Goal: Task Accomplishment & Management: Manage account settings

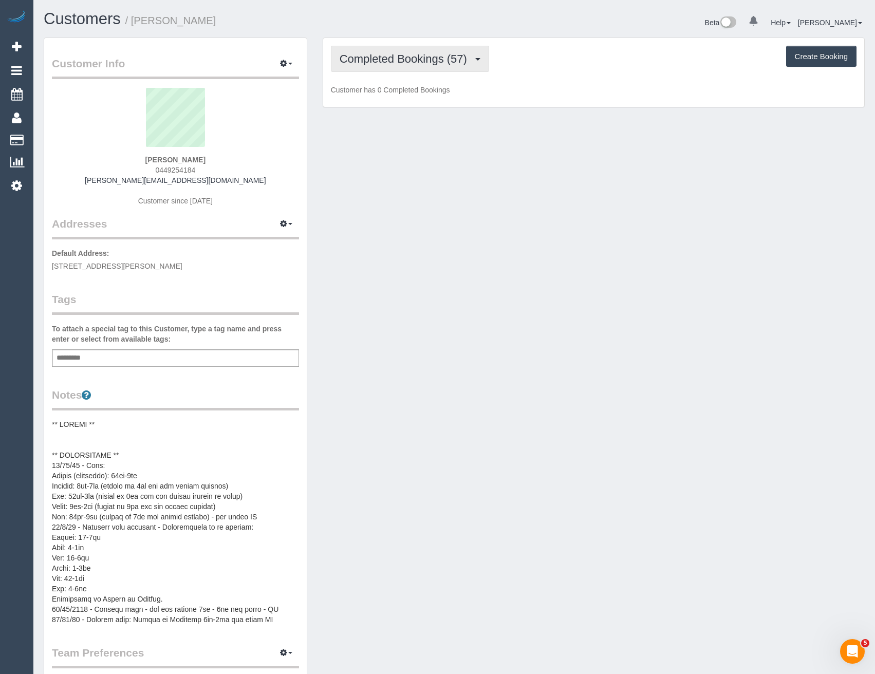
click at [424, 69] on button "Completed Bookings (57)" at bounding box center [410, 59] width 158 height 26
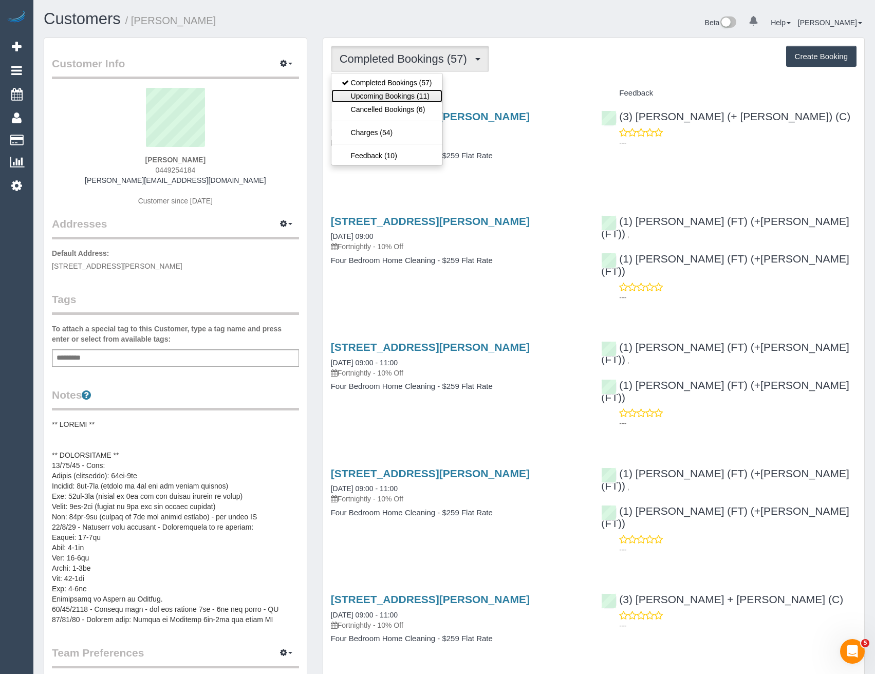
click at [427, 95] on link "Upcoming Bookings (11)" at bounding box center [387, 95] width 111 height 13
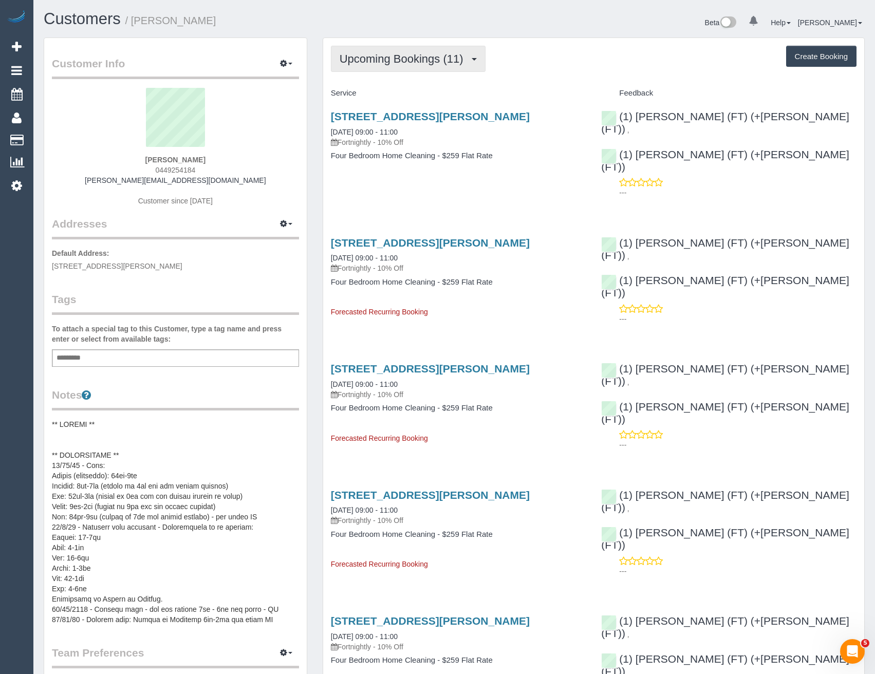
click at [410, 65] on span "Upcoming Bookings (11)" at bounding box center [404, 58] width 129 height 13
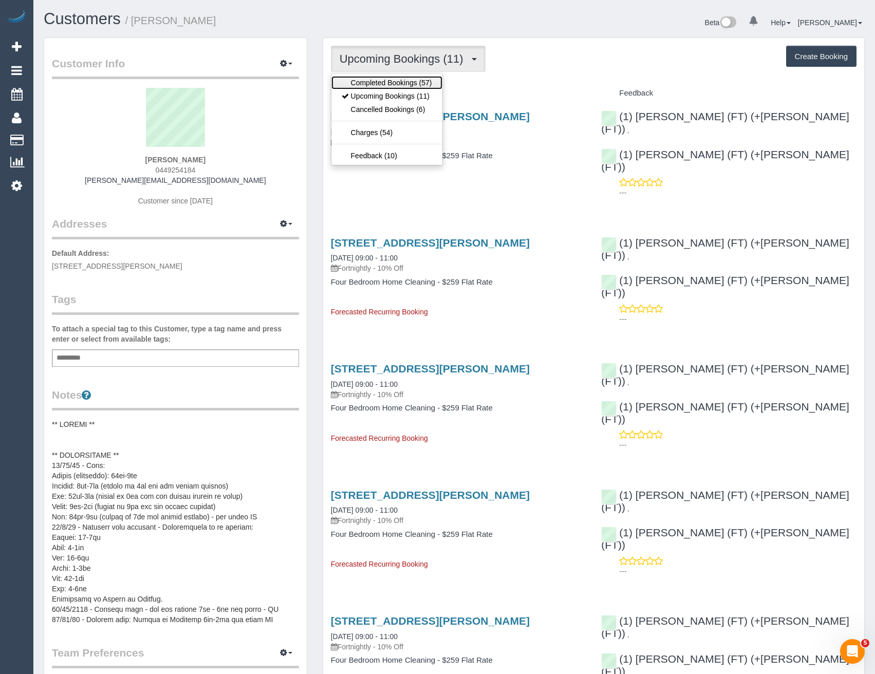
click at [400, 81] on link "Completed Bookings (57)" at bounding box center [387, 82] width 111 height 13
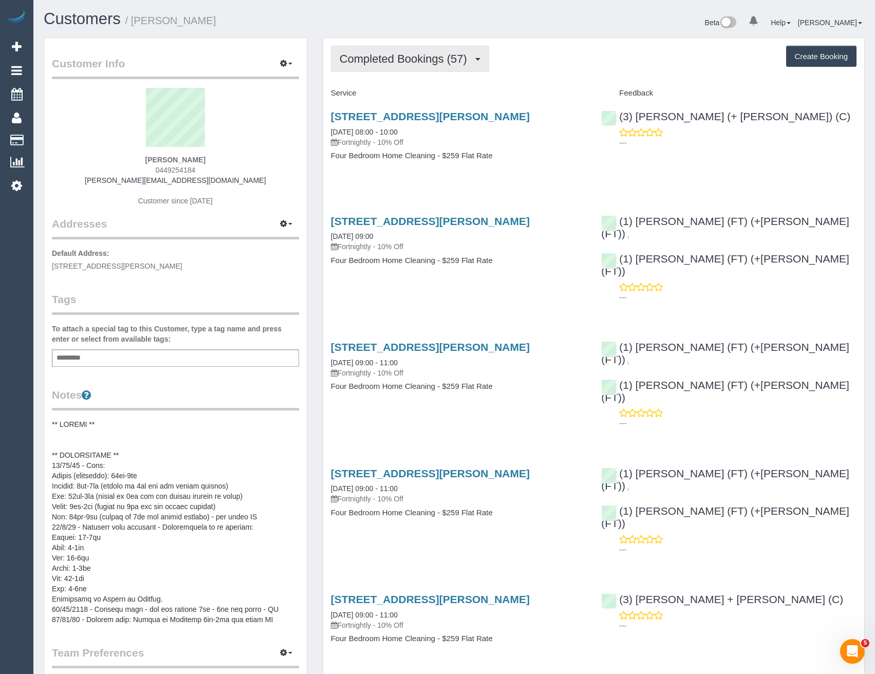
click at [385, 67] on button "Completed Bookings (57)" at bounding box center [410, 59] width 158 height 26
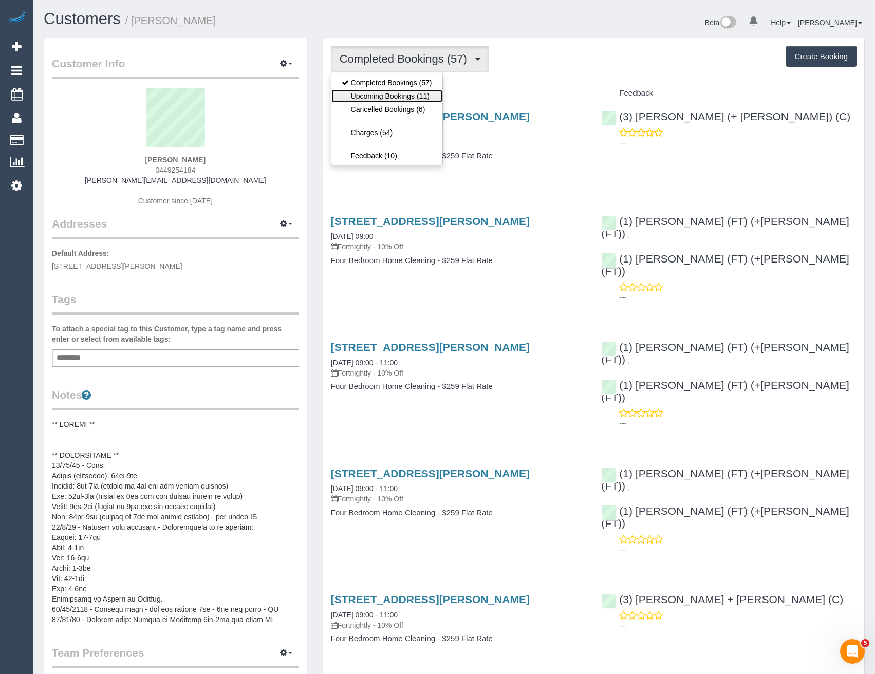
click at [370, 94] on link "Upcoming Bookings (11)" at bounding box center [387, 95] width 111 height 13
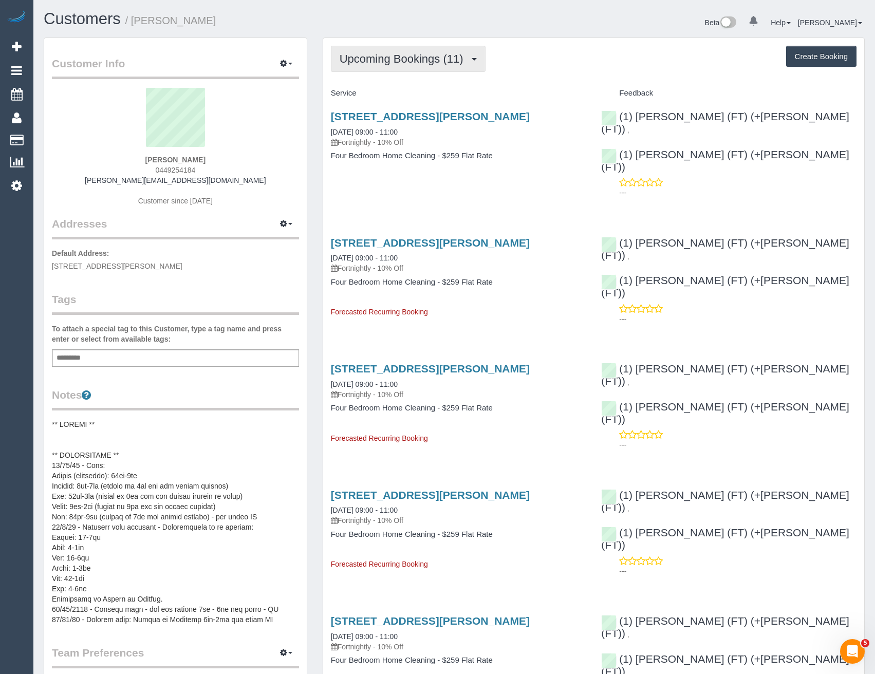
click at [462, 57] on span "Upcoming Bookings (11)" at bounding box center [404, 58] width 129 height 13
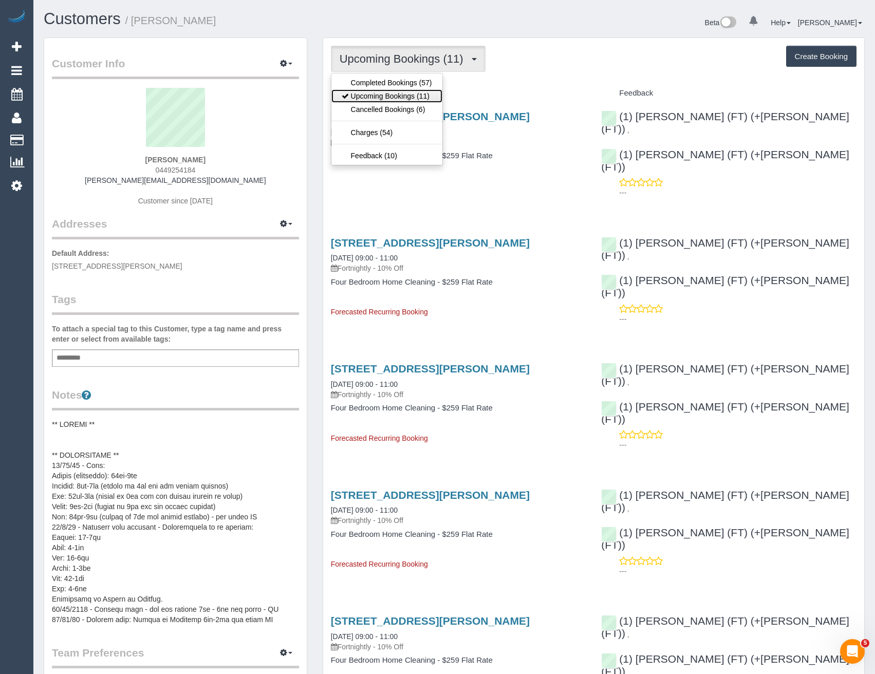
click at [400, 96] on link "Upcoming Bookings (11)" at bounding box center [387, 95] width 111 height 13
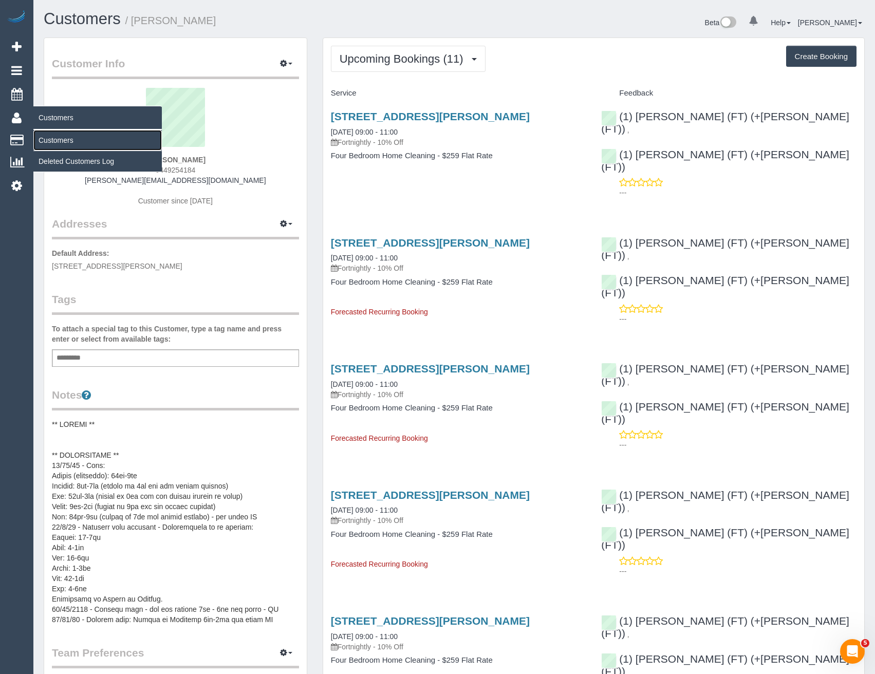
click at [41, 140] on link "Customers" at bounding box center [97, 140] width 129 height 21
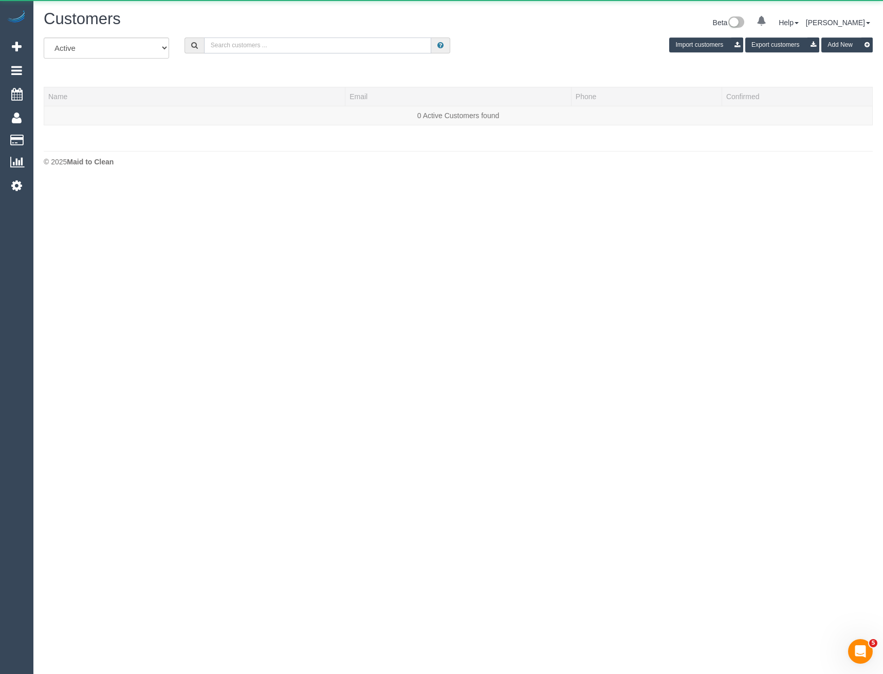
click at [246, 41] on input "text" at bounding box center [318, 46] width 228 height 16
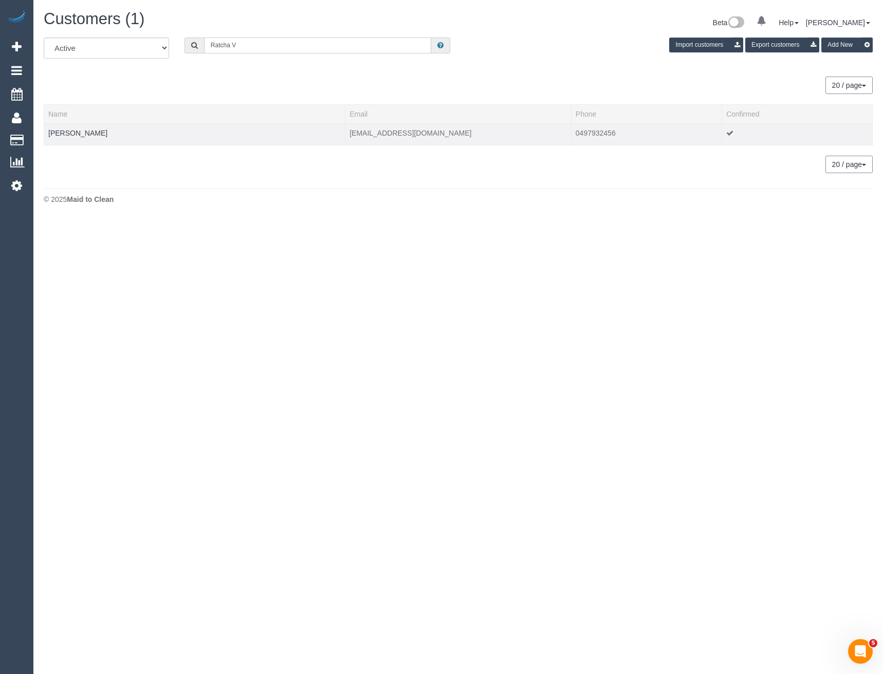
type input "Ratcha V"
click at [104, 137] on td "[PERSON_NAME]" at bounding box center [194, 134] width 301 height 22
click at [95, 133] on link "[PERSON_NAME]" at bounding box center [77, 133] width 59 height 8
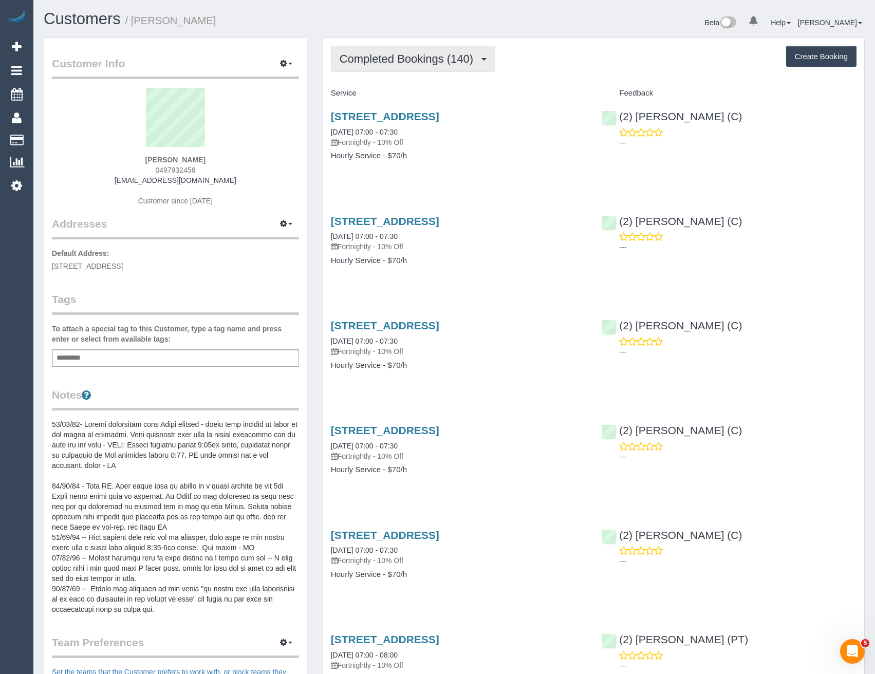
click at [432, 64] on span "Completed Bookings (140)" at bounding box center [409, 58] width 139 height 13
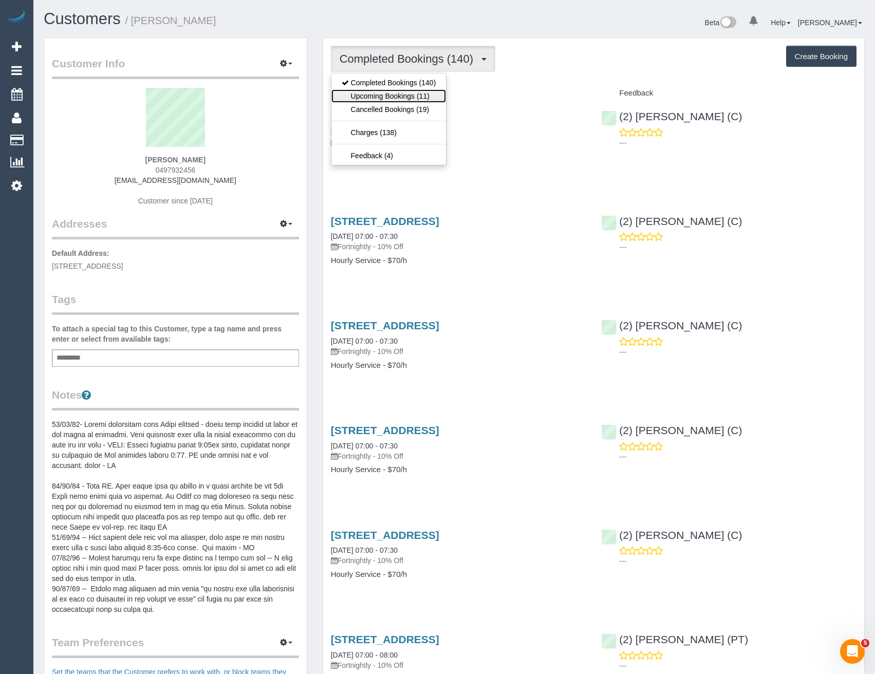
click at [415, 97] on link "Upcoming Bookings (11)" at bounding box center [389, 95] width 115 height 13
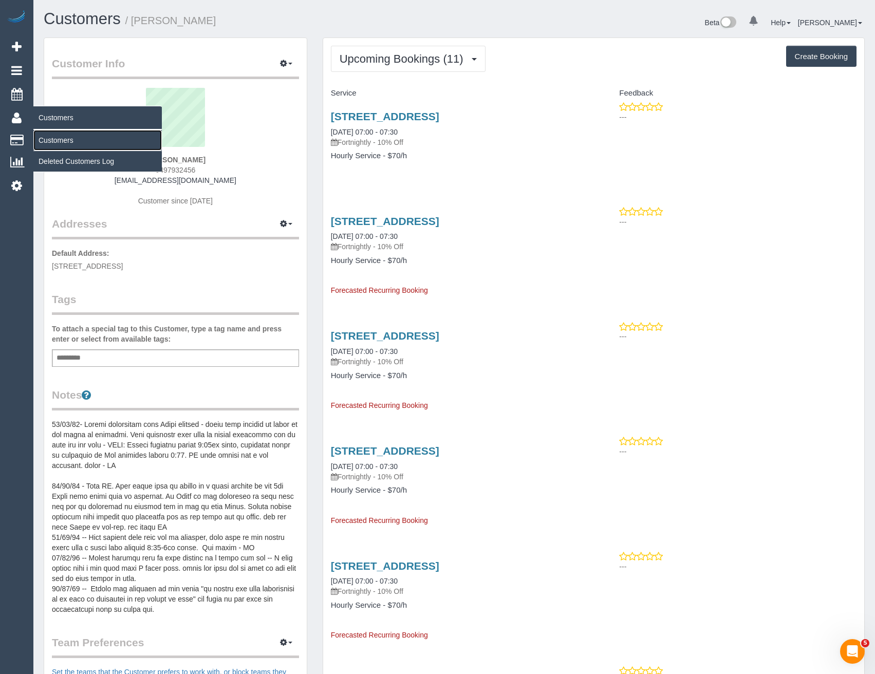
click at [46, 135] on link "Customers" at bounding box center [97, 140] width 129 height 21
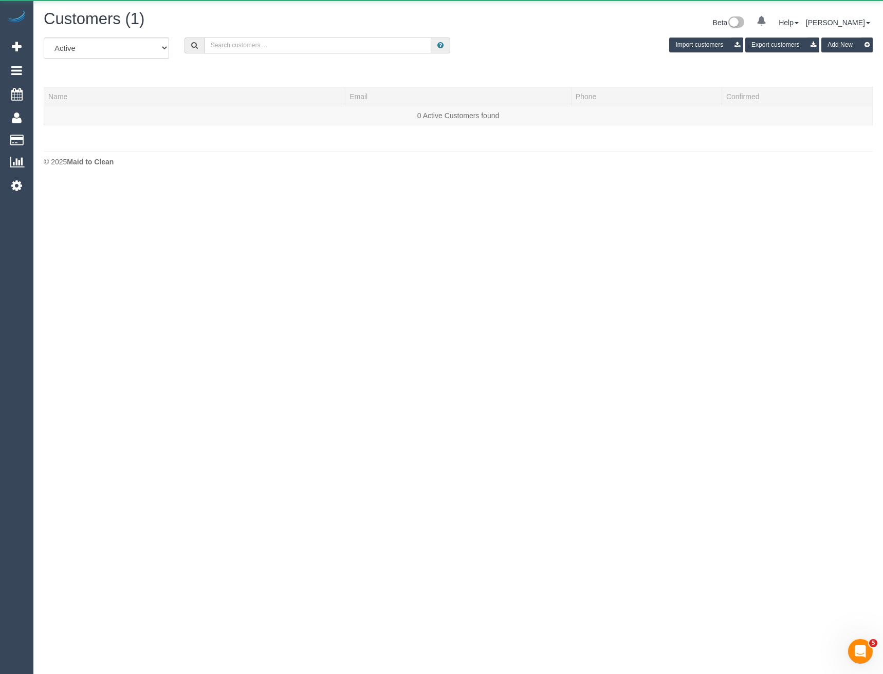
click at [236, 40] on input "text" at bounding box center [318, 46] width 228 height 16
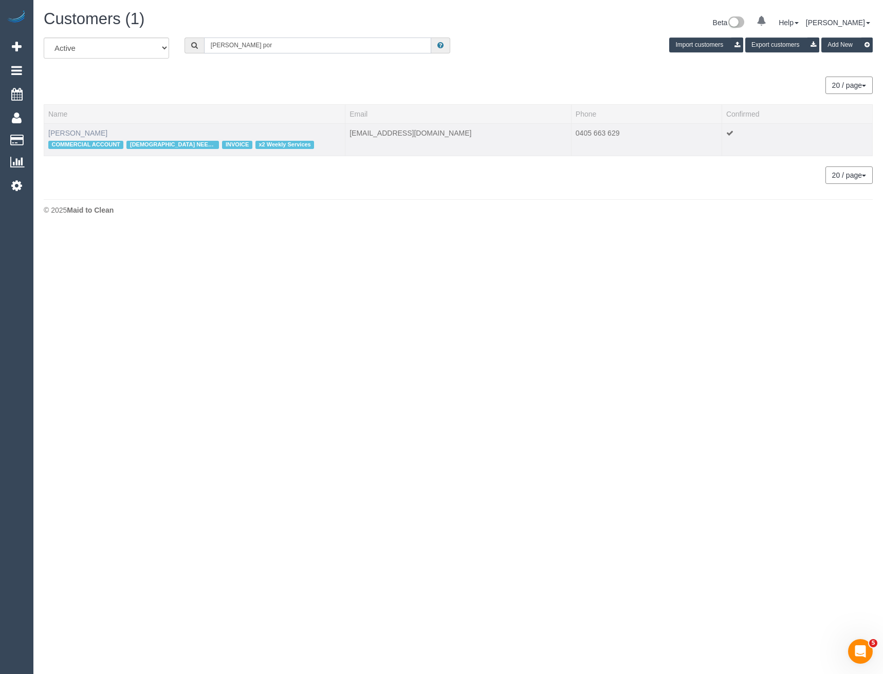
type input "[PERSON_NAME] por"
click at [72, 132] on link "[PERSON_NAME]" at bounding box center [77, 133] width 59 height 8
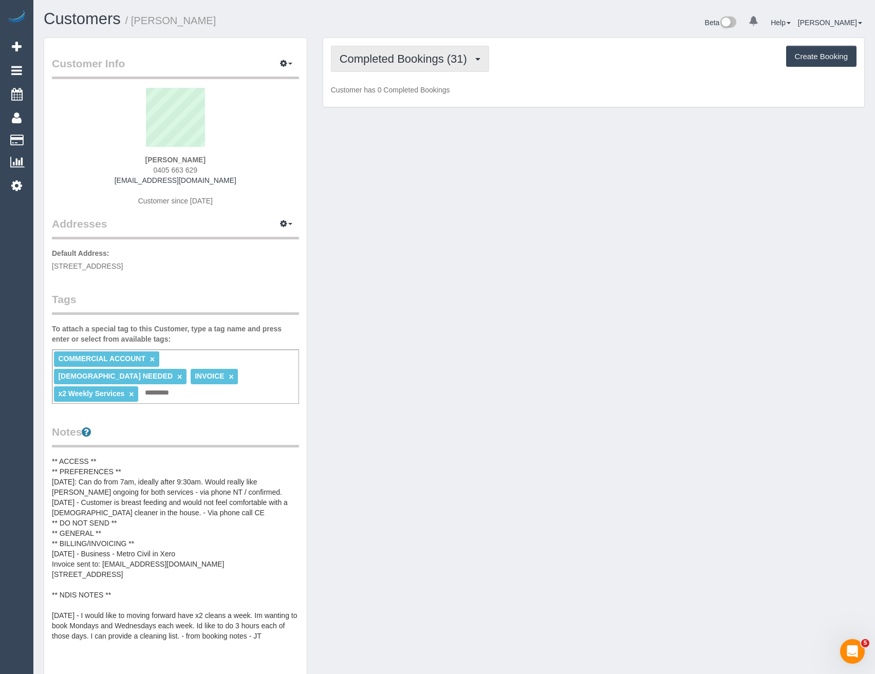
click at [418, 70] on button "Completed Bookings (31)" at bounding box center [410, 59] width 158 height 26
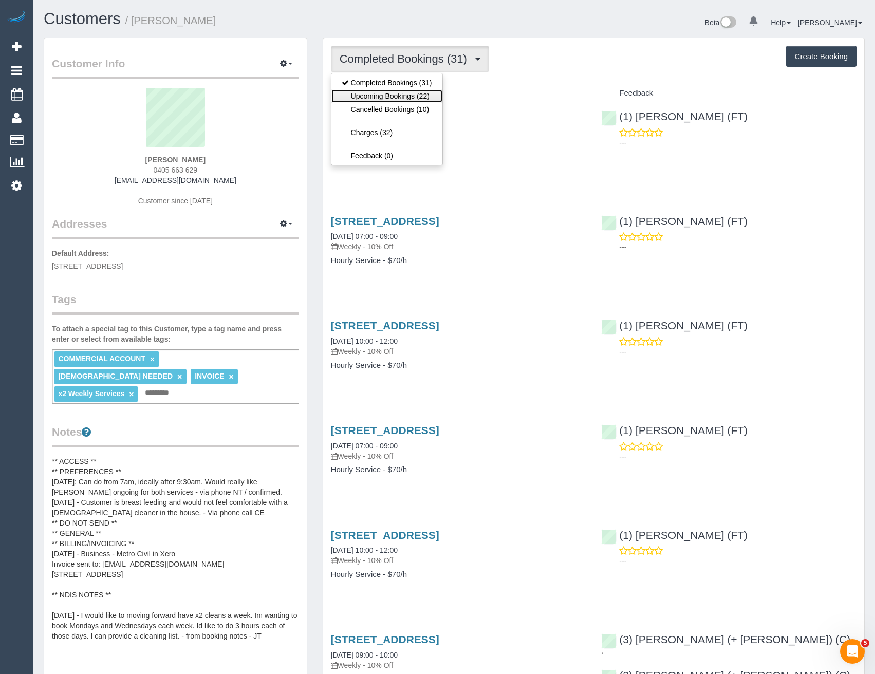
click at [405, 92] on link "Upcoming Bookings (22)" at bounding box center [387, 95] width 111 height 13
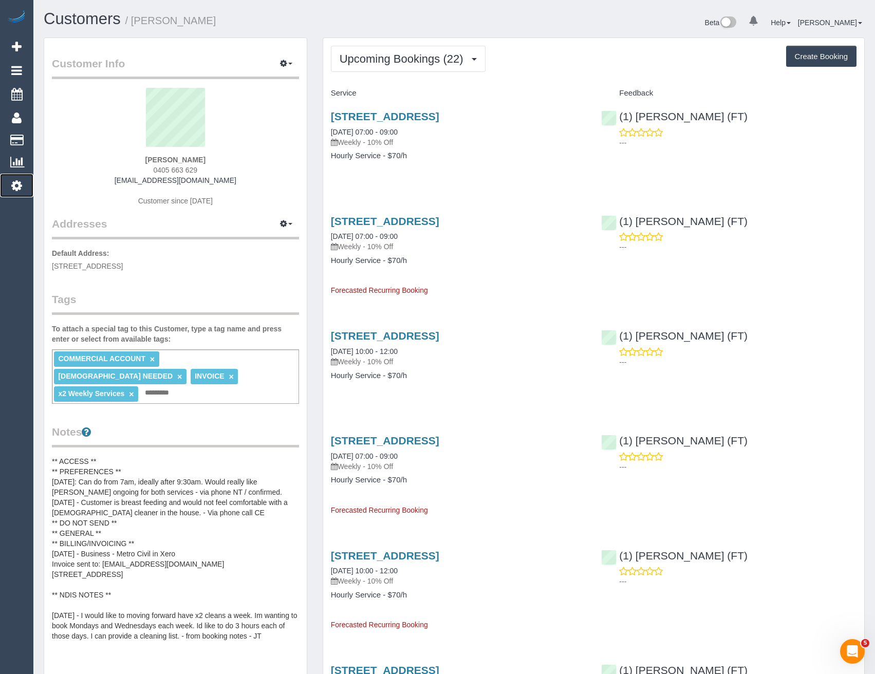
click at [17, 188] on icon at bounding box center [16, 185] width 11 height 12
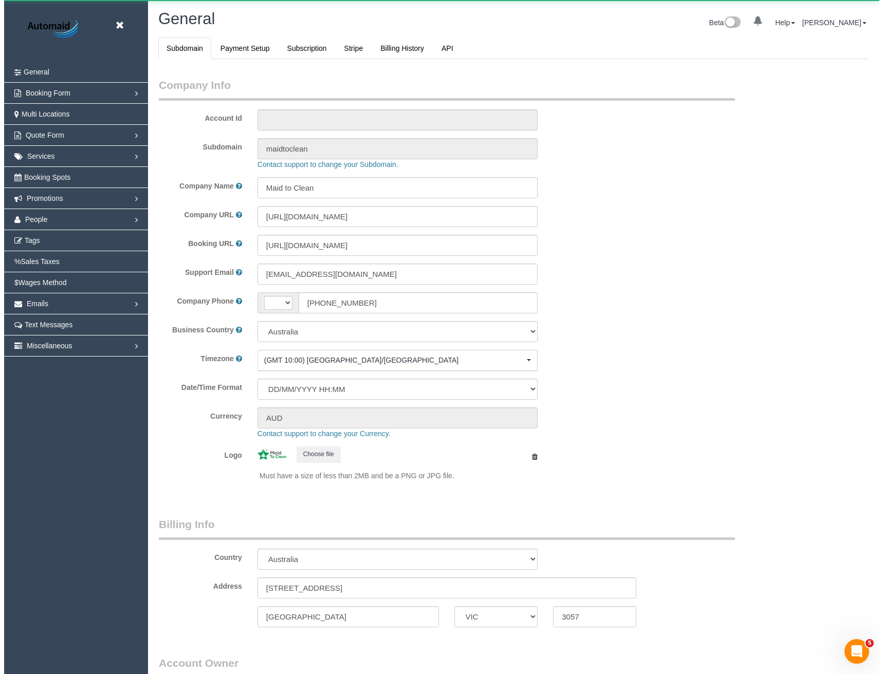
scroll to position [2350, 875]
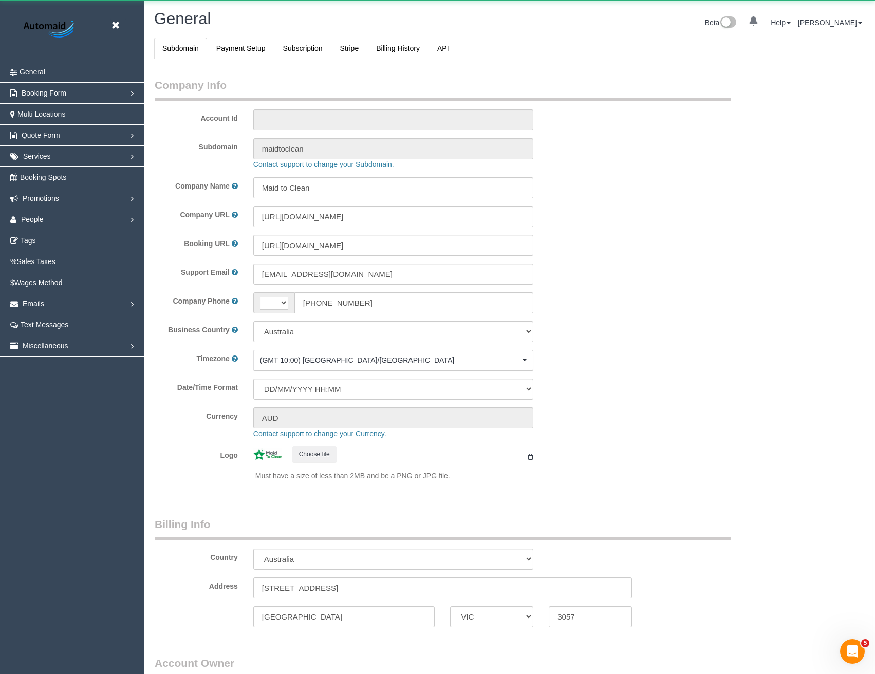
select select "string:AU"
click at [42, 226] on link "People" at bounding box center [72, 219] width 144 height 21
select select "1"
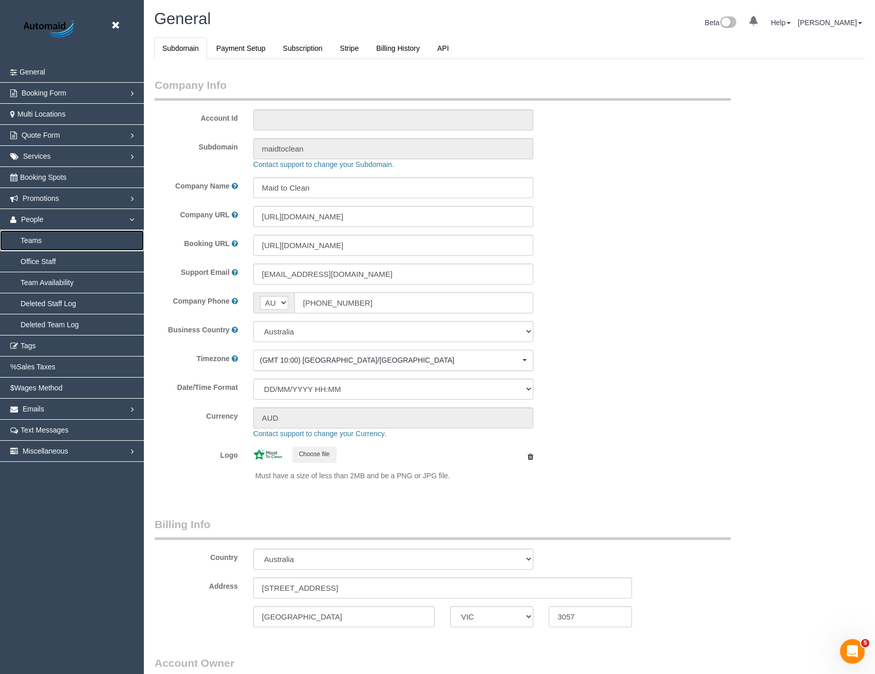
click at [36, 242] on link "Teams" at bounding box center [72, 240] width 144 height 21
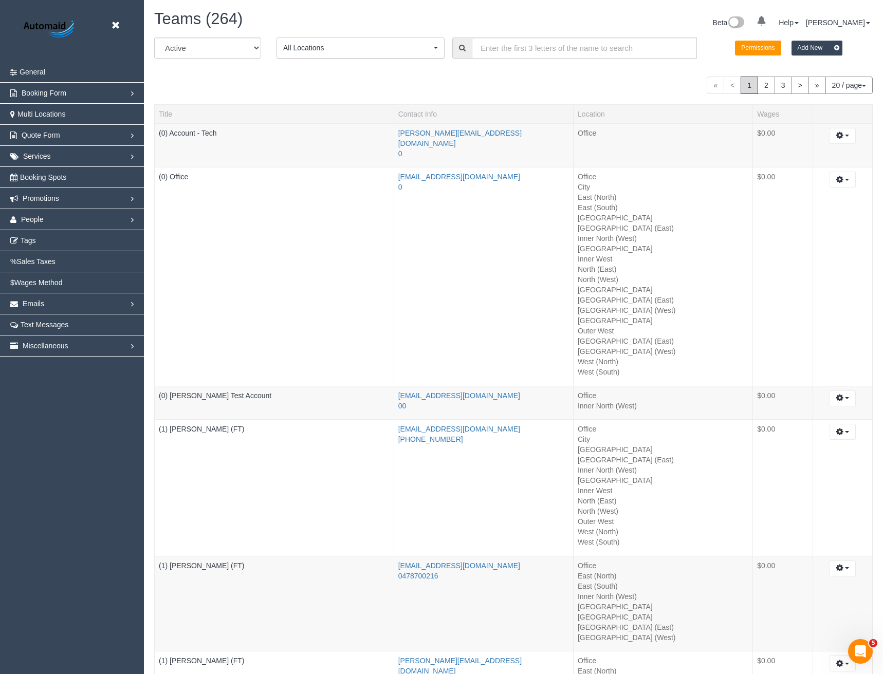
scroll to position [2351, 875]
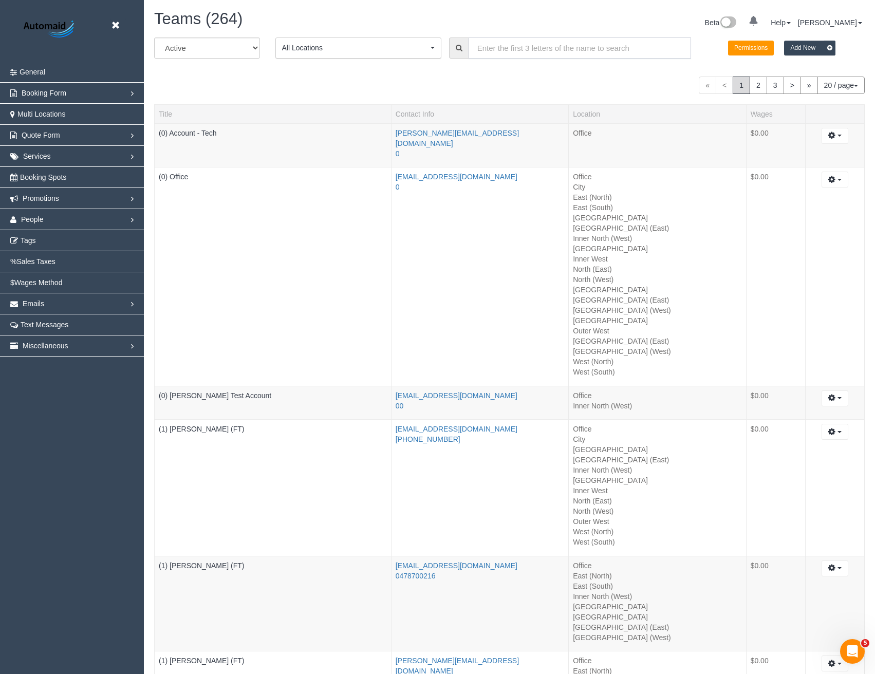
click at [510, 50] on input "text" at bounding box center [580, 48] width 223 height 21
click at [47, 221] on link "People" at bounding box center [72, 219] width 144 height 21
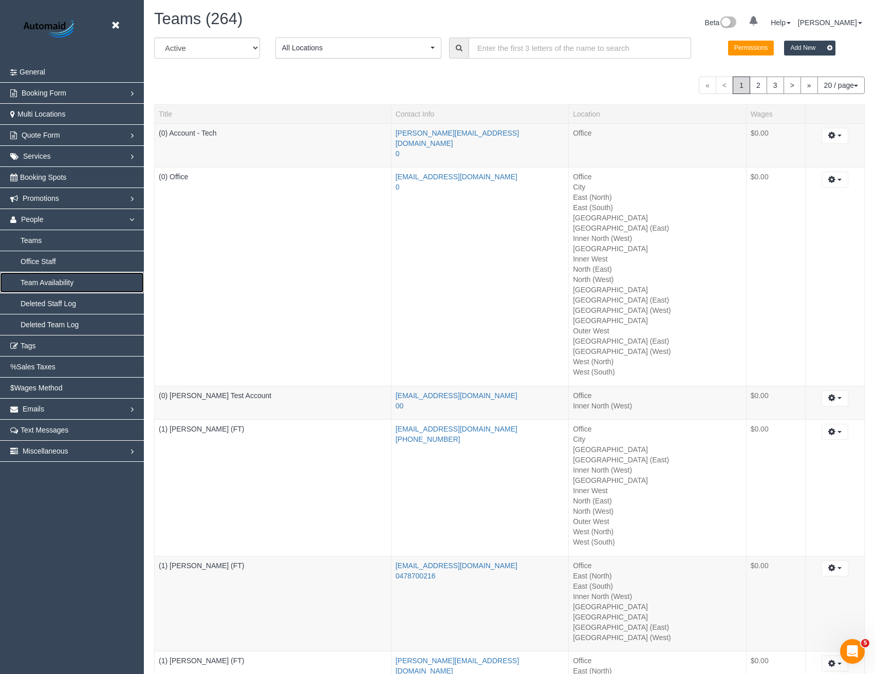
click at [35, 278] on link "Team Availability" at bounding box center [72, 282] width 144 height 21
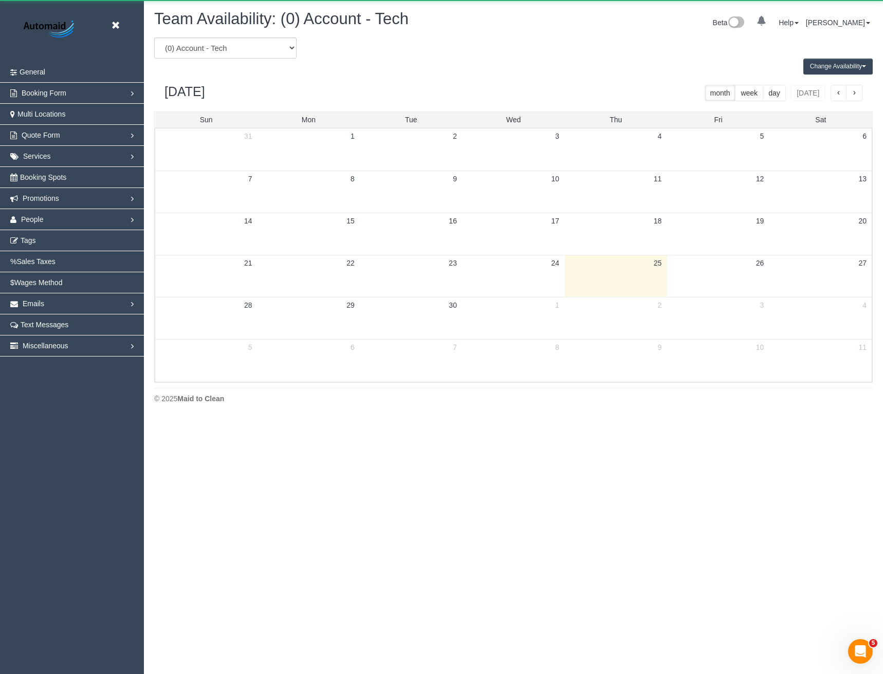
scroll to position [418, 883]
click at [249, 54] on select "(0) Account - Tech (0) Office (0) Raunak Test Account (1) Debbie Brodjanac (FT)…" at bounding box center [225, 48] width 142 height 21
select select "number:89571"
click at [154, 38] on select "(0) Account - Tech (0) Office (0) Raunak Test Account (1) Debbie Brodjanac (FT)…" at bounding box center [225, 48] width 142 height 21
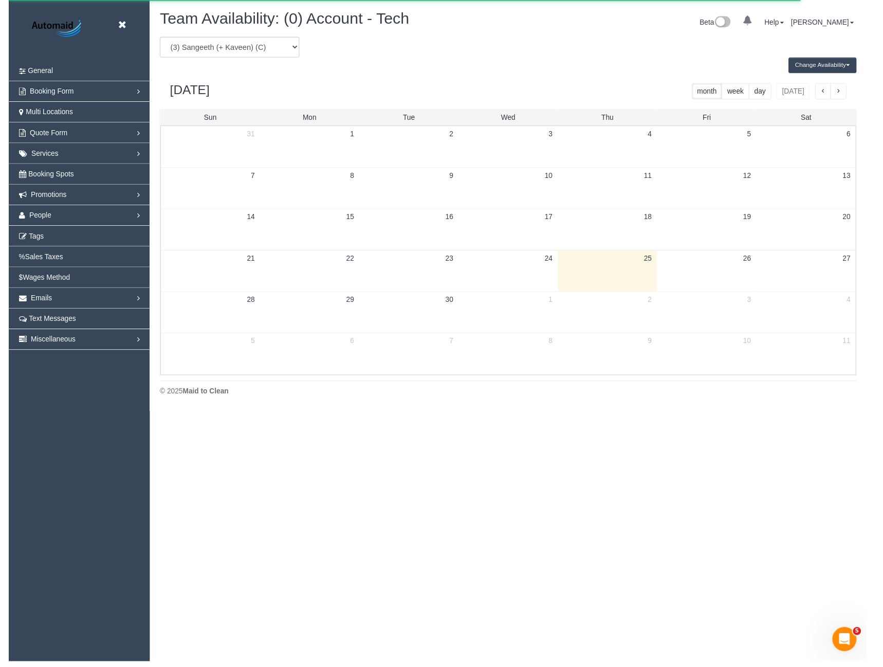
scroll to position [50988, 50524]
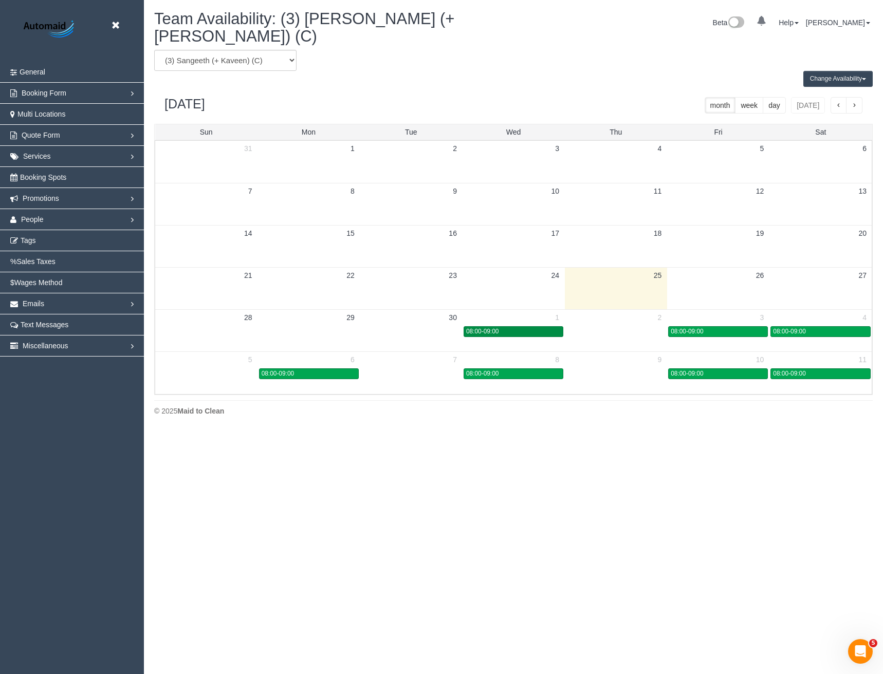
click at [537, 328] on div "08:00-09:00" at bounding box center [513, 332] width 95 height 8
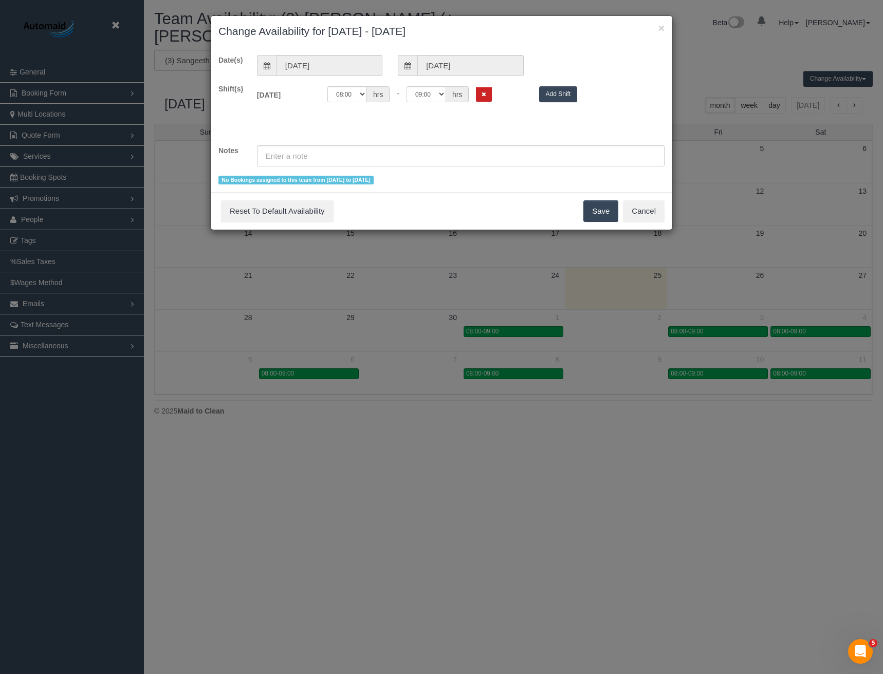
click at [514, 452] on div "× Change Availability for 01/10/2025 - 01/10/2025 Date(s) 01/10/2025 01/10/2025…" at bounding box center [441, 337] width 883 height 674
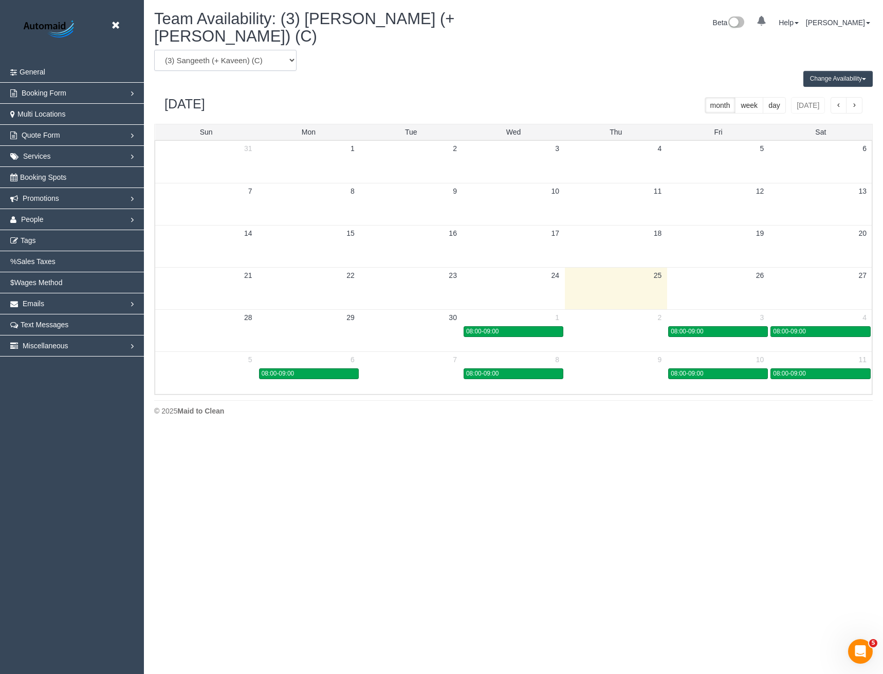
click at [216, 50] on select "(0) Account - Tech (0) Office (0) Raunak Test Account (1) Debbie Brodjanac (FT)…" at bounding box center [225, 60] width 142 height 21
click at [225, 50] on select "(0) Account - Tech (0) Office (0) Raunak Test Account (1) Debbie Brodjanac (FT)…" at bounding box center [225, 60] width 142 height 21
click at [368, 406] on div "© 2025 Maid to Clean" at bounding box center [513, 411] width 719 height 10
click at [488, 326] on link "08:00-09:00" at bounding box center [514, 331] width 100 height 11
click at [498, 369] on link "08:00-09:00" at bounding box center [514, 374] width 100 height 11
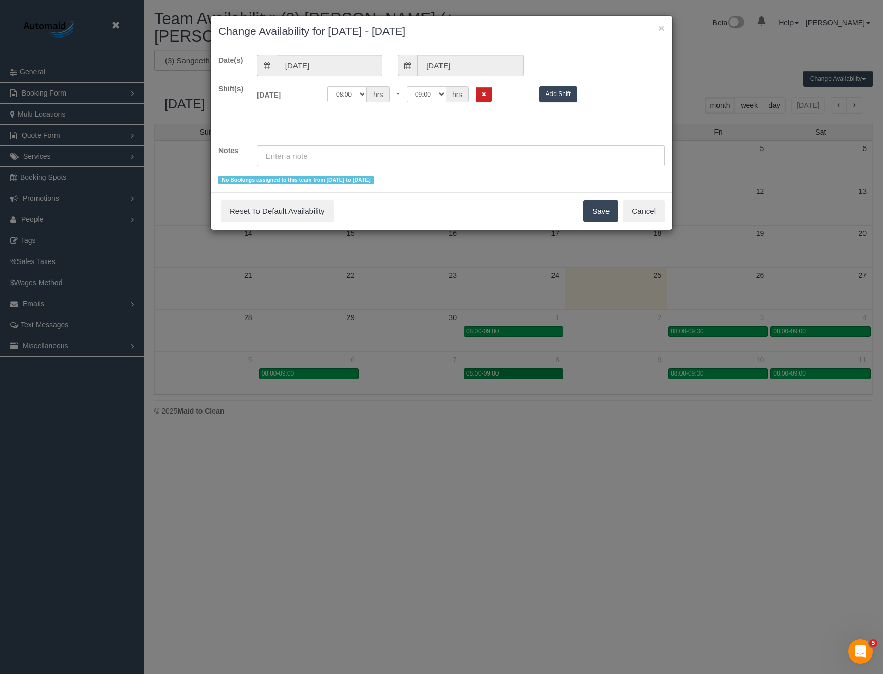
click at [499, 360] on div "× Change Availability for 08/10/2025 - 08/10/2025 Date(s) 08/10/2025 08/10/2025…" at bounding box center [441, 337] width 883 height 674
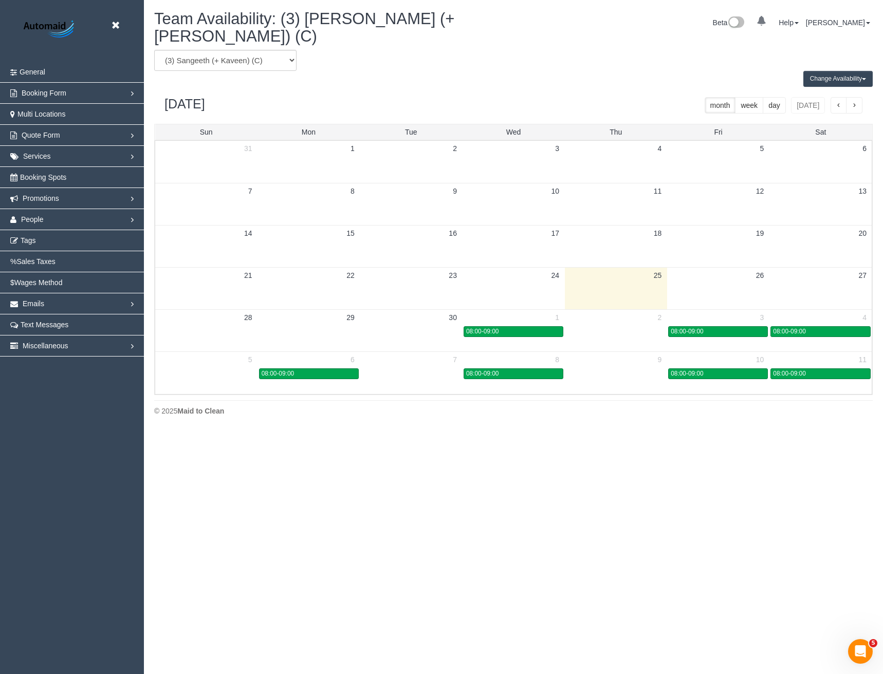
click at [837, 87] on div "September 2025 month week day today" at bounding box center [513, 105] width 719 height 37
click at [838, 71] on button "Change Availability" at bounding box center [837, 79] width 69 height 16
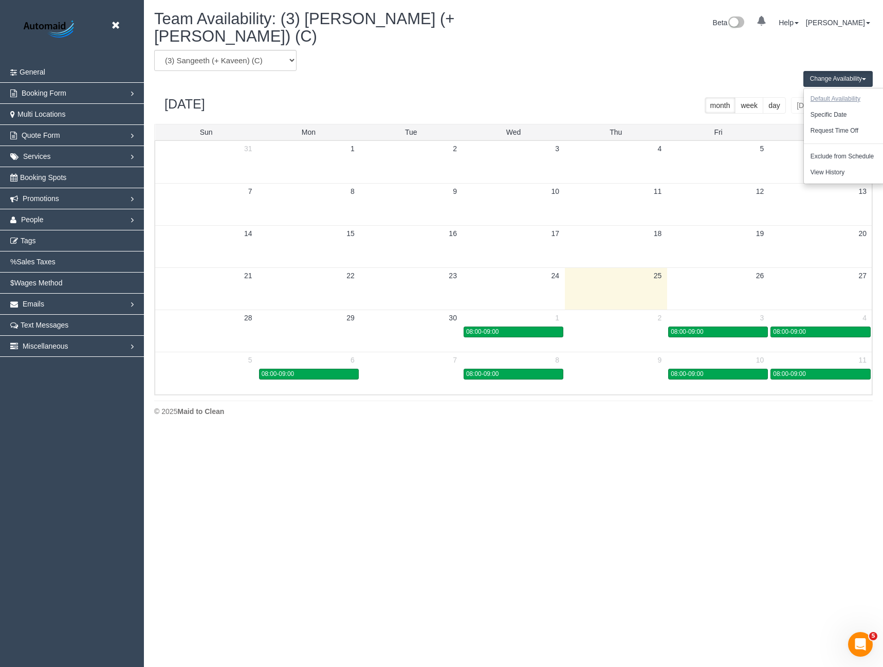
click at [845, 91] on button "Default Availability" at bounding box center [835, 99] width 63 height 16
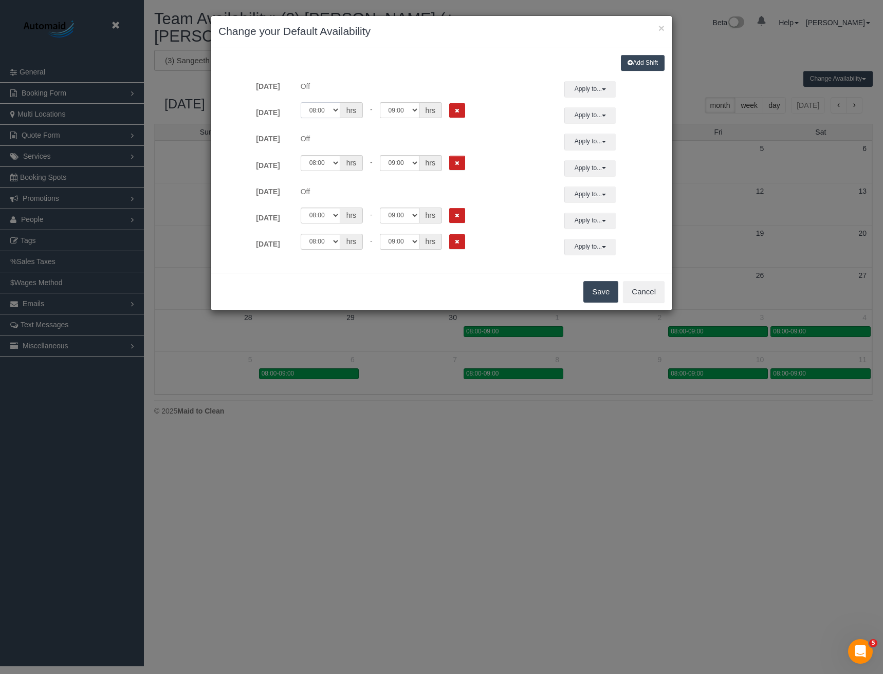
click at [333, 114] on select "00:00 00:05 00:10 00:15 00:20 00:25 00:30 00:35 00:40 00:45 00:50 00:55 01:00 0…" at bounding box center [321, 110] width 40 height 16
select select "string:07:30"
click at [301, 102] on select "00:00 00:05 00:10 00:15 00:20 00:25 00:30 00:35 00:40 00:45 00:50 00:55 01:00 0…" at bounding box center [321, 110] width 40 height 16
click at [395, 115] on select "00:00 00:05 00:10 00:15 00:20 00:25 00:30 00:35 00:40 00:45 00:50 00:55 01:00 0…" at bounding box center [400, 110] width 40 height 16
select select "string:17:00"
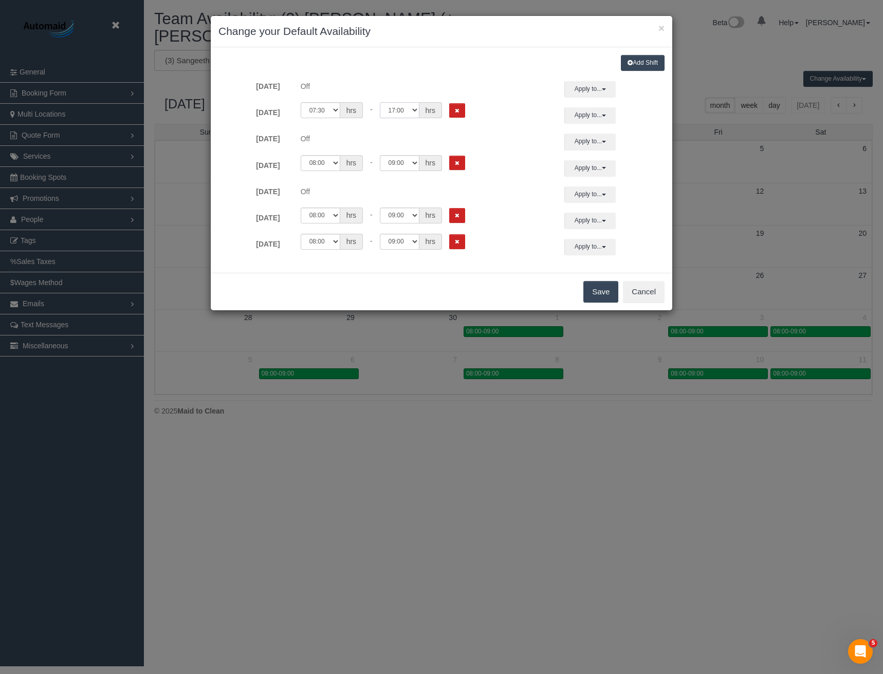
click at [380, 102] on select "00:00 00:05 00:10 00:15 00:20 00:25 00:30 00:35 00:40 00:45 00:50 00:55 01:00 0…" at bounding box center [400, 110] width 40 height 16
click at [576, 117] on button "Apply to..." at bounding box center [589, 115] width 51 height 16
click at [598, 263] on button "Apply" at bounding box center [607, 265] width 26 height 15
click at [458, 158] on button "Remove Shift" at bounding box center [457, 163] width 16 height 15
click at [593, 289] on button "Save" at bounding box center [600, 292] width 35 height 22
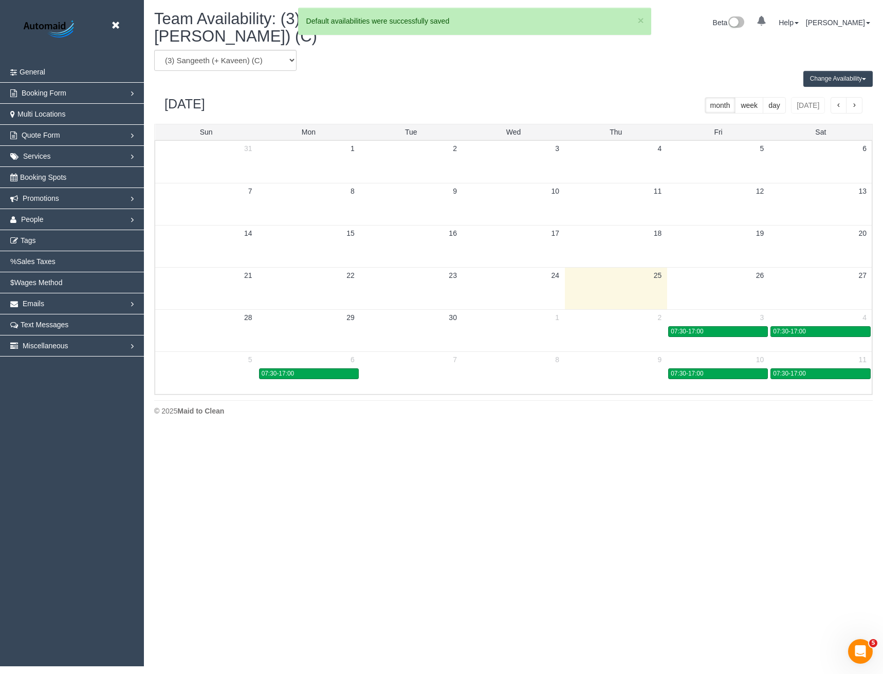
click at [336, 325] on td at bounding box center [309, 331] width 102 height 12
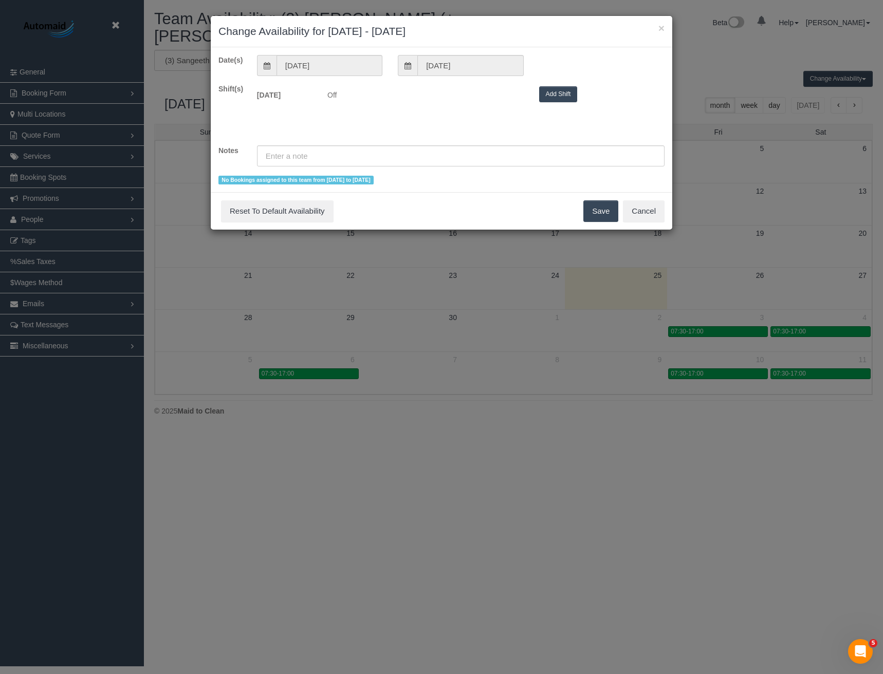
click at [553, 98] on button "Add Shift" at bounding box center [558, 94] width 39 height 16
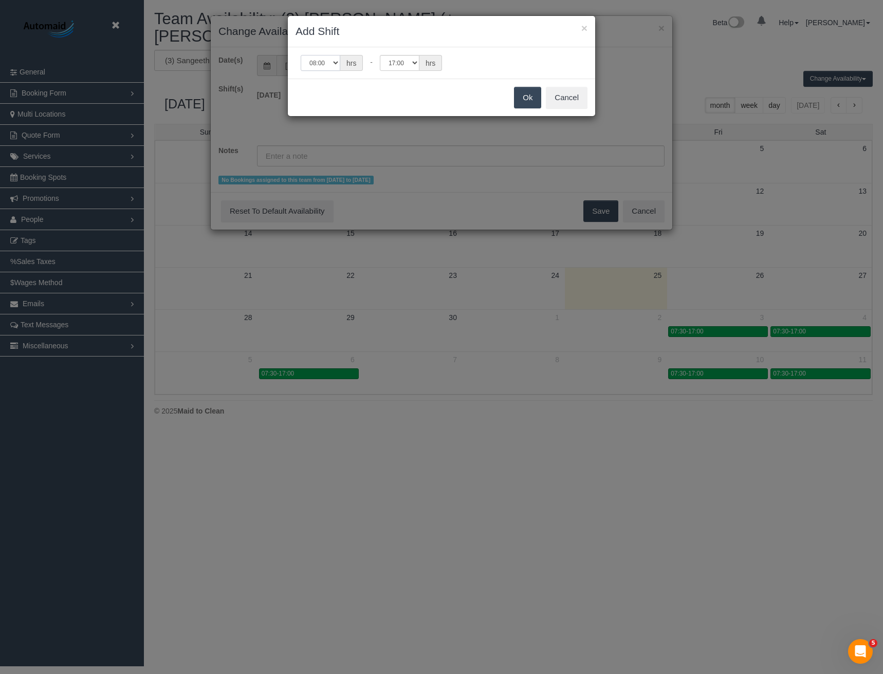
click at [332, 65] on select "00:00 00:05 00:10 00:15 00:20 00:25 00:30 00:35 00:40 00:45 00:50 00:55 01:00 0…" at bounding box center [321, 63] width 40 height 16
select select "string:07:30"
click at [301, 55] on select "00:00 00:05 00:10 00:15 00:20 00:25 00:30 00:35 00:40 00:45 00:50 00:55 01:00 0…" at bounding box center [321, 63] width 40 height 16
click at [516, 101] on button "Ok" at bounding box center [527, 98] width 27 height 22
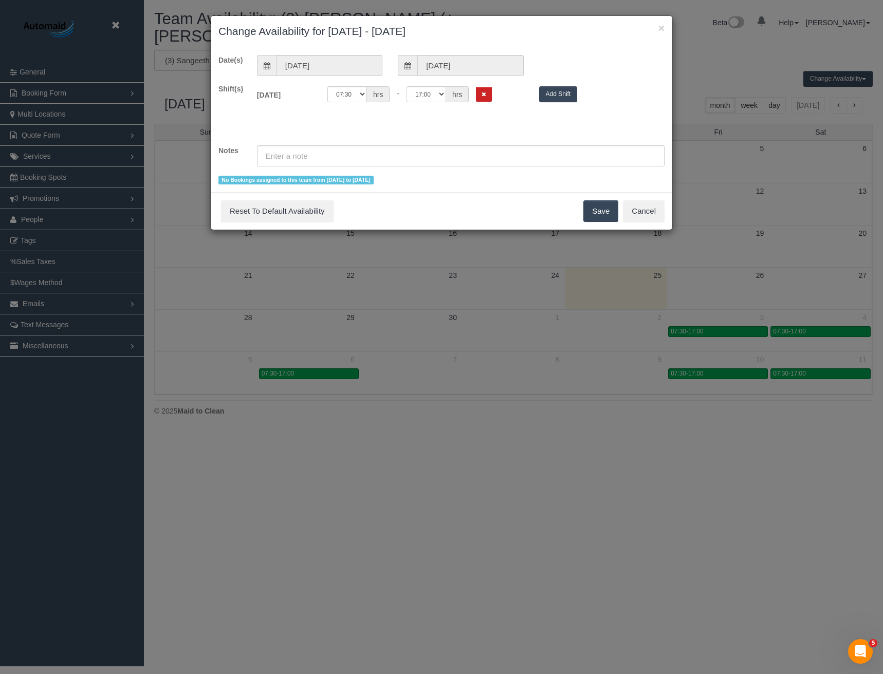
click at [600, 215] on button "Save" at bounding box center [600, 211] width 35 height 22
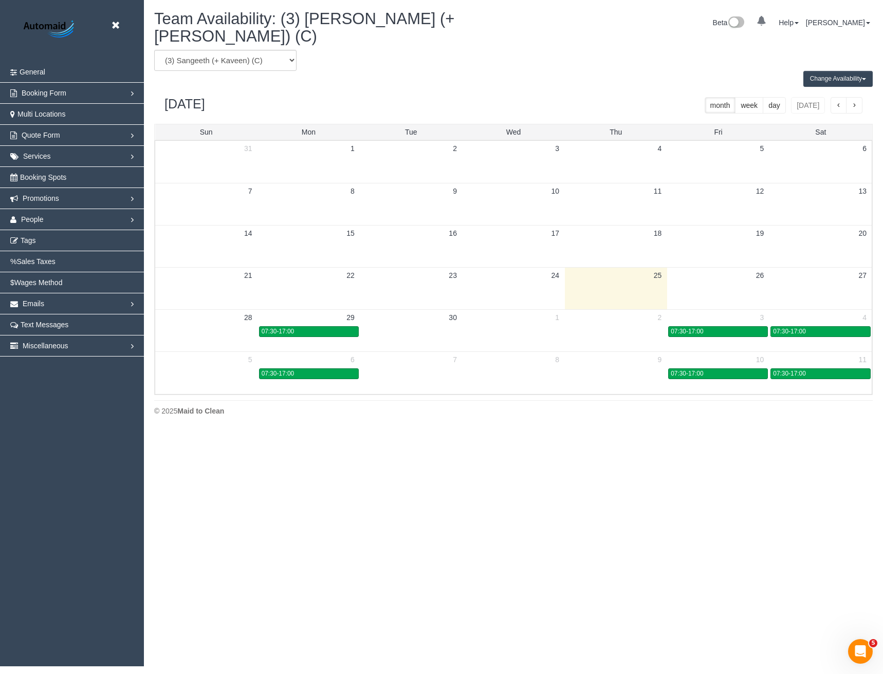
click at [508, 325] on td at bounding box center [513, 331] width 102 height 12
click at [505, 368] on td at bounding box center [513, 374] width 102 height 12
click at [315, 328] on div "07:30-17:00" at bounding box center [309, 332] width 95 height 8
click at [693, 326] on td at bounding box center [718, 330] width 102 height 42
click at [696, 328] on div "07:30-17:00" at bounding box center [718, 332] width 95 height 8
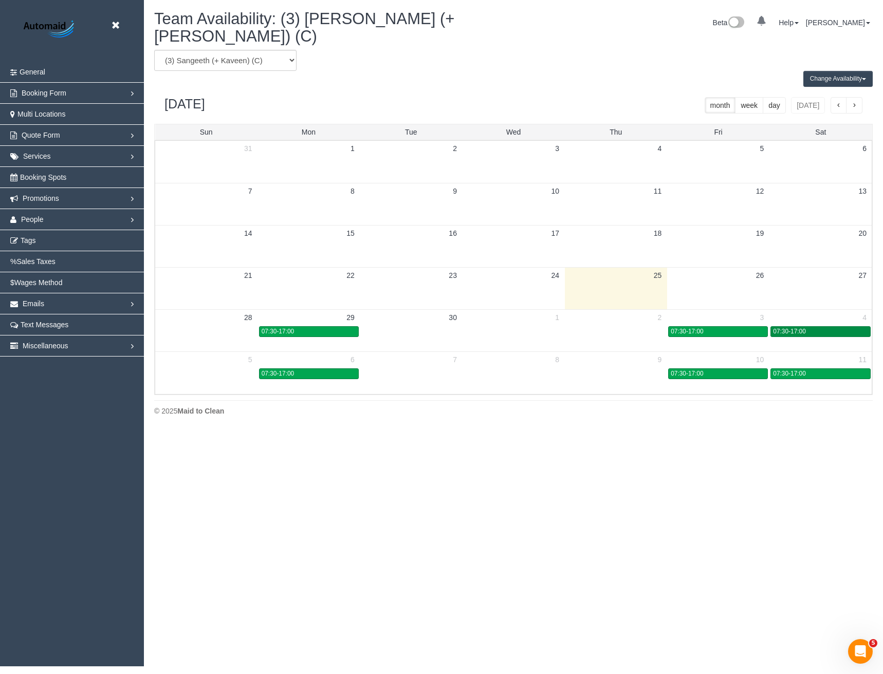
click at [822, 328] on div "07:30-17:00" at bounding box center [820, 332] width 95 height 8
click at [32, 220] on span "People" at bounding box center [32, 219] width 23 height 8
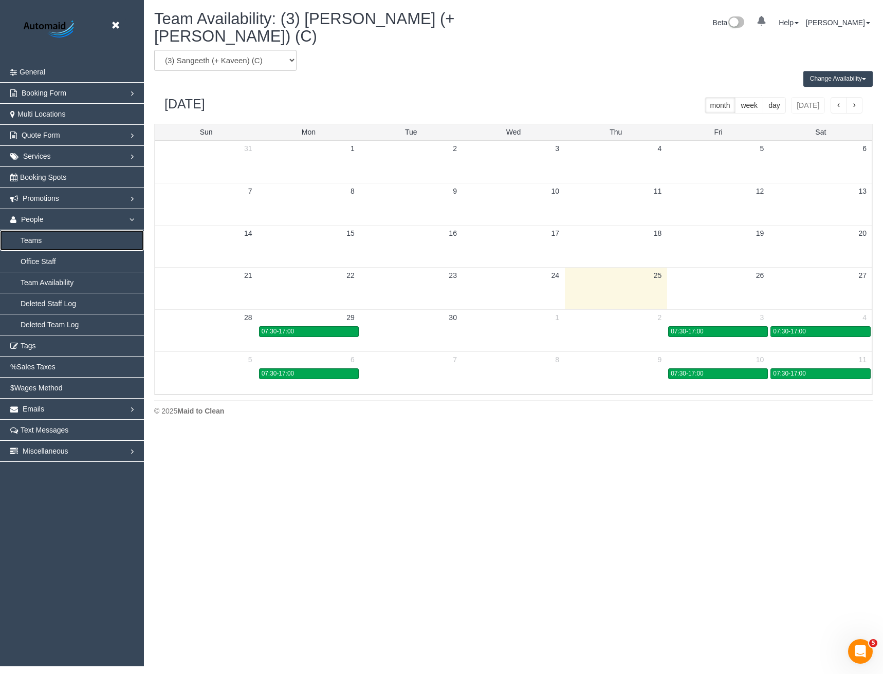
click at [36, 239] on link "Teams" at bounding box center [72, 240] width 144 height 21
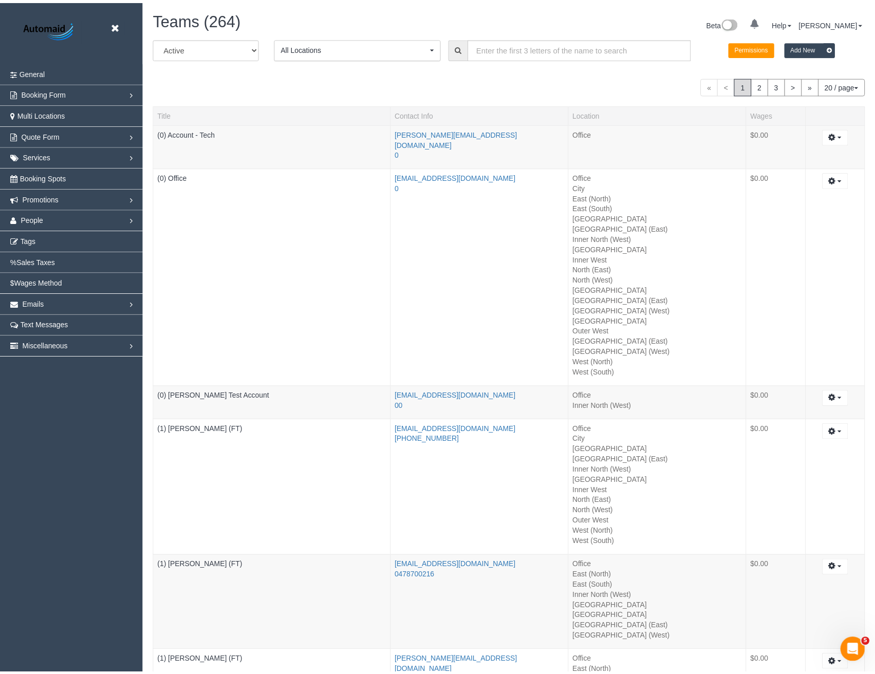
scroll to position [2351, 875]
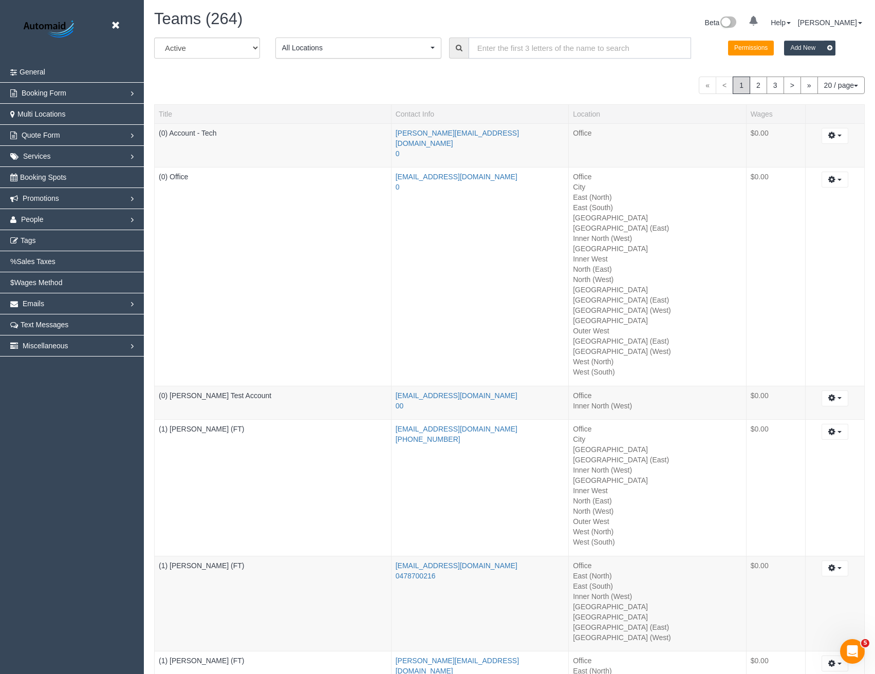
click at [506, 52] on input "text" at bounding box center [580, 48] width 223 height 21
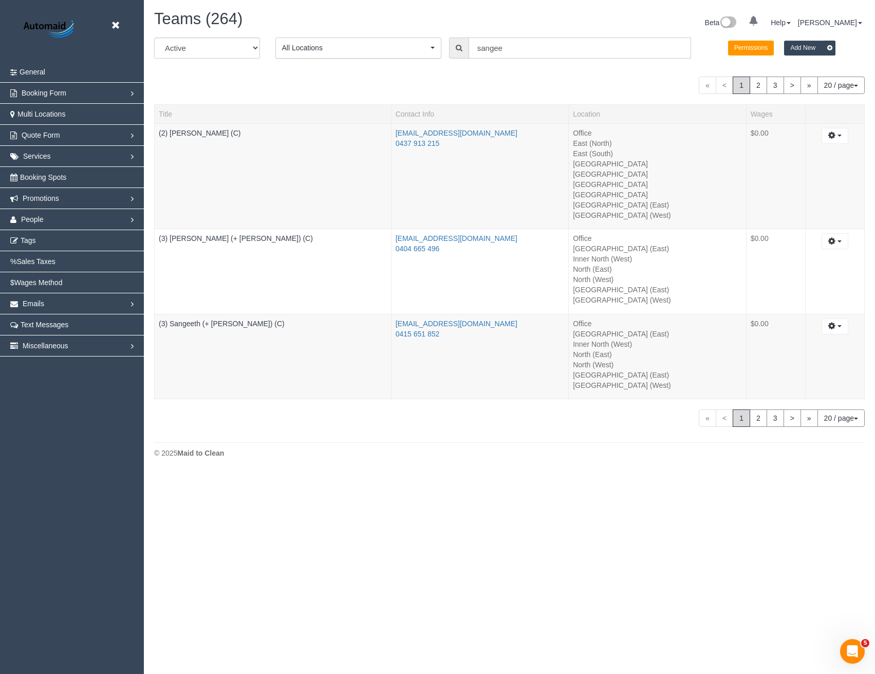
scroll to position [50933, 50524]
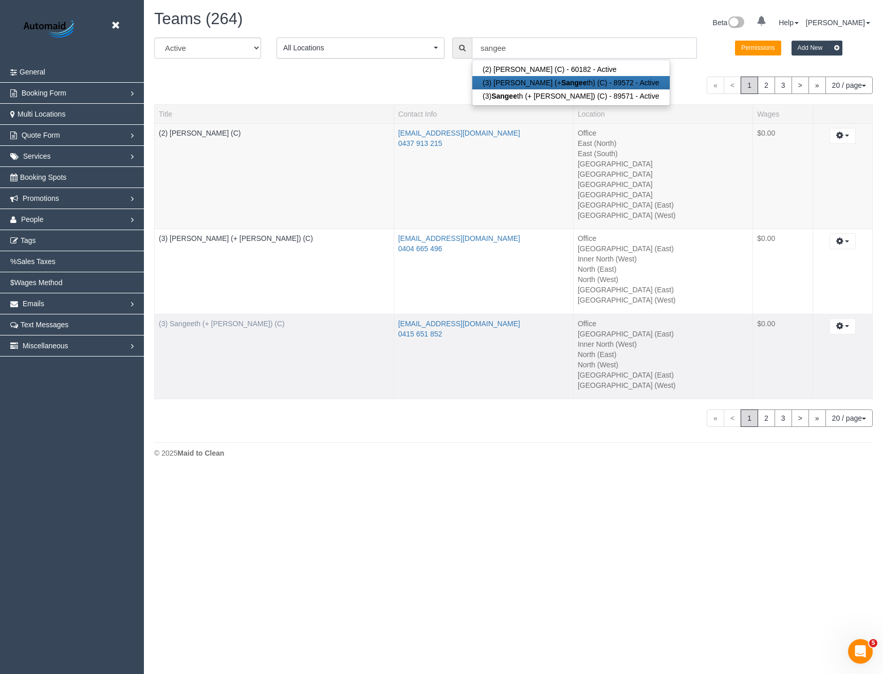
type input "sangee"
click at [223, 323] on link "(3) Sangeeth (+ Kaveen) (C)" at bounding box center [222, 324] width 126 height 8
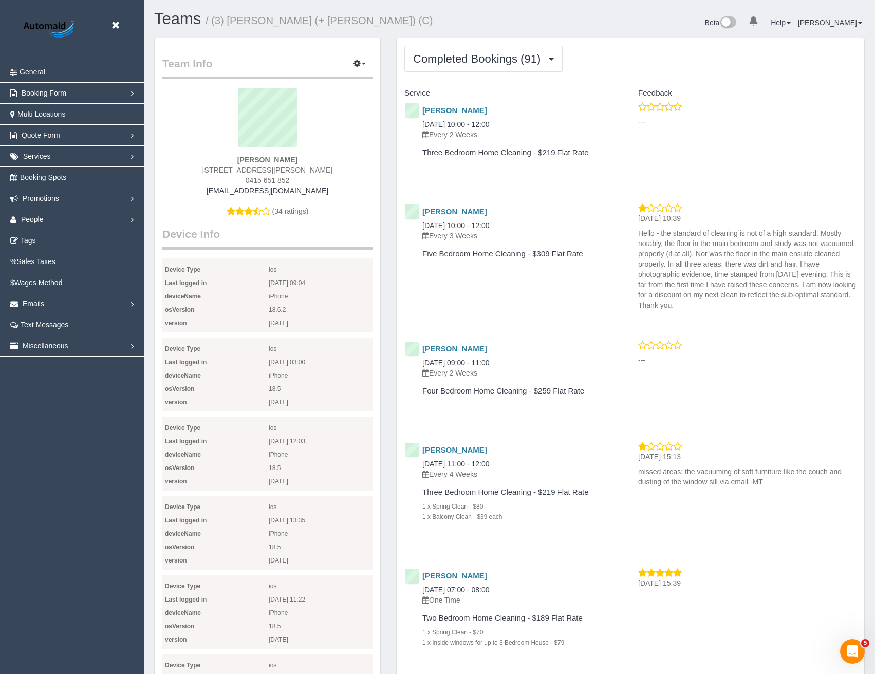
scroll to position [2964, 875]
click at [509, 53] on span "Completed Bookings (91)" at bounding box center [479, 58] width 133 height 13
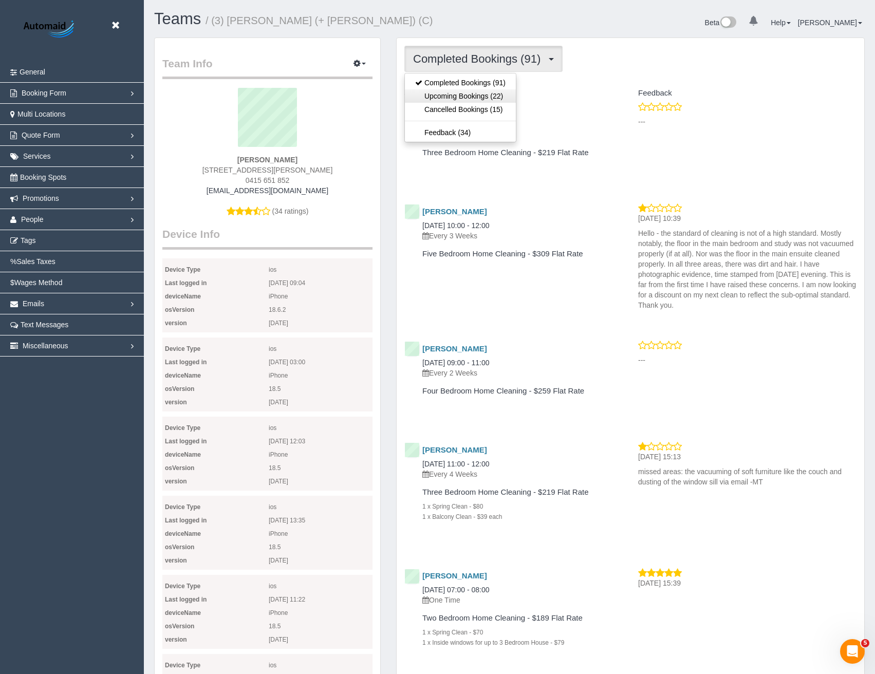
click at [496, 96] on link "Upcoming Bookings (22)" at bounding box center [460, 95] width 111 height 13
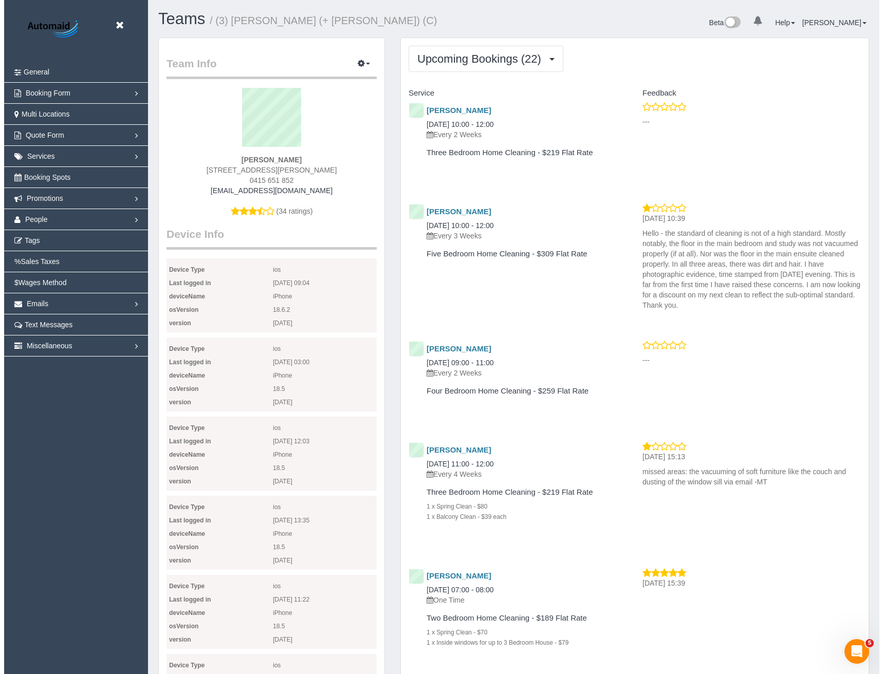
scroll to position [48817, 50531]
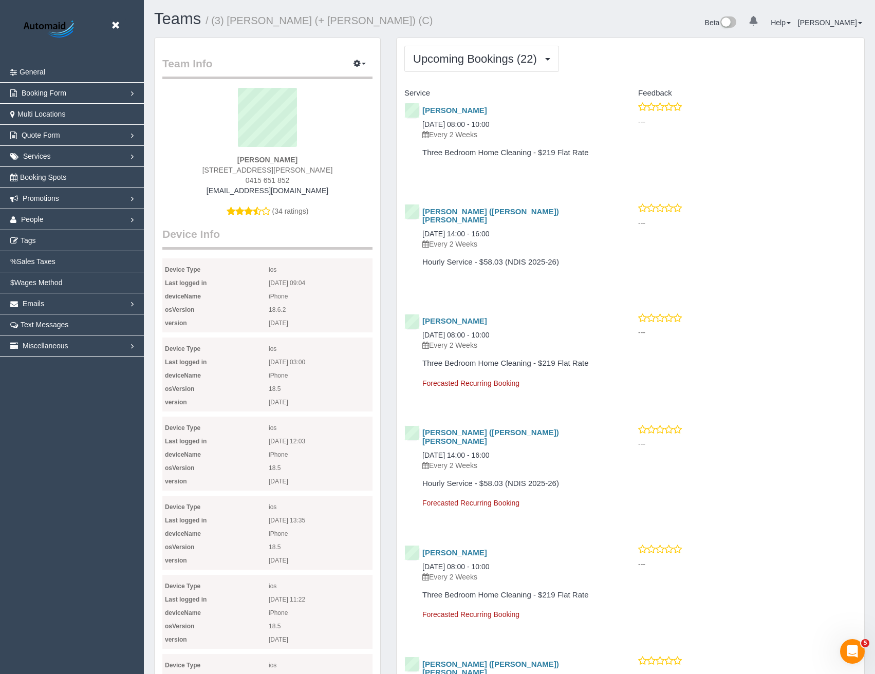
click at [116, 21] on icon at bounding box center [115, 25] width 13 height 13
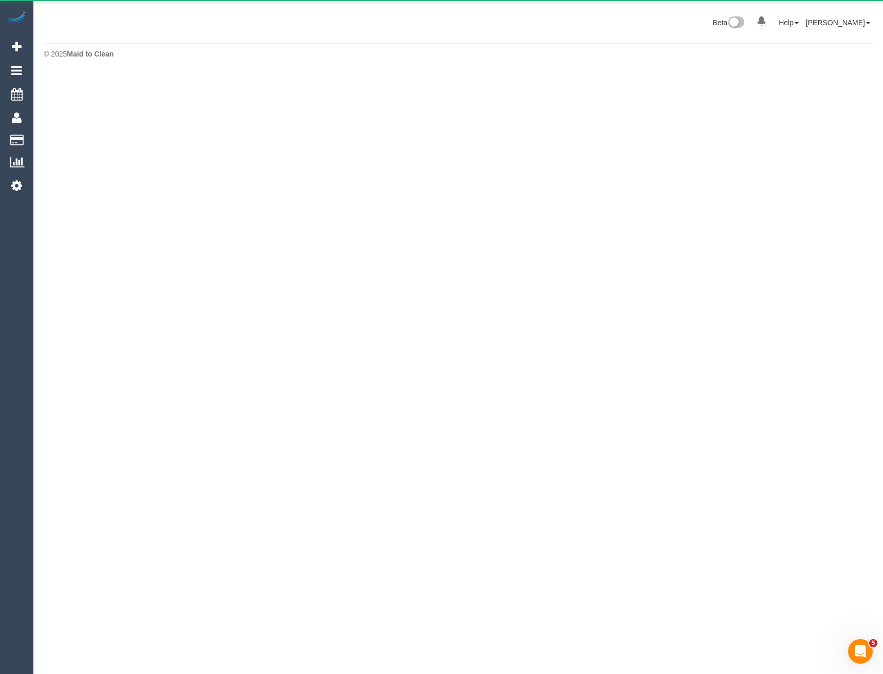
scroll to position [51333, 50524]
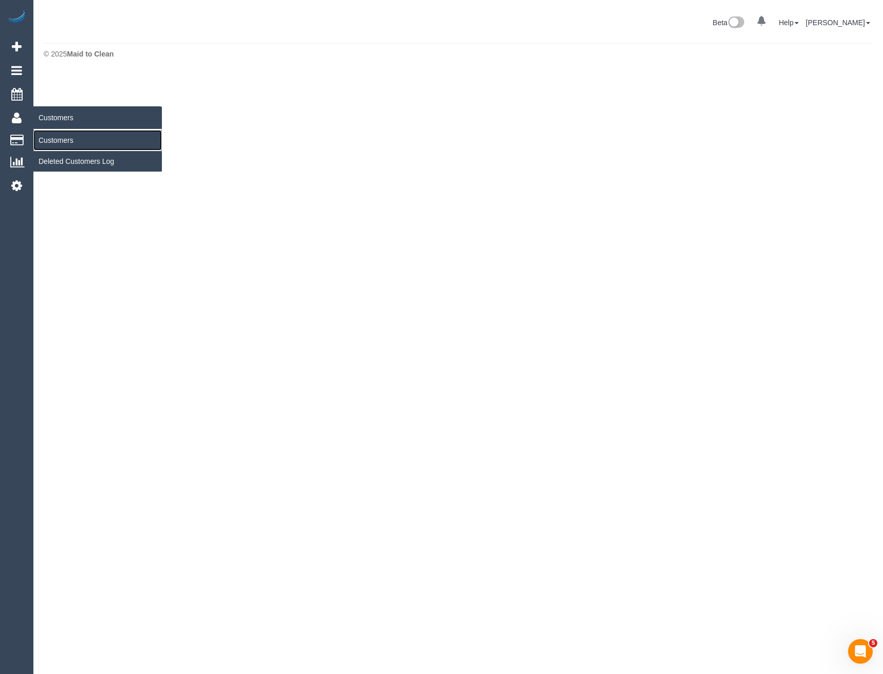
click at [54, 138] on link "Customers" at bounding box center [97, 140] width 129 height 21
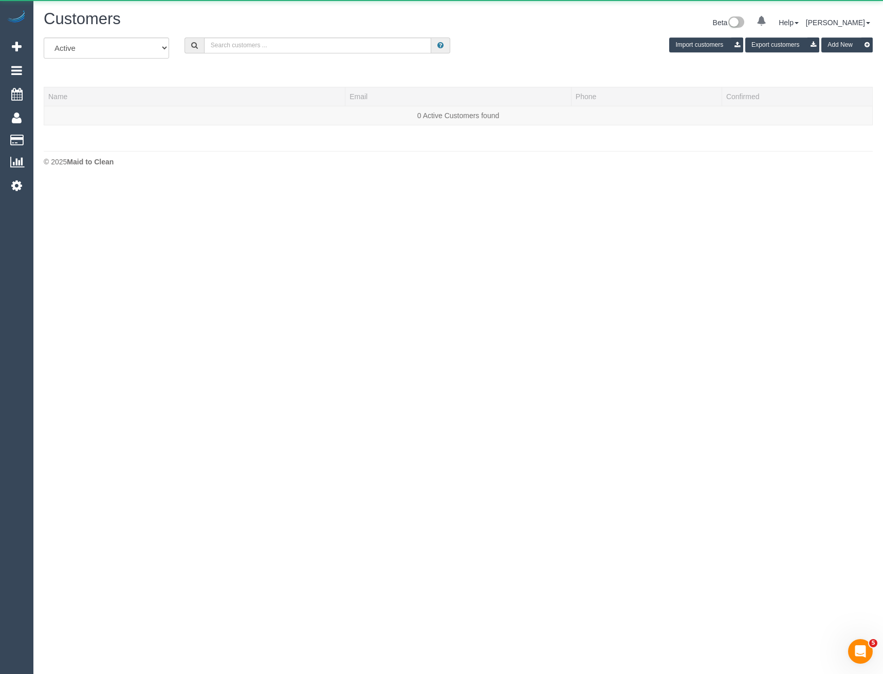
scroll to position [199, 883]
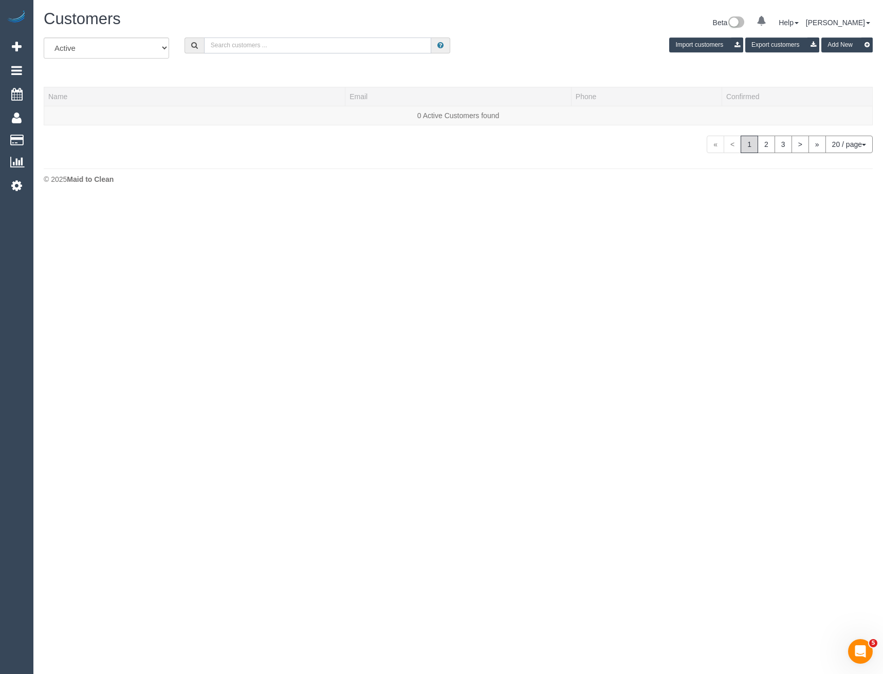
click at [378, 48] on input "text" at bounding box center [318, 46] width 228 height 16
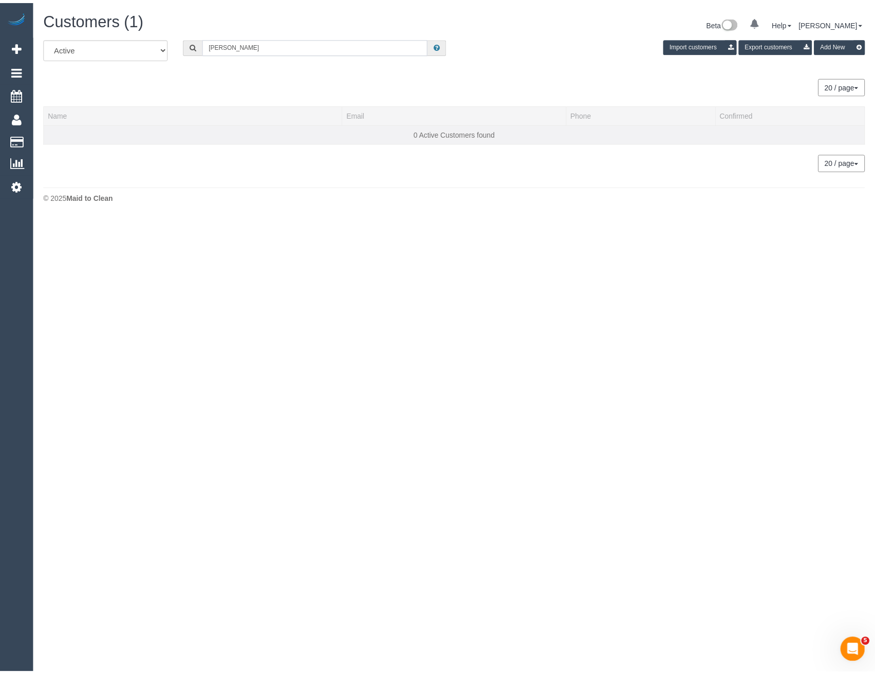
scroll to position [219, 883]
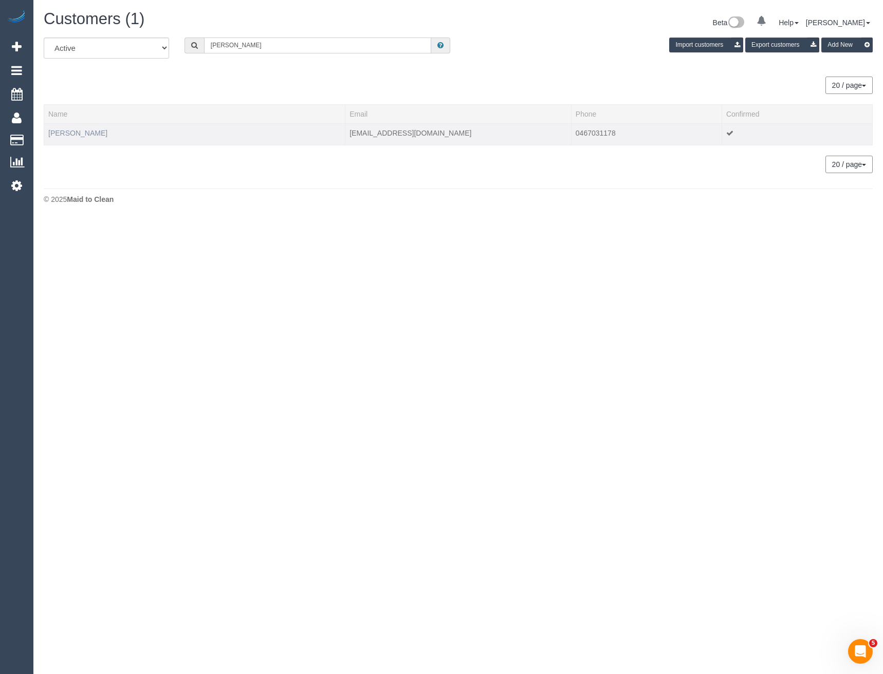
type input "Jana Blackwe"
click at [90, 136] on link "Jana Blackwell" at bounding box center [77, 133] width 59 height 8
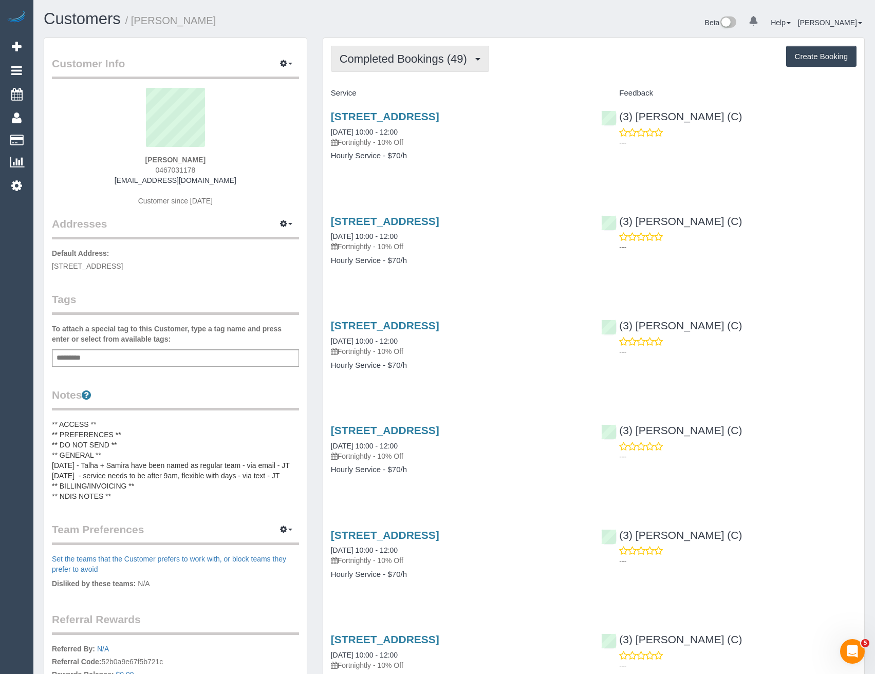
scroll to position [2773, 875]
click at [449, 56] on span "Completed Bookings (49)" at bounding box center [406, 58] width 133 height 13
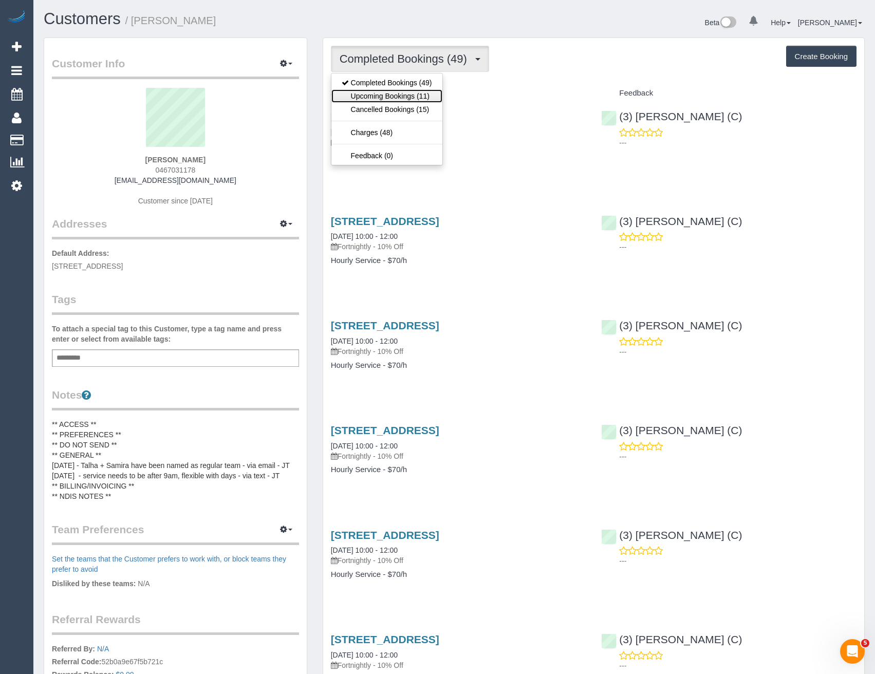
click at [406, 93] on link "Upcoming Bookings (11)" at bounding box center [387, 95] width 111 height 13
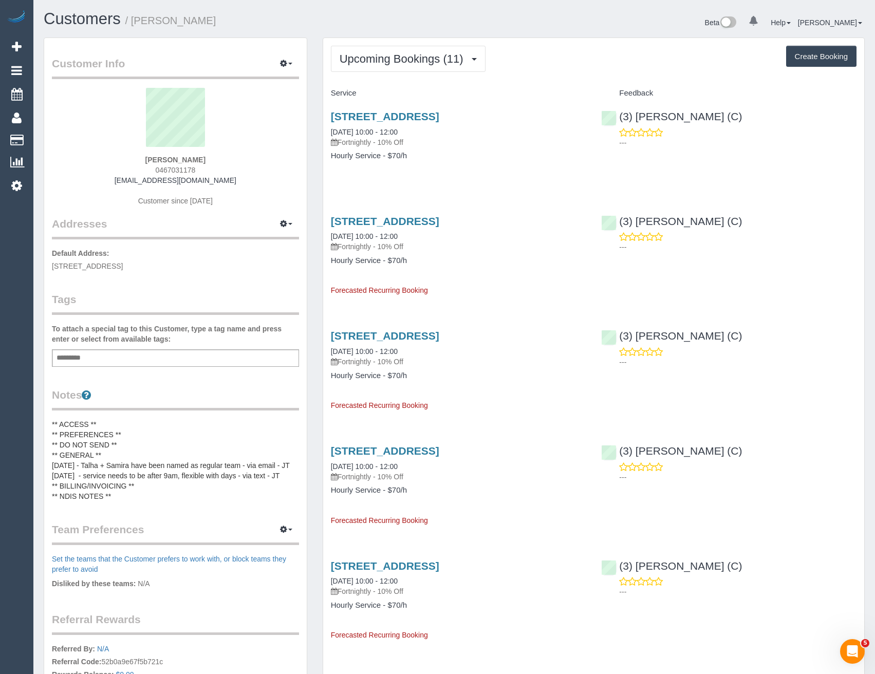
scroll to position [1411, 875]
click at [411, 69] on button "Upcoming Bookings (11)" at bounding box center [408, 59] width 155 height 26
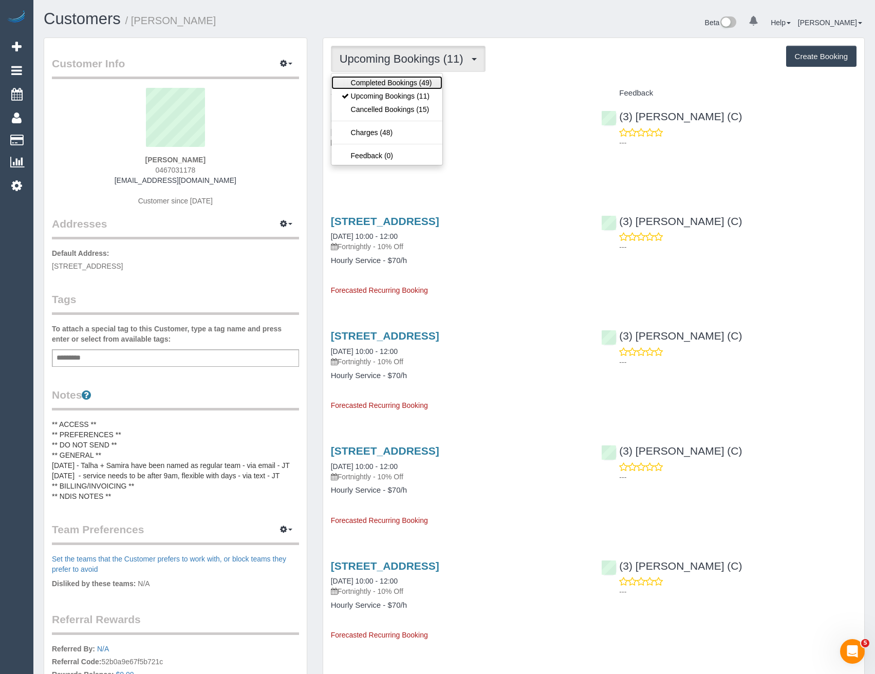
click at [397, 86] on link "Completed Bookings (49)" at bounding box center [387, 82] width 111 height 13
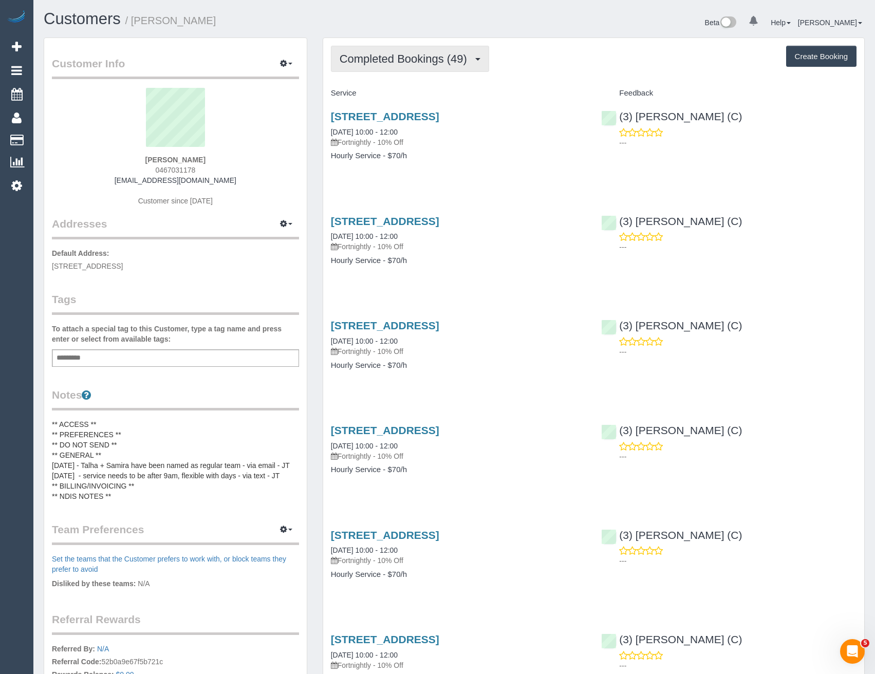
scroll to position [2773, 875]
click at [412, 69] on button "Completed Bookings (49)" at bounding box center [410, 59] width 158 height 26
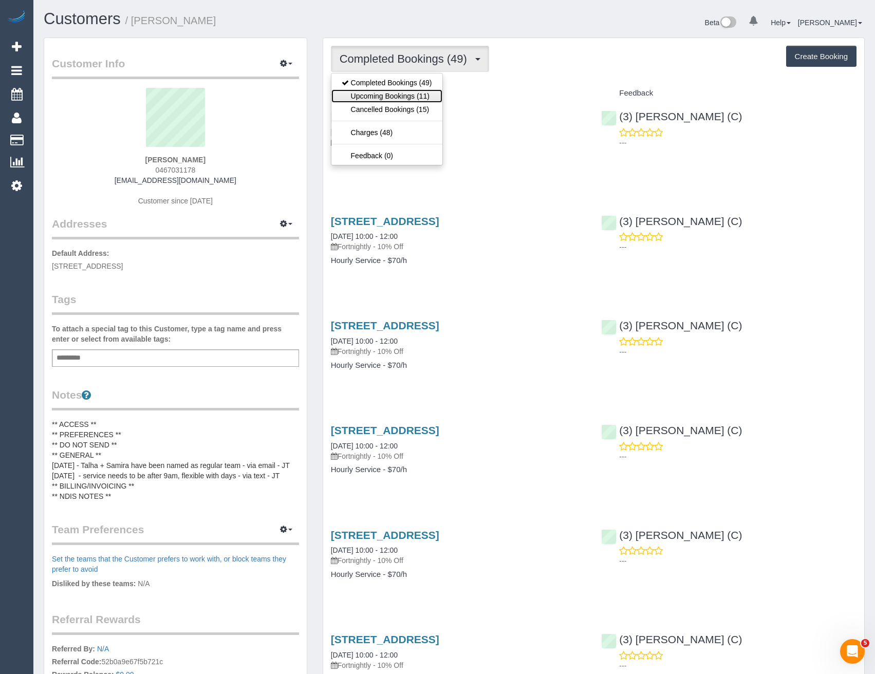
click at [408, 93] on link "Upcoming Bookings (11)" at bounding box center [387, 95] width 111 height 13
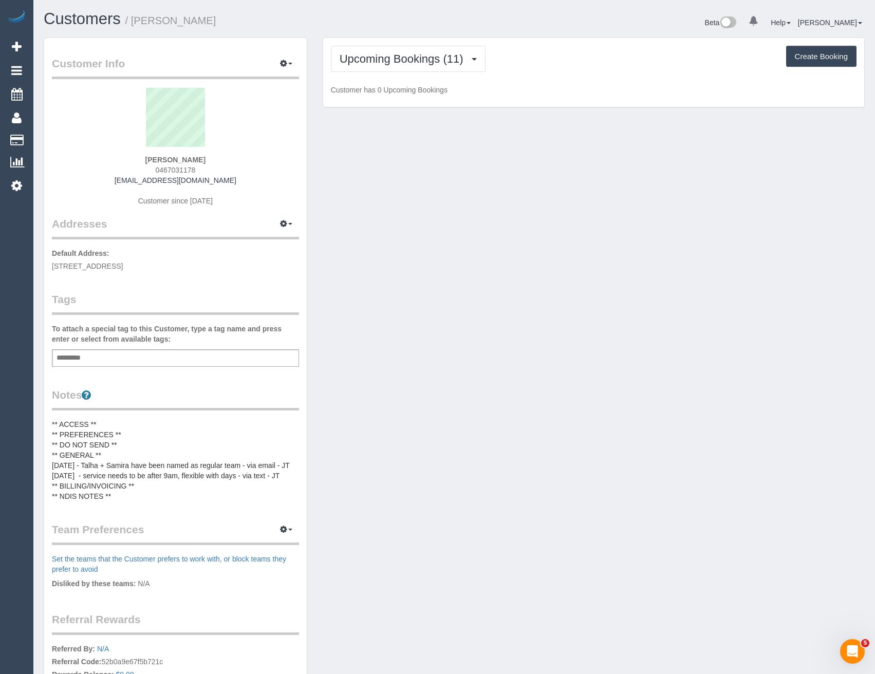
scroll to position [1411, 875]
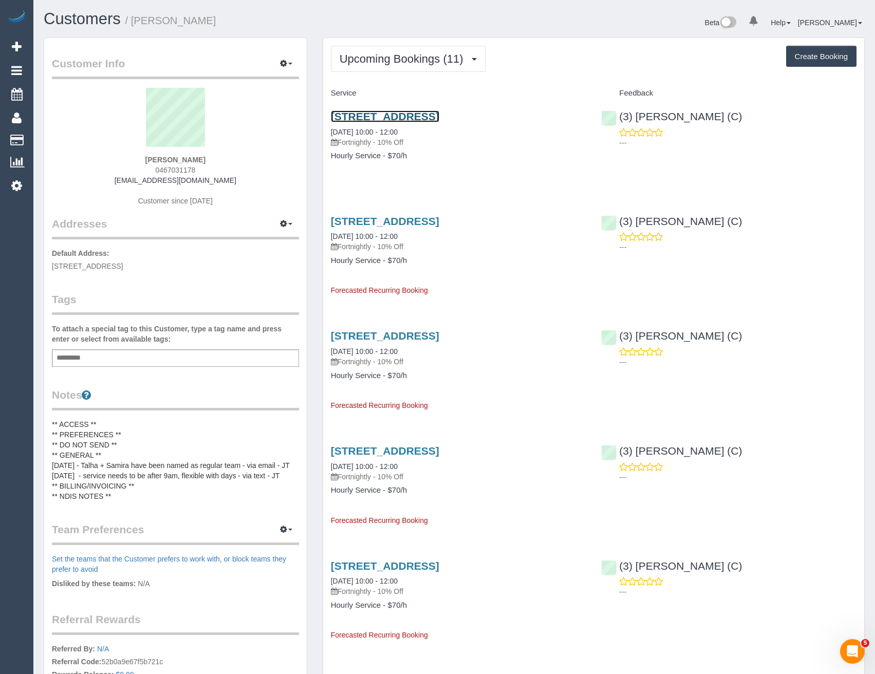
click at [440, 119] on link "33 Monash Street, Maribyrnong, VIC 3032" at bounding box center [385, 117] width 108 height 12
click at [363, 58] on span "Upcoming Bookings (11)" at bounding box center [404, 58] width 129 height 13
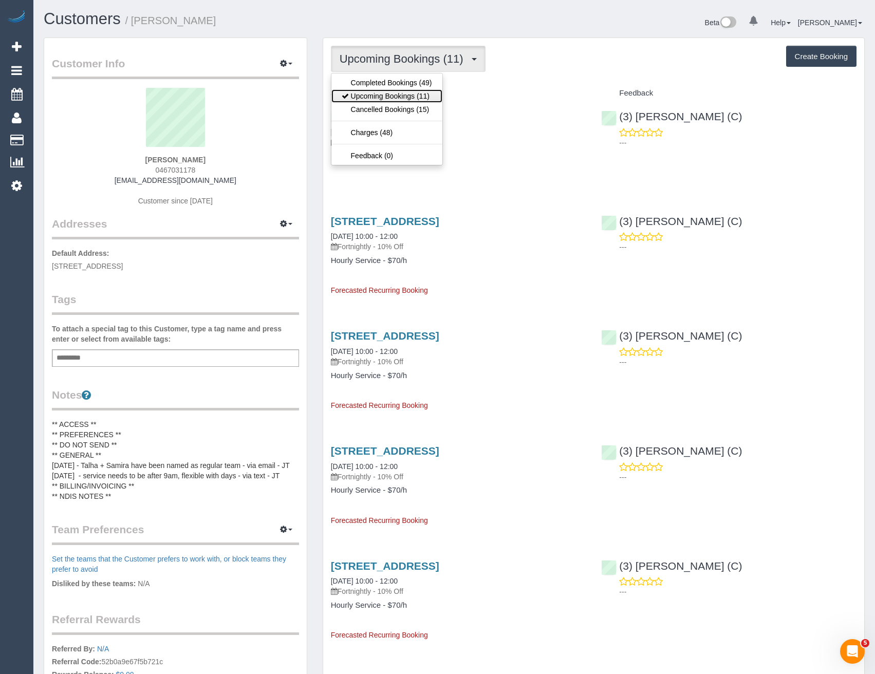
click at [380, 96] on link "Upcoming Bookings (11)" at bounding box center [387, 95] width 111 height 13
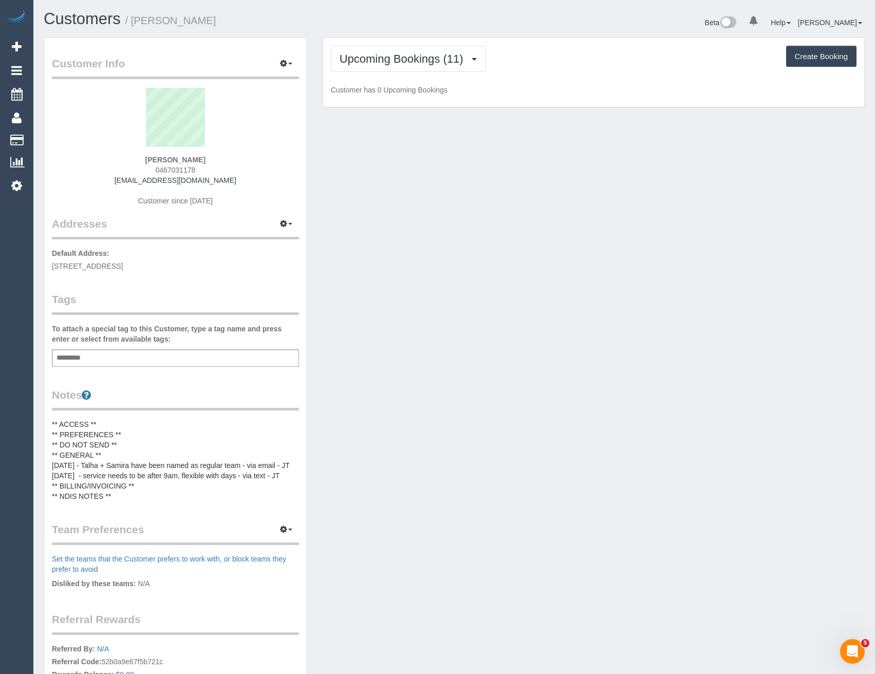
scroll to position [1515, 875]
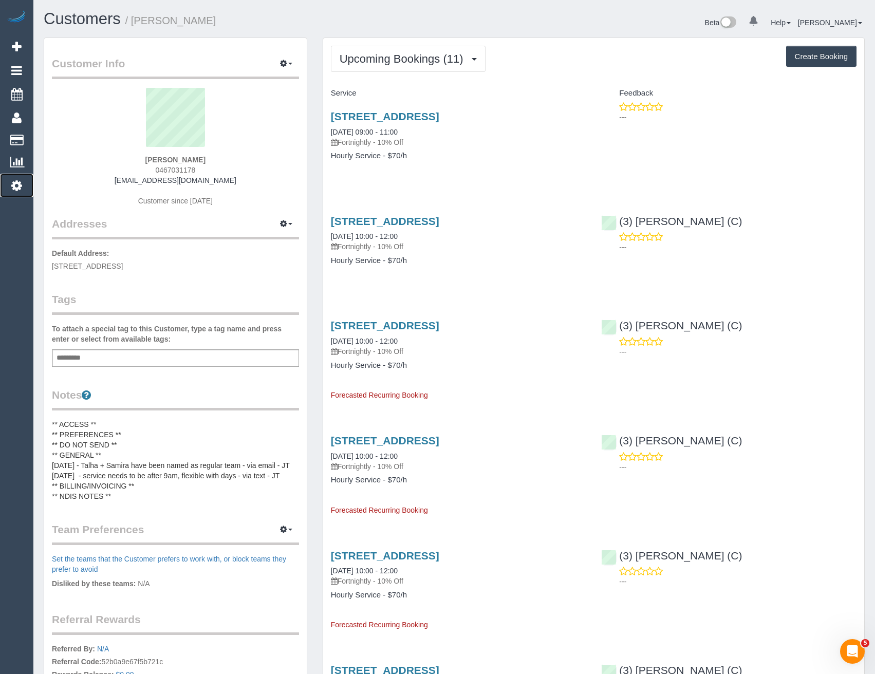
click at [21, 187] on icon at bounding box center [16, 185] width 11 height 12
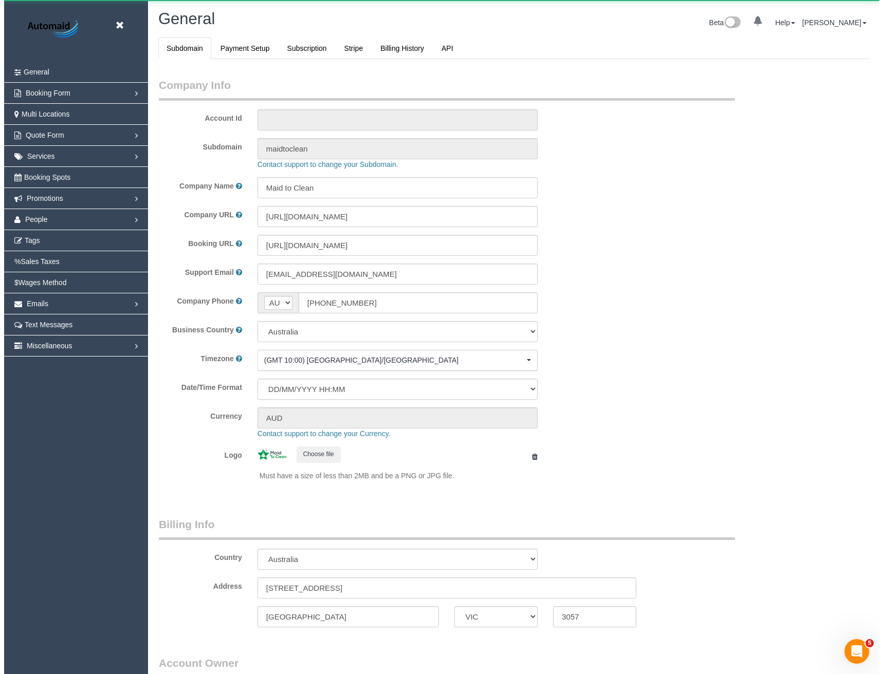
scroll to position [2350, 875]
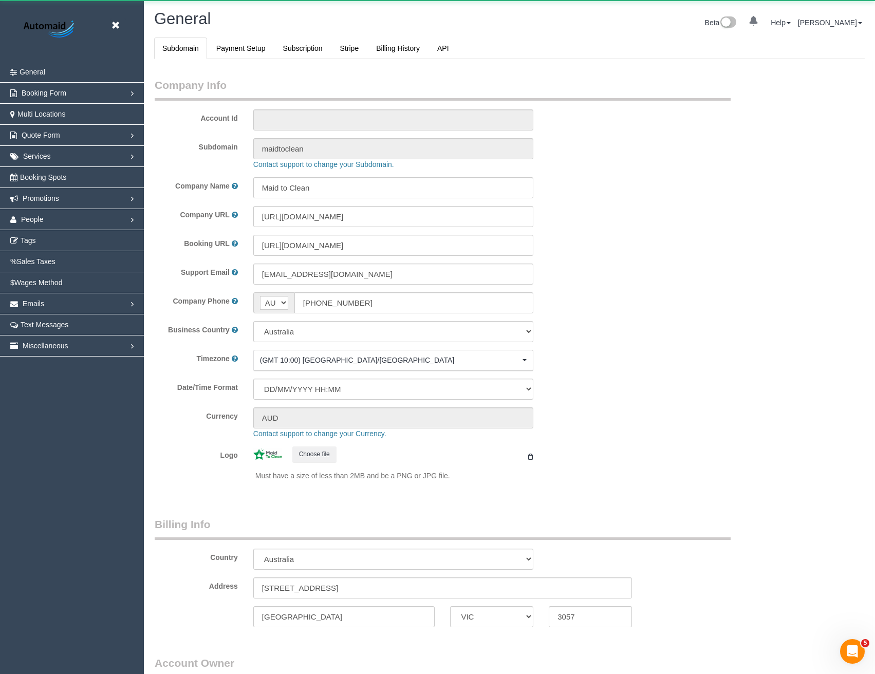
select select "1"
click at [57, 226] on link "People" at bounding box center [72, 219] width 144 height 21
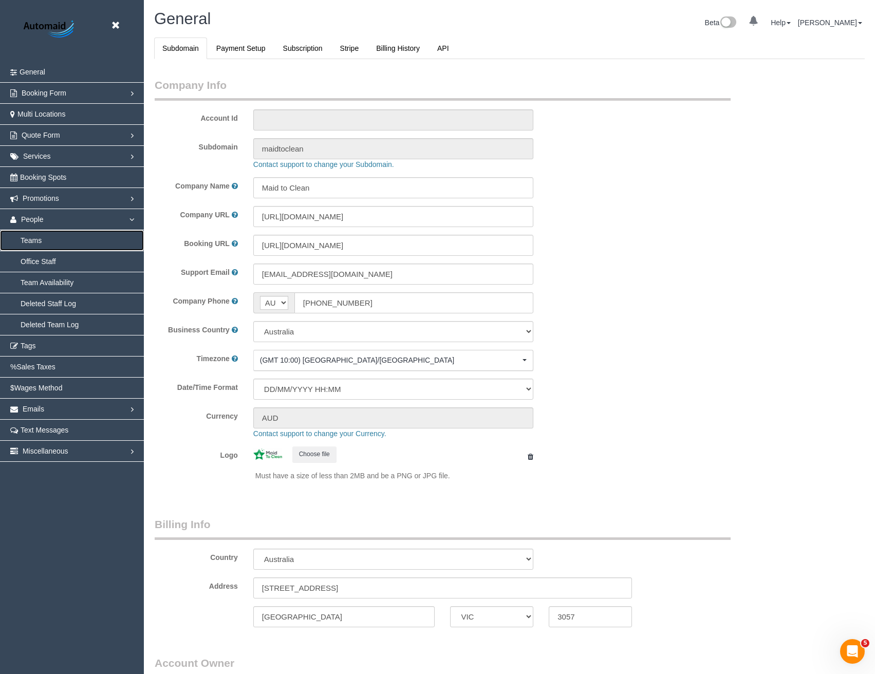
click at [34, 239] on link "Teams" at bounding box center [72, 240] width 144 height 21
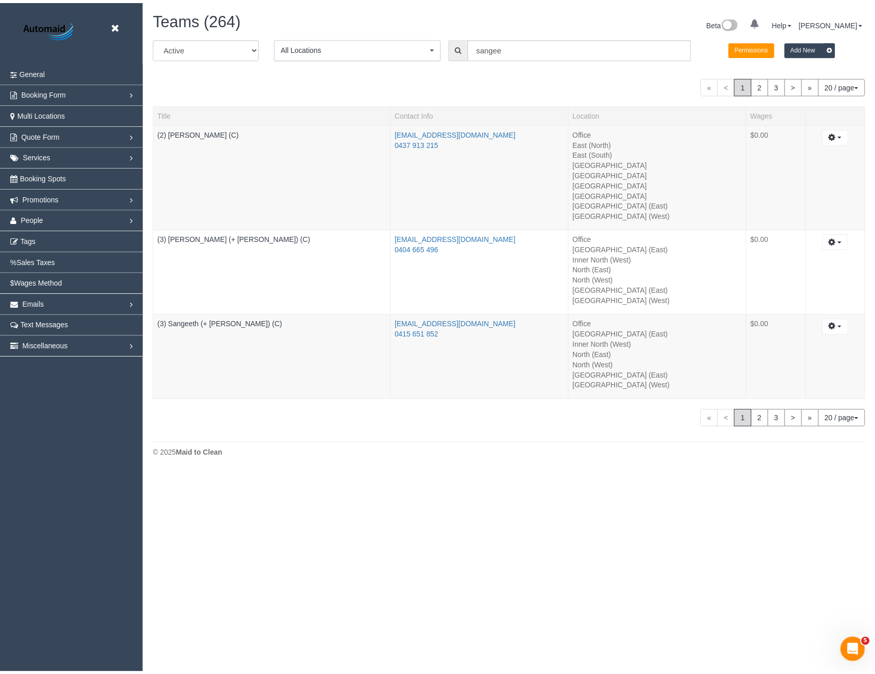
scroll to position [473, 883]
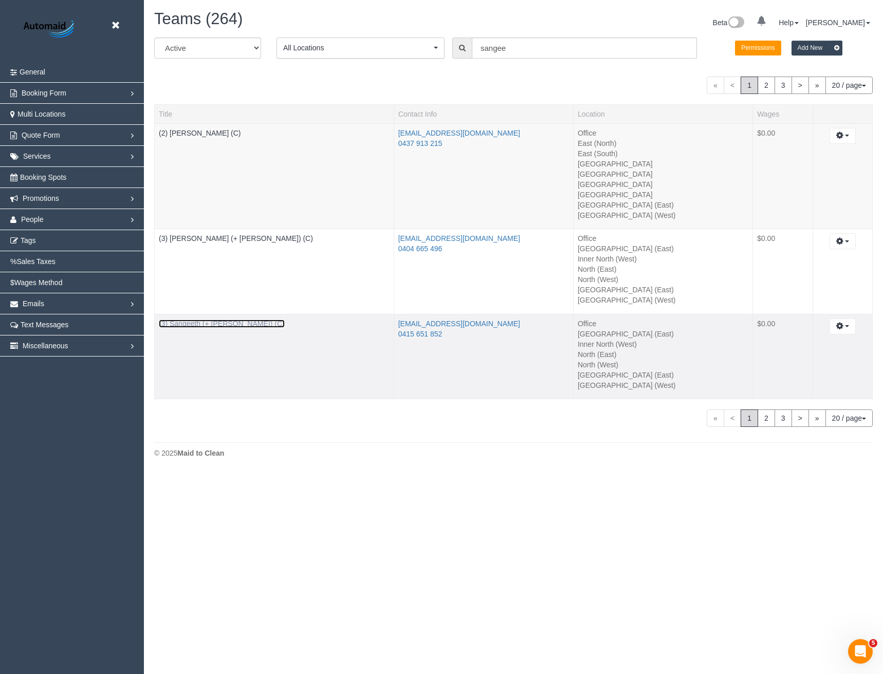
click at [241, 322] on link "(3) Sangeeth (+ Kaveen) (C)" at bounding box center [222, 324] width 126 height 8
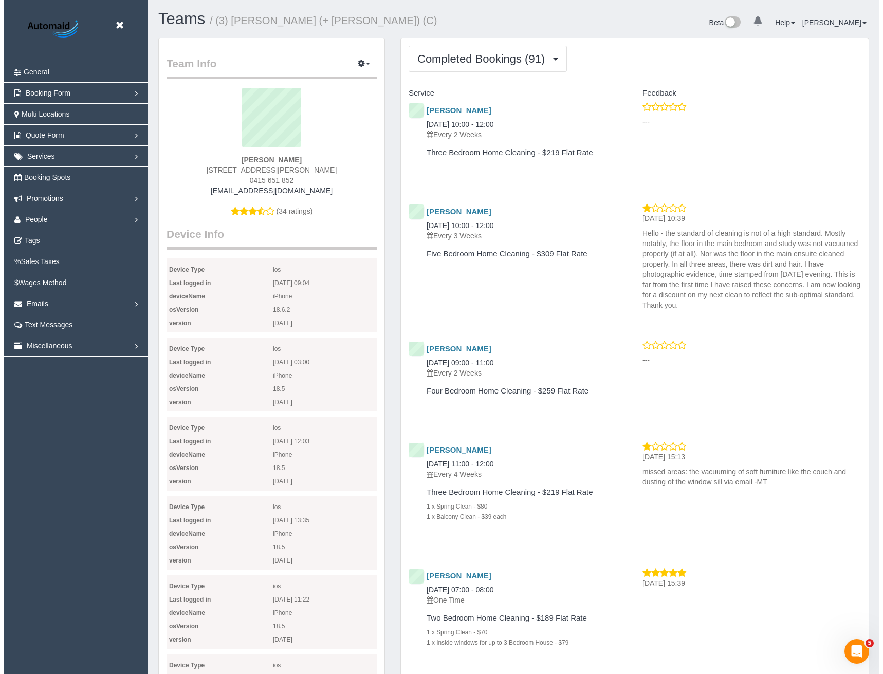
scroll to position [2964, 875]
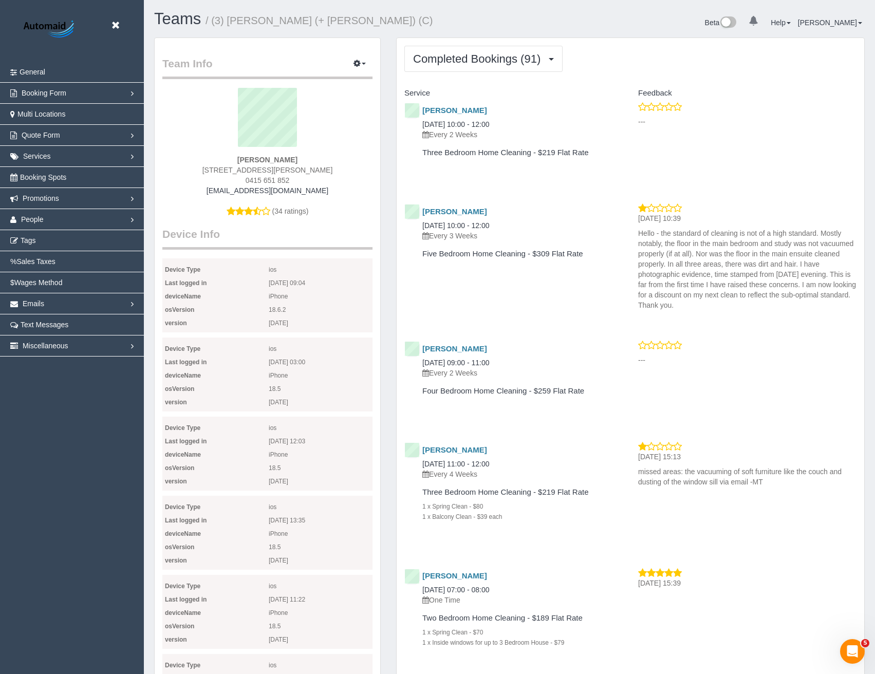
click at [298, 161] on strong "Sangeeth Gurusinghe" at bounding box center [267, 160] width 60 height 8
drag, startPoint x: 307, startPoint y: 159, endPoint x: 229, endPoint y: 159, distance: 77.6
click at [229, 159] on div "Sangeeth Gurusinghe 98 Cameo Crescent, South Morang, VIC 3752 0415 651 852 sang…" at bounding box center [267, 157] width 210 height 139
copy strong "Sangeeth Gurusinghe"
click at [355, 68] on button "button" at bounding box center [360, 64] width 26 height 16
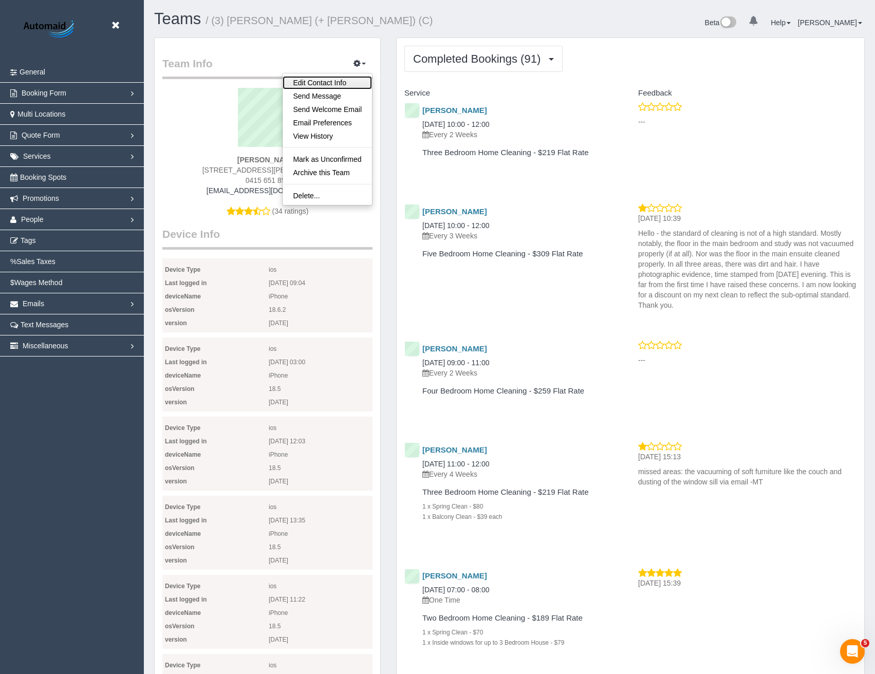
click at [327, 84] on link "Edit Contact Info" at bounding box center [327, 82] width 89 height 13
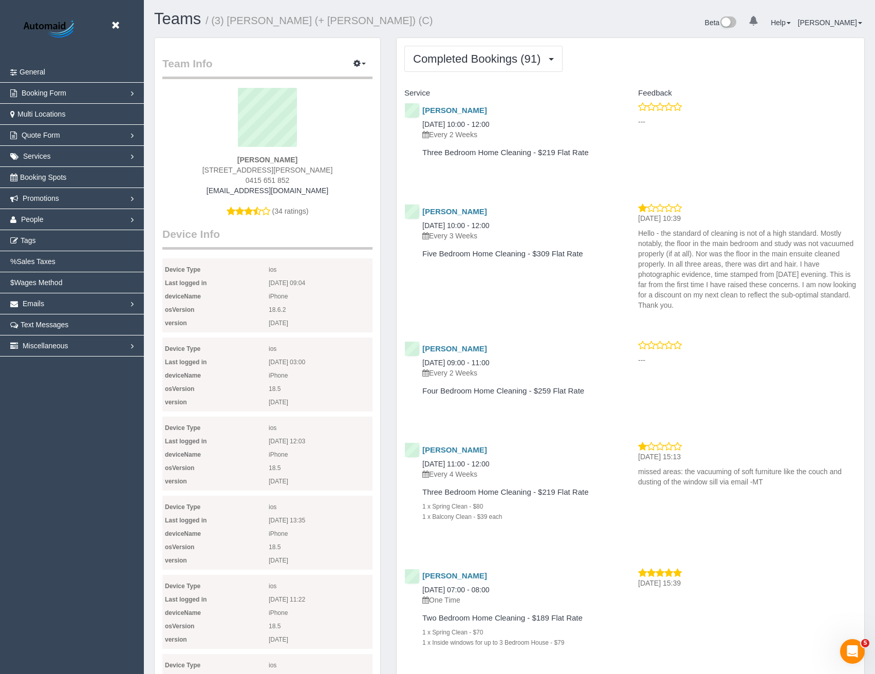
select select "VIC"
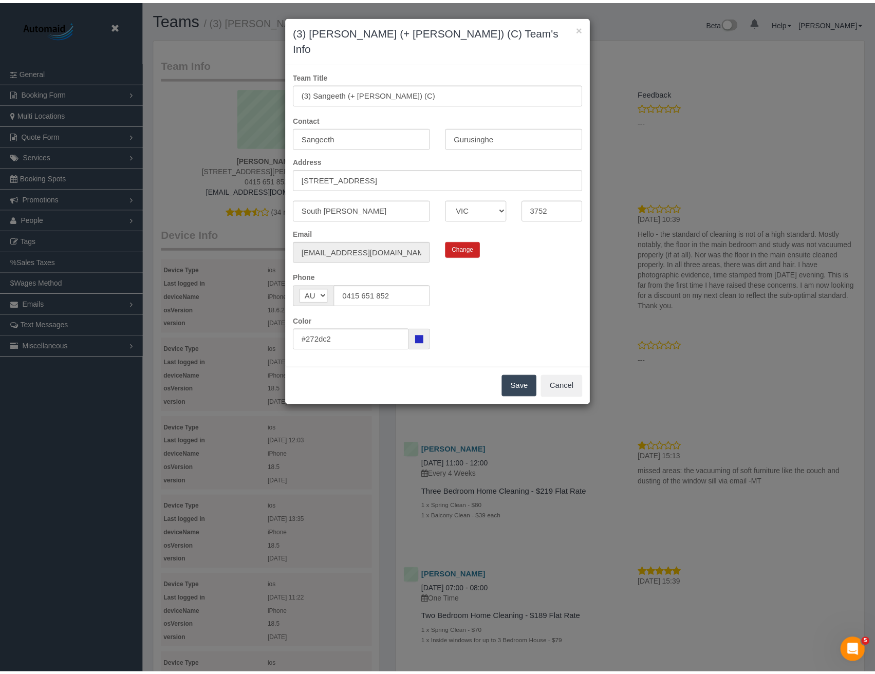
scroll to position [2964, 883]
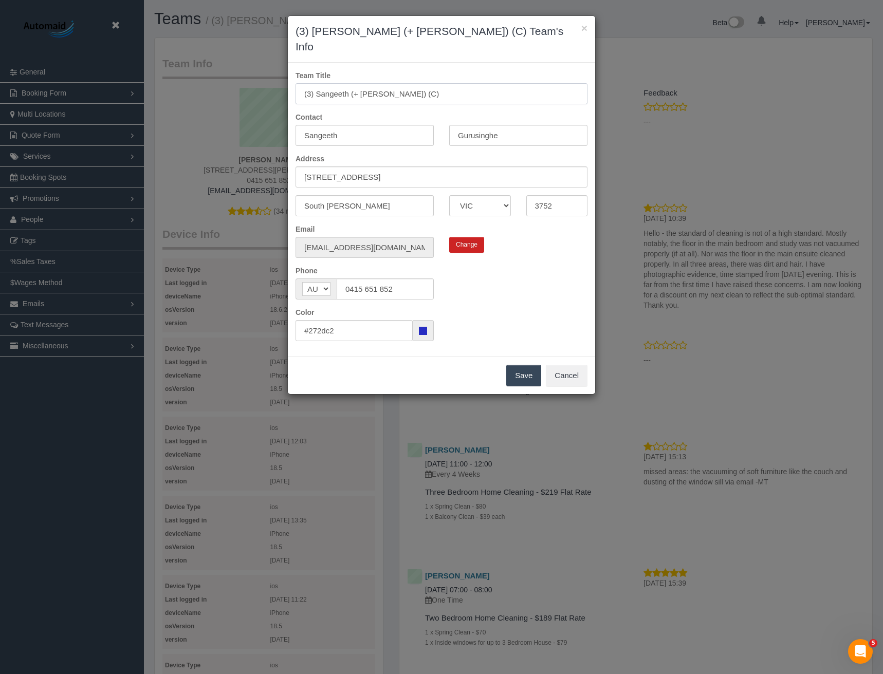
drag, startPoint x: 392, startPoint y: 78, endPoint x: 317, endPoint y: 81, distance: 74.6
click at [317, 83] on input "(3) Sangeeth (+ Kaveen) (C)" at bounding box center [442, 93] width 292 height 21
paste input "Gurusinghe"
click at [422, 83] on input "(3) Sangeeth Gurusinghe(C)" at bounding box center [442, 93] width 292 height 21
click at [390, 83] on input "(3) Sangeeth Gurusinghe(C)" at bounding box center [442, 93] width 292 height 21
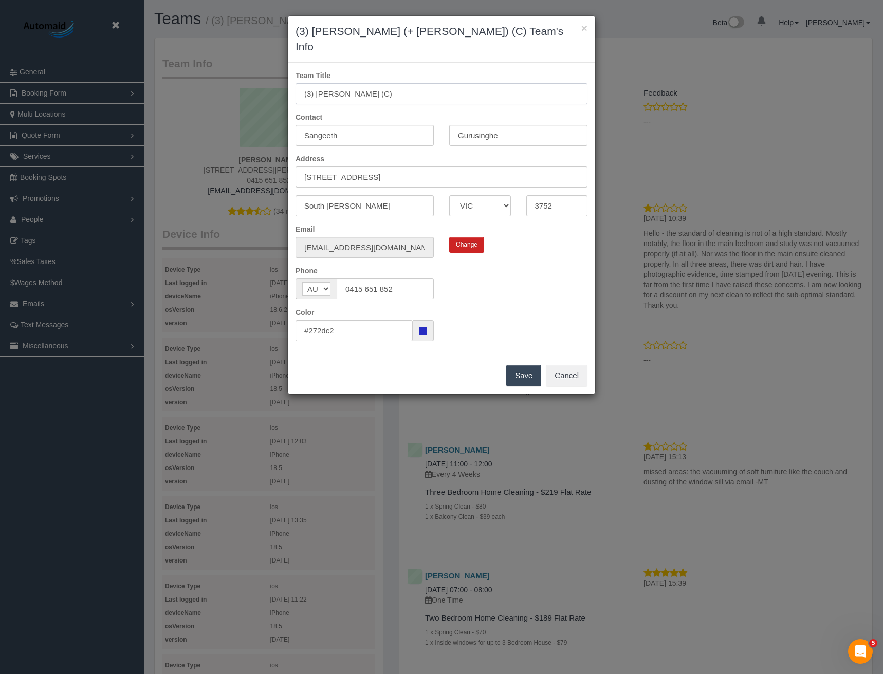
type input "(3) [PERSON_NAME] (C)"
click at [520, 365] on button "Save" at bounding box center [523, 376] width 35 height 22
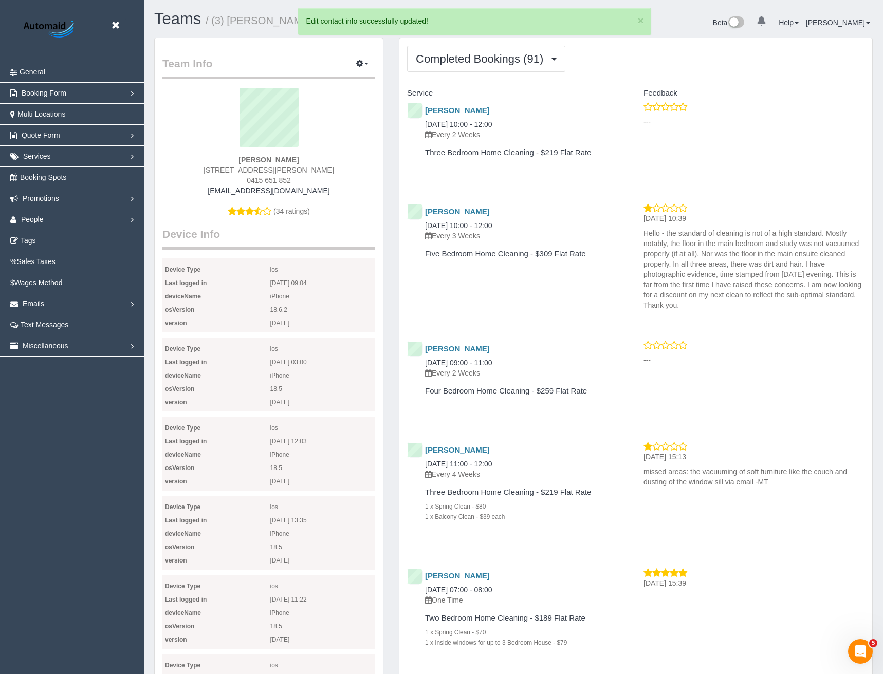
scroll to position [48443, 50531]
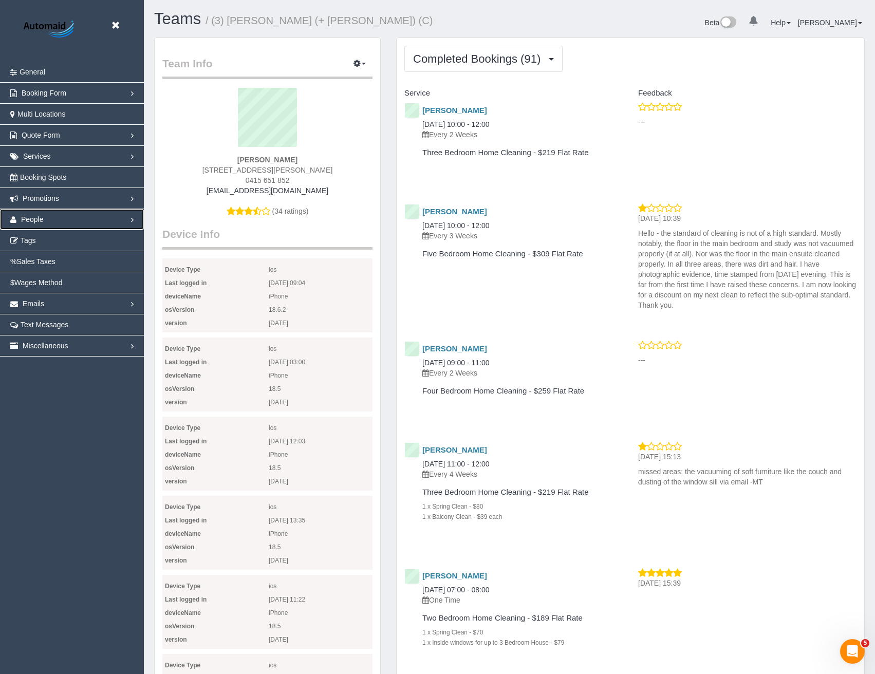
click at [47, 221] on link "People" at bounding box center [72, 219] width 144 height 21
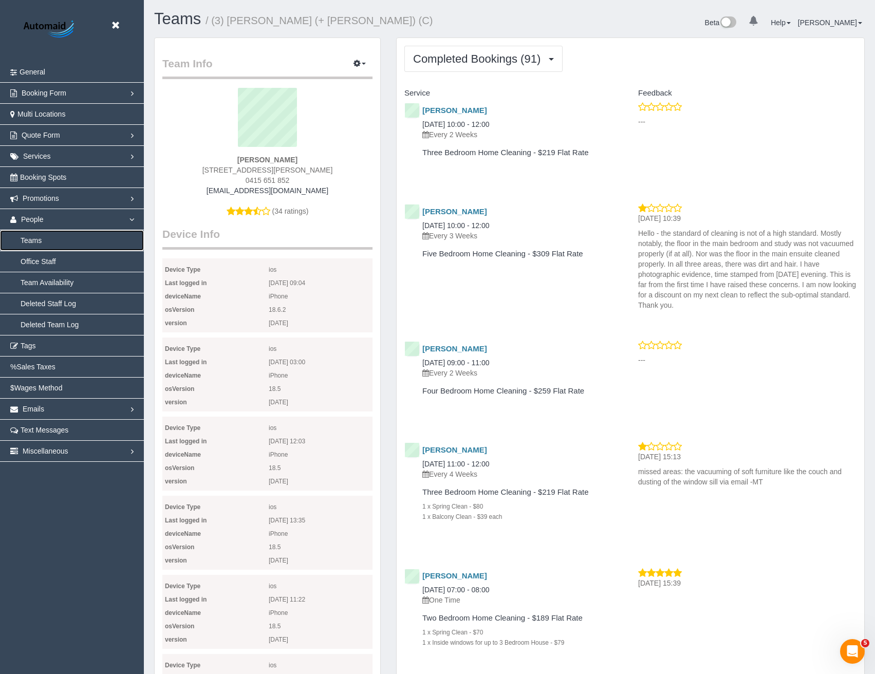
click at [47, 247] on link "Teams" at bounding box center [72, 240] width 144 height 21
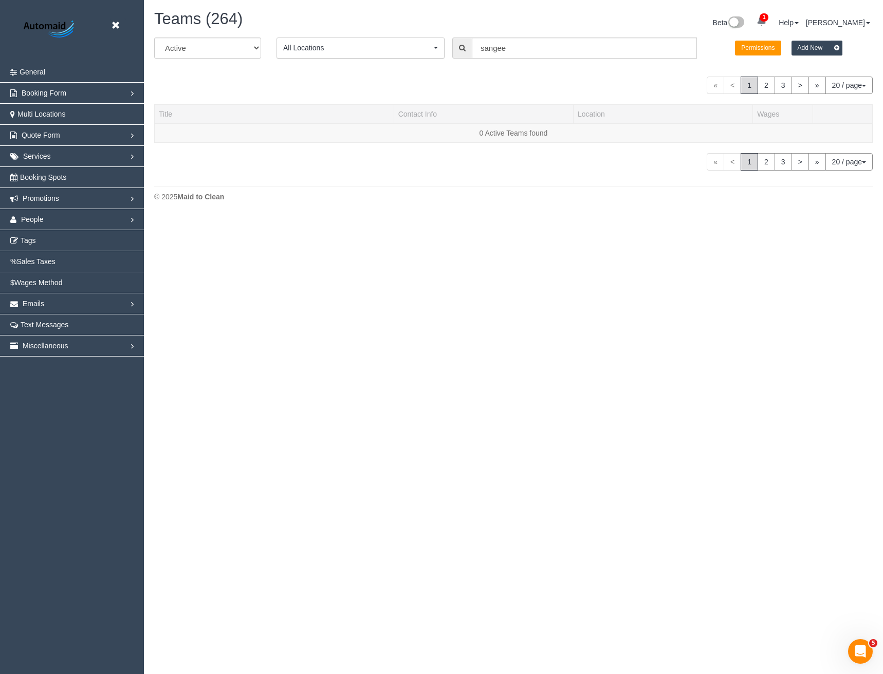
scroll to position [473, 883]
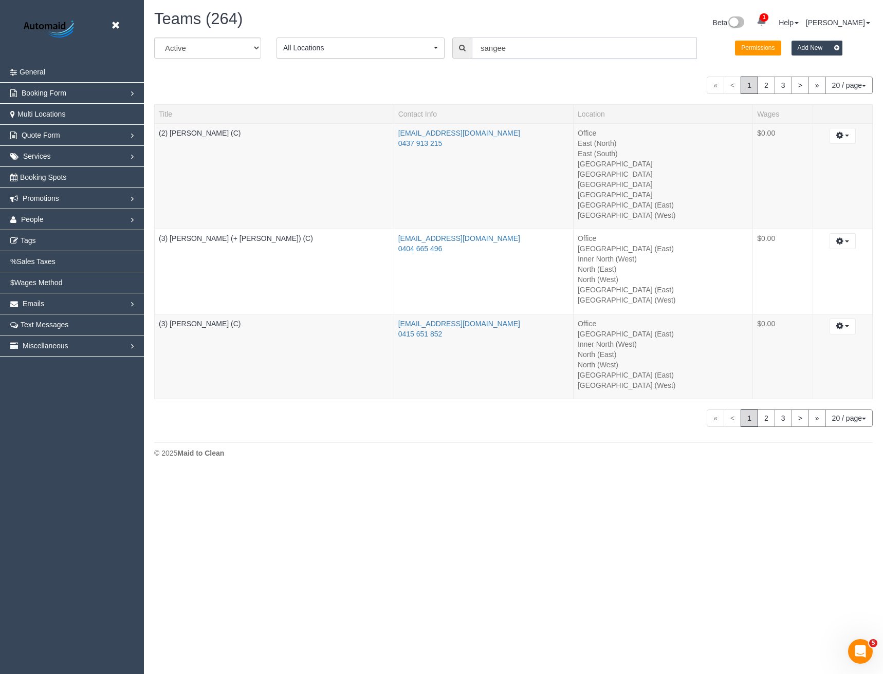
drag, startPoint x: 522, startPoint y: 49, endPoint x: 396, endPoint y: 43, distance: 126.1
click at [406, 43] on div "All Active Archived All Locations All Locations Active Locations Office [defaul…" at bounding box center [514, 52] width 734 height 29
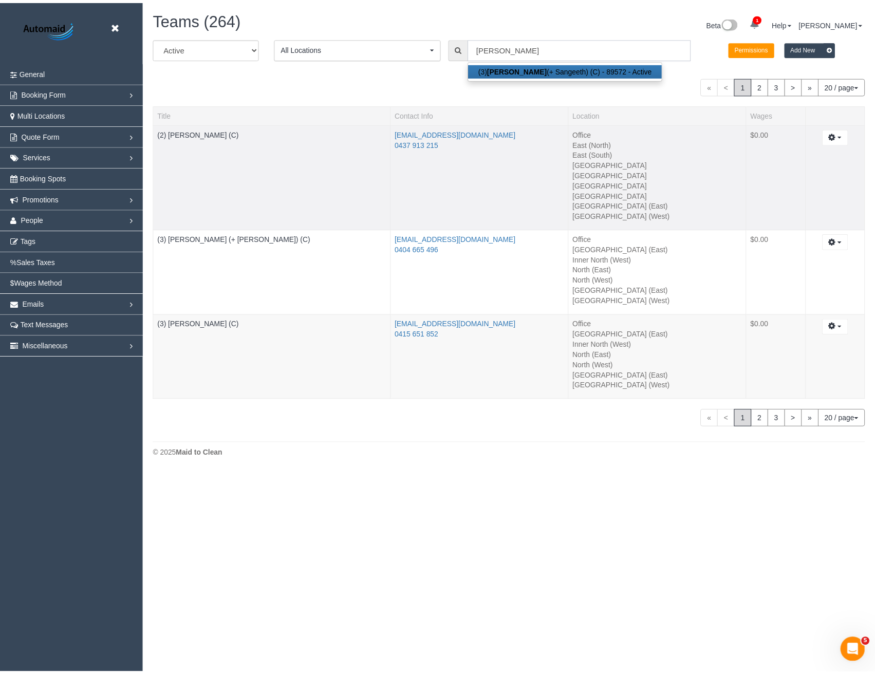
scroll to position [51124, 50524]
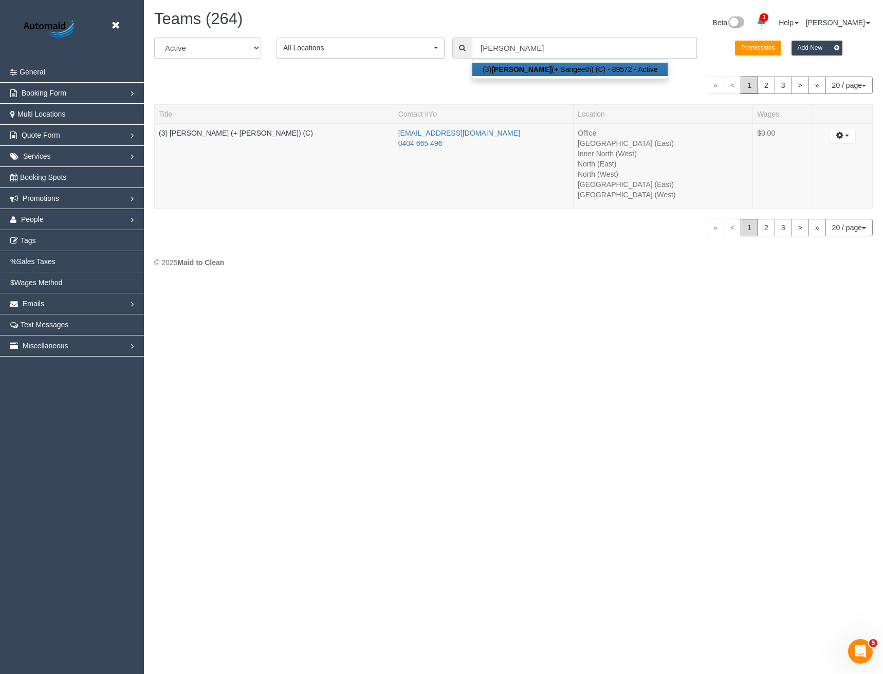
type input "Kaveen"
click at [213, 138] on div at bounding box center [274, 139] width 231 height 3
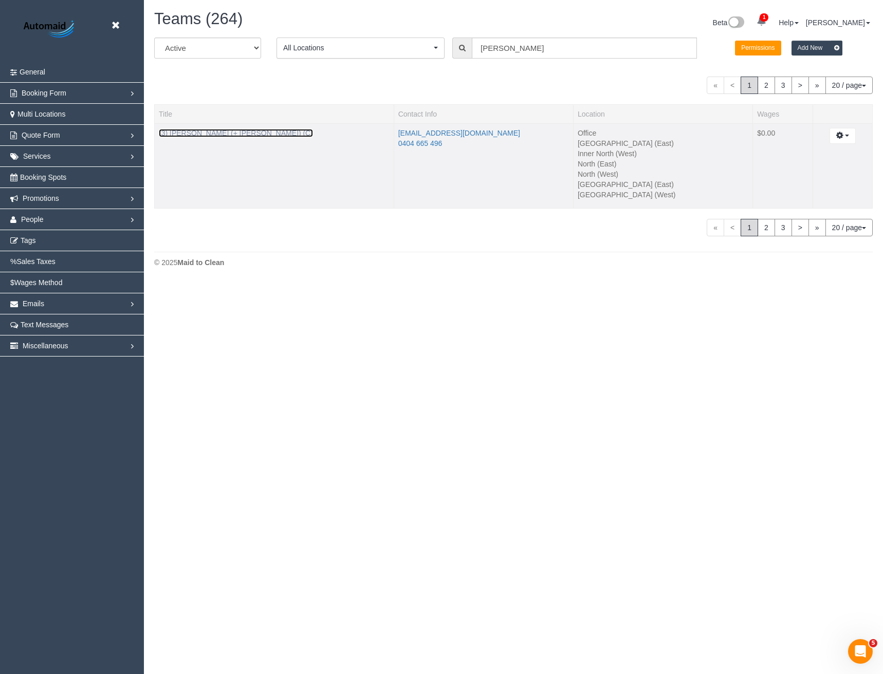
click at [229, 134] on link "(3) [PERSON_NAME] (+ [PERSON_NAME]) (C)" at bounding box center [236, 133] width 154 height 8
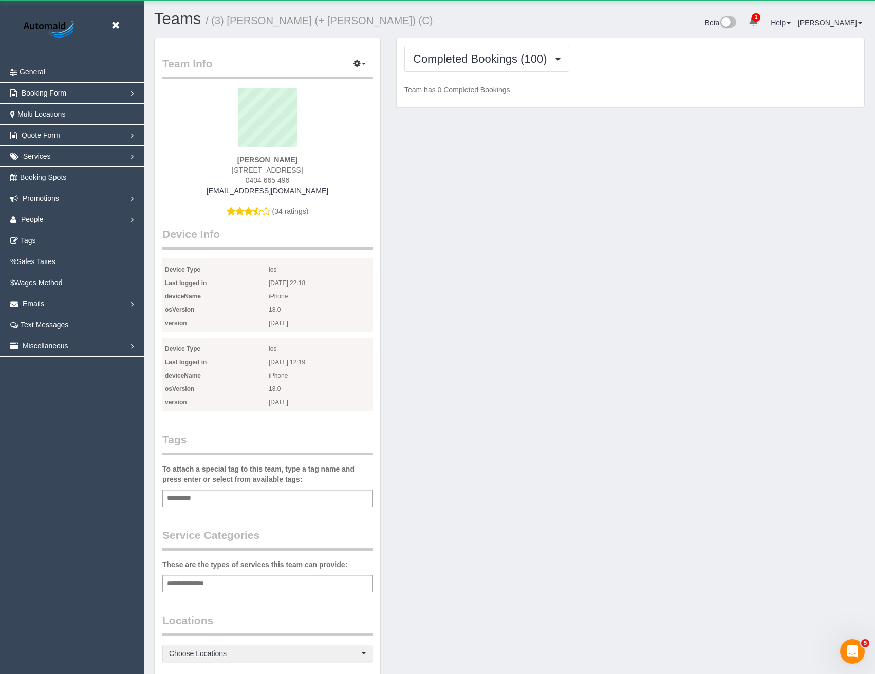
scroll to position [966, 875]
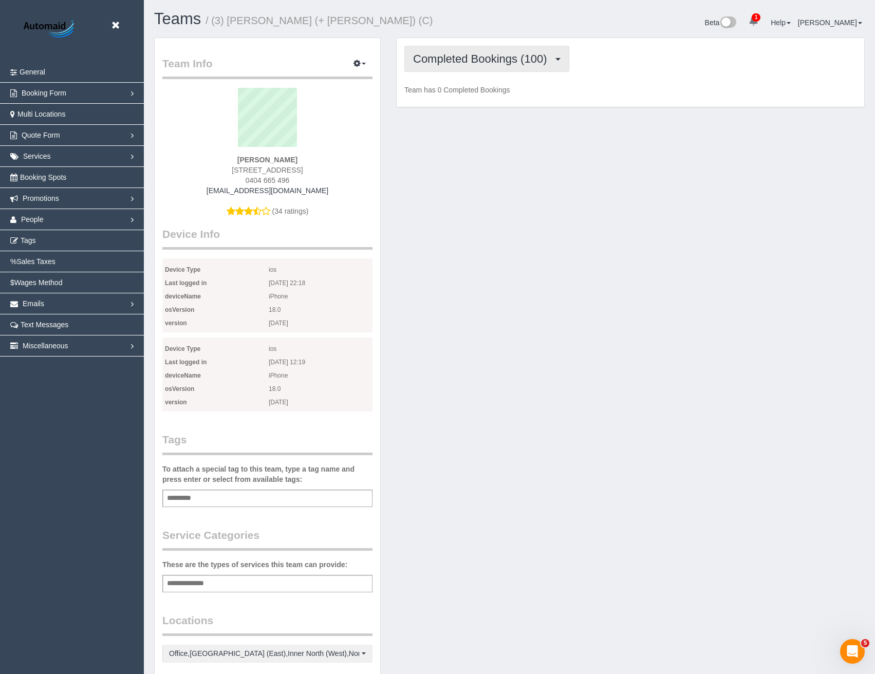
click at [517, 54] on span "Completed Bookings (100)" at bounding box center [482, 58] width 139 height 13
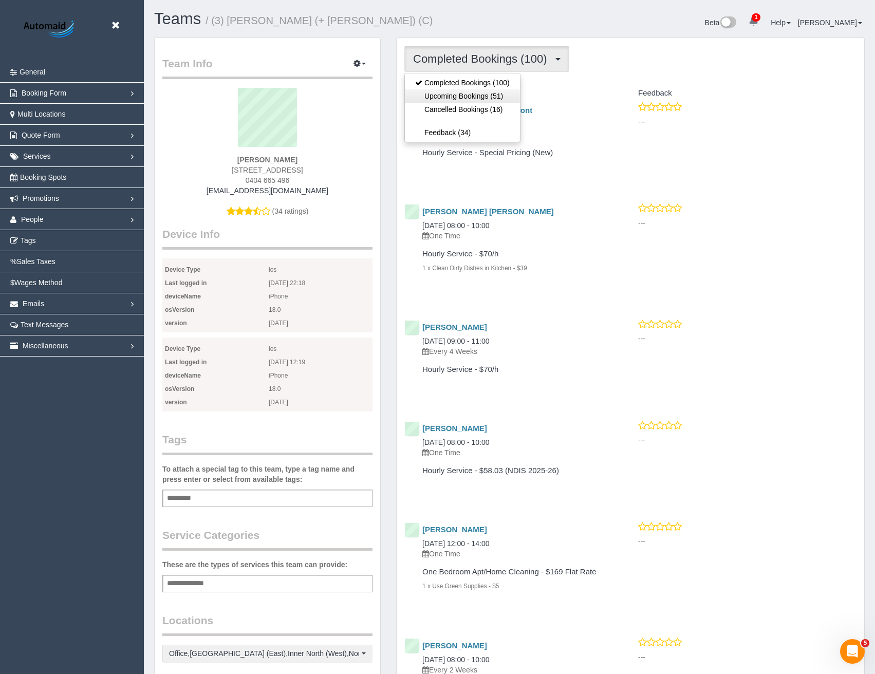
scroll to position [2958, 875]
click at [508, 97] on link "Upcoming Bookings (51)" at bounding box center [462, 95] width 115 height 13
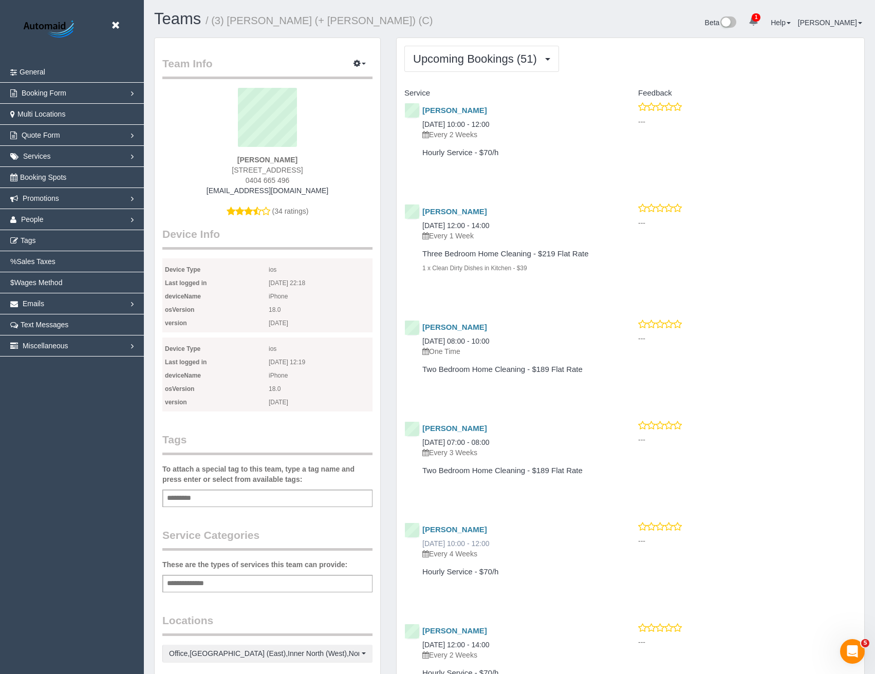
scroll to position [103, 0]
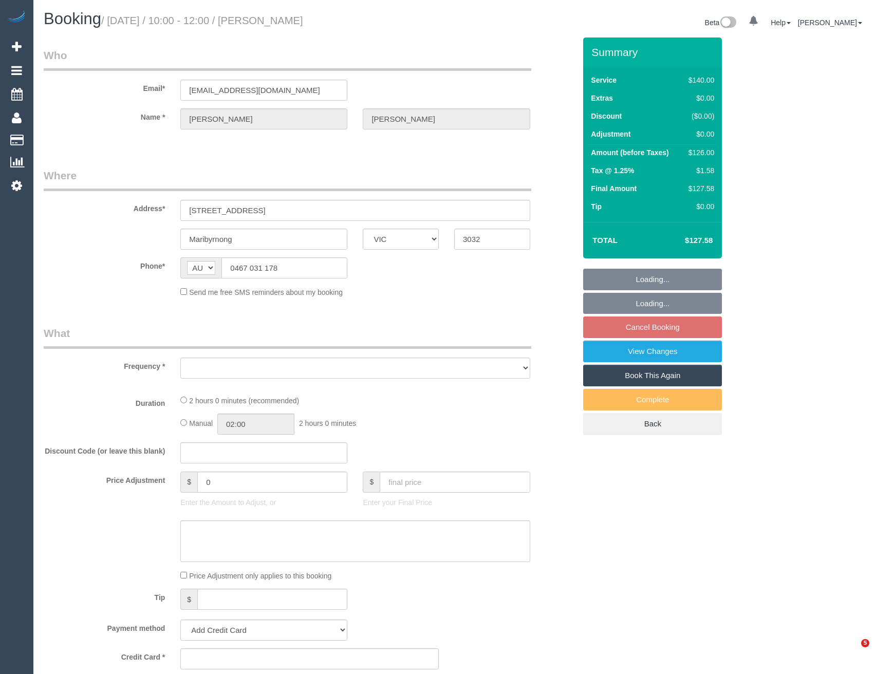
select select "VIC"
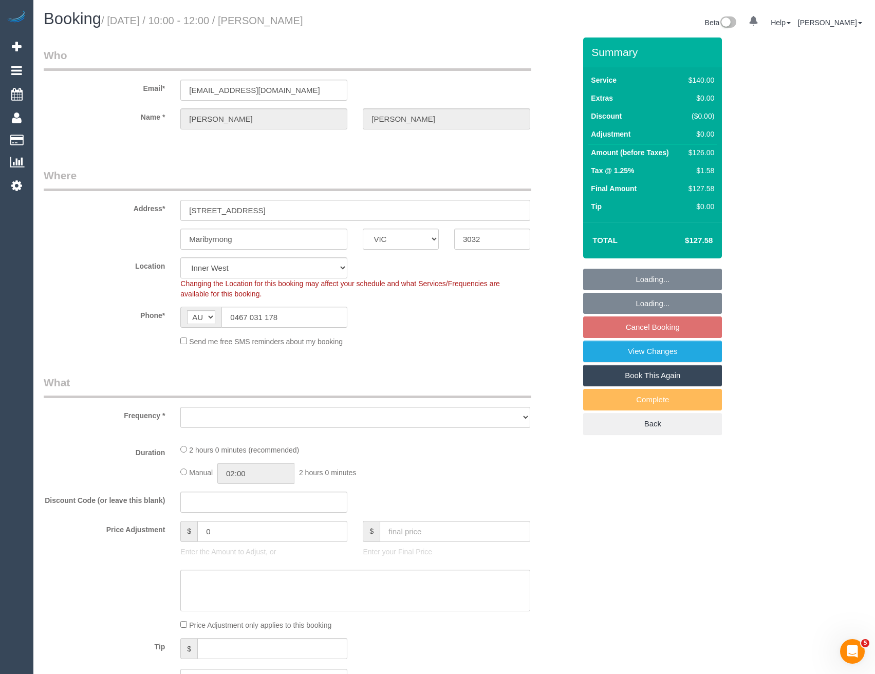
select select "object:530"
select select "string:stripe-pm_1NsxbR2GScqysDRV2eY3WmOr"
select select "number:30"
select select "number:14"
select select "number:19"
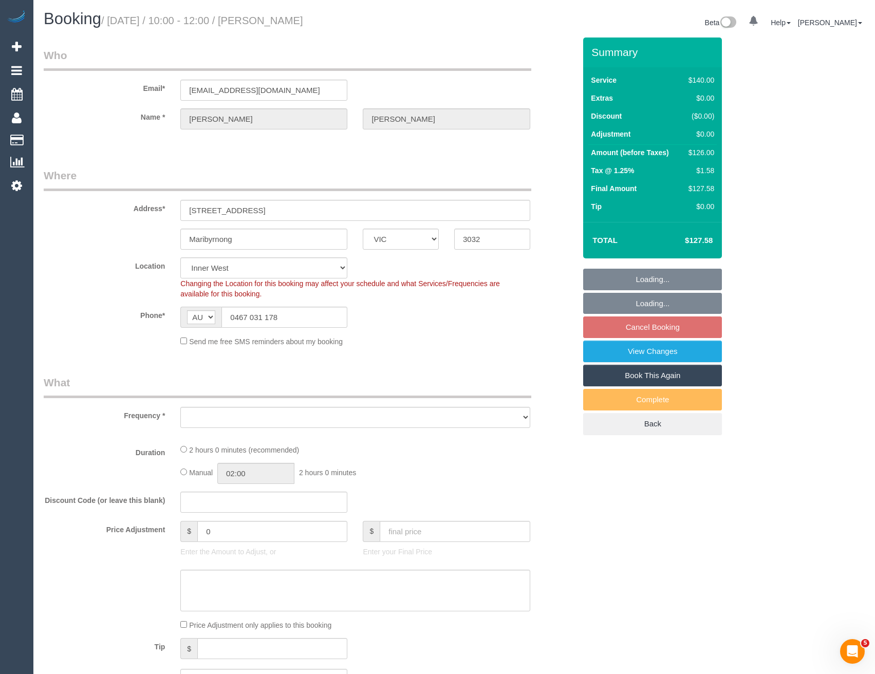
select select "number:34"
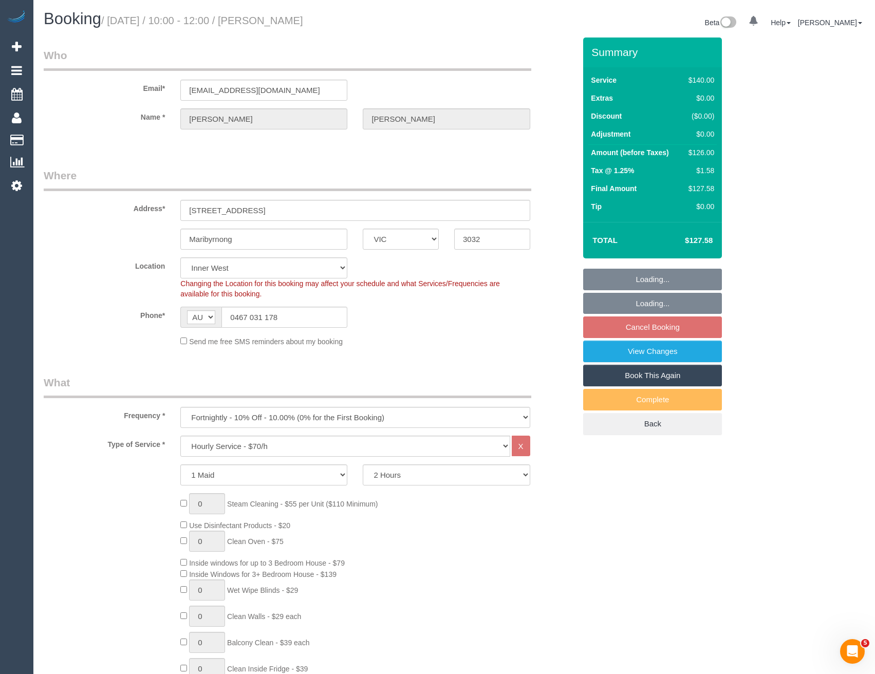
select select "object:1533"
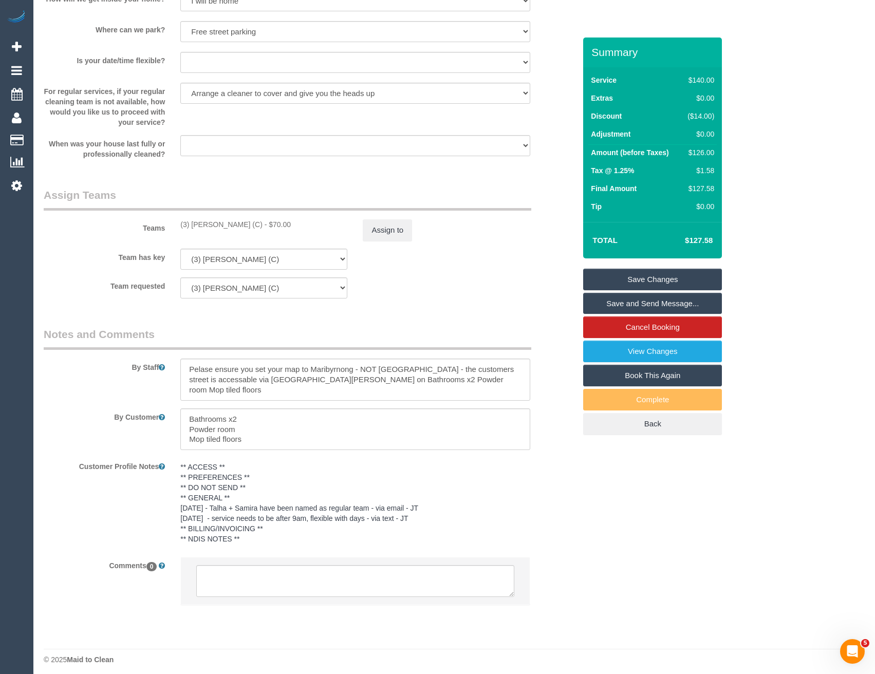
scroll to position [1405, 0]
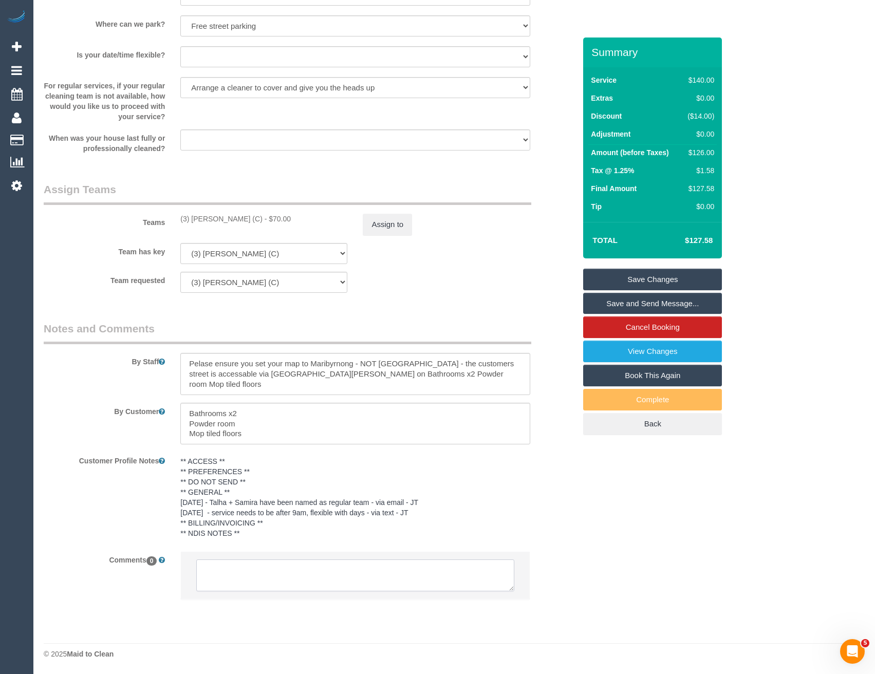
click at [345, 569] on textarea at bounding box center [355, 576] width 318 height 32
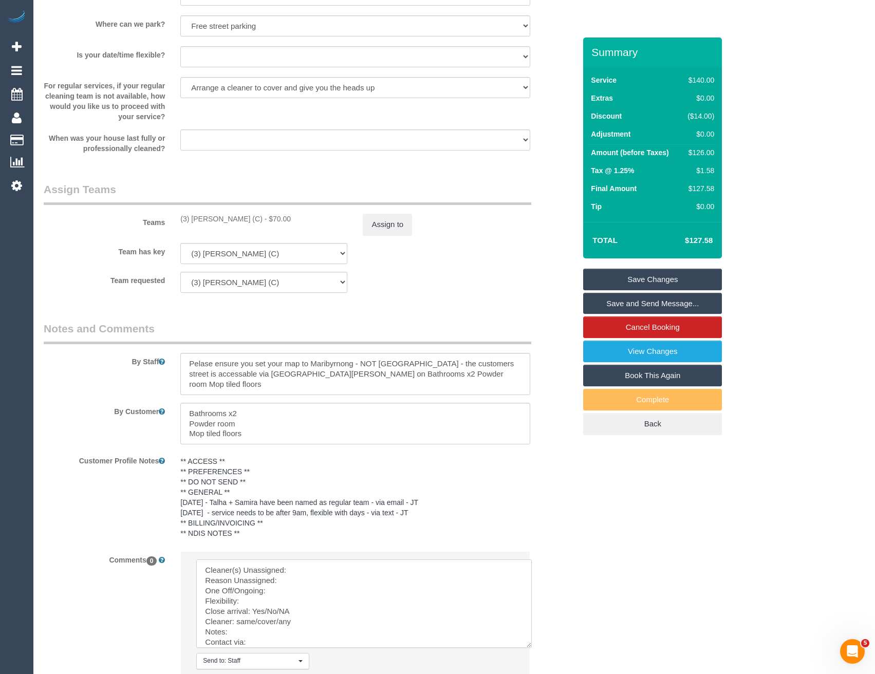
drag, startPoint x: 511, startPoint y: 591, endPoint x: 529, endPoint y: 647, distance: 59.3
click at [529, 647] on textarea at bounding box center [364, 604] width 336 height 88
click at [326, 568] on textarea at bounding box center [364, 604] width 336 height 88
click at [308, 579] on textarea at bounding box center [364, 604] width 336 height 88
click at [291, 589] on textarea at bounding box center [364, 604] width 336 height 88
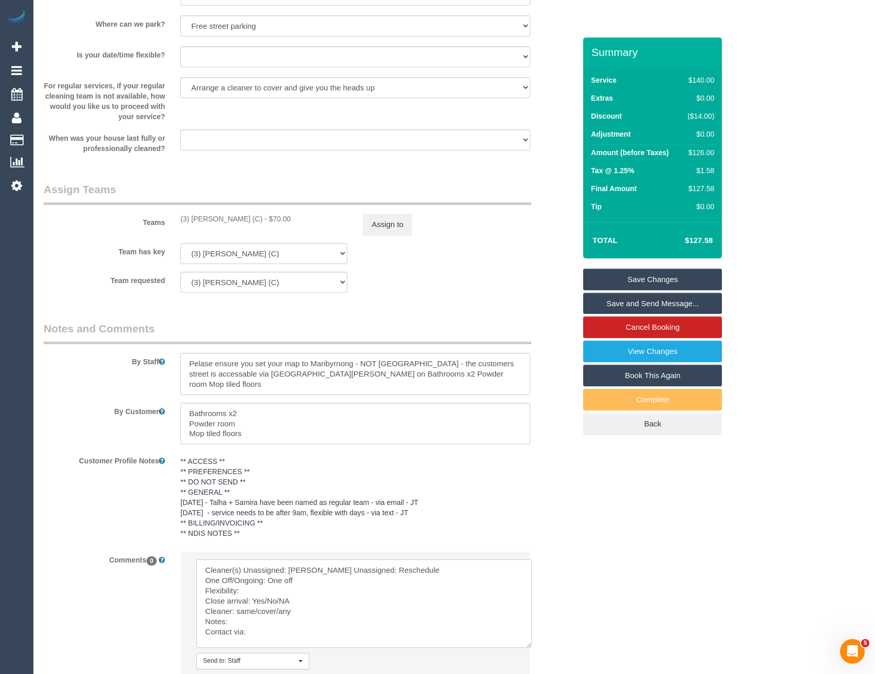
click at [273, 599] on textarea at bounding box center [364, 604] width 336 height 88
drag, startPoint x: 294, startPoint y: 607, endPoint x: 254, endPoint y: 603, distance: 39.7
click at [254, 603] on textarea at bounding box center [364, 604] width 336 height 88
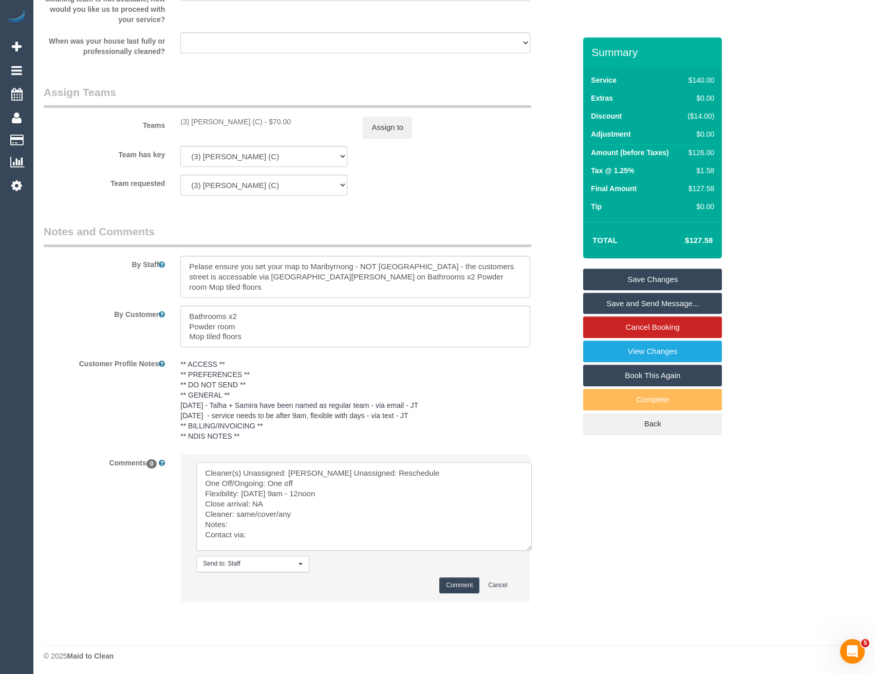
scroll to position [1505, 0]
drag, startPoint x: 296, startPoint y: 520, endPoint x: 237, endPoint y: 517, distance: 58.7
click at [237, 517] on textarea at bounding box center [364, 505] width 336 height 88
click at [252, 538] on textarea at bounding box center [364, 505] width 336 height 88
type textarea "Cleaner(s) Unassigned: Gwen Reason Unassigned: Reschedule One Off/Ongoing: One …"
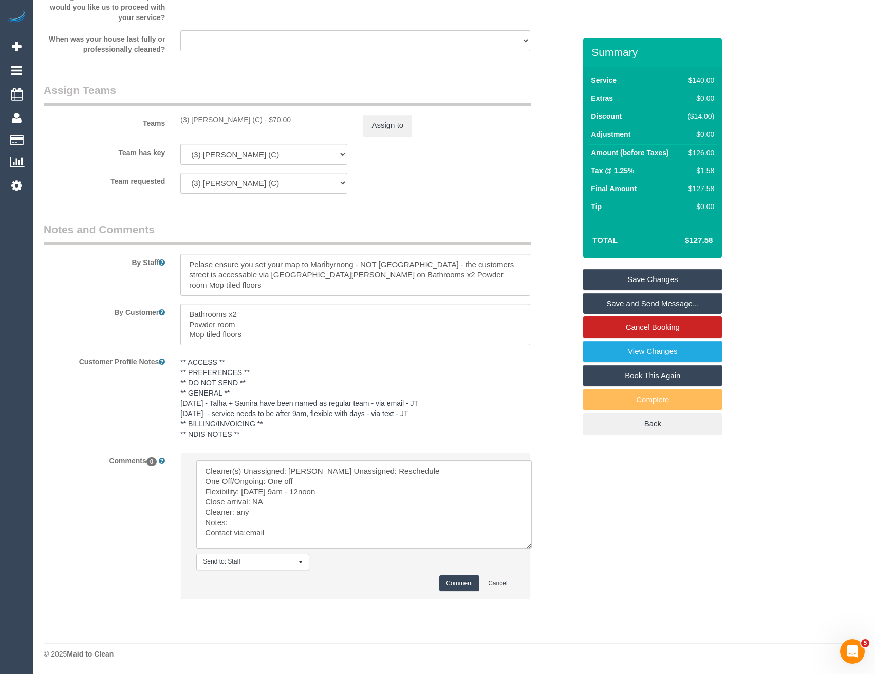
click at [453, 581] on button "Comment" at bounding box center [460, 584] width 40 height 16
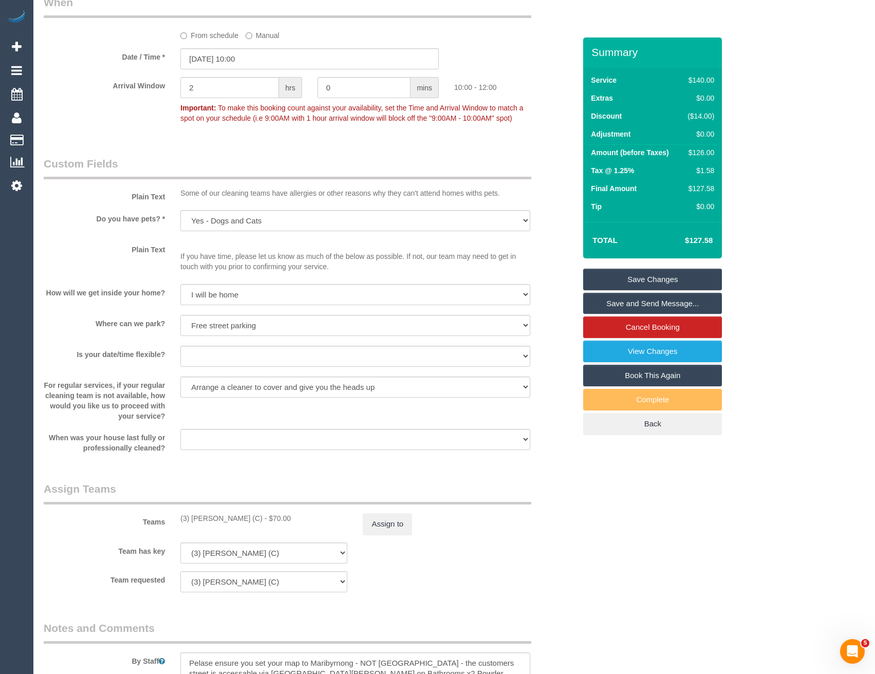
scroll to position [991, 0]
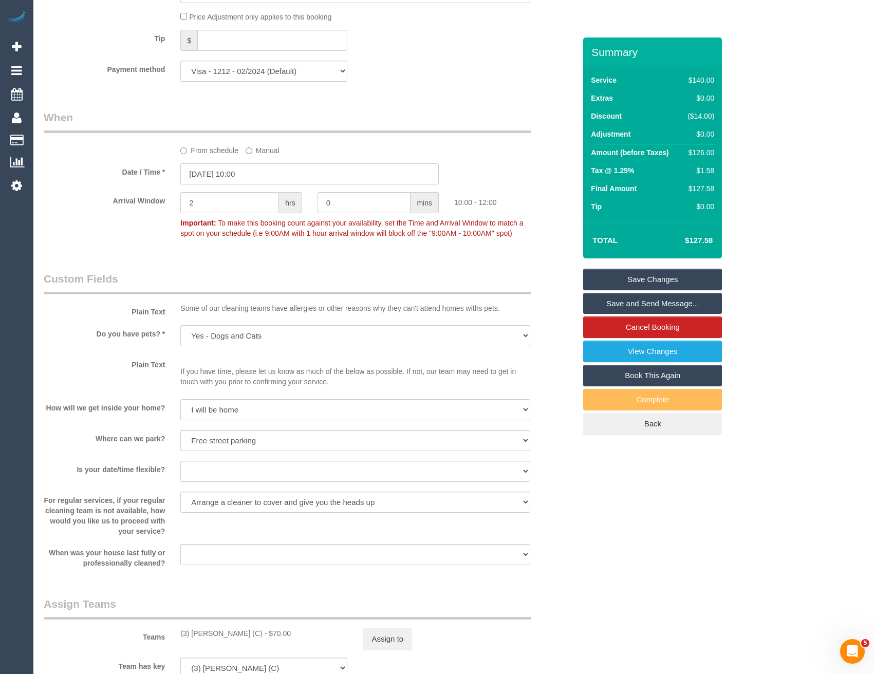
click at [261, 170] on input "29/09/2025 10:00" at bounding box center [309, 173] width 259 height 21
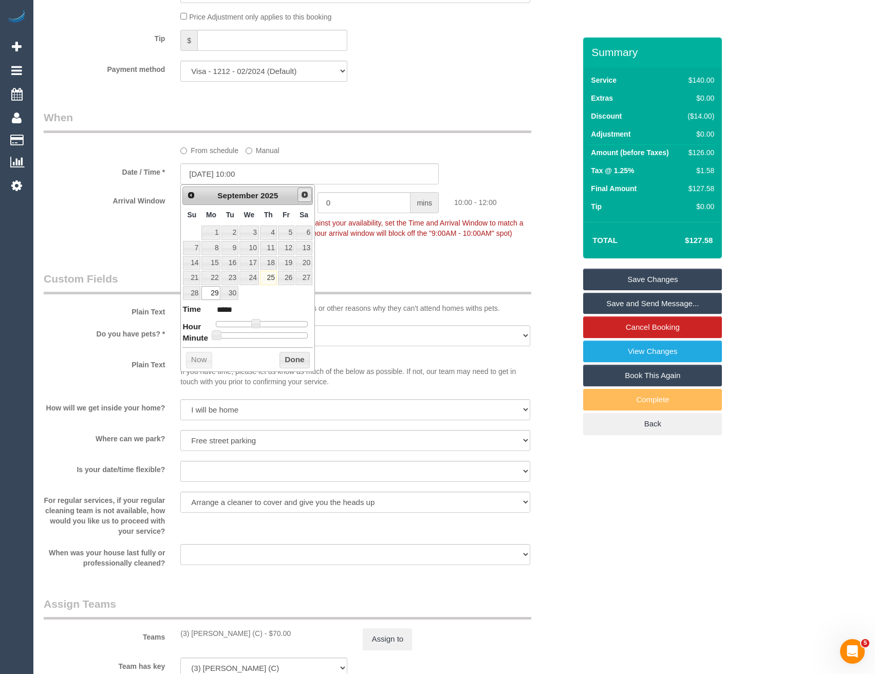
click at [302, 195] on span "Next" at bounding box center [305, 195] width 8 height 8
click at [212, 248] on link "6" at bounding box center [211, 248] width 19 height 14
type input "06/10/2025 09:00"
type input "*****"
click at [251, 325] on span at bounding box center [251, 323] width 9 height 9
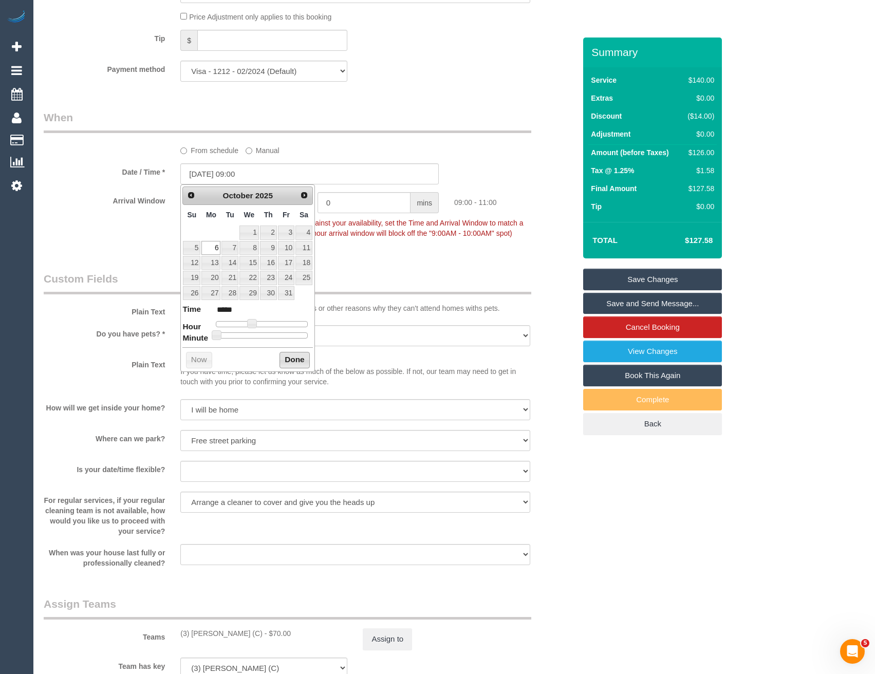
click at [288, 357] on button "Done" at bounding box center [295, 360] width 30 height 16
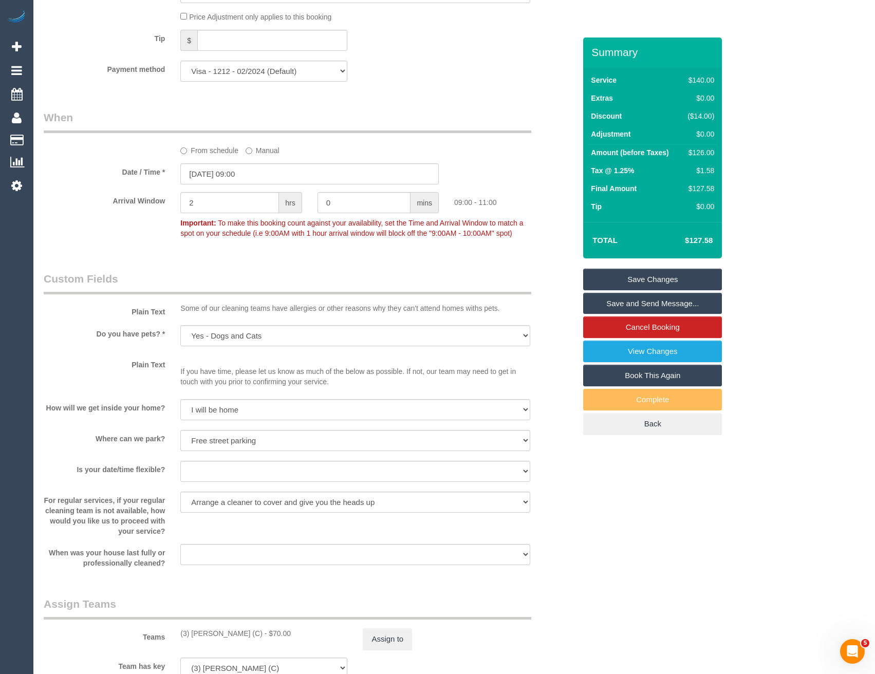
scroll to position [1196, 0]
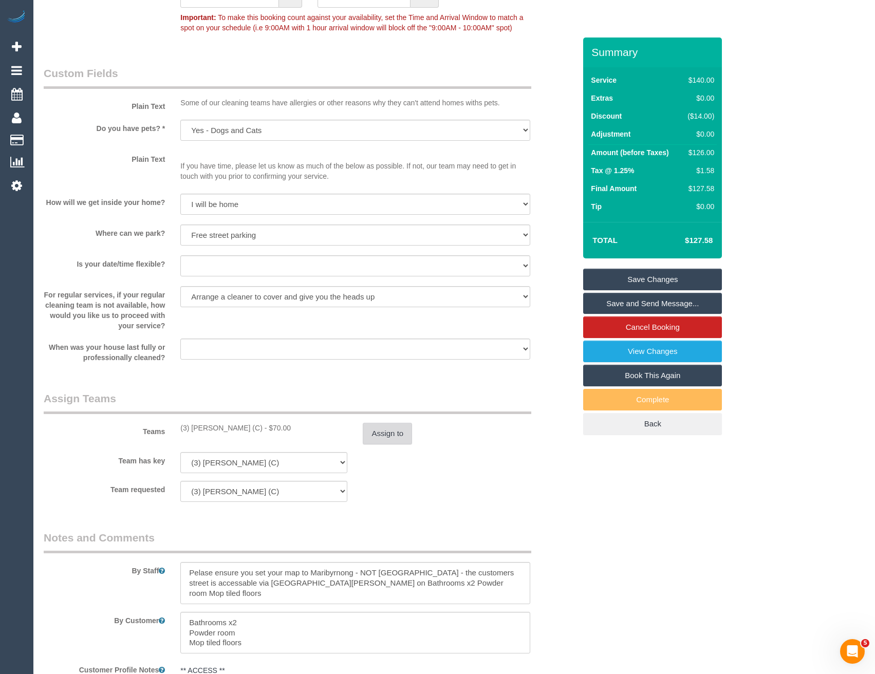
click at [377, 436] on button "Assign to" at bounding box center [387, 434] width 49 height 22
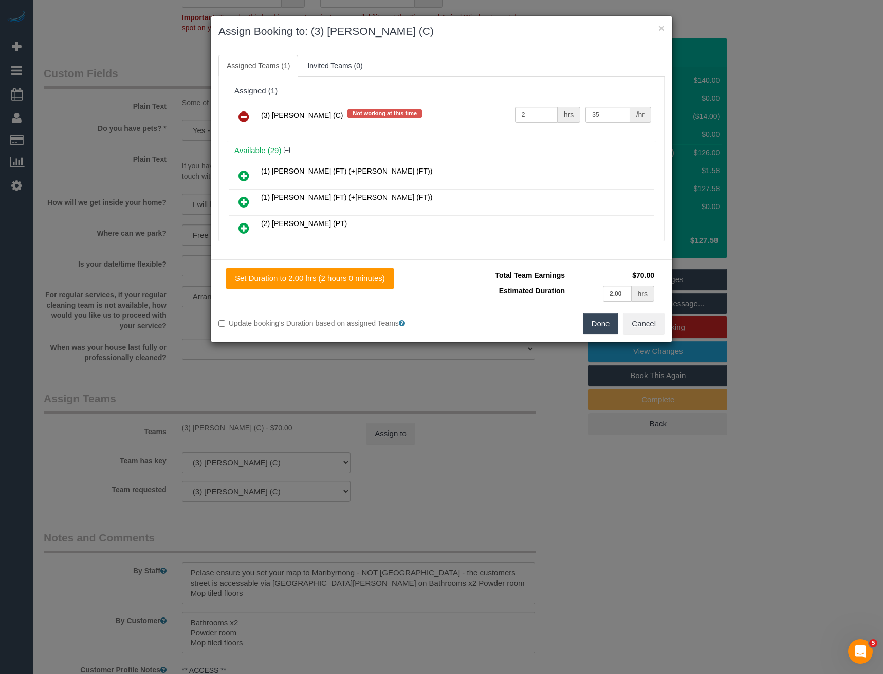
click at [242, 116] on icon at bounding box center [244, 117] width 11 height 12
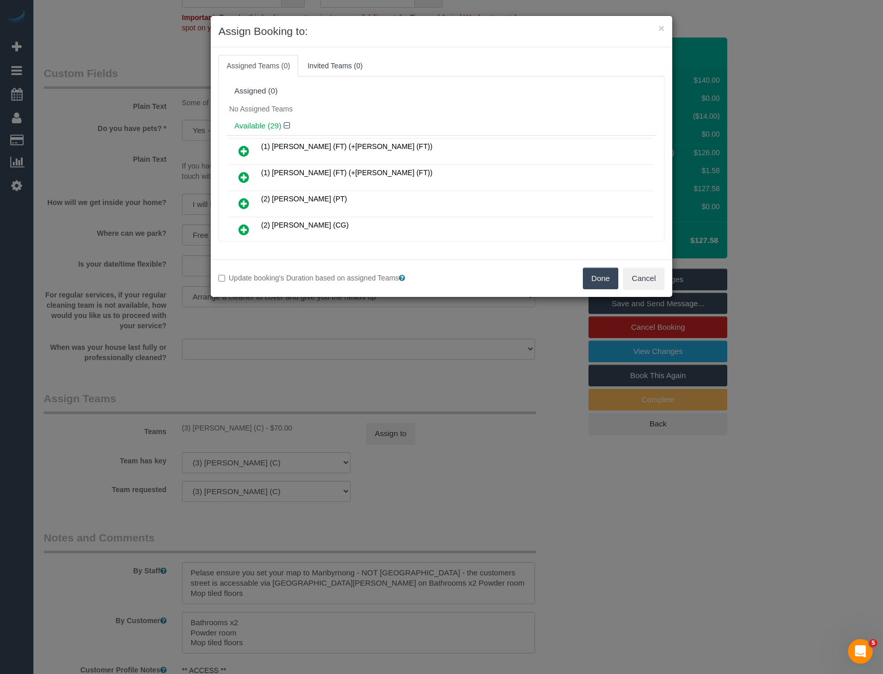
click at [598, 273] on button "Done" at bounding box center [601, 279] width 36 height 22
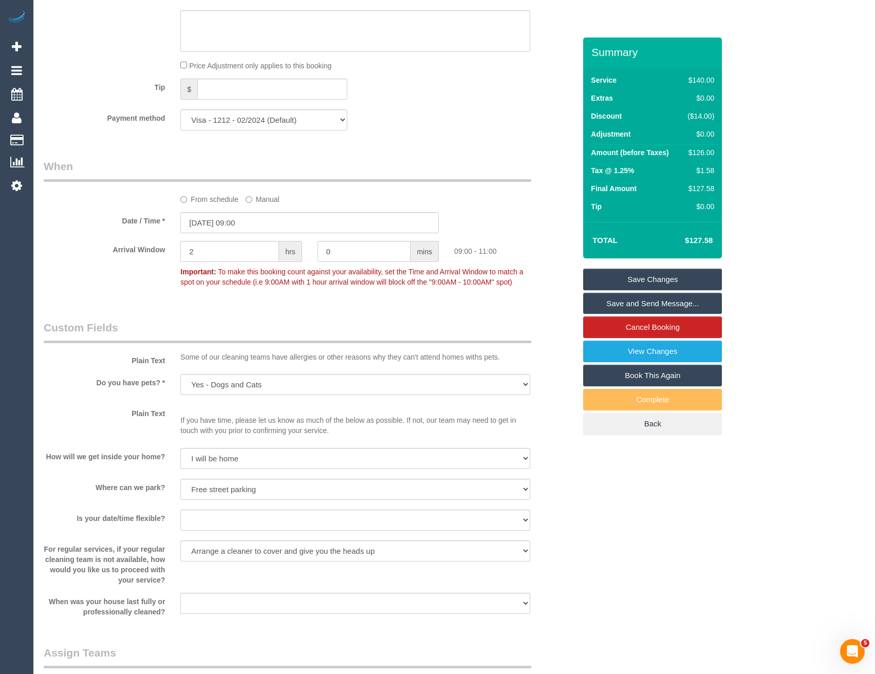
scroll to position [939, 0]
click at [249, 230] on input "06/10/2025 09:00" at bounding box center [309, 225] width 259 height 21
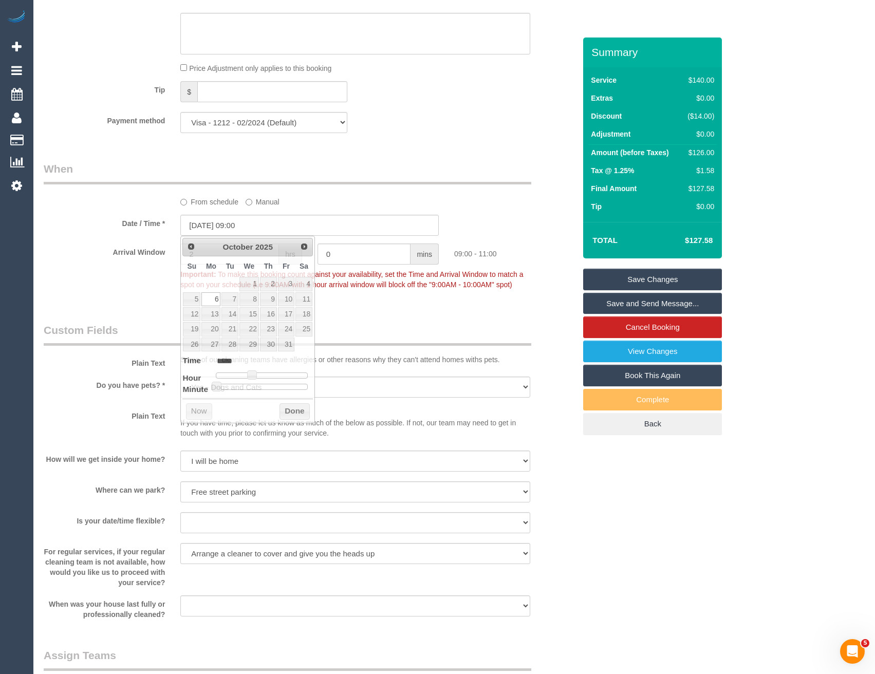
click at [394, 303] on div "Who Email* jana_blackwell@yahoo.com Name * Jana Blackwell Where Address* 33 Mon…" at bounding box center [309, 199] width 547 height 2202
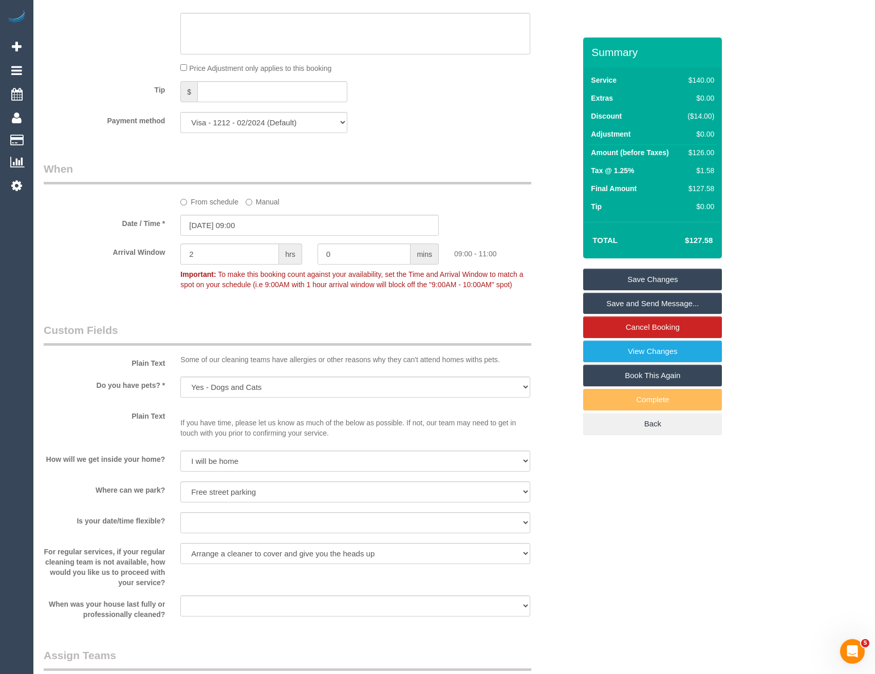
click at [630, 278] on link "Save Changes" at bounding box center [652, 280] width 139 height 22
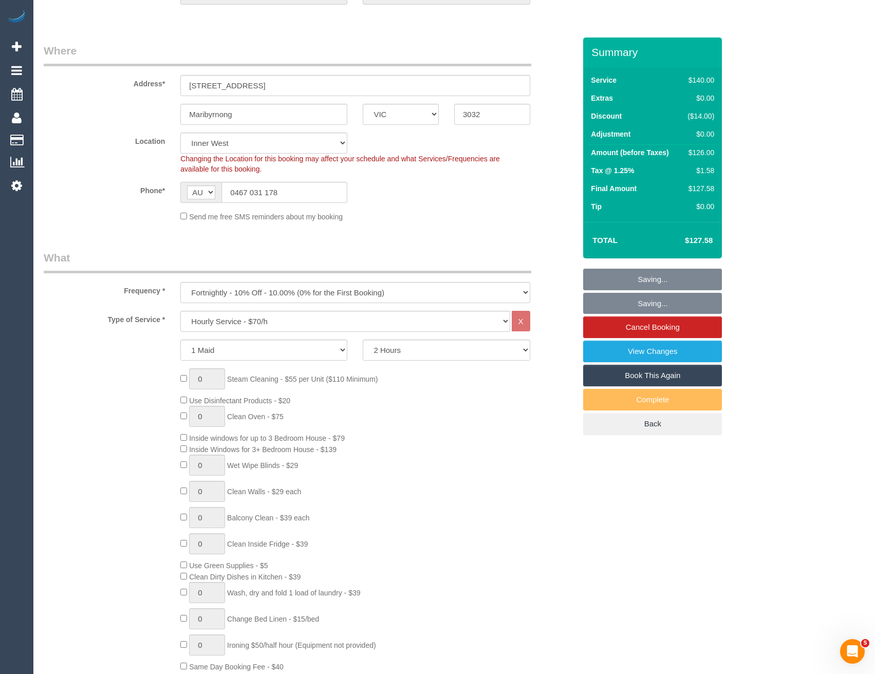
scroll to position [117, 0]
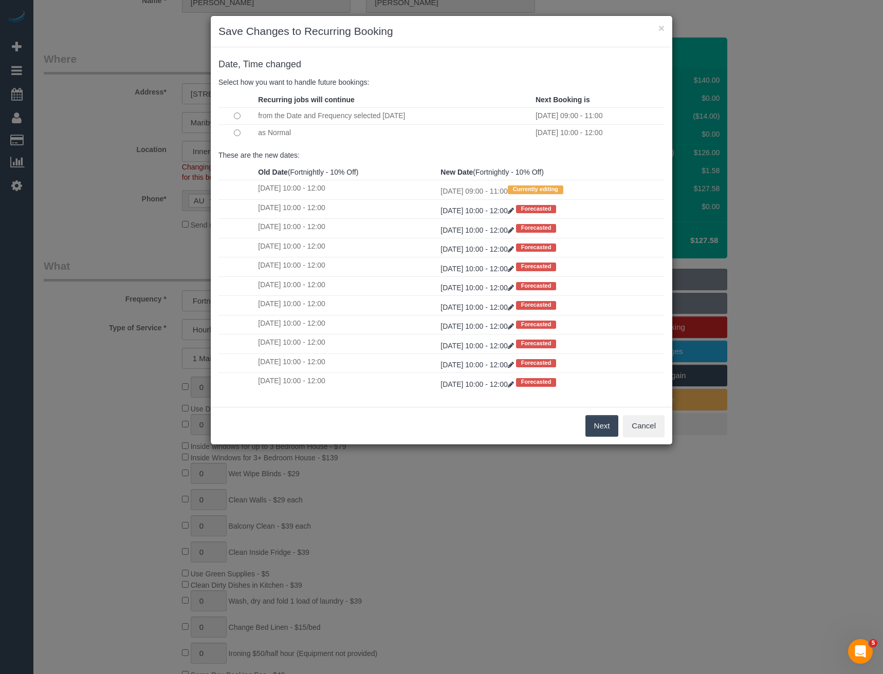
click at [597, 423] on button "Next" at bounding box center [602, 426] width 33 height 22
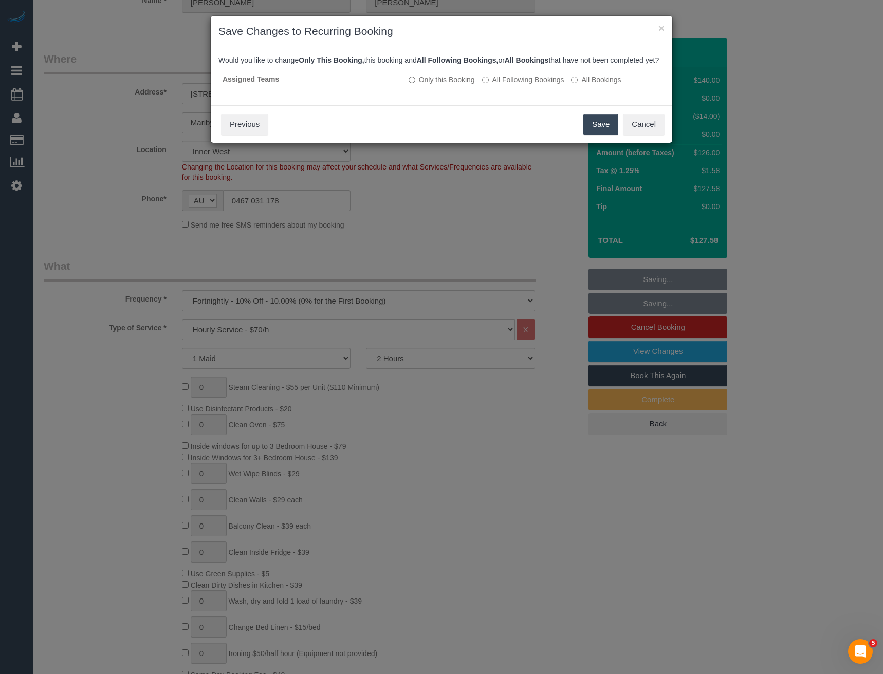
click at [602, 133] on button "Save" at bounding box center [600, 125] width 35 height 22
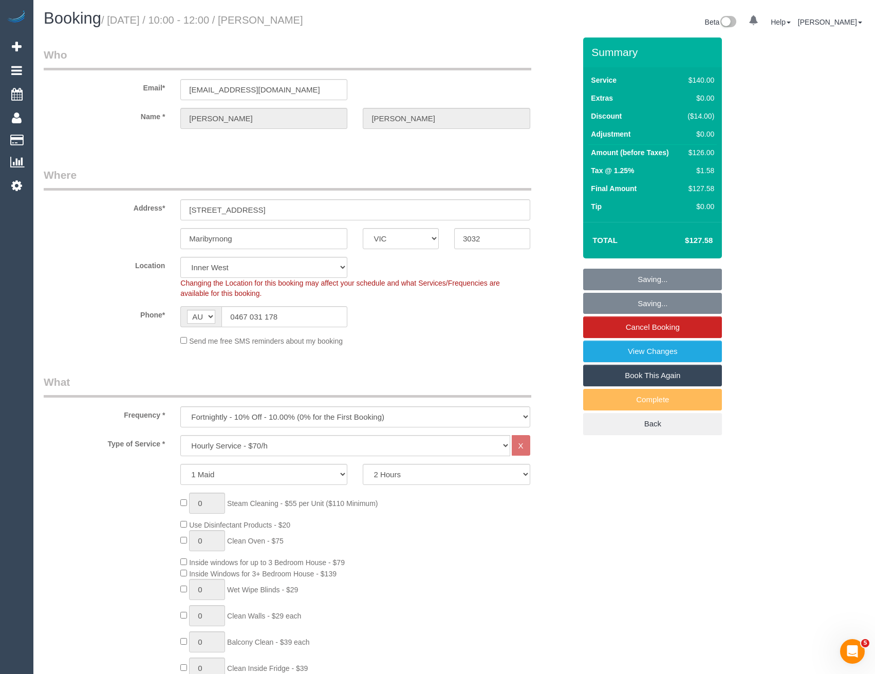
scroll to position [0, 0]
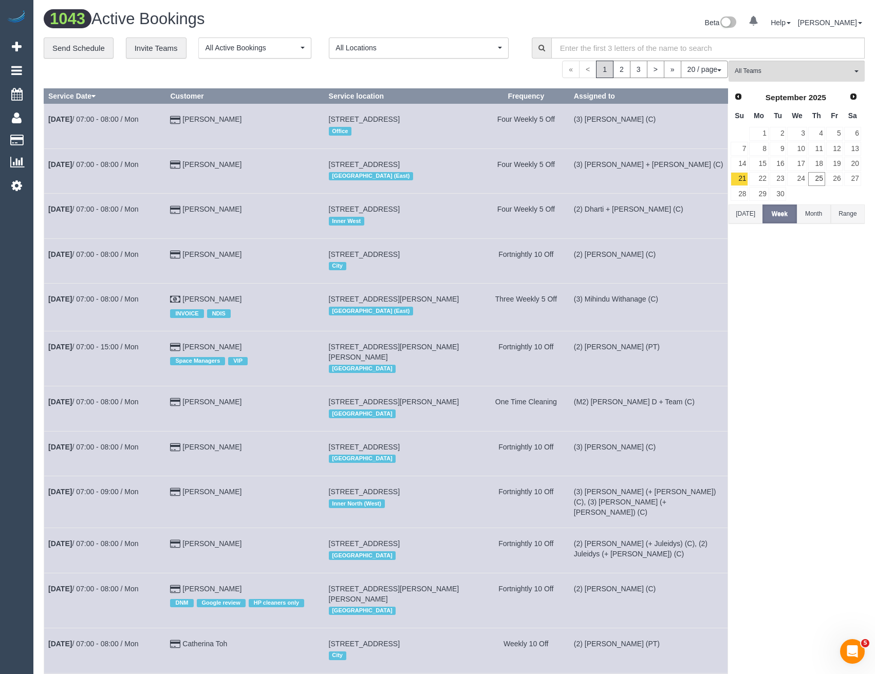
click at [52, 139] on link "Customers" at bounding box center [97, 140] width 129 height 21
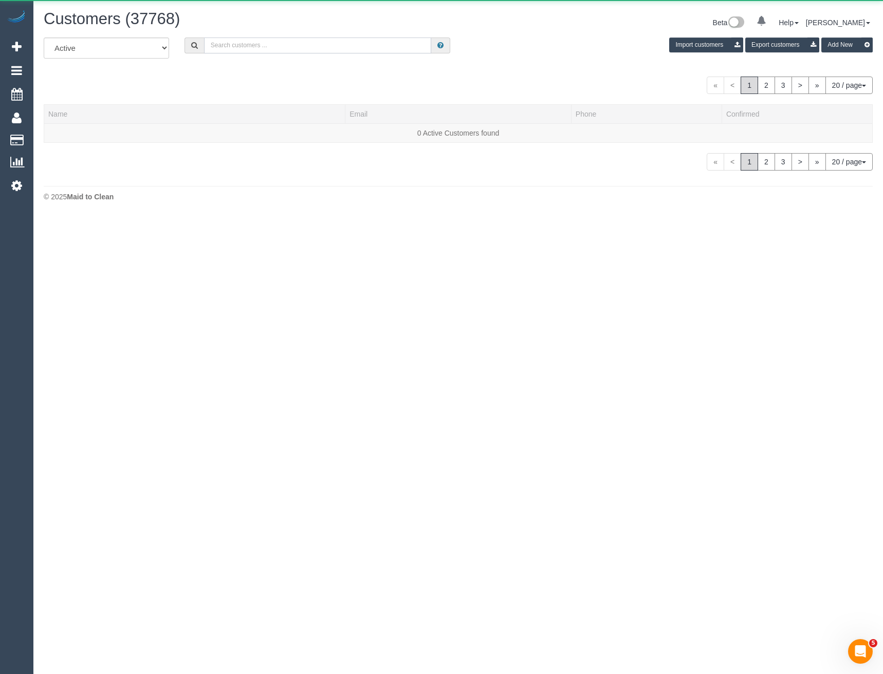
click at [331, 50] on input "text" at bounding box center [318, 46] width 228 height 16
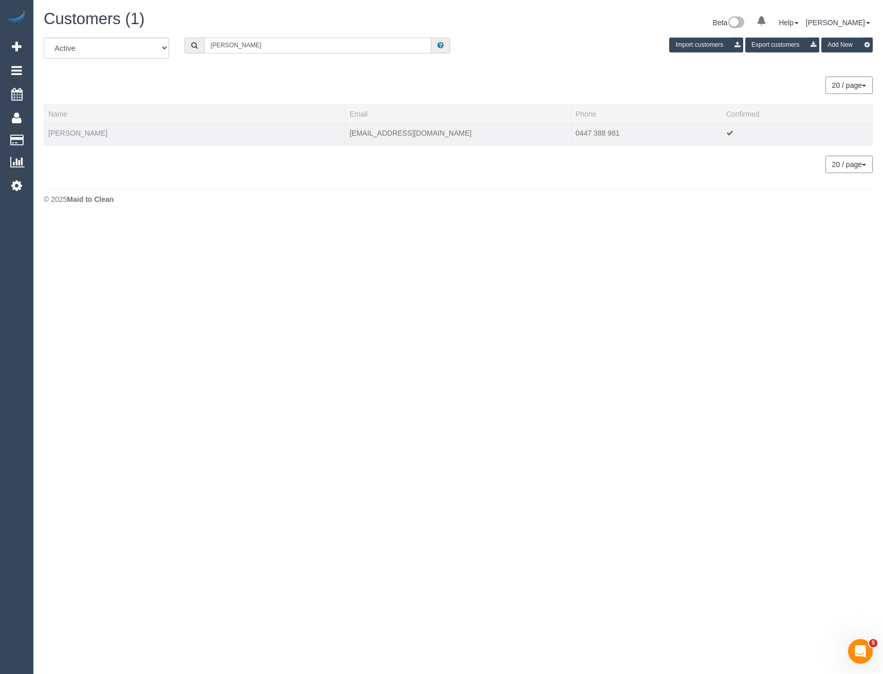
type input "Miranda o"
click at [86, 132] on link "Miranda O'Brien" at bounding box center [77, 133] width 59 height 8
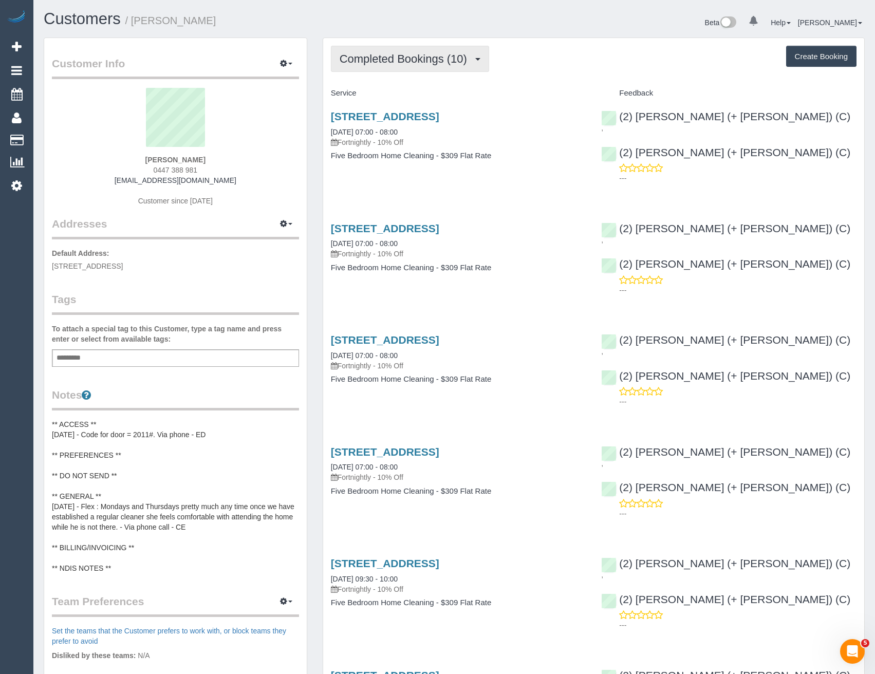
click at [431, 53] on span "Completed Bookings (10)" at bounding box center [406, 58] width 133 height 13
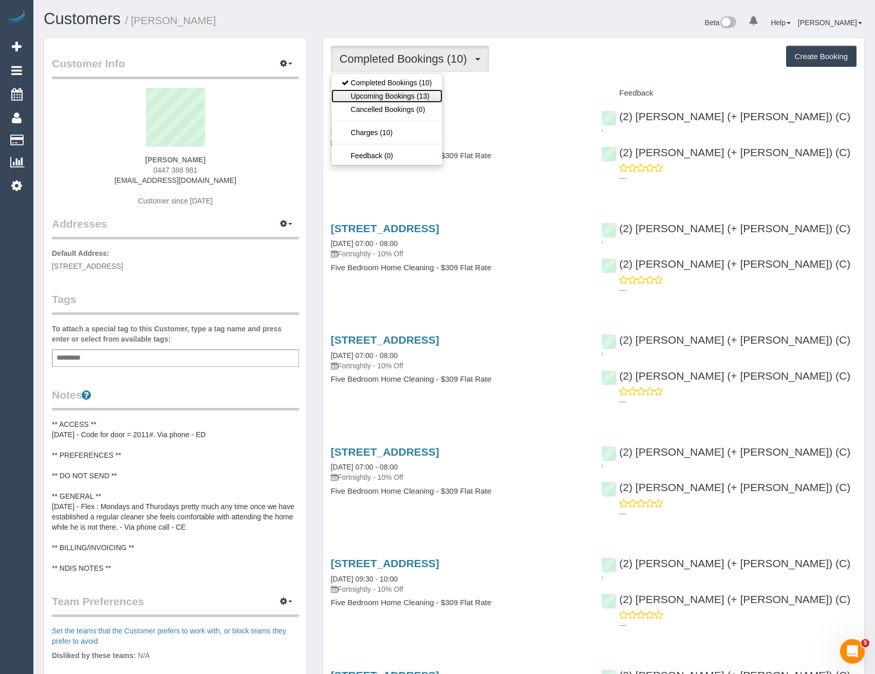
click at [429, 94] on link "Upcoming Bookings (13)" at bounding box center [387, 95] width 111 height 13
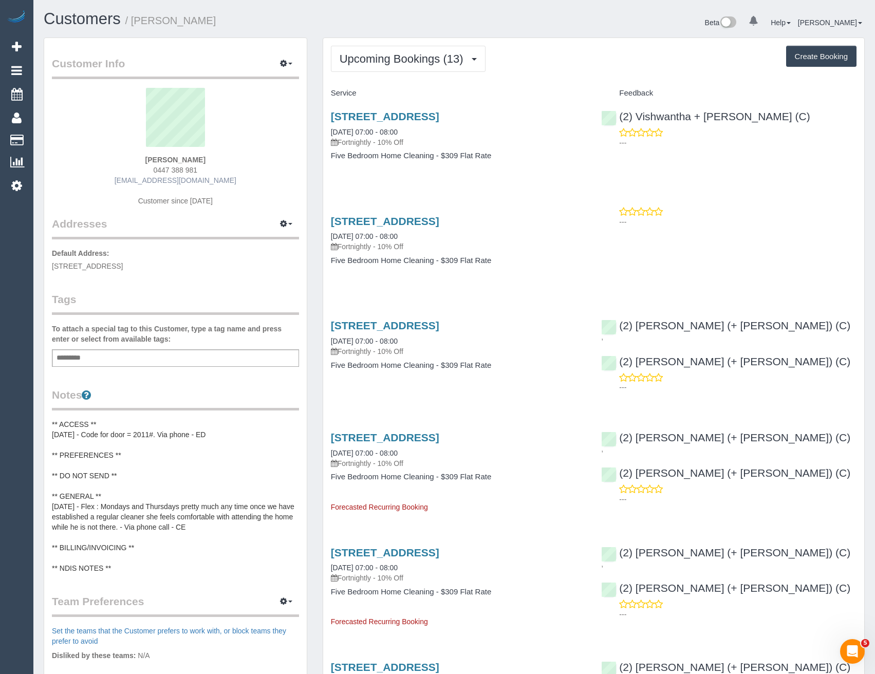
drag, startPoint x: 224, startPoint y: 184, endPoint x: 132, endPoint y: 184, distance: 92.5
click at [132, 184] on div "Miranda O'Brien 0447 388 981 mirandalobrien@gmail.com Customer since 2025" at bounding box center [175, 152] width 247 height 129
copy link "mirandalobrien@gmail.com"
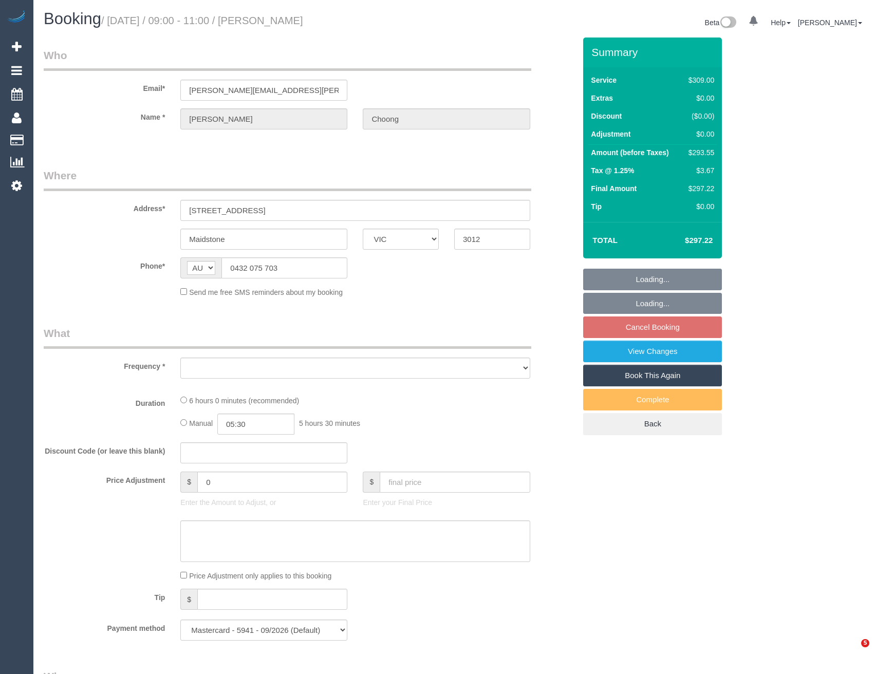
select select "VIC"
select select "object:552"
select select "number:27"
select select "number:14"
select select "number:19"
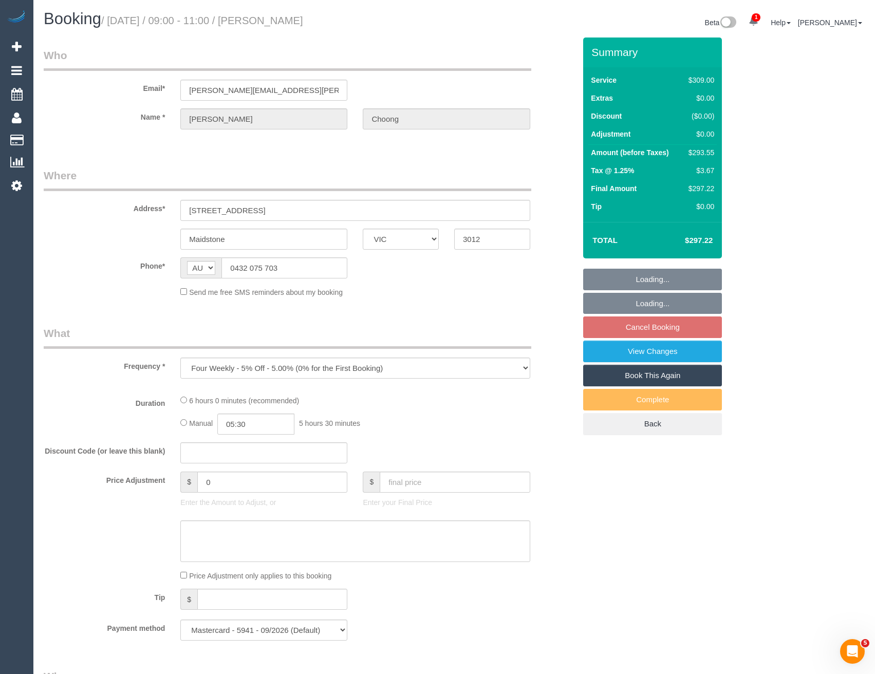
select select "number:24"
select select "number:34"
select select "number:12"
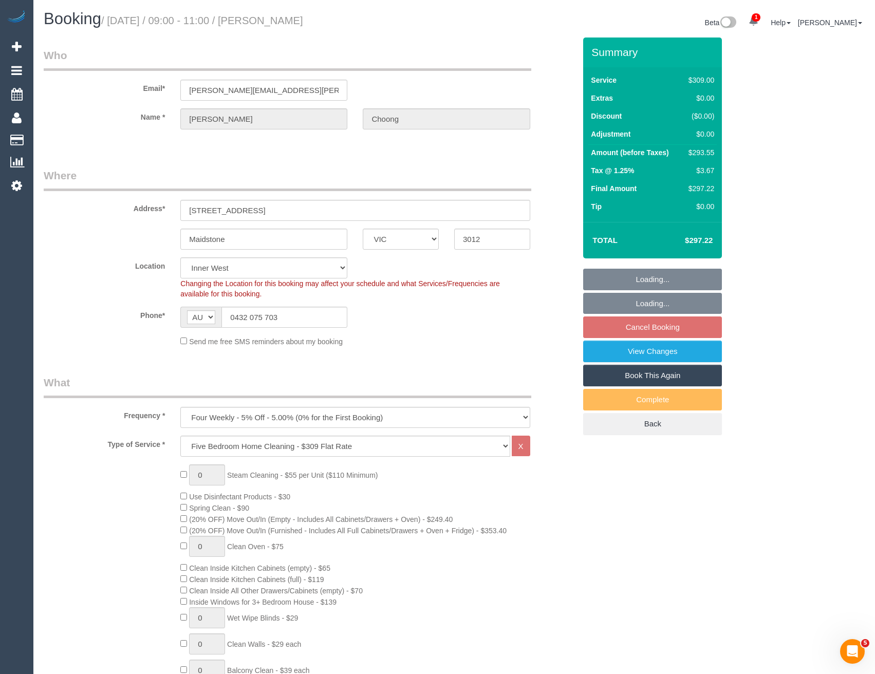
select select "object:801"
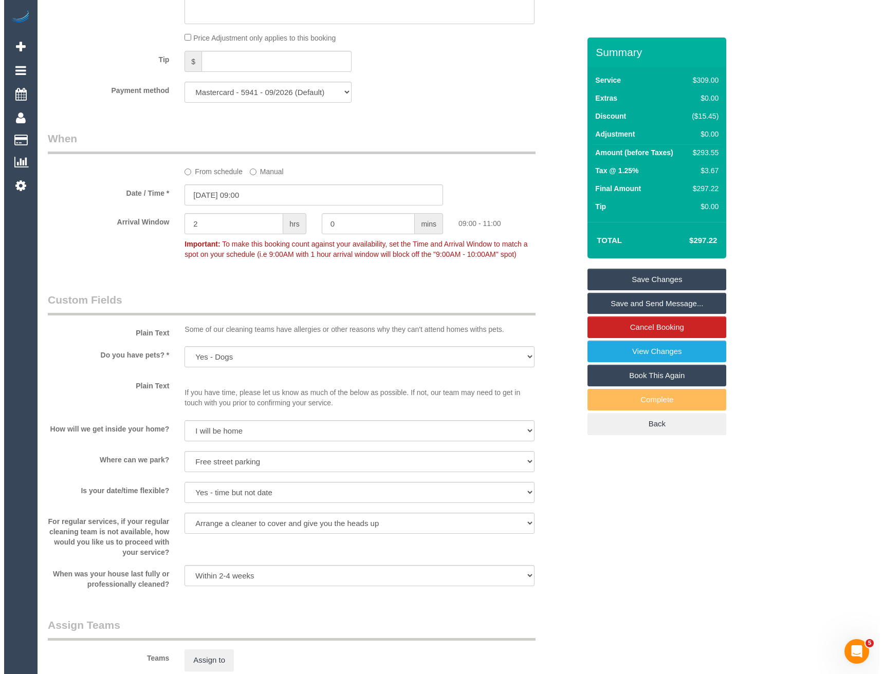
scroll to position [1234, 0]
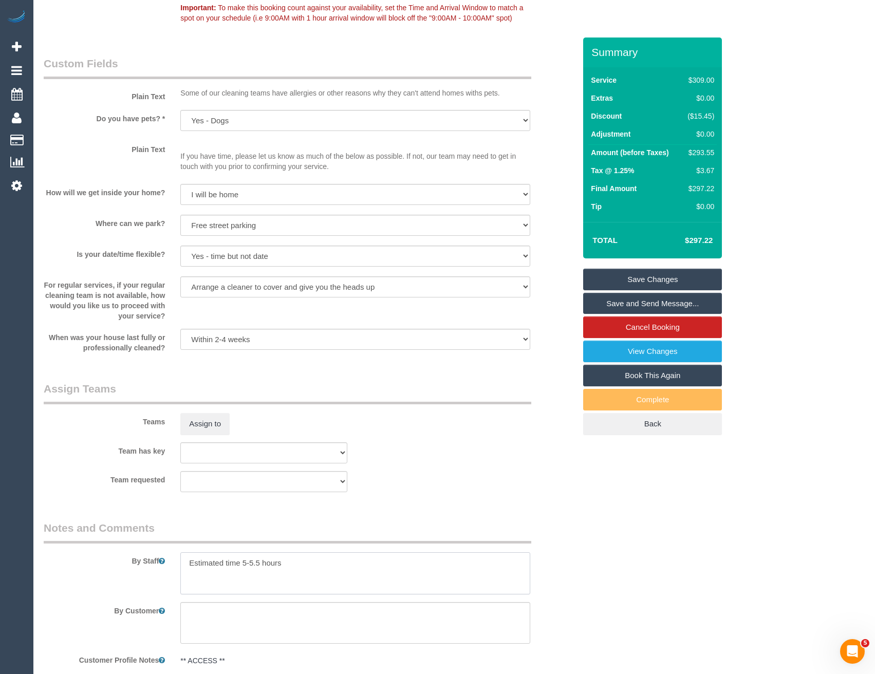
drag, startPoint x: 251, startPoint y: 563, endPoint x: 243, endPoint y: 563, distance: 7.7
click at [243, 563] on textarea at bounding box center [355, 574] width 350 height 42
click at [326, 568] on textarea at bounding box center [355, 574] width 350 height 42
type textarea "Estimated time 4-4.5 hours"
click at [213, 430] on button "Assign to" at bounding box center [204, 424] width 49 height 22
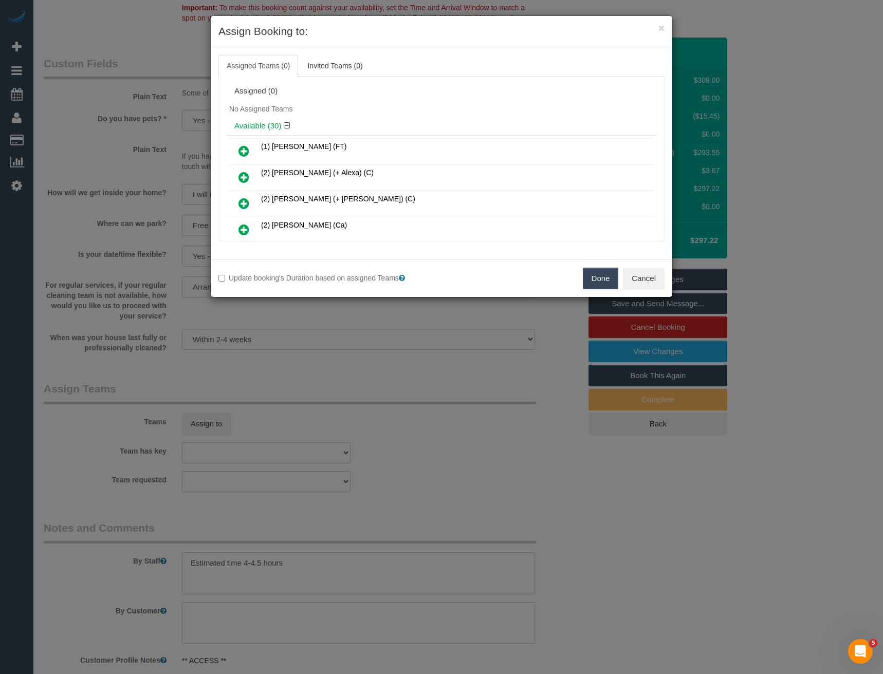
scroll to position [251, 0]
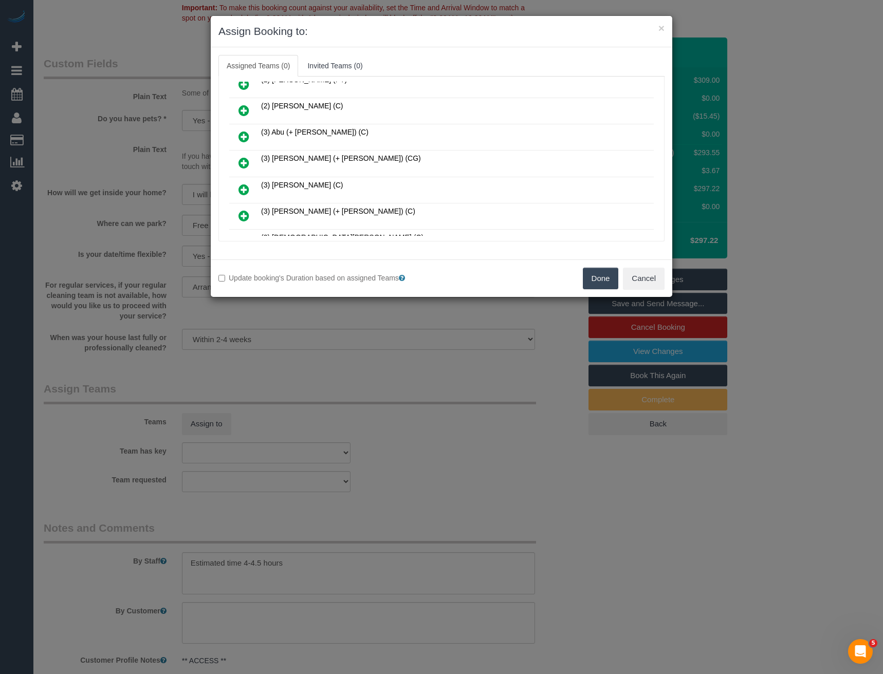
click at [245, 165] on icon at bounding box center [244, 163] width 11 height 12
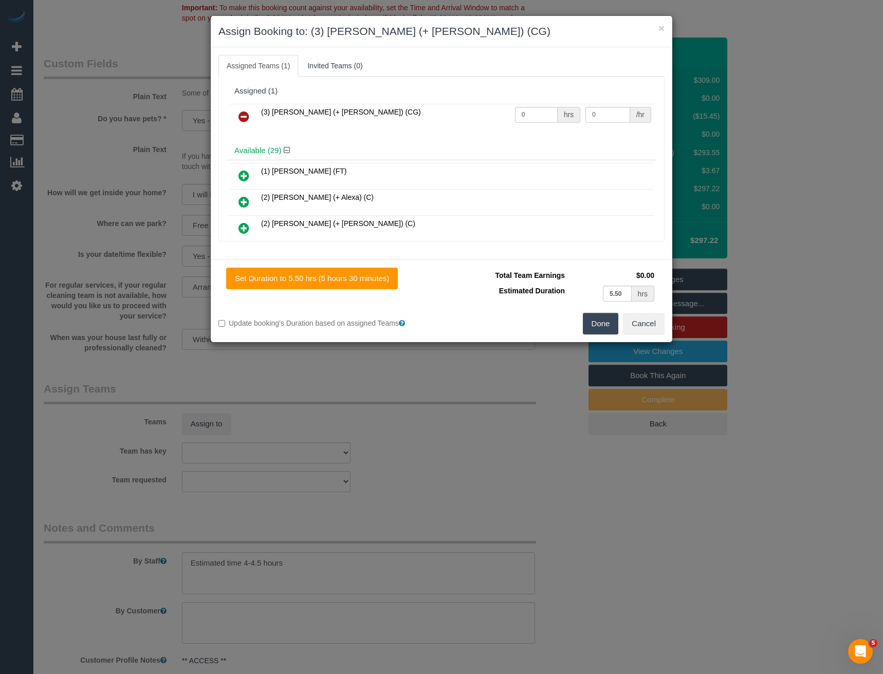
scroll to position [696, 0]
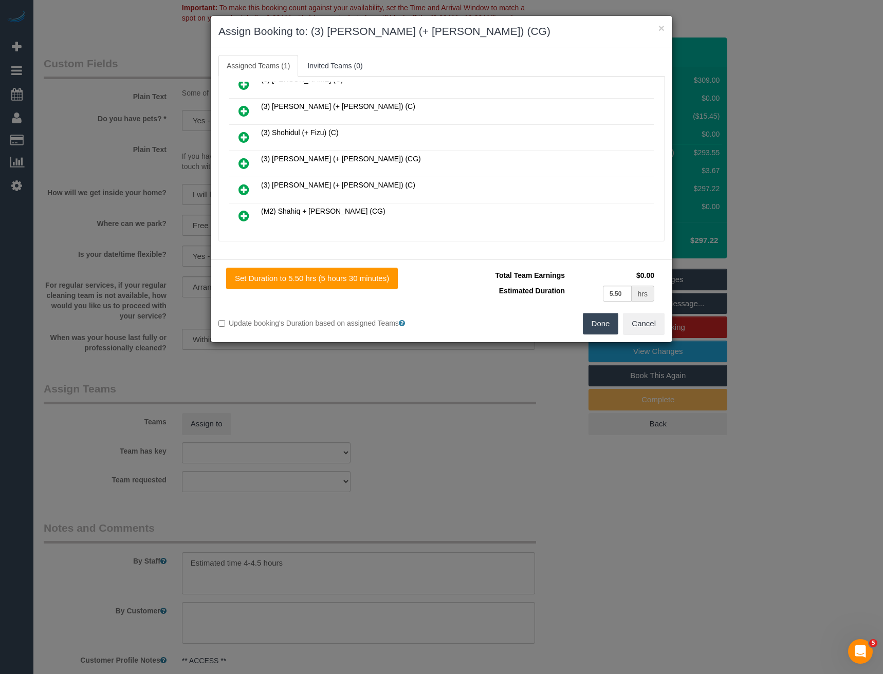
click at [241, 165] on icon at bounding box center [244, 163] width 11 height 12
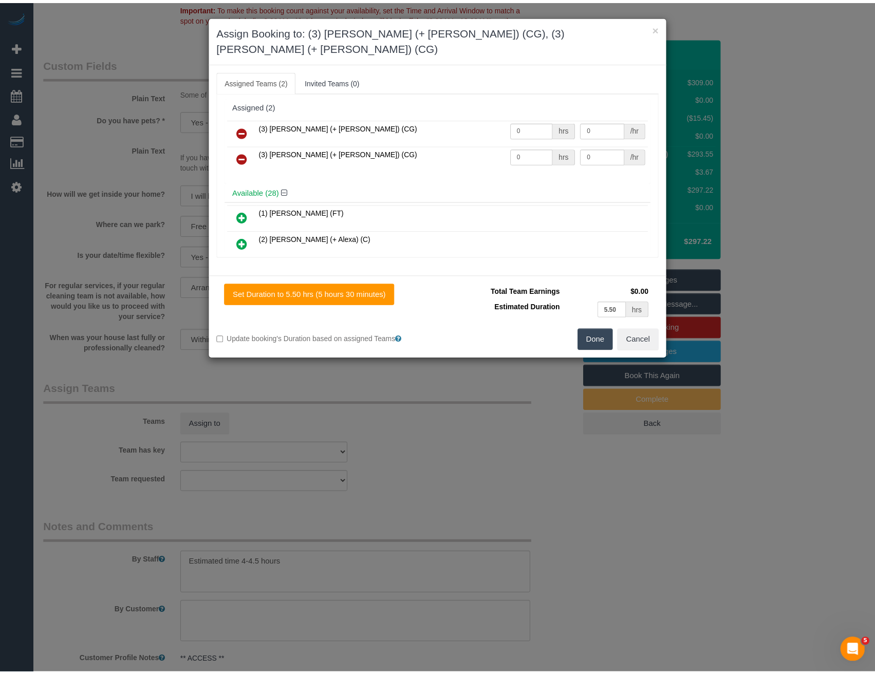
scroll to position [0, 0]
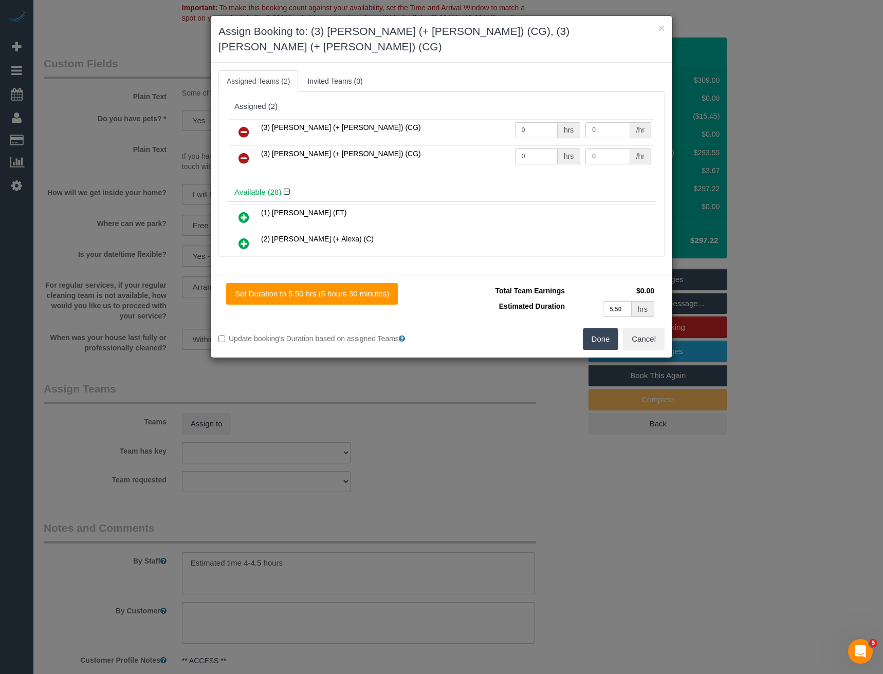
drag, startPoint x: 535, startPoint y: 118, endPoint x: 465, endPoint y: 117, distance: 69.4
click at [481, 119] on tr "(3) Amninder (+ Sohail) (CG) 0 hrs 0 /hr" at bounding box center [441, 132] width 425 height 26
type input "1"
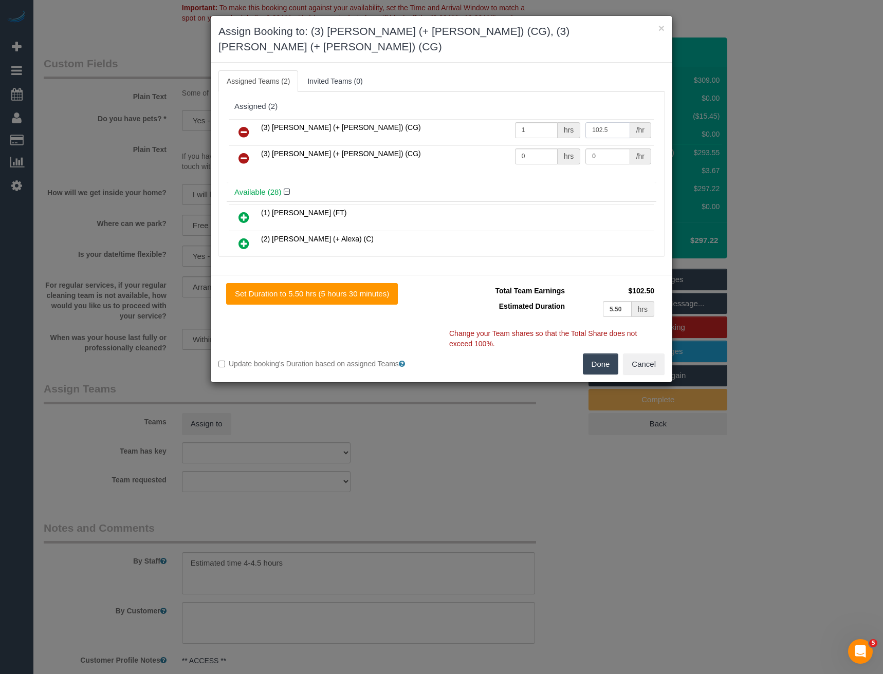
type input "102.5"
drag, startPoint x: 526, startPoint y: 145, endPoint x: 481, endPoint y: 145, distance: 44.7
click at [483, 146] on tr "(3) Sohail (+ Amninder) (CG) 0 hrs 0 /hr" at bounding box center [441, 158] width 425 height 26
type input "1"
type input "102.5"
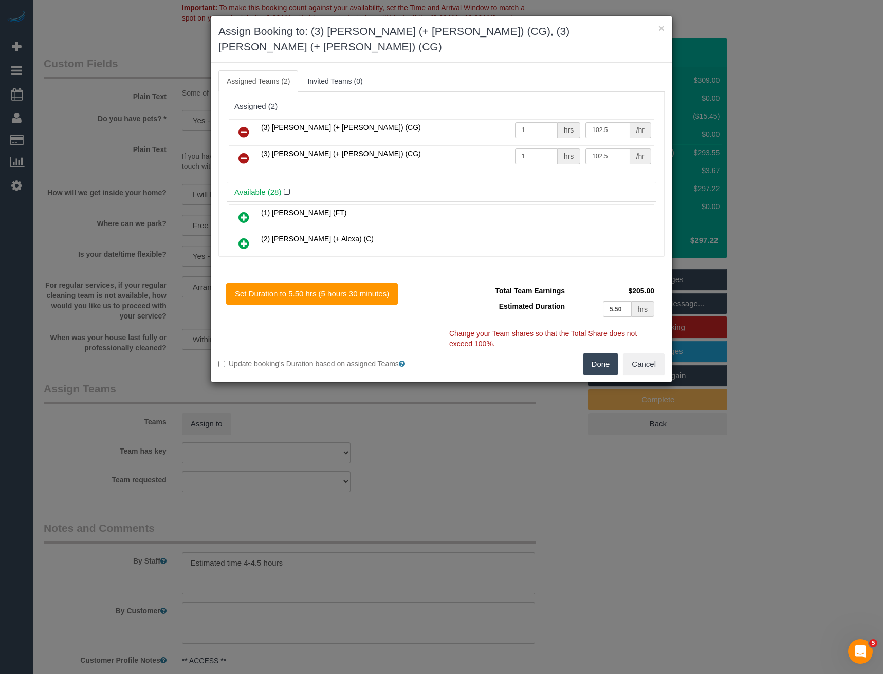
click at [600, 354] on button "Done" at bounding box center [601, 365] width 36 height 22
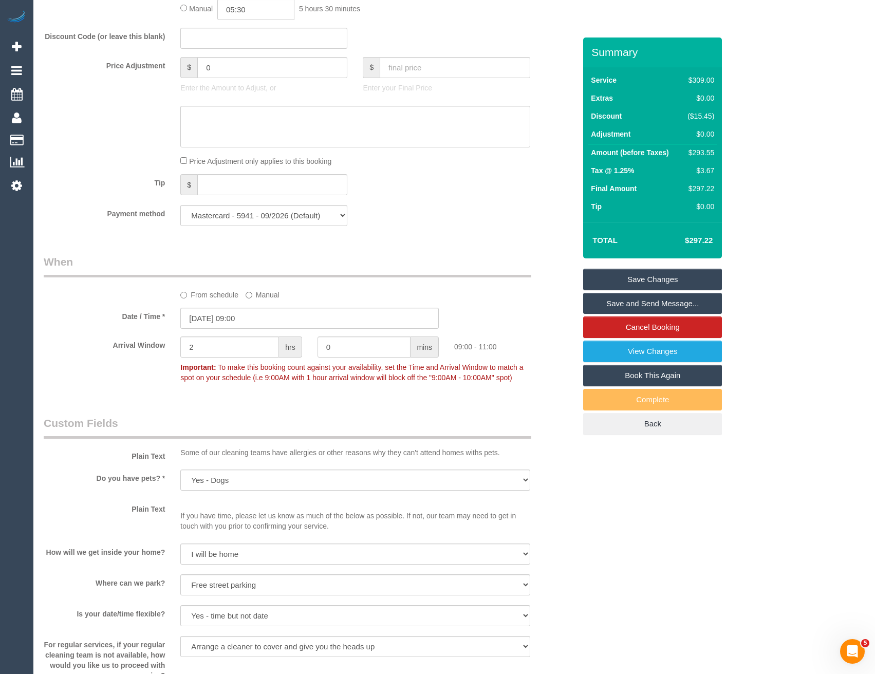
scroll to position [1182, 0]
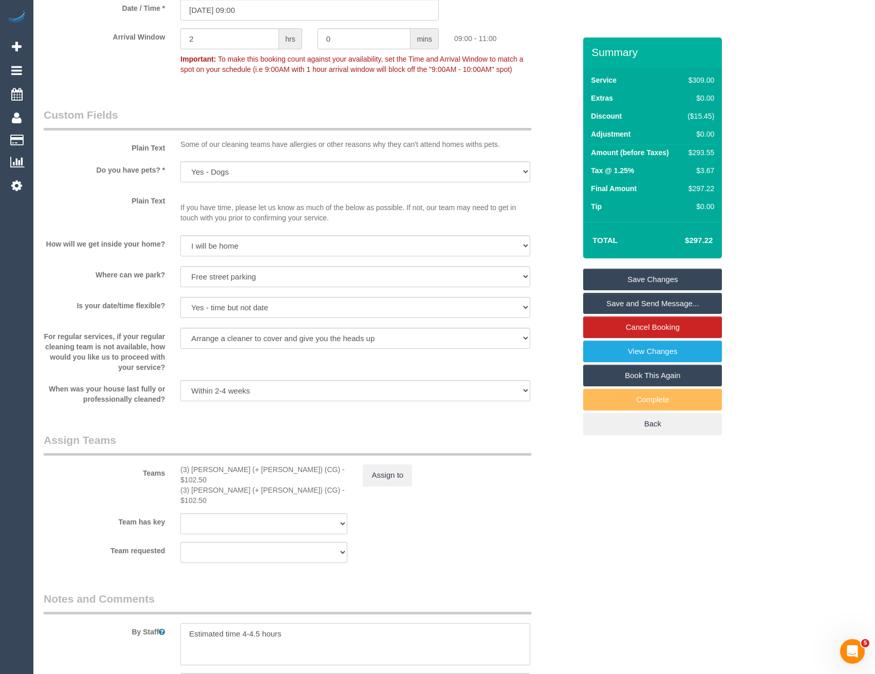
drag, startPoint x: 260, startPoint y: 614, endPoint x: 243, endPoint y: 614, distance: 17.0
click at [243, 624] on textarea at bounding box center [355, 645] width 350 height 42
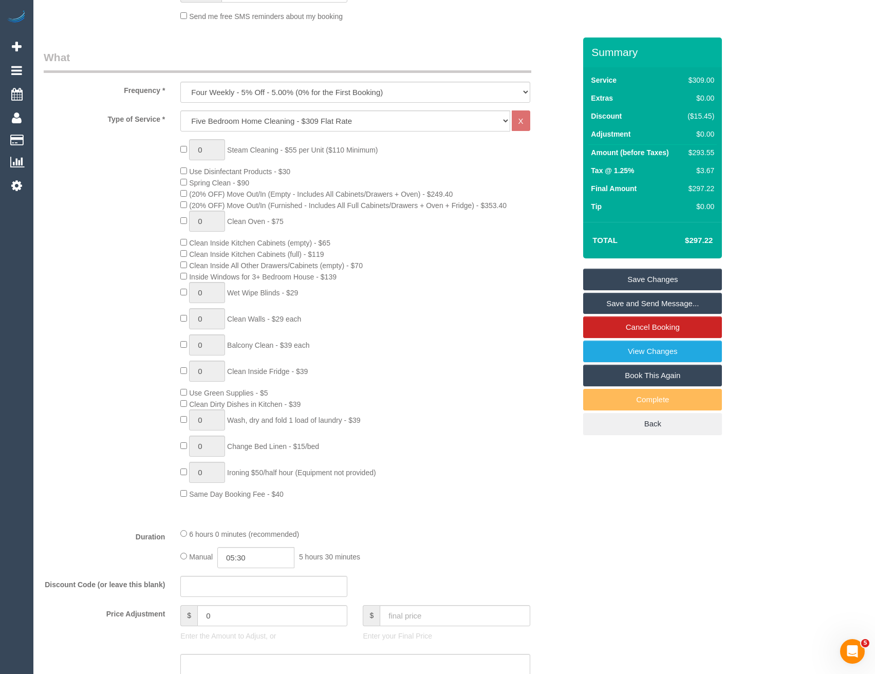
scroll to position [411, 0]
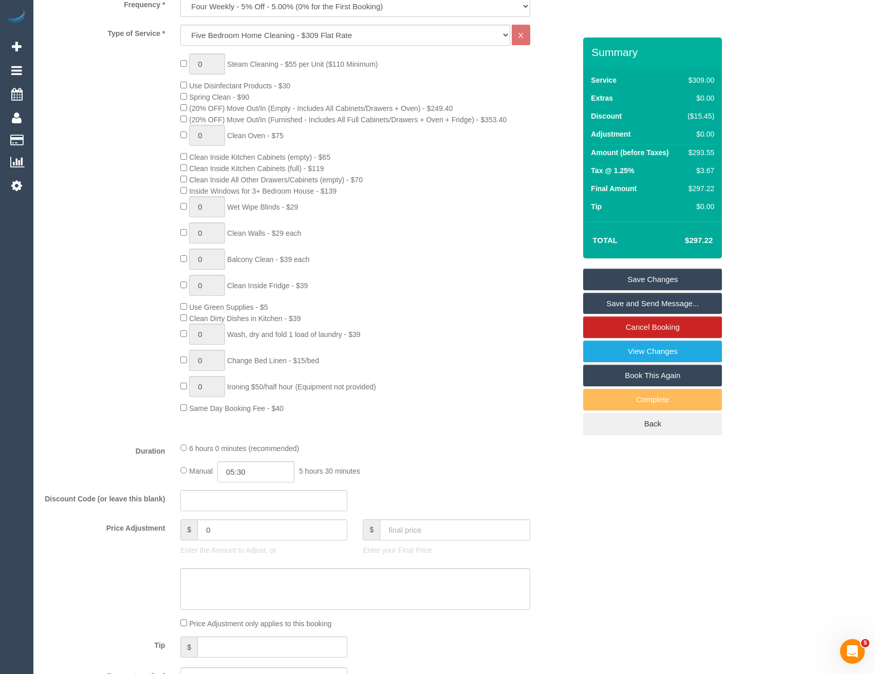
type textarea "Estimated time 4.5-5.5 hours"
click at [255, 471] on input "05:30" at bounding box center [255, 472] width 77 height 21
click at [250, 502] on li "02:30" at bounding box center [245, 505] width 46 height 13
click at [260, 479] on input "02:30" at bounding box center [255, 472] width 77 height 21
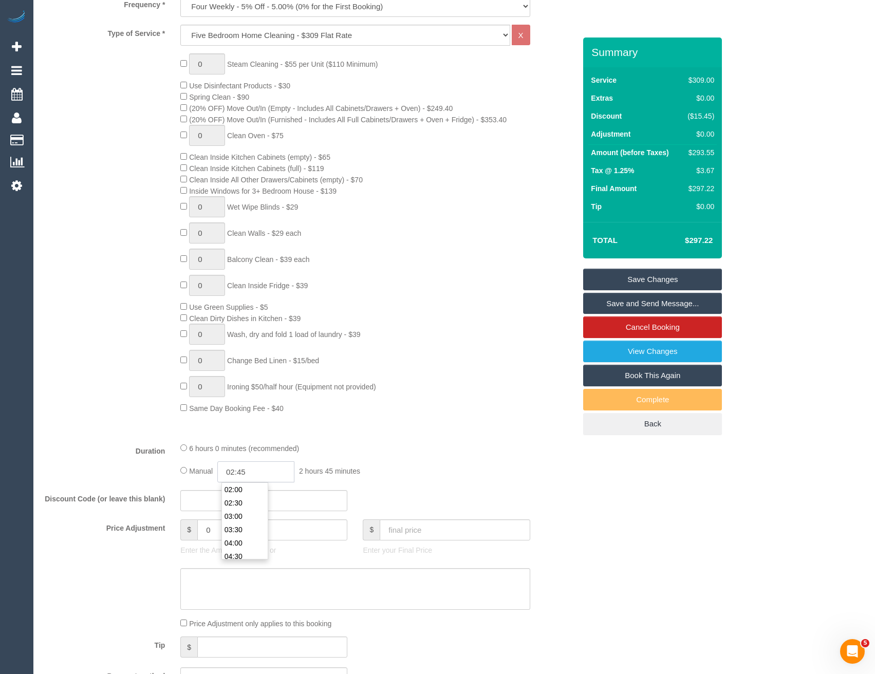
type input "02:45"
click at [395, 374] on div "0 Steam Cleaning - $55 per Unit ($110 Minimum) Use Disinfectant Products - $30 …" at bounding box center [378, 233] width 411 height 360
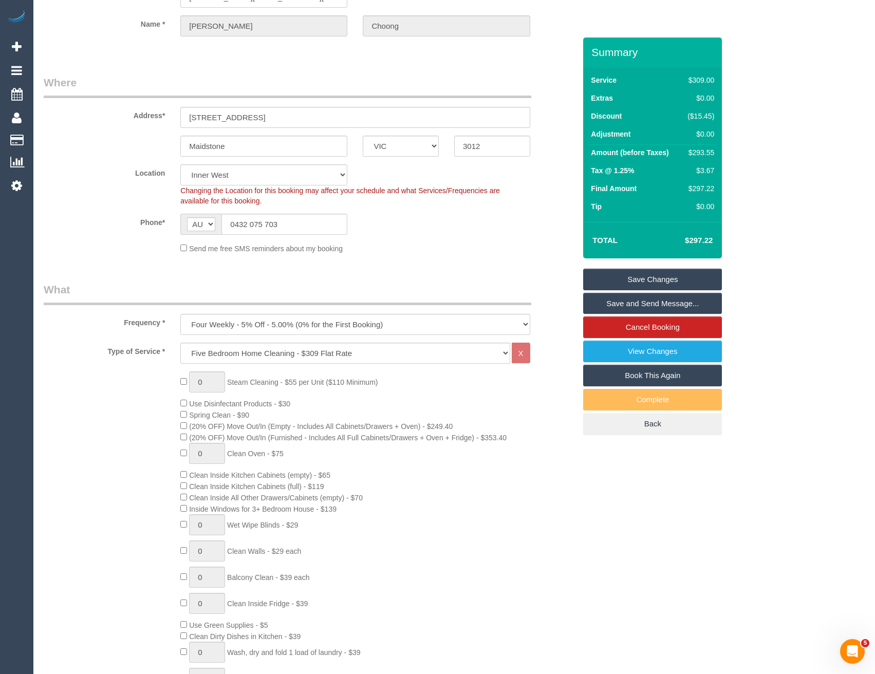
scroll to position [0, 0]
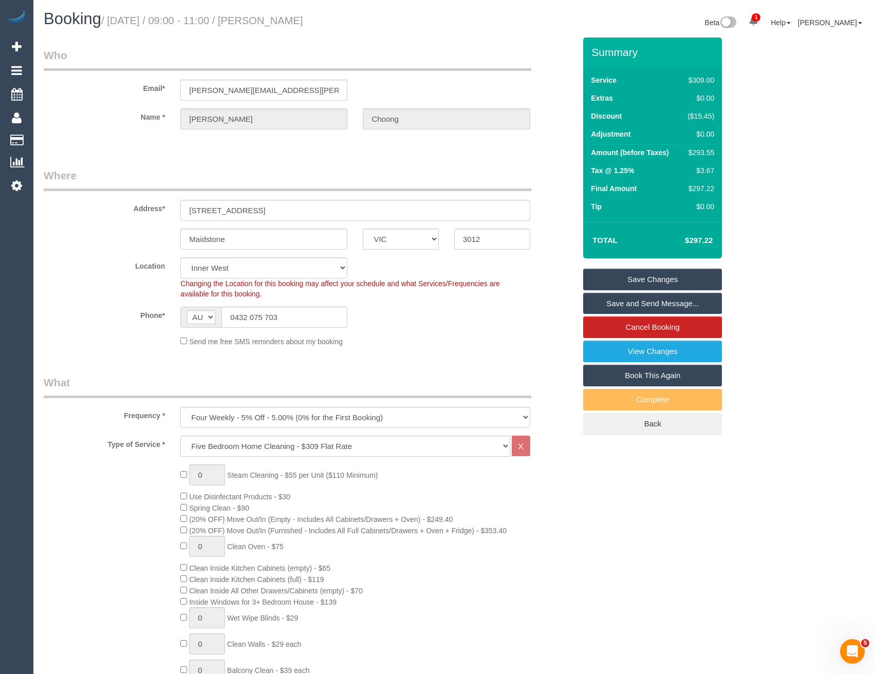
click at [612, 281] on link "Save Changes" at bounding box center [652, 280] width 139 height 22
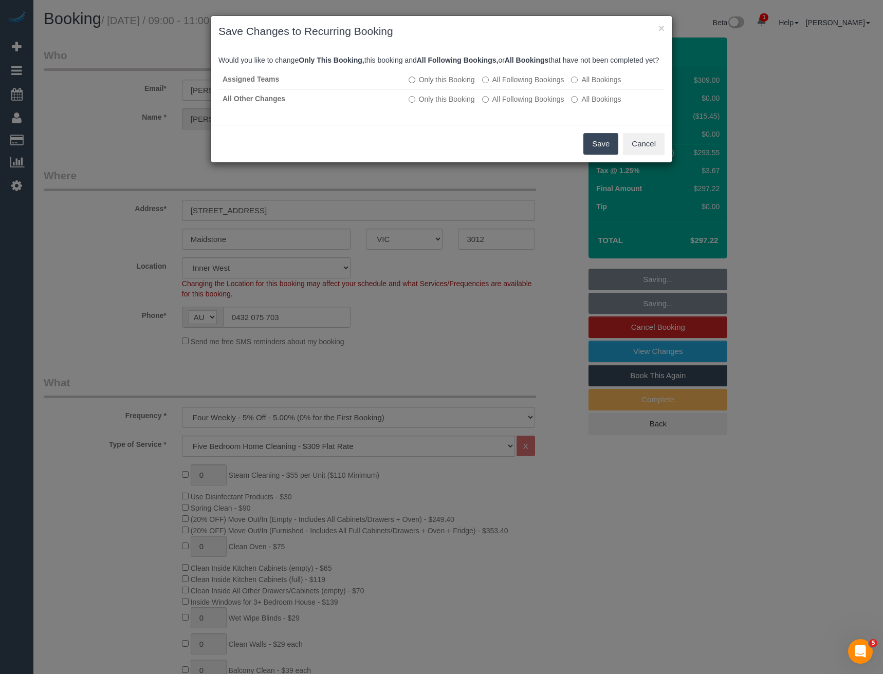
click at [603, 154] on button "Save" at bounding box center [600, 144] width 35 height 22
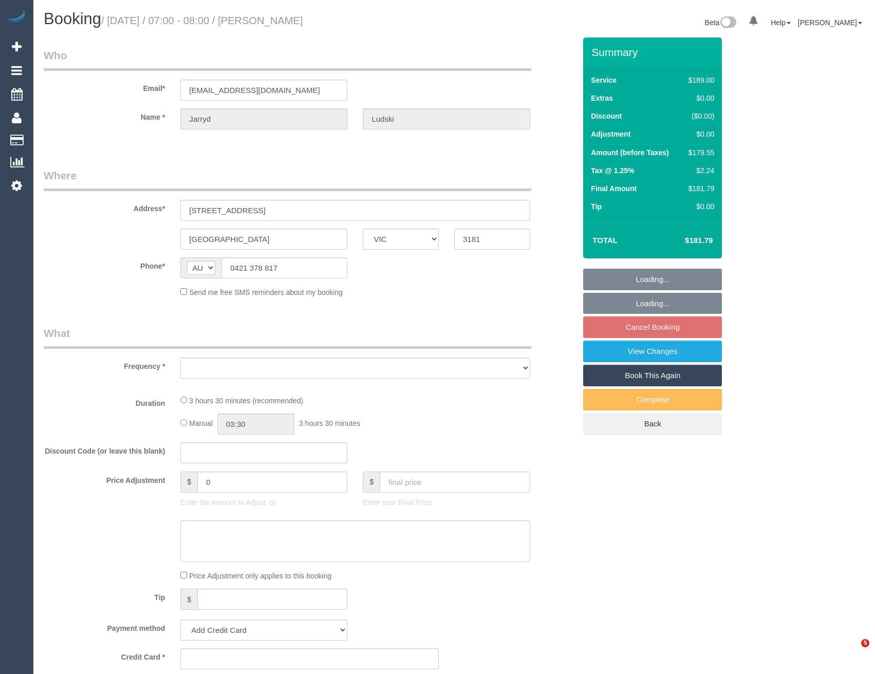
select select "VIC"
select select "object:552"
select select "string:stripe-pm_1R8XPG2GScqysDRVopSOPdRH"
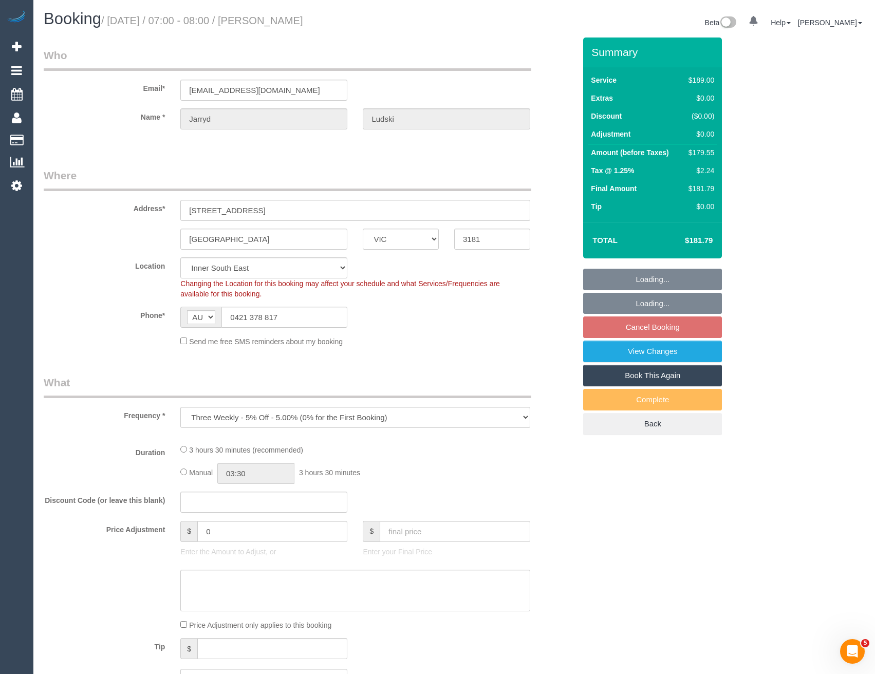
select select "number:27"
select select "number:14"
select select "number:19"
select select "number:24"
select select "number:35"
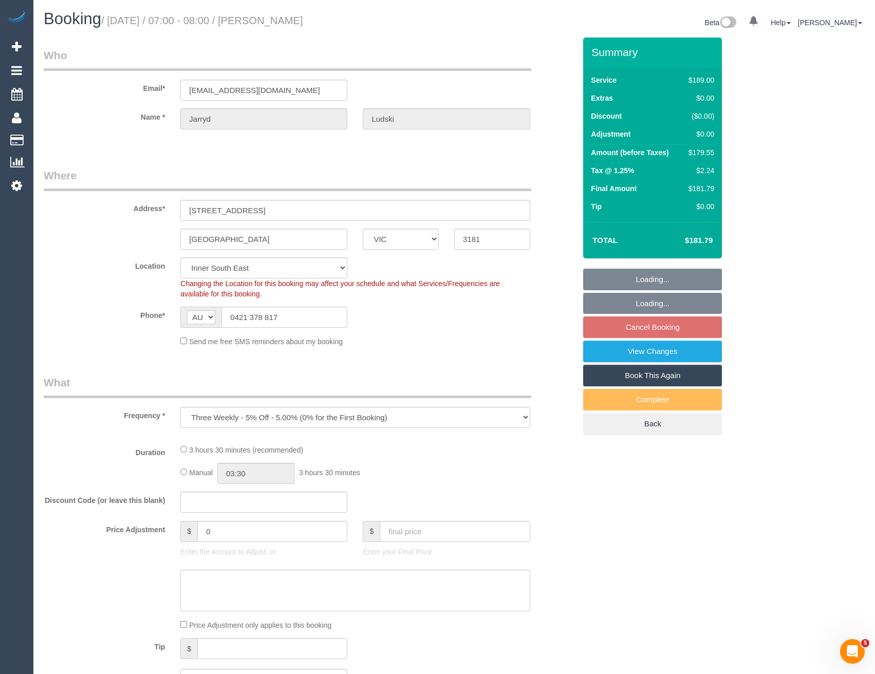
select select "number:11"
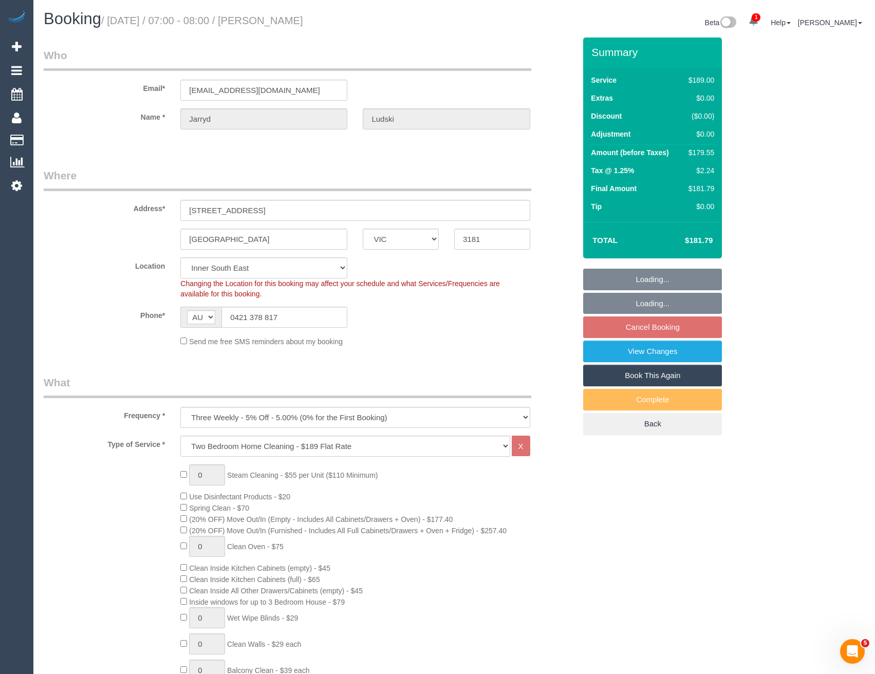
select select "object:1402"
select select "spot1"
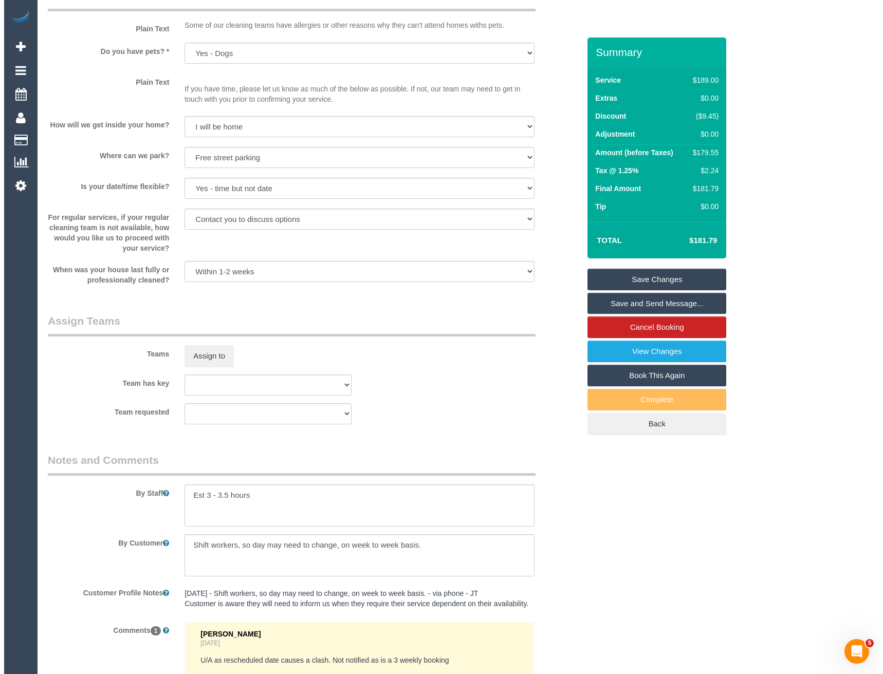
scroll to position [1205, 0]
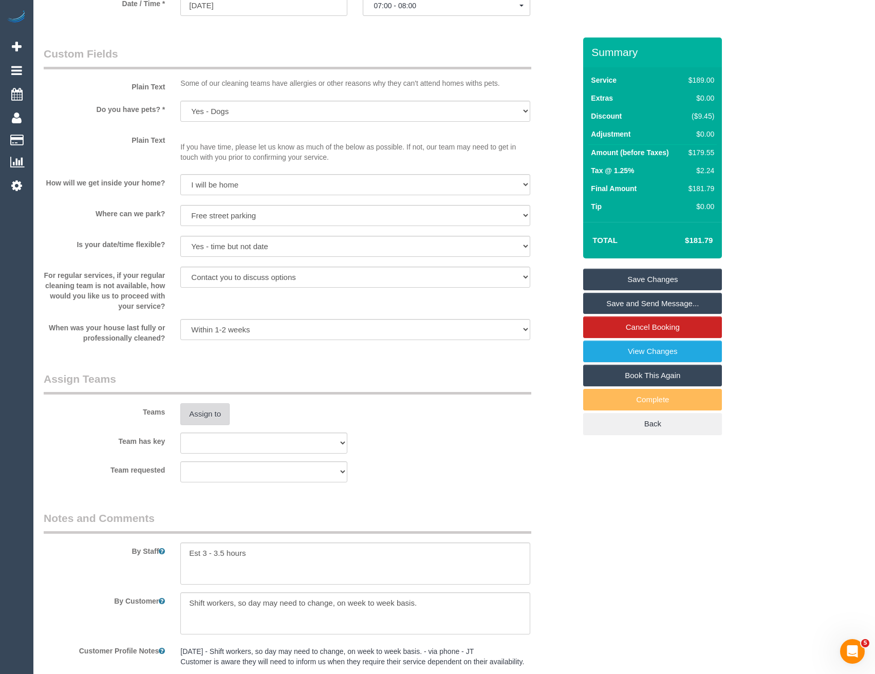
click at [218, 412] on button "Assign to" at bounding box center [204, 415] width 49 height 22
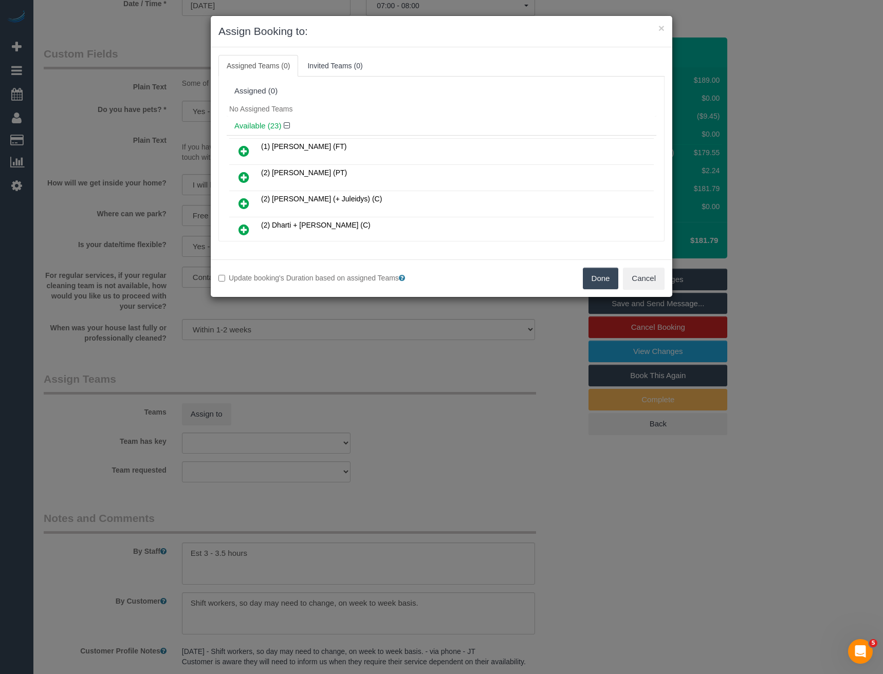
scroll to position [461, 0]
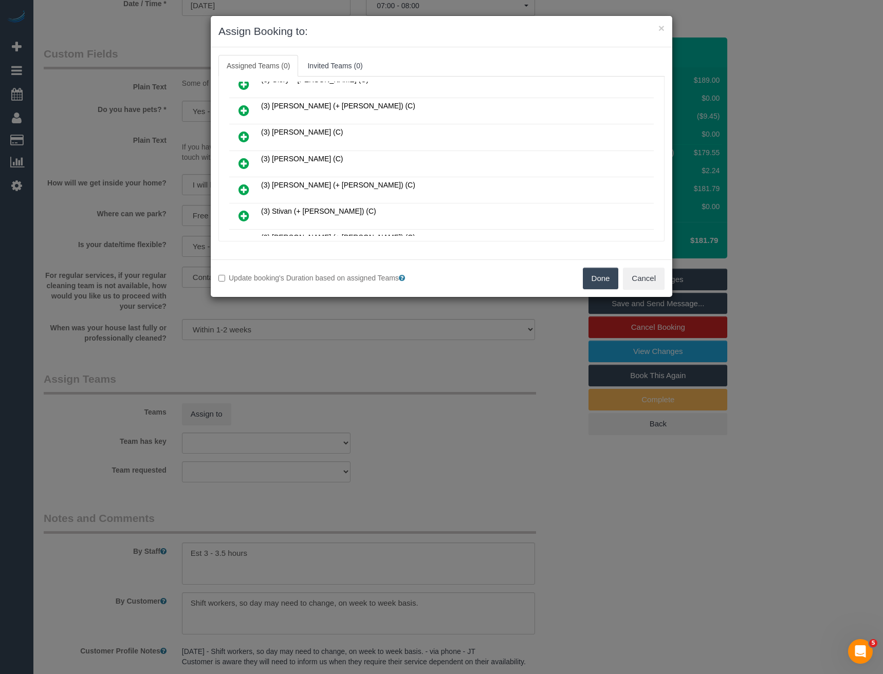
click at [246, 162] on icon at bounding box center [244, 163] width 11 height 12
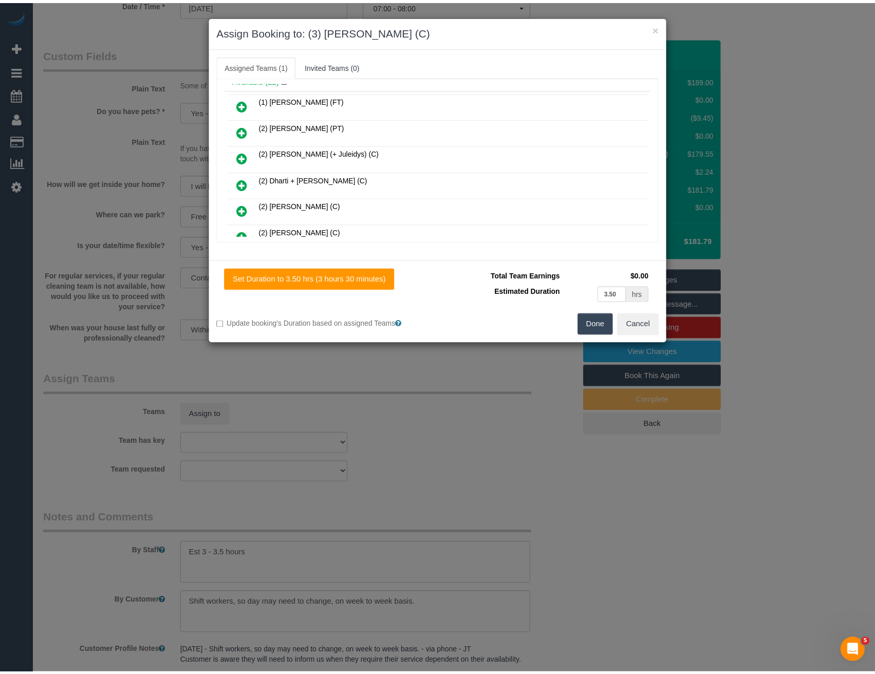
scroll to position [0, 0]
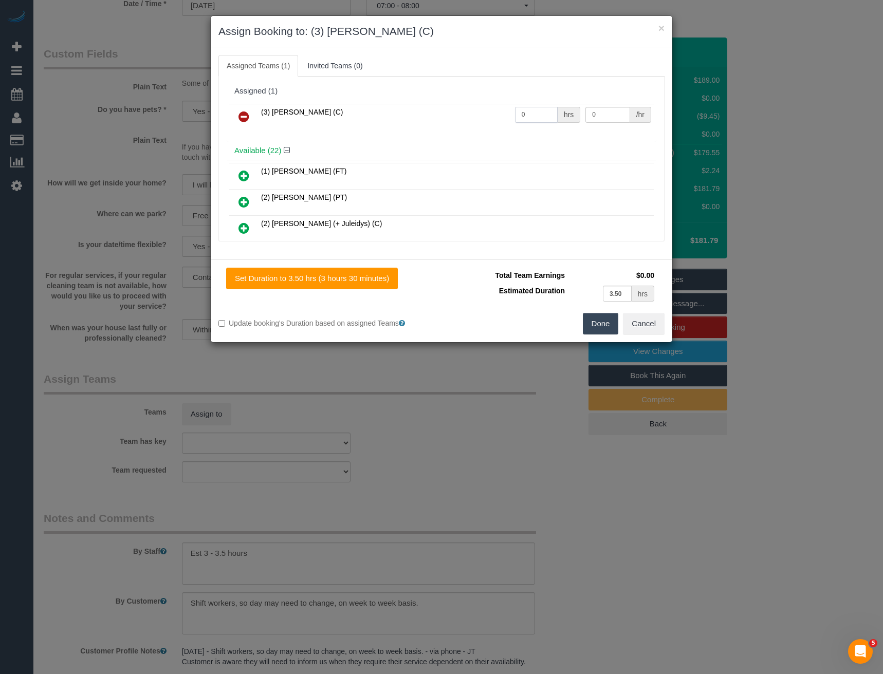
drag, startPoint x: 532, startPoint y: 112, endPoint x: 482, endPoint y: 116, distance: 50.0
click at [483, 116] on tr "(3) Nethaki Fernando (C) 0 hrs 0 /hr" at bounding box center [441, 117] width 425 height 26
type input "1"
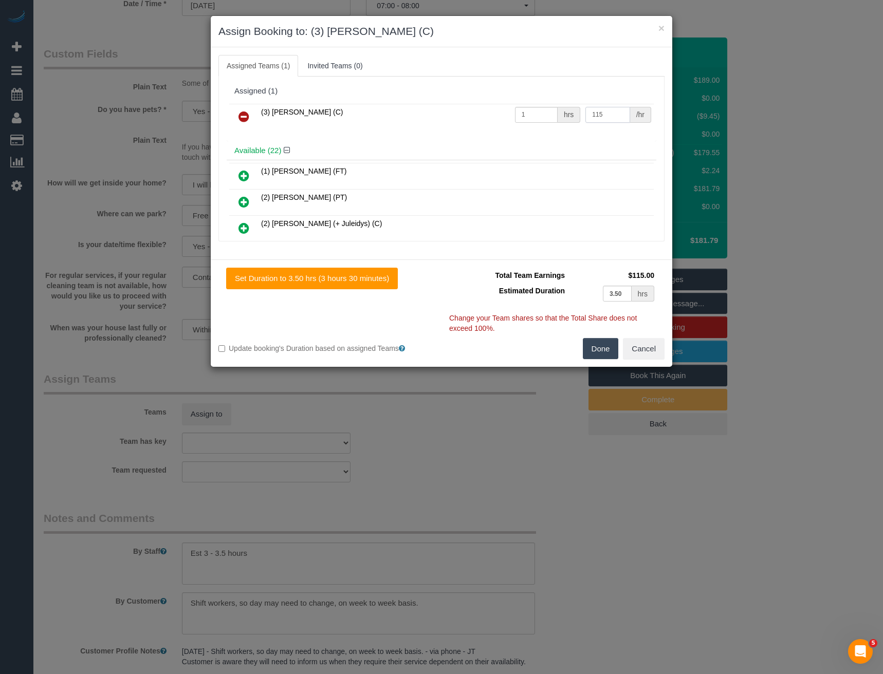
type input "115"
click at [611, 348] on button "Done" at bounding box center [601, 349] width 36 height 22
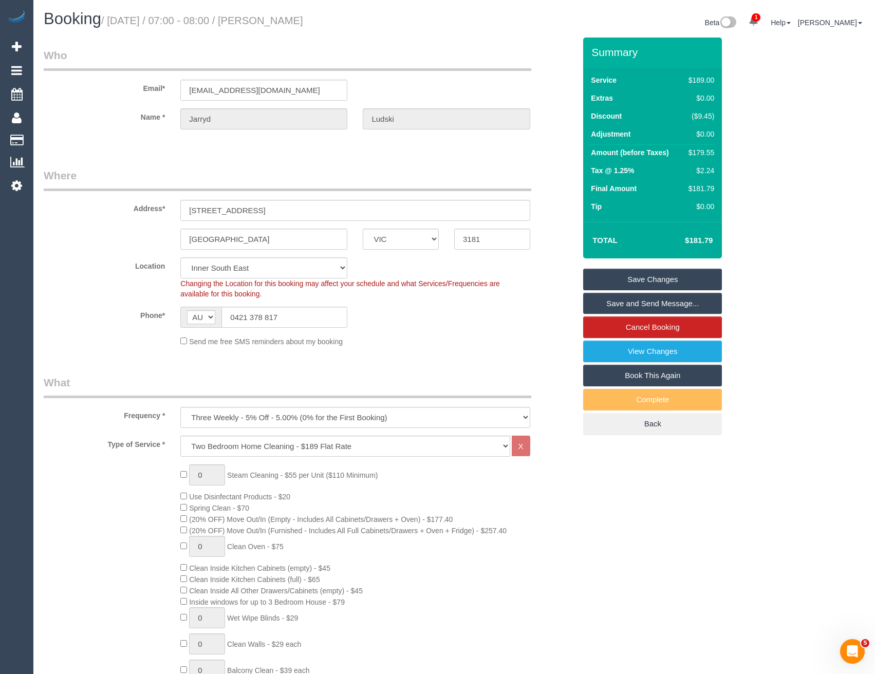
click at [631, 306] on link "Save and Send Message..." at bounding box center [652, 304] width 139 height 22
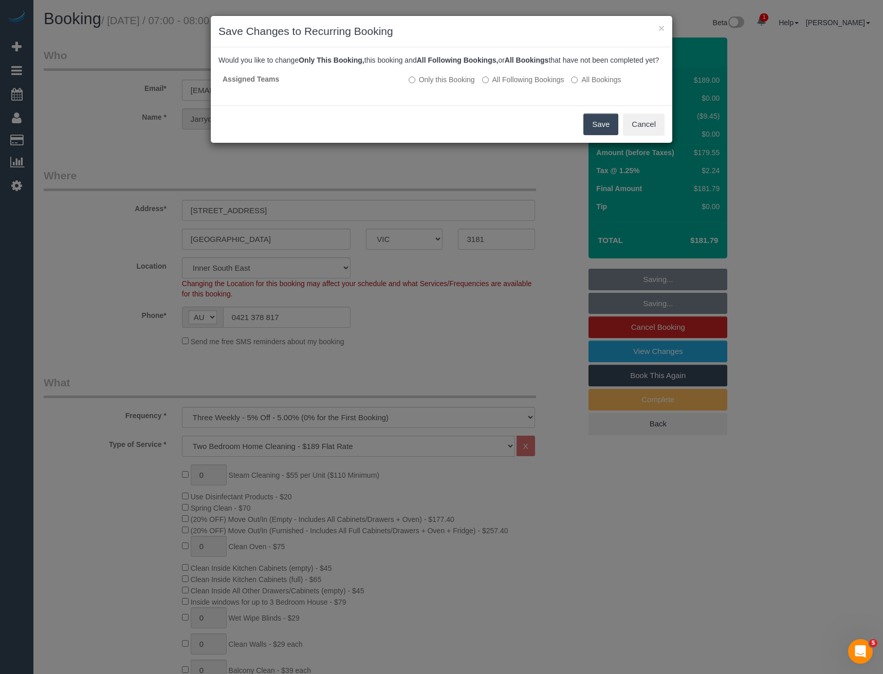
click at [603, 135] on button "Save" at bounding box center [600, 125] width 35 height 22
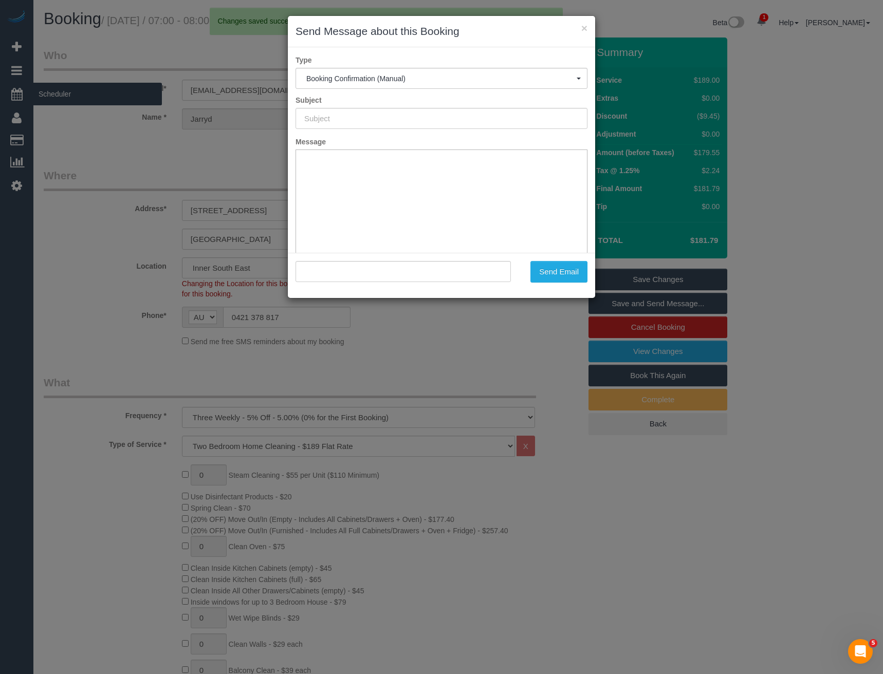
type input "Booking Confirmed"
type input ""Jarryd Ludski" <jarrydludski@live.com.au>"
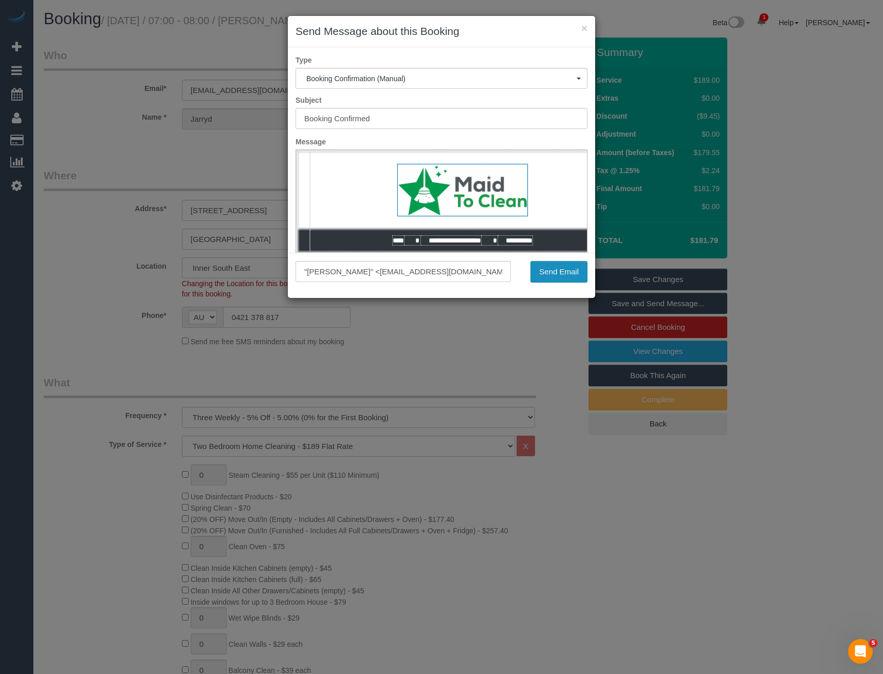
click at [555, 269] on button "Send Email" at bounding box center [559, 272] width 57 height 22
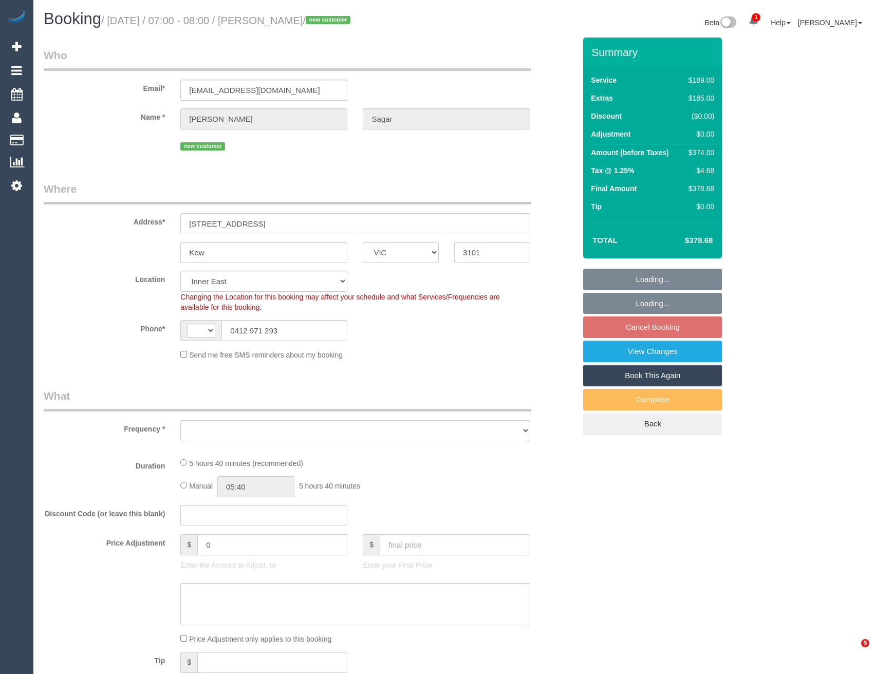
select select "VIC"
select select "string:AU"
select select "object:784"
select select "string:stripe-pm_1S9LML2GScqysDRVcjmDDMmK"
select select "number:29"
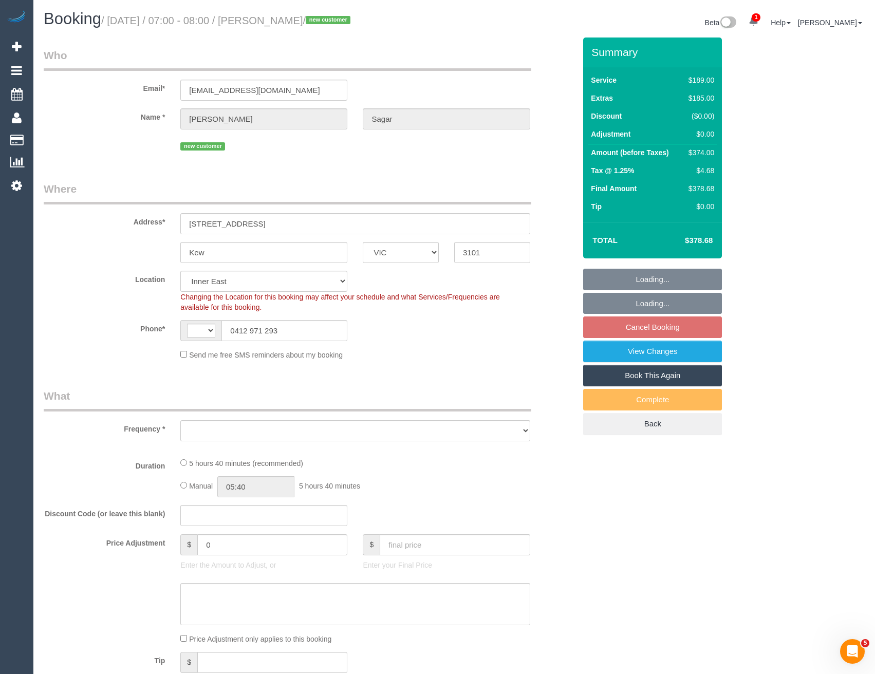
select select "number:14"
select select "number:18"
select select "number:36"
select select "number:13"
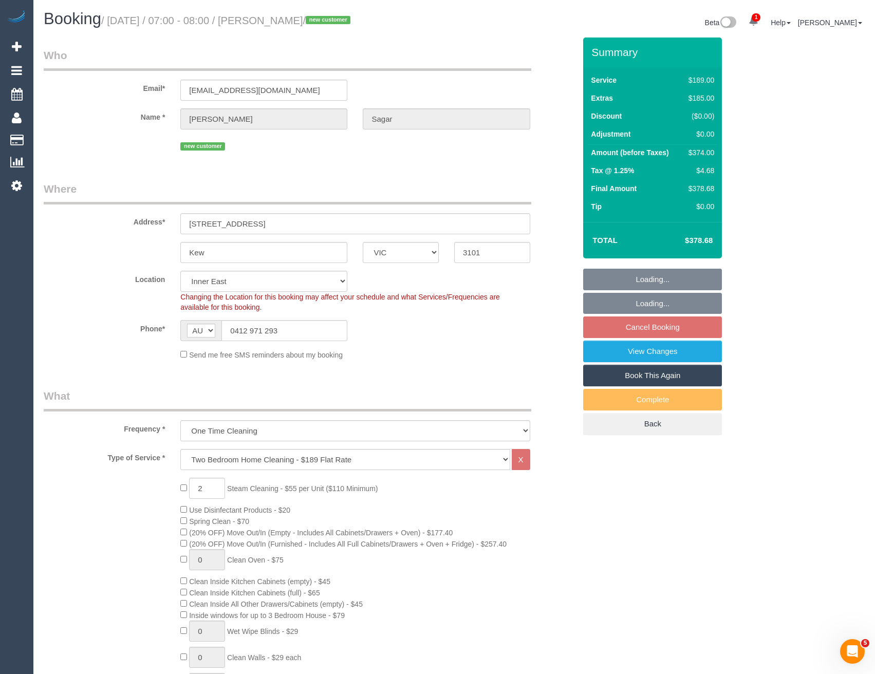
select select "object:1425"
select select "spot1"
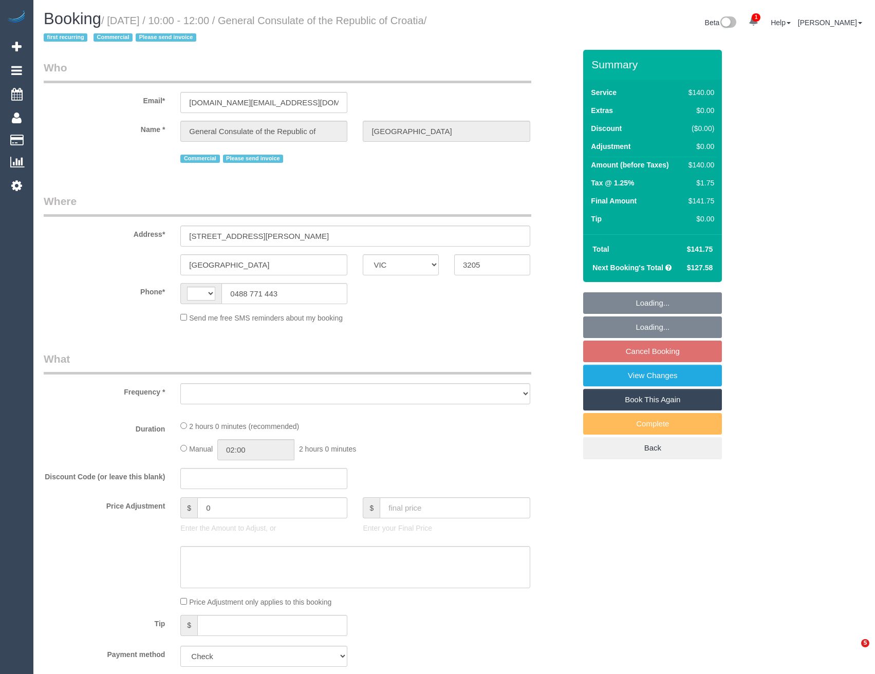
select select "VIC"
select select "string:AU"
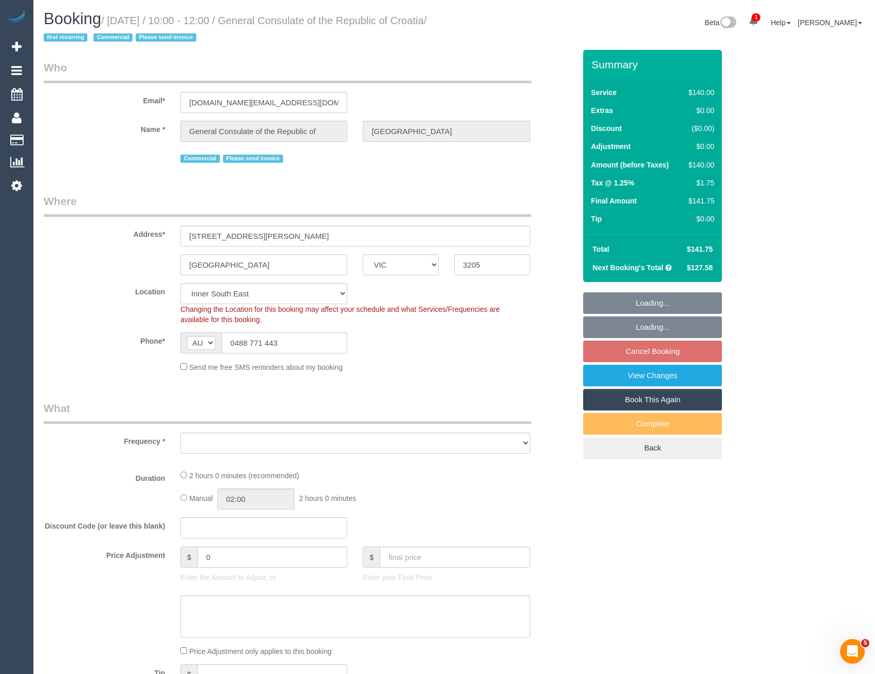
select select "object:720"
select select "number:28"
select select "number:14"
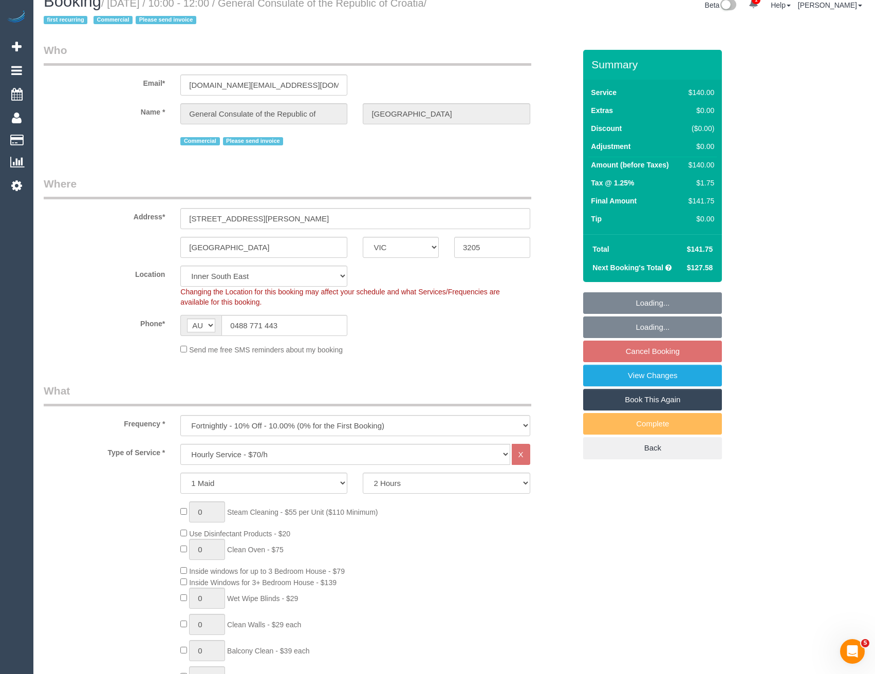
select select "spot3"
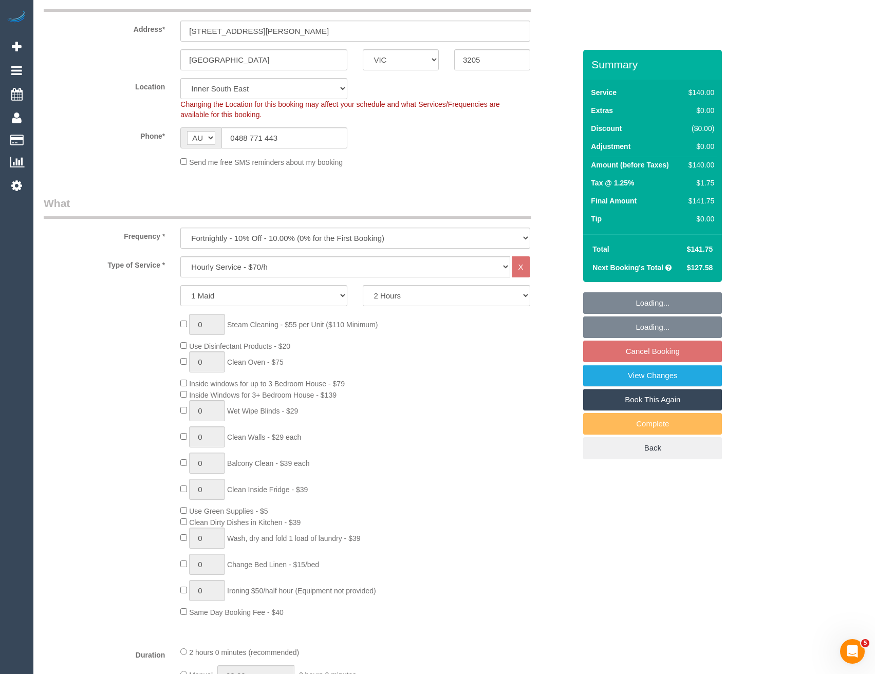
select select "object:1472"
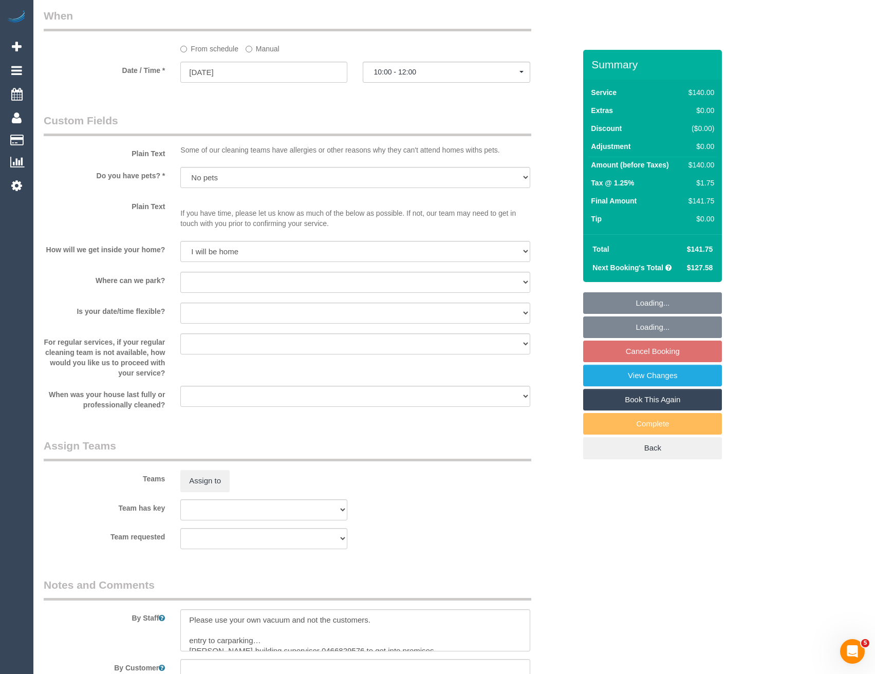
scroll to position [1234, 0]
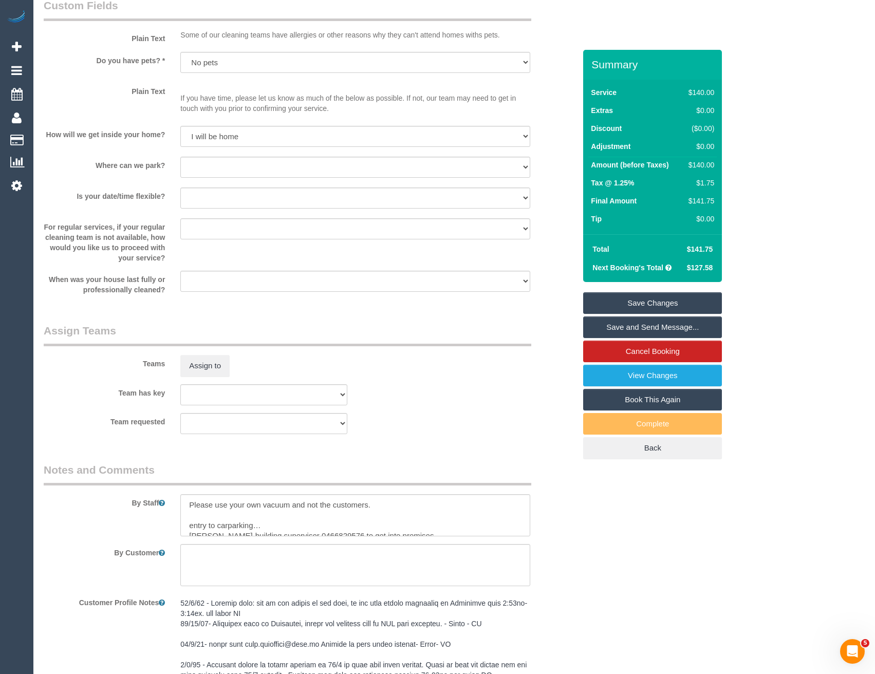
click at [211, 378] on sui-booking-teams "Teams Assign to Team has key (0) Office (1) Debbie Brodjanac (FT) (1) Helen Tri…" at bounding box center [310, 378] width 532 height 111
click at [193, 360] on button "Assign to" at bounding box center [204, 366] width 49 height 22
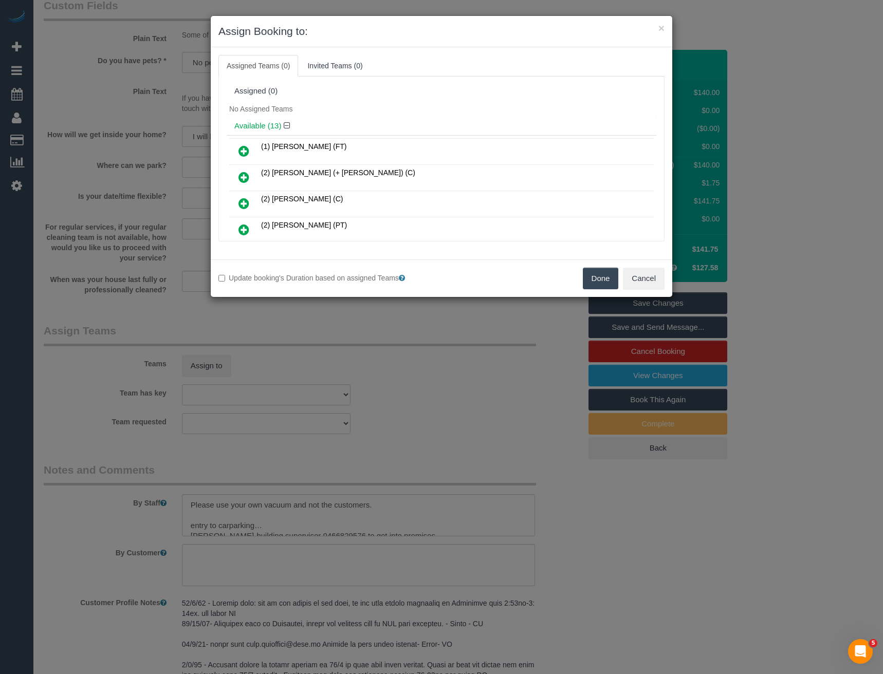
click at [449, 334] on div "× Assign Booking to: Assigned Teams (0) Invited Teams (0) Assigned (0) No Assig…" at bounding box center [441, 337] width 883 height 674
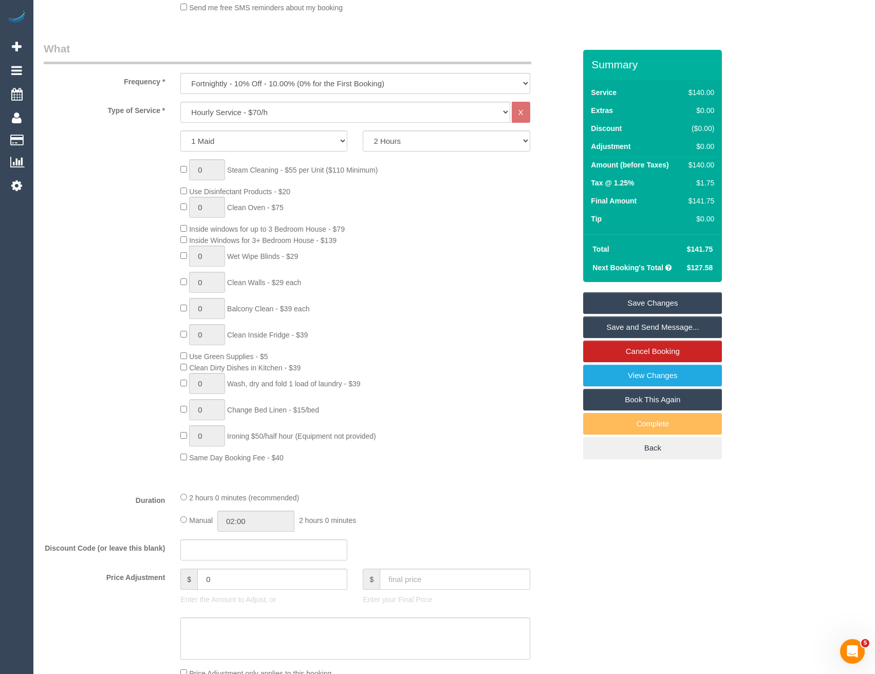
scroll to position [51, 0]
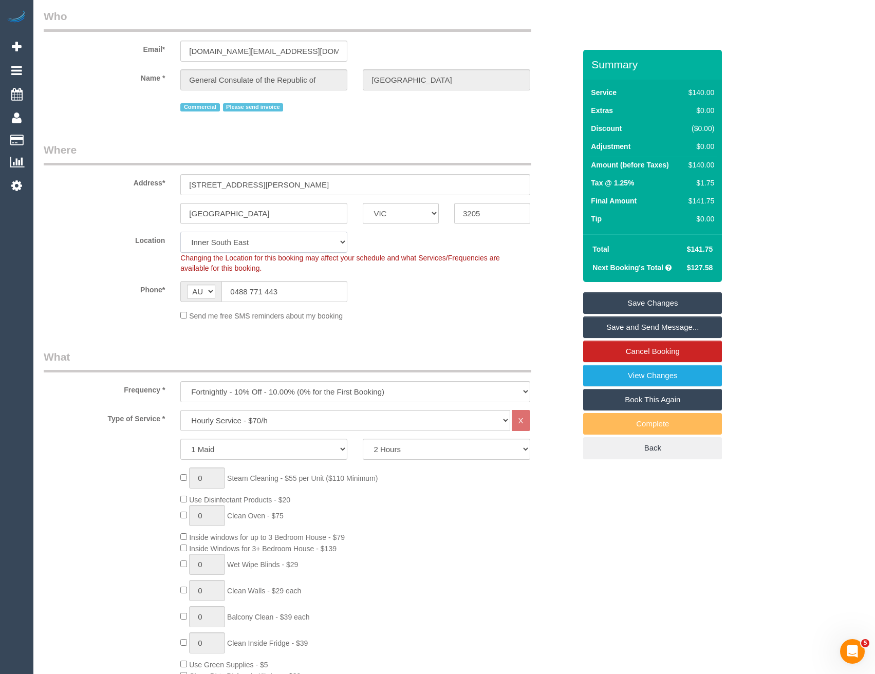
click at [249, 246] on select "Office [GEOGRAPHIC_DATA] (North) East (South) [GEOGRAPHIC_DATA] (East) [GEOGRAP…" at bounding box center [263, 242] width 167 height 21
select select "50"
click at [180, 232] on select "Office [GEOGRAPHIC_DATA] (North) East (South) [GEOGRAPHIC_DATA] (East) [GEOGRAP…" at bounding box center [263, 242] width 167 height 21
click at [413, 290] on div "Phone* AF AL DZ AD AO AI AQ AG AR AM AW AU AT AZ BS BH BD BB BY BE BZ BJ BM BT …" at bounding box center [309, 291] width 547 height 21
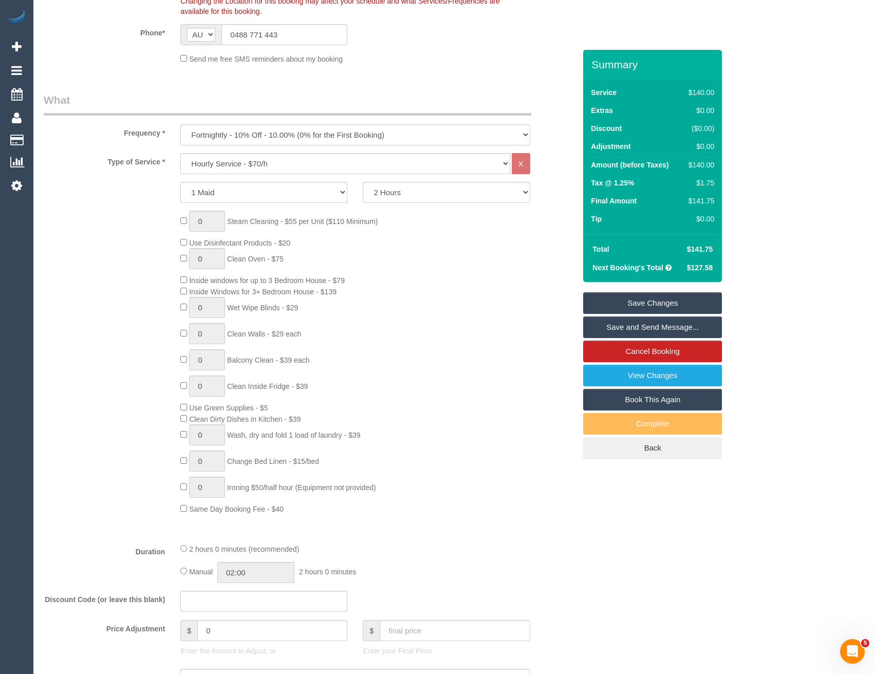
select select "object:4204"
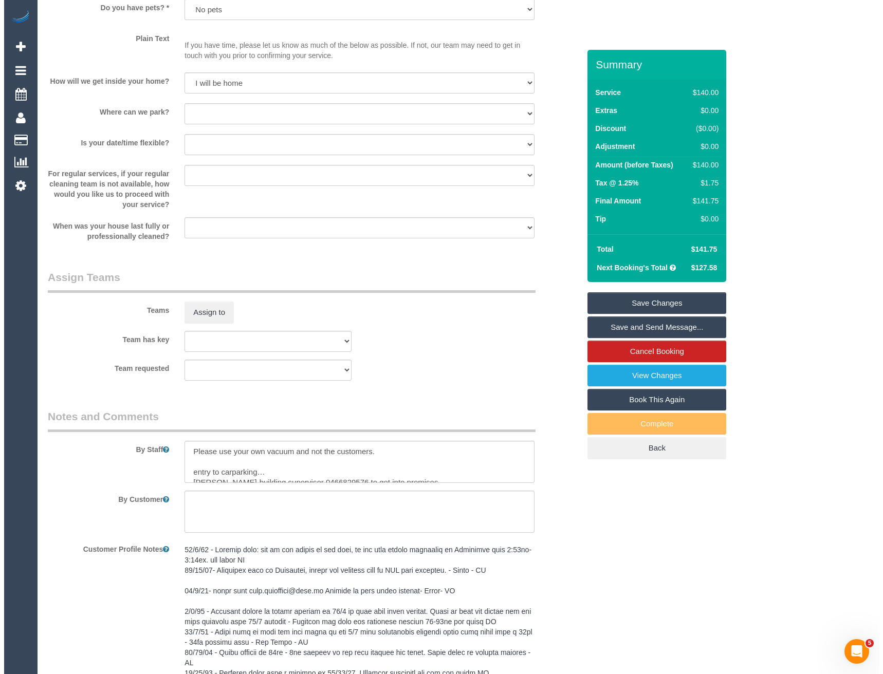
scroll to position [1491, 0]
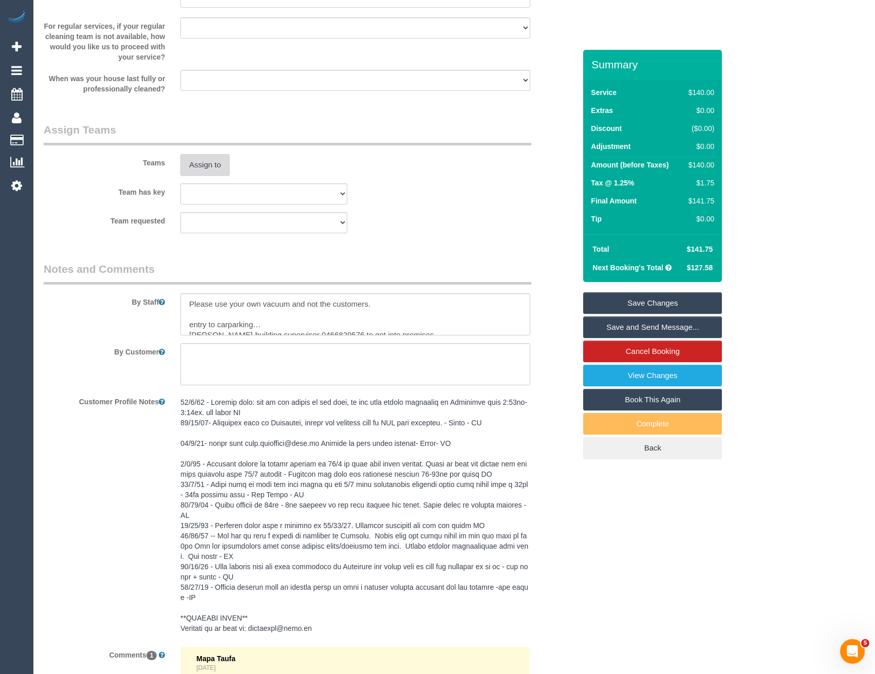
click at [207, 165] on button "Assign to" at bounding box center [204, 165] width 49 height 22
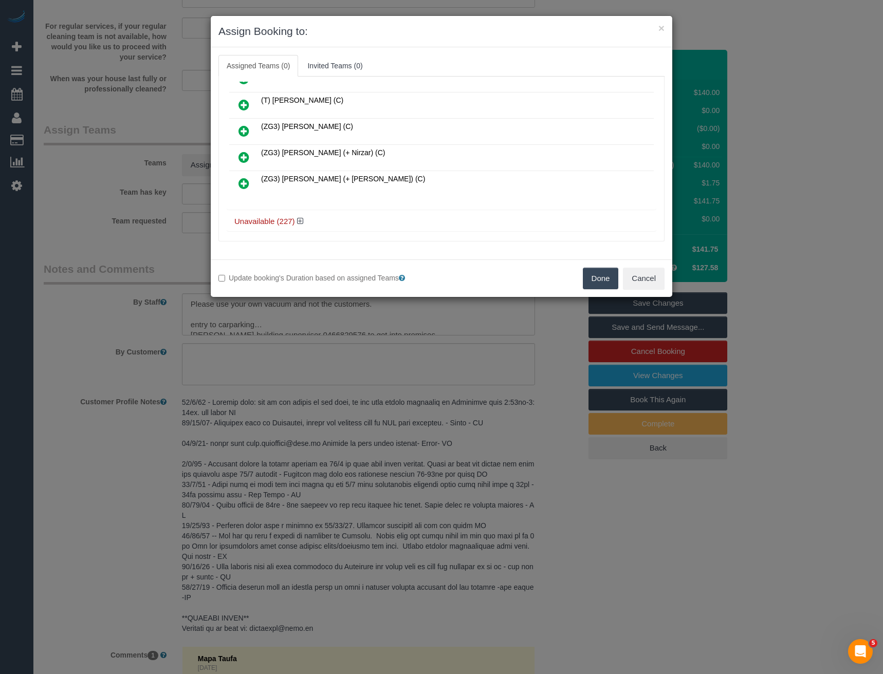
scroll to position [920, 0]
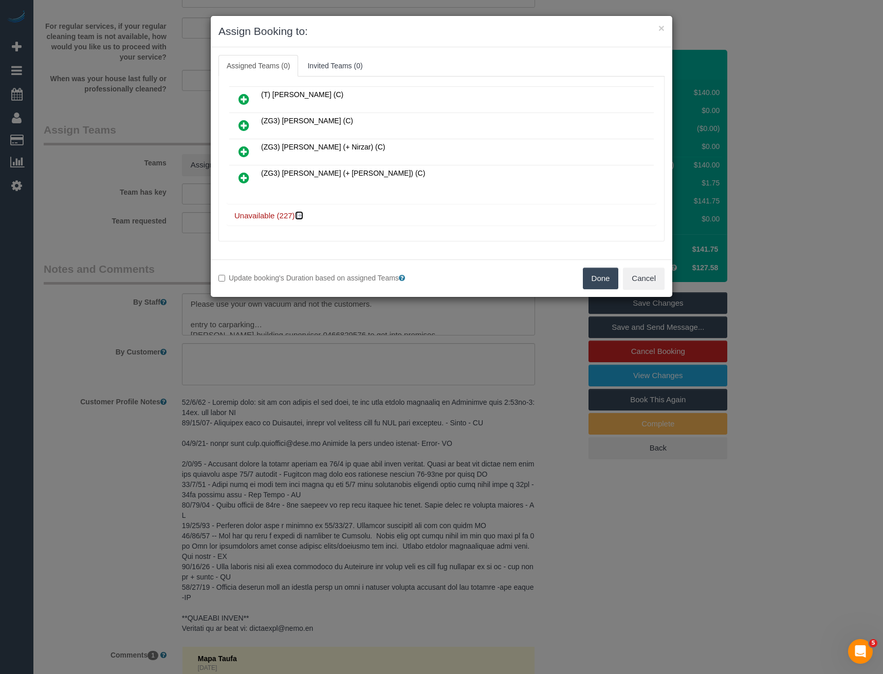
click at [301, 218] on icon at bounding box center [300, 216] width 6 height 8
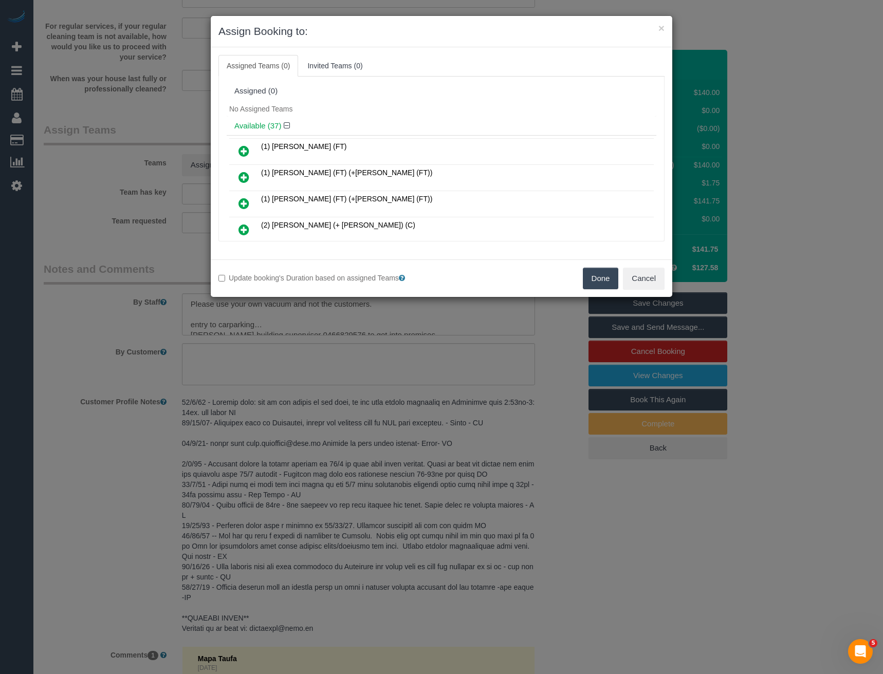
scroll to position [6784, 0]
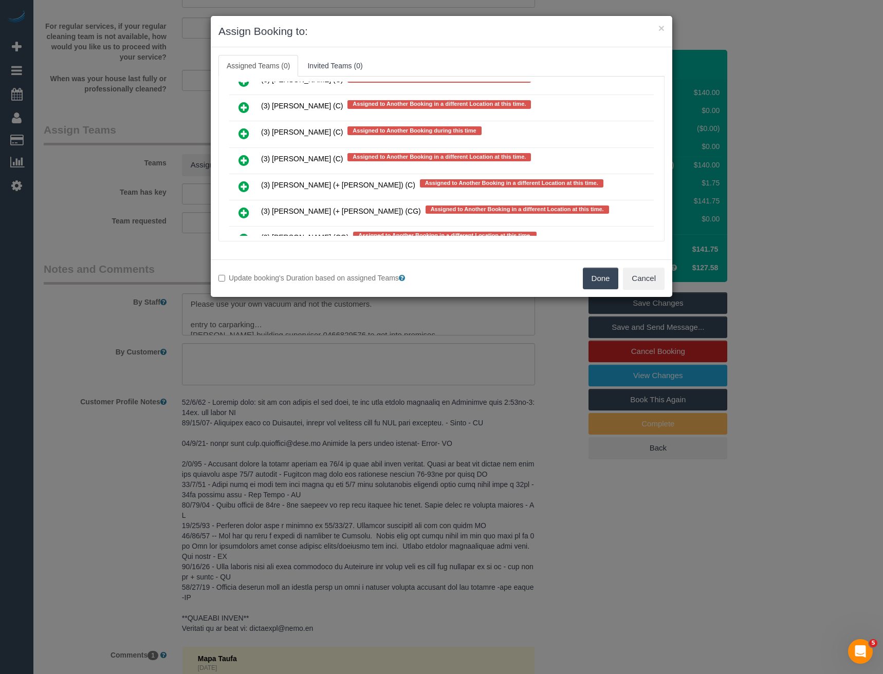
click at [244, 160] on icon at bounding box center [244, 160] width 11 height 12
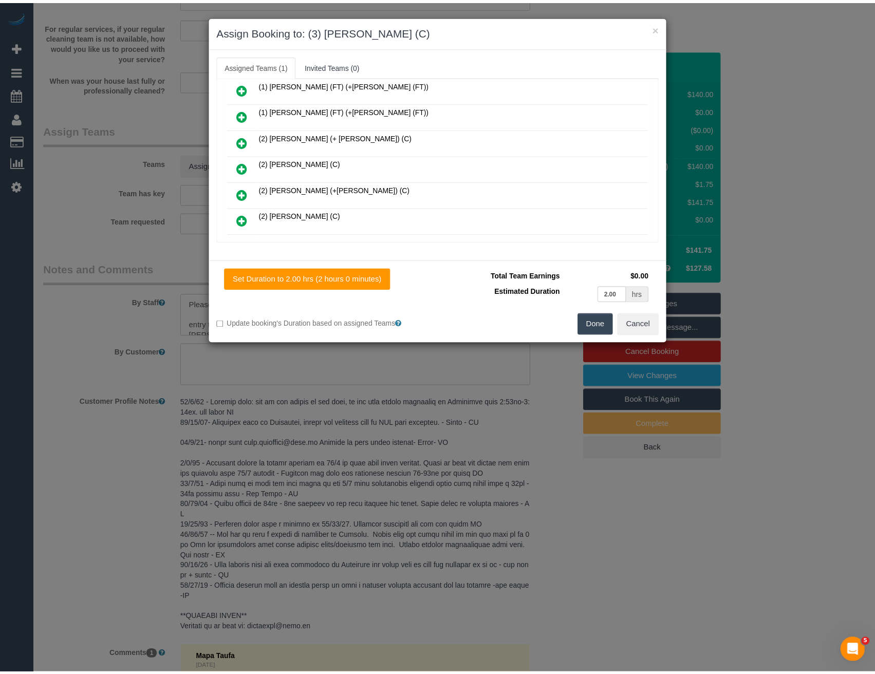
scroll to position [0, 0]
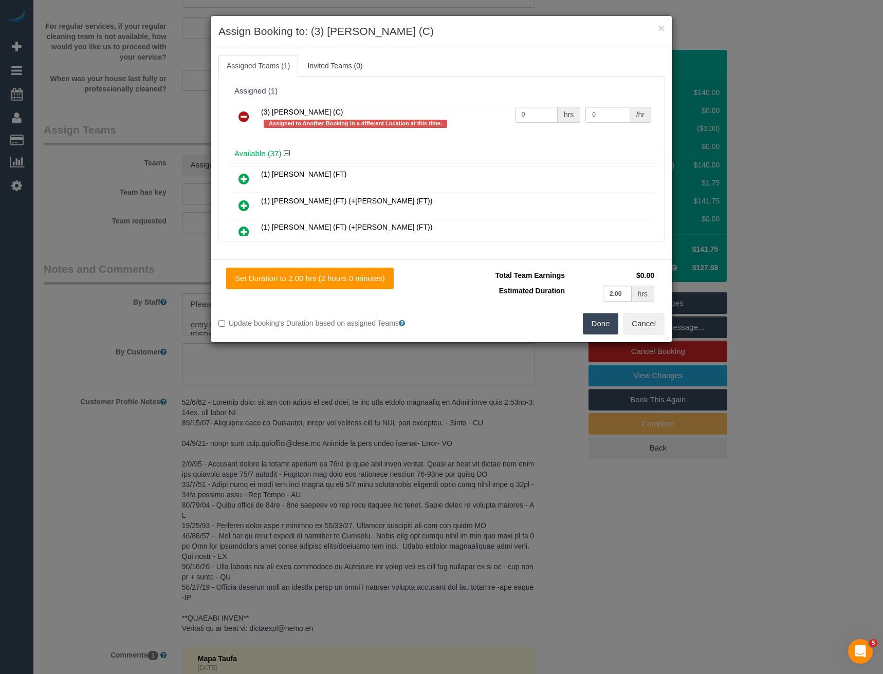
drag, startPoint x: 539, startPoint y: 114, endPoint x: 489, endPoint y: 114, distance: 50.4
click at [490, 115] on tr "(3) Rowan Walia (C) Assigned to Another Booking in a different Location at this…" at bounding box center [441, 118] width 425 height 29
type input "2"
type input "35"
drag, startPoint x: 614, startPoint y: 321, endPoint x: 608, endPoint y: 323, distance: 7.0
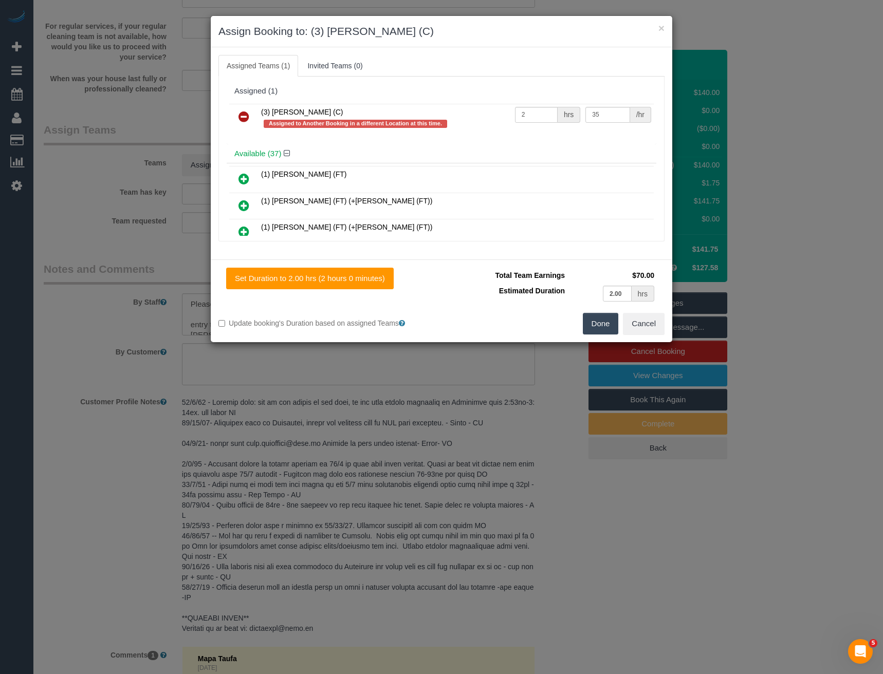
click at [614, 322] on button "Done" at bounding box center [601, 324] width 36 height 22
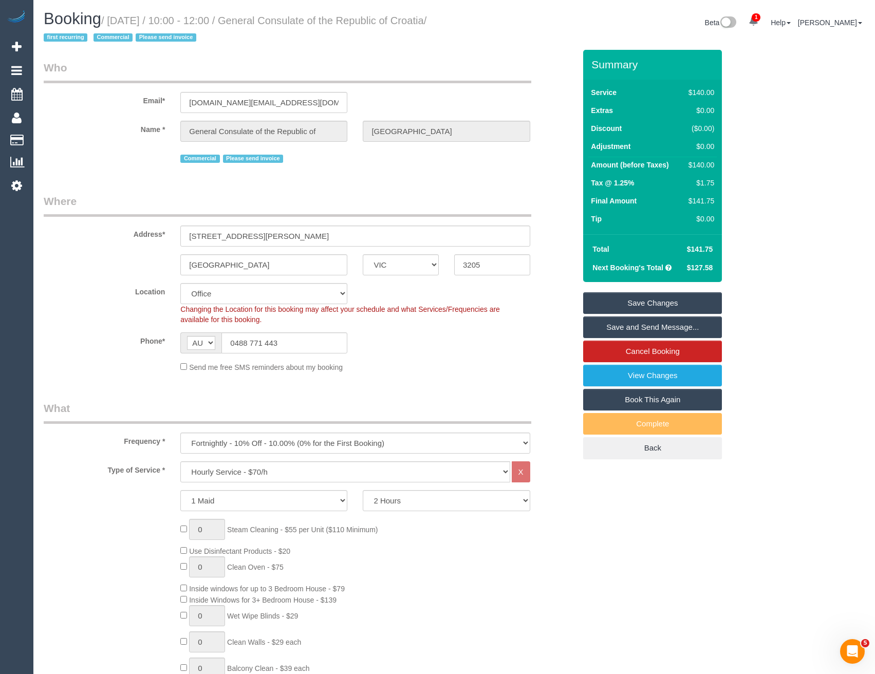
click at [624, 325] on link "Save and Send Message..." at bounding box center [652, 328] width 139 height 22
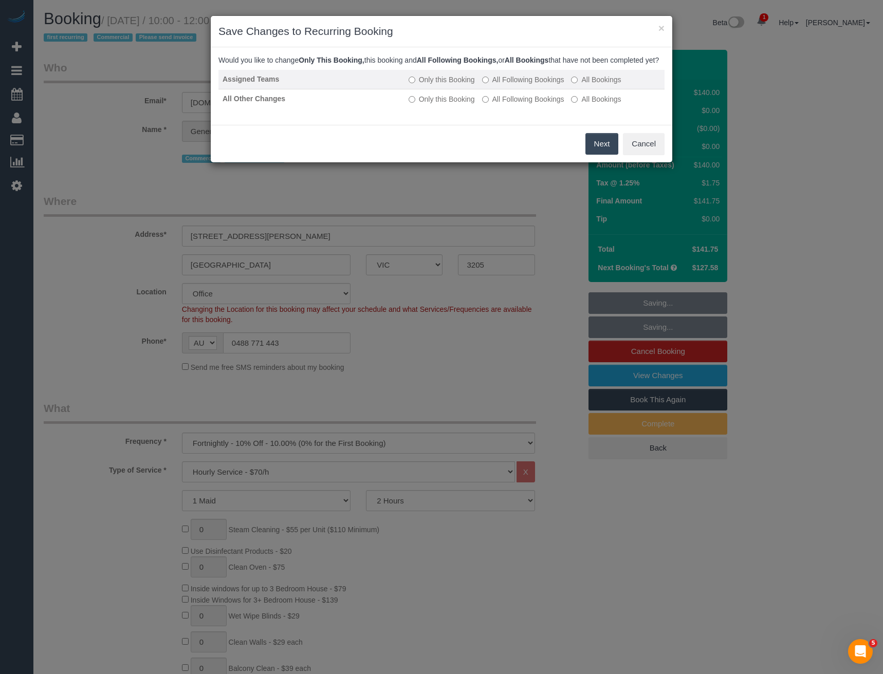
click at [521, 85] on label "All Following Bookings" at bounding box center [523, 80] width 82 height 10
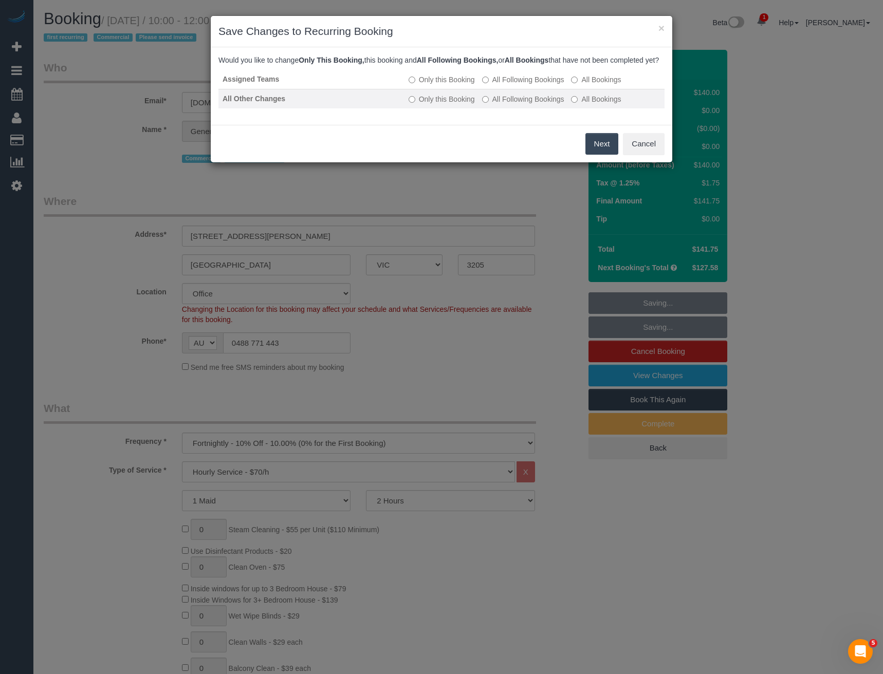
click at [519, 108] on td "Only this Booking All Following Bookings All Bookings" at bounding box center [535, 99] width 260 height 20
click at [522, 104] on label "All Following Bookings" at bounding box center [523, 99] width 82 height 10
click at [595, 152] on button "Save" at bounding box center [600, 144] width 35 height 22
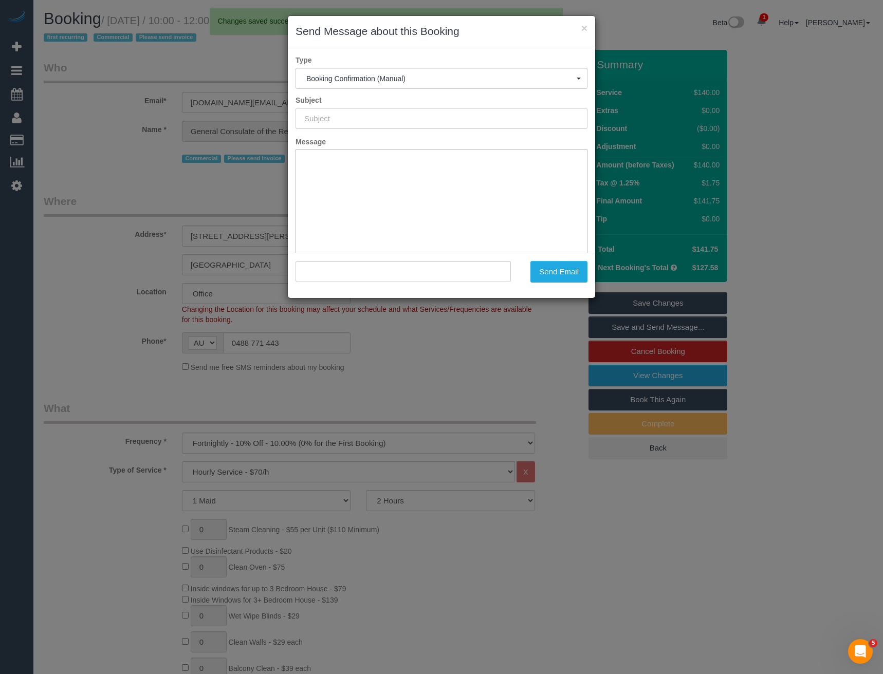
type input "Booking Confirmed"
type input ""General Consulate of the Republic of Croatia" <gkrh.melbourne@mvep.hr>"
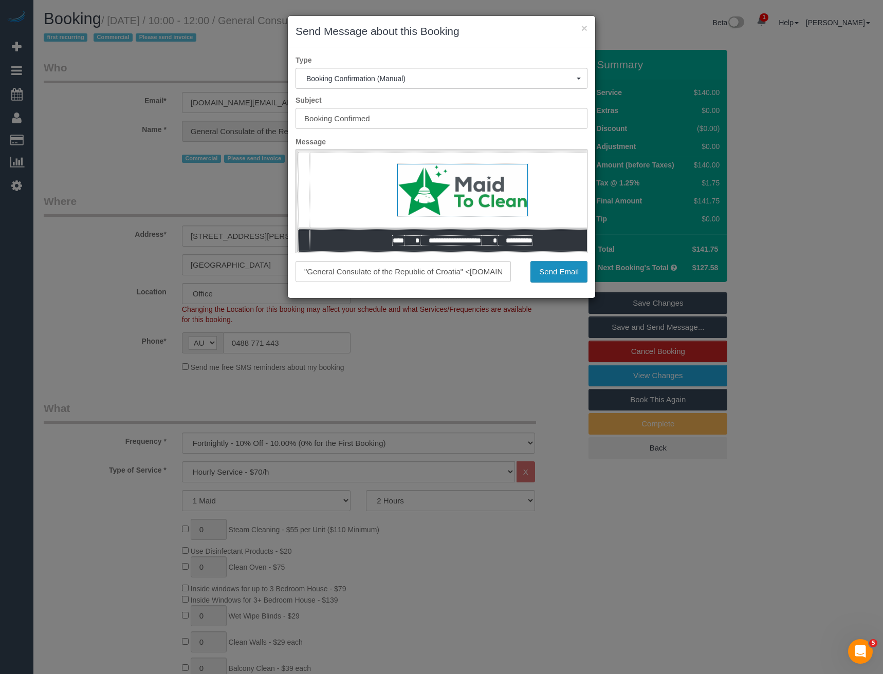
click at [553, 274] on button "Send Email" at bounding box center [559, 272] width 57 height 22
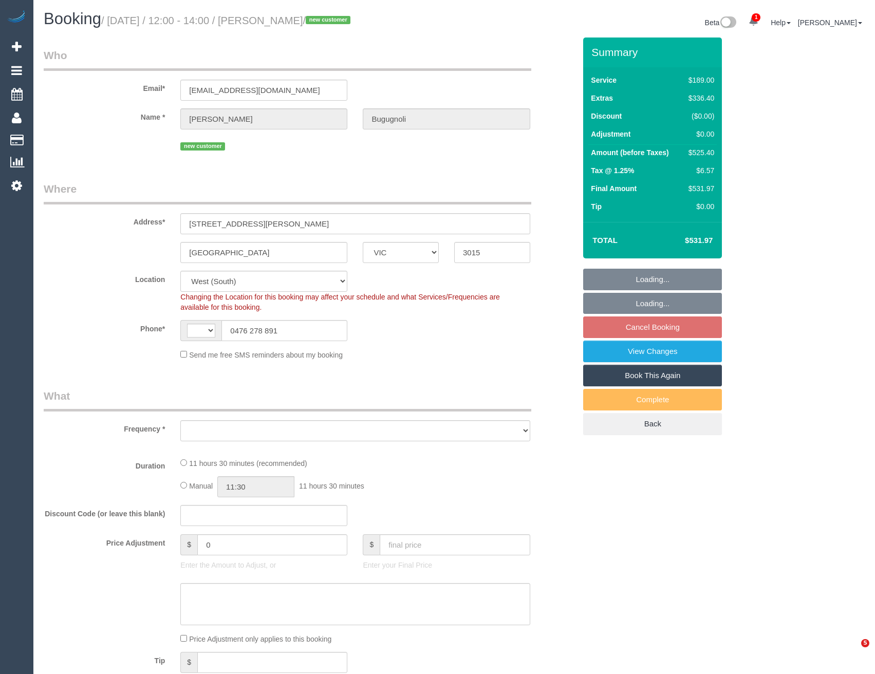
select select "VIC"
select select "string:AU"
select select "object:542"
select select "string:stripe-pm_1S6Juf2GScqysDRVNNc3OQ9w"
select select "number:28"
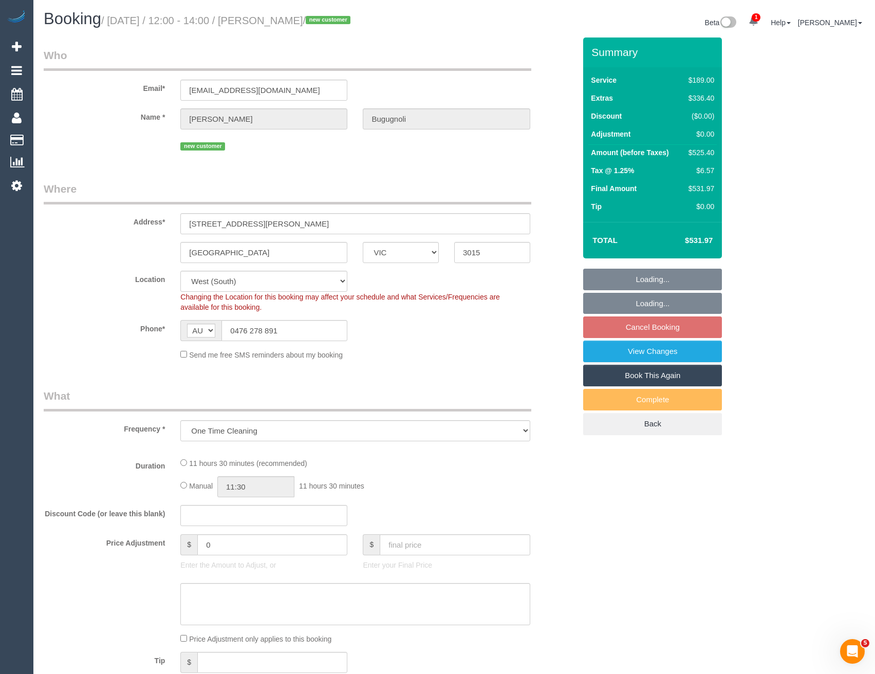
select select "number:14"
select select "number:18"
select select "number:24"
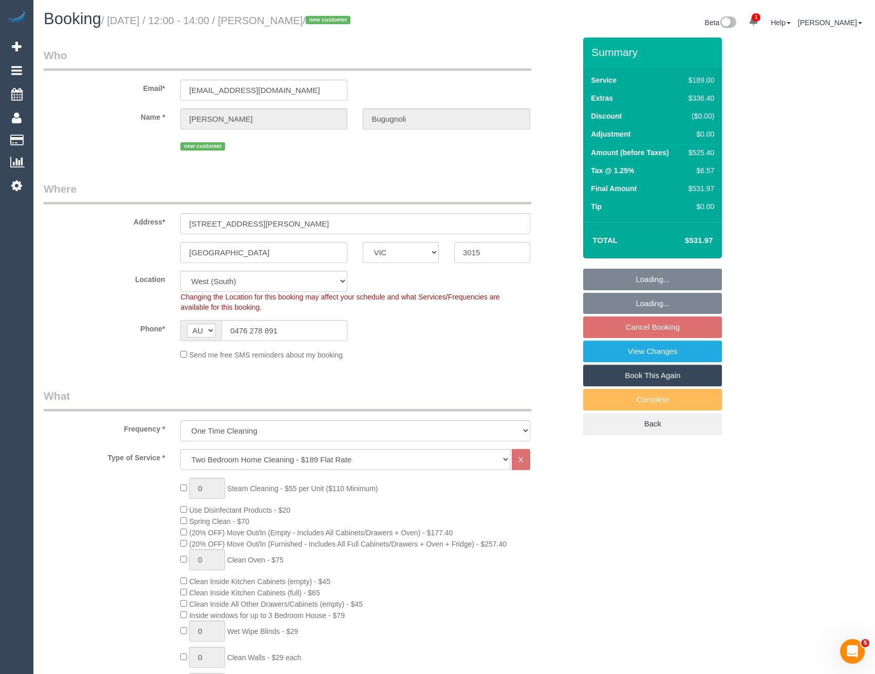
select select "object:789"
select select "spot4"
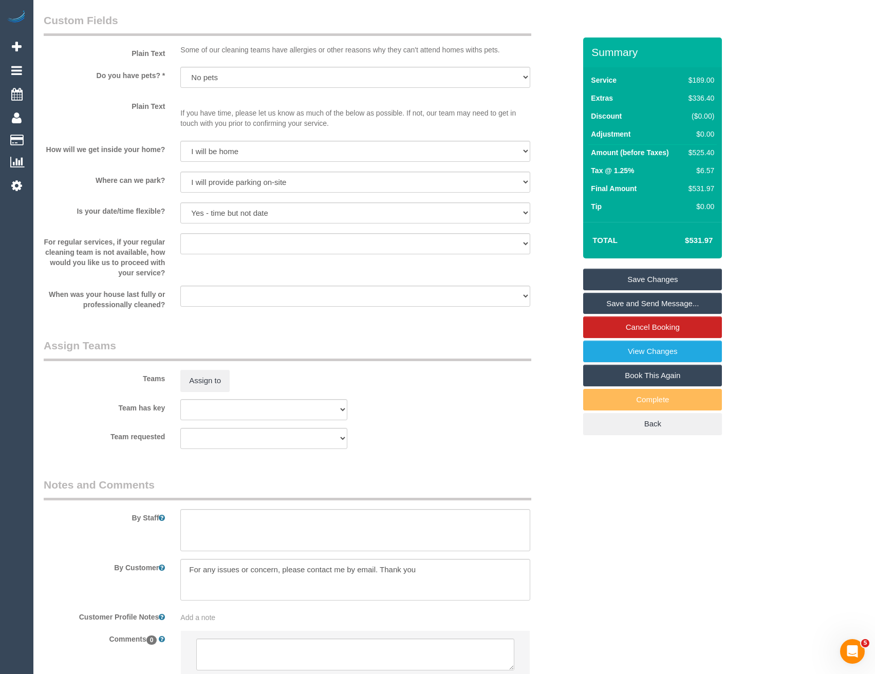
scroll to position [1313, 0]
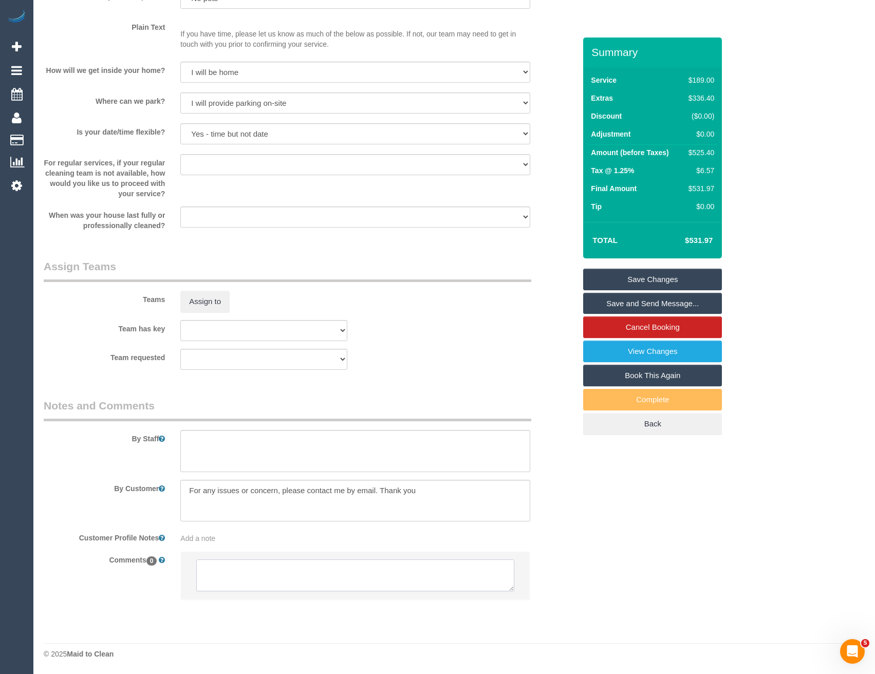
drag, startPoint x: 255, startPoint y: 572, endPoint x: 251, endPoint y: 582, distance: 11.3
click at [255, 572] on textarea at bounding box center [355, 576] width 318 height 32
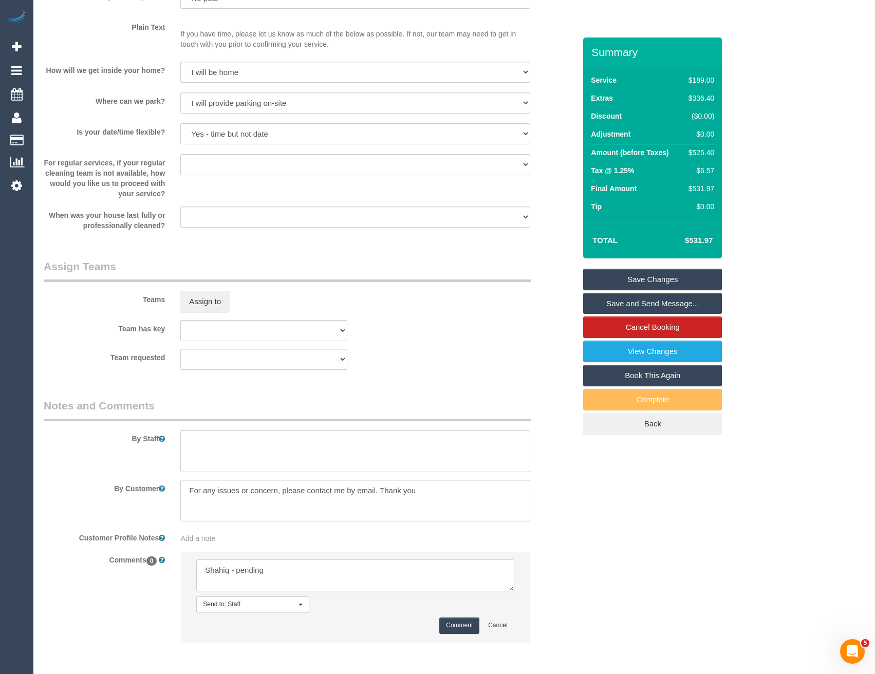
type textarea "Shahiq - pending"
click at [465, 624] on button "Comment" at bounding box center [460, 626] width 40 height 16
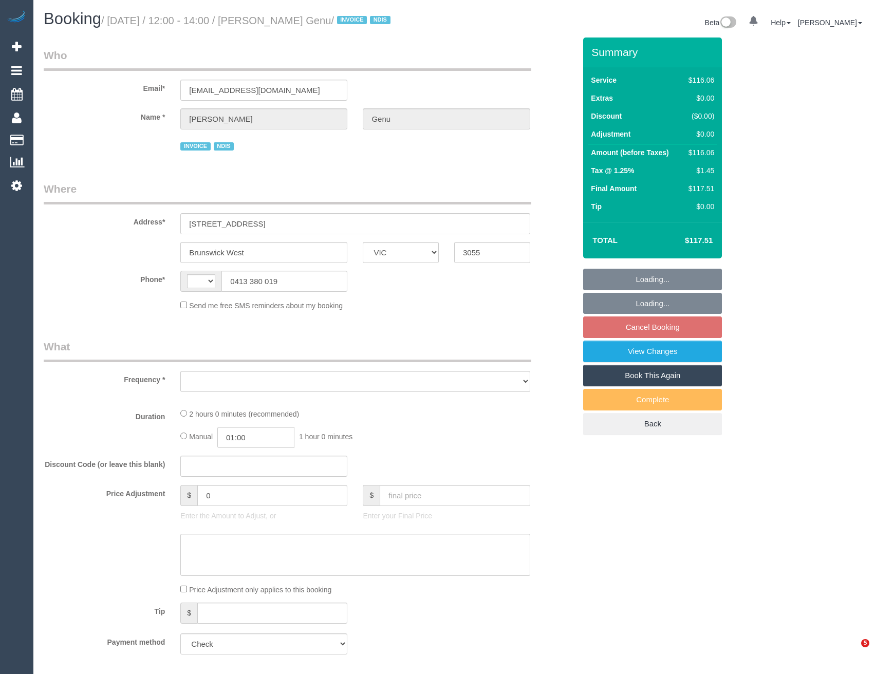
select select "VIC"
select select "string:AU"
select select "object:610"
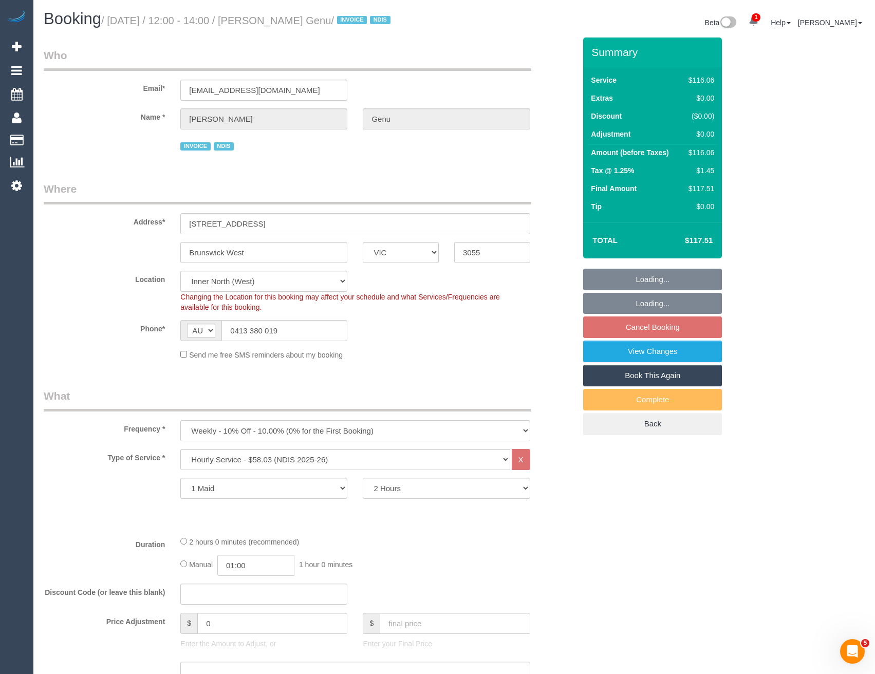
select select "number:28"
select select "number:14"
select select "number:21"
select select "number:36"
select select "number:35"
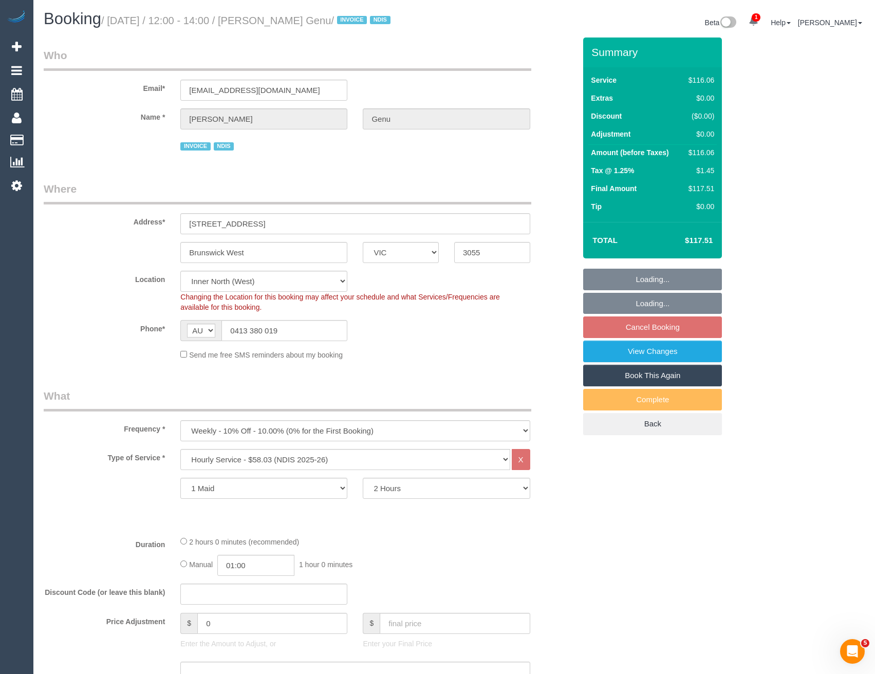
select select "object:1661"
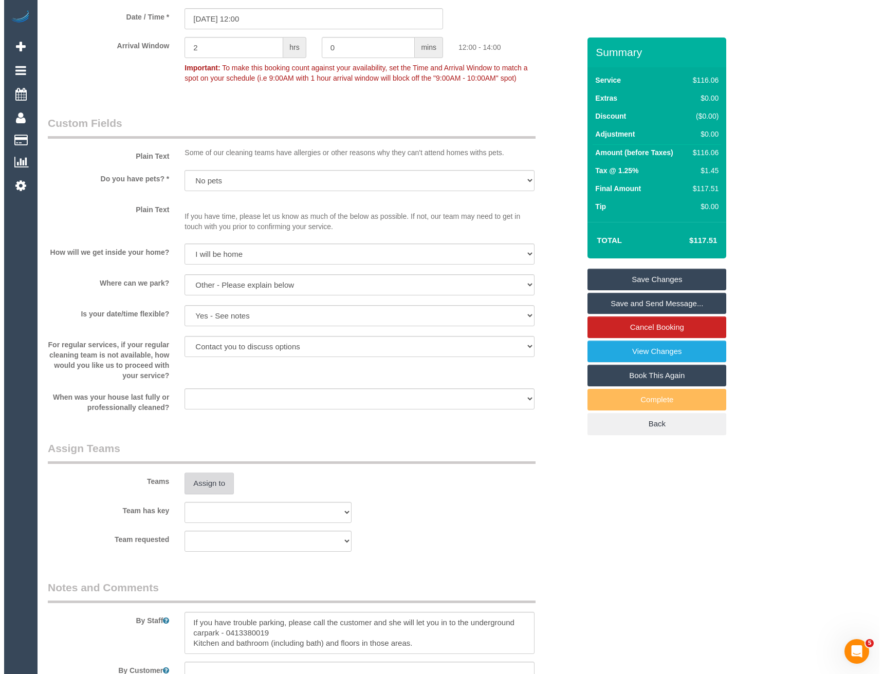
scroll to position [925, 0]
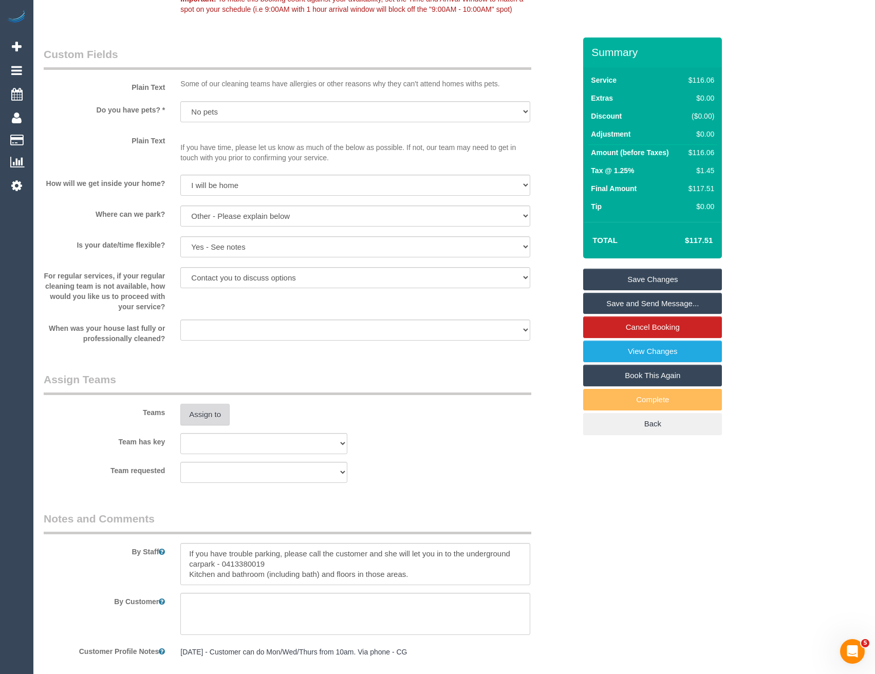
click at [220, 411] on button "Assign to" at bounding box center [204, 415] width 49 height 22
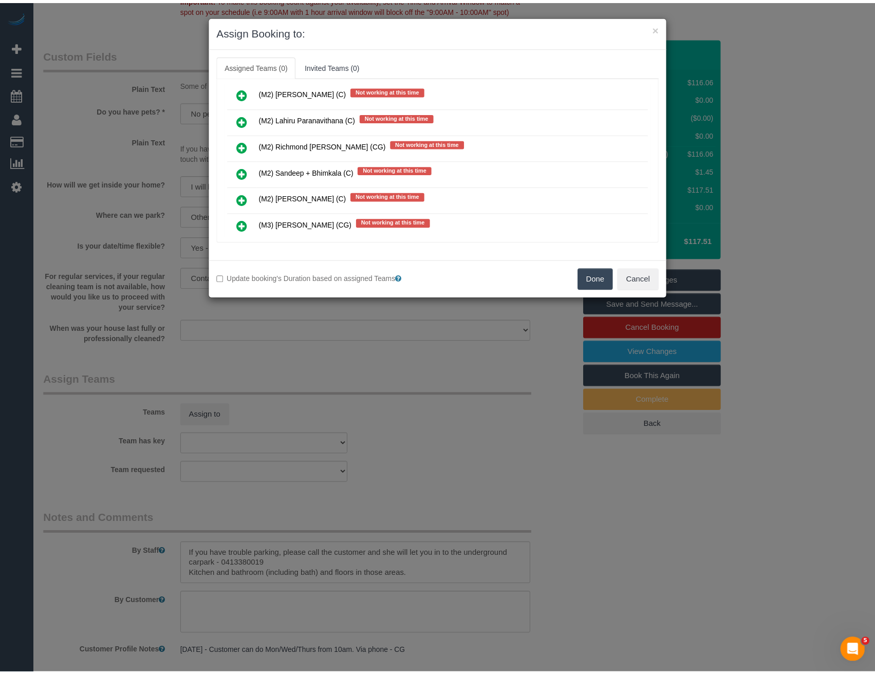
scroll to position [3332, 0]
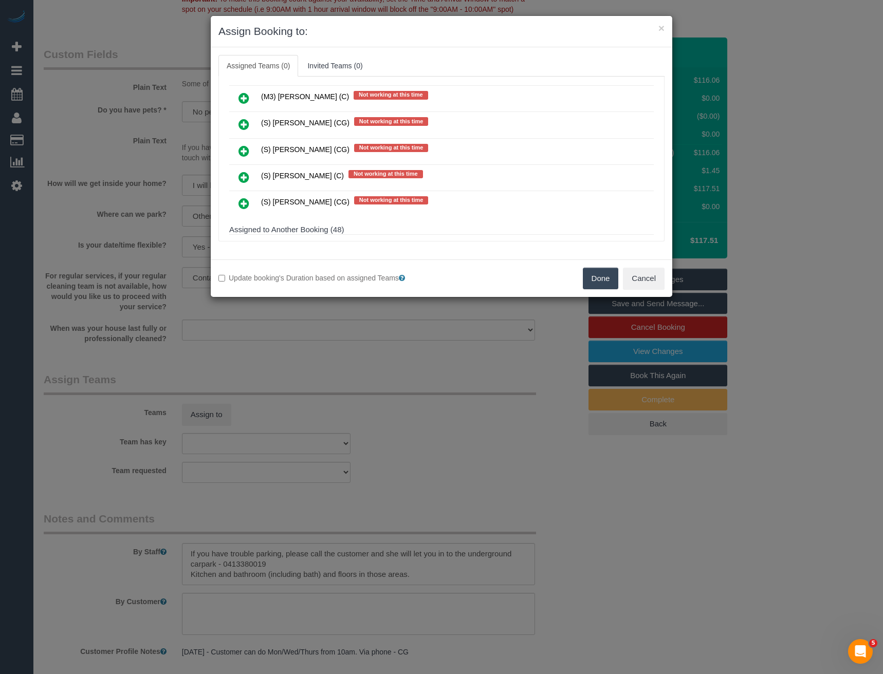
click at [392, 397] on div "× Assign Booking to: Assigned Teams (0) Invited Teams (0) Assigned (0) No Assig…" at bounding box center [441, 337] width 883 height 674
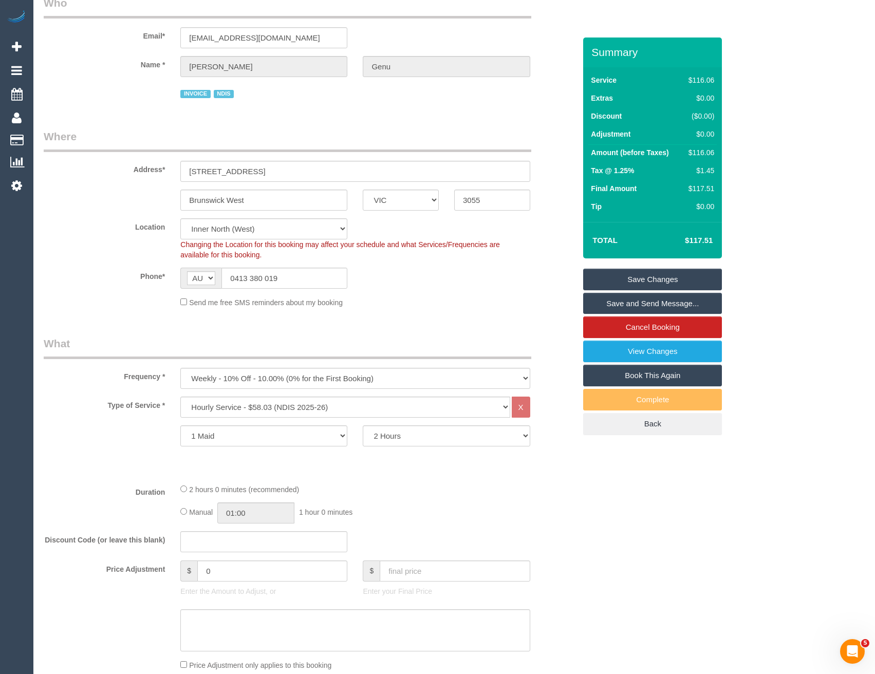
scroll to position [51, 0]
click at [266, 229] on select "Office [GEOGRAPHIC_DATA] (North) East (South) [GEOGRAPHIC_DATA] (East) [GEOGRAP…" at bounding box center [263, 230] width 167 height 21
select select "50"
click at [180, 220] on select "Office [GEOGRAPHIC_DATA] (North) East (South) [GEOGRAPHIC_DATA] (East) [GEOGRAP…" at bounding box center [263, 230] width 167 height 21
click at [369, 306] on div "Send me free SMS reminders about my booking" at bounding box center [355, 303] width 365 height 11
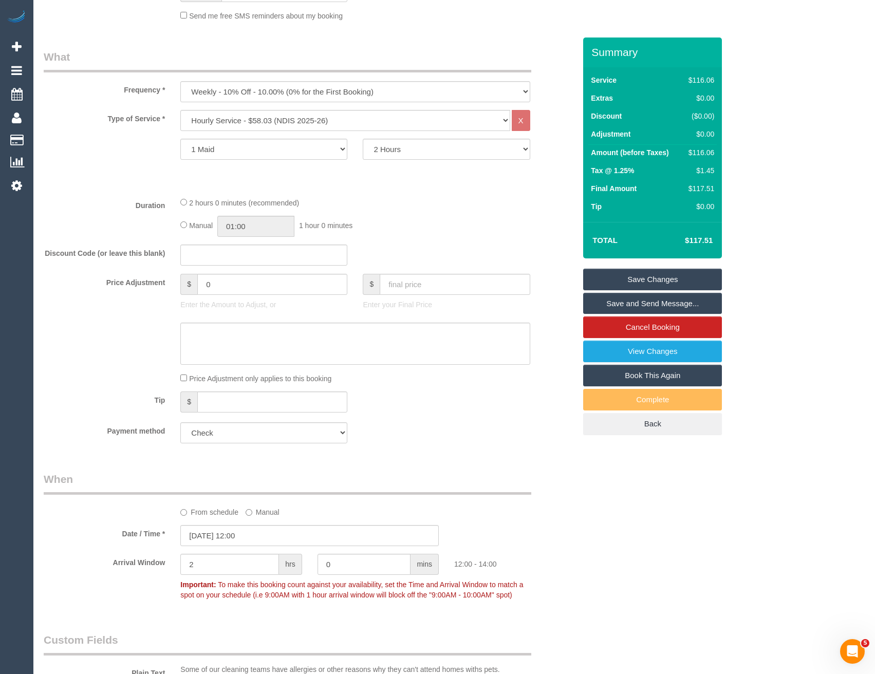
select select "object:5671"
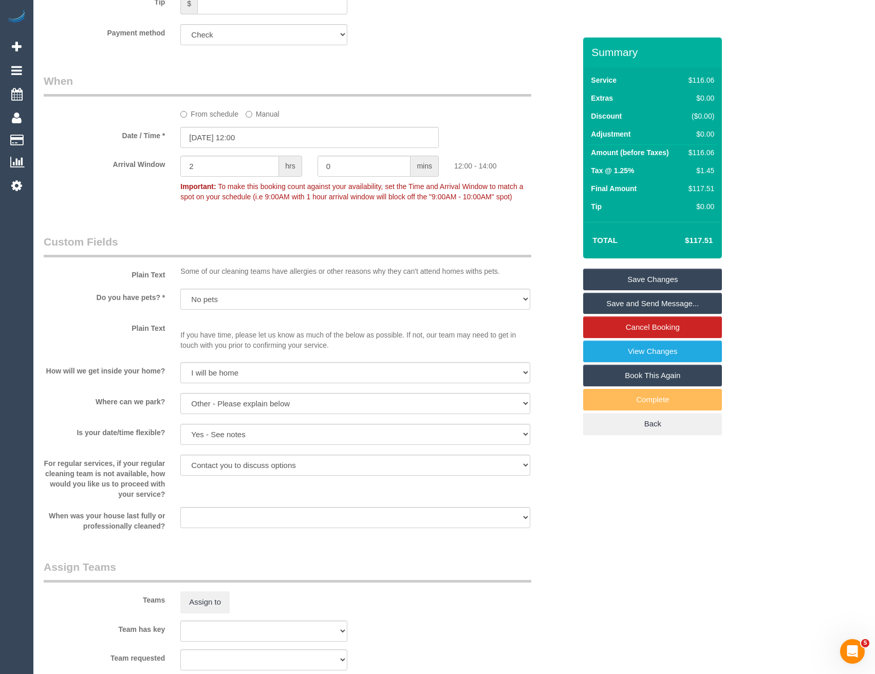
scroll to position [874, 0]
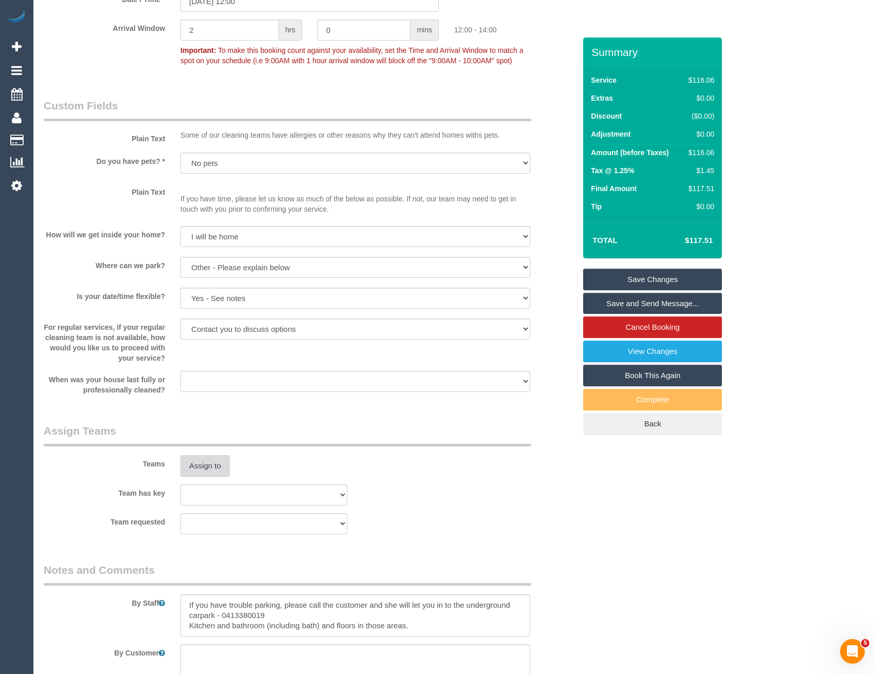
click at [215, 464] on button "Assign to" at bounding box center [204, 466] width 49 height 22
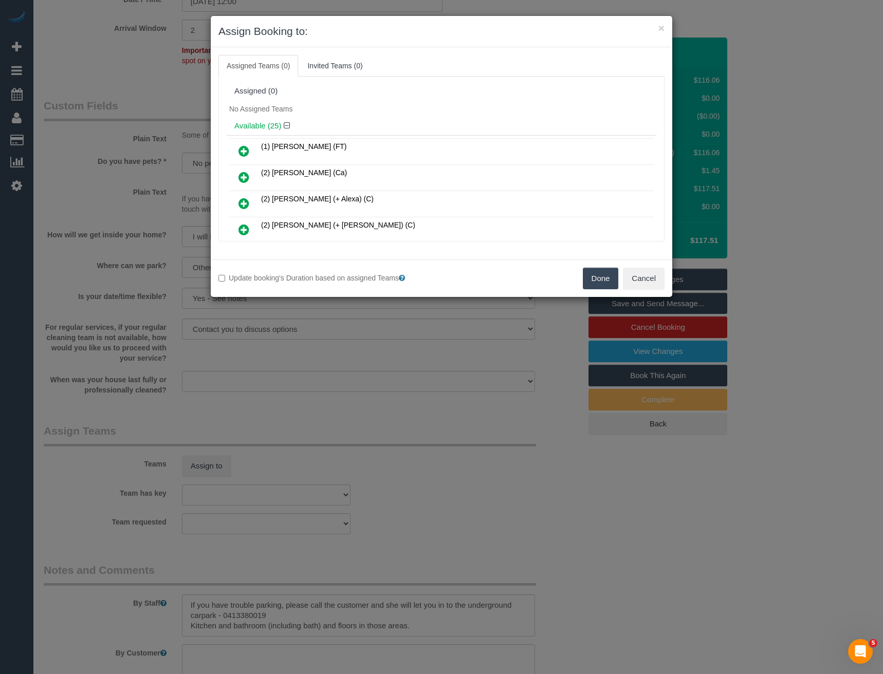
click at [428, 346] on div "× Assign Booking to: Assigned Teams (0) Invited Teams (0) Assigned (0) No Assig…" at bounding box center [441, 337] width 883 height 674
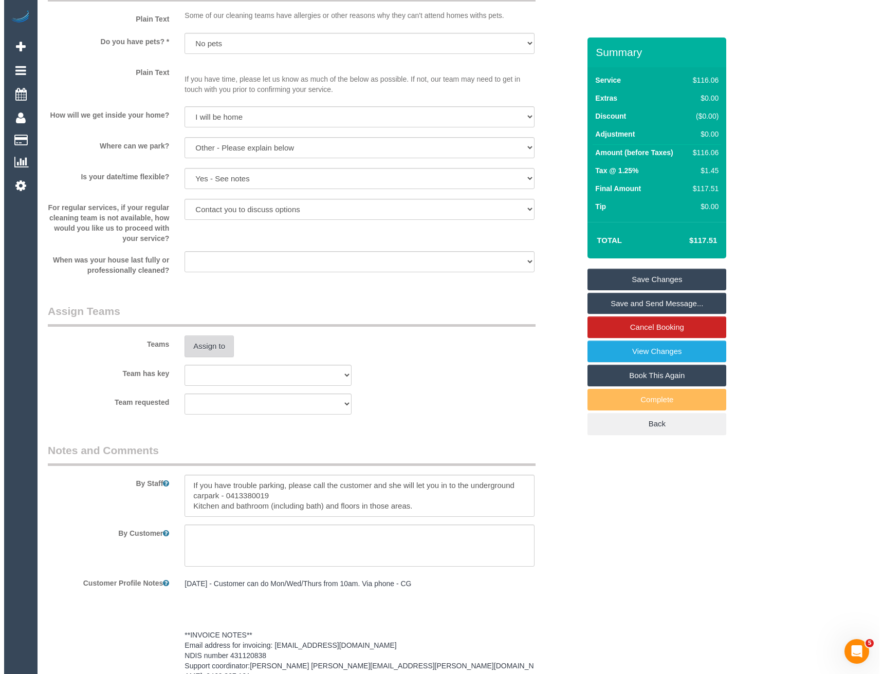
scroll to position [823, 0]
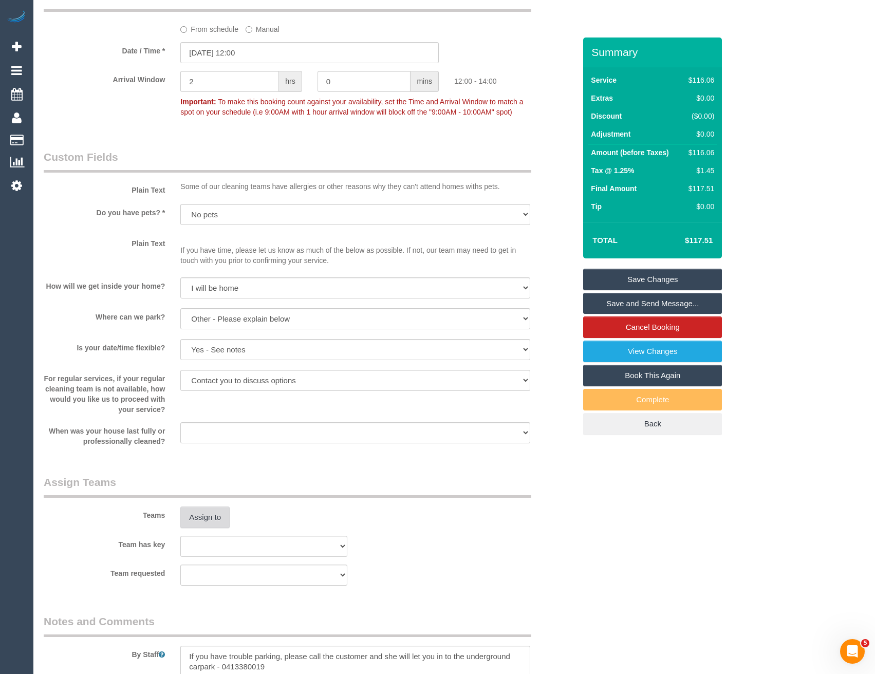
click at [202, 522] on button "Assign to" at bounding box center [204, 518] width 49 height 22
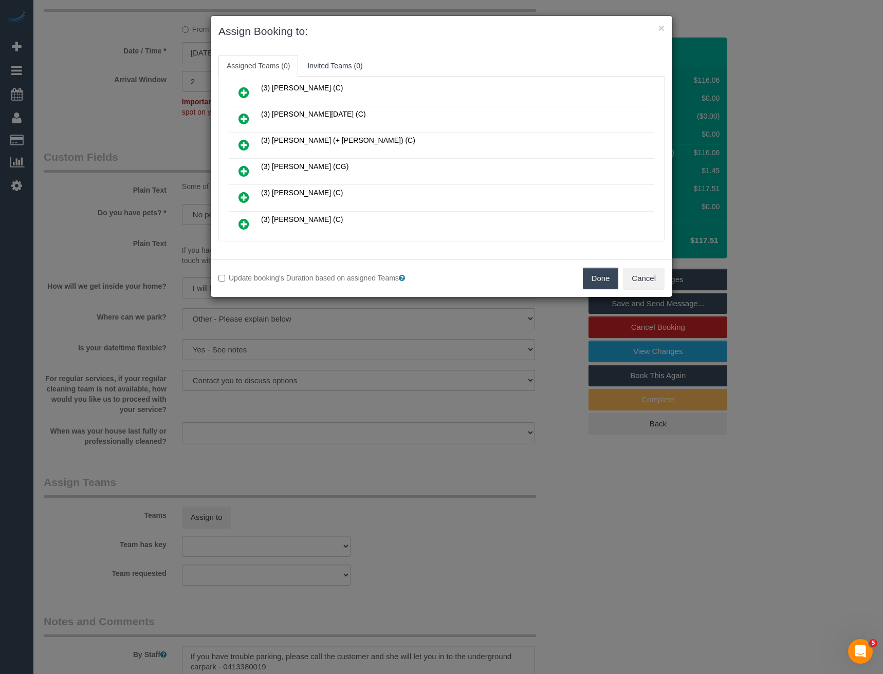
scroll to position [565, 0]
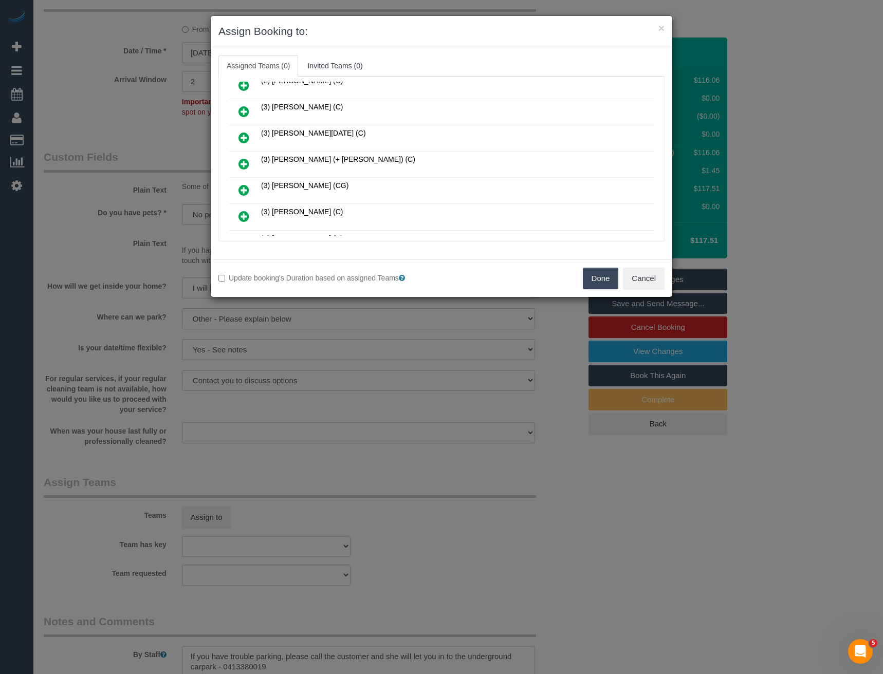
click at [244, 136] on icon at bounding box center [244, 138] width 11 height 12
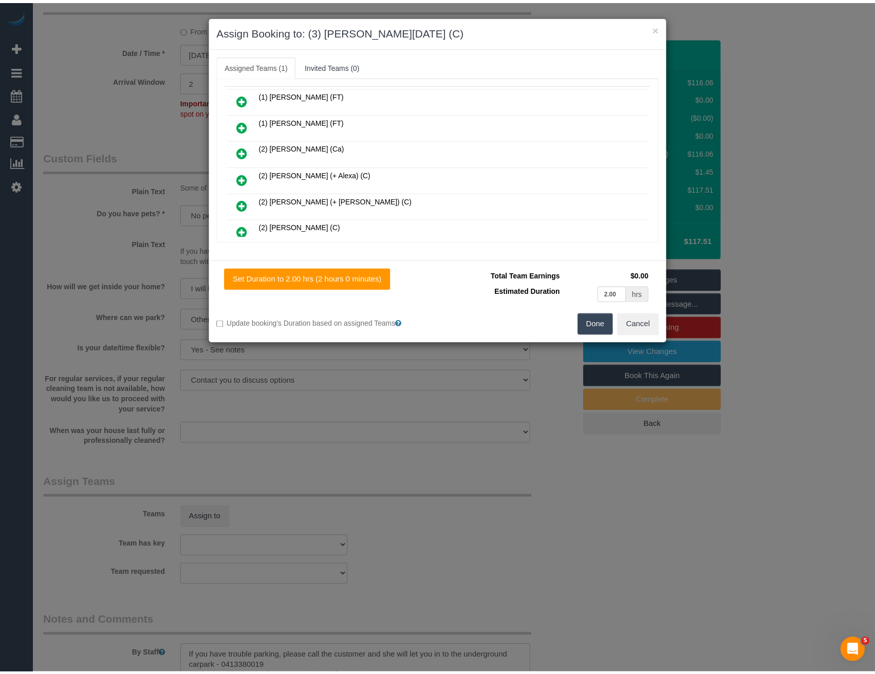
scroll to position [0, 0]
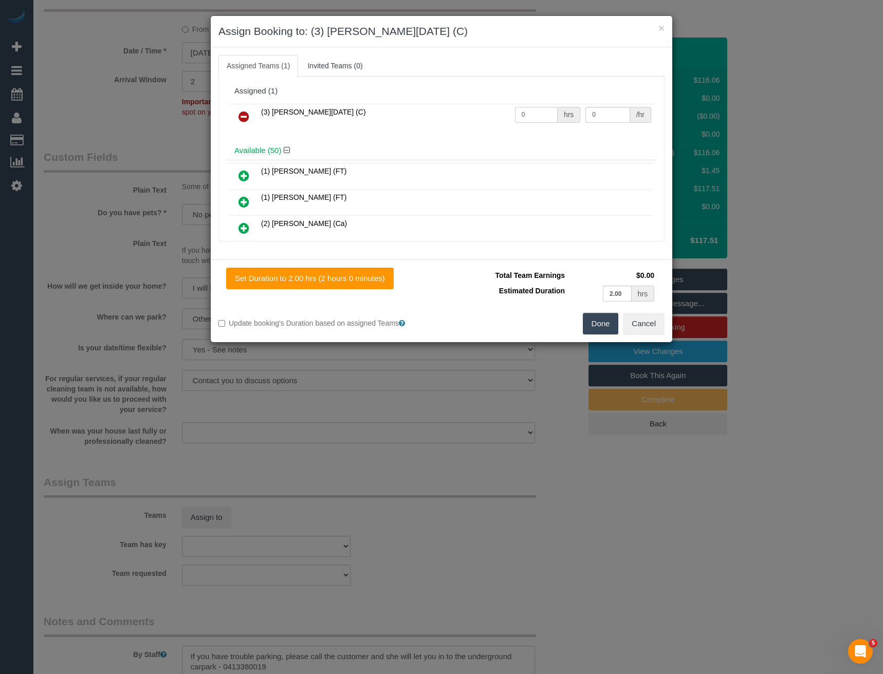
drag, startPoint x: 525, startPoint y: 122, endPoint x: 486, endPoint y: 119, distance: 39.2
click at [489, 123] on tr "(3) Antony Silvester (C) 0 hrs 0 /hr" at bounding box center [441, 117] width 425 height 26
type input "2"
type input "35"
click at [601, 333] on button "Done" at bounding box center [601, 324] width 36 height 22
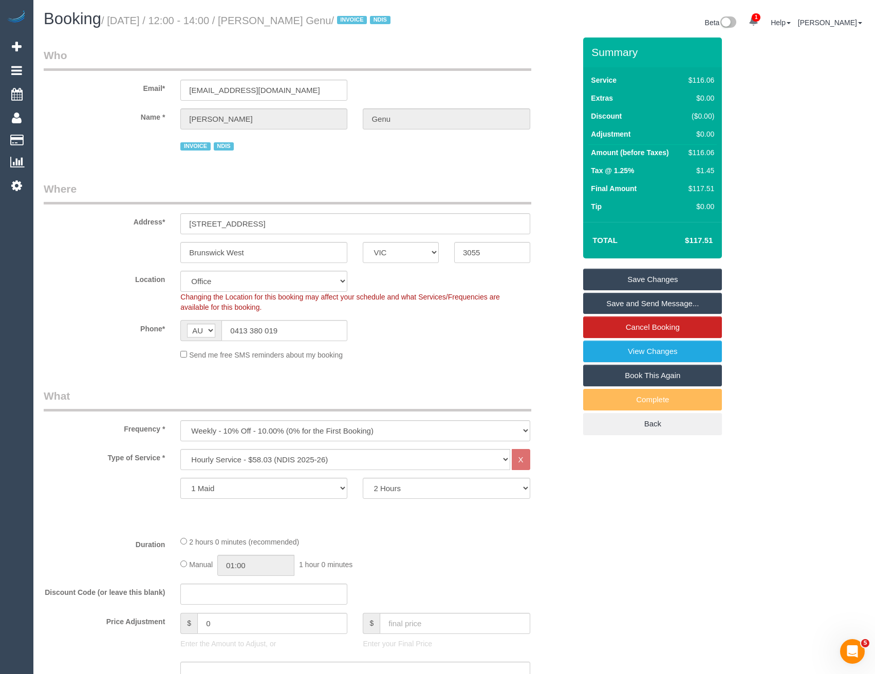
click at [608, 306] on link "Save and Send Message..." at bounding box center [652, 304] width 139 height 22
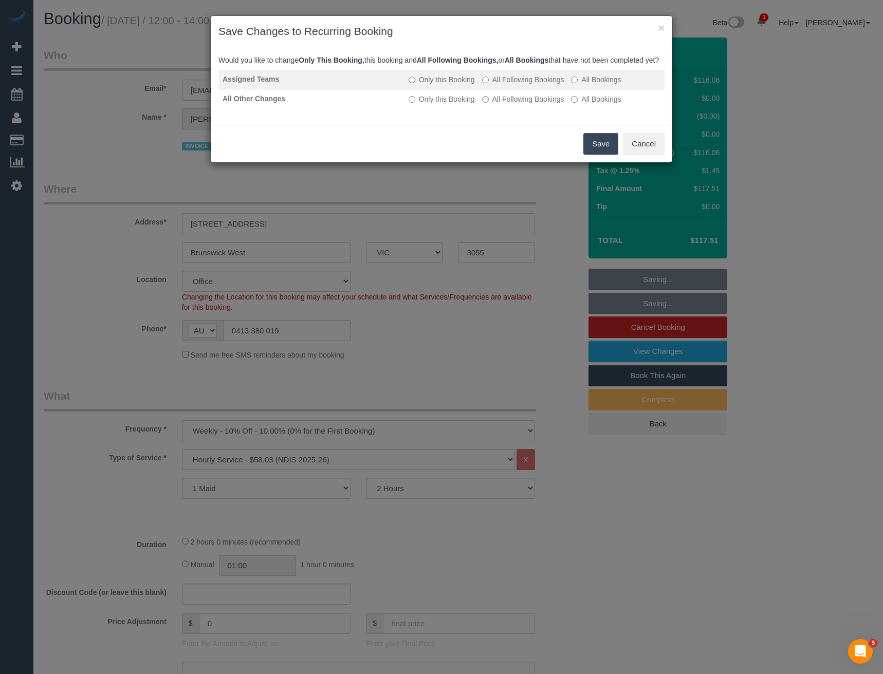
click at [492, 85] on label "All Following Bookings" at bounding box center [523, 80] width 82 height 10
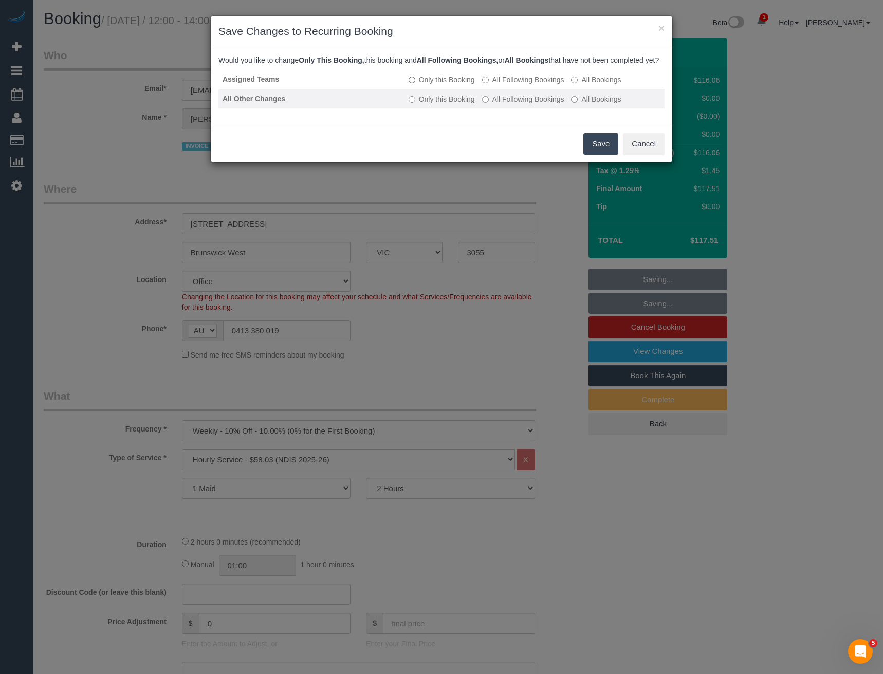
click at [496, 104] on label "All Following Bookings" at bounding box center [523, 99] width 82 height 10
click at [592, 153] on button "Save" at bounding box center [600, 144] width 35 height 22
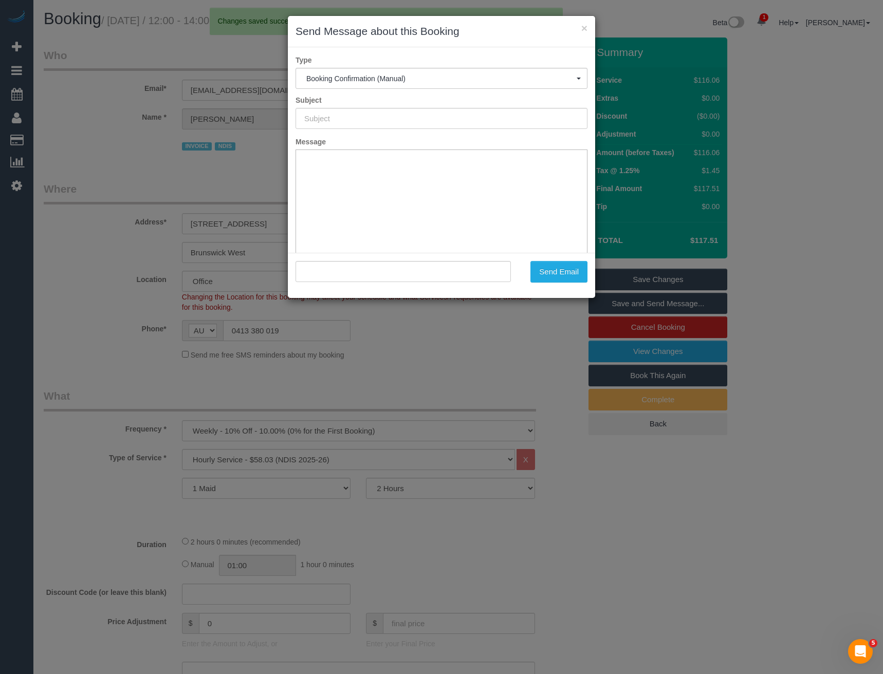
type input "Booking Confirmed"
type input ""Terry Lindiann Genu" <lindiannt@gmail.com>"
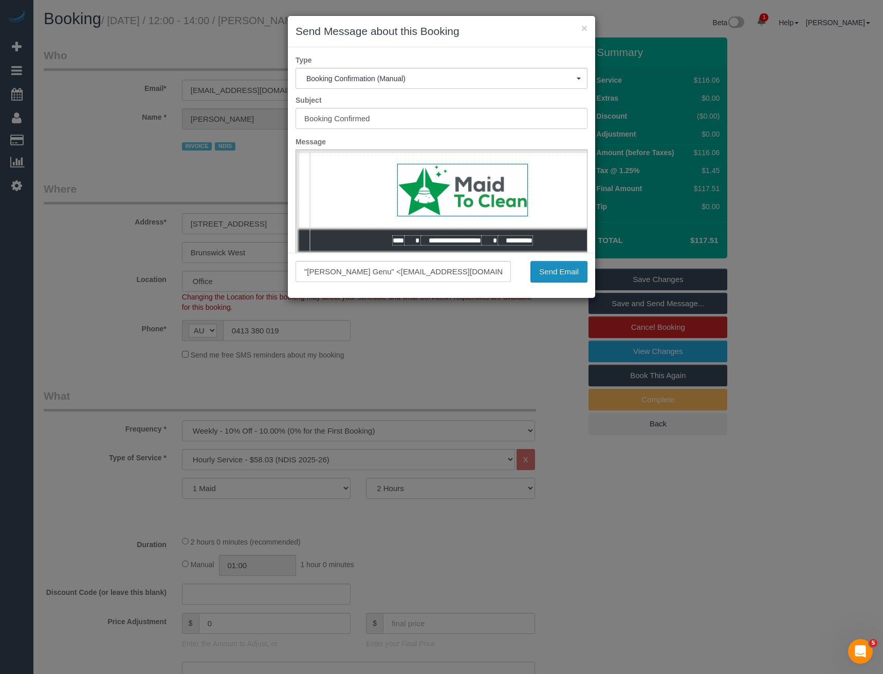
click at [569, 279] on button "Send Email" at bounding box center [559, 272] width 57 height 22
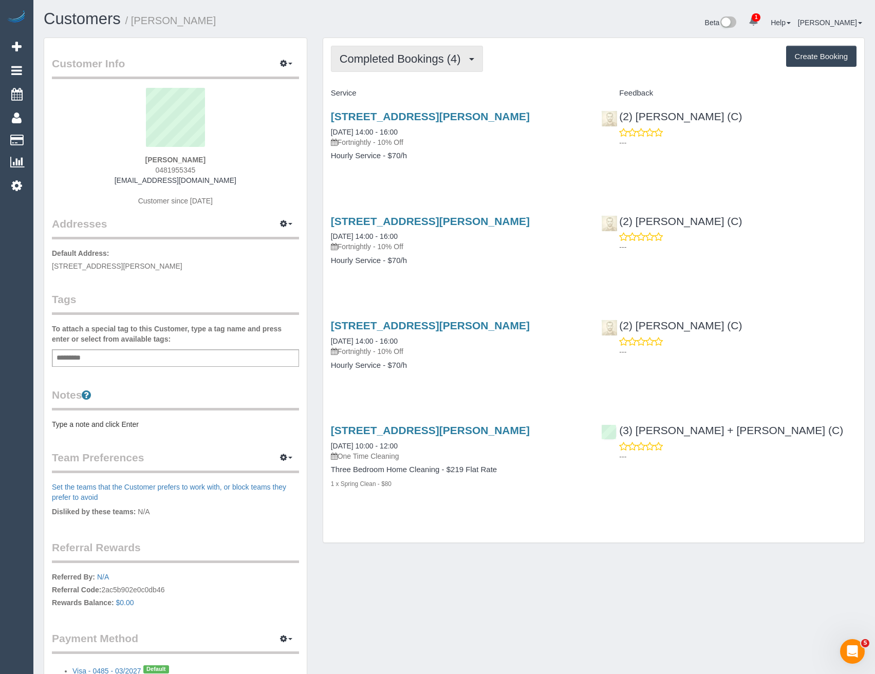
click at [452, 68] on button "Completed Bookings (4)" at bounding box center [407, 59] width 152 height 26
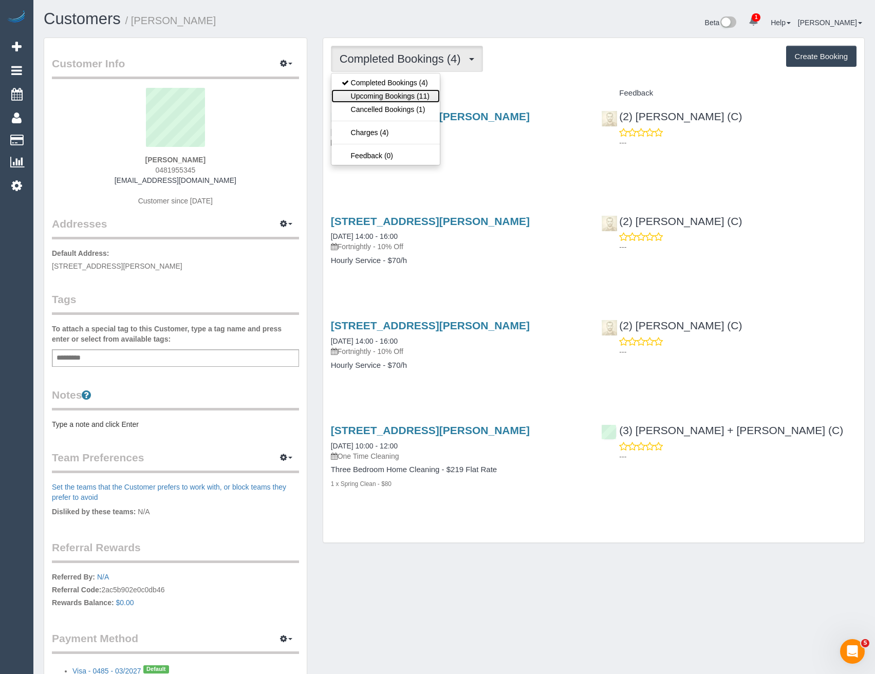
click at [425, 100] on link "Upcoming Bookings (11)" at bounding box center [386, 95] width 108 height 13
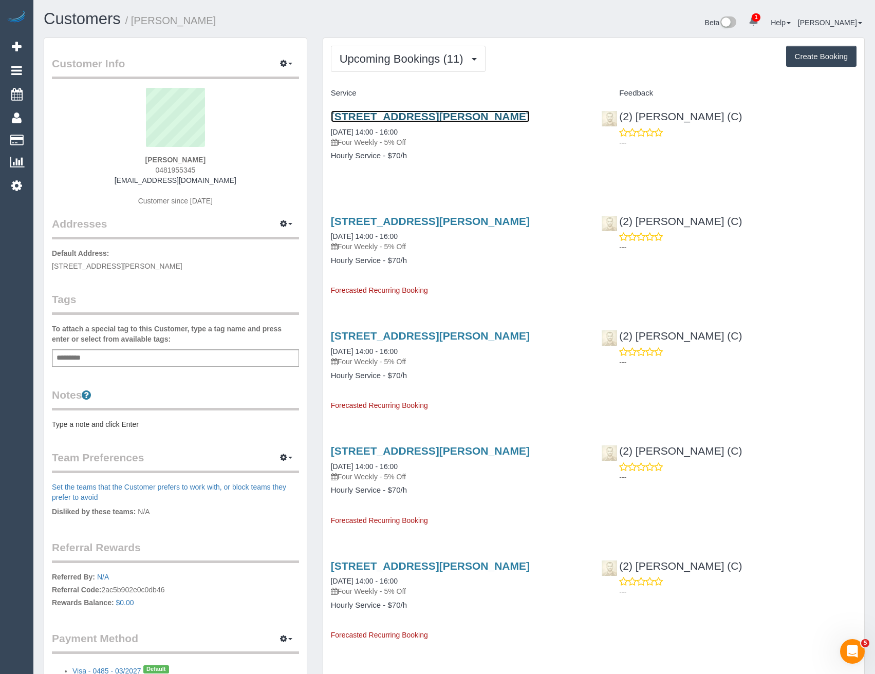
click at [458, 119] on link "[STREET_ADDRESS][PERSON_NAME]" at bounding box center [430, 117] width 199 height 12
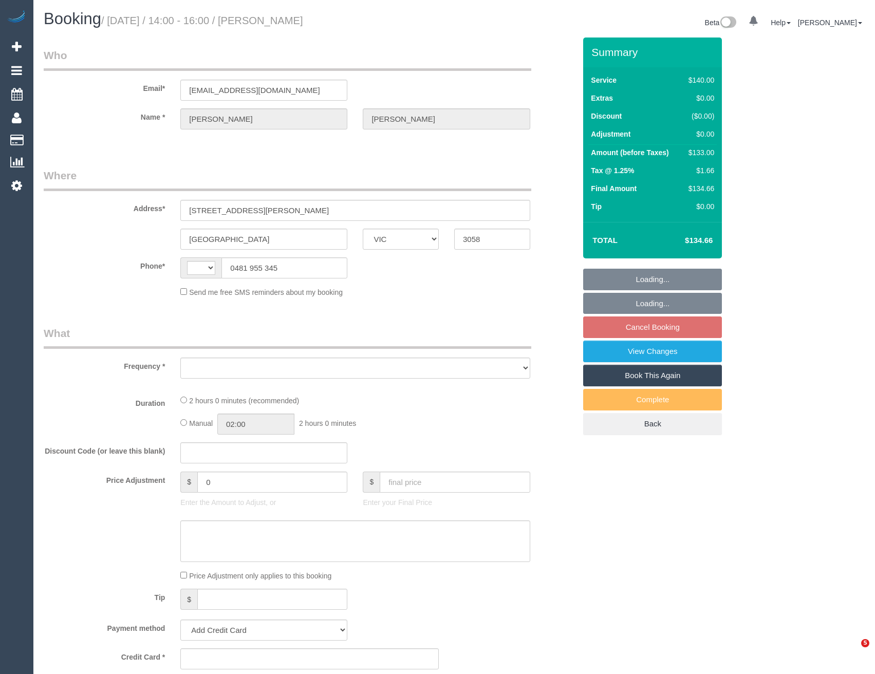
select select "VIC"
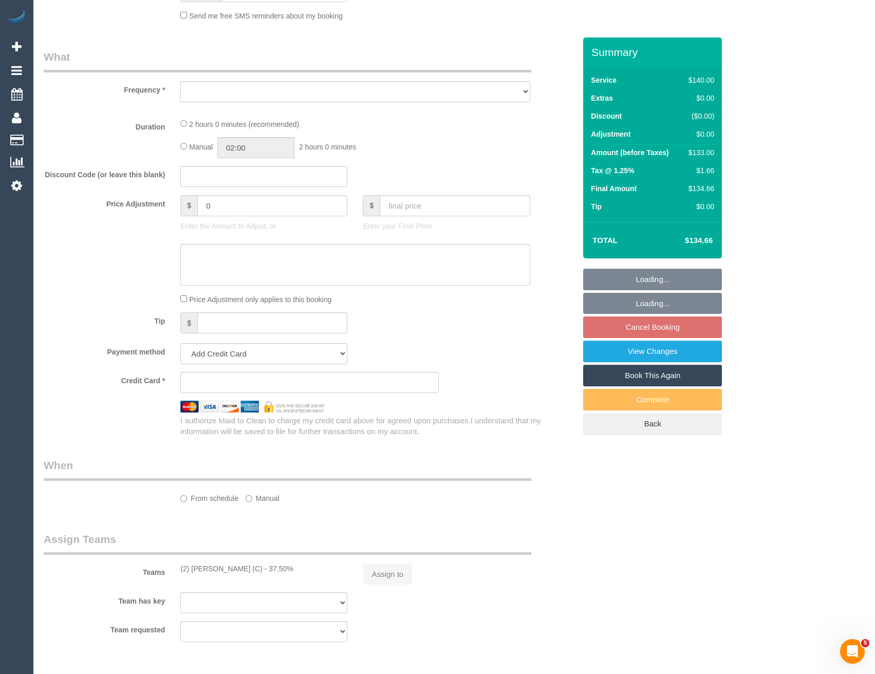
select select "string:AU"
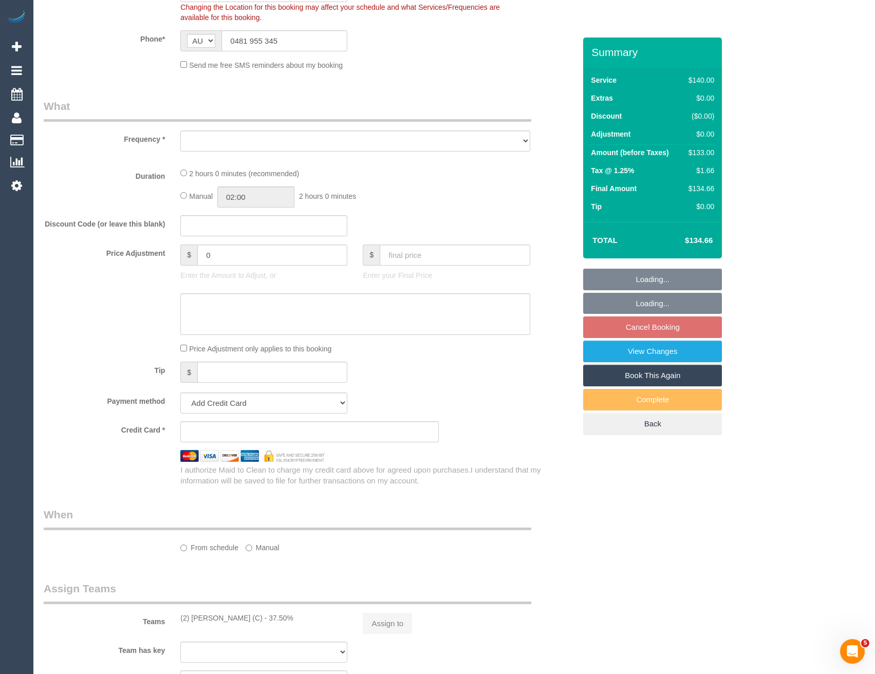
scroll to position [308, 0]
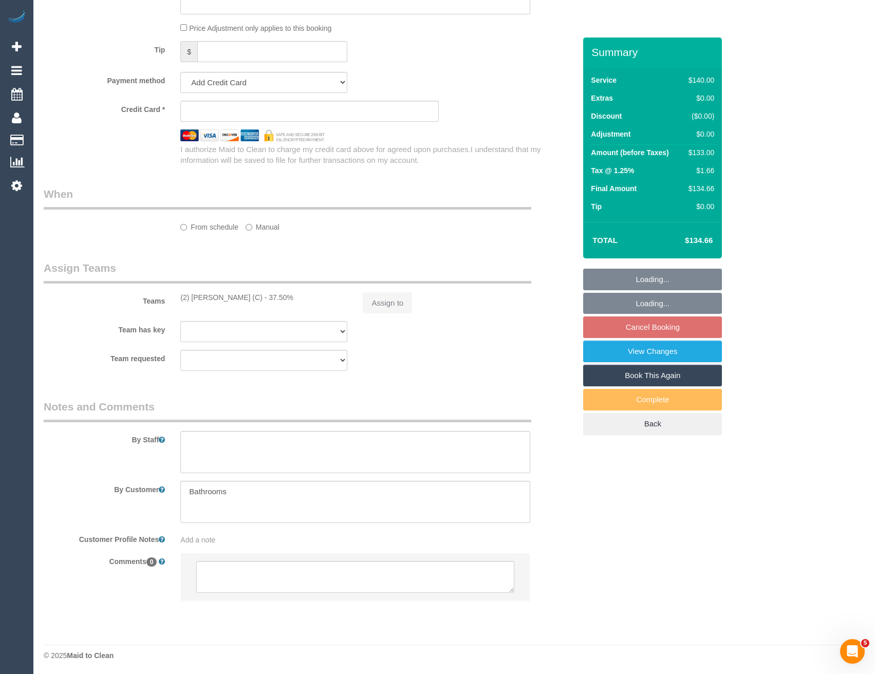
select select "object:685"
select select "string:stripe-pm_1Rsxsm2GScqysDRVROtJmY1L"
select select "number:27"
select select "number:14"
select select "number:19"
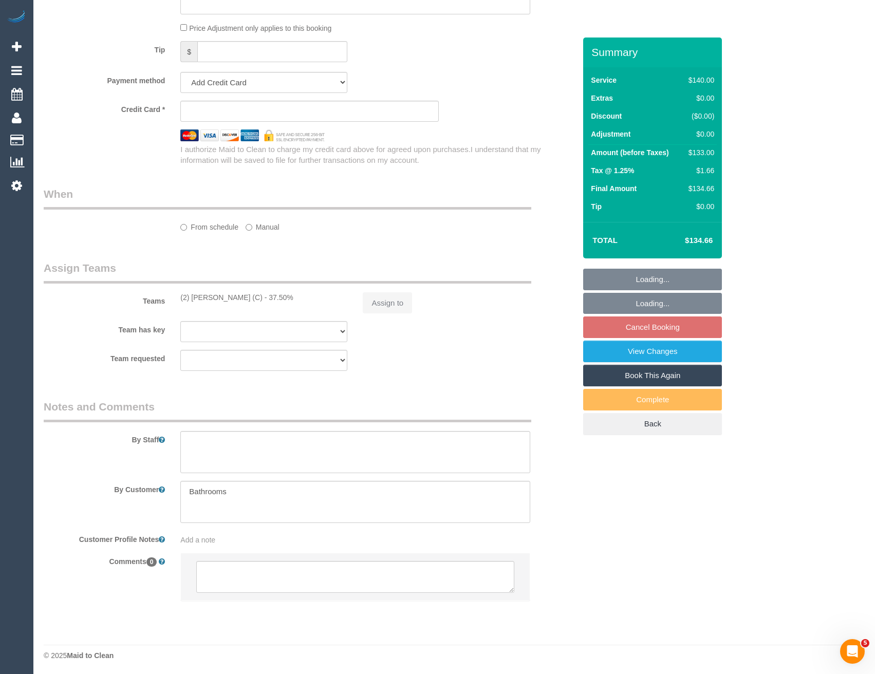
select select "number:25"
select select "number:34"
select select "number:12"
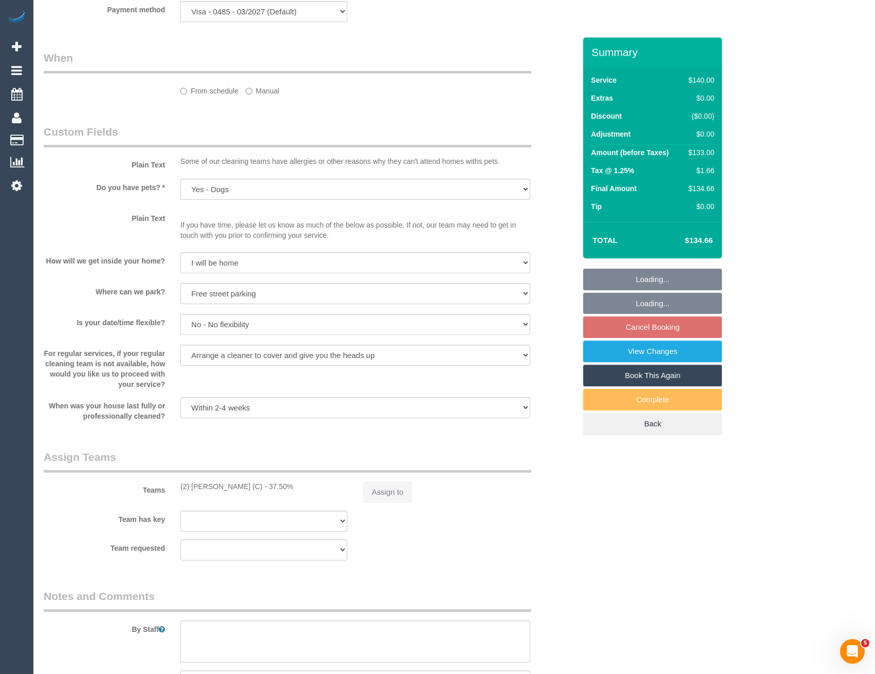
select select "object:695"
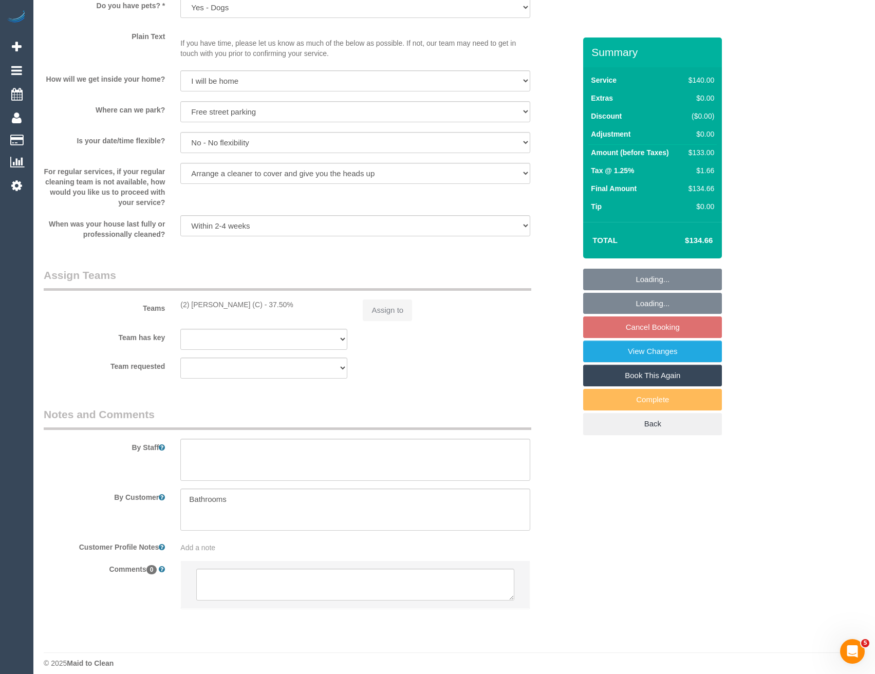
select select "spot5"
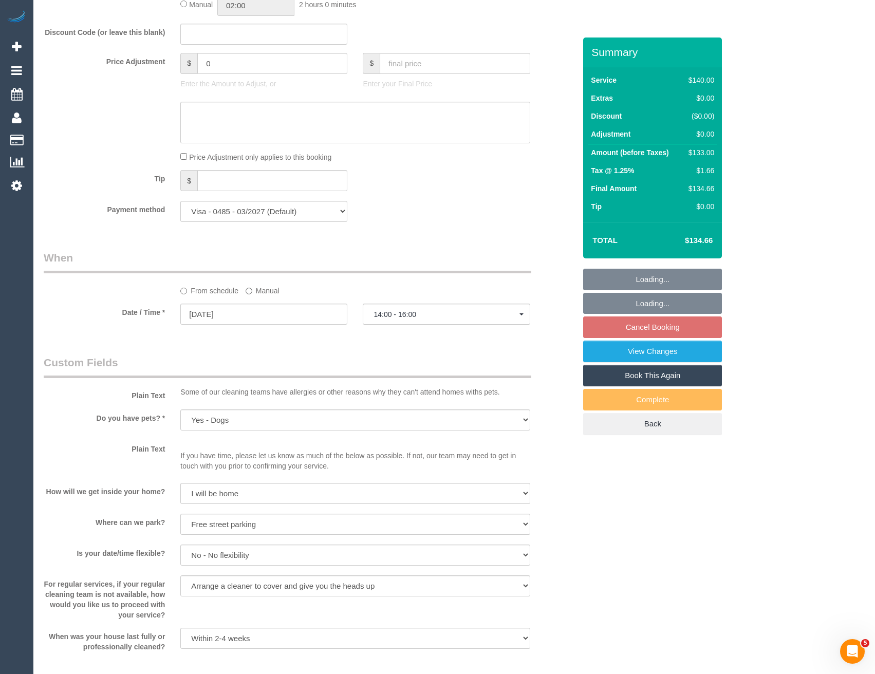
scroll to position [1272, 0]
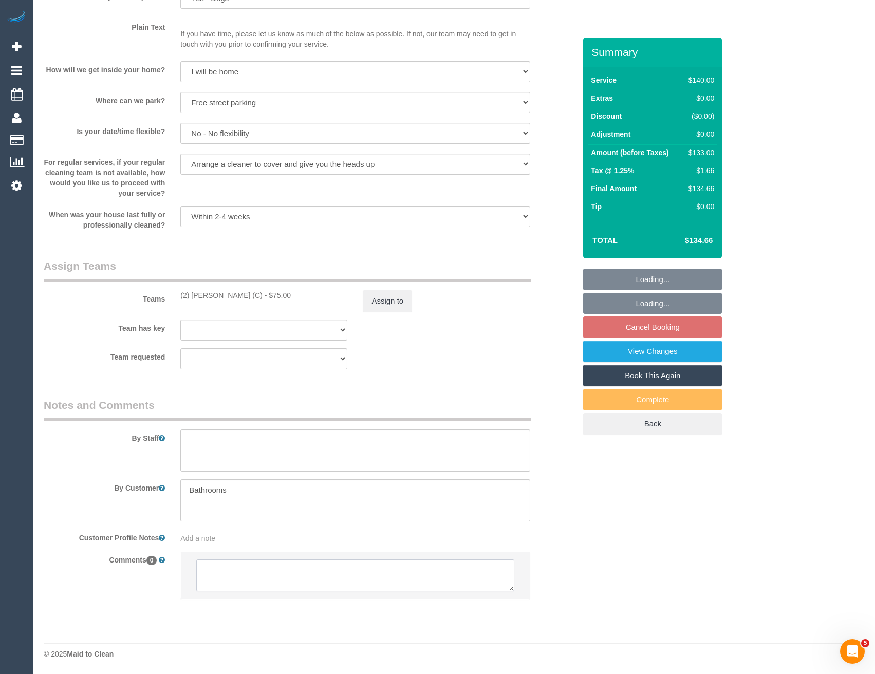
click at [315, 581] on textarea at bounding box center [355, 576] width 318 height 32
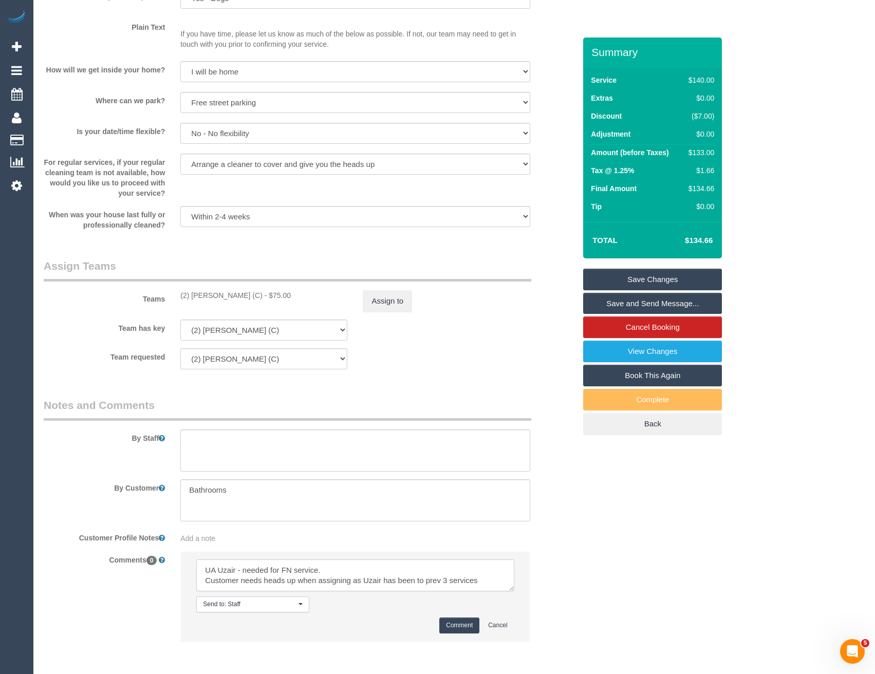
type textarea "UA Uzair - needed for FN service. Customer needs heads up when assigning as Uza…"
click at [461, 620] on button "Comment" at bounding box center [460, 626] width 40 height 16
click at [401, 306] on button "Assign to" at bounding box center [387, 301] width 49 height 22
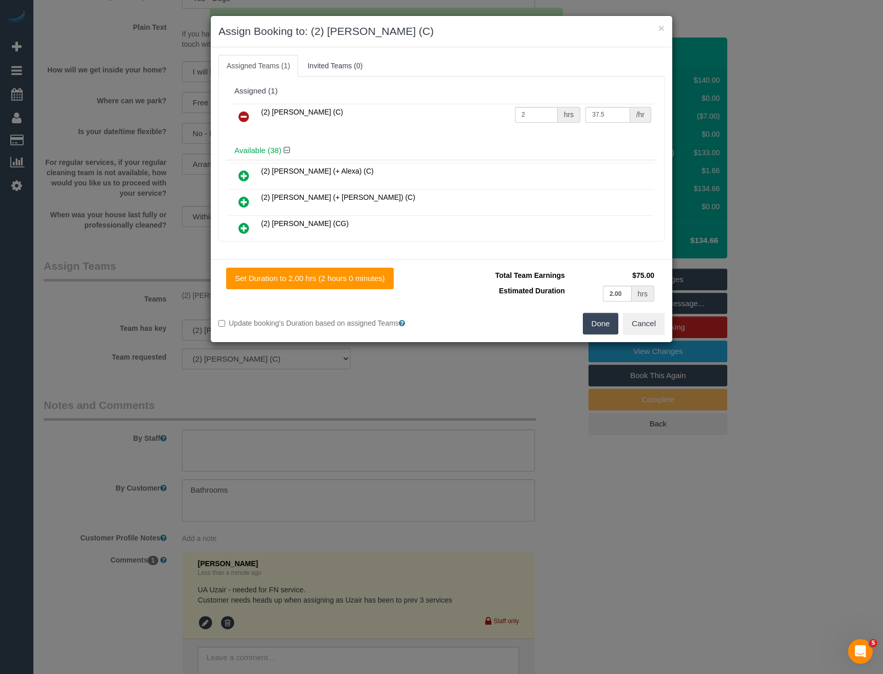
click at [247, 117] on icon at bounding box center [244, 117] width 11 height 12
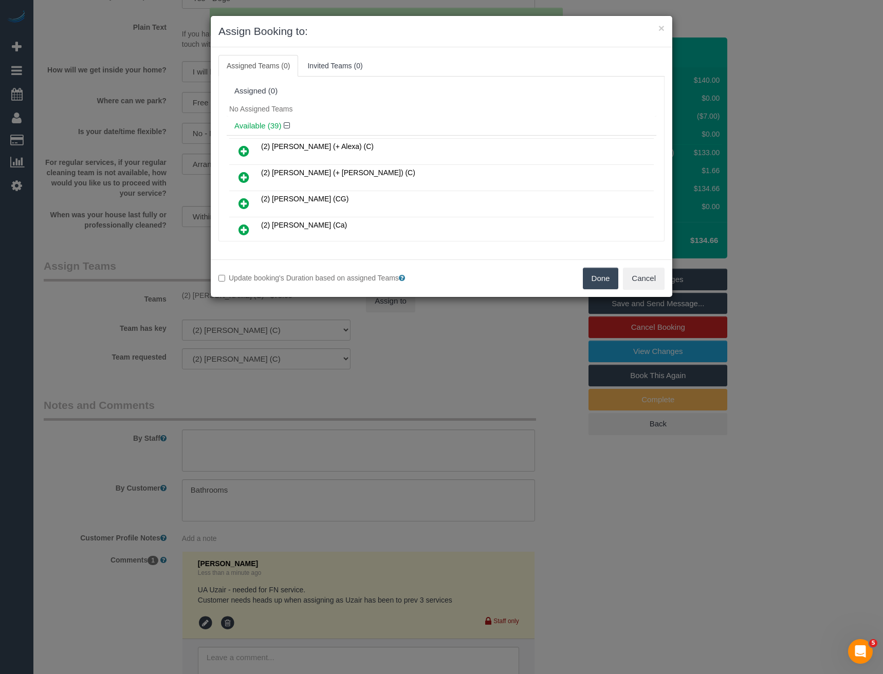
click at [614, 278] on button "Done" at bounding box center [601, 279] width 36 height 22
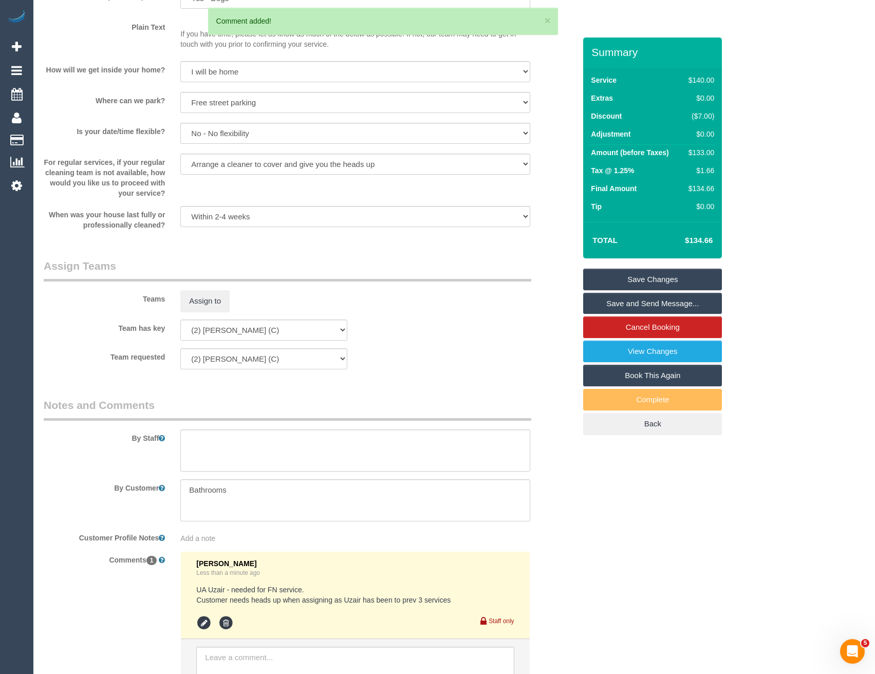
click at [626, 276] on link "Save Changes" at bounding box center [652, 280] width 139 height 22
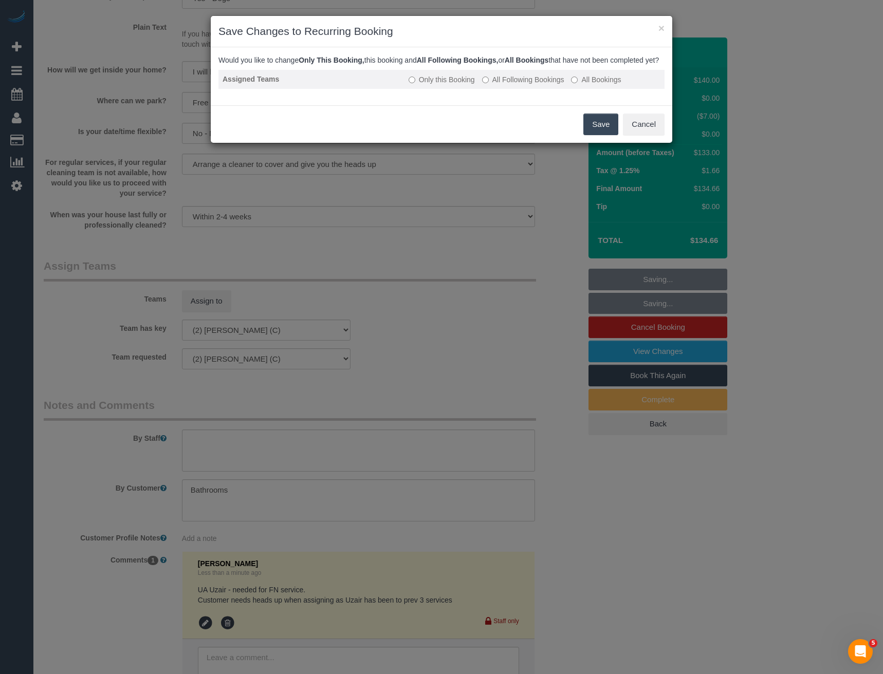
click at [501, 85] on label "All Following Bookings" at bounding box center [523, 80] width 82 height 10
click at [591, 135] on button "Save" at bounding box center [600, 125] width 35 height 22
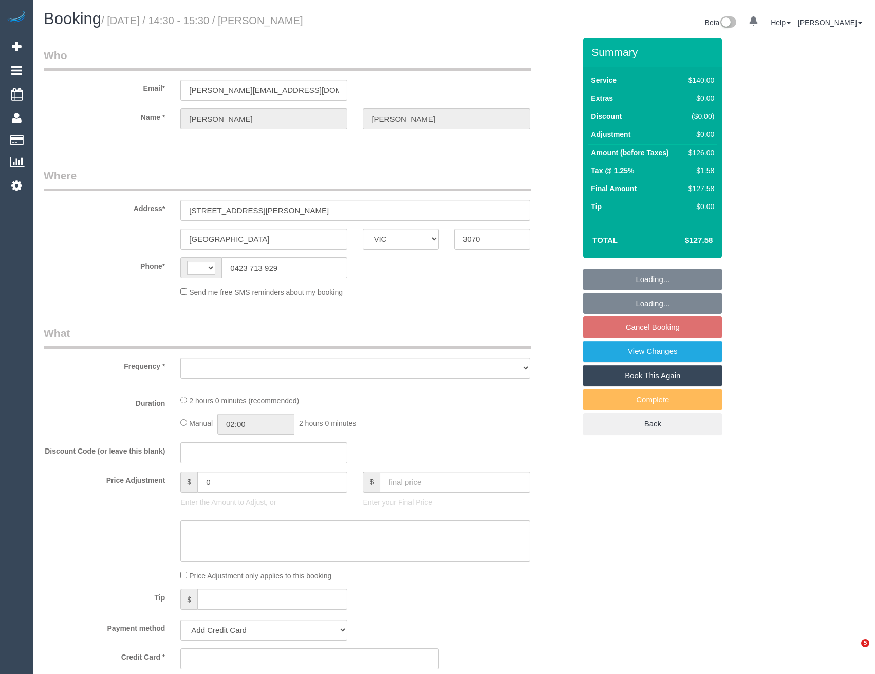
select select "VIC"
select select "number:28"
select select "number:14"
select select "number:19"
select select "number:25"
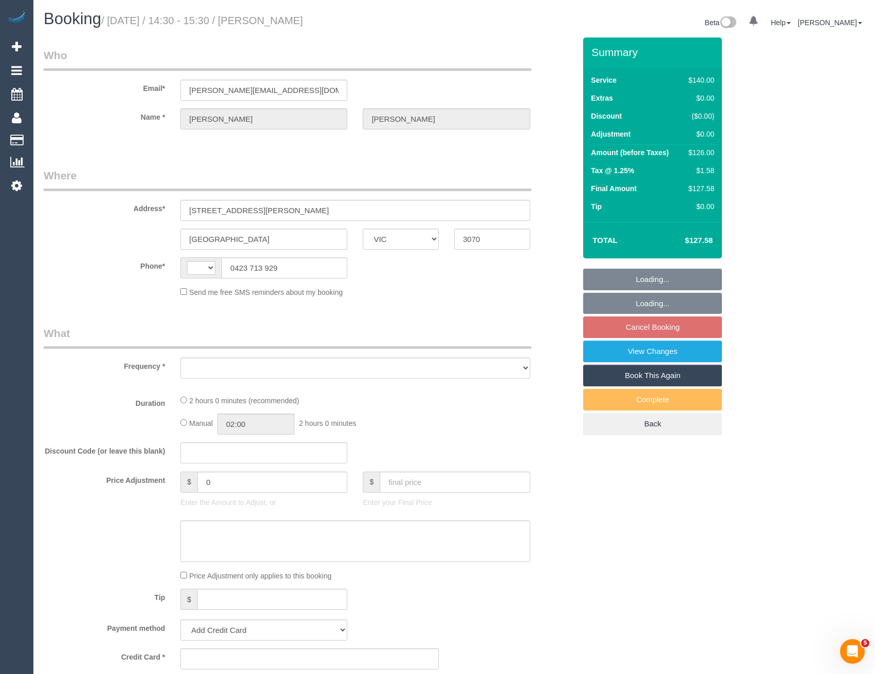
select select "number:35"
select select "number:11"
select select "string:AU"
select select "object:1618"
select select "18694"
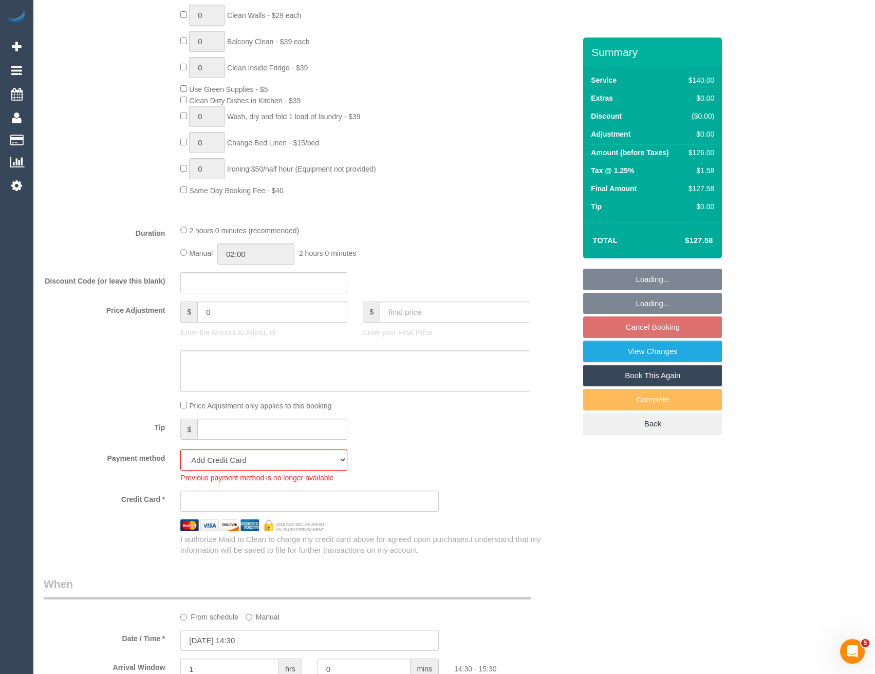
scroll to position [617, 0]
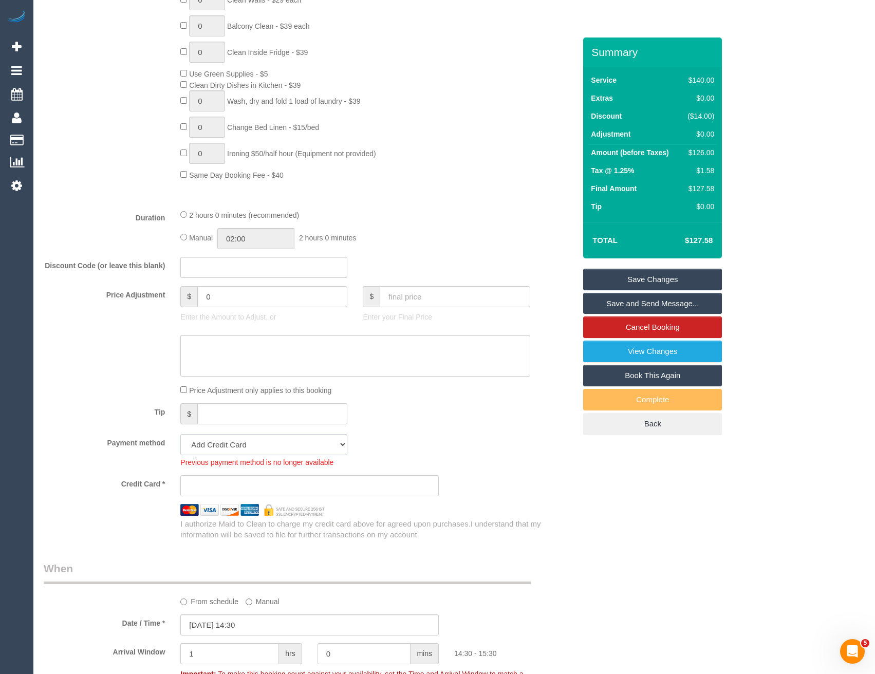
click at [248, 448] on select "Mastercard - 3335 - 07/2028 (Default) Add Credit Card ─────────────── Cash Chec…" at bounding box center [263, 444] width 167 height 21
select select "string:stripe-pm_1SAkSO2GScqysDRVOMyxmOD7"
click at [180, 434] on select "Mastercard - 3335 - 07/2028 (Default) Add Credit Card ─────────────── Cash Chec…" at bounding box center [263, 444] width 167 height 21
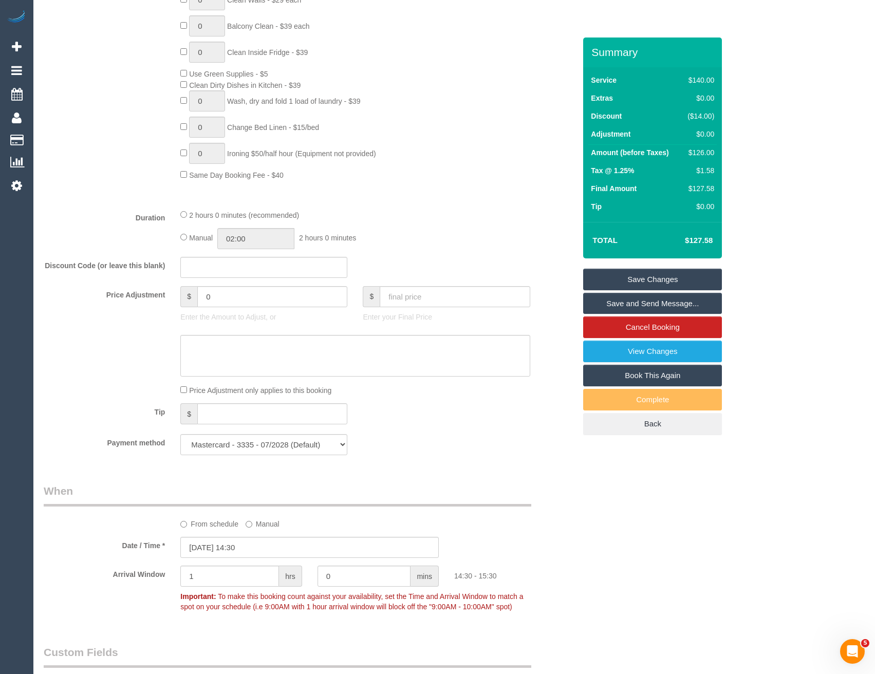
click at [423, 447] on div "Payment method Mastercard - 3335 - 07/2028 (Default) Add Credit Card ──────────…" at bounding box center [309, 444] width 547 height 21
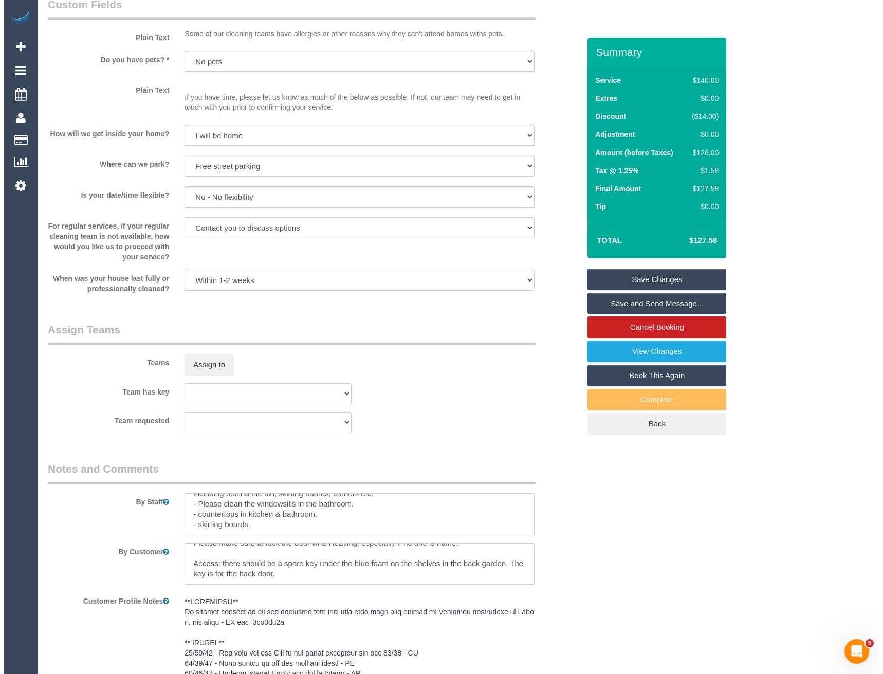
scroll to position [1182, 0]
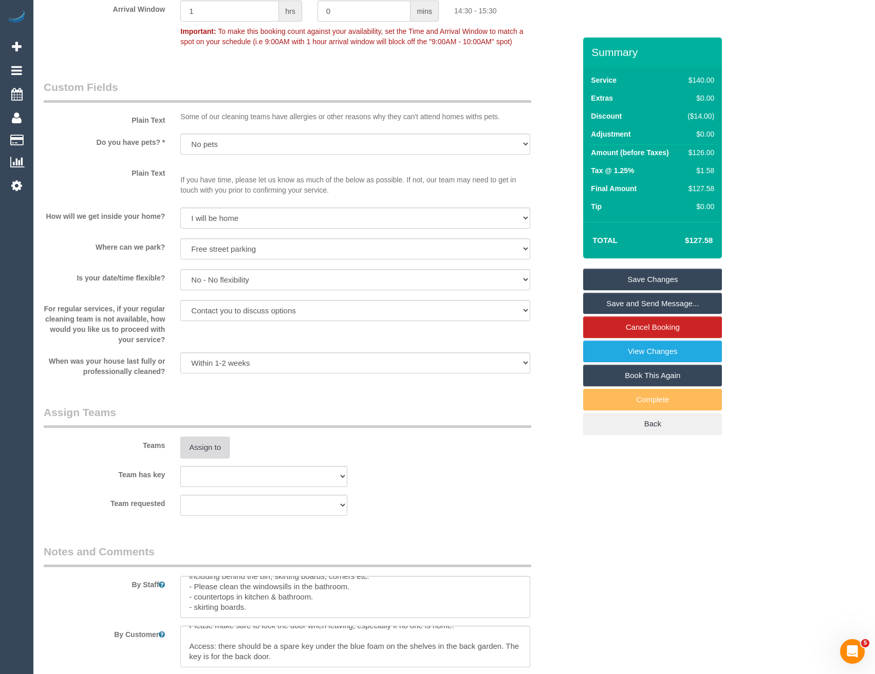
click at [222, 451] on button "Assign to" at bounding box center [204, 448] width 49 height 22
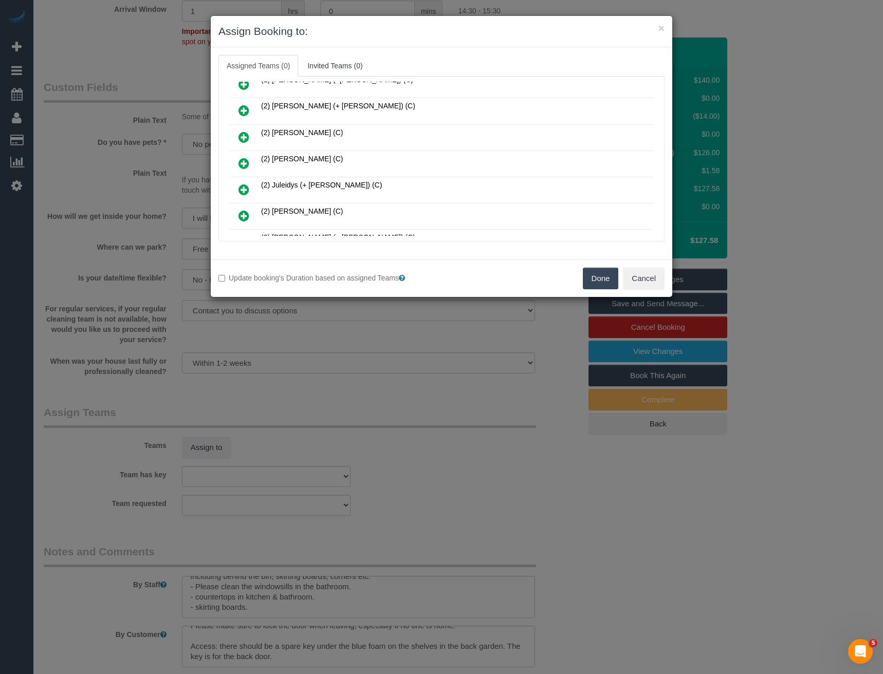
scroll to position [435, 0]
click at [245, 161] on icon at bounding box center [244, 163] width 11 height 12
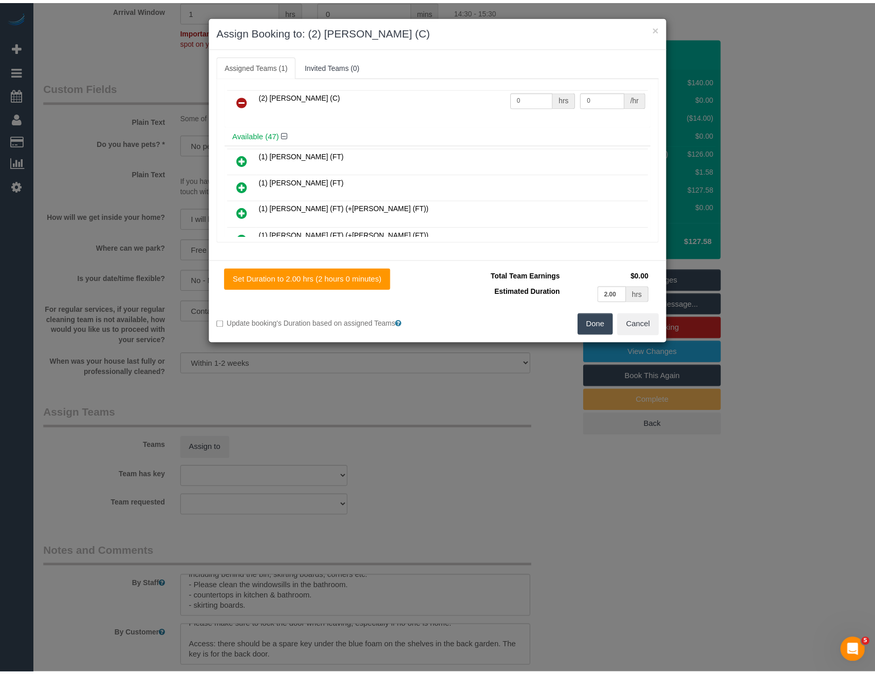
scroll to position [0, 0]
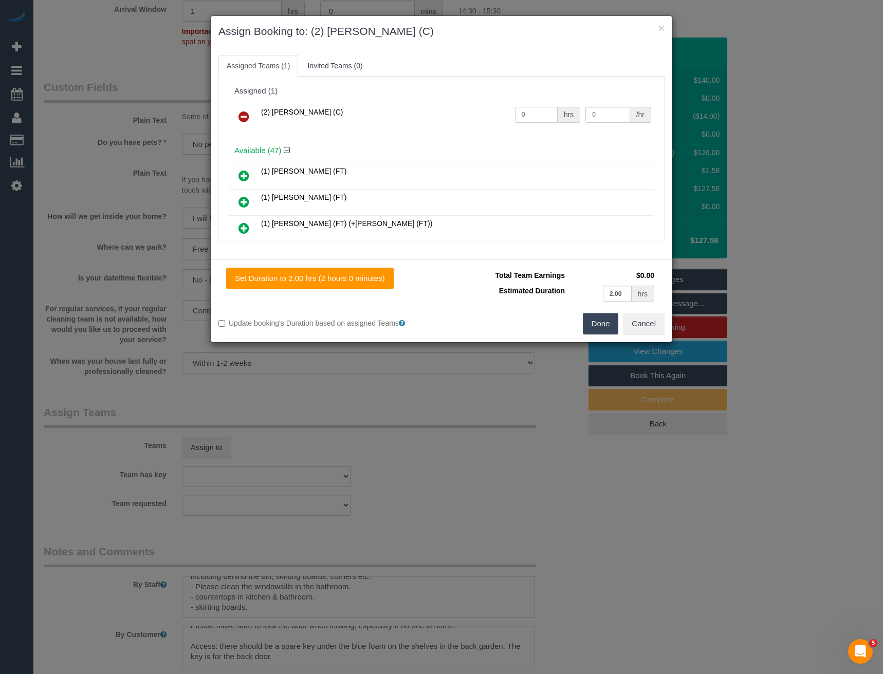
drag, startPoint x: 533, startPoint y: 117, endPoint x: 472, endPoint y: 121, distance: 60.8
click at [473, 121] on tr "(2) Uzair Saleem (C) 0 hrs 0 /hr" at bounding box center [441, 117] width 425 height 26
type input "2"
type input "37.5"
click at [601, 323] on button "Done" at bounding box center [601, 324] width 36 height 22
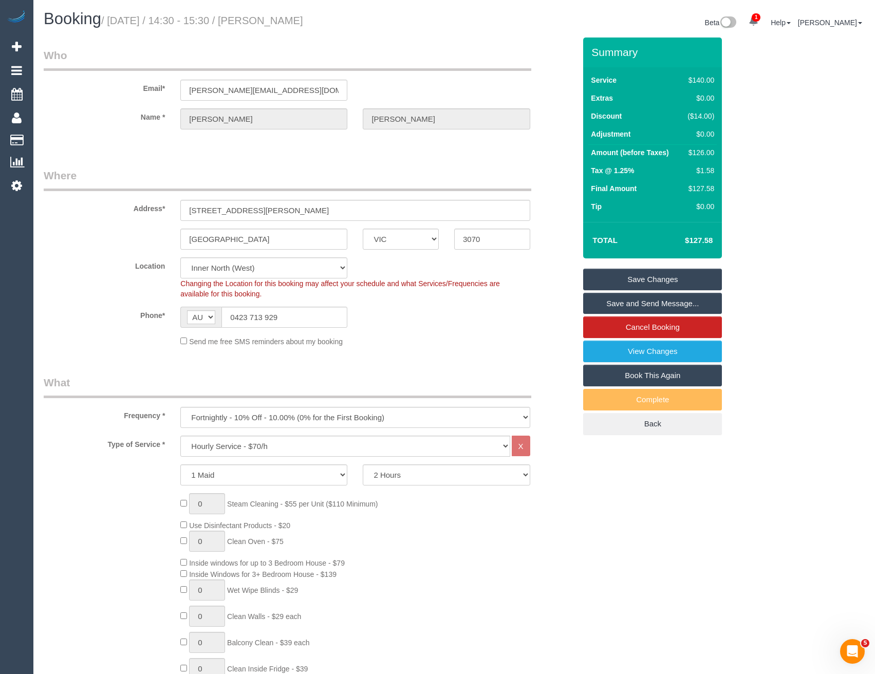
click at [650, 304] on link "Save and Send Message..." at bounding box center [652, 304] width 139 height 22
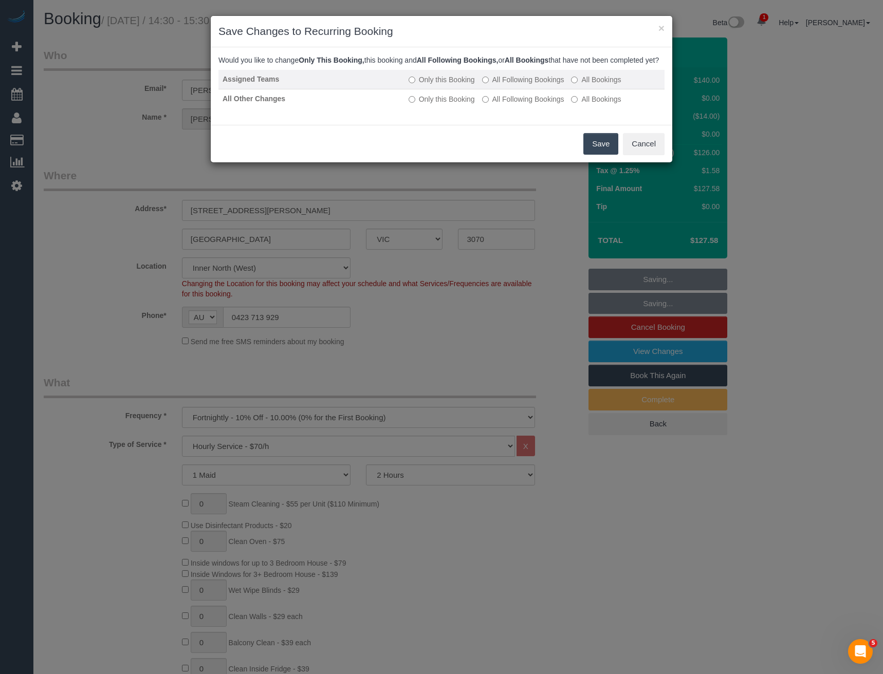
drag, startPoint x: 496, startPoint y: 90, endPoint x: 491, endPoint y: 106, distance: 16.0
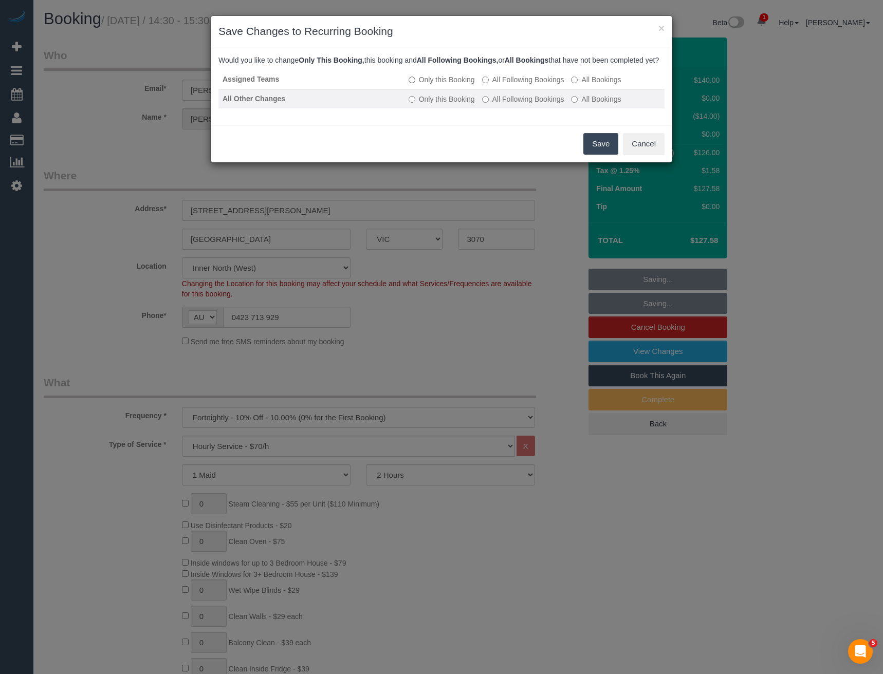
click at [495, 85] on label "All Following Bookings" at bounding box center [523, 80] width 82 height 10
click at [492, 104] on label "All Following Bookings" at bounding box center [523, 99] width 82 height 10
click at [596, 149] on button "Save" at bounding box center [600, 144] width 35 height 22
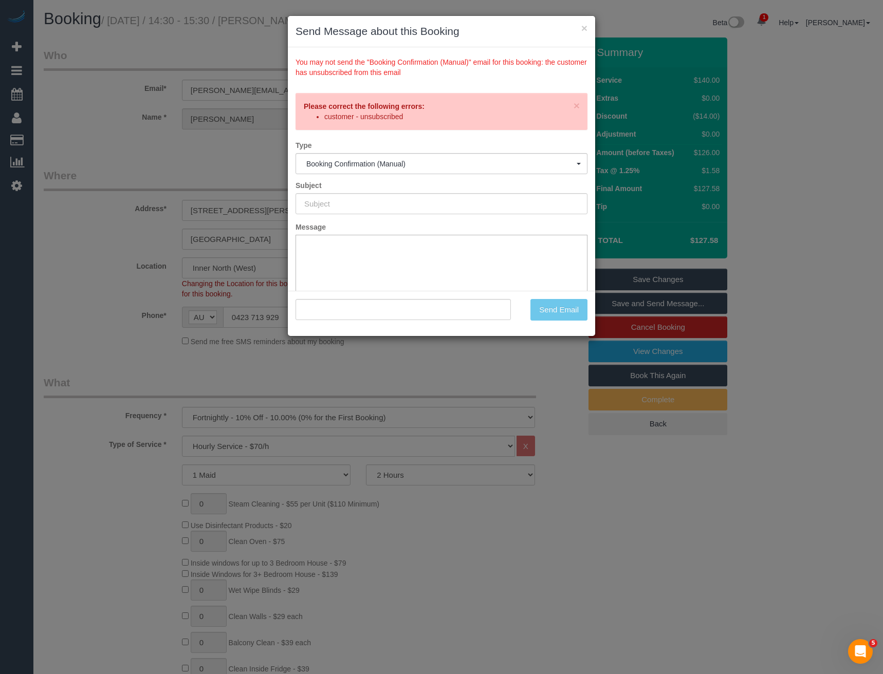
click at [427, 373] on div "× Send Message about this Booking You may not send the "Booking Confirmation (M…" at bounding box center [441, 337] width 883 height 674
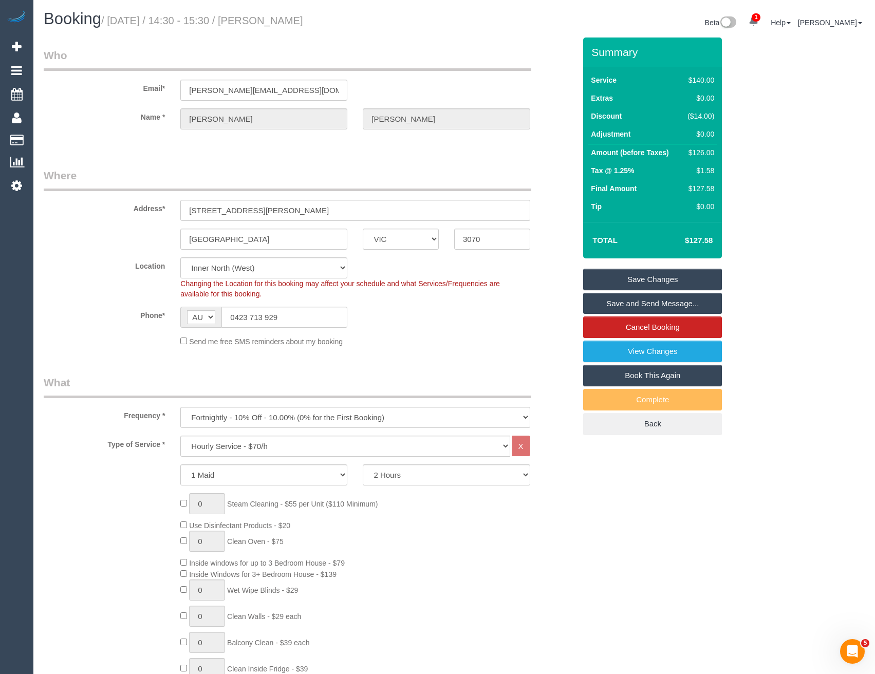
click at [614, 283] on link "Save Changes" at bounding box center [652, 280] width 139 height 22
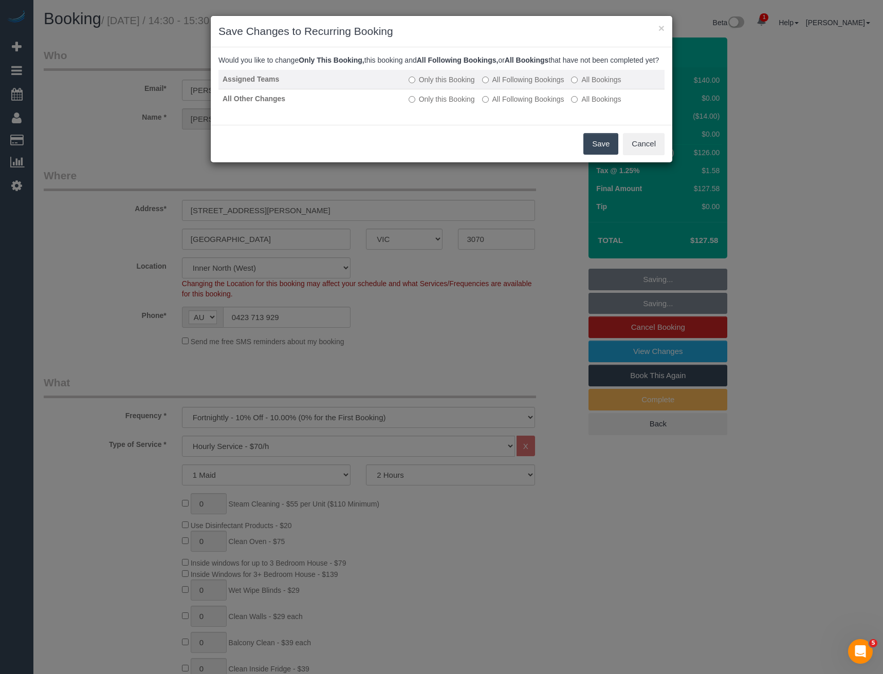
click at [510, 85] on label "All Following Bookings" at bounding box center [523, 80] width 82 height 10
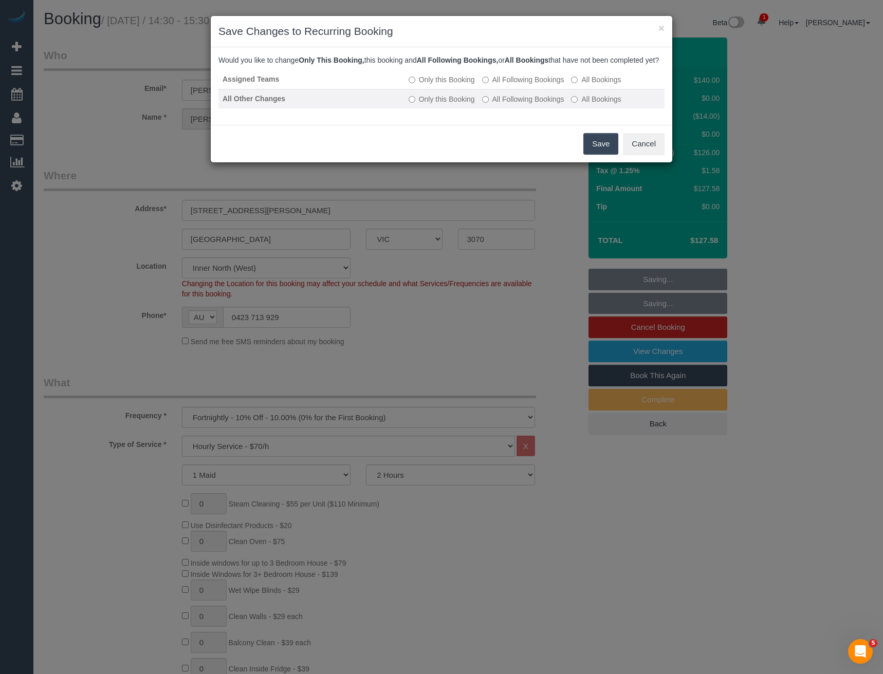
click at [510, 104] on label "All Following Bookings" at bounding box center [523, 99] width 82 height 10
click at [601, 153] on button "Save" at bounding box center [600, 144] width 35 height 22
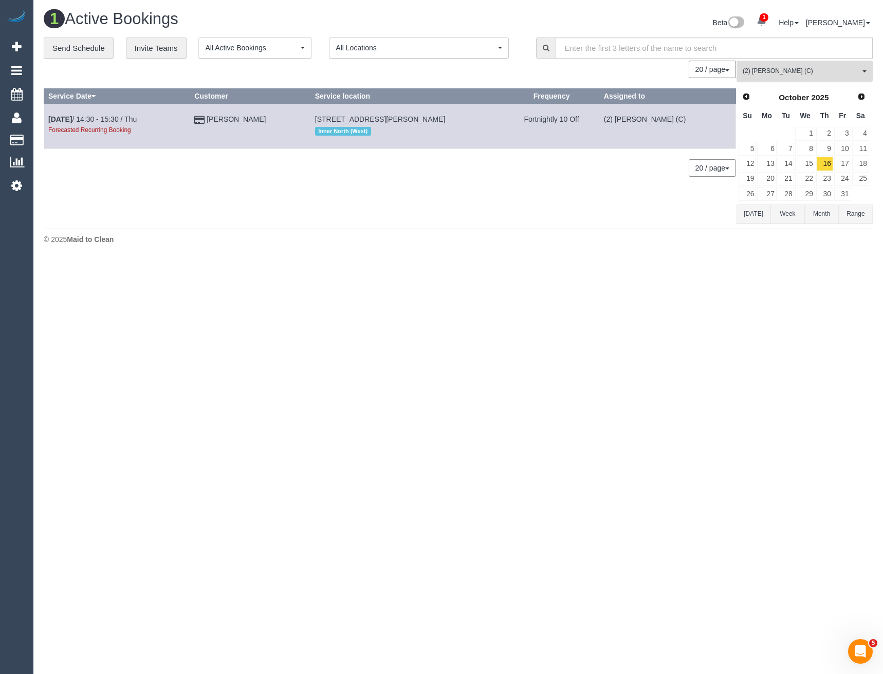
click at [785, 64] on button "(2) Uzair Saleem (C) All Teams" at bounding box center [805, 71] width 136 height 21
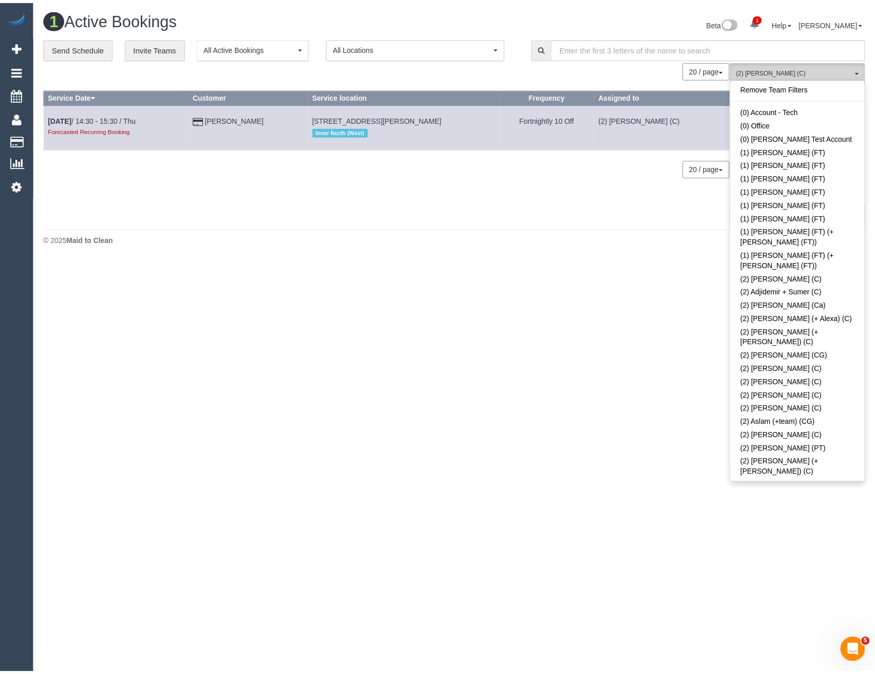
scroll to position [886, 0]
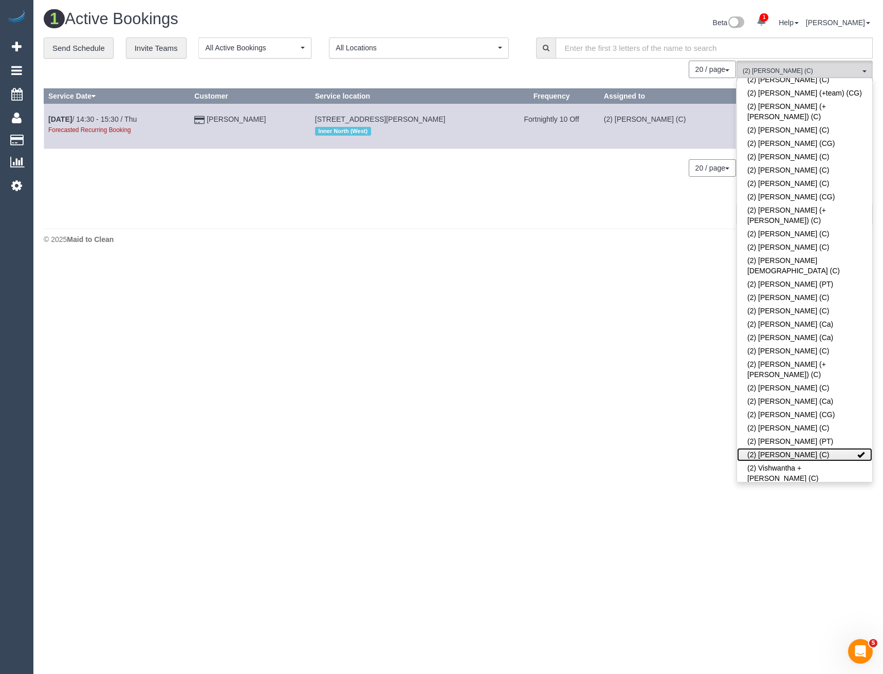
click at [776, 448] on link "(2) [PERSON_NAME] (C)" at bounding box center [804, 454] width 135 height 13
click at [670, 287] on body "1 Beta Your Notifications You have 0 alerts × You have 1 to charge for 25/09/20…" at bounding box center [441, 337] width 883 height 674
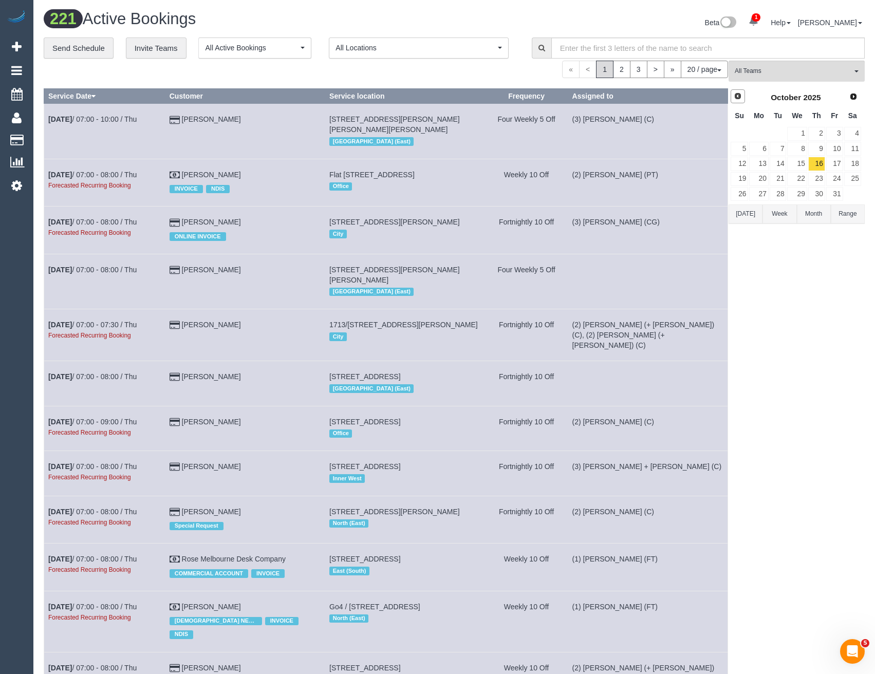
click at [742, 97] on span "Prev" at bounding box center [738, 96] width 8 height 8
click at [834, 177] on link "26" at bounding box center [835, 179] width 17 height 14
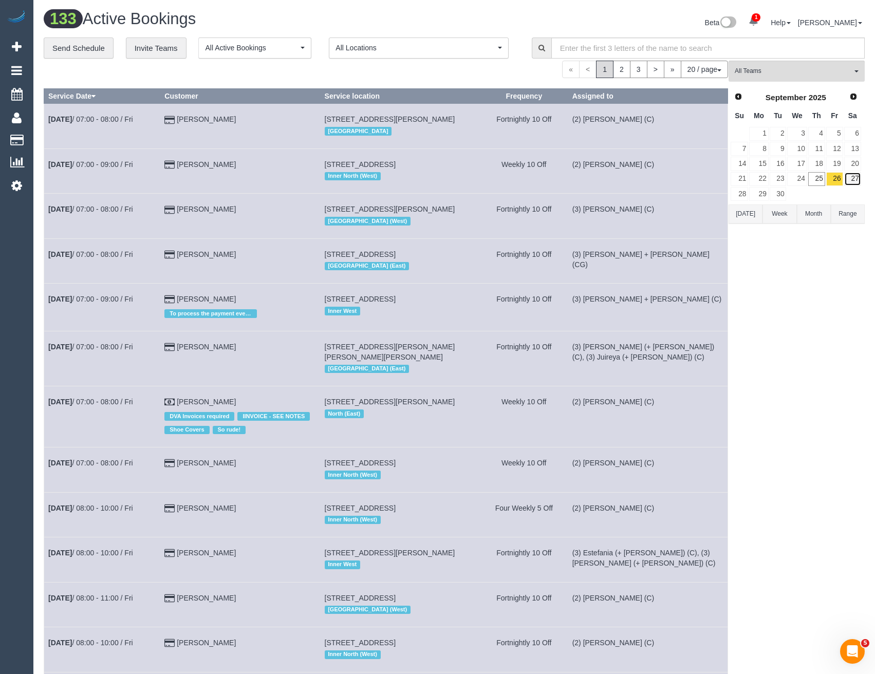
click at [853, 180] on link "27" at bounding box center [853, 179] width 17 height 14
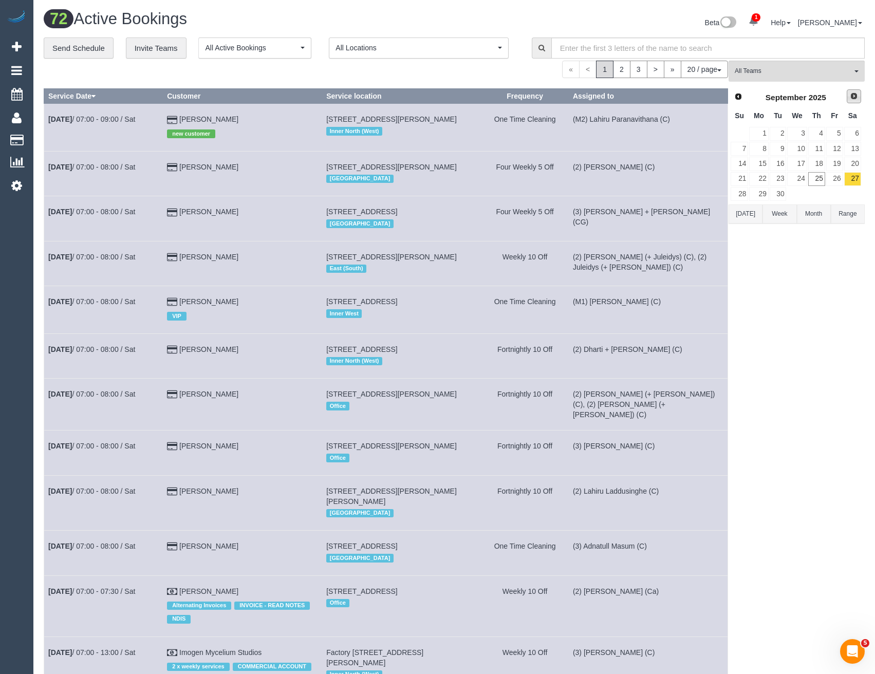
click at [856, 97] on span "Next" at bounding box center [854, 96] width 8 height 8
click at [741, 98] on span "Prev" at bounding box center [738, 96] width 8 height 8
click at [770, 197] on link "30" at bounding box center [778, 194] width 17 height 14
click at [766, 197] on link "29" at bounding box center [759, 194] width 19 height 14
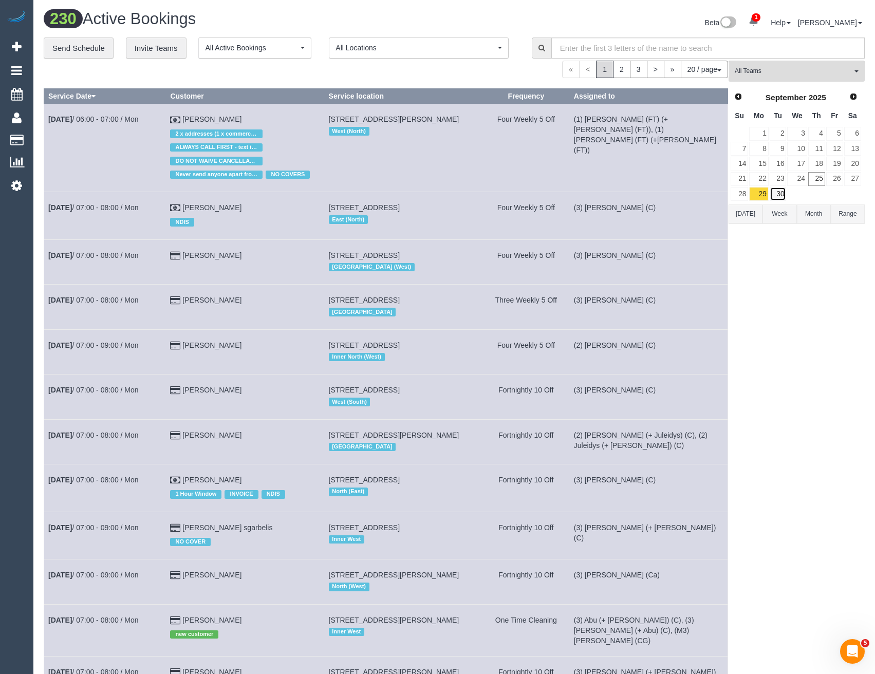
click at [781, 194] on link "30" at bounding box center [778, 194] width 17 height 14
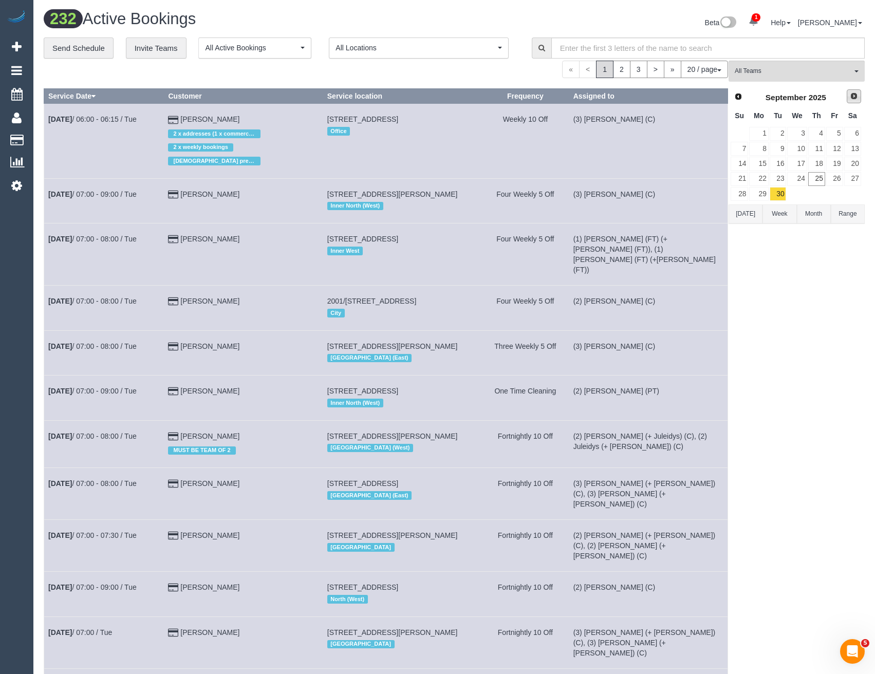
click at [853, 98] on span "Next" at bounding box center [854, 96] width 8 height 8
click at [799, 135] on link "1" at bounding box center [798, 134] width 20 height 14
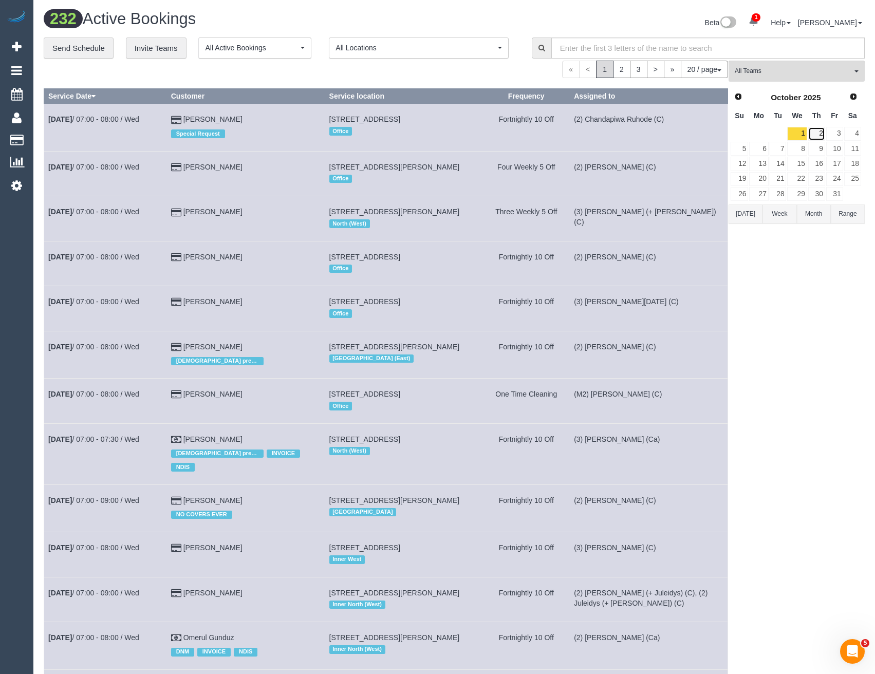
click at [823, 133] on link "2" at bounding box center [817, 134] width 17 height 14
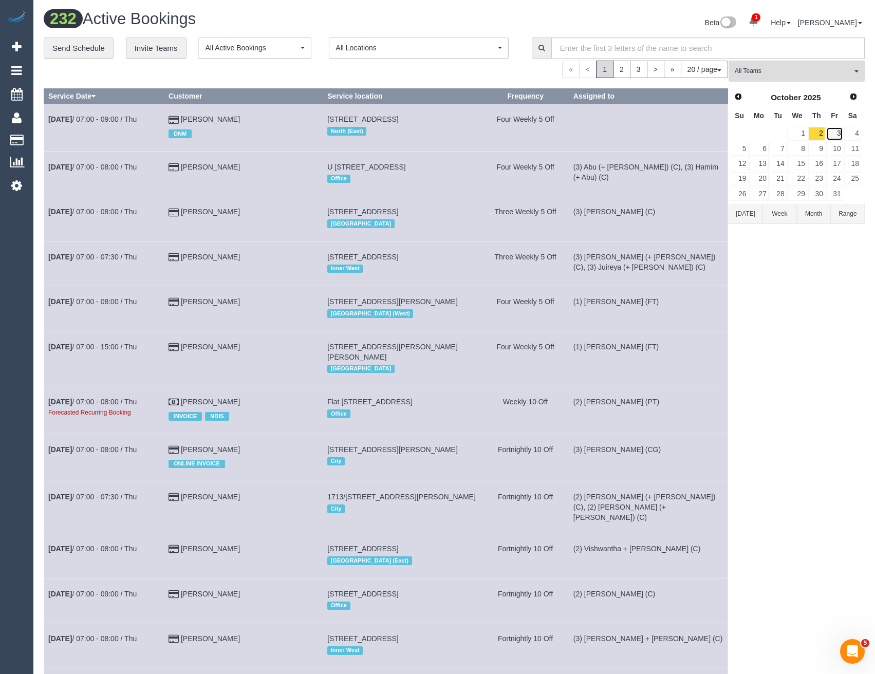
click at [834, 134] on link "3" at bounding box center [835, 134] width 17 height 14
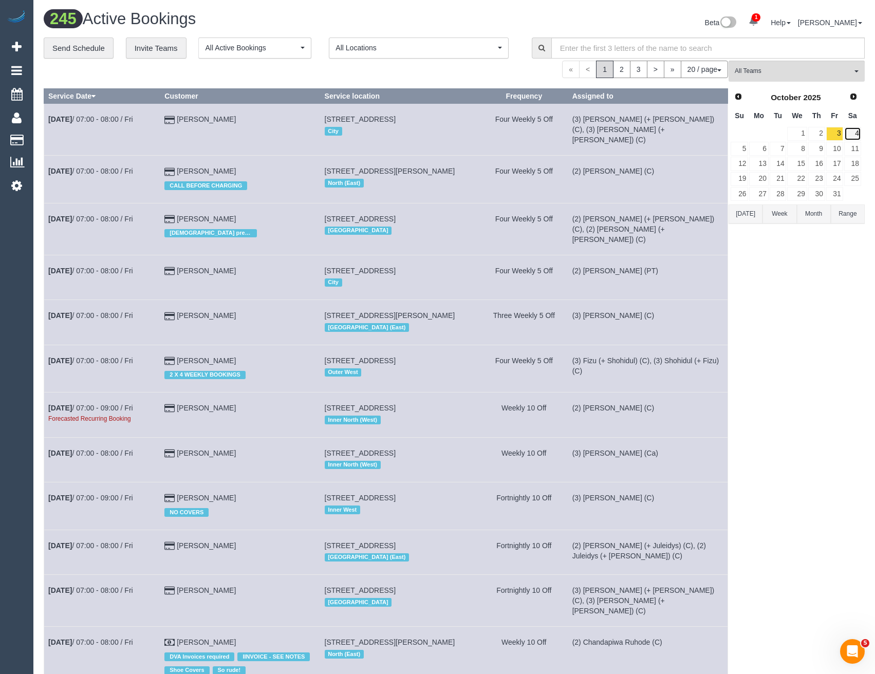
click at [849, 130] on link "4" at bounding box center [853, 134] width 17 height 14
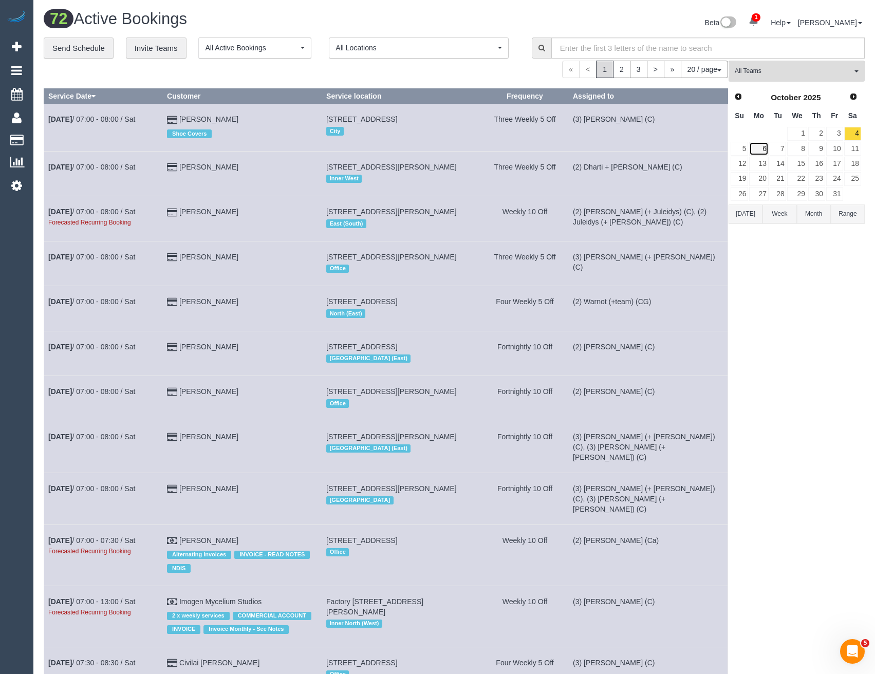
click at [762, 149] on link "6" at bounding box center [759, 149] width 19 height 14
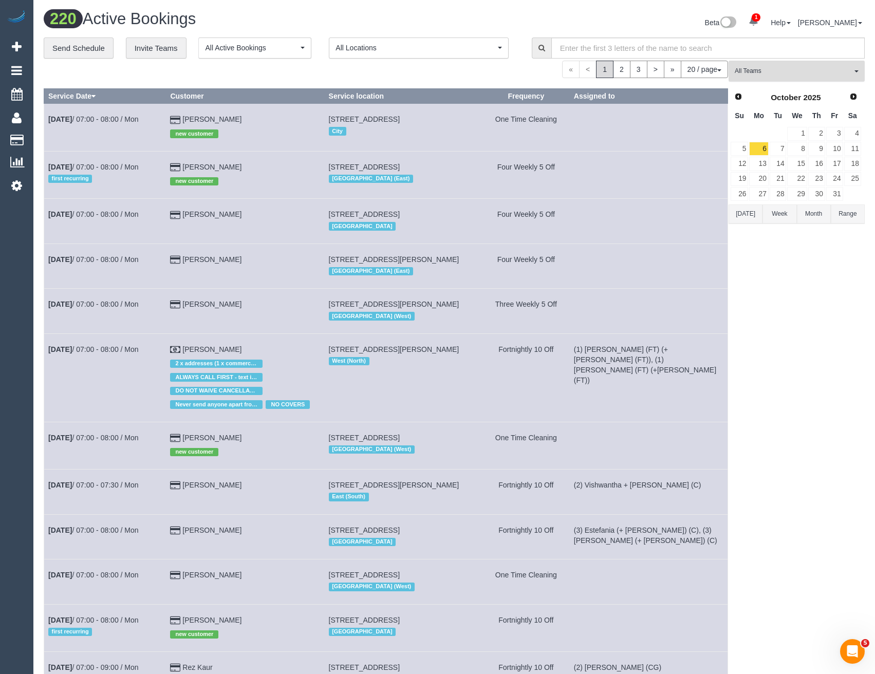
click at [756, 63] on button "All Teams" at bounding box center [797, 71] width 136 height 21
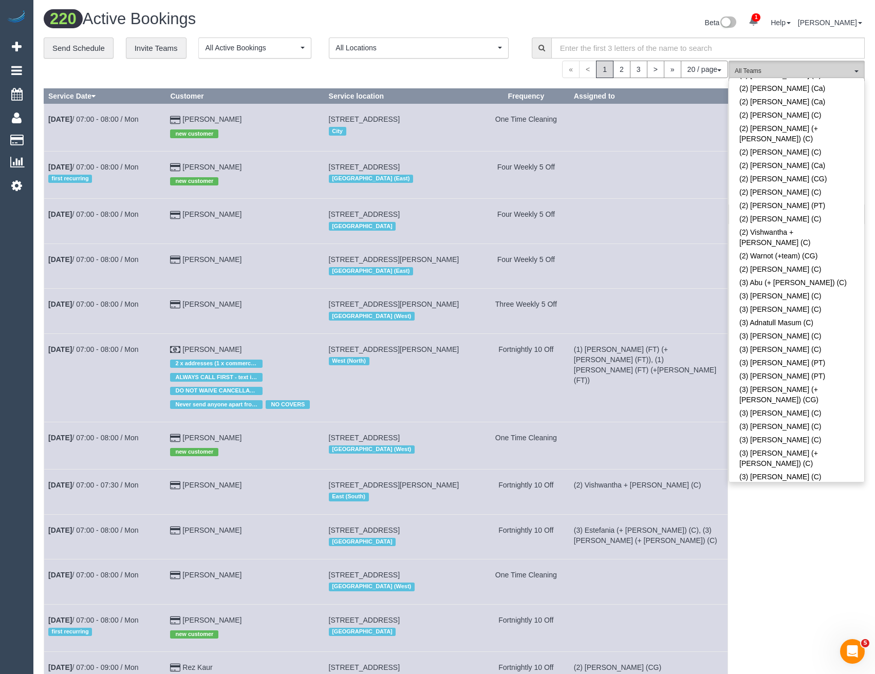
scroll to position [1246, 0]
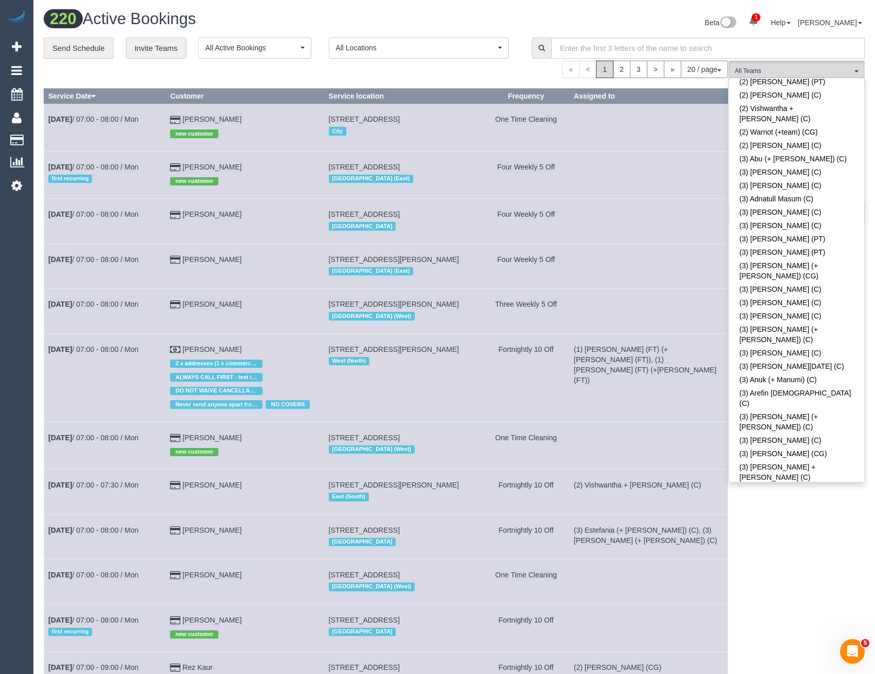
click at [792, 669] on link "(3) [PERSON_NAME] (C)" at bounding box center [796, 675] width 135 height 13
click at [784, 502] on div "(3) Denuwan Lamahewa (C) All Teams Remove Team Filters (0) Account - Tech (0) O…" at bounding box center [797, 614] width 136 height 1107
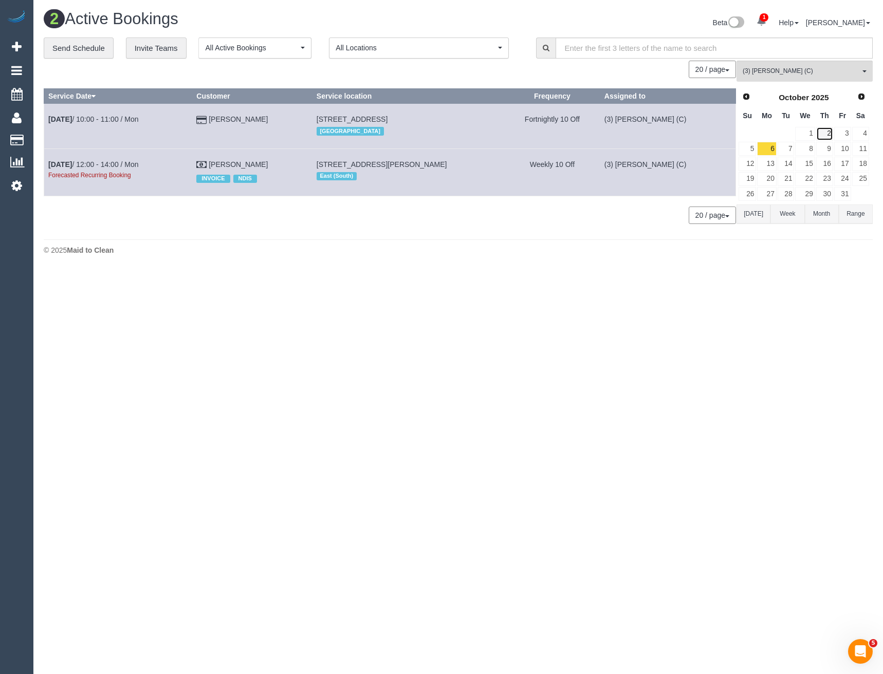
click at [826, 132] on link "2" at bounding box center [824, 134] width 17 height 14
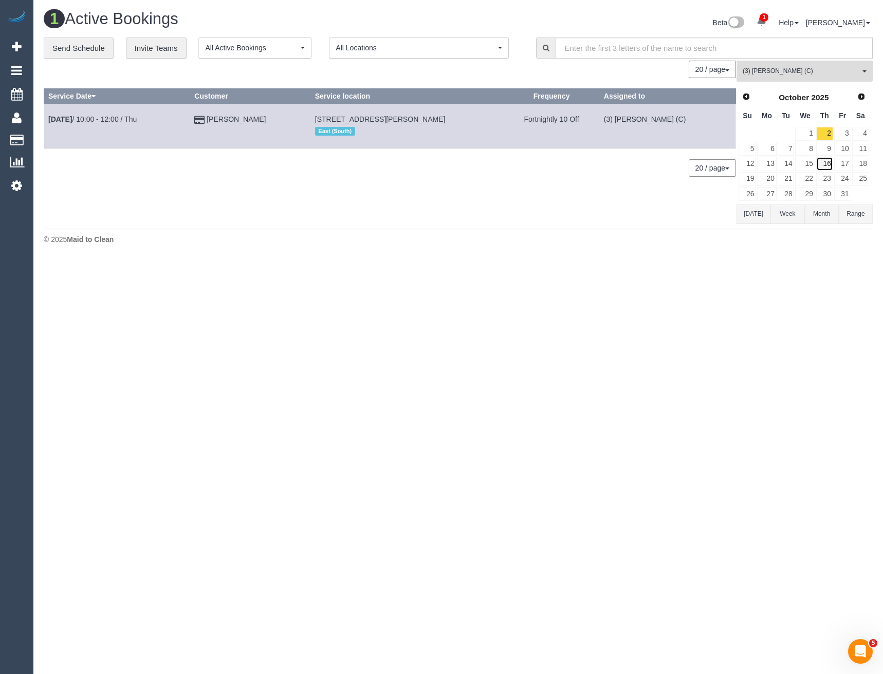
click at [829, 165] on link "16" at bounding box center [824, 164] width 17 height 14
click at [824, 192] on link "30" at bounding box center [824, 194] width 17 height 14
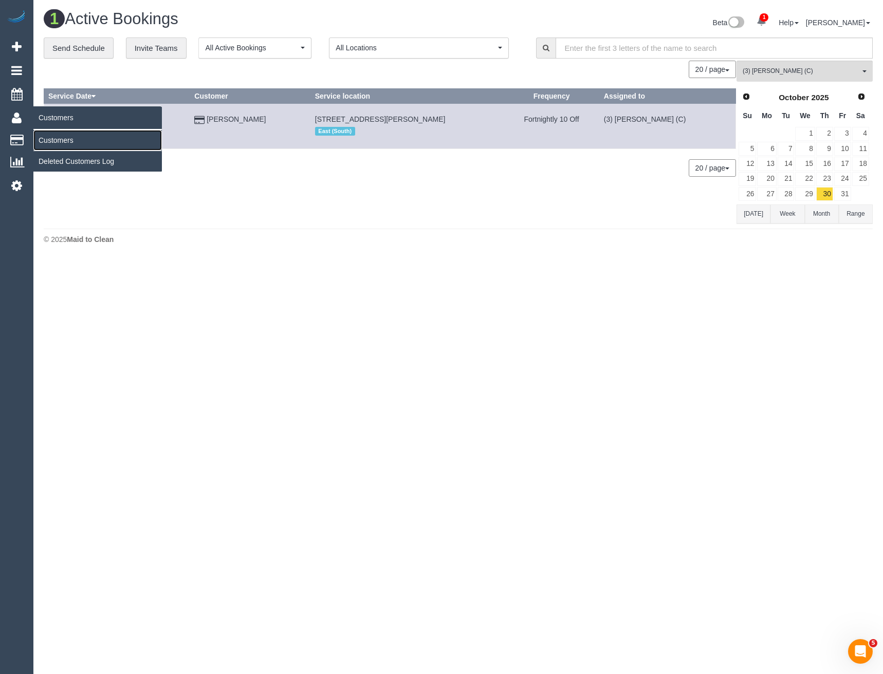
click at [67, 141] on link "Customers" at bounding box center [97, 140] width 129 height 21
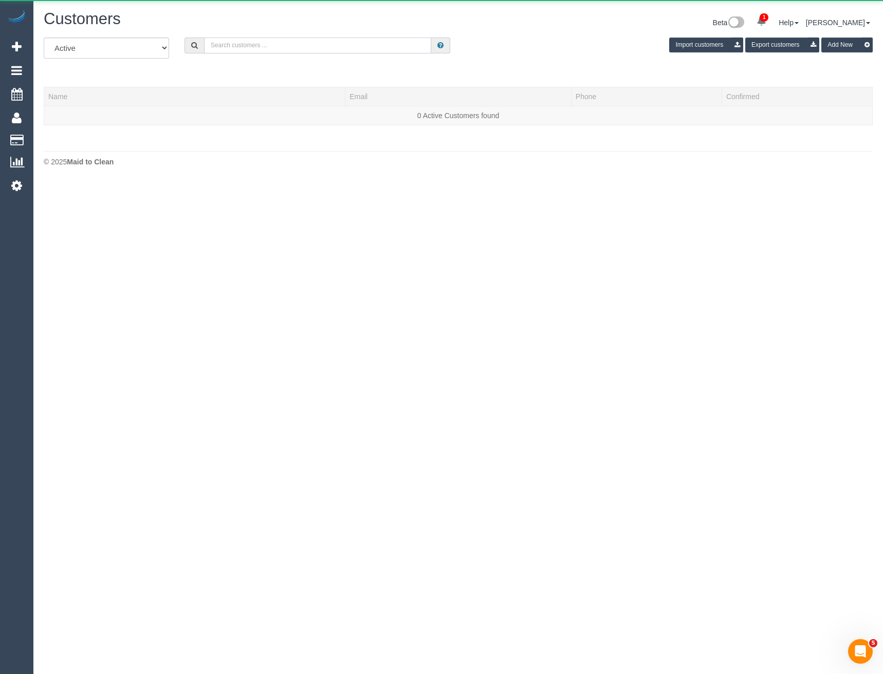
click at [268, 46] on input "text" at bounding box center [318, 46] width 228 height 16
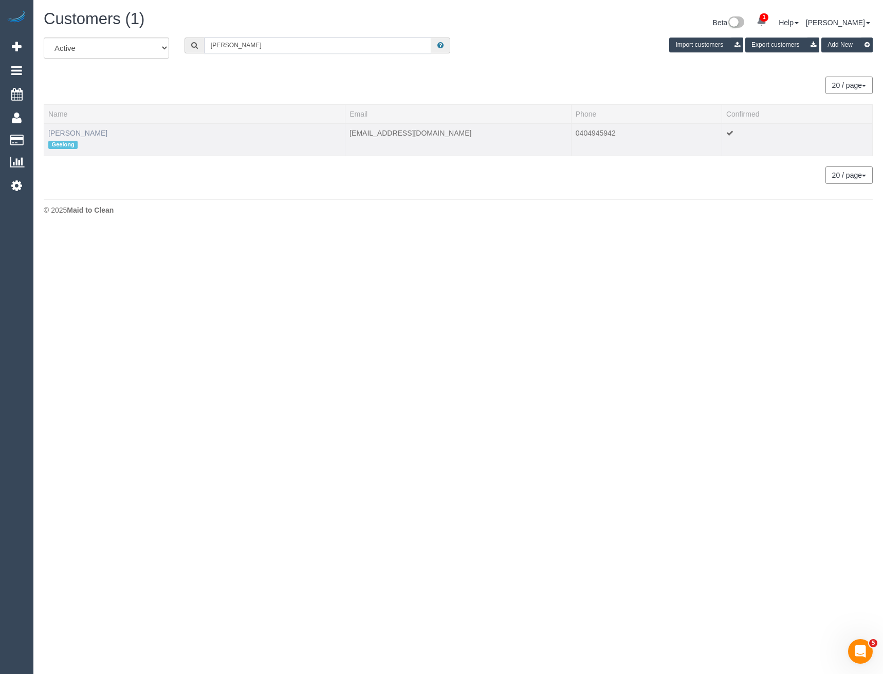
type input "Natalie Johns"
click at [98, 135] on link "Natalie Johnstone" at bounding box center [77, 133] width 59 height 8
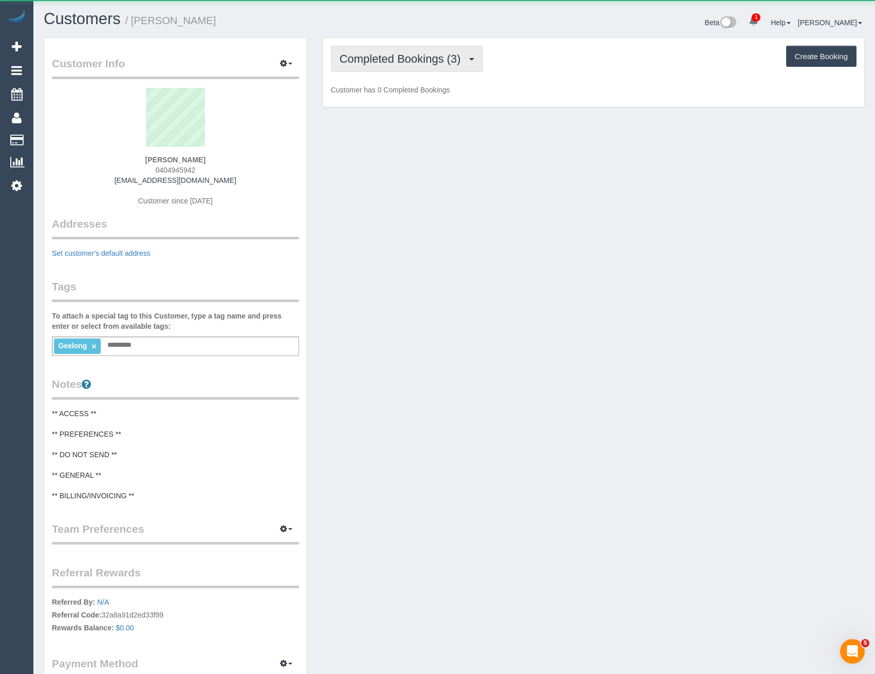
click at [418, 64] on span "Completed Bookings (3)" at bounding box center [403, 58] width 126 height 13
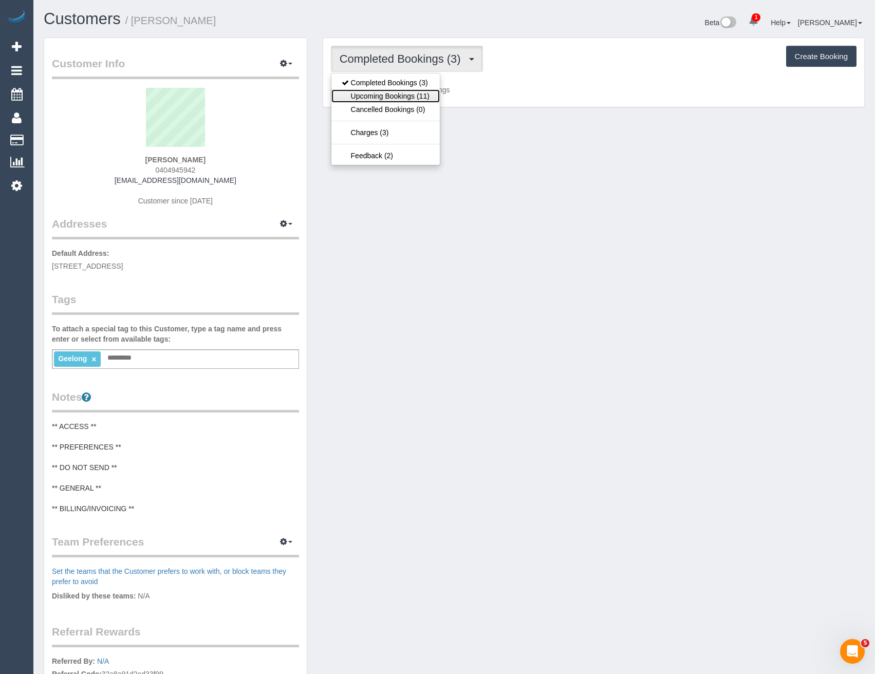
click at [419, 99] on link "Upcoming Bookings (11)" at bounding box center [386, 95] width 108 height 13
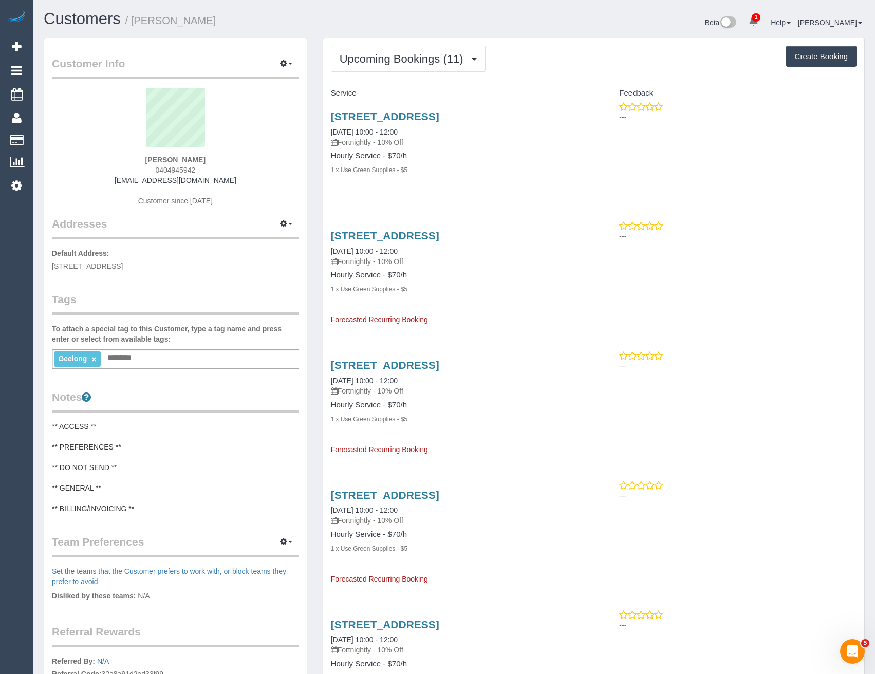
click at [440, 118] on link "8 Cumulus Avenue, Highton, VIC 3216" at bounding box center [385, 117] width 108 height 12
click at [440, 117] on link "8 Cumulus Avenue, Highton, VIC 3216" at bounding box center [385, 117] width 108 height 12
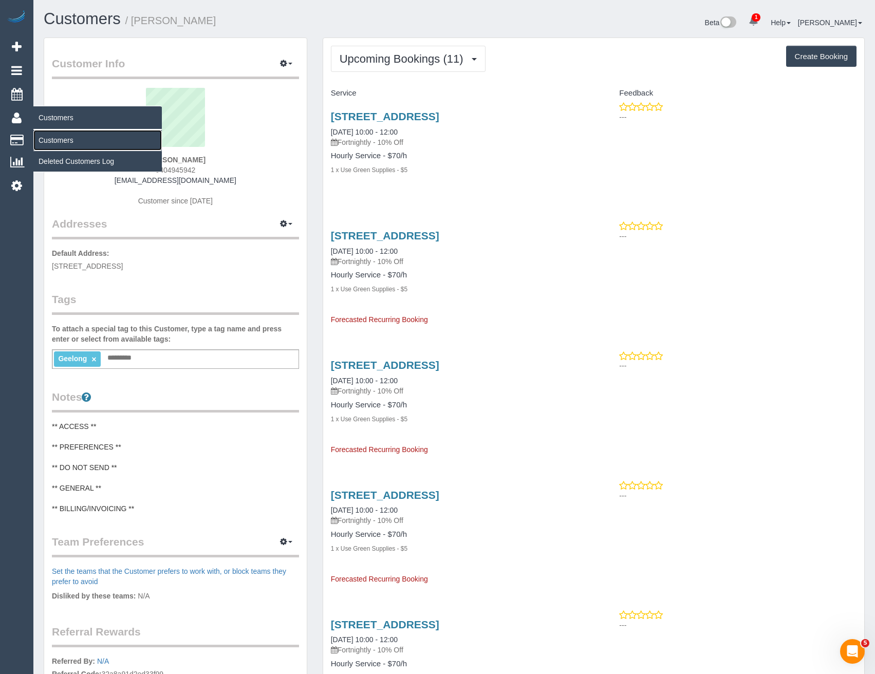
drag, startPoint x: 62, startPoint y: 144, endPoint x: 138, endPoint y: 131, distance: 76.7
click at [62, 144] on link "Customers" at bounding box center [97, 140] width 129 height 21
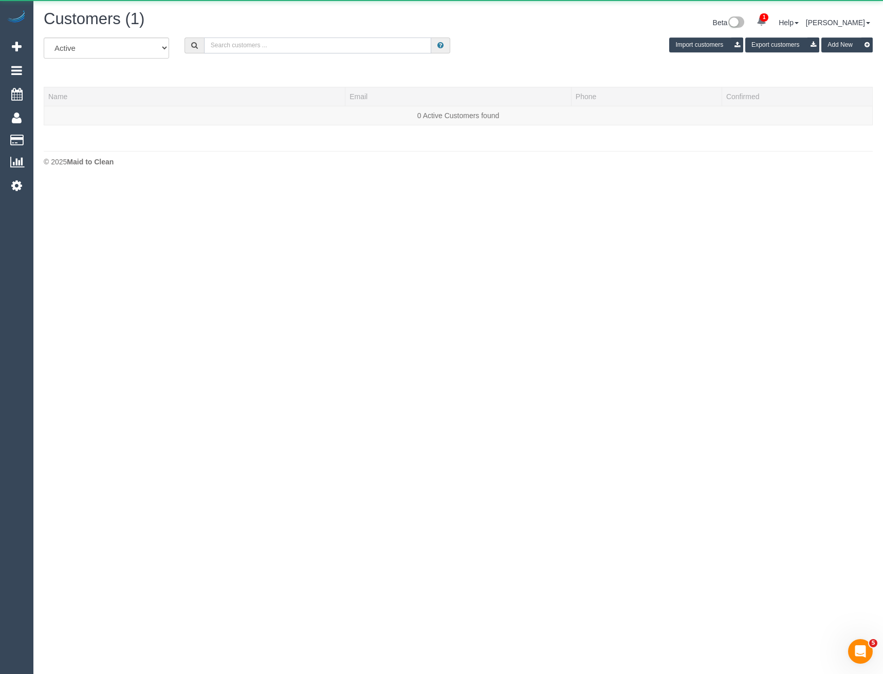
click at [286, 45] on input "text" at bounding box center [318, 46] width 228 height 16
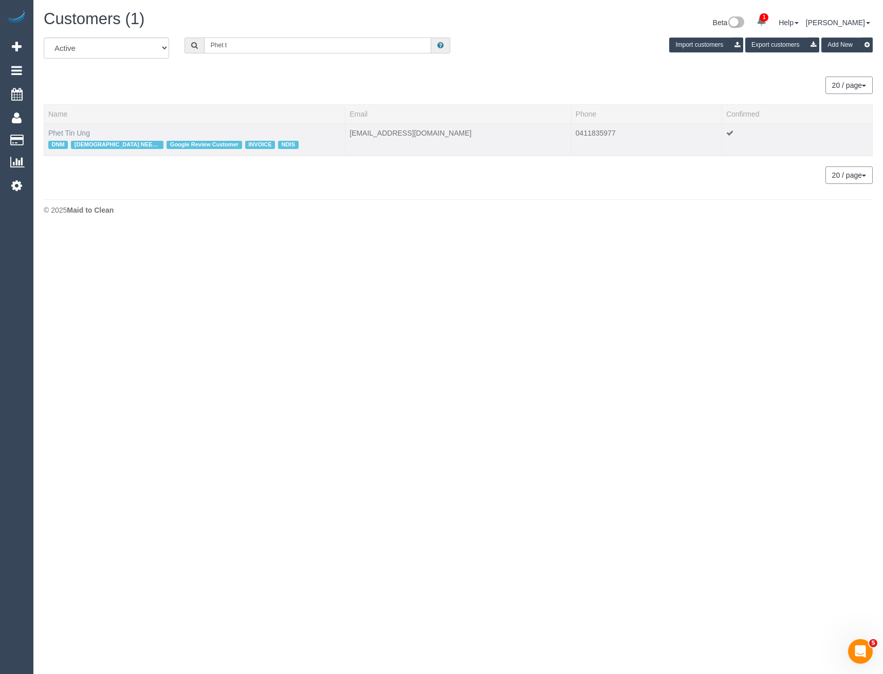
type input "Phet t"
click at [76, 133] on link "Phet Tin Ung" at bounding box center [69, 133] width 42 height 8
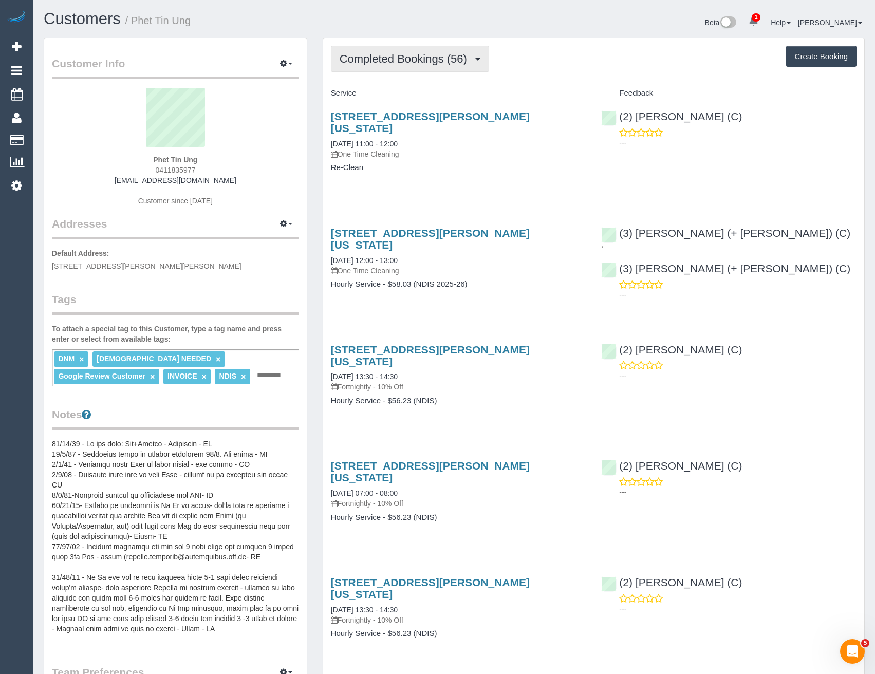
click at [453, 63] on span "Completed Bookings (56)" at bounding box center [406, 58] width 133 height 13
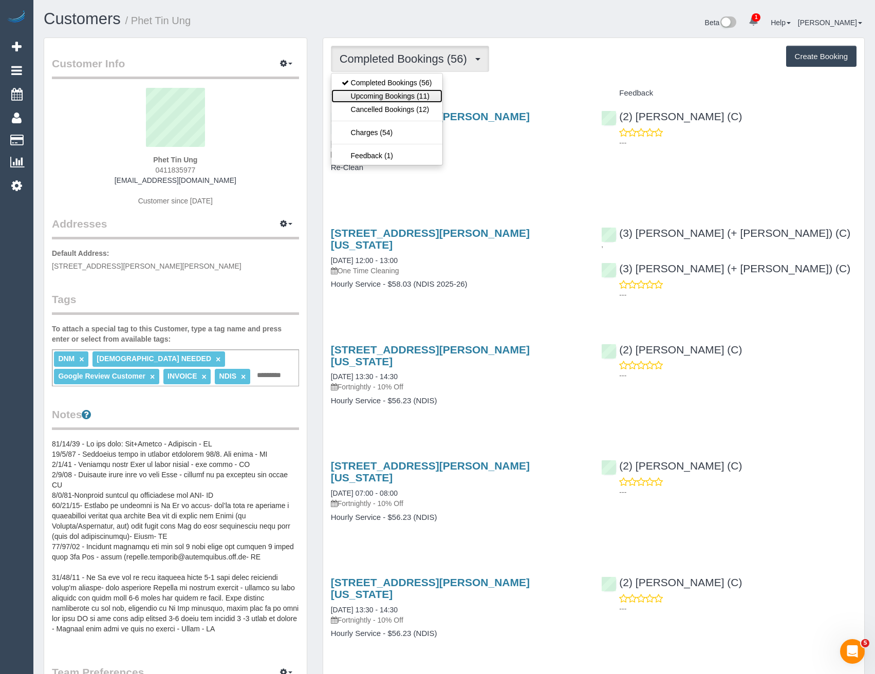
click at [433, 95] on link "Upcoming Bookings (11)" at bounding box center [387, 95] width 111 height 13
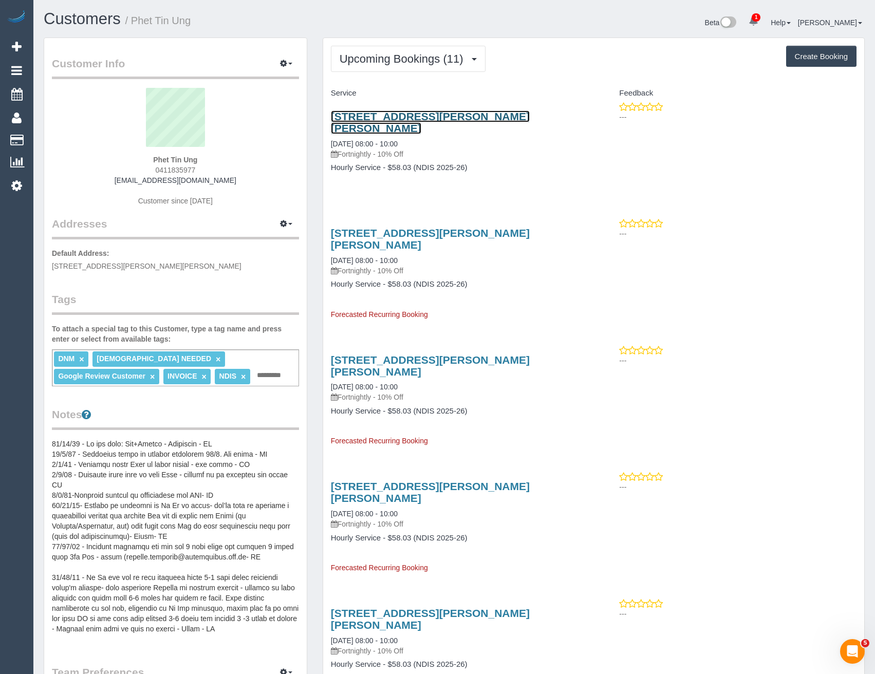
click at [454, 120] on link "15 Medina Road, Glen Waverley, VIC 3150" at bounding box center [430, 123] width 199 height 24
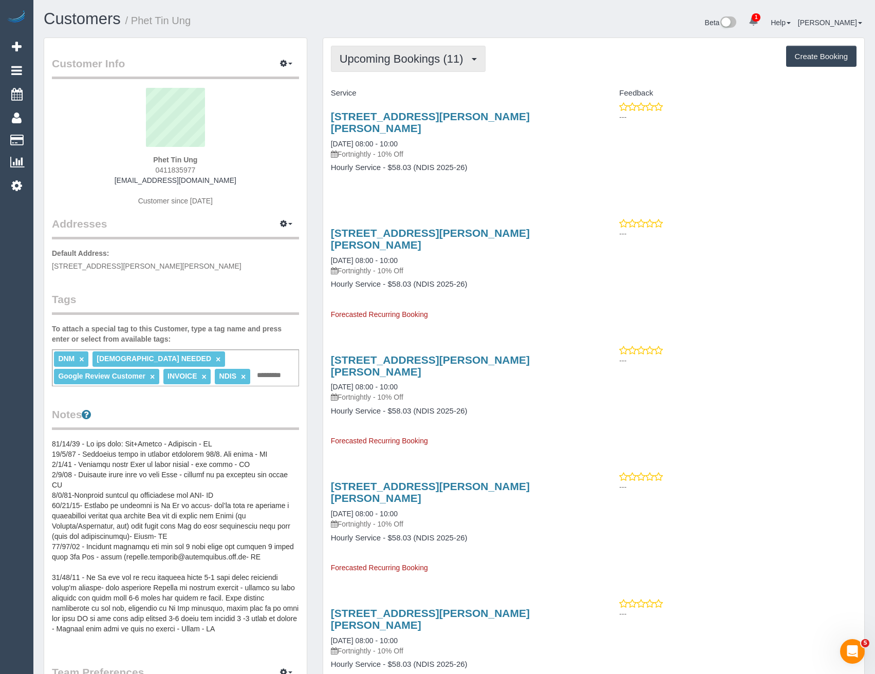
click at [395, 60] on span "Upcoming Bookings (11)" at bounding box center [404, 58] width 129 height 13
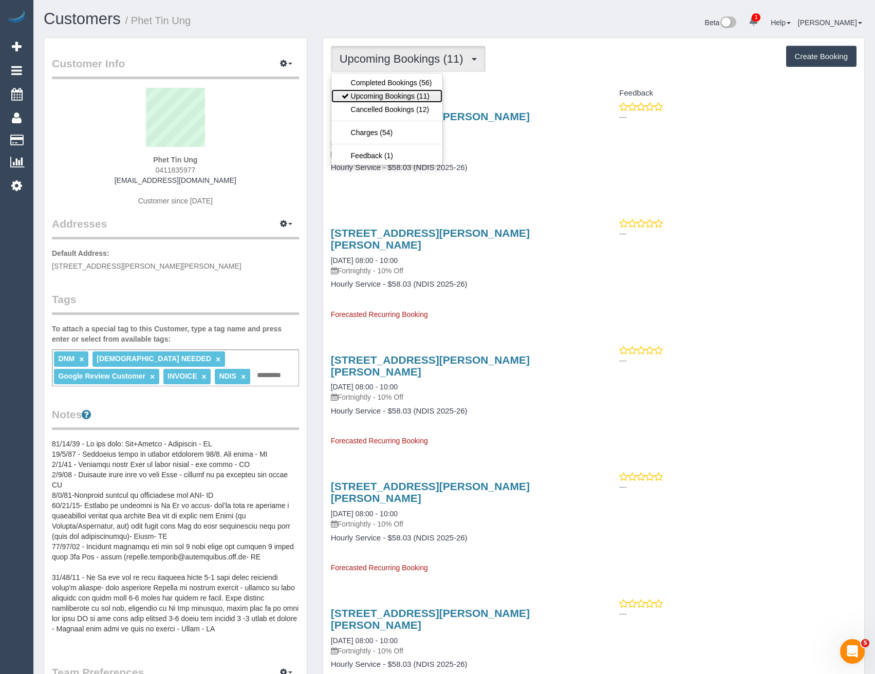
click at [396, 96] on link "Upcoming Bookings (11)" at bounding box center [387, 95] width 111 height 13
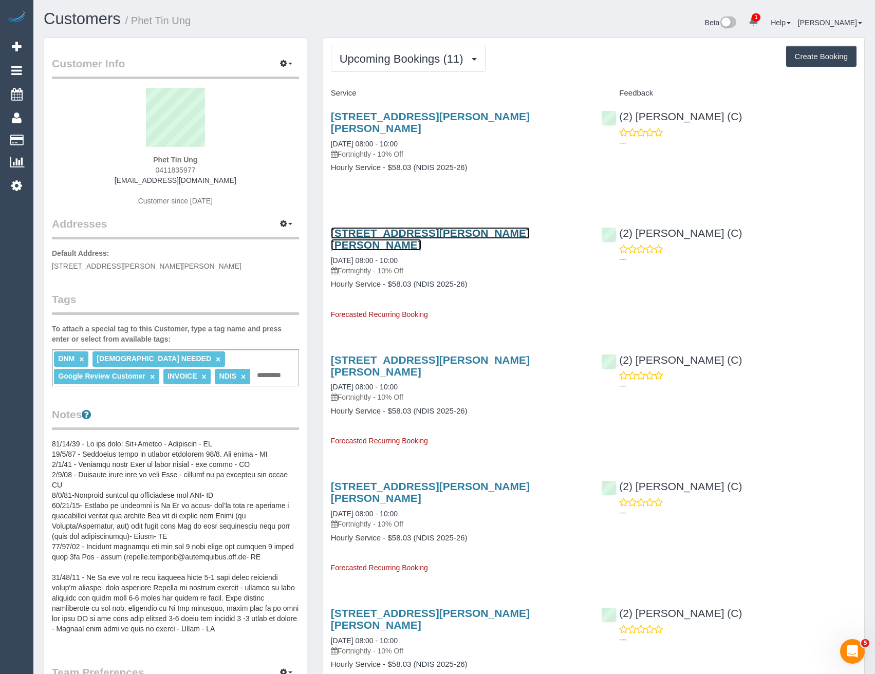
click at [456, 227] on link "15 Medina Road, Glen Waverley, VIC 3150" at bounding box center [430, 239] width 199 height 24
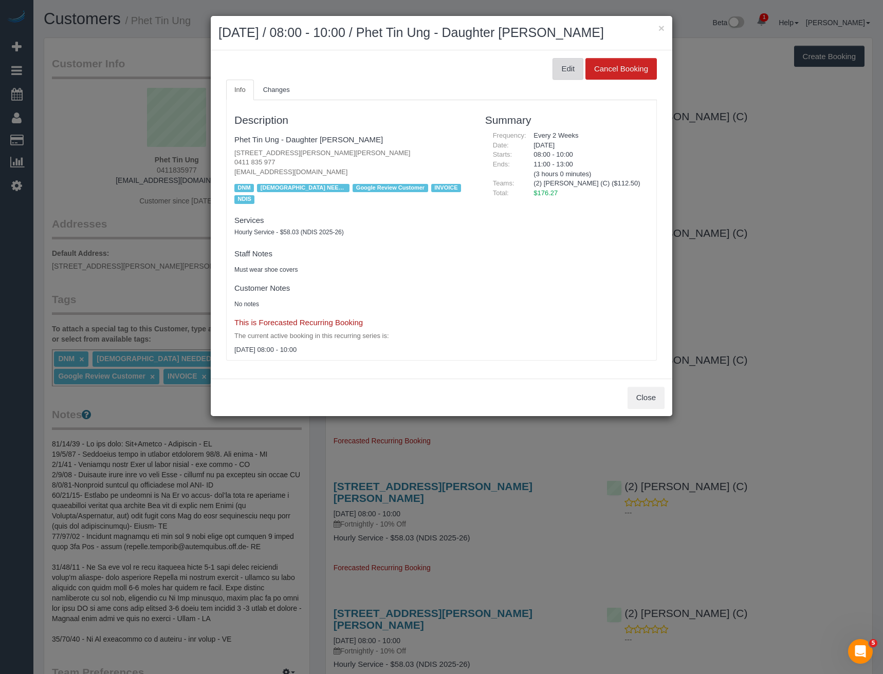
click at [571, 65] on button "Edit" at bounding box center [568, 69] width 31 height 22
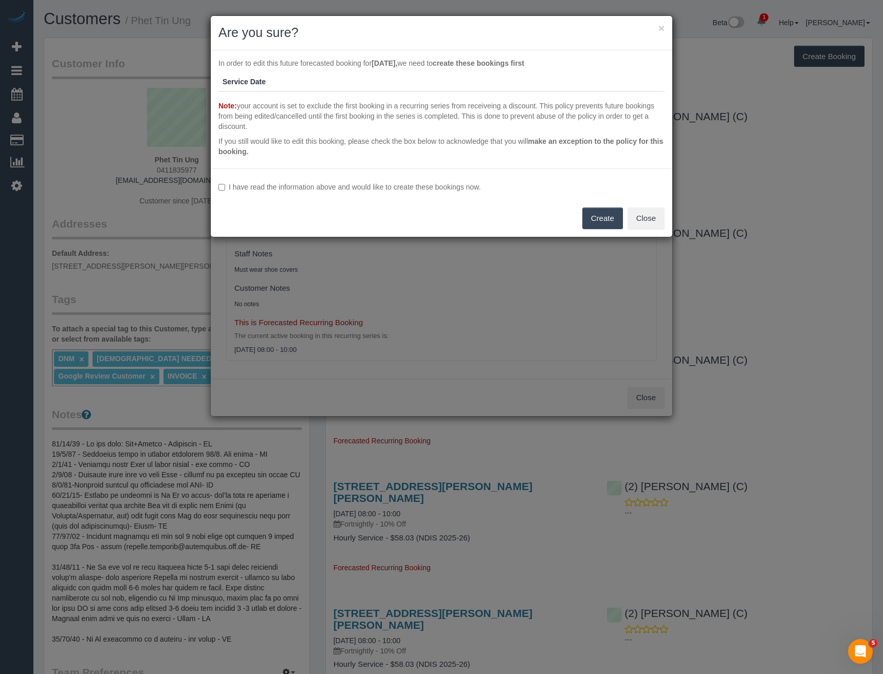
click at [241, 188] on label "I have read the information above and would like to create these bookings now." at bounding box center [441, 187] width 446 height 10
click at [608, 221] on button "Create" at bounding box center [602, 219] width 41 height 22
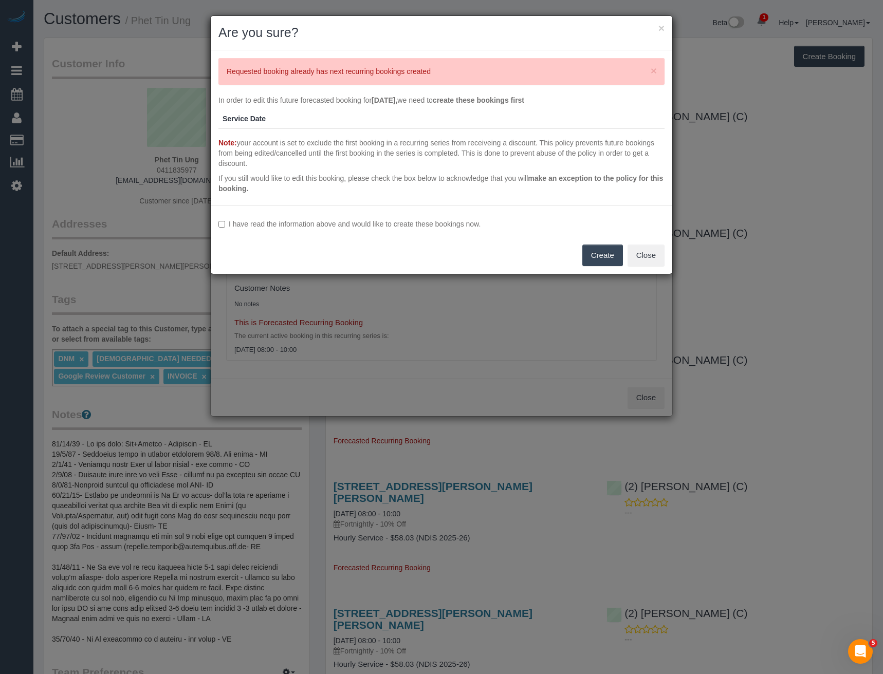
click at [412, 355] on div "× Are you sure? × Requested booking already has next recurring bookings created…" at bounding box center [441, 337] width 883 height 674
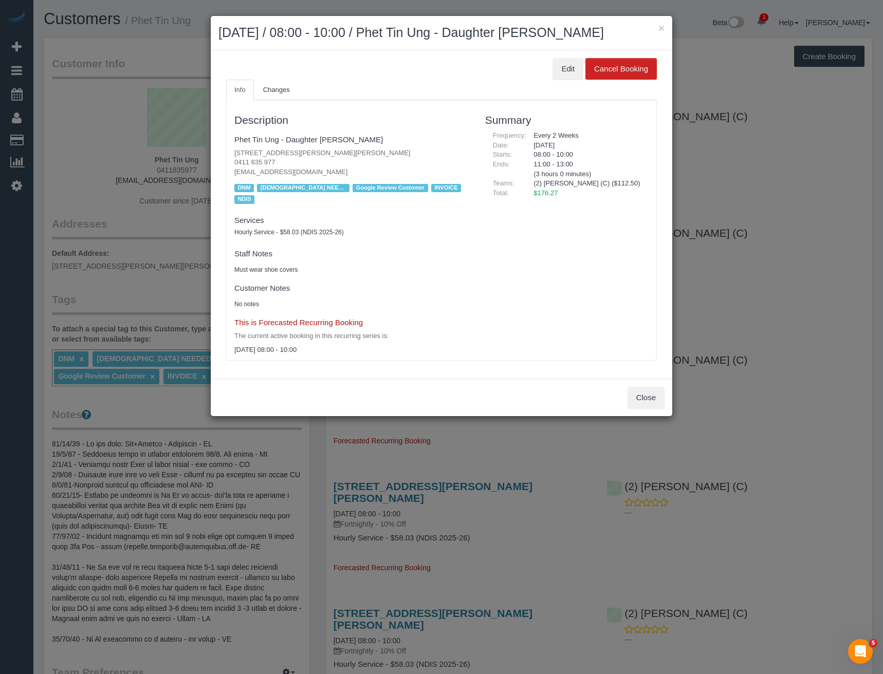
click at [715, 269] on div "× October 16, 2025 / 08:00 - 10:00 / Phet Tin Ung - Daughter Pauline Edit Cance…" at bounding box center [441, 337] width 883 height 674
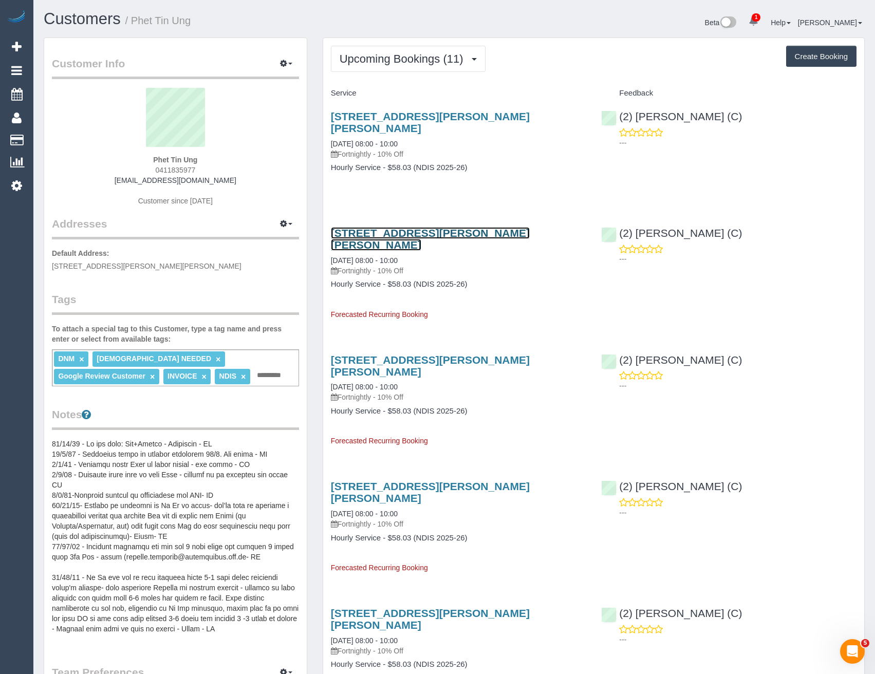
click at [414, 227] on link "15 Medina Road, Glen Waverley, VIC 3150" at bounding box center [430, 239] width 199 height 24
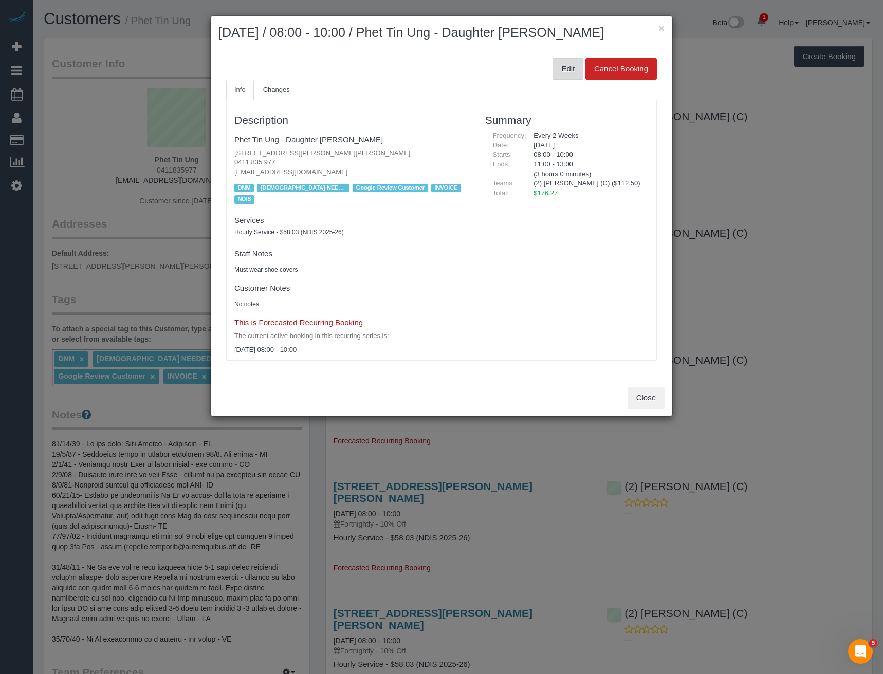
click at [564, 75] on button "Edit" at bounding box center [568, 69] width 31 height 22
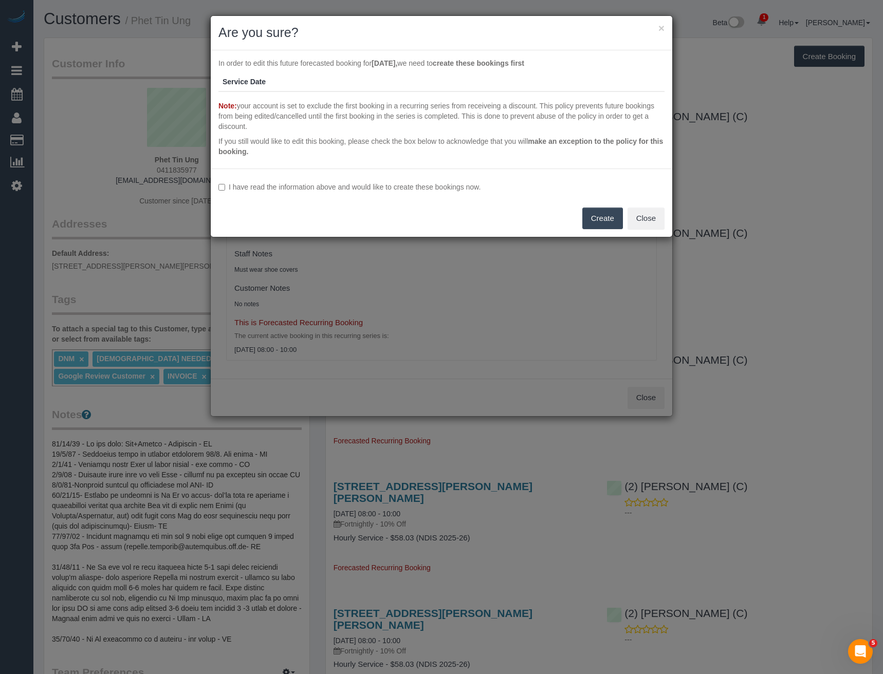
click at [324, 196] on div "I have read the information above and would like to create these bookings now. …" at bounding box center [442, 203] width 462 height 68
click at [335, 188] on label "I have read the information above and would like to create these bookings now." at bounding box center [441, 187] width 446 height 10
click at [603, 222] on button "Create" at bounding box center [602, 219] width 41 height 22
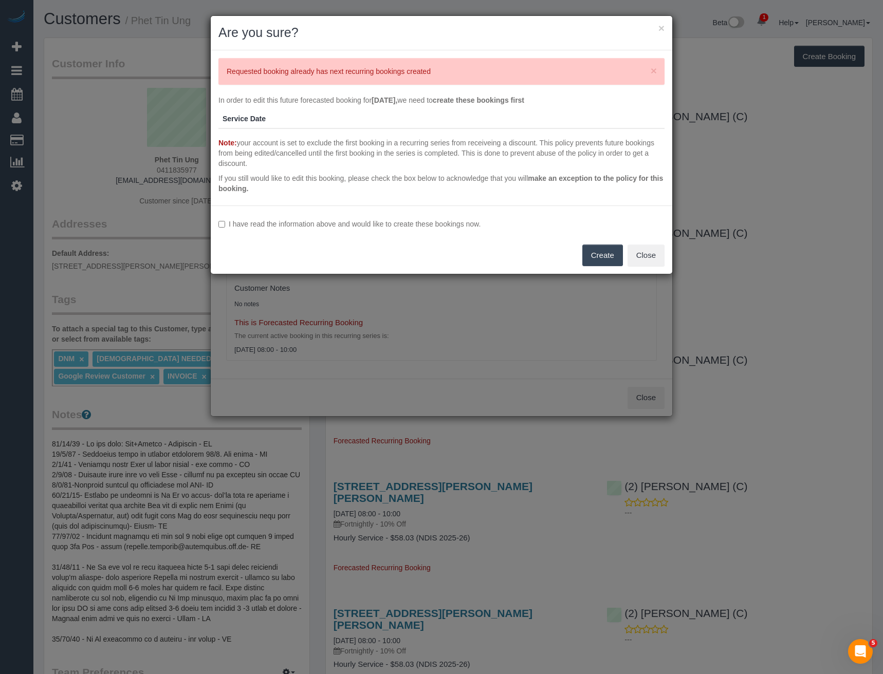
click at [488, 342] on div "× Are you sure? × Requested booking already has next recurring bookings created…" at bounding box center [441, 337] width 883 height 674
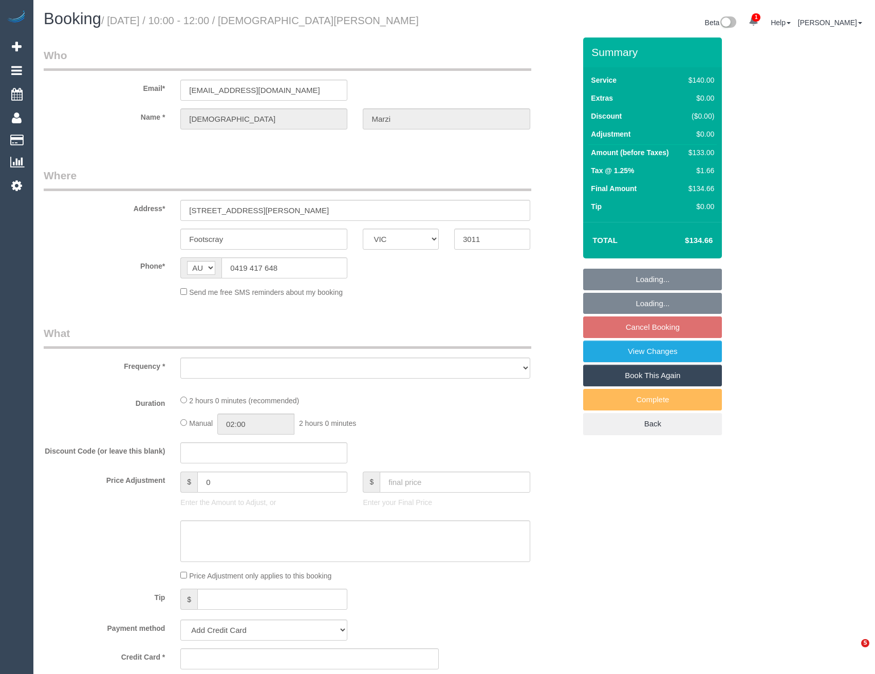
select select "VIC"
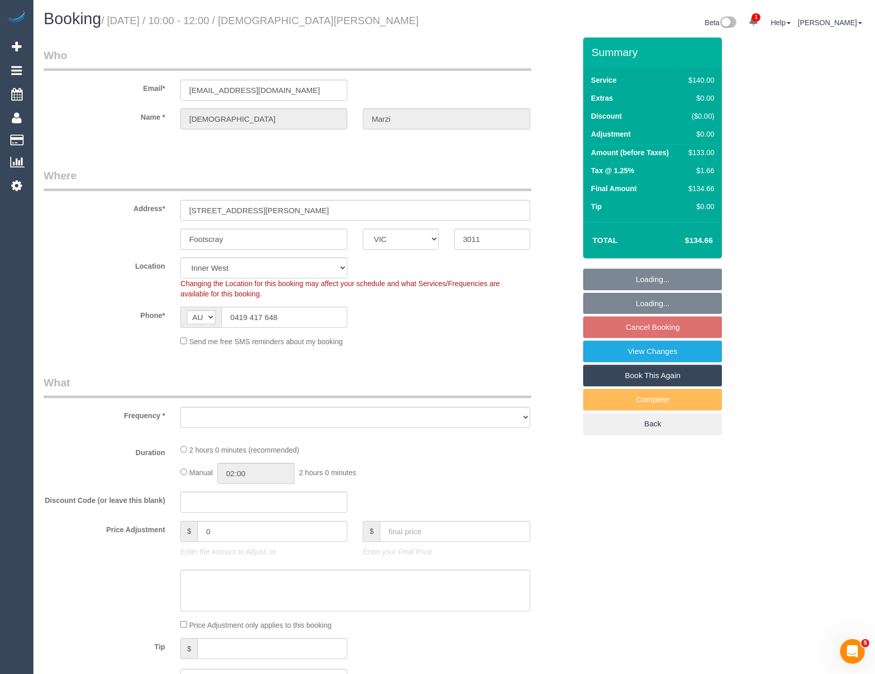
select select "object:3053"
select select "string:stripe-pm_1P6A8H2GScqysDRVarQNxvHl"
select select "number:28"
select select "number:17"
select select "number:19"
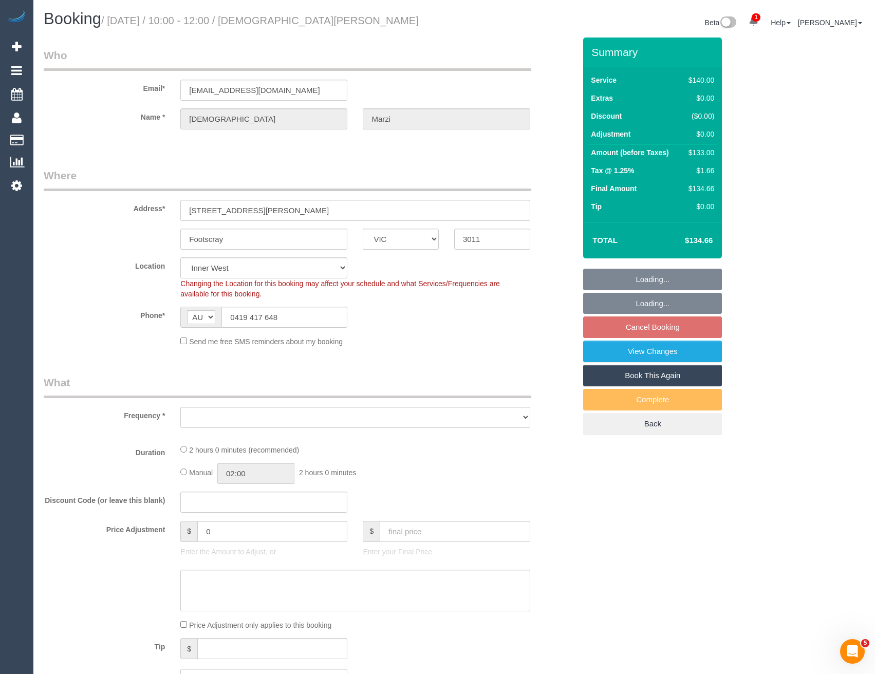
select select "number:22"
select select "number:34"
select select "number:13"
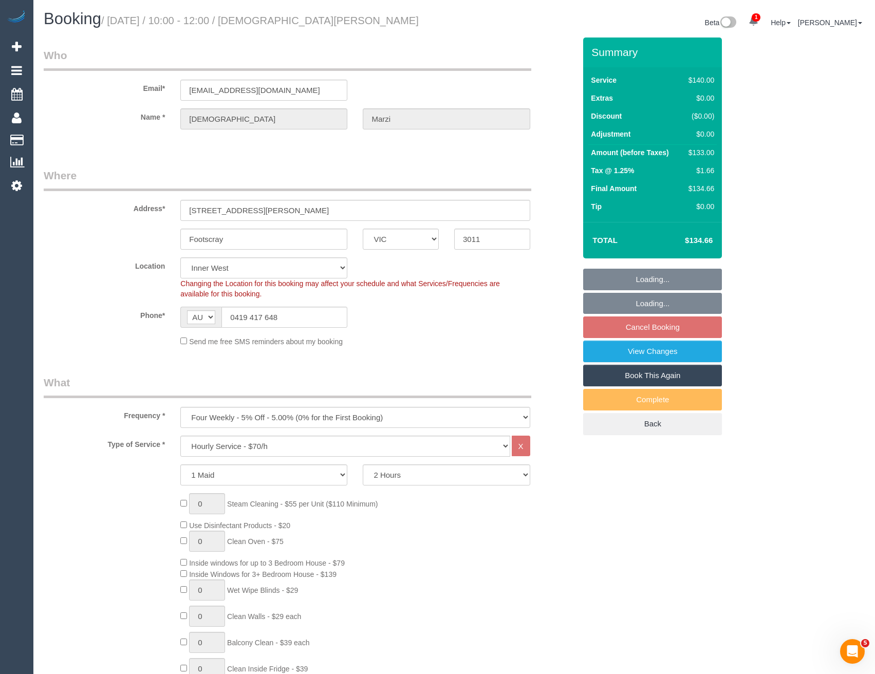
select select "object:4061"
select select "spot3"
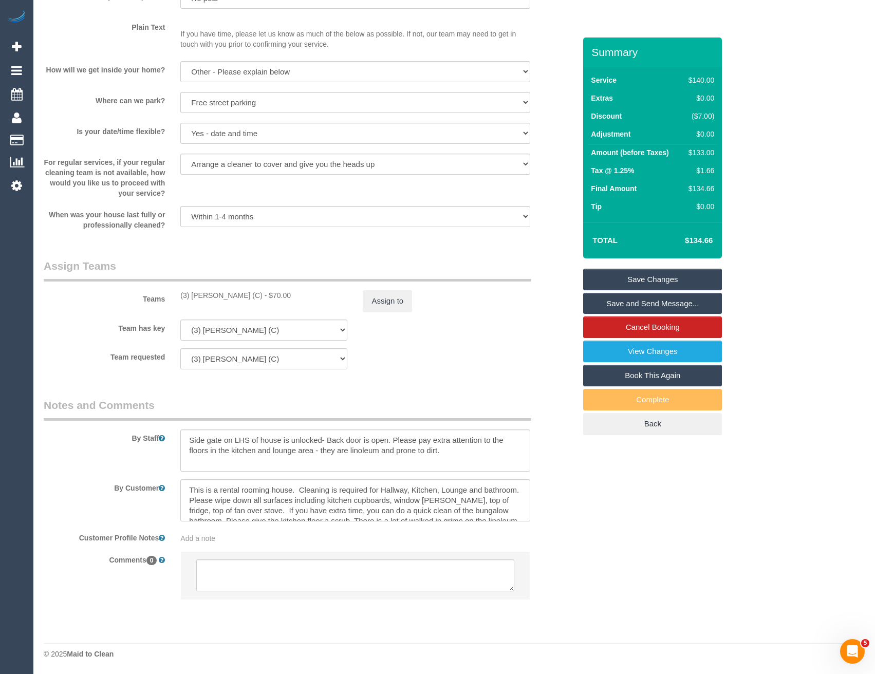
scroll to position [21, 0]
click at [338, 577] on textarea at bounding box center [355, 576] width 318 height 32
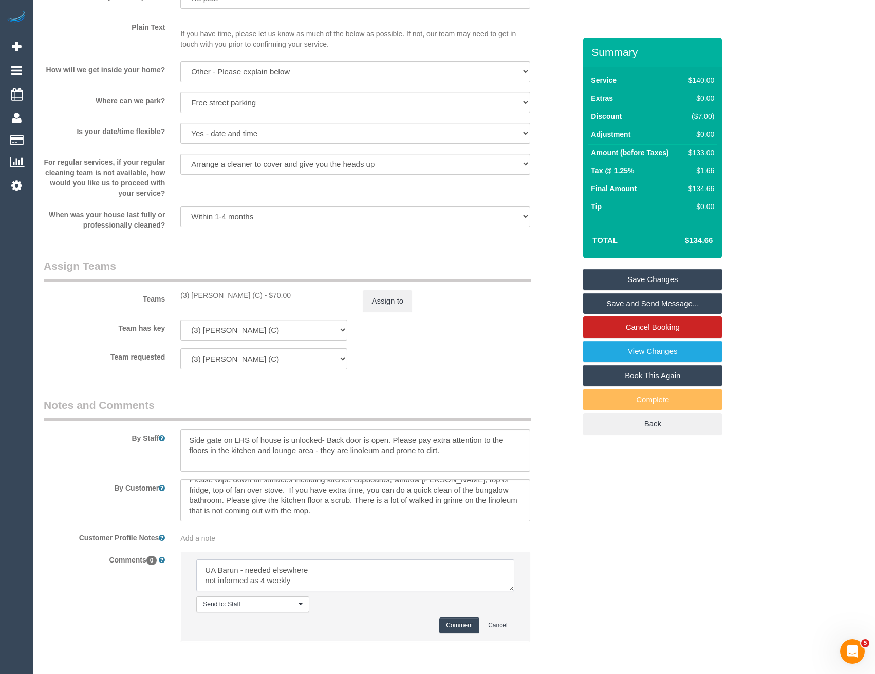
type textarea "UA Barun - needed elsewhere not informed as 4 weekly"
click at [477, 625] on button "Comment" at bounding box center [460, 626] width 40 height 16
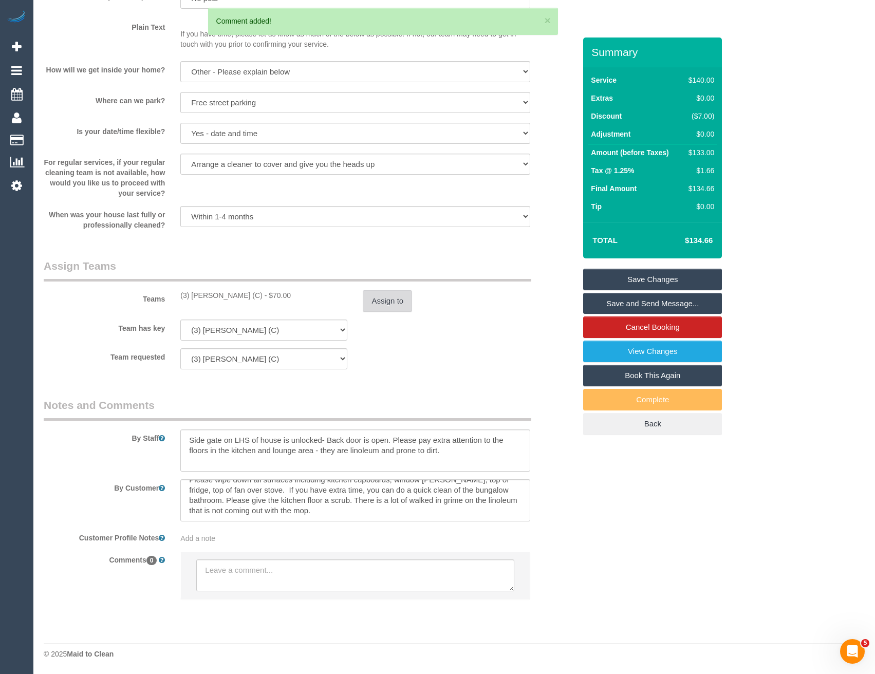
click at [386, 304] on button "Assign to" at bounding box center [387, 301] width 49 height 22
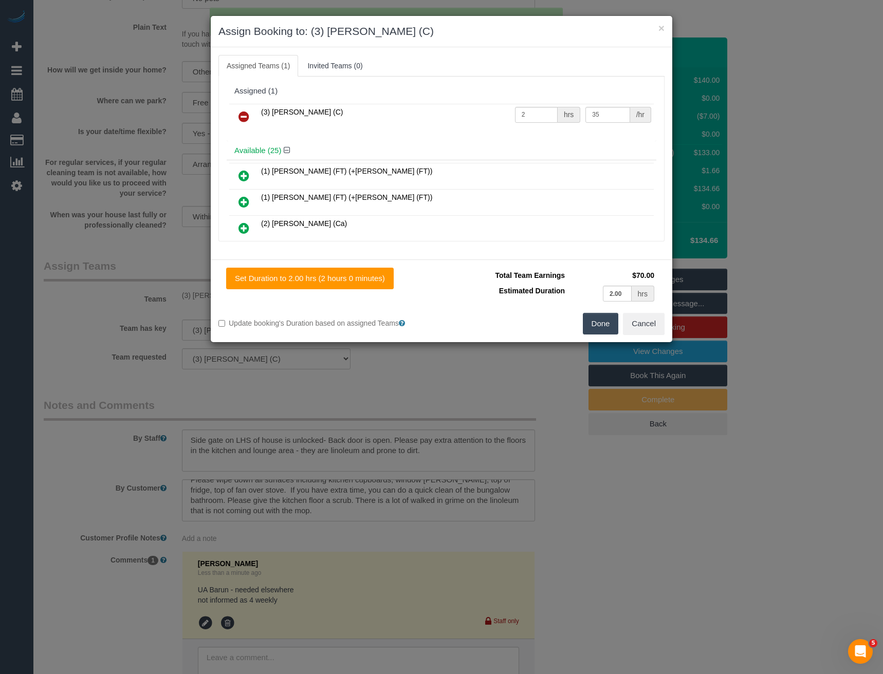
click at [236, 116] on link at bounding box center [244, 117] width 24 height 21
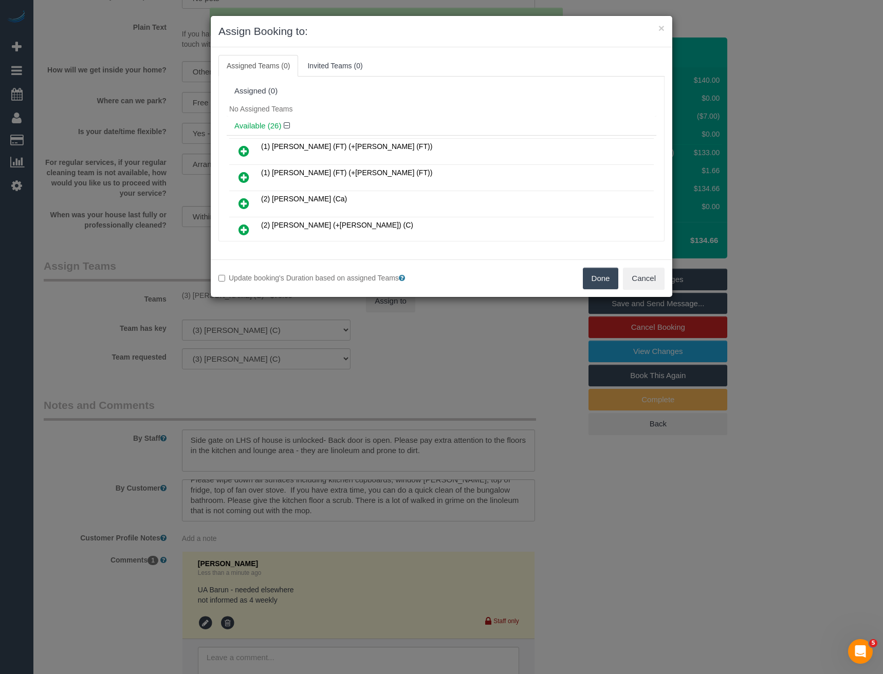
click at [609, 282] on button "Done" at bounding box center [601, 279] width 36 height 22
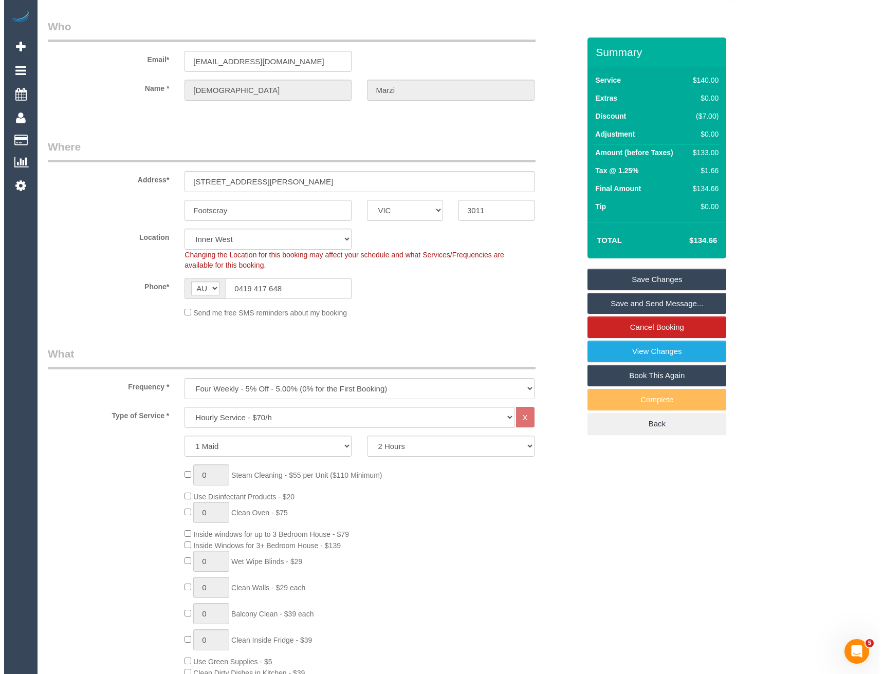
scroll to position [0, 0]
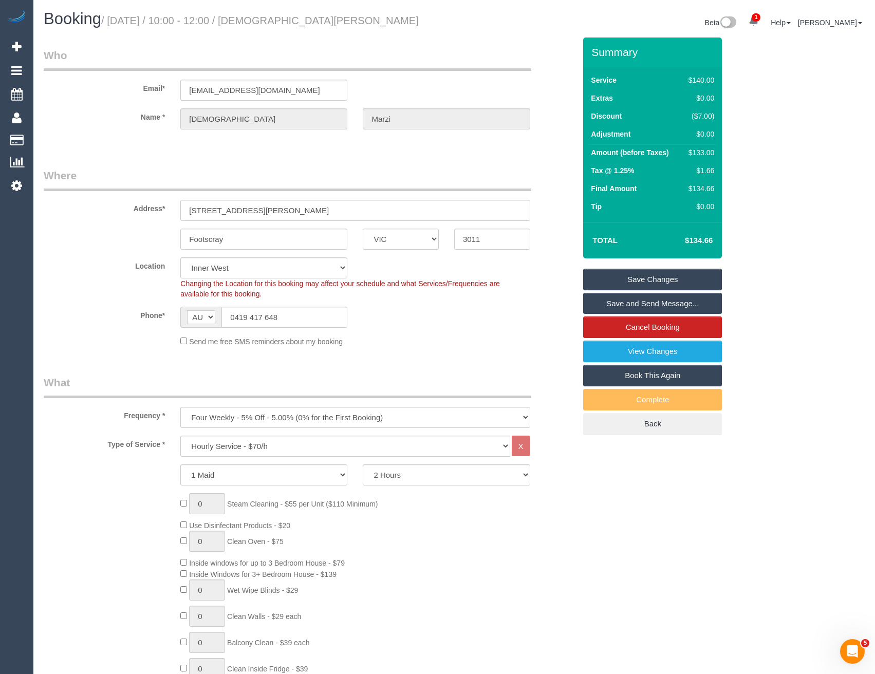
click at [641, 276] on link "Save Changes" at bounding box center [652, 280] width 139 height 22
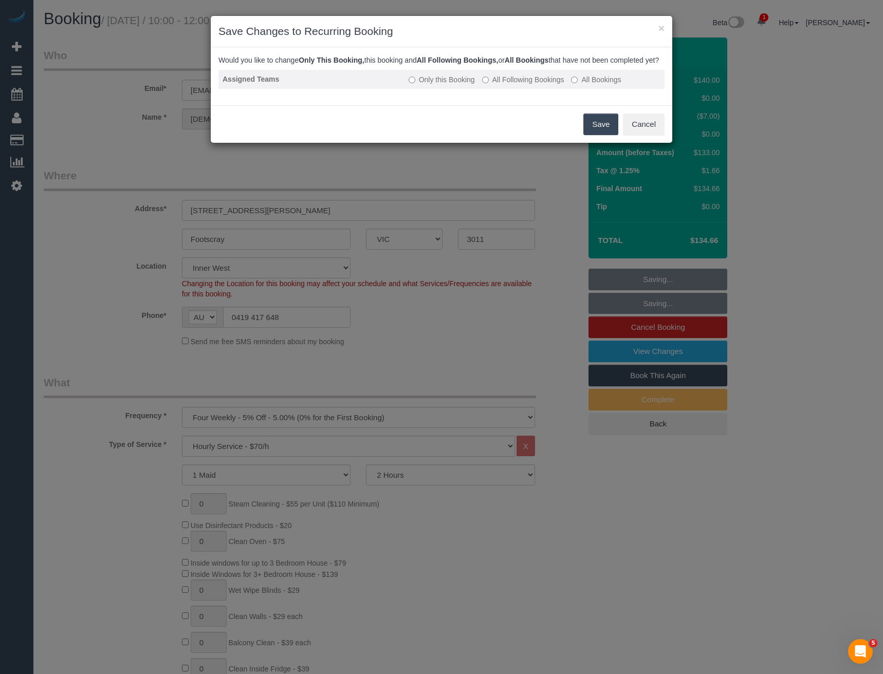
click at [498, 85] on label "All Following Bookings" at bounding box center [523, 80] width 82 height 10
click at [597, 135] on button "Save" at bounding box center [600, 125] width 35 height 22
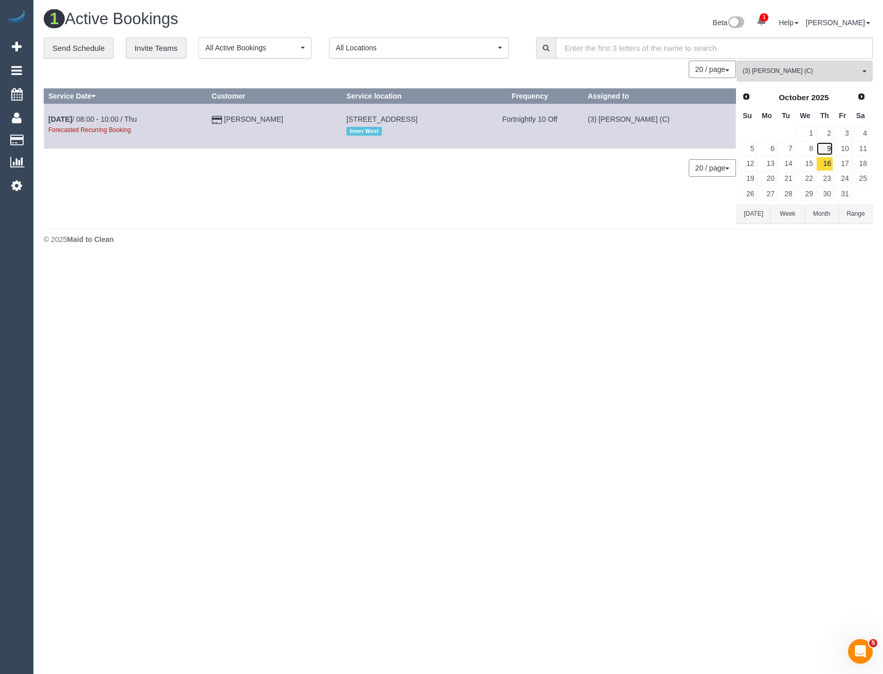
click at [825, 150] on link "9" at bounding box center [824, 149] width 17 height 14
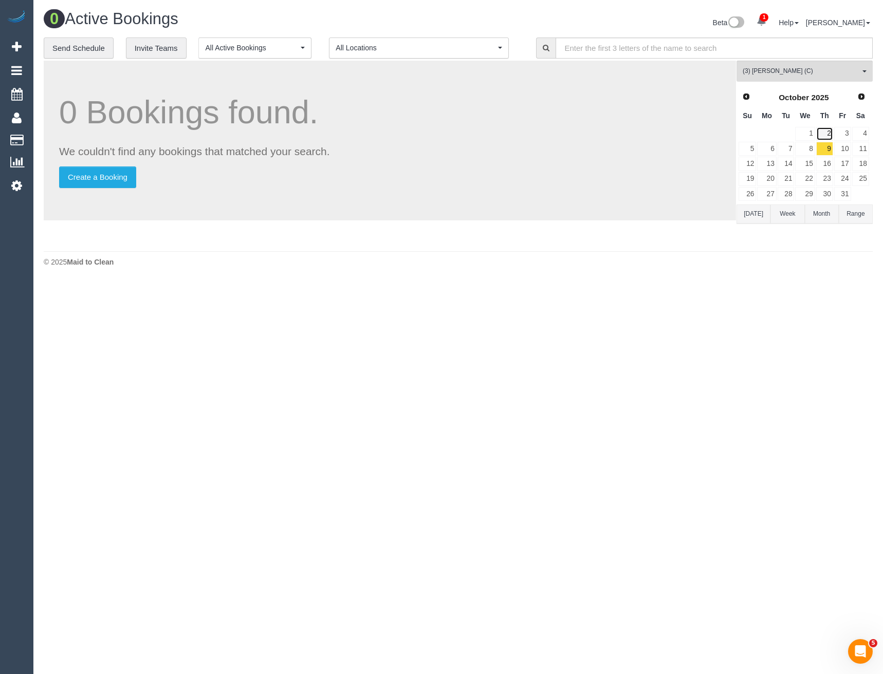
click at [827, 132] on link "2" at bounding box center [824, 134] width 17 height 14
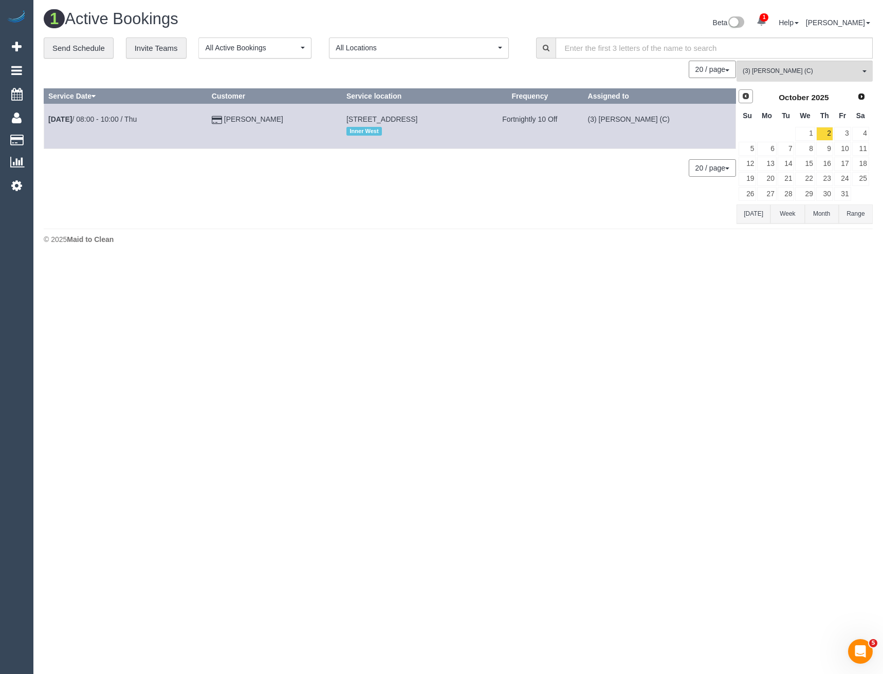
click at [749, 98] on span "Prev" at bounding box center [746, 96] width 8 height 8
click at [857, 95] on link "Next" at bounding box center [861, 97] width 14 height 14
click at [824, 135] on link "2" at bounding box center [824, 134] width 17 height 14
click at [828, 150] on link "9" at bounding box center [824, 149] width 17 height 14
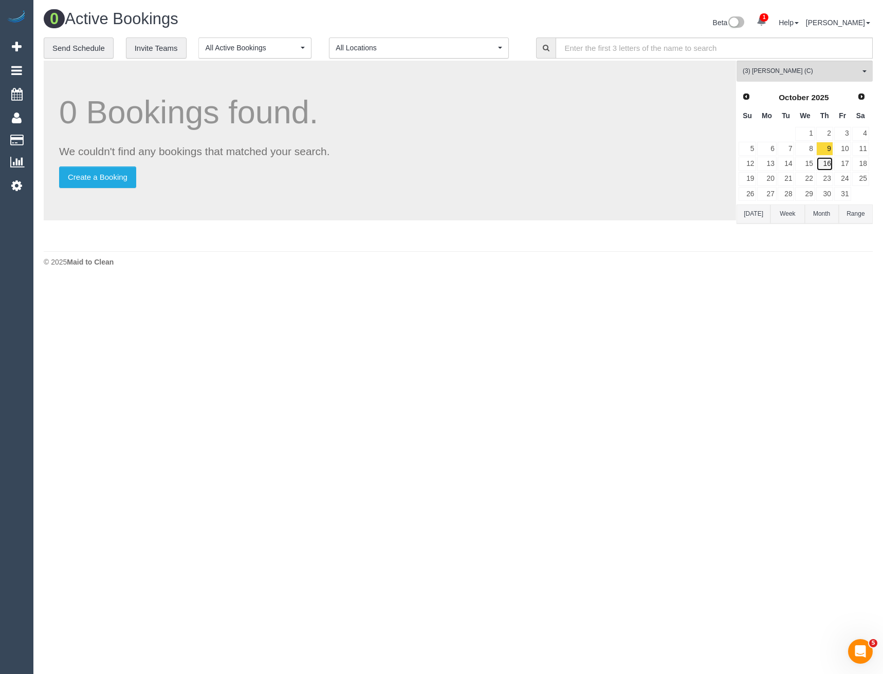
click at [826, 165] on link "16" at bounding box center [824, 164] width 17 height 14
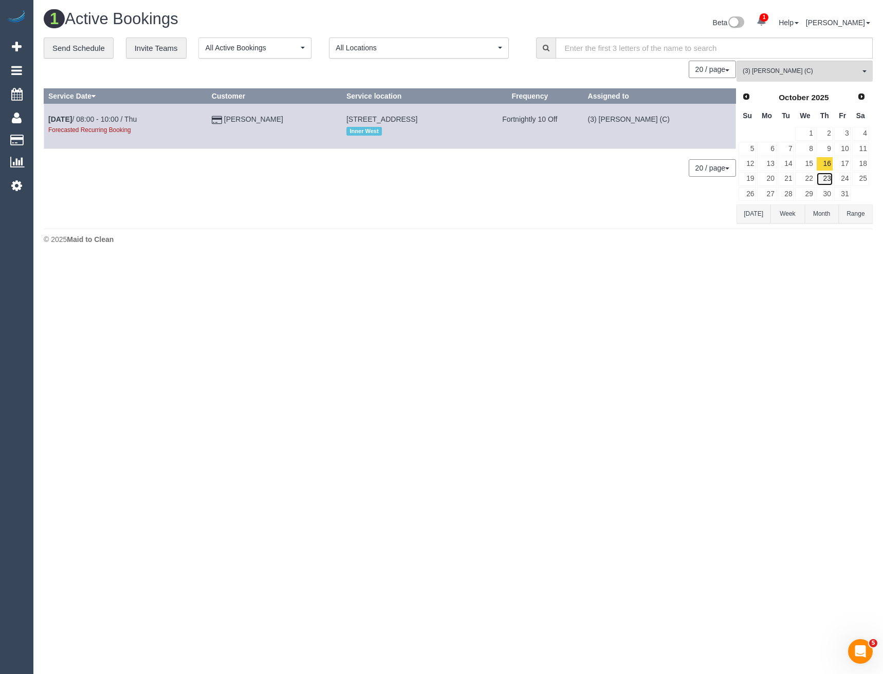
click at [824, 179] on link "23" at bounding box center [824, 179] width 17 height 14
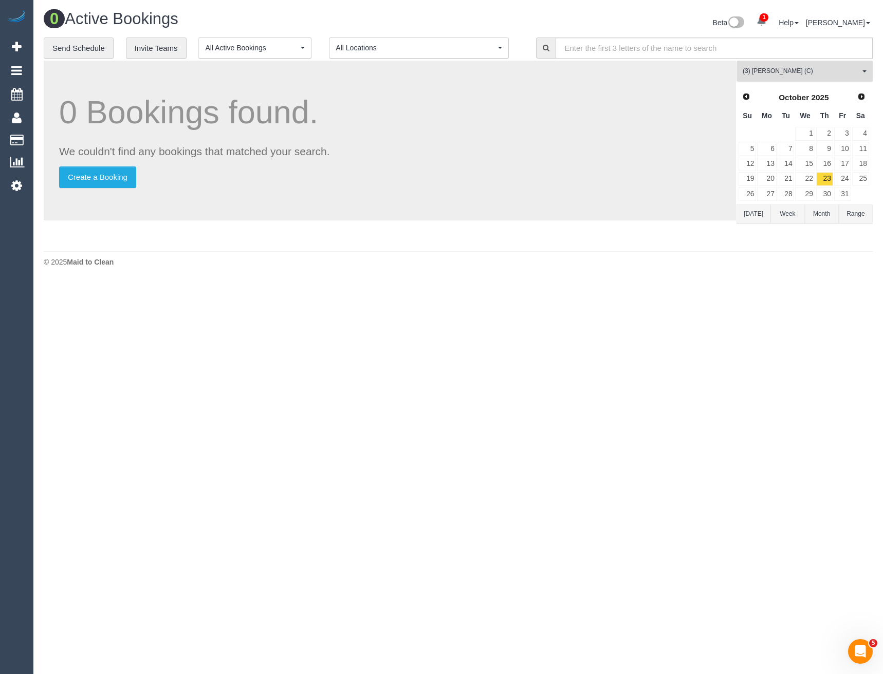
click at [775, 76] on button "(3) Barun Chand (C) All Teams" at bounding box center [805, 71] width 136 height 21
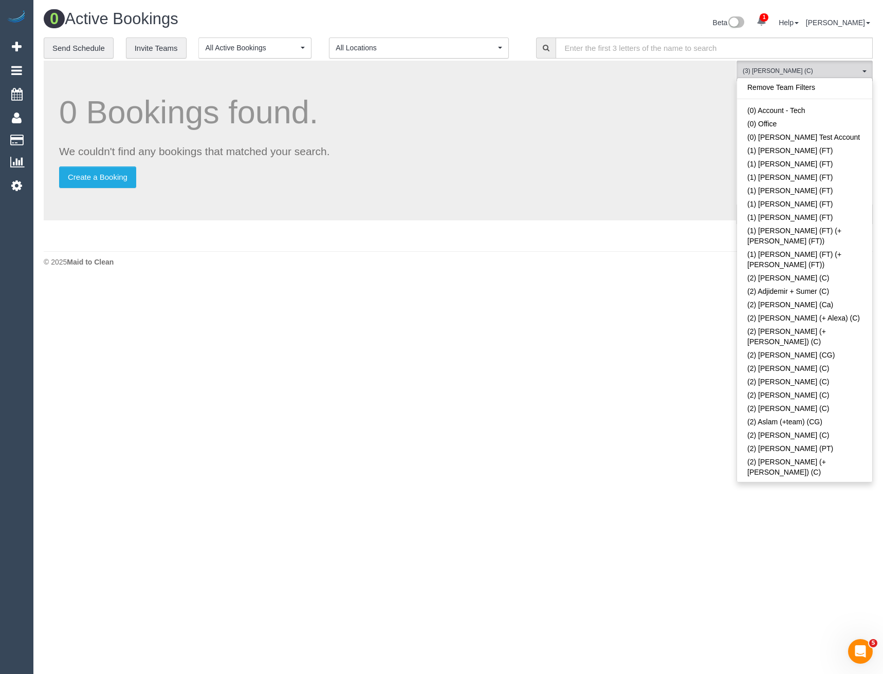
scroll to position [1234, 0]
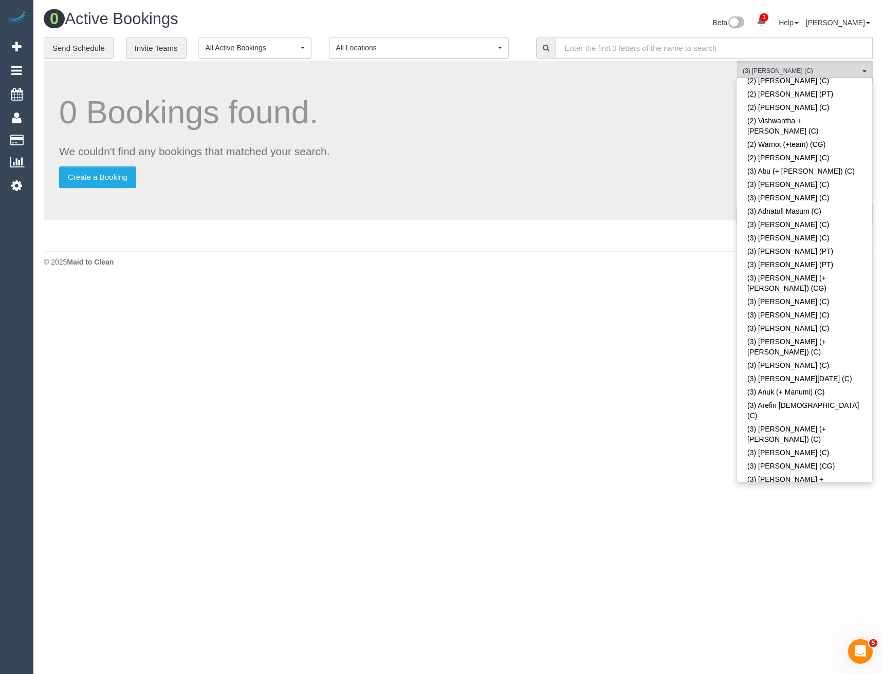
click at [788, 520] on link "(3) [PERSON_NAME] (C)" at bounding box center [804, 526] width 135 height 13
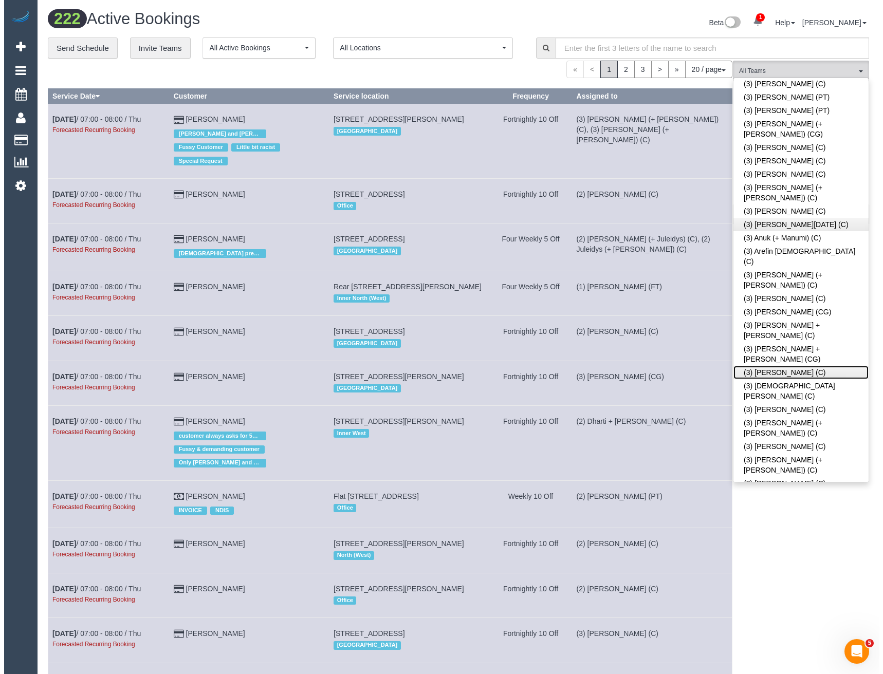
scroll to position [1645, 0]
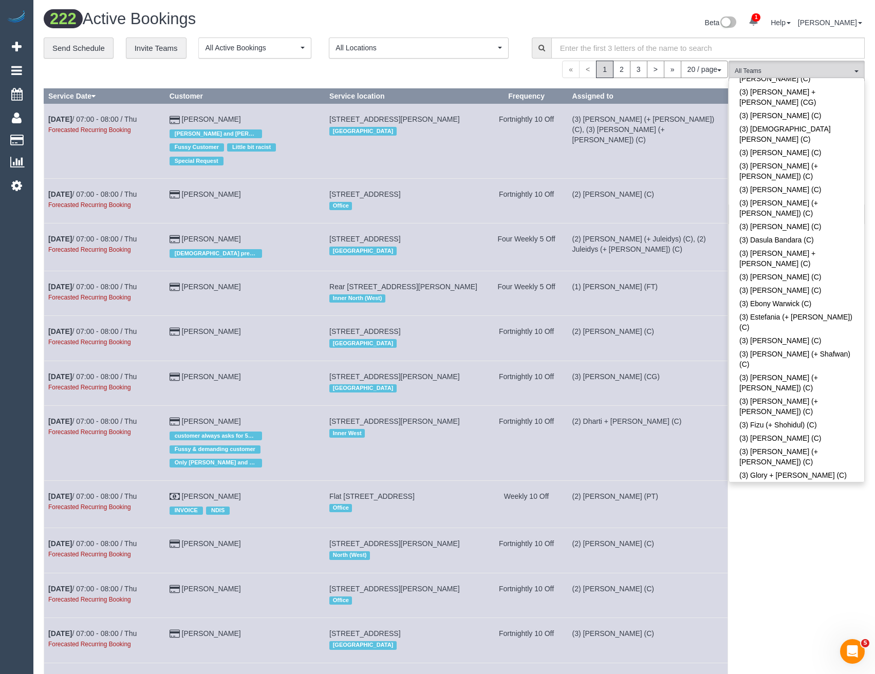
click at [771, 570] on link "(3) Hasindu Chamath (C)" at bounding box center [796, 576] width 135 height 13
click at [801, 517] on div "(3) Hasindu Chamath (C) All Teams Remove Team Filters (0) Account - Tech (0) Of…" at bounding box center [797, 607] width 136 height 1092
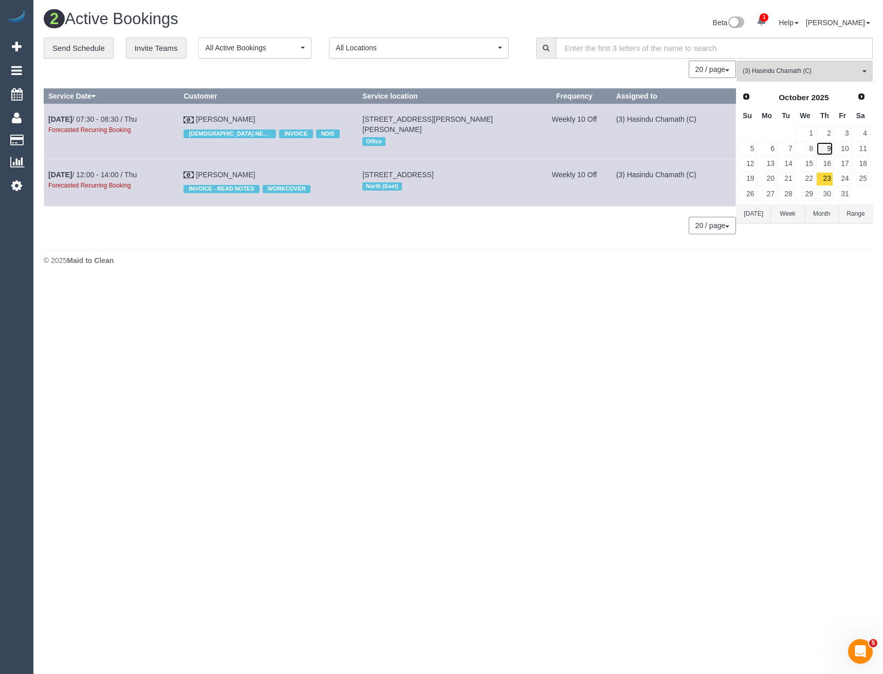
click at [828, 151] on link "9" at bounding box center [824, 149] width 17 height 14
click at [826, 181] on link "23" at bounding box center [824, 179] width 17 height 14
click at [863, 94] on span "Next" at bounding box center [862, 96] width 8 height 8
click at [825, 149] on link "6" at bounding box center [824, 149] width 17 height 14
click at [827, 179] on link "20" at bounding box center [824, 179] width 17 height 14
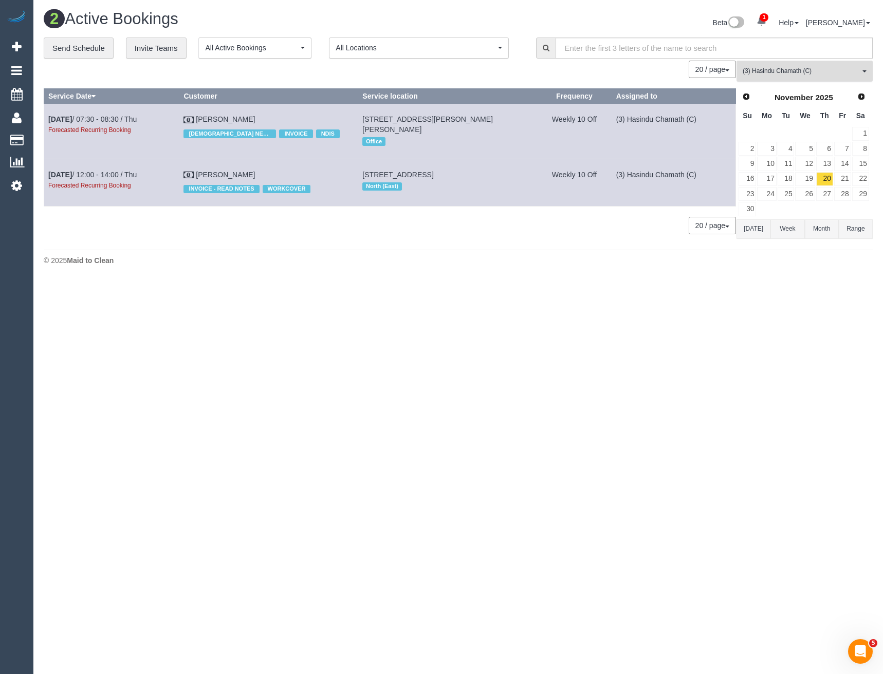
click at [774, 70] on span "(3) Hasindu Chamath (C)" at bounding box center [801, 71] width 117 height 9
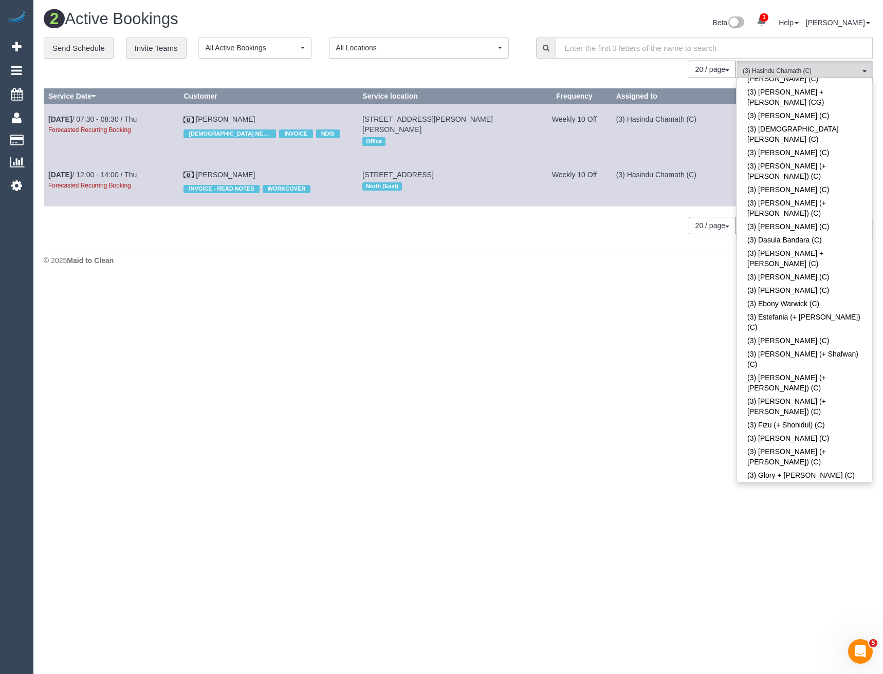
click at [795, 570] on link "(3) Hasindu Chamath (C)" at bounding box center [804, 576] width 135 height 13
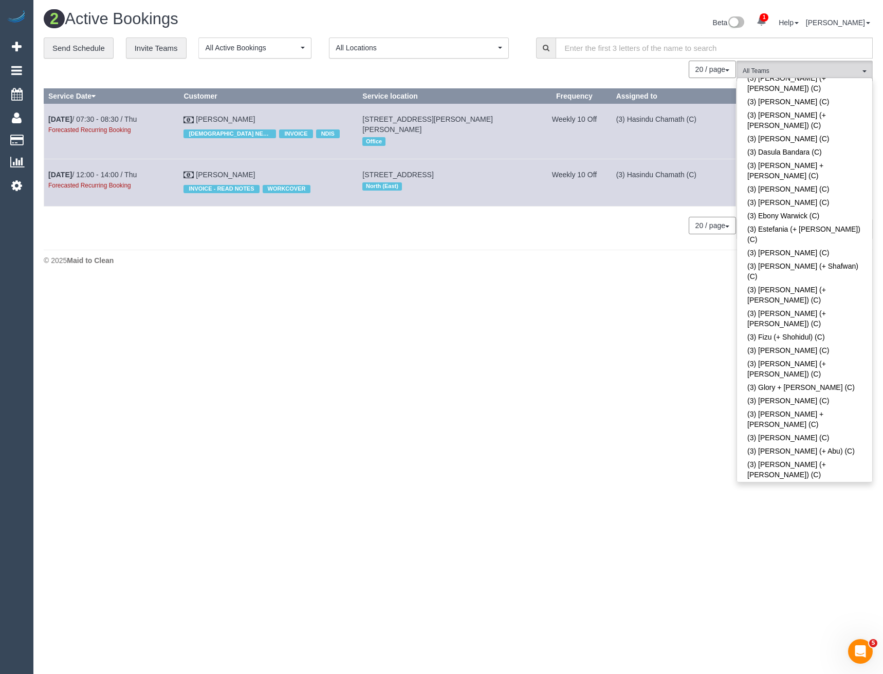
scroll to position [1748, 0]
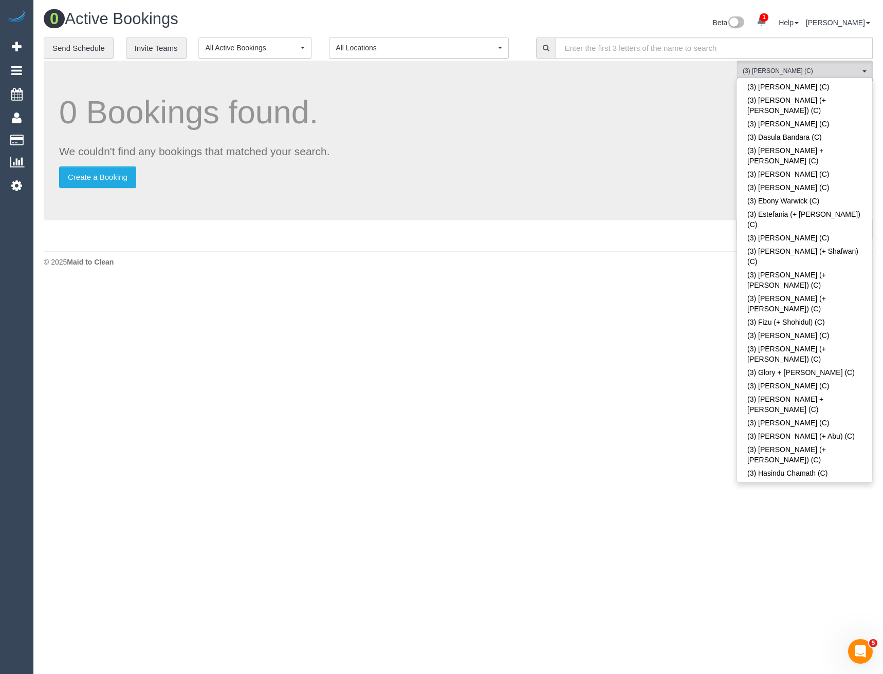
click body "1 Beta Your Notifications You have 0 alerts × You have 1 to charge for 25/09/20…"
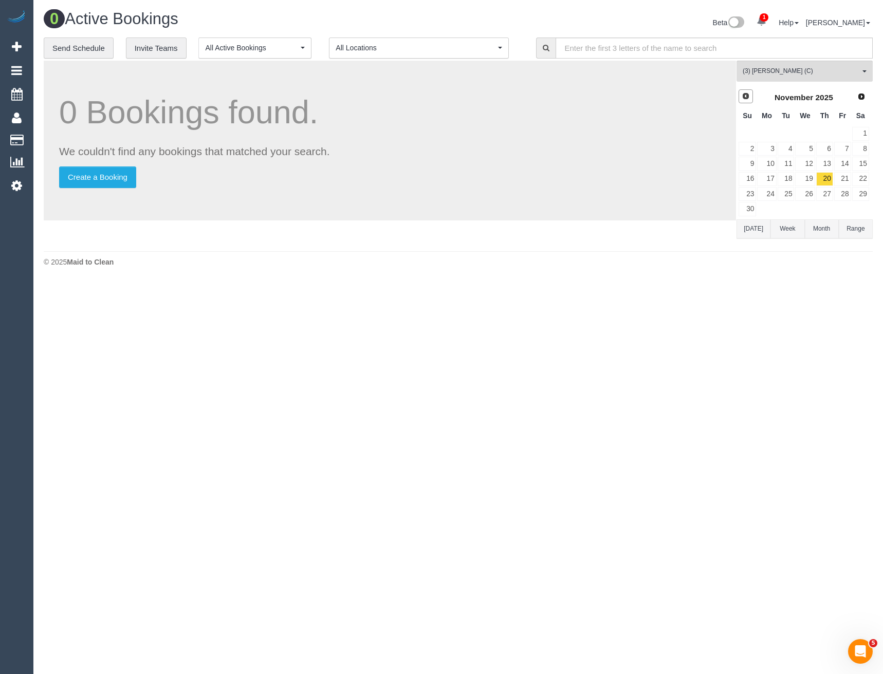
click span "Prev"
click link "2"
click link "9"
click link "16"
click link "23"
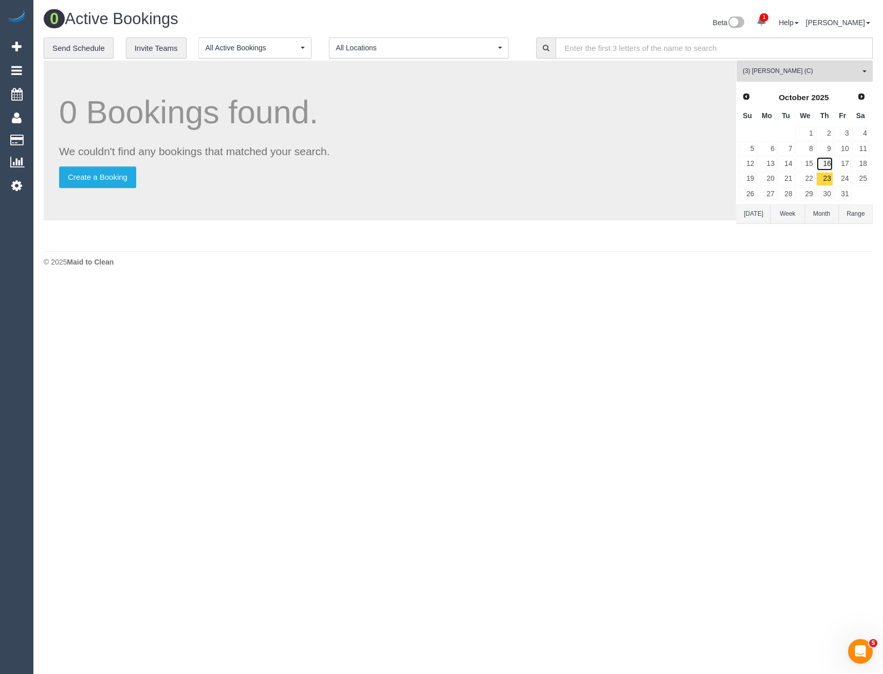
click link "16"
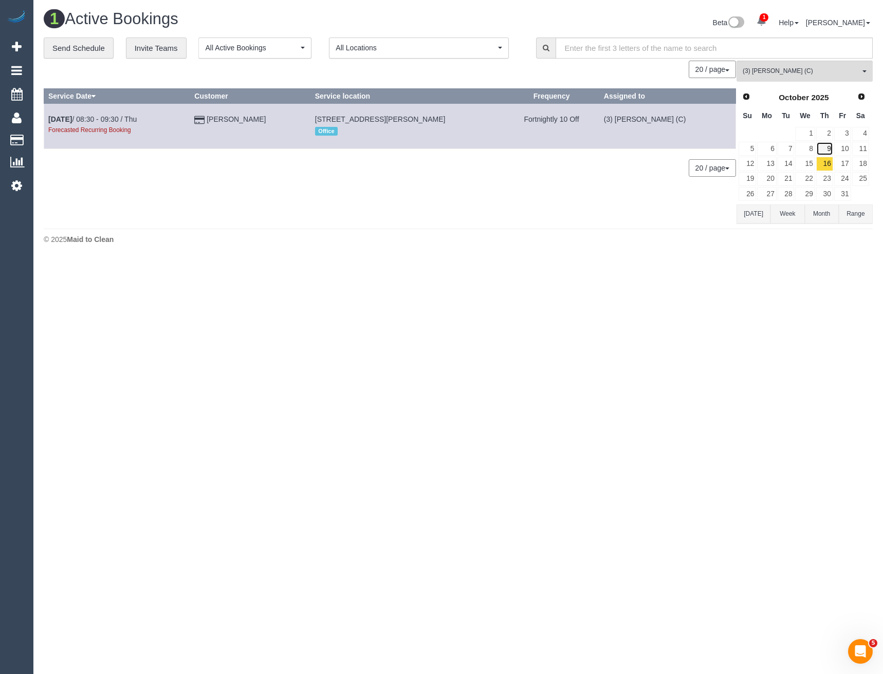
click link "9"
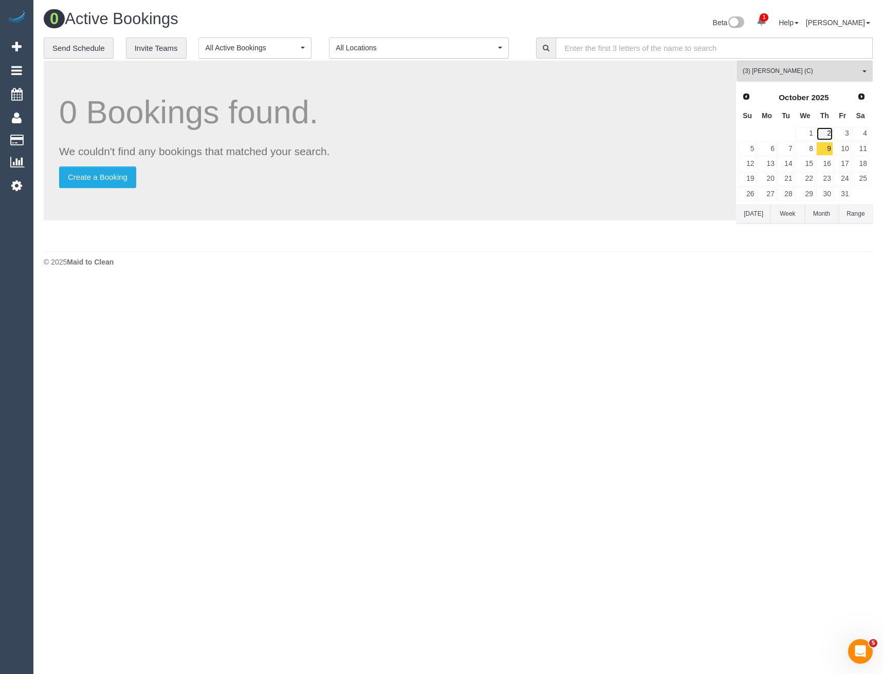
click link "2"
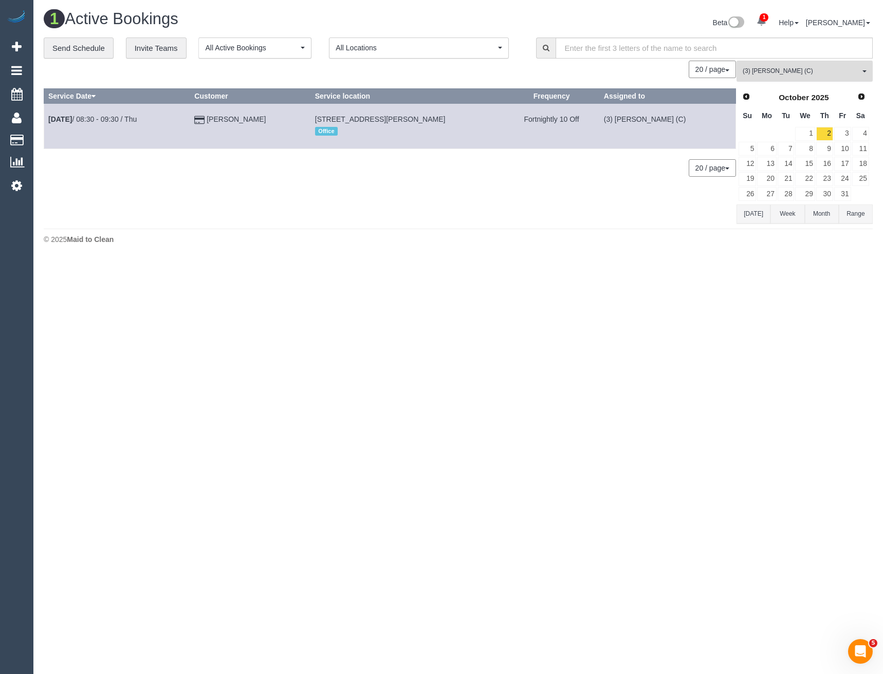
click button "(3) Luke HJ (C) All Teams"
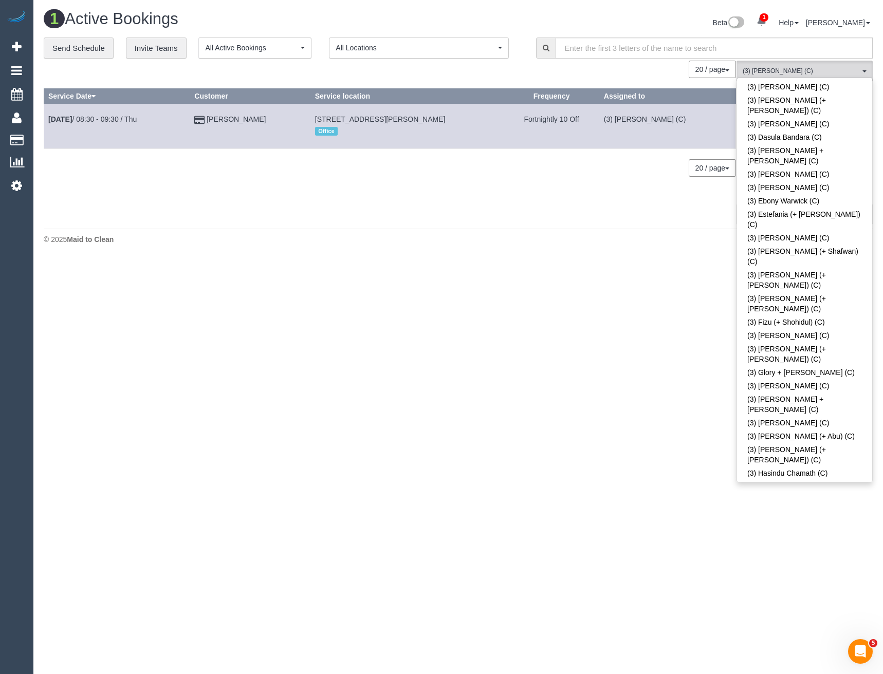
click link "(3) [PERSON_NAME] (C)"
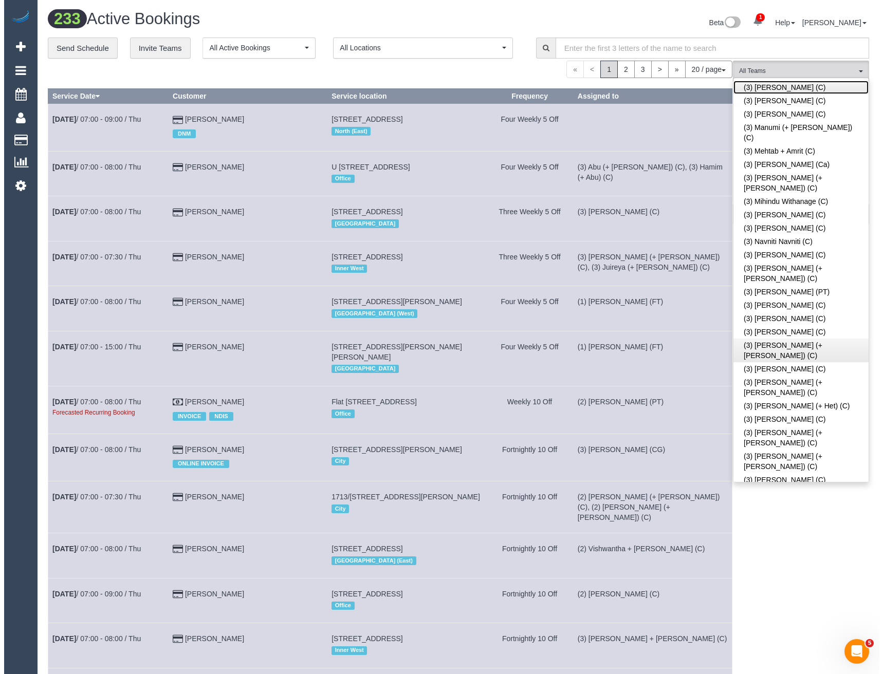
scroll to position [2519, 0]
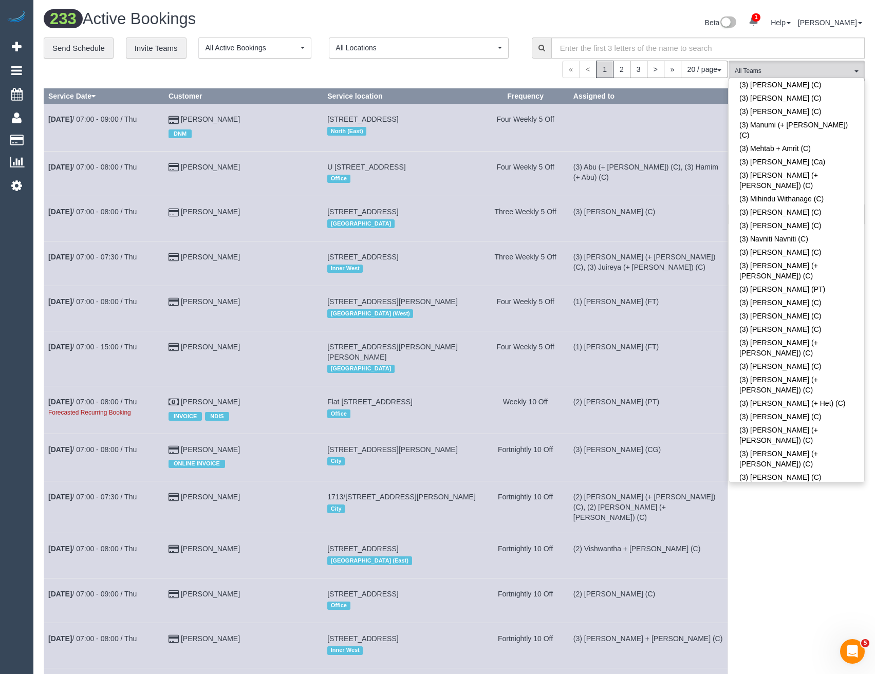
click link "(4) [PERSON_NAME] (+ Ayoma) (C)"
click div "(4) Nilash (+ Ayoma) (C) All Teams Remove Team Filters (0) Account - Tech (0) O…"
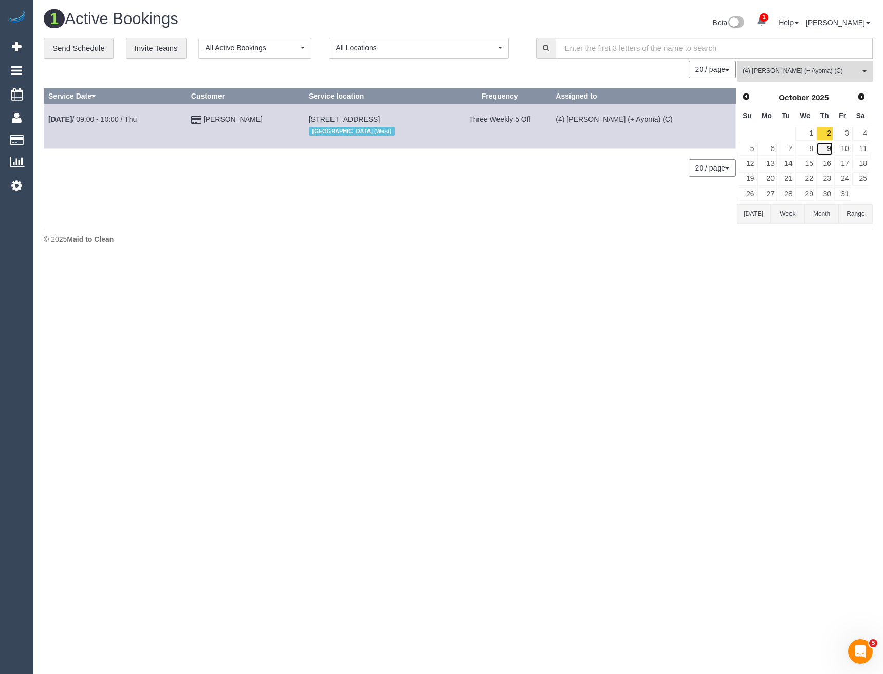
click link "9"
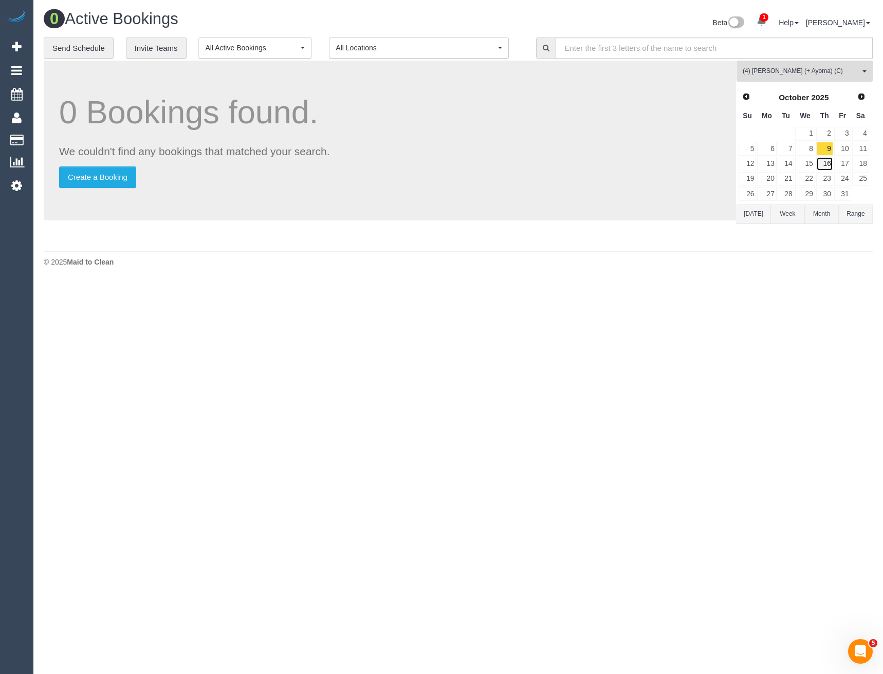
click link "16"
click link "23"
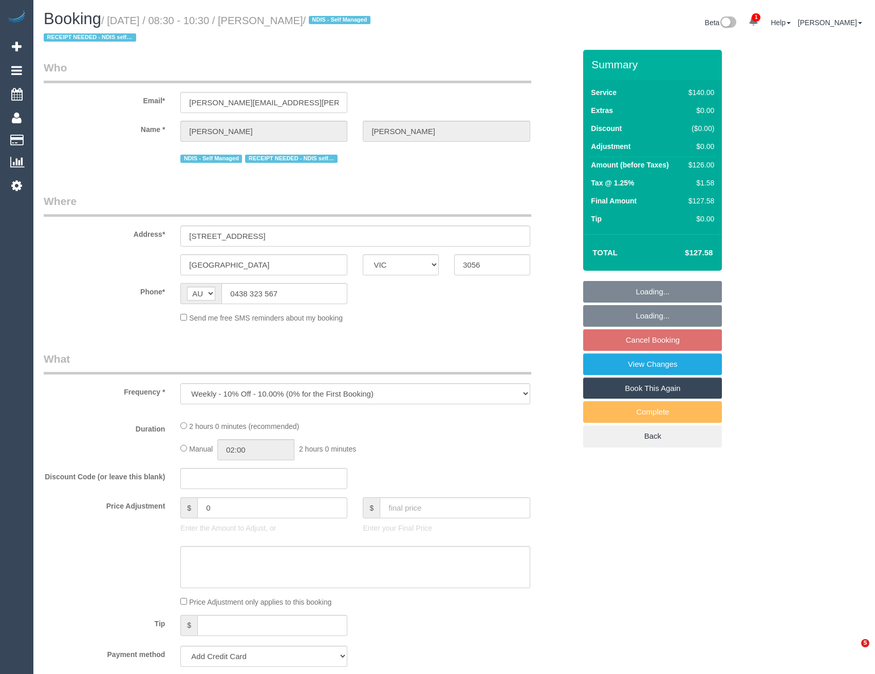
select select "VIC"
select select "string:stripe-pm_1QzTLH2GScqysDRVRuGzHaac"
select select "number:28"
select select "number:14"
select select "number:19"
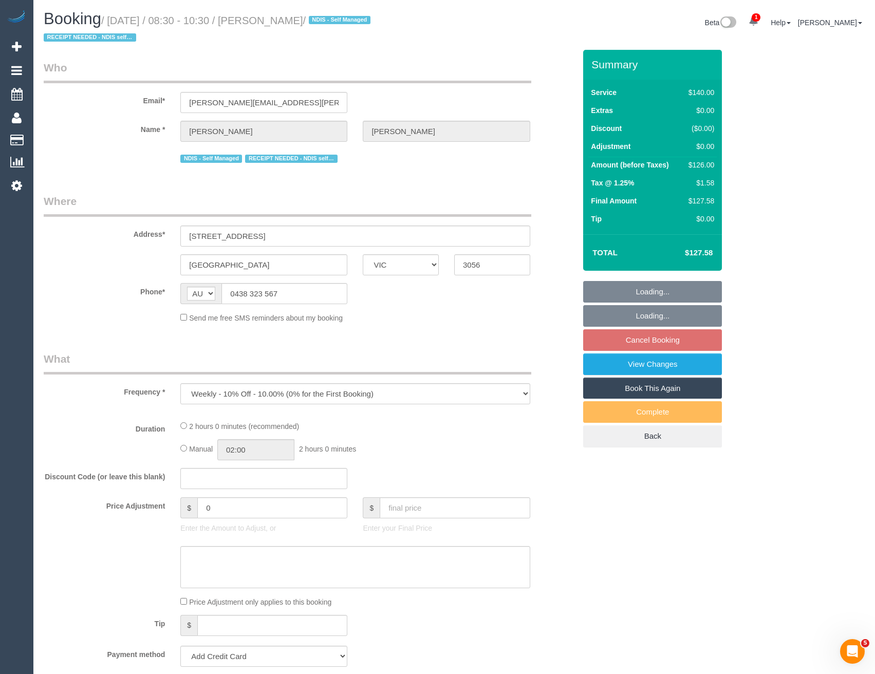
select select "number:36"
select select "number:34"
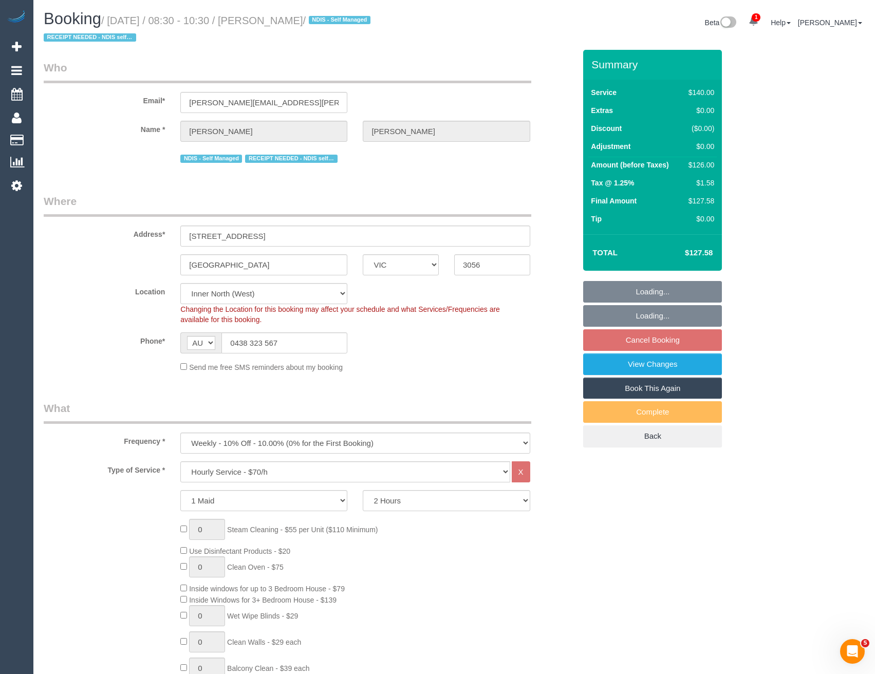
select select "object:1800"
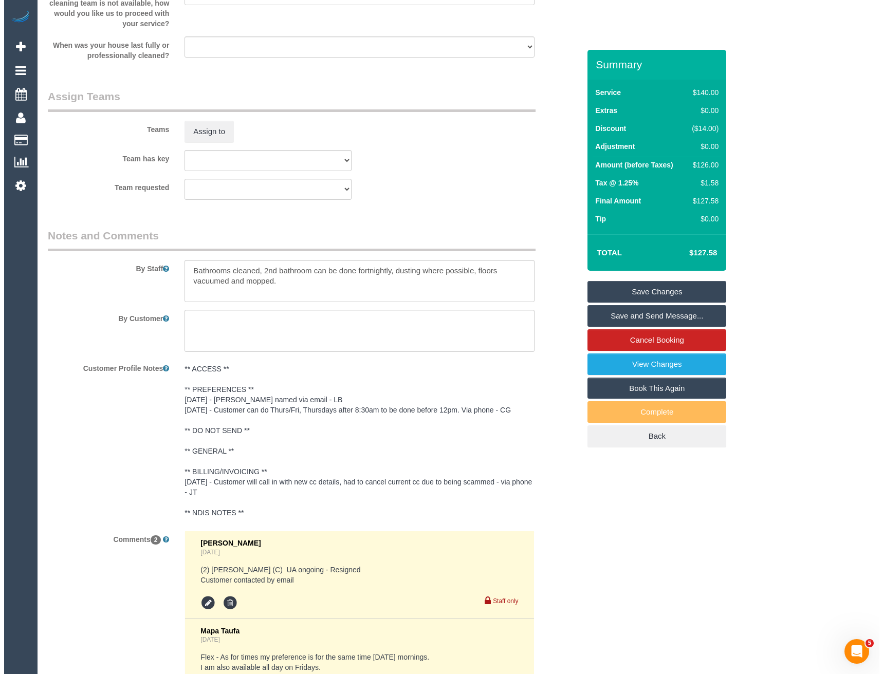
scroll to position [1491, 0]
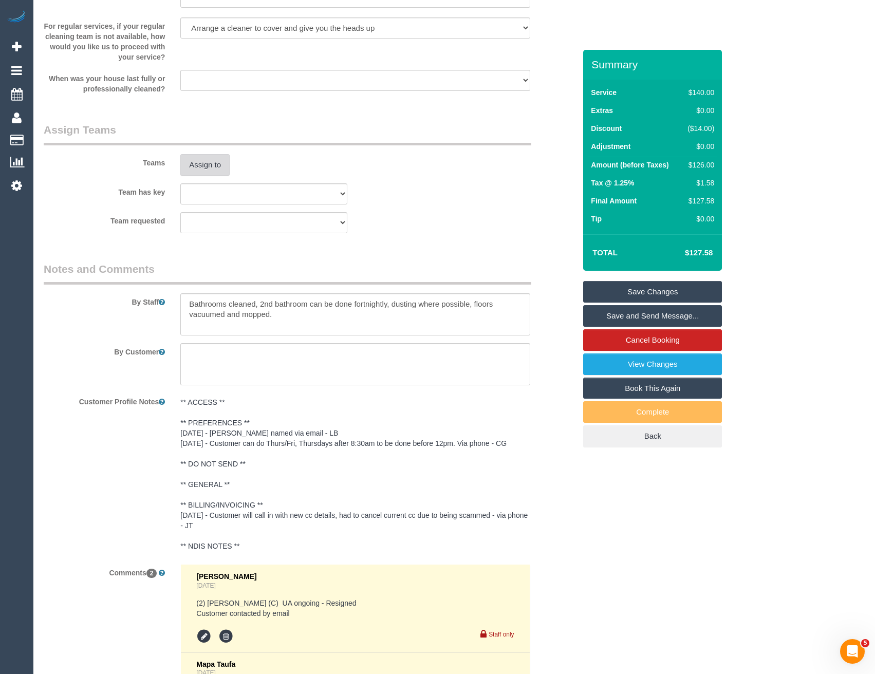
click at [206, 170] on button "Assign to" at bounding box center [204, 165] width 49 height 22
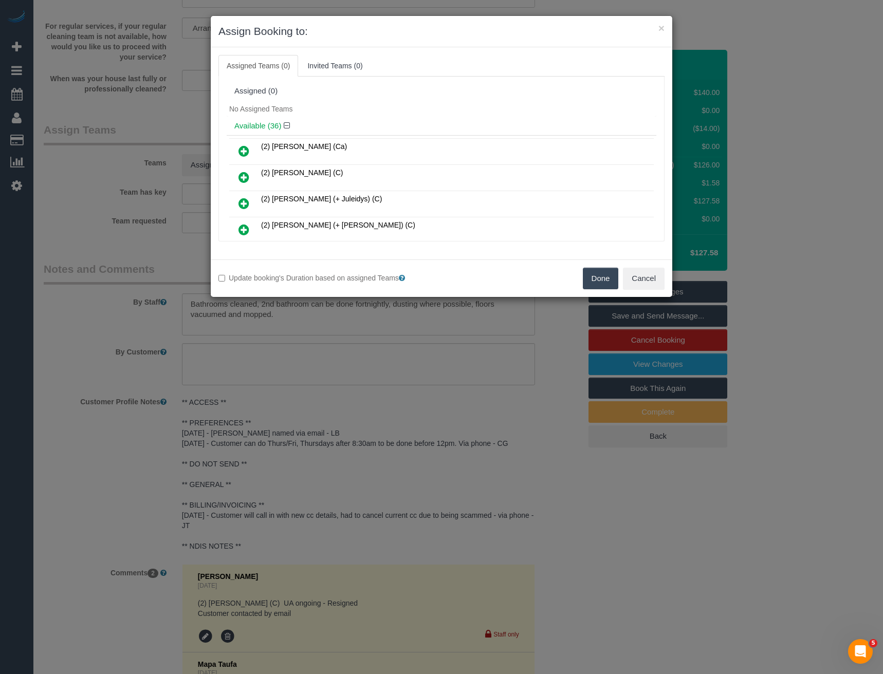
scroll to position [4418, 0]
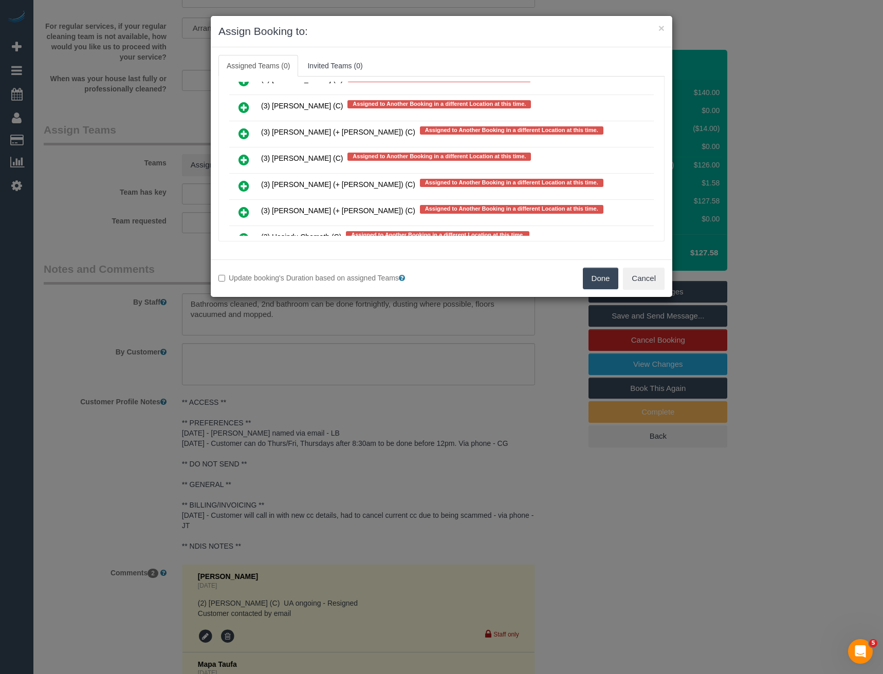
click at [245, 157] on icon at bounding box center [244, 160] width 11 height 12
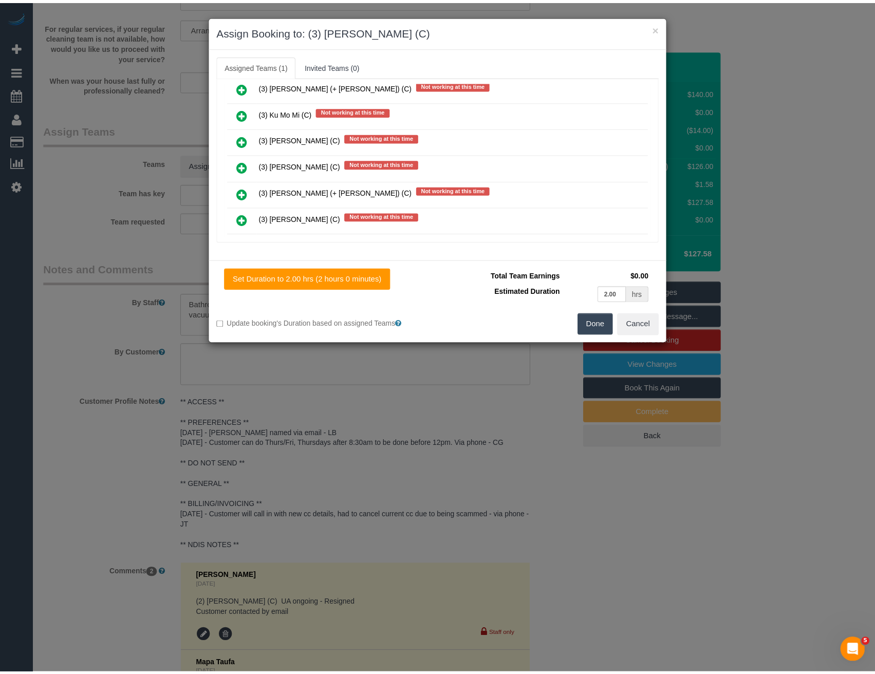
scroll to position [0, 0]
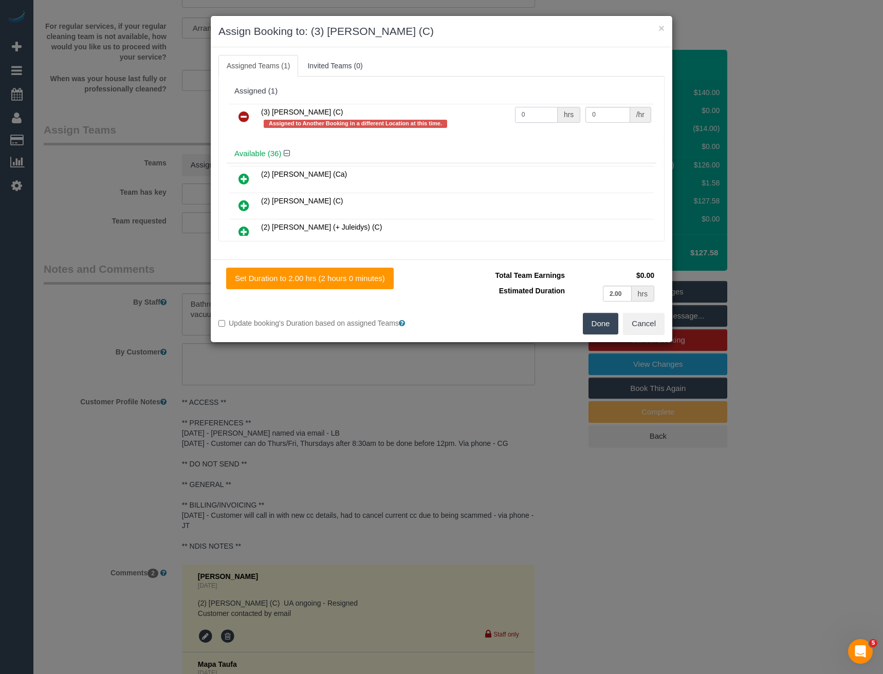
drag, startPoint x: 524, startPoint y: 115, endPoint x: 491, endPoint y: 113, distance: 33.0
click at [496, 115] on tr "(3) [PERSON_NAME] (C) Assigned to Another Booking in a different Location at th…" at bounding box center [441, 118] width 425 height 29
type input "2"
type input "35"
click at [599, 321] on button "Done" at bounding box center [601, 324] width 36 height 22
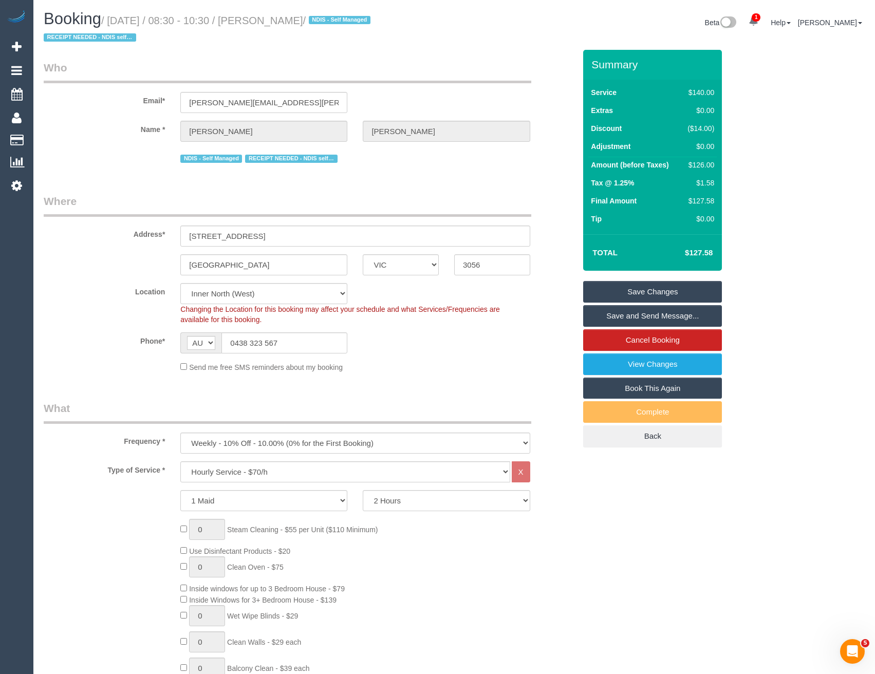
click at [626, 319] on link "Save and Send Message..." at bounding box center [652, 316] width 139 height 22
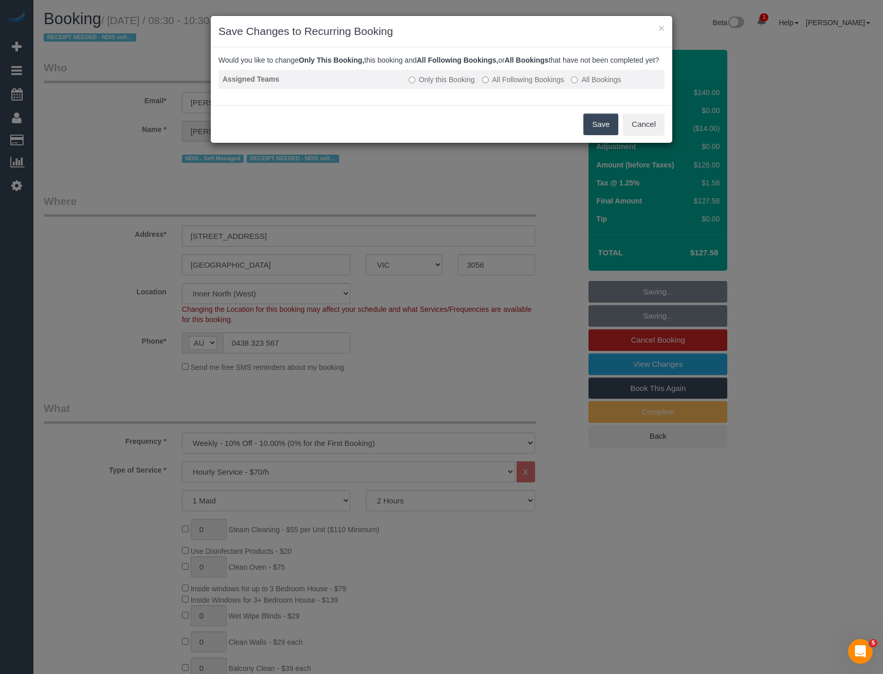
click at [508, 85] on label "All Following Bookings" at bounding box center [523, 80] width 82 height 10
click at [605, 135] on button "Save" at bounding box center [600, 125] width 35 height 22
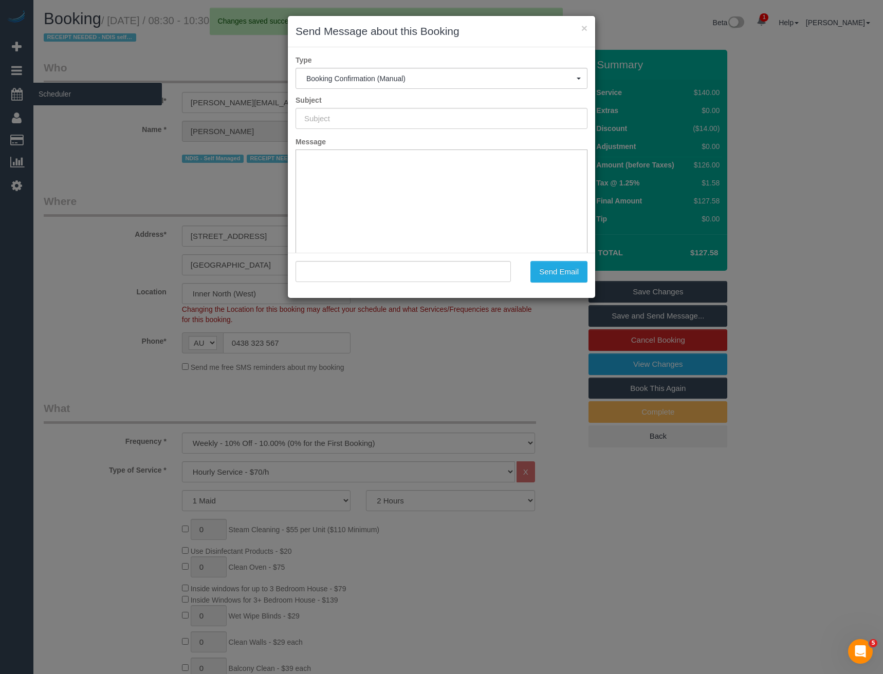
type input "Booking Confirmed"
type input ""[PERSON_NAME]" <[PERSON_NAME][EMAIL_ADDRESS][PERSON_NAME][DOMAIN_NAME]>"
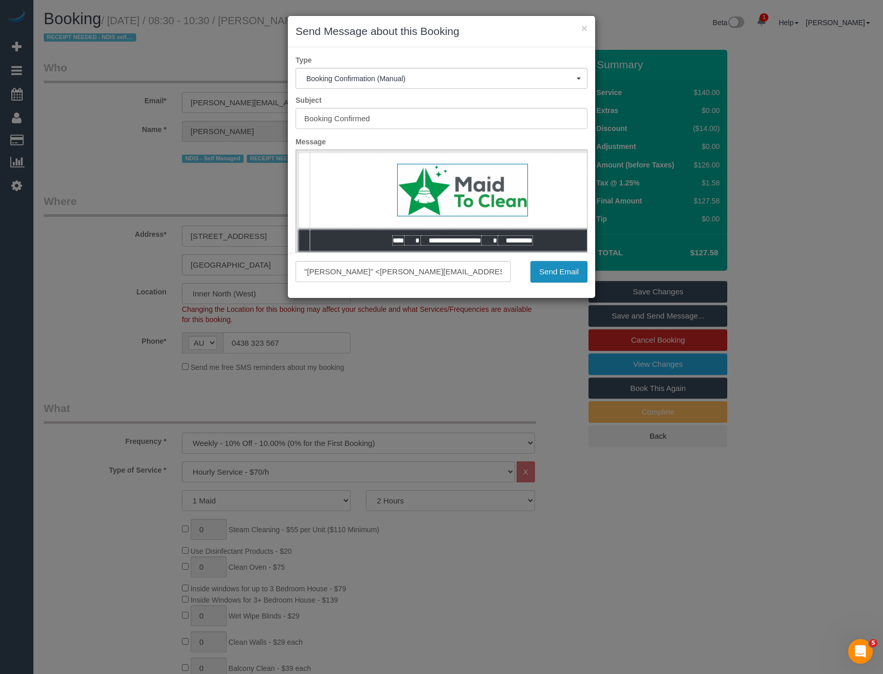
click at [549, 277] on button "Send Email" at bounding box center [559, 272] width 57 height 22
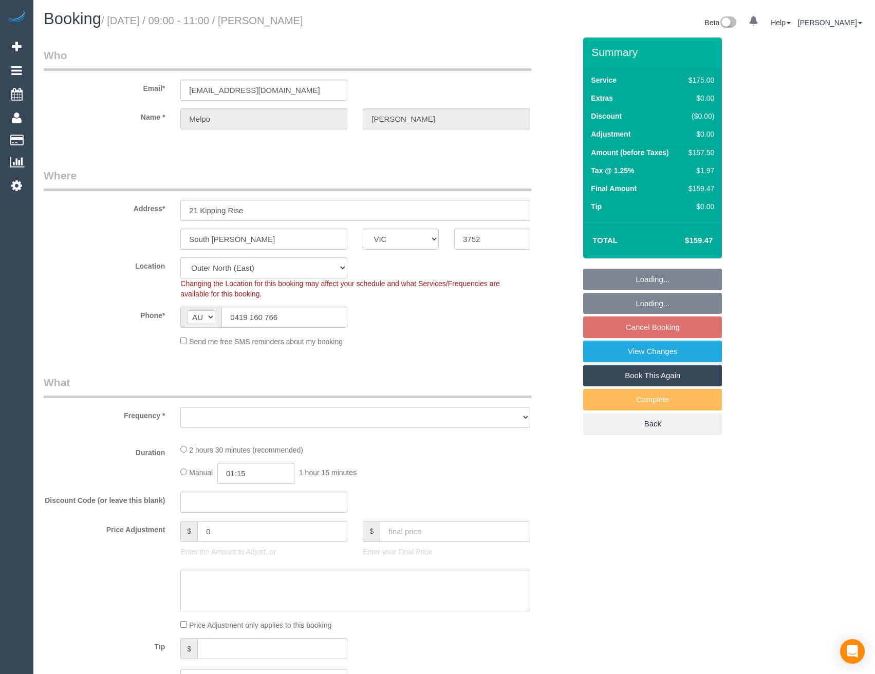
select select "VIC"
select select "object:563"
select select "string:stripe-pm_1QCAg32GScqysDRVi7vzTg8g"
select select "number:27"
select select "number:14"
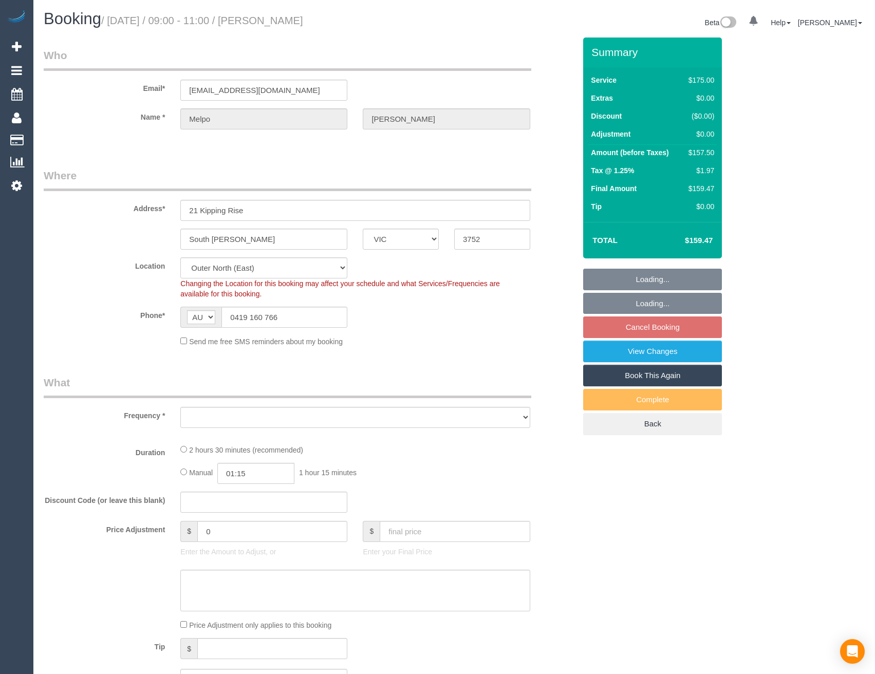
select select "number:18"
select select "number:22"
select select "number:34"
select select "number:12"
select select "object:714"
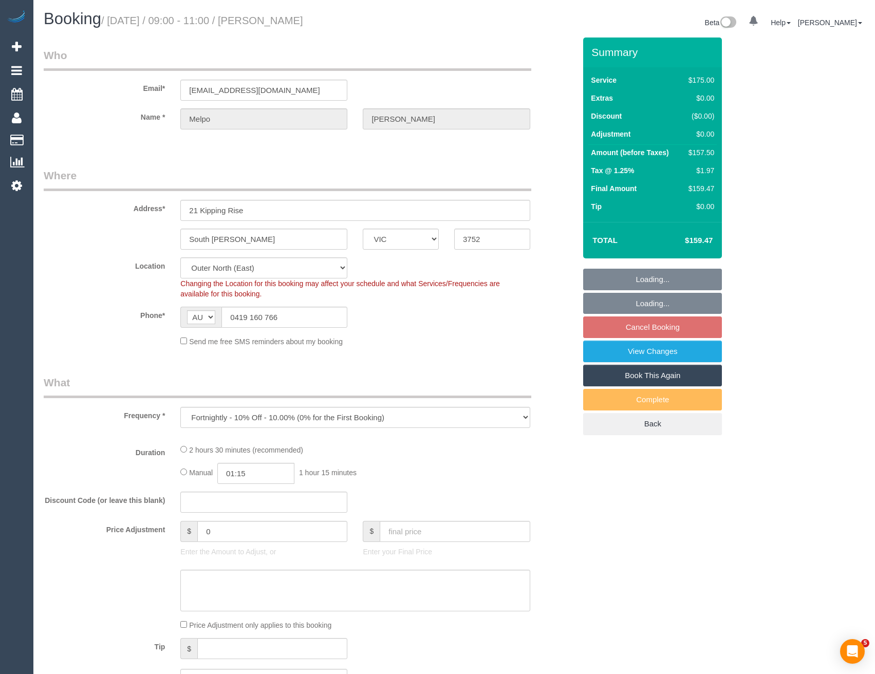
select select "150"
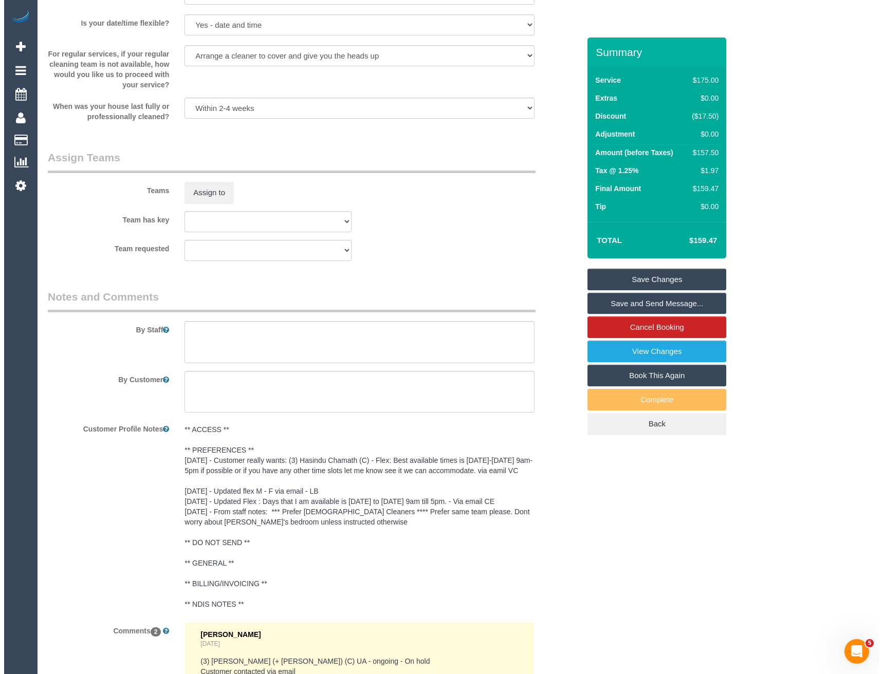
scroll to position [1388, 0]
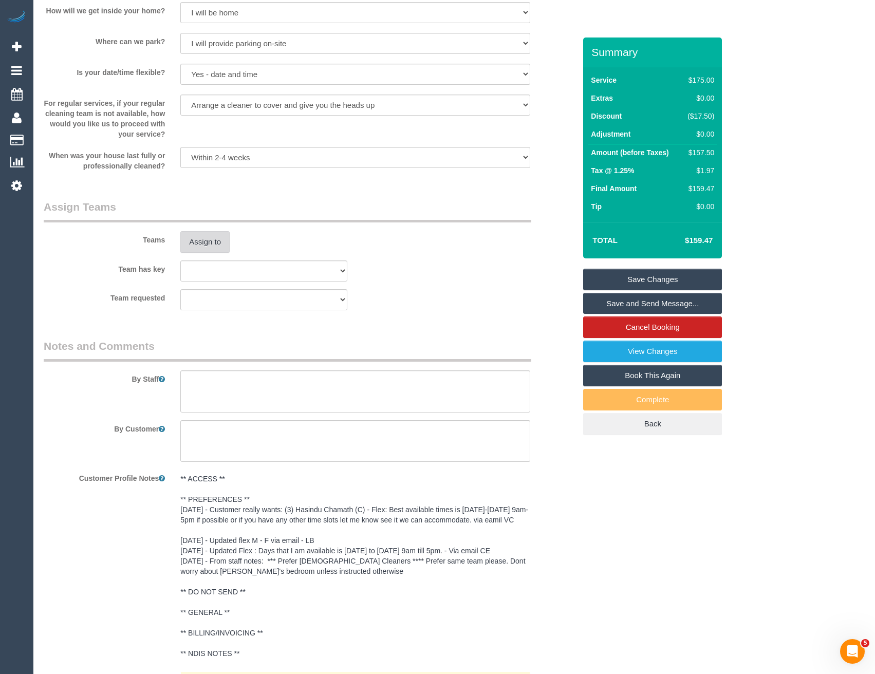
click at [206, 246] on button "Assign to" at bounding box center [204, 242] width 49 height 22
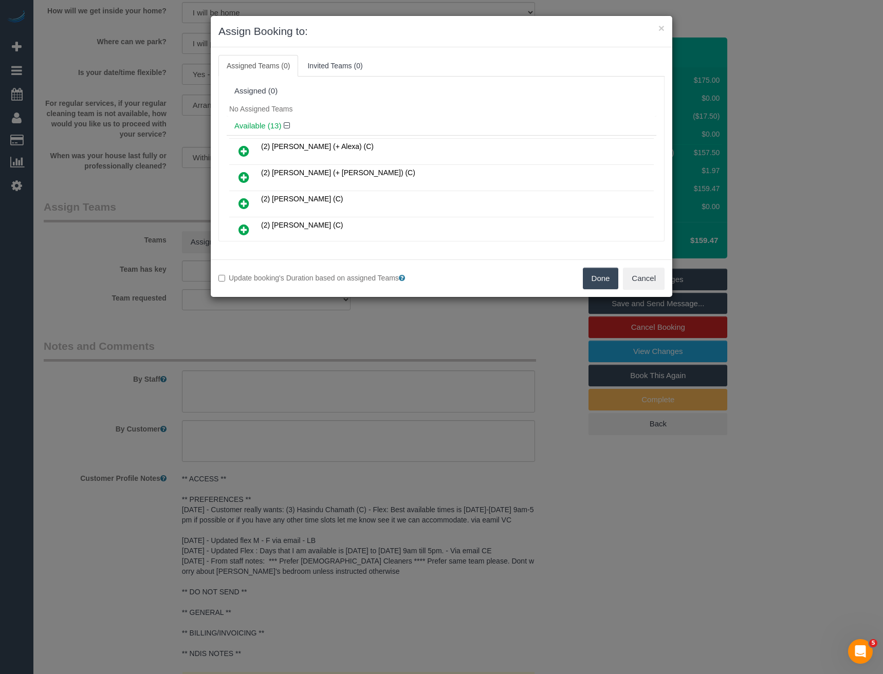
scroll to position [2026, 0]
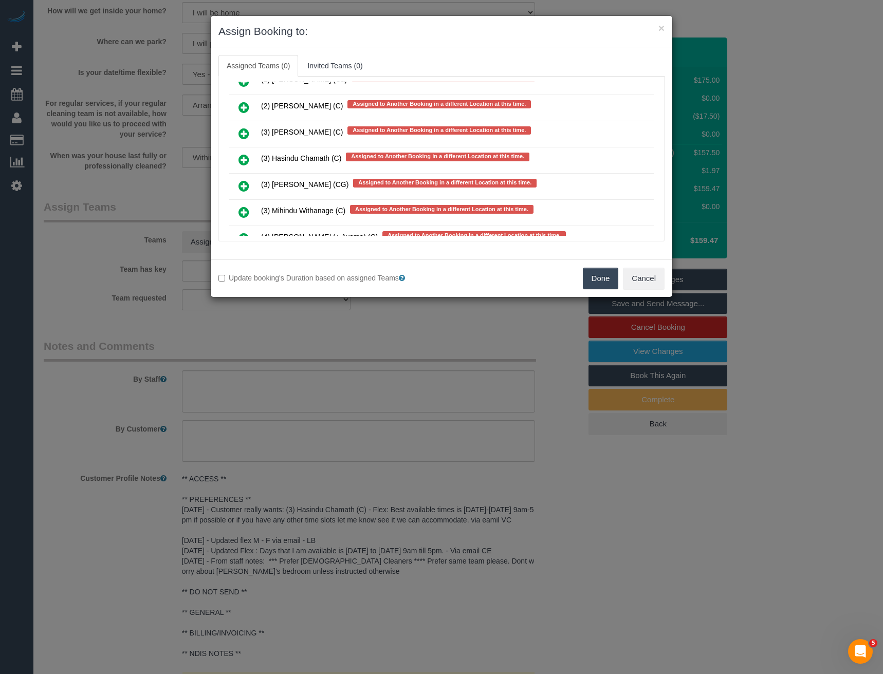
click at [242, 160] on icon at bounding box center [244, 160] width 11 height 12
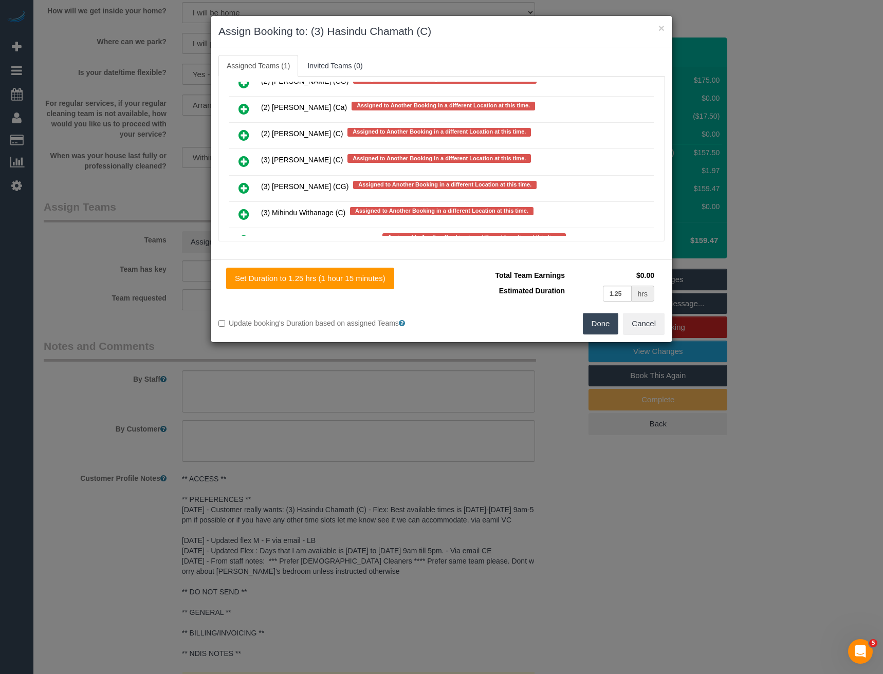
scroll to position [2054, 0]
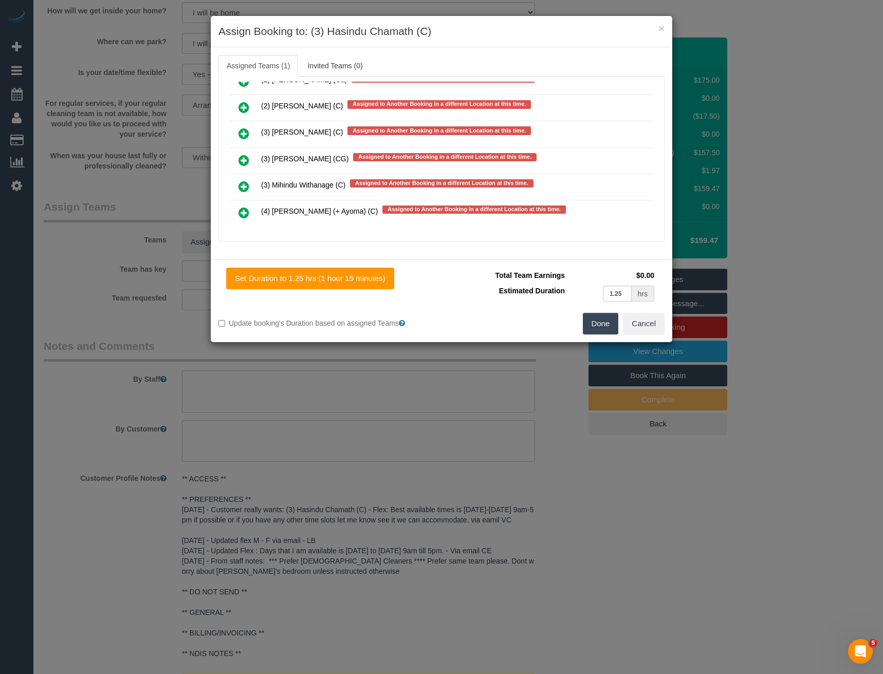
drag, startPoint x: 656, startPoint y: 220, endPoint x: 637, endPoint y: 202, distance: 26.2
click at [654, 82] on div "Assigned (1) (3) Hasindu Chamath (C) Assigned to Another Booking in a different…" at bounding box center [441, 159] width 446 height 165
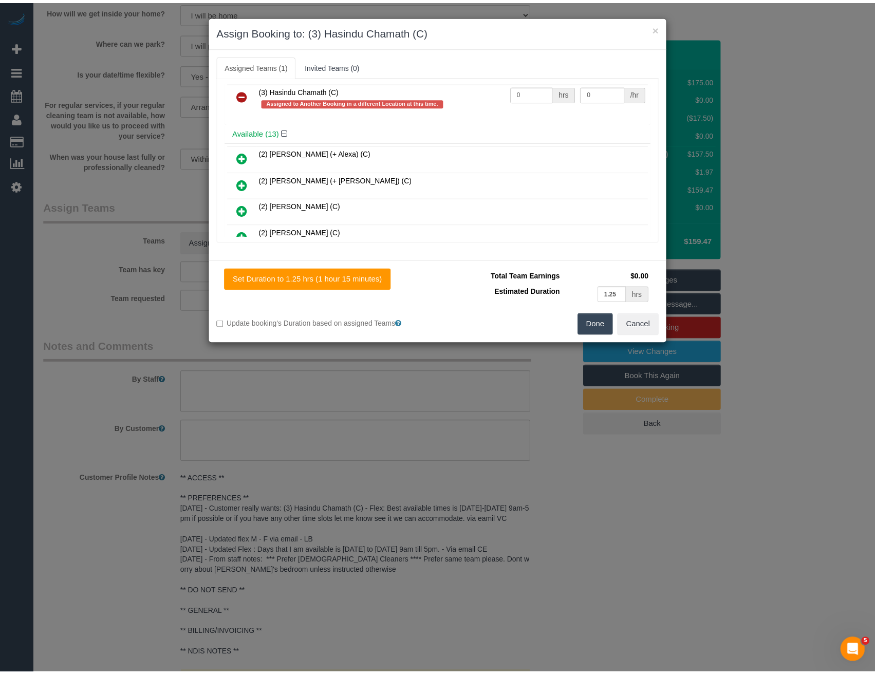
scroll to position [0, 0]
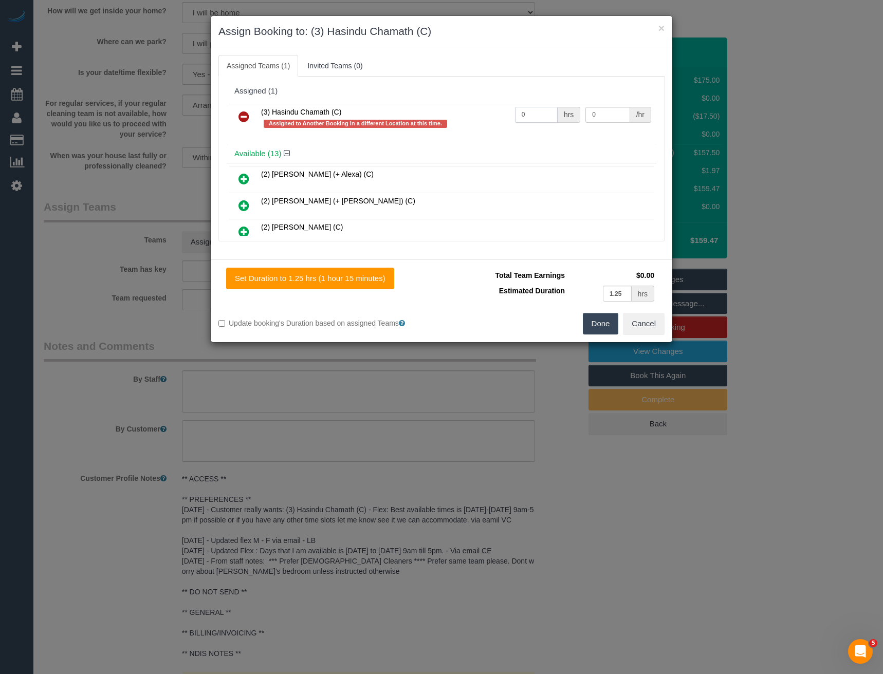
drag, startPoint x: 533, startPoint y: 112, endPoint x: 442, endPoint y: 119, distance: 91.3
click at [459, 114] on tr "(3) Hasindu Chamath (C) Assigned to Another Booking in a different Location at …" at bounding box center [441, 118] width 425 height 29
type input "2.5"
type input "35"
click at [590, 324] on button "Done" at bounding box center [601, 324] width 36 height 22
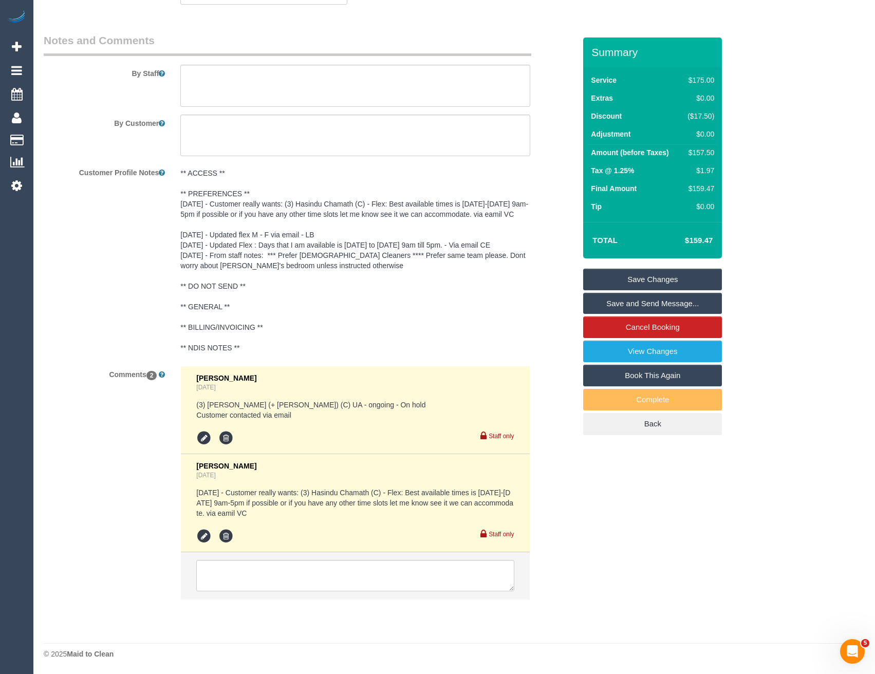
scroll to position [1704, 0]
click at [301, 569] on textarea at bounding box center [355, 576] width 318 height 32
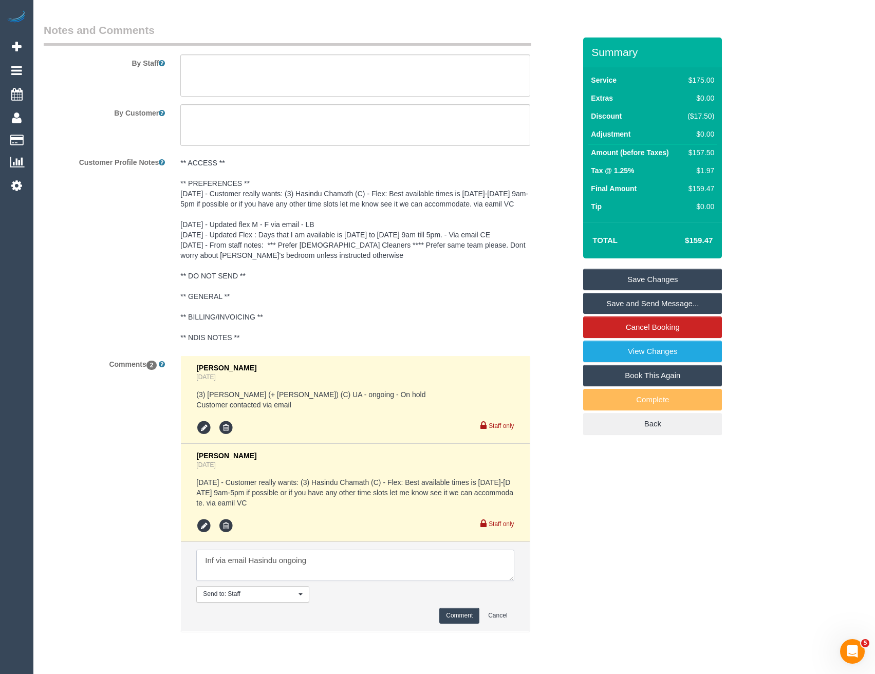
type textarea "Inf via email Hasindu ongoing"
drag, startPoint x: 468, startPoint y: 628, endPoint x: 466, endPoint y: 623, distance: 5.5
click at [468, 624] on button "Comment" at bounding box center [460, 616] width 40 height 16
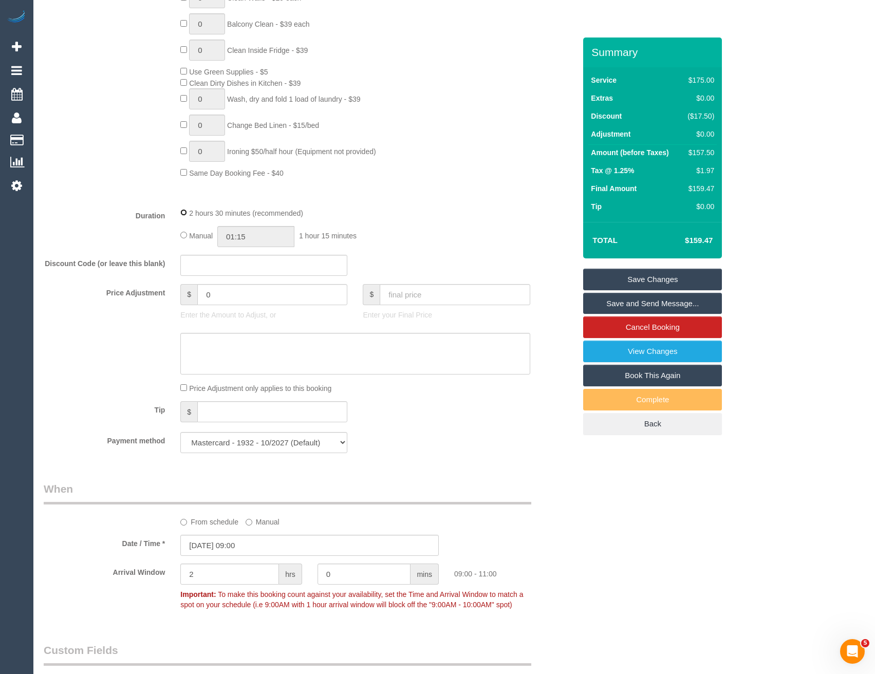
scroll to position [823, 0]
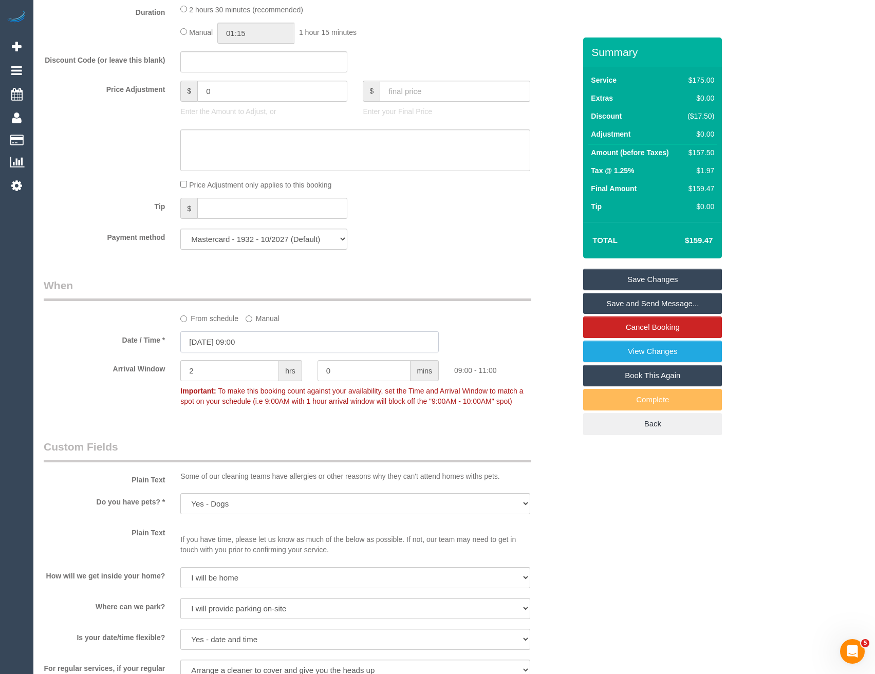
click at [260, 343] on input "[DATE] 09:00" at bounding box center [309, 342] width 259 height 21
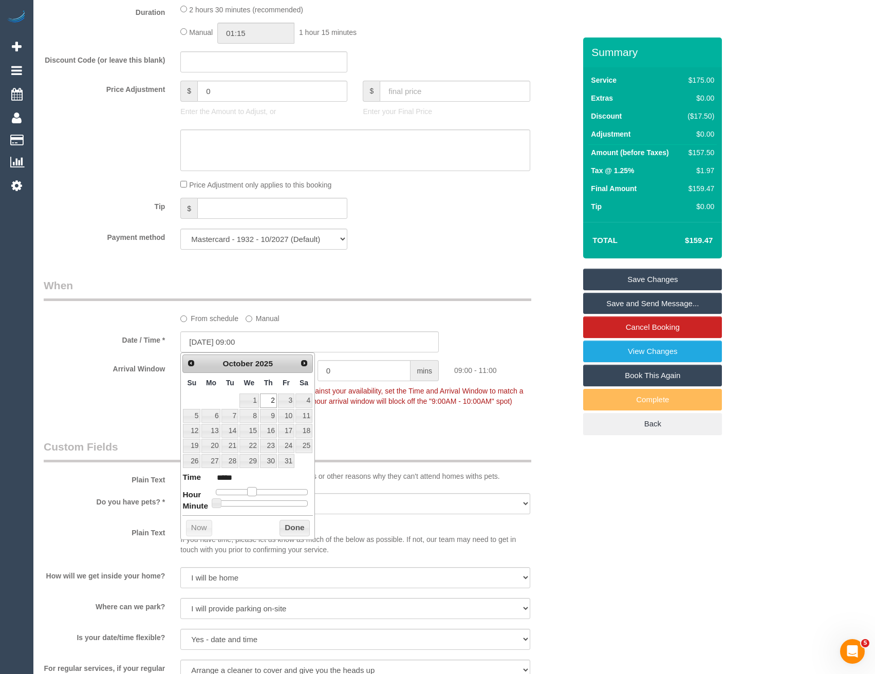
type input "[DATE] 10:00"
type input "*****"
click at [255, 494] on span at bounding box center [255, 491] width 9 height 9
click at [289, 531] on button "Done" at bounding box center [295, 528] width 30 height 16
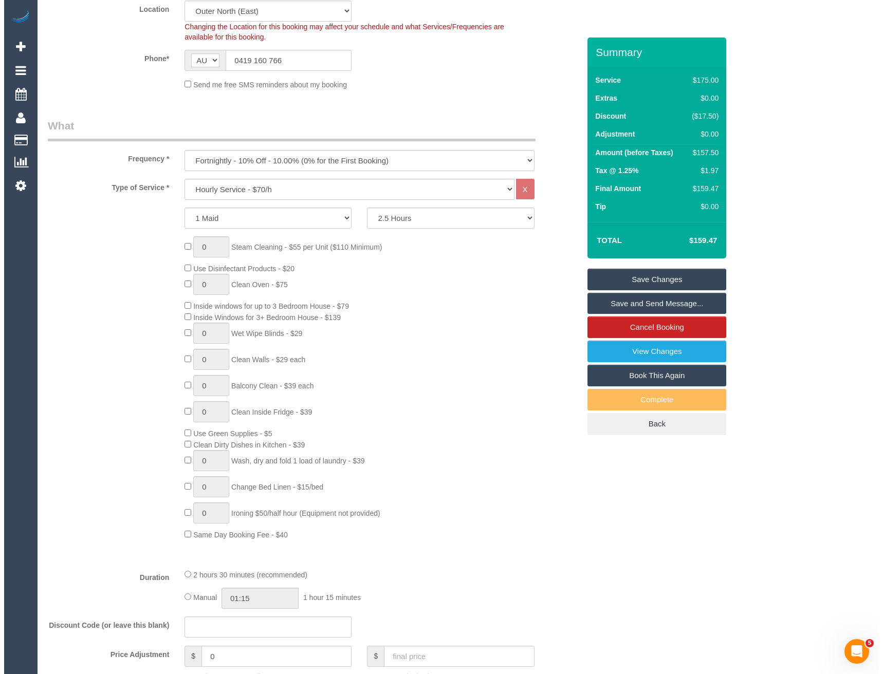
scroll to position [0, 0]
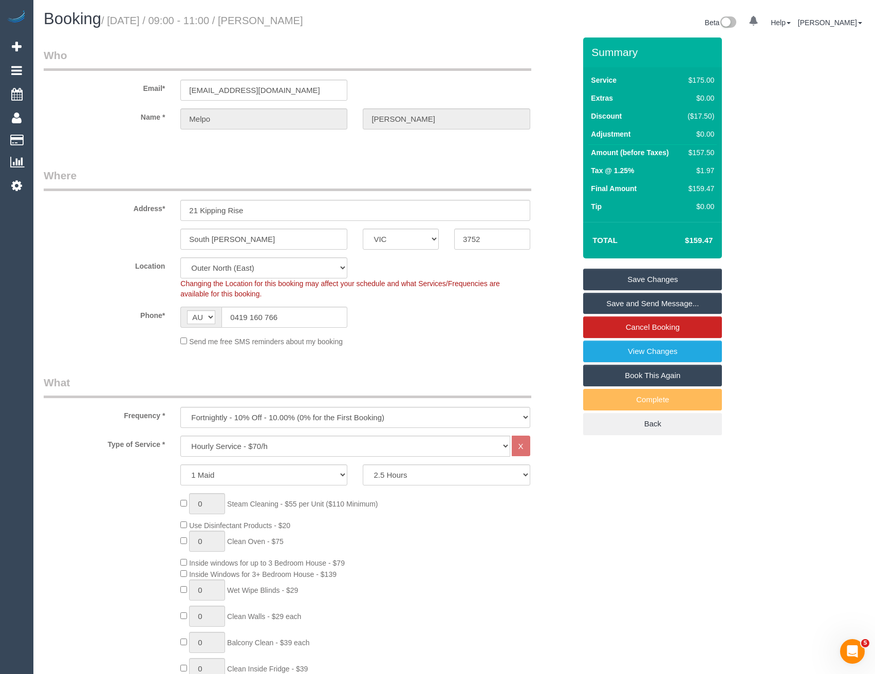
click at [609, 298] on link "Save and Send Message..." at bounding box center [652, 304] width 139 height 22
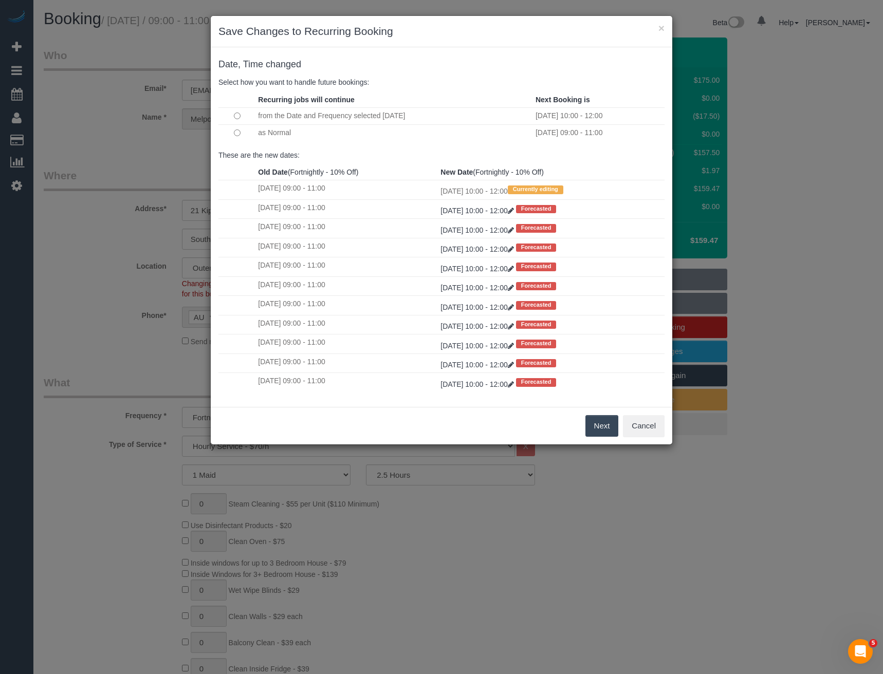
drag, startPoint x: 595, startPoint y: 427, endPoint x: 593, endPoint y: 409, distance: 18.7
click at [595, 427] on button "Next" at bounding box center [602, 426] width 33 height 22
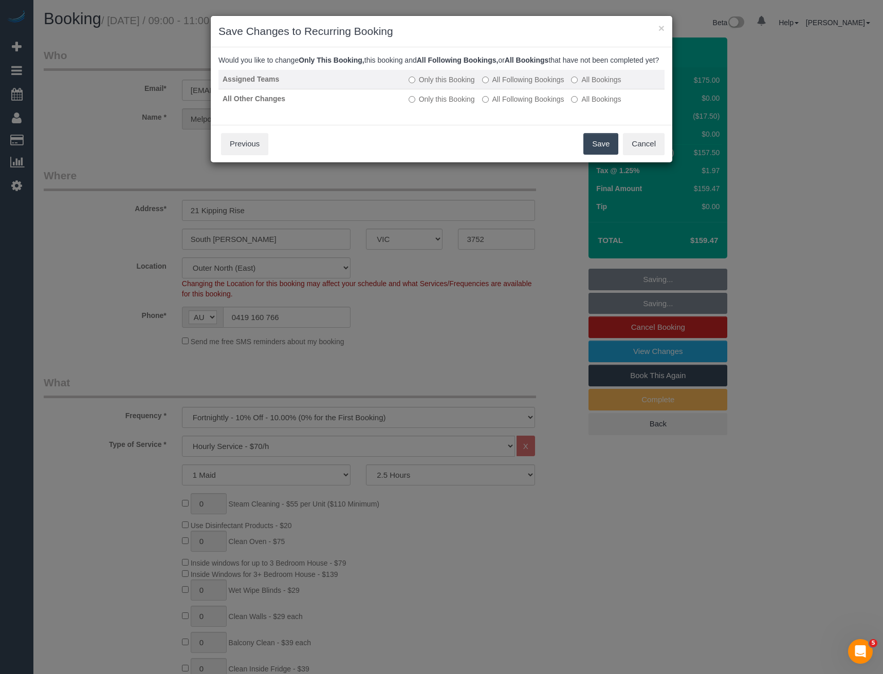
click at [520, 85] on label "All Following Bookings" at bounding box center [523, 80] width 82 height 10
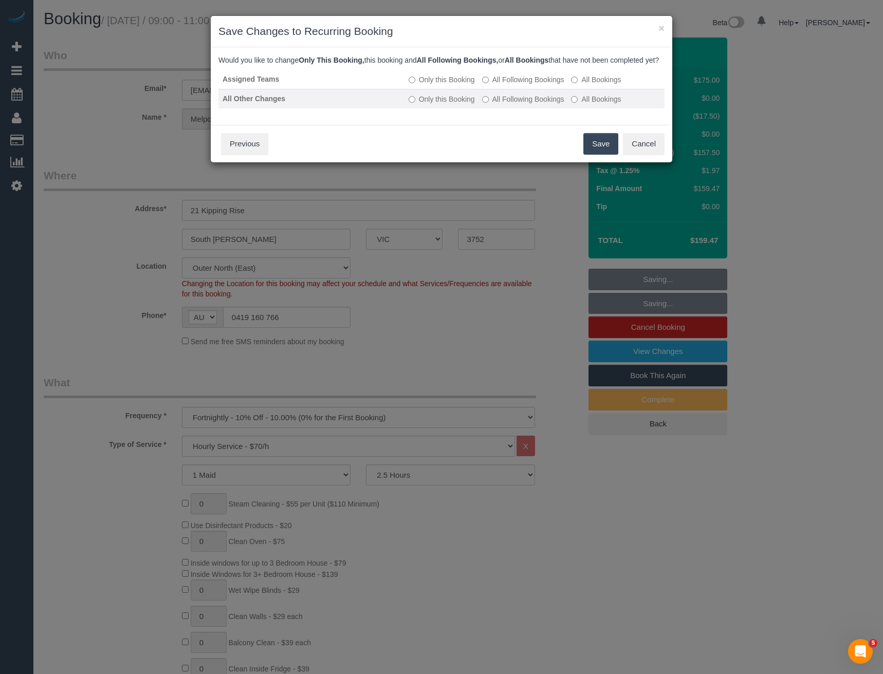
click at [511, 104] on label "All Following Bookings" at bounding box center [523, 99] width 82 height 10
click at [594, 154] on button "Save" at bounding box center [600, 144] width 35 height 22
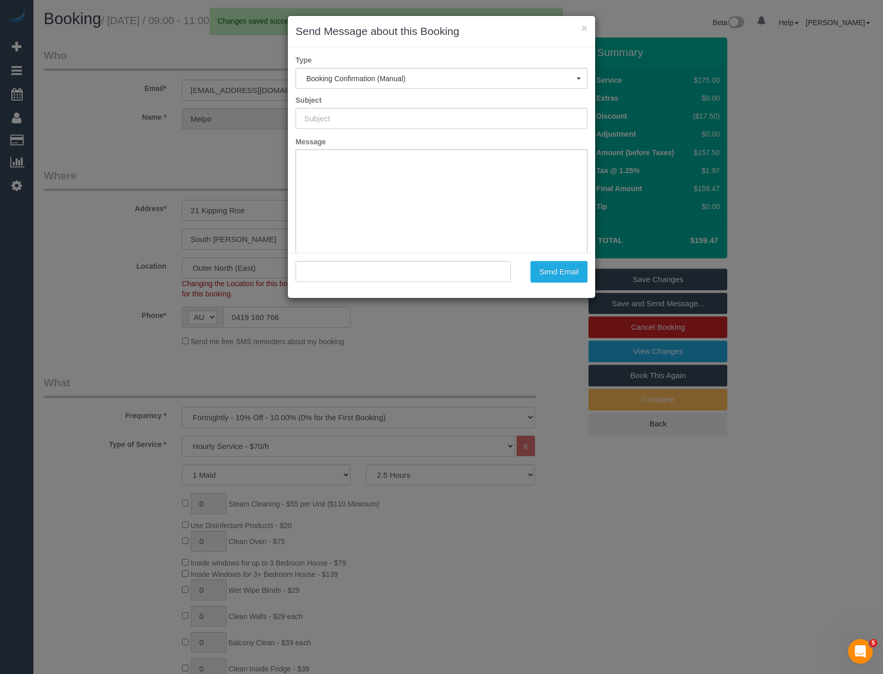
type input "Booking Confirmed"
type input ""[PERSON_NAME]" <[EMAIL_ADDRESS][DOMAIN_NAME]>"
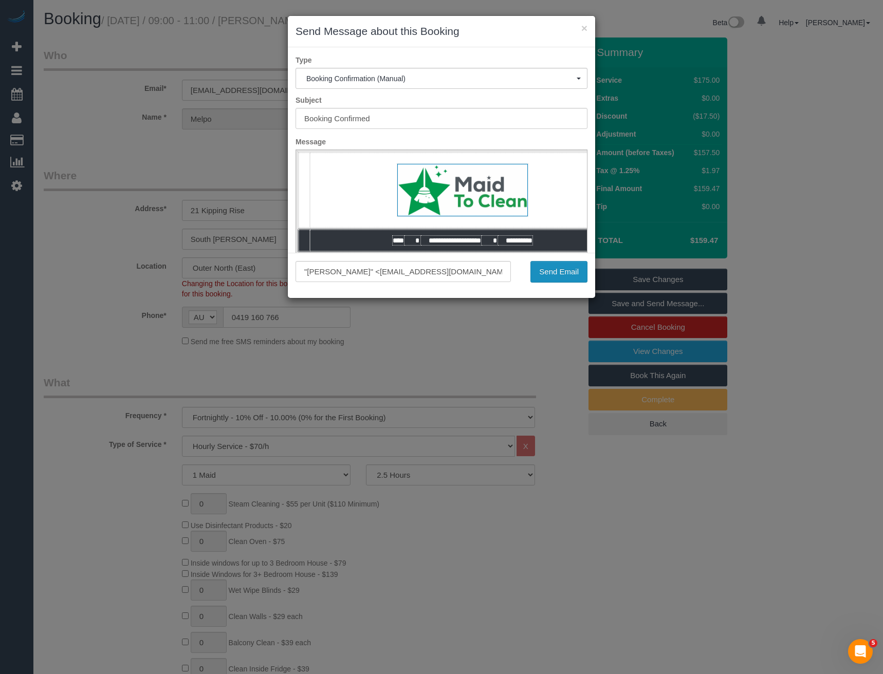
click at [566, 271] on button "Send Email" at bounding box center [559, 272] width 57 height 22
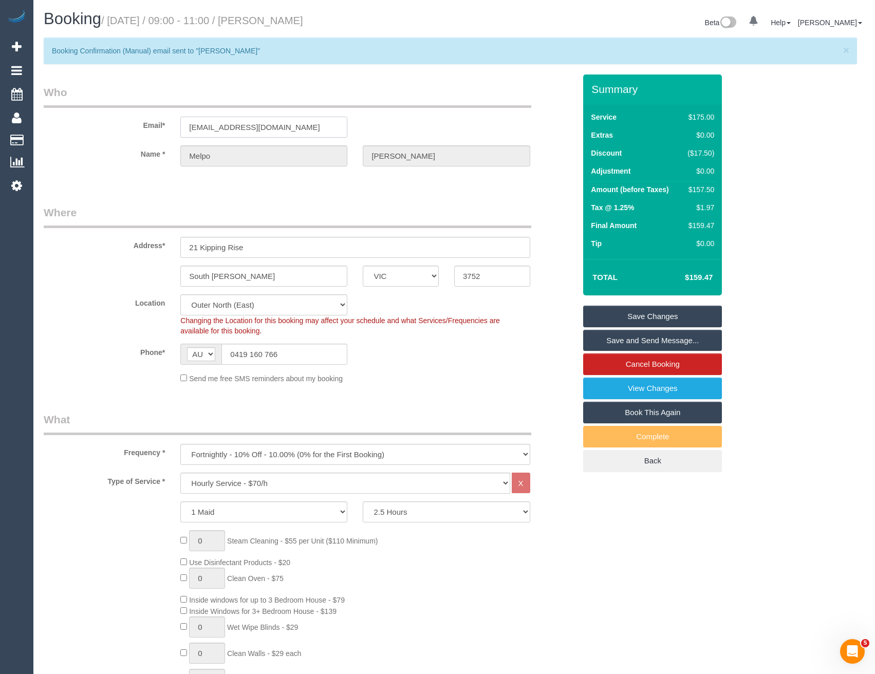
drag, startPoint x: 223, startPoint y: 128, endPoint x: 171, endPoint y: 127, distance: 51.9
click at [171, 127] on div "Email* [EMAIL_ADDRESS][DOMAIN_NAME]" at bounding box center [309, 111] width 547 height 53
click at [627, 381] on link "View Changes" at bounding box center [652, 389] width 139 height 22
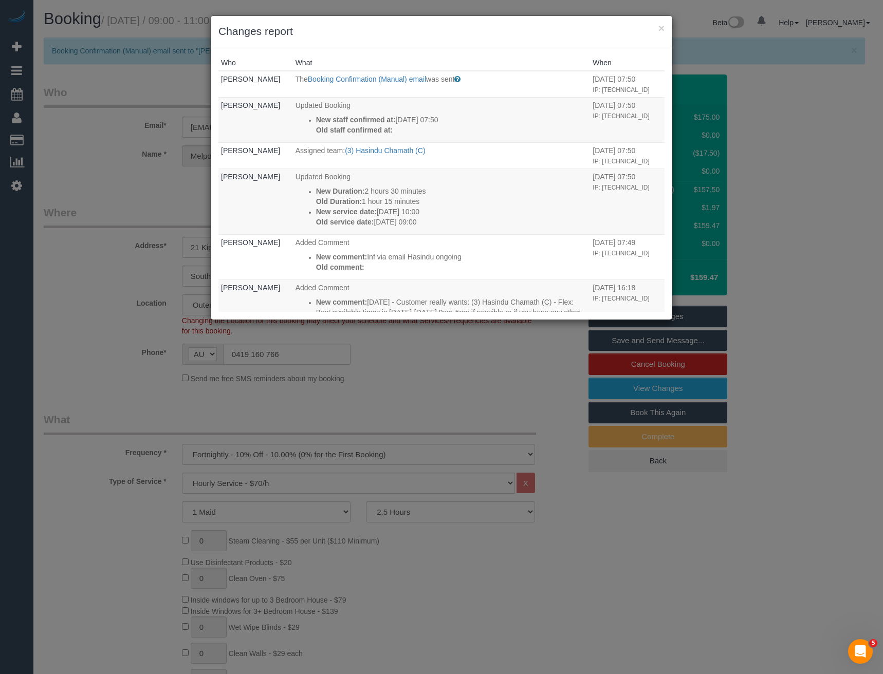
click at [471, 357] on div "× Changes report Who What When [PERSON_NAME] The Booking Confirmation (Manual) …" at bounding box center [441, 337] width 883 height 674
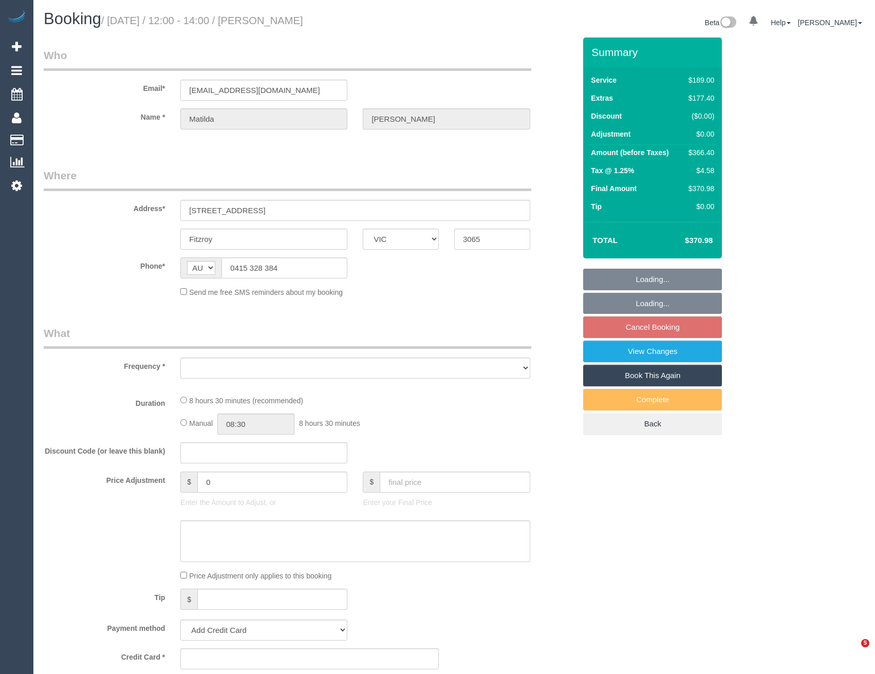
select select "VIC"
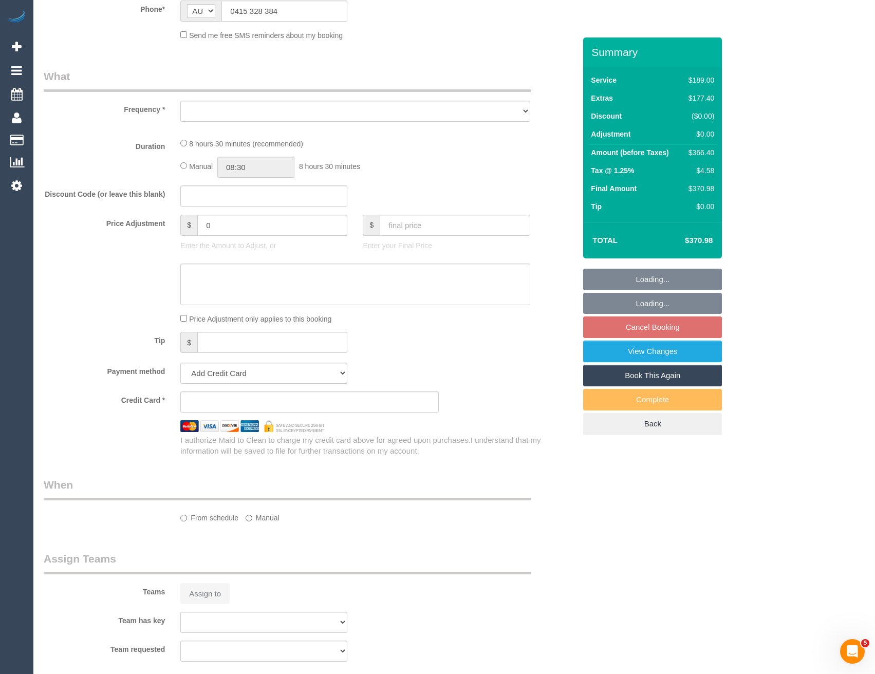
select select "string:stripe-pm_1S4zzc2GScqysDRVoPiMXZ99"
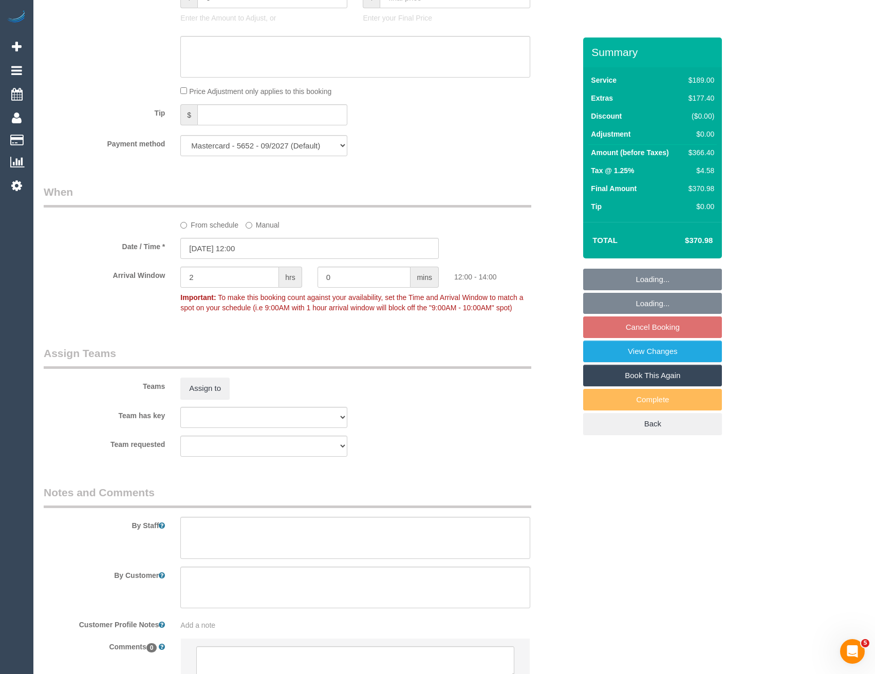
select select "object:1424"
select select "number:29"
select select "number:14"
select select "number:19"
select select "number:24"
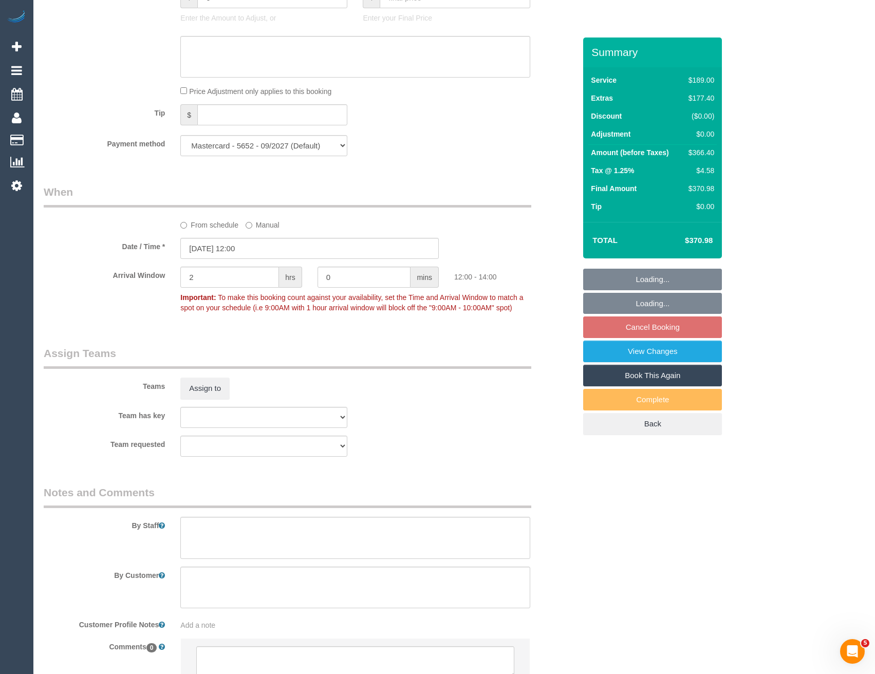
select select "number:26"
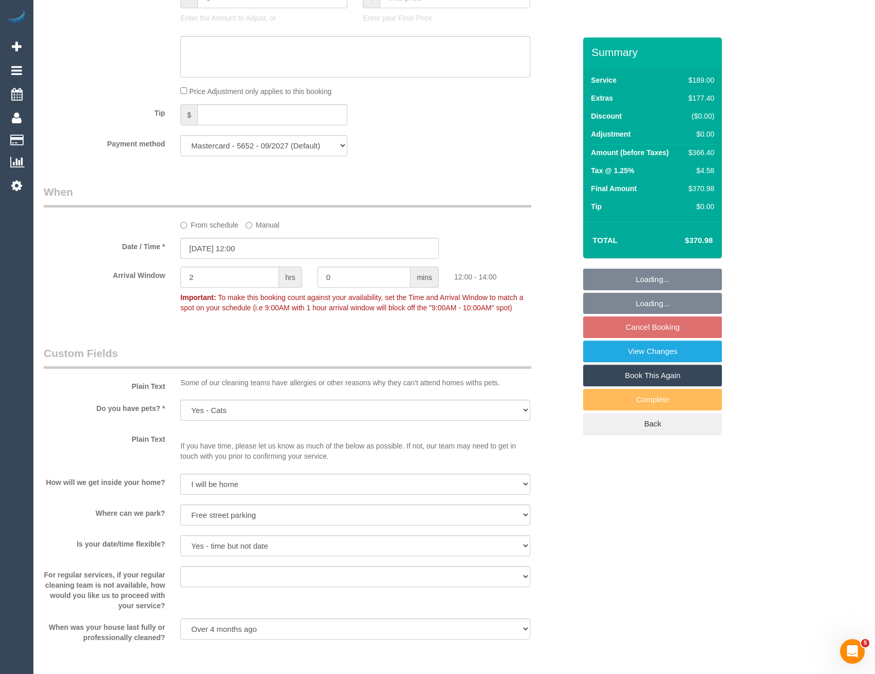
select select "object:1575"
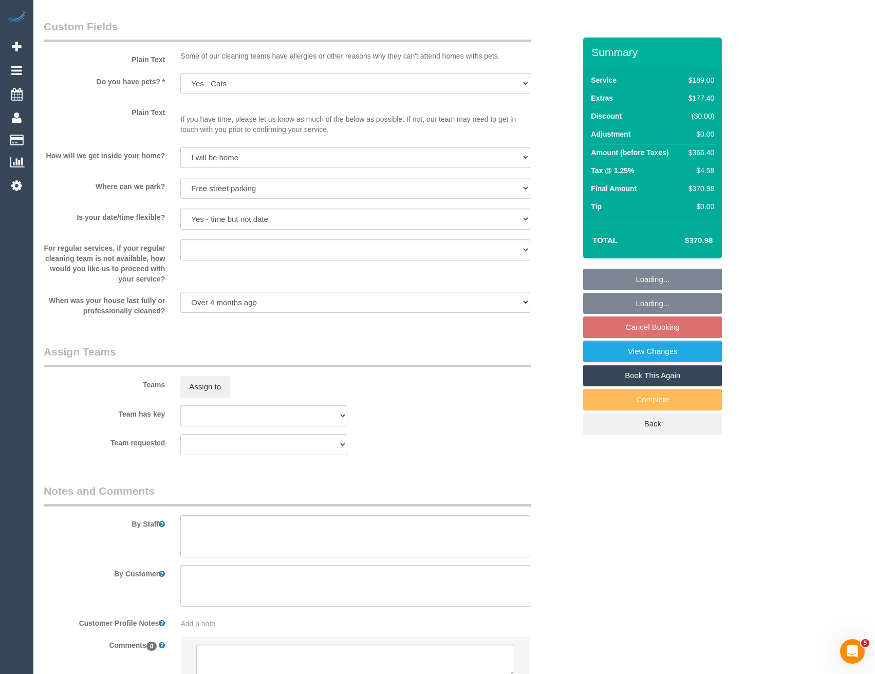
scroll to position [1356, 0]
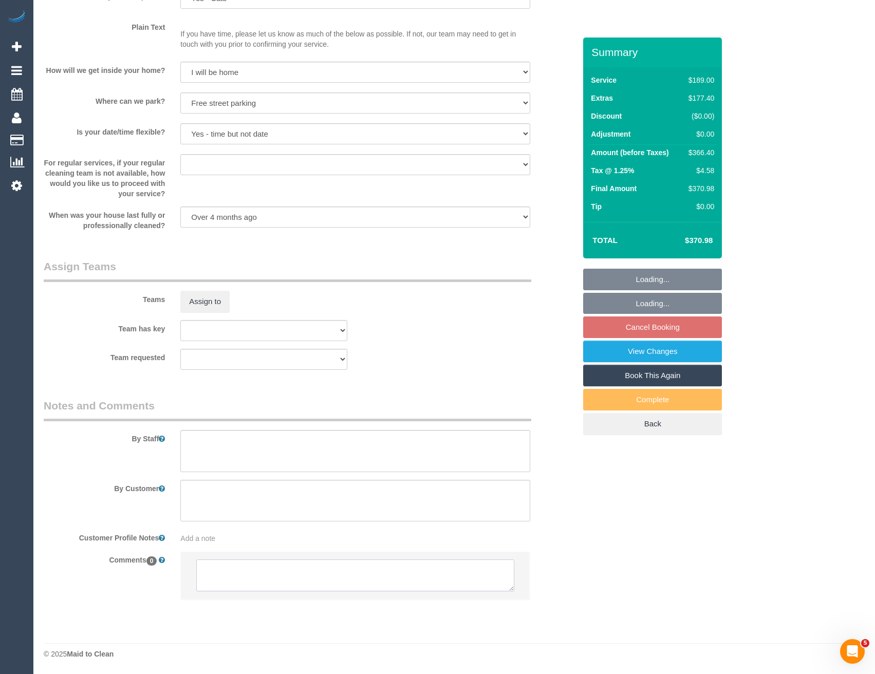
click at [280, 584] on textarea at bounding box center [355, 576] width 318 height 32
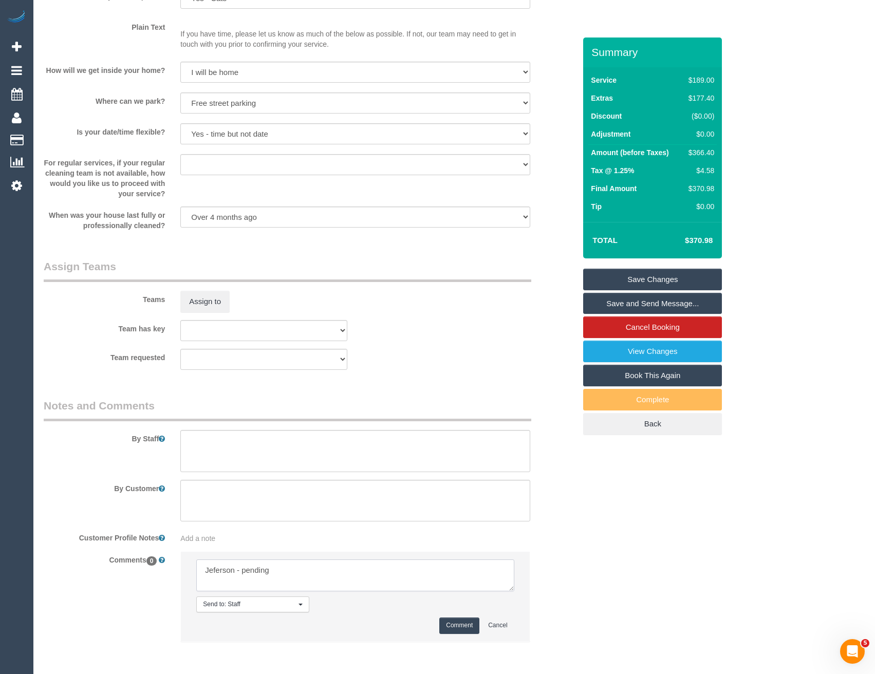
type textarea "Jeferson - pending"
click at [455, 625] on button "Comment" at bounding box center [460, 626] width 40 height 16
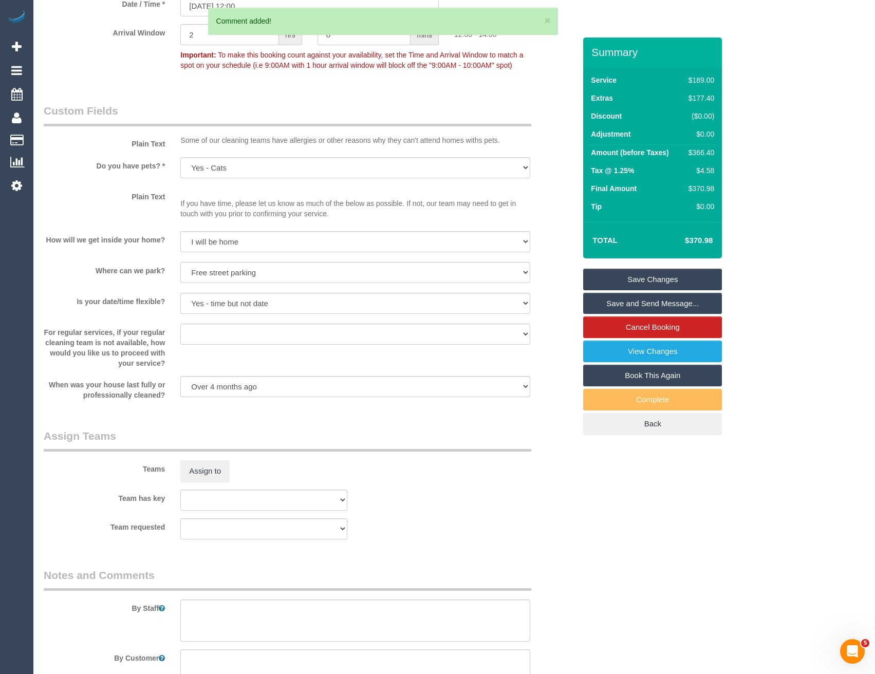
scroll to position [1048, 0]
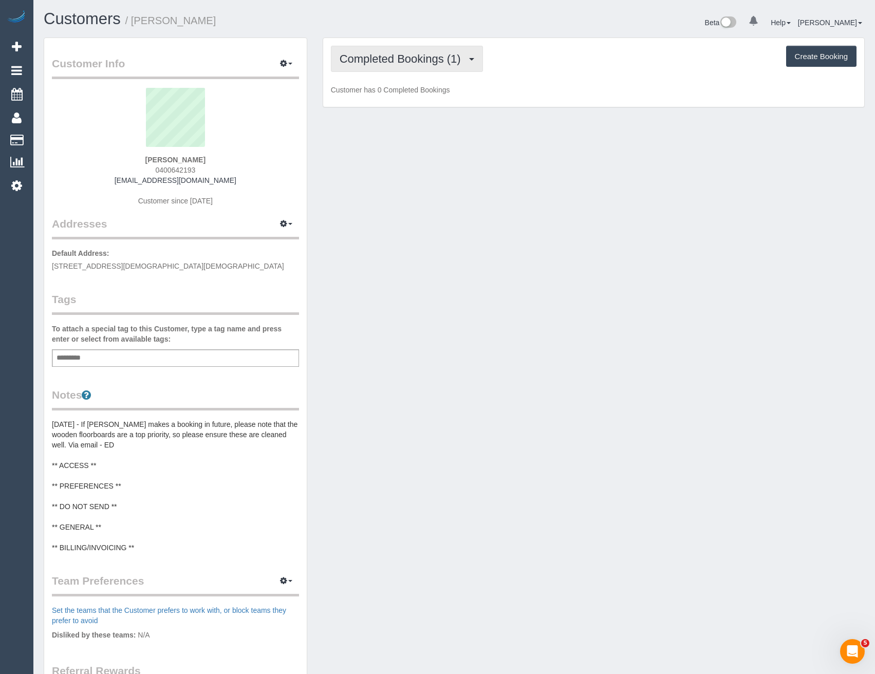
click at [393, 65] on button "Completed Bookings (1)" at bounding box center [407, 59] width 152 height 26
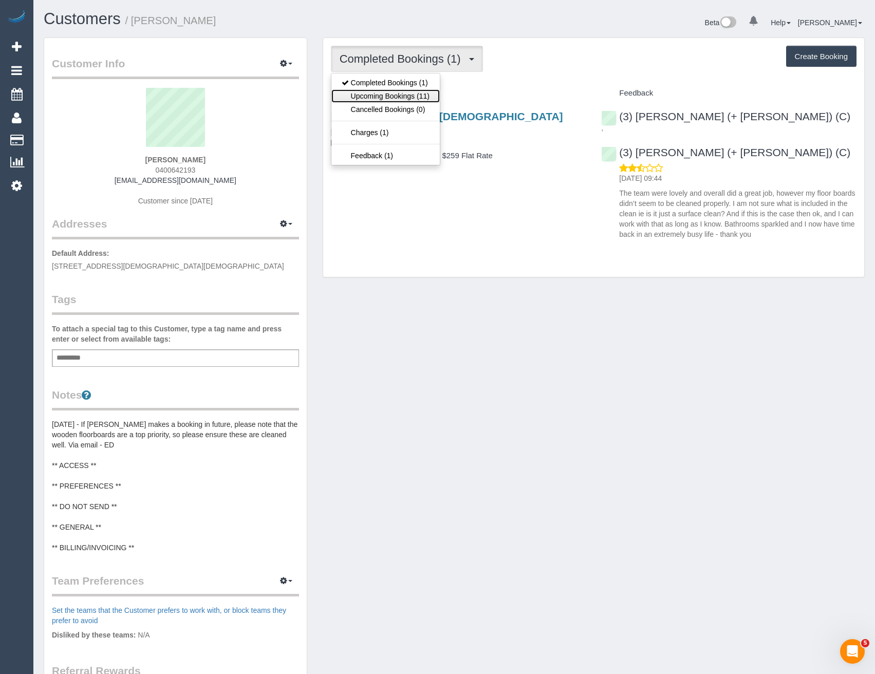
click at [415, 96] on link "Upcoming Bookings (11)" at bounding box center [386, 95] width 108 height 13
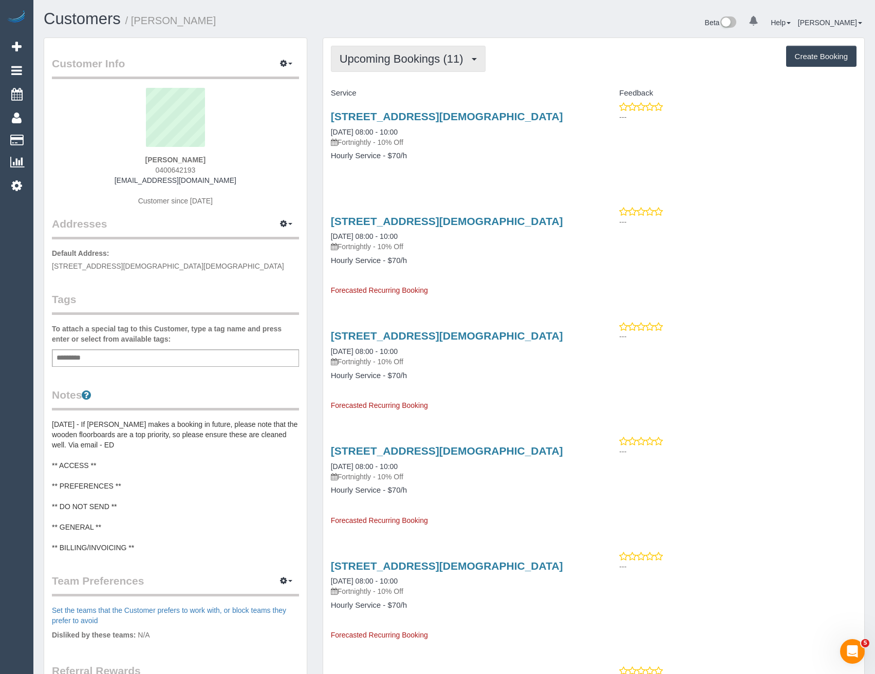
click at [389, 71] on button "Upcoming Bookings (11)" at bounding box center [408, 59] width 155 height 26
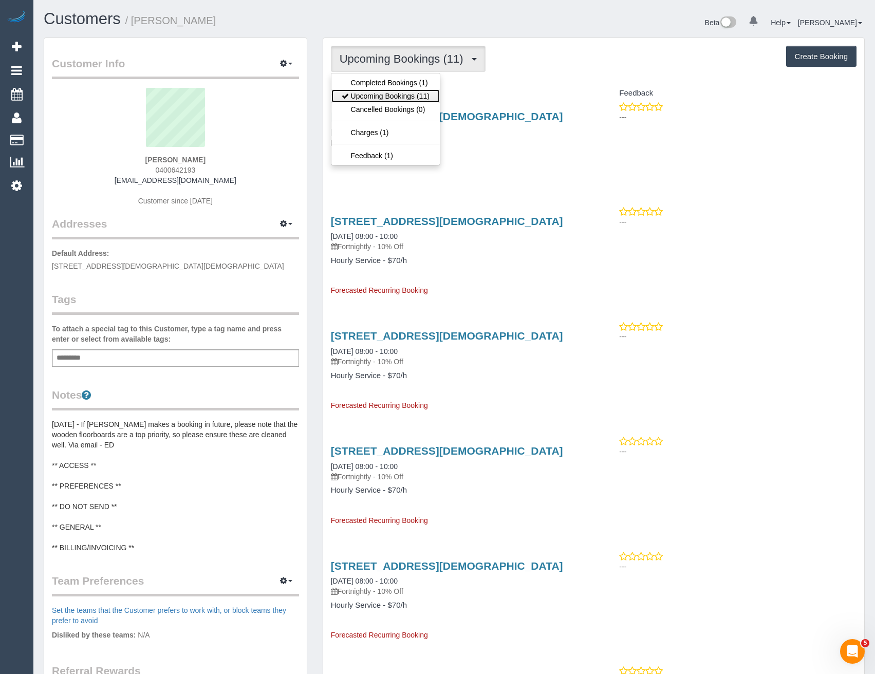
click at [387, 89] on link "Upcoming Bookings (11)" at bounding box center [386, 95] width 108 height 13
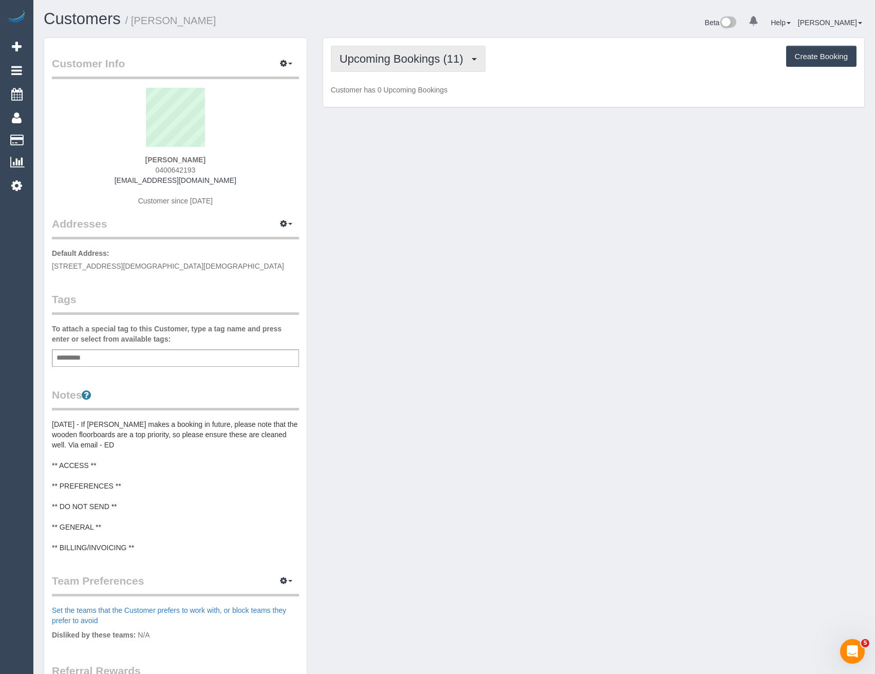
click at [379, 59] on span "Upcoming Bookings (11)" at bounding box center [404, 58] width 129 height 13
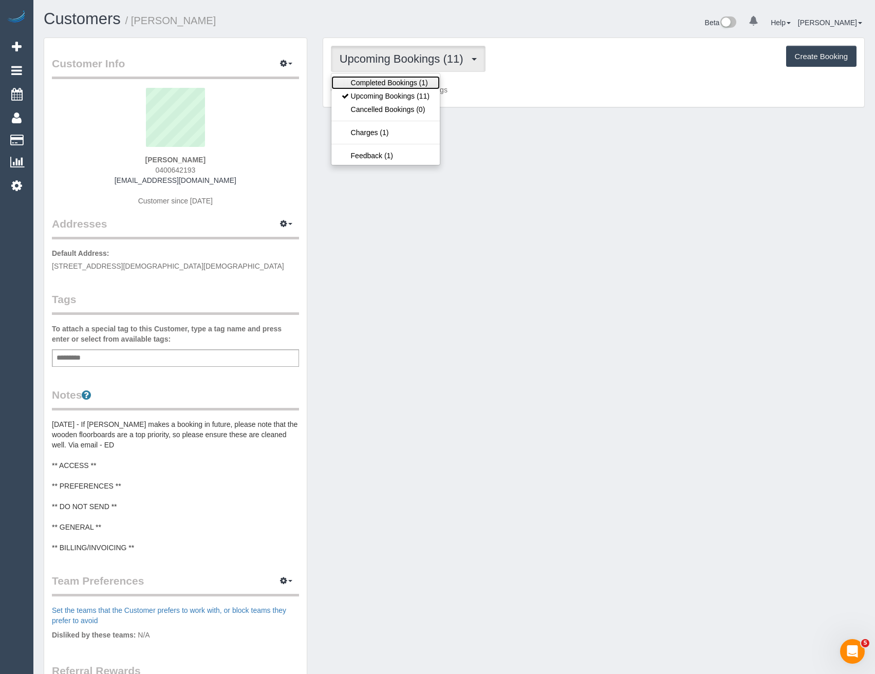
click at [374, 85] on link "Completed Bookings (1)" at bounding box center [386, 82] width 108 height 13
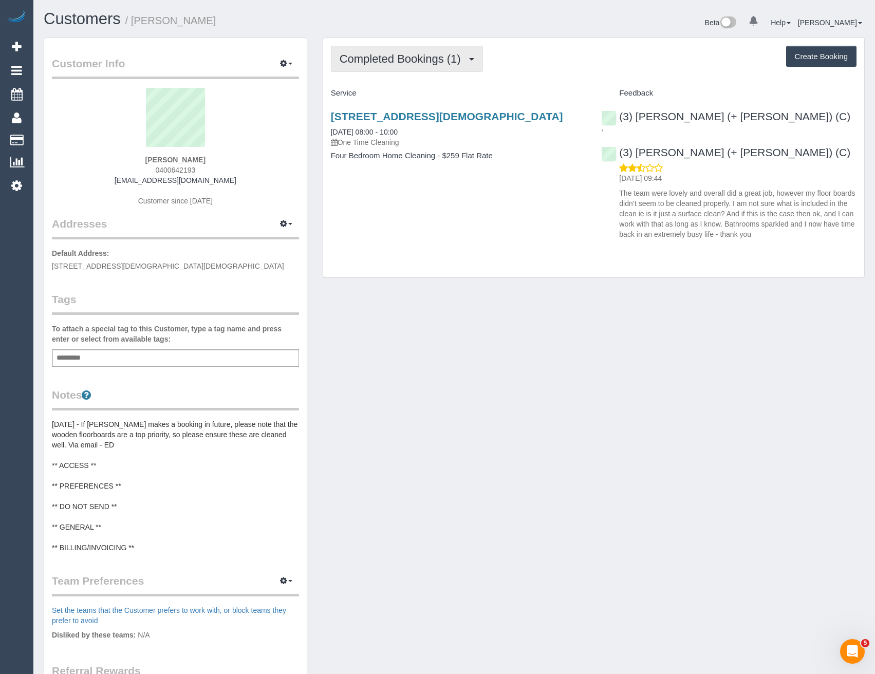
click at [424, 55] on span "Completed Bookings (1)" at bounding box center [403, 58] width 126 height 13
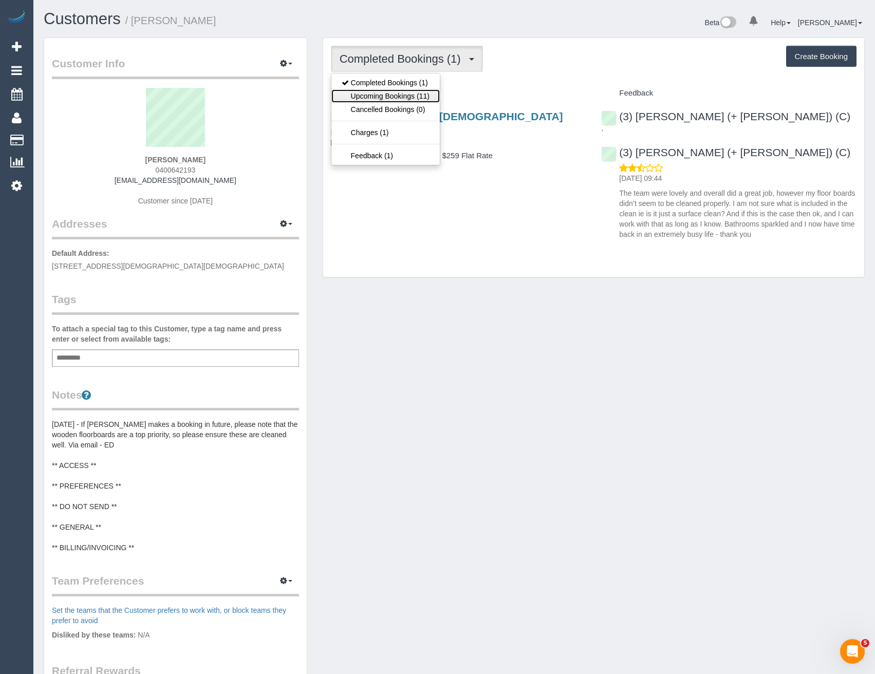
click at [406, 96] on link "Upcoming Bookings (11)" at bounding box center [386, 95] width 108 height 13
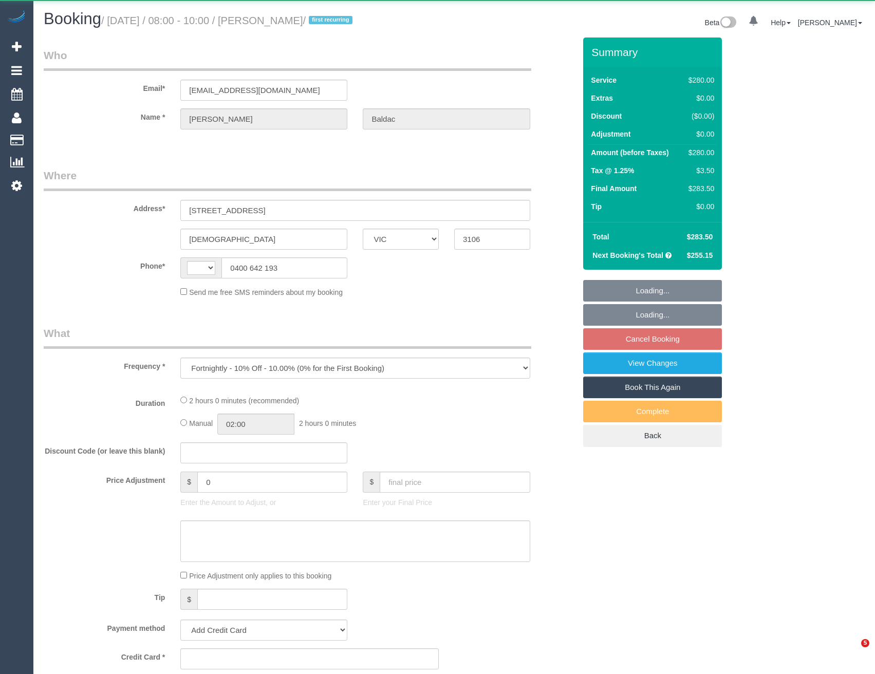
select select "VIC"
select select "string:AU"
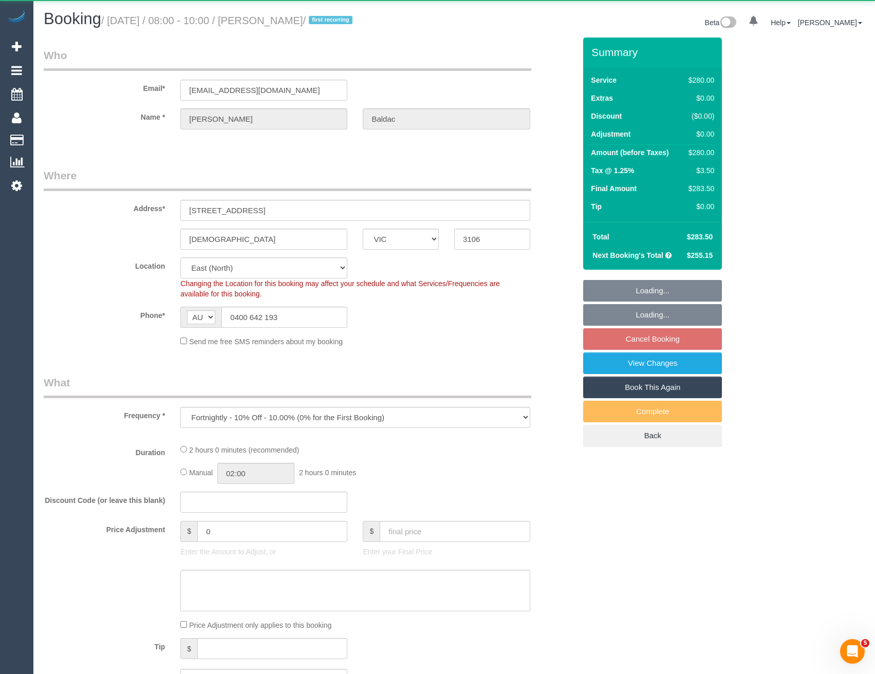
select select "object:536"
select select "string:stripe-pm_1RsaoY2GScqysDRV4iHXE4Z8"
select select "number:28"
select select "number:14"
select select "number:18"
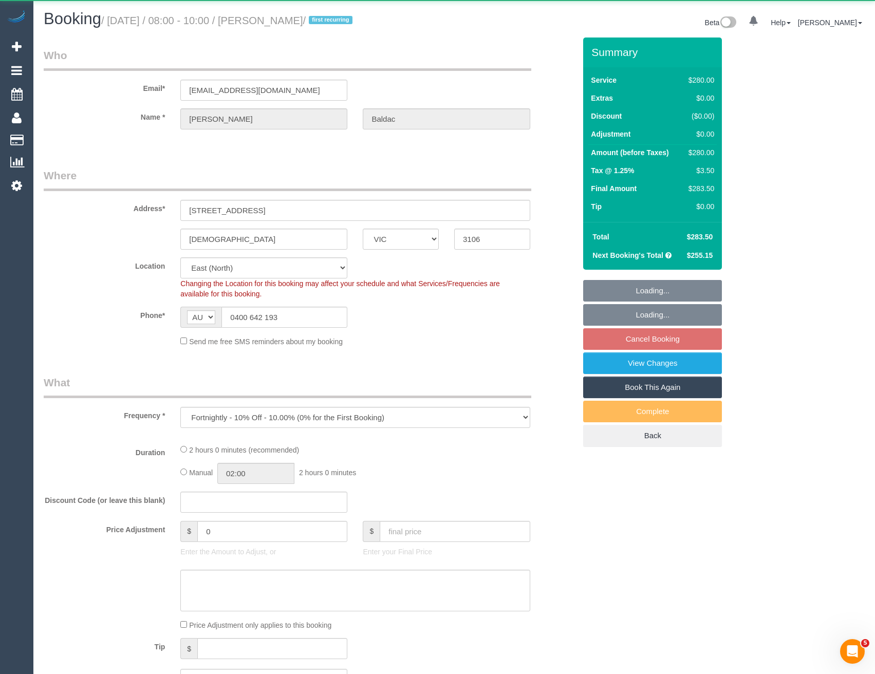
select select "number:24"
select select "number:34"
select select "number:12"
select select "2"
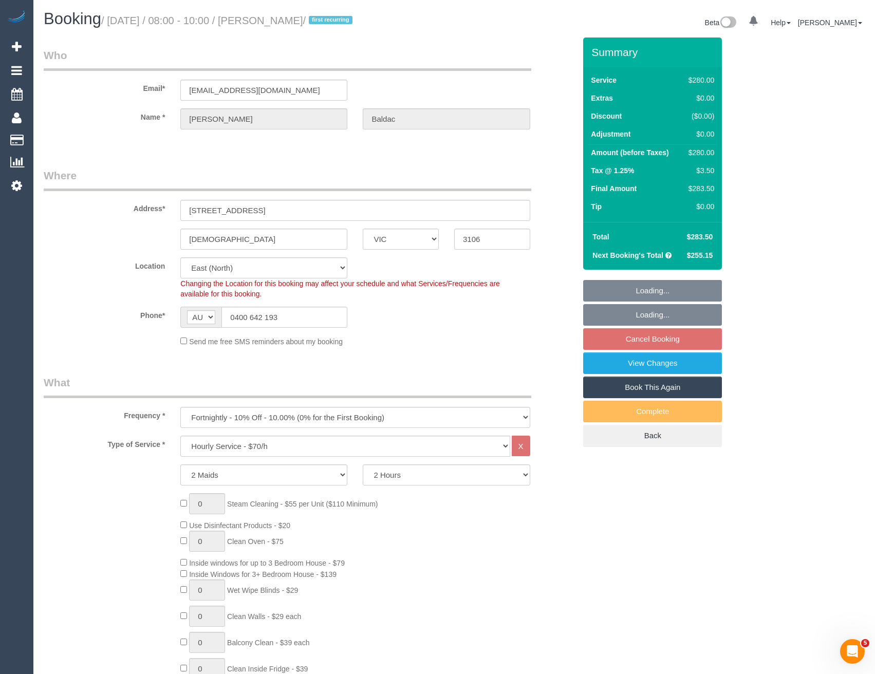
select select "spot2"
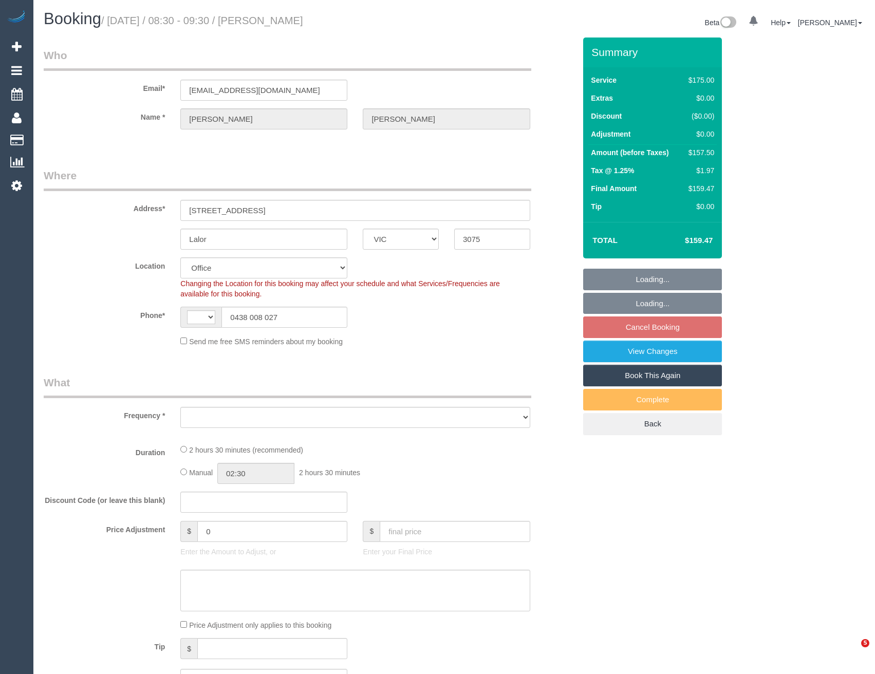
select select "VIC"
select select "string:AU"
select select "string:stripe-pm_1GmXlF2GScqysDRVTP1koXTn"
select select "150"
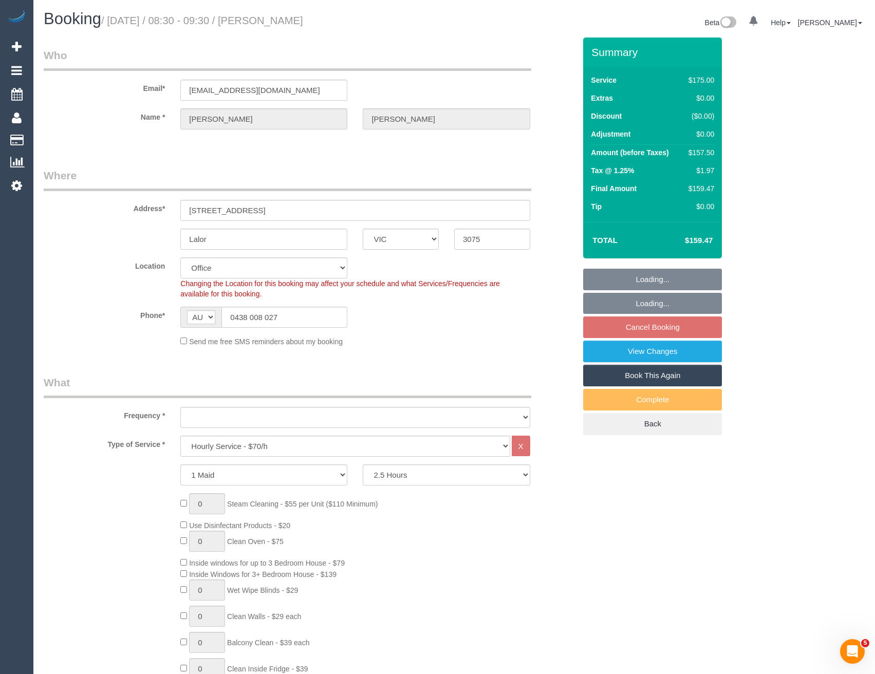
select select "object:709"
select select "number:27"
select select "object:2186"
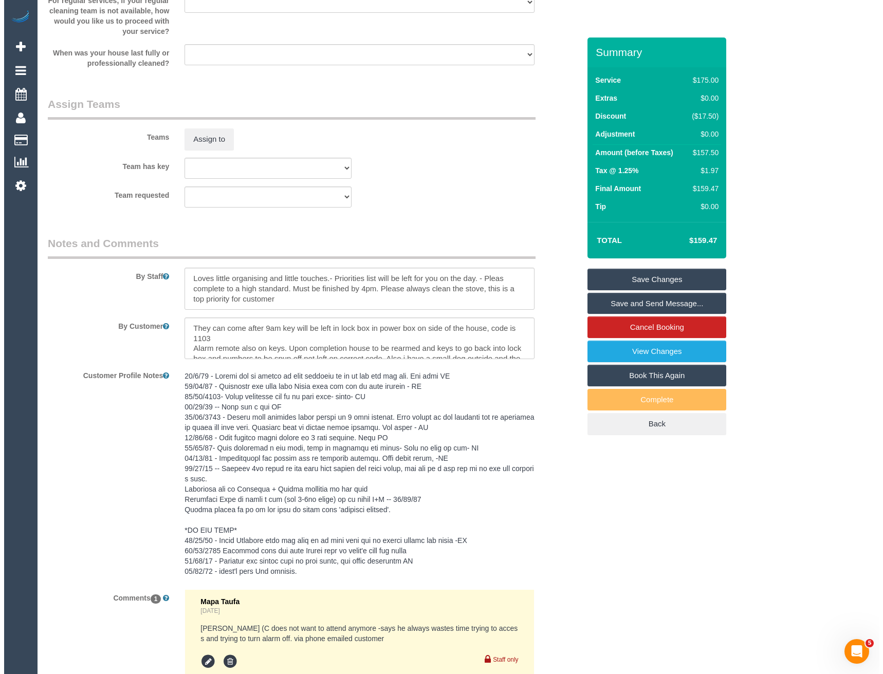
scroll to position [1337, 0]
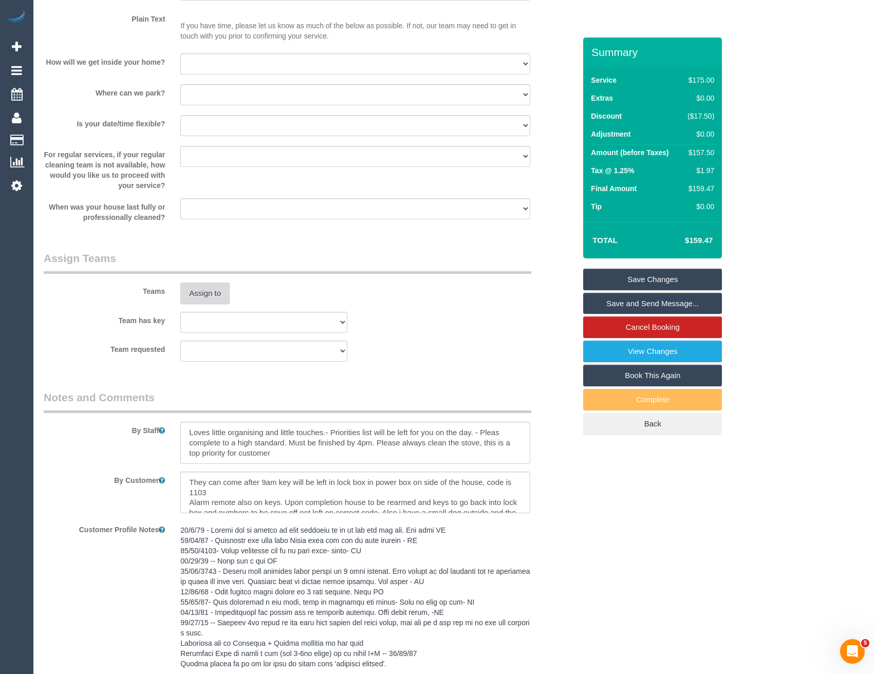
click at [206, 297] on button "Assign to" at bounding box center [204, 294] width 49 height 22
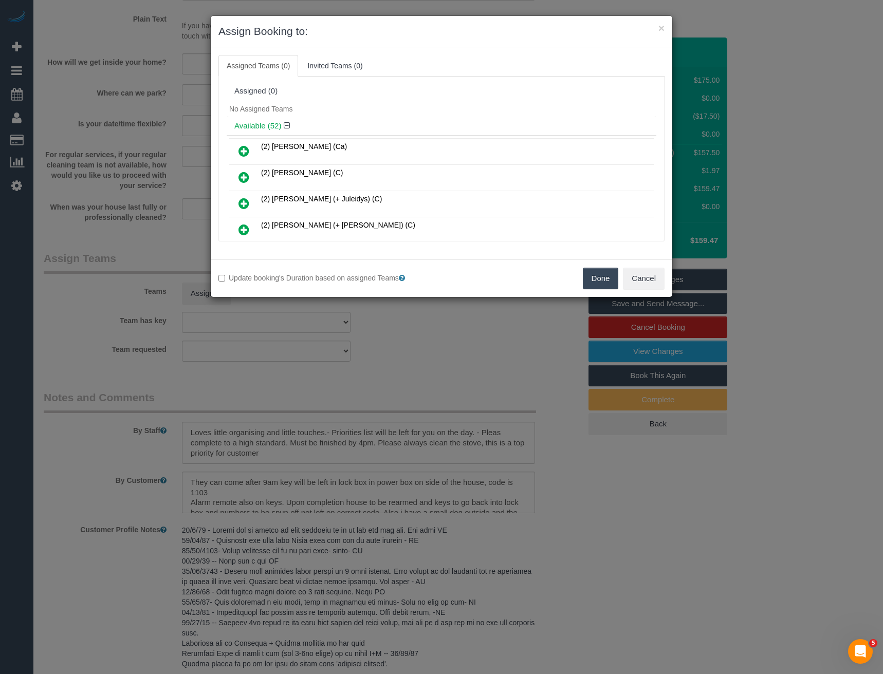
scroll to position [855, 0]
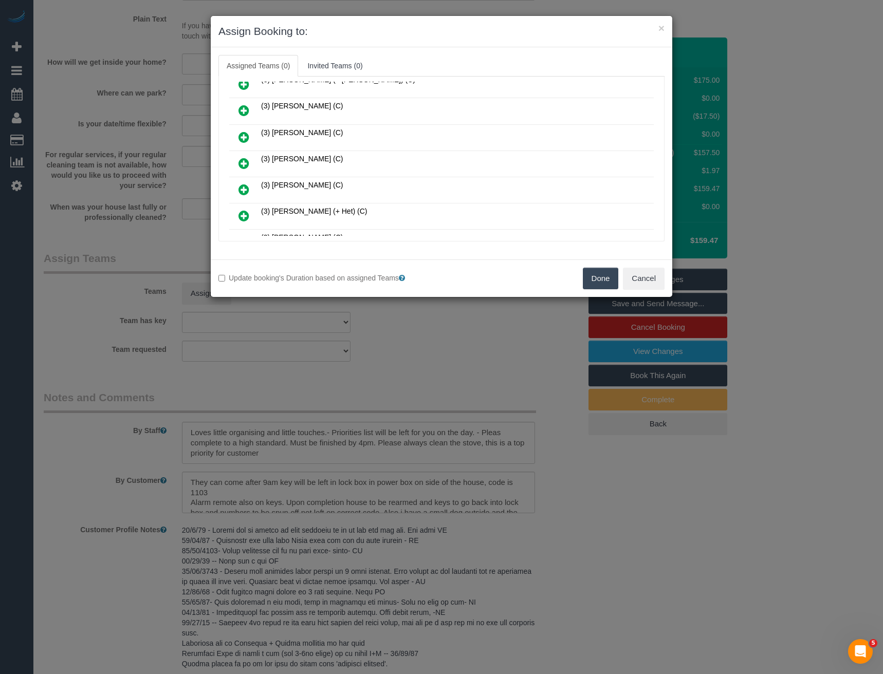
click at [244, 161] on icon at bounding box center [244, 163] width 11 height 12
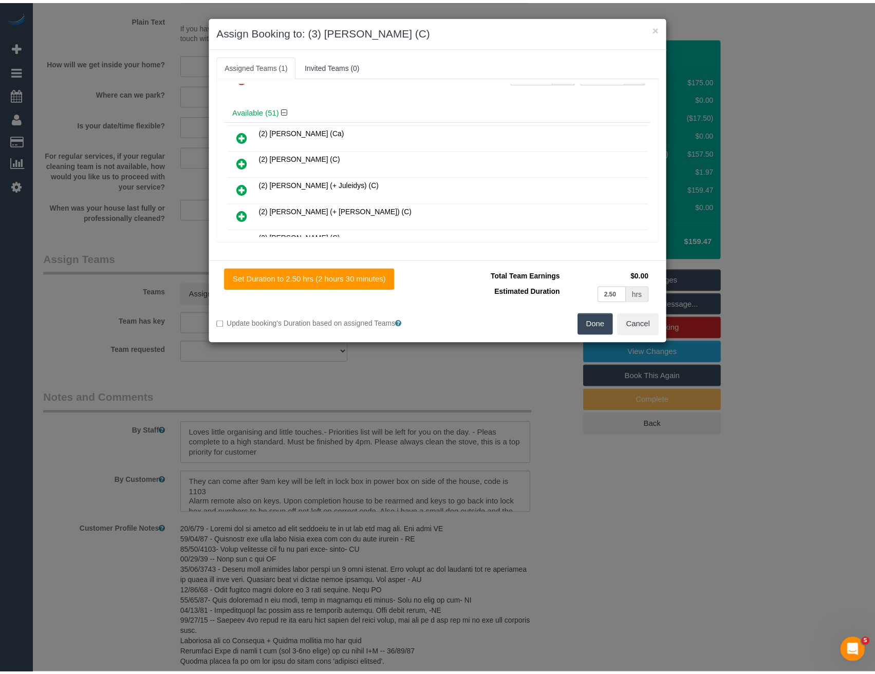
scroll to position [0, 0]
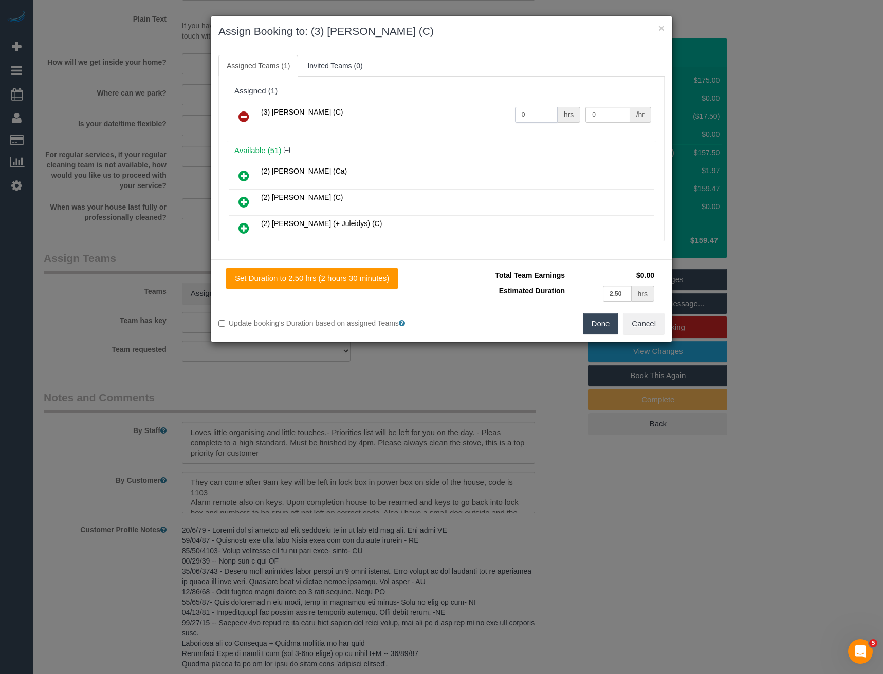
drag, startPoint x: 537, startPoint y: 109, endPoint x: 435, endPoint y: 106, distance: 102.3
click at [444, 109] on tr "(3) [PERSON_NAME] (C) 0 hrs 0 /hr" at bounding box center [441, 117] width 425 height 26
type input "2.5"
type input "35"
click at [595, 326] on button "Done" at bounding box center [601, 324] width 36 height 22
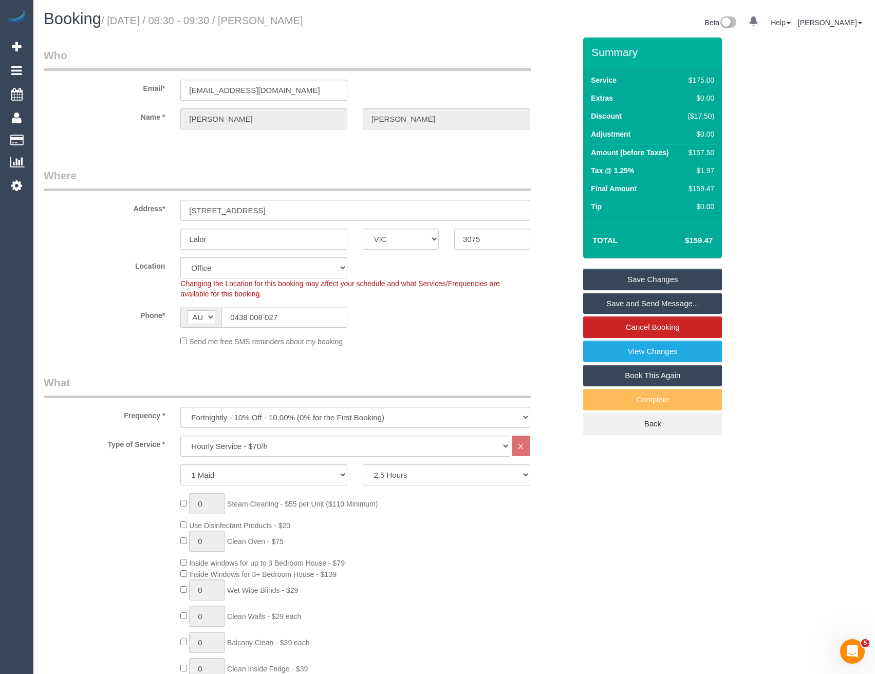
click at [640, 307] on link "Save and Send Message..." at bounding box center [652, 304] width 139 height 22
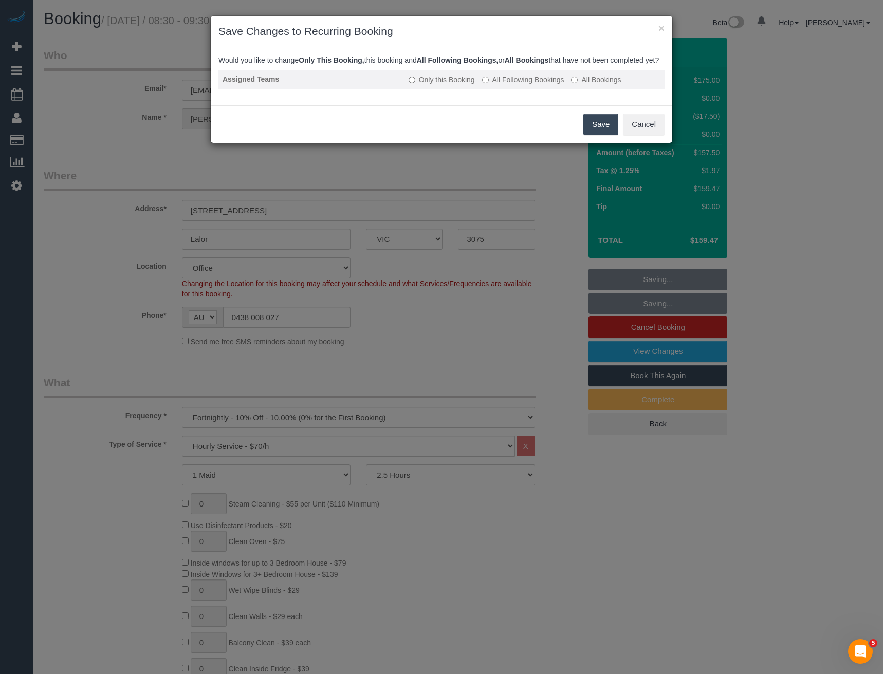
click at [494, 85] on label "All Following Bookings" at bounding box center [523, 80] width 82 height 10
click at [598, 130] on button "Save" at bounding box center [600, 125] width 35 height 22
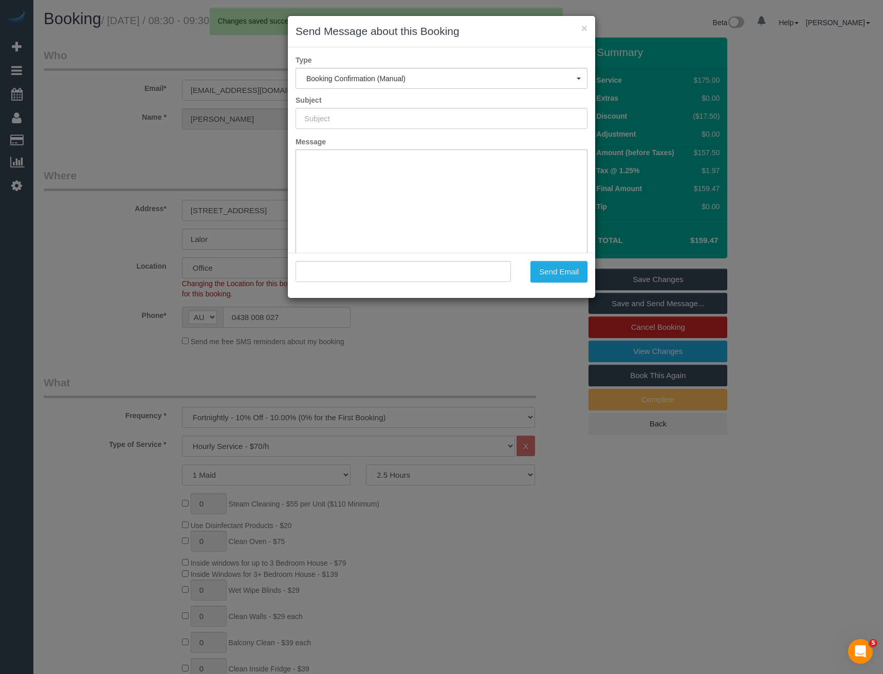
type input "Booking Confirmed"
type input ""[PERSON_NAME]" <[EMAIL_ADDRESS][DOMAIN_NAME]>"
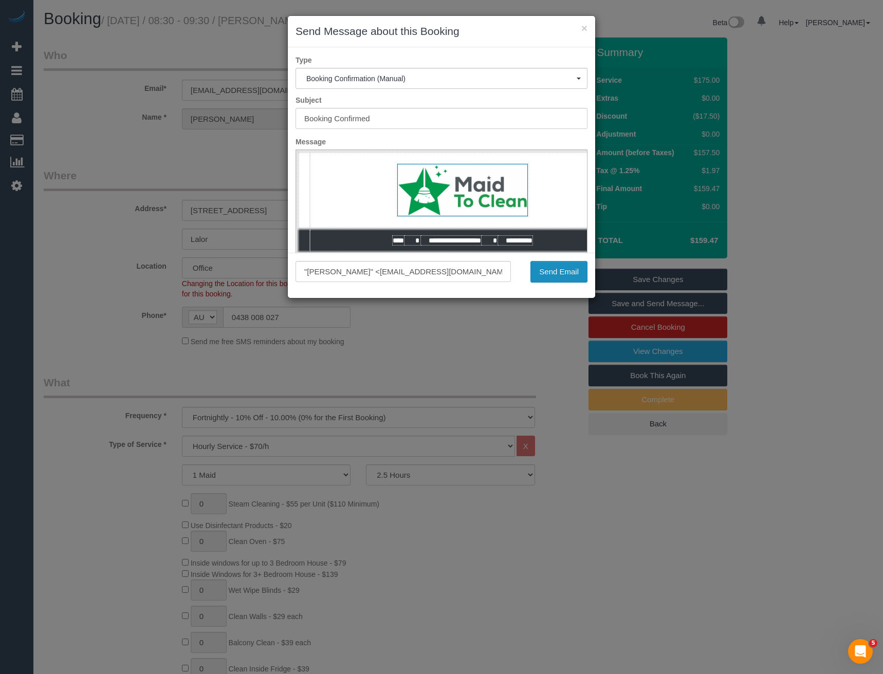
click at [547, 273] on button "Send Email" at bounding box center [559, 272] width 57 height 22
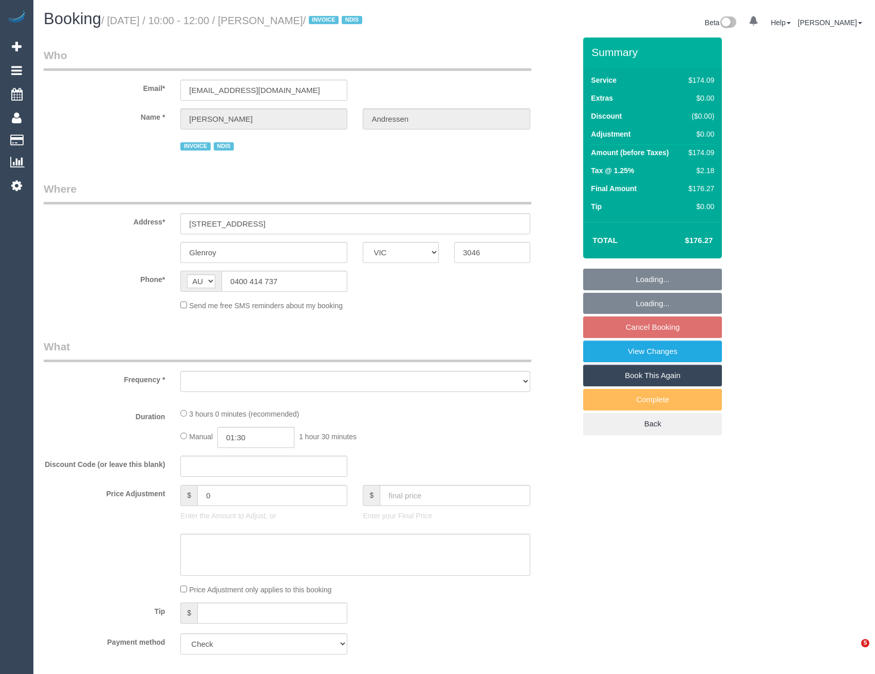
select select "VIC"
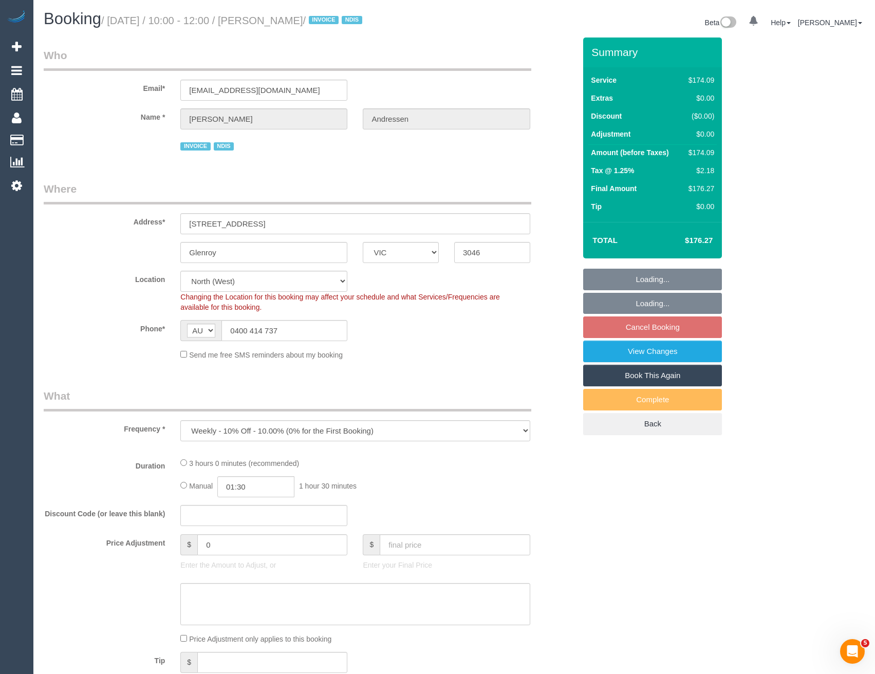
select select "object:707"
select select "180"
select select "number:29"
select select "number:14"
select select "number:18"
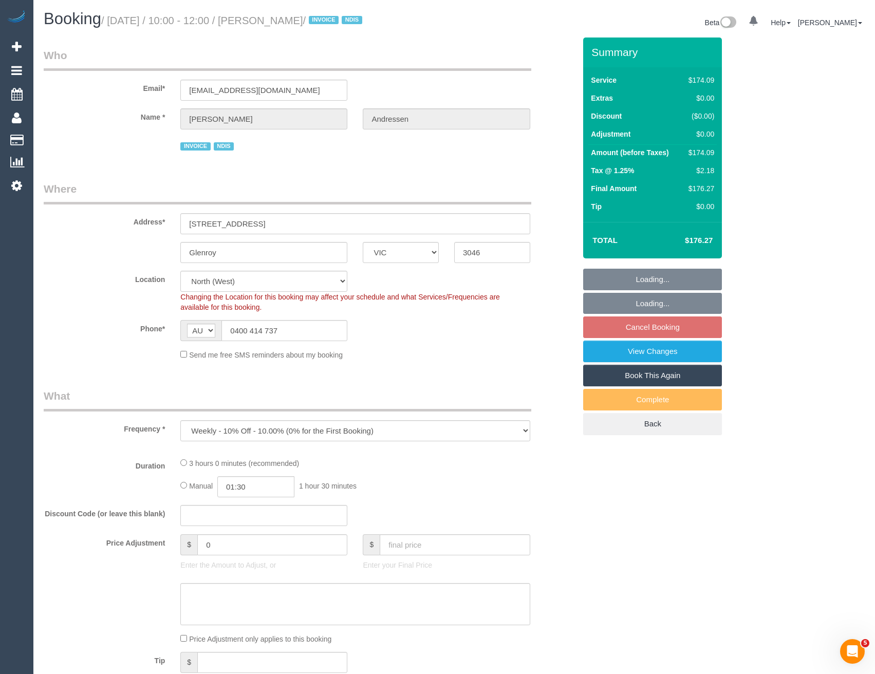
select select "number:25"
select select "number:33"
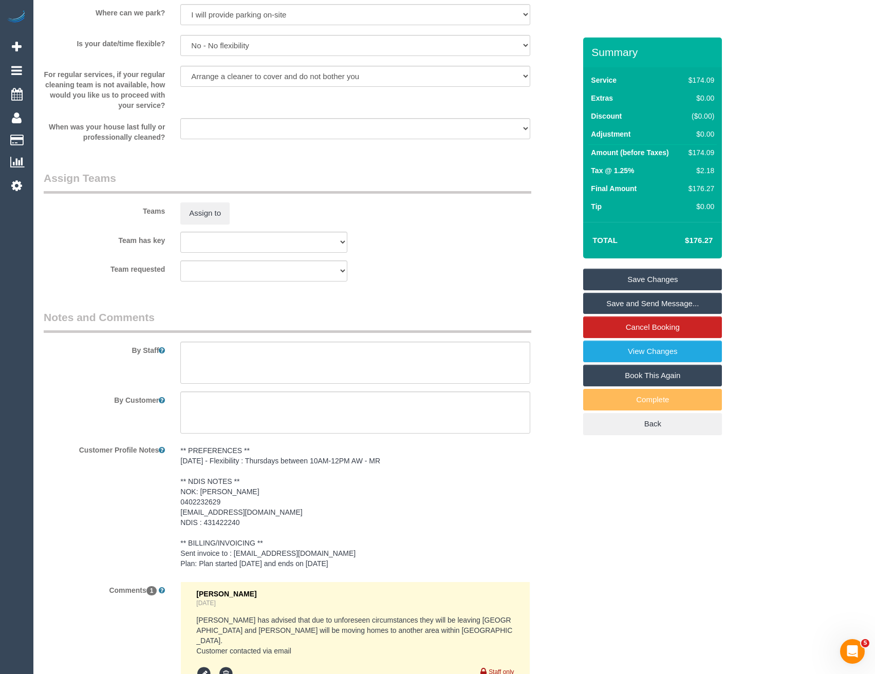
scroll to position [1182, 0]
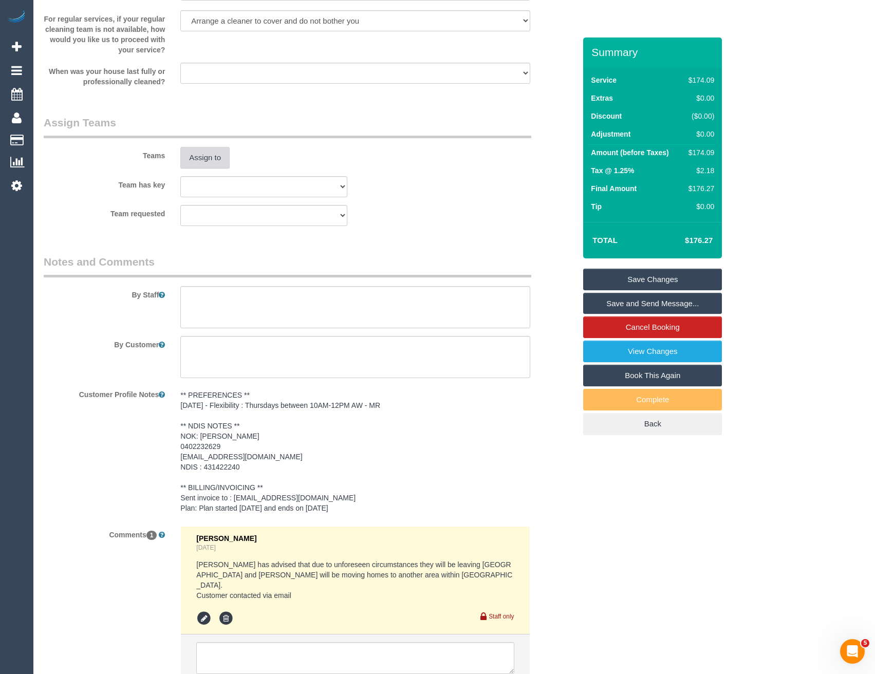
click at [210, 159] on button "Assign to" at bounding box center [204, 158] width 49 height 22
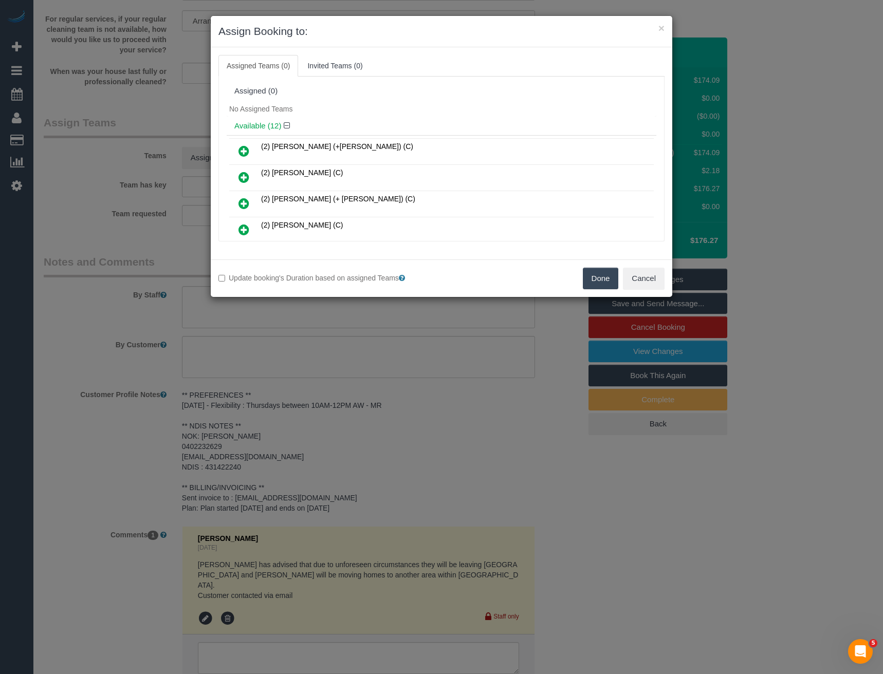
click at [414, 355] on div "× Assign Booking to: Assigned Teams (0) Invited Teams (0) Assigned (0) No Assig…" at bounding box center [441, 337] width 883 height 674
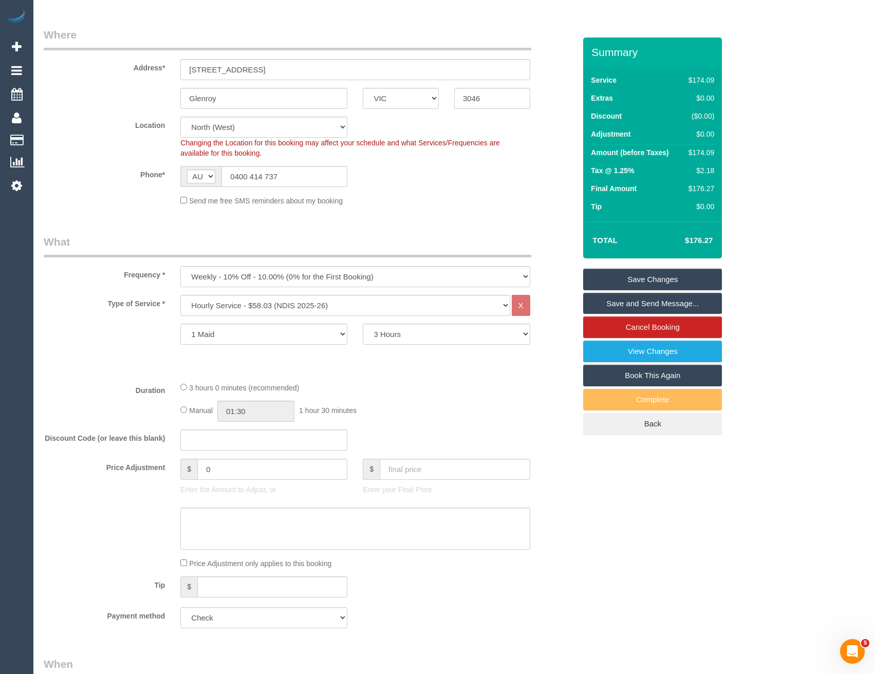
scroll to position [0, 0]
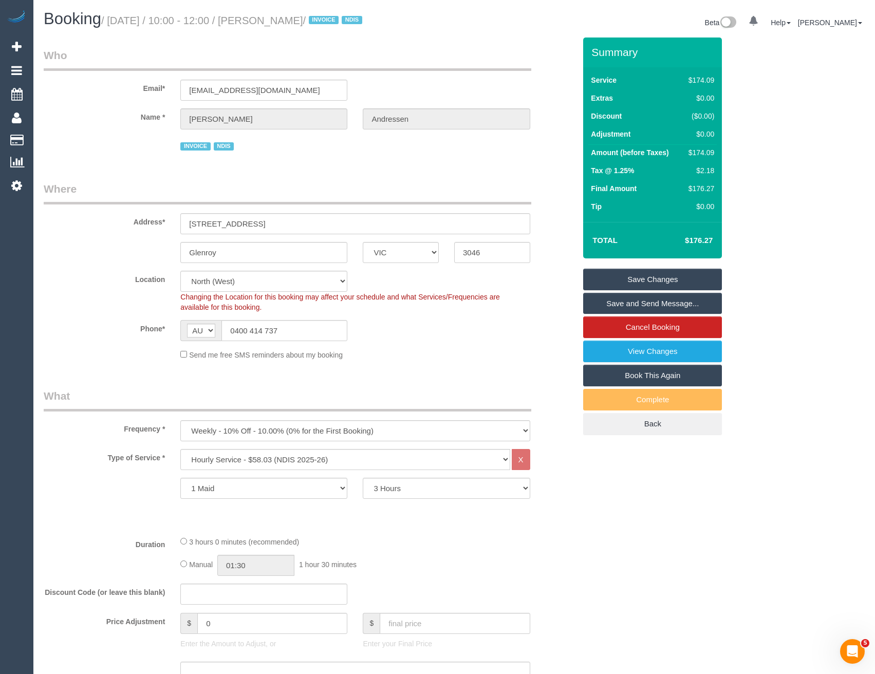
drag, startPoint x: 411, startPoint y: 308, endPoint x: 399, endPoint y: 314, distance: 12.4
click at [411, 309] on div "Changing the Location for this booking may affect your schedule and what Servic…" at bounding box center [355, 302] width 365 height 21
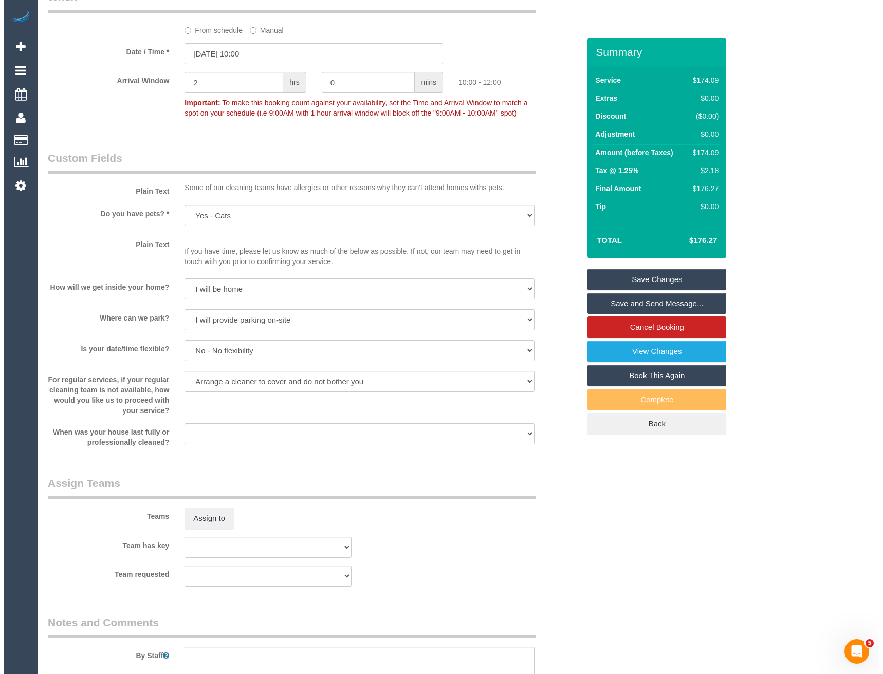
scroll to position [925, 0]
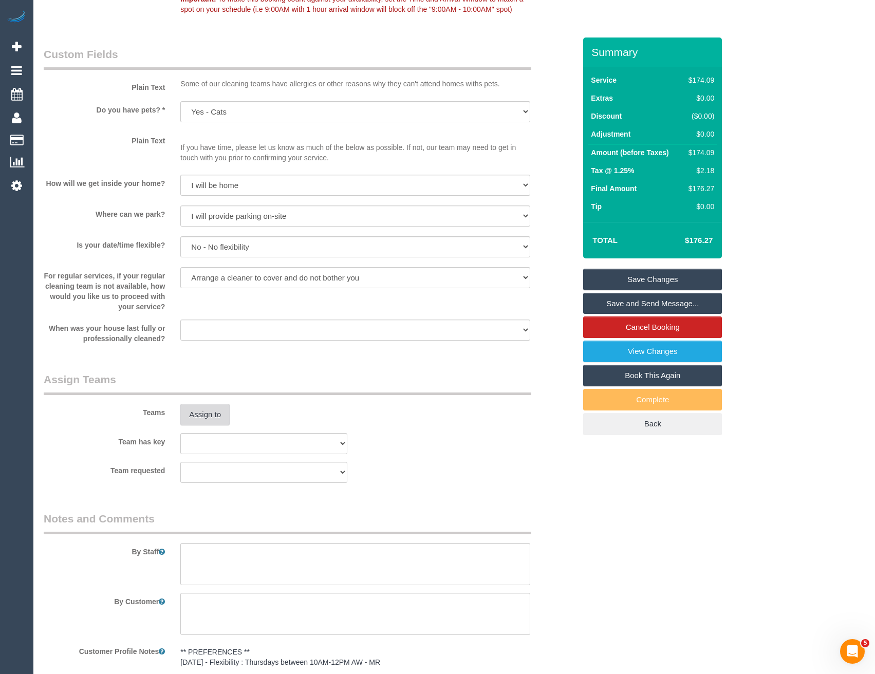
click at [207, 425] on button "Assign to" at bounding box center [204, 415] width 49 height 22
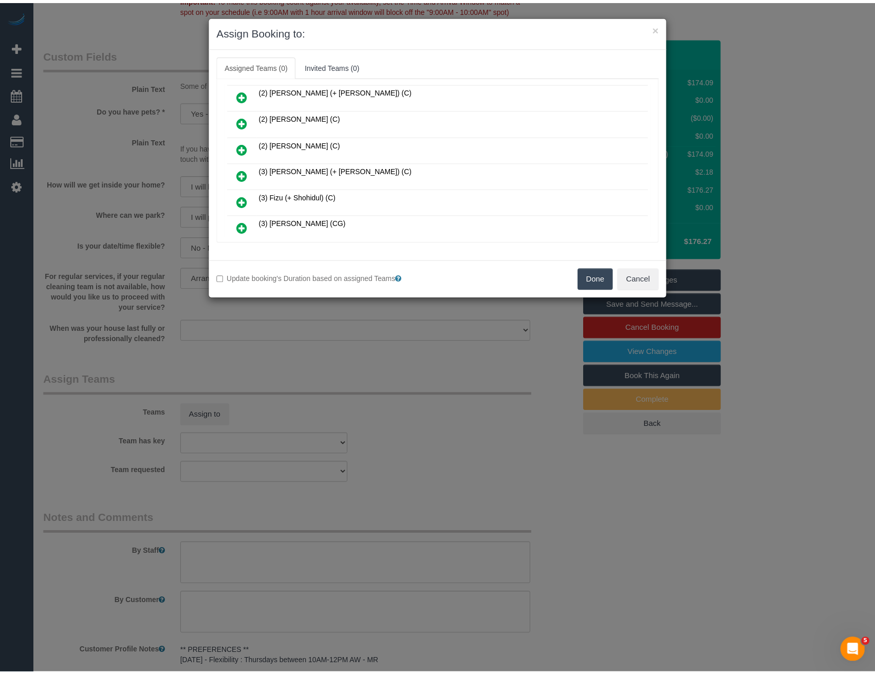
scroll to position [206, 0]
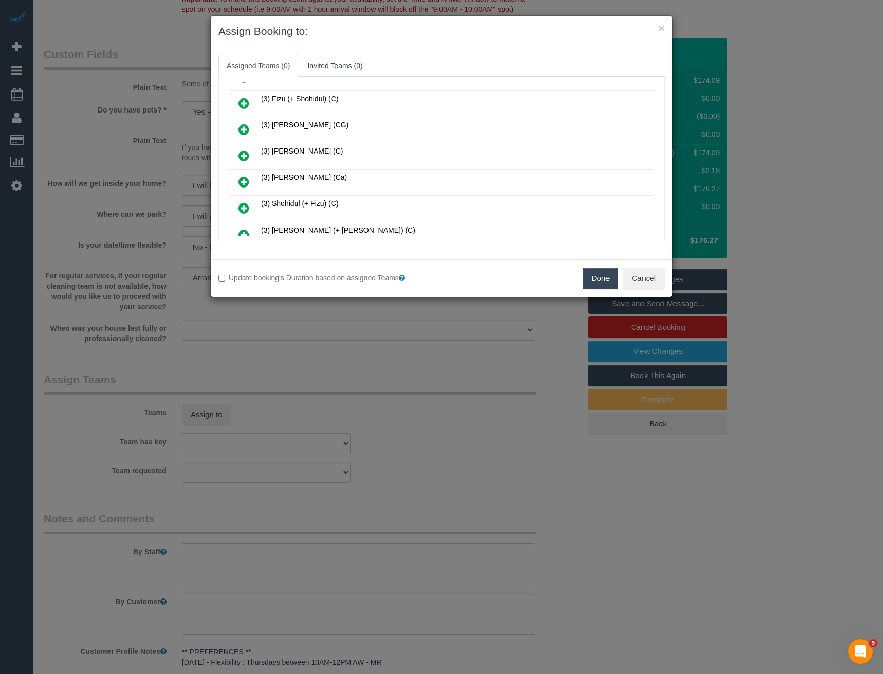
click at [473, 329] on div "× Assign Booking to: Assigned Teams (0) Invited Teams (0) Assigned (0) No Assig…" at bounding box center [441, 337] width 883 height 674
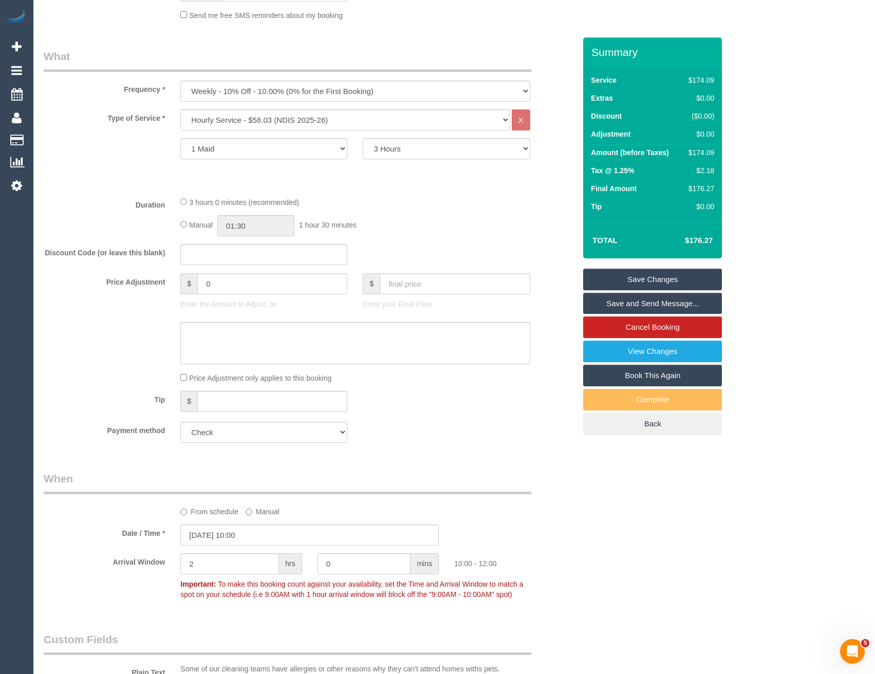
scroll to position [154, 0]
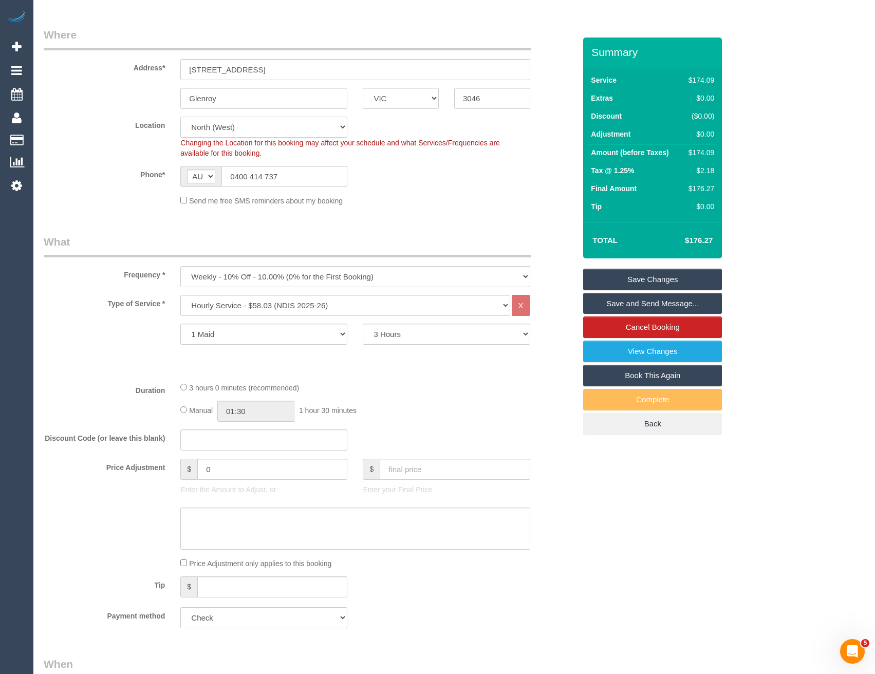
click at [233, 132] on select "Office [GEOGRAPHIC_DATA] (North) East (South) [GEOGRAPHIC_DATA] (East) [GEOGRAP…" at bounding box center [263, 127] width 167 height 21
select select "50"
click at [180, 117] on select "Office [GEOGRAPHIC_DATA] (North) East (South) [GEOGRAPHIC_DATA] (East) [GEOGRAP…" at bounding box center [263, 127] width 167 height 21
click at [416, 200] on div "Send me free SMS reminders about my booking" at bounding box center [355, 200] width 365 height 11
select select "object:7485"
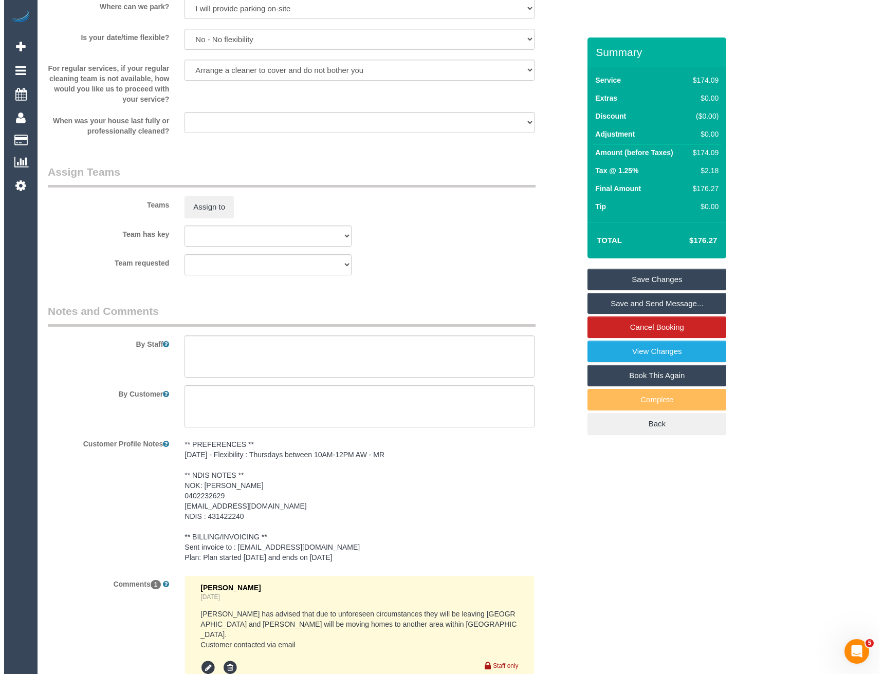
scroll to position [1182, 0]
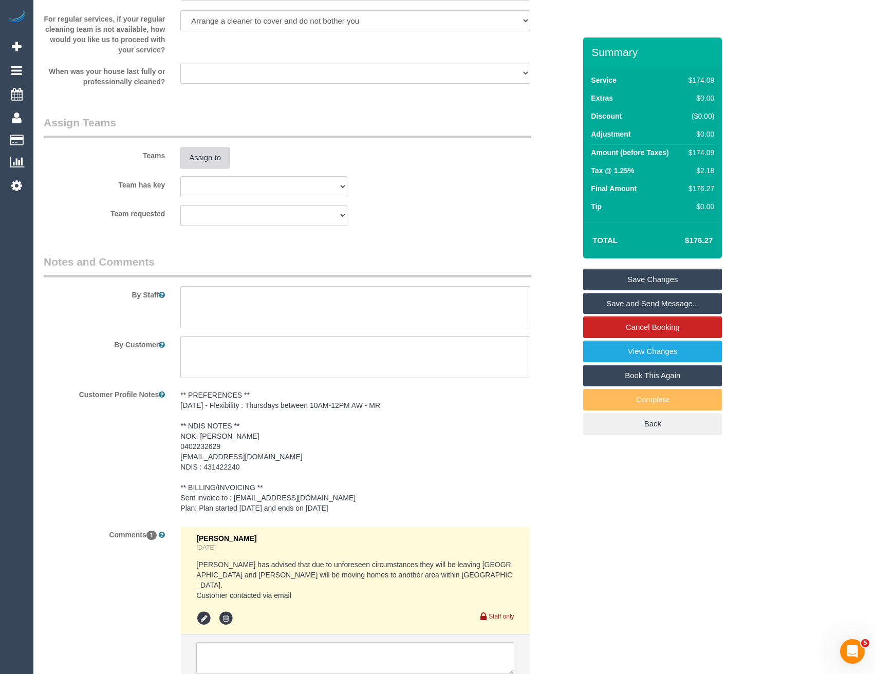
click at [202, 168] on button "Assign to" at bounding box center [204, 158] width 49 height 22
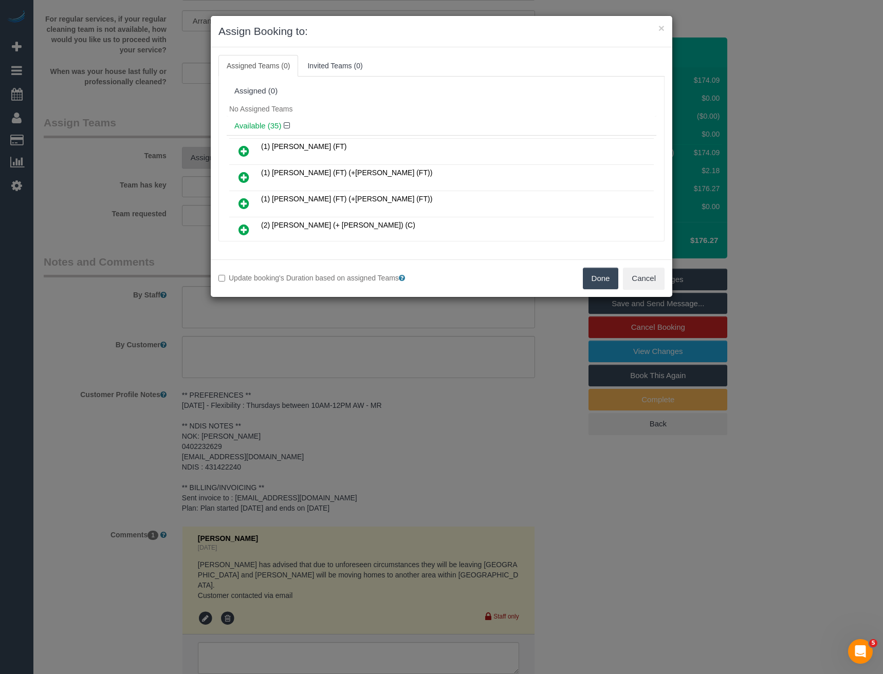
scroll to position [6653, 0]
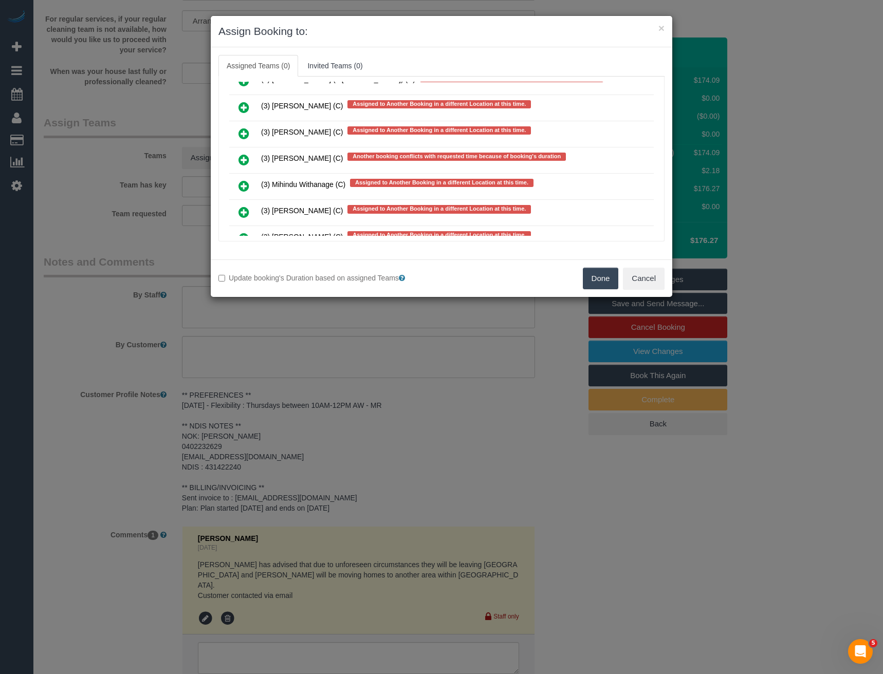
click at [244, 160] on icon at bounding box center [244, 160] width 11 height 12
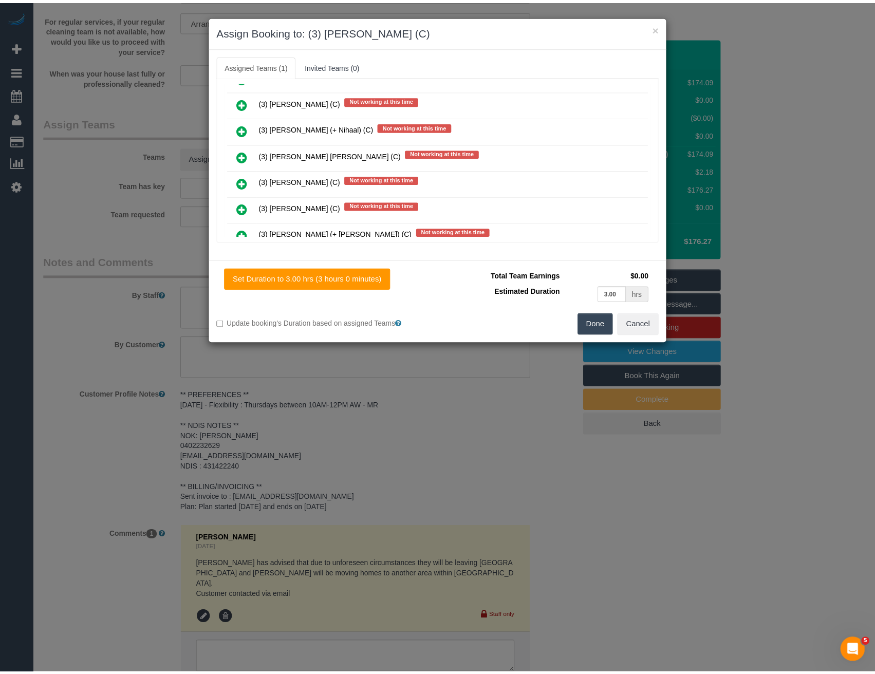
scroll to position [0, 0]
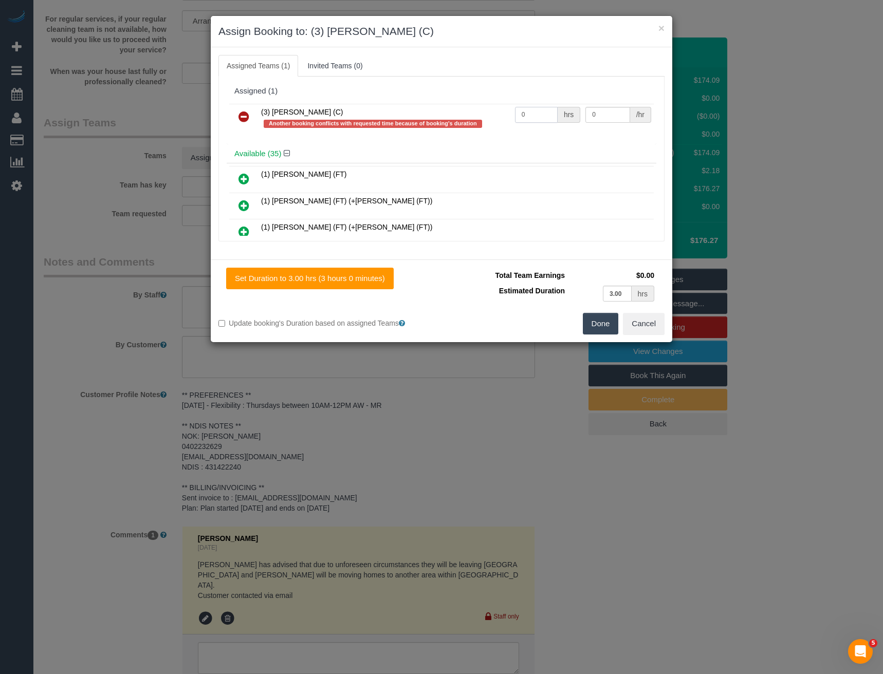
drag, startPoint x: 537, startPoint y: 115, endPoint x: 467, endPoint y: 117, distance: 69.4
click at [468, 117] on tr "(3) [PERSON_NAME] (C) Another booking conflicts with requested time because of …" at bounding box center [441, 118] width 425 height 29
type input "3"
type input "35"
click at [602, 325] on button "Done" at bounding box center [601, 324] width 36 height 22
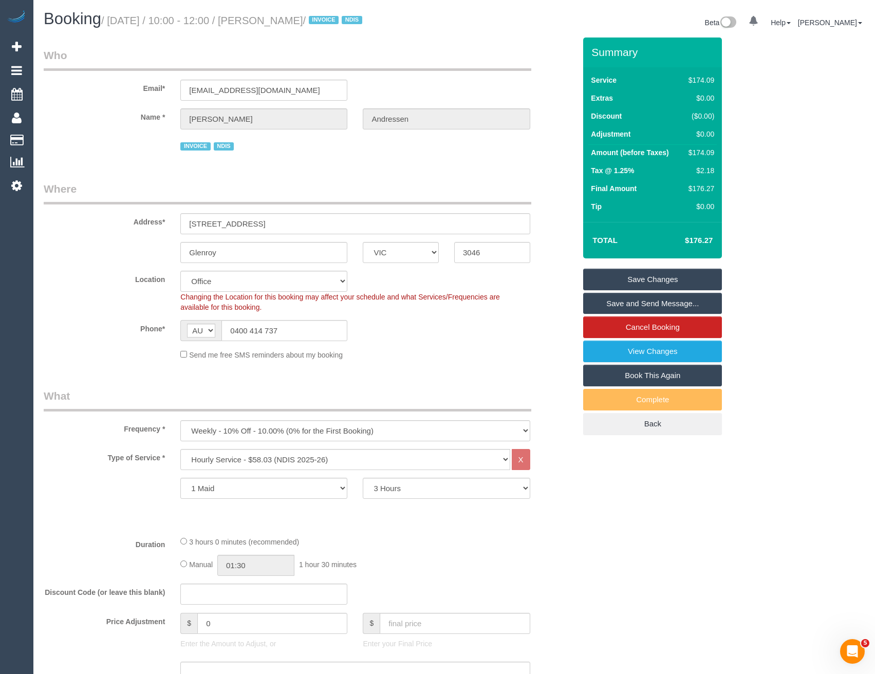
click at [607, 302] on link "Save and Send Message..." at bounding box center [652, 304] width 139 height 22
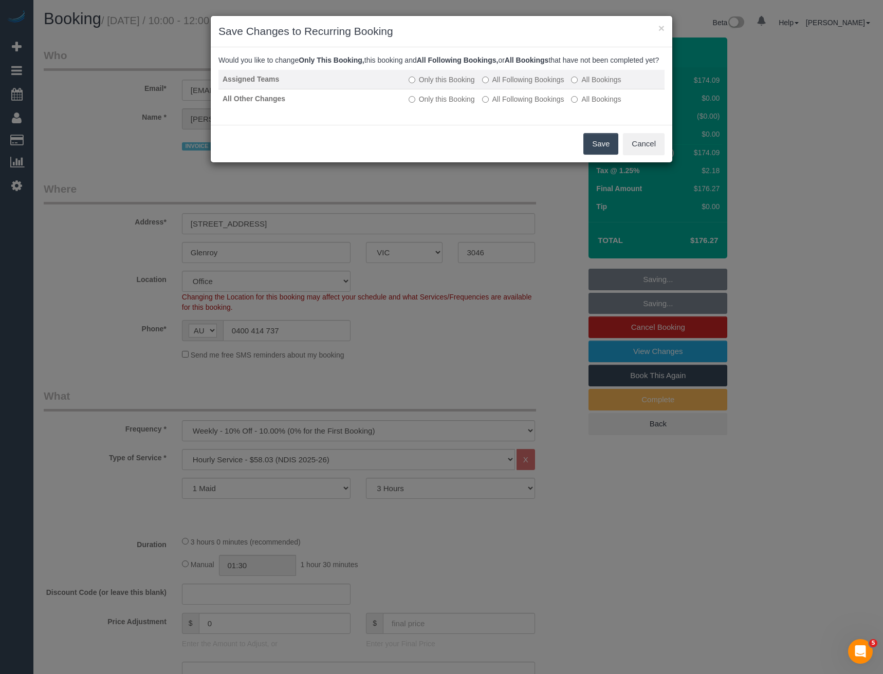
click at [514, 85] on label "All Following Bookings" at bounding box center [523, 80] width 82 height 10
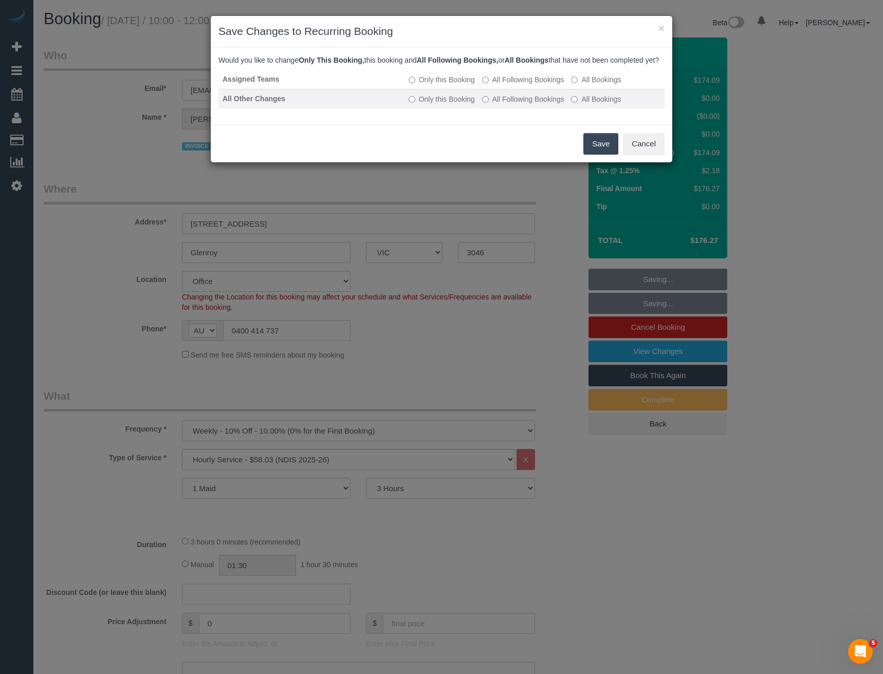
click at [512, 104] on label "All Following Bookings" at bounding box center [523, 99] width 82 height 10
click at [584, 144] on button "Save" at bounding box center [600, 144] width 35 height 22
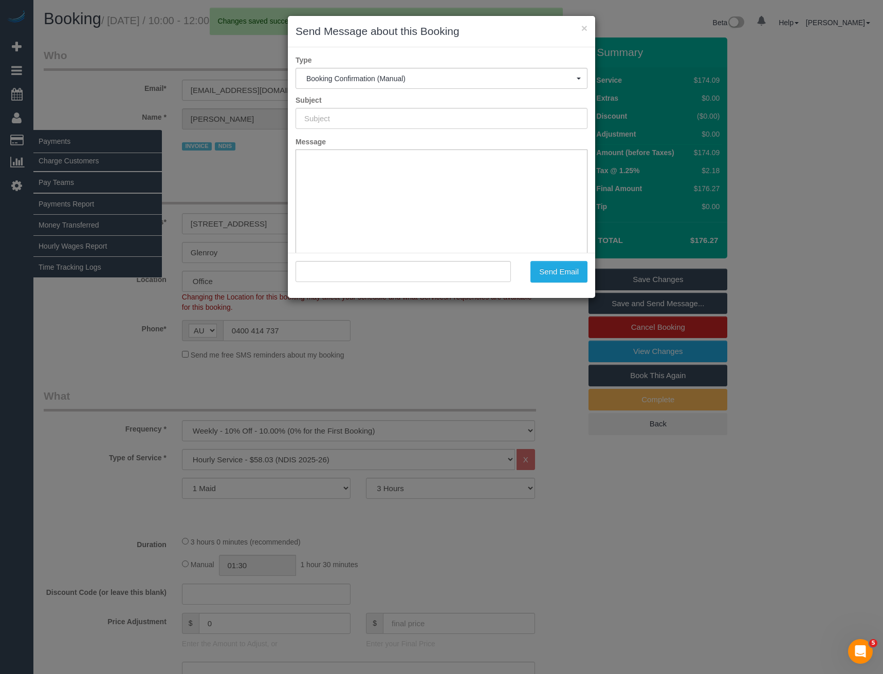
type input "Booking Confirmed"
type input ""[PERSON_NAME]" <[EMAIL_ADDRESS][DOMAIN_NAME]>"
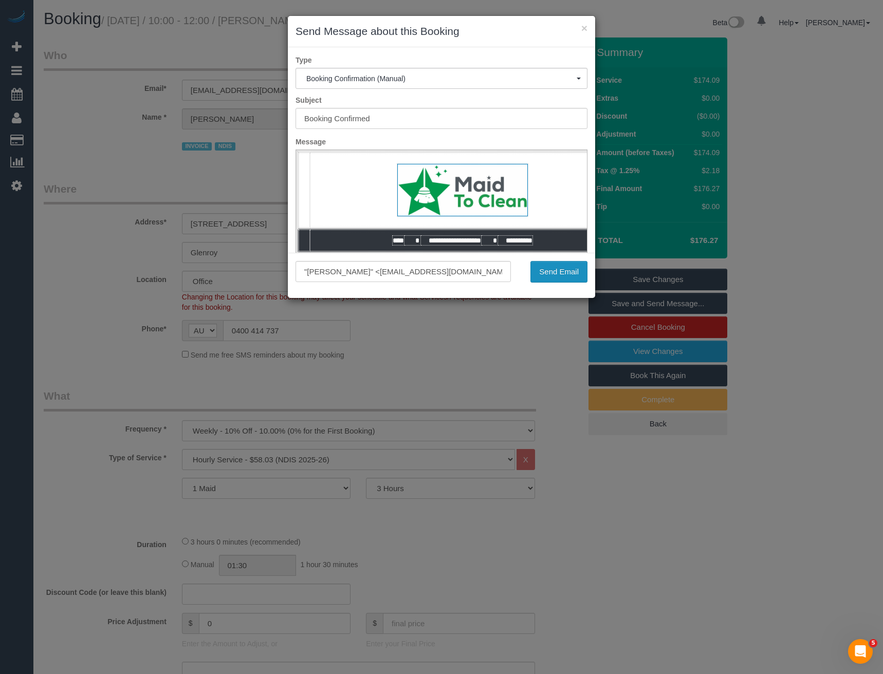
click at [561, 276] on button "Send Email" at bounding box center [559, 272] width 57 height 22
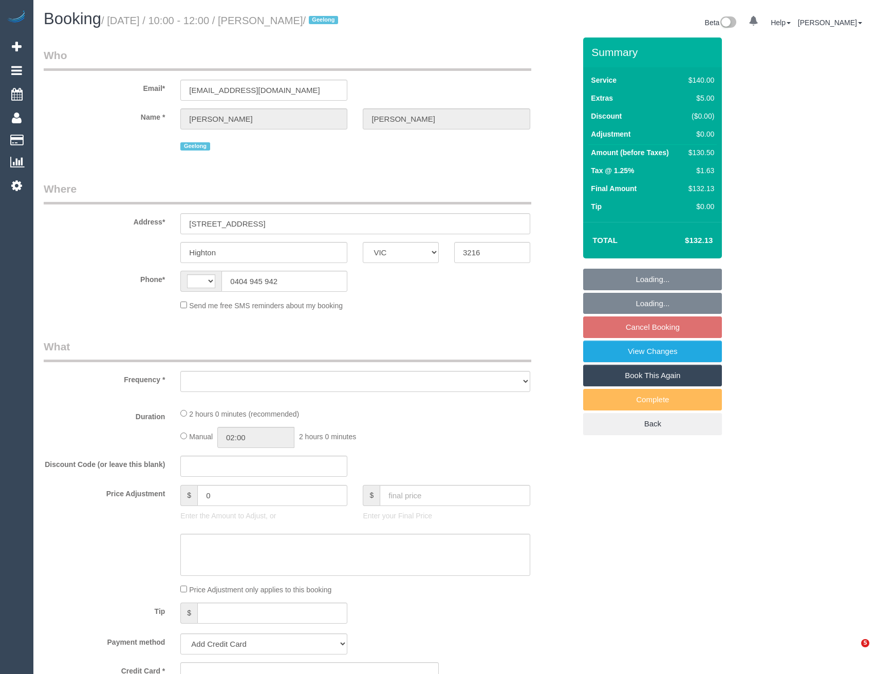
select select "VIC"
select select "string:stripe-pm_1Rwc0q2GScqysDRVBMhEZk2T"
select select "number:27"
select select "number:14"
select select "number:19"
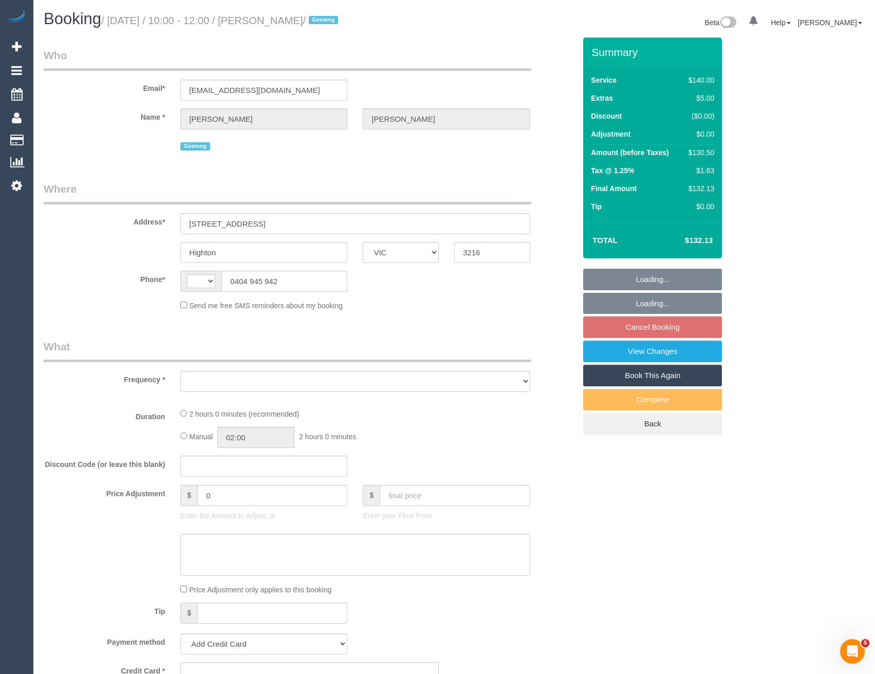
select select "number:24"
select select "number:33"
select select "number:12"
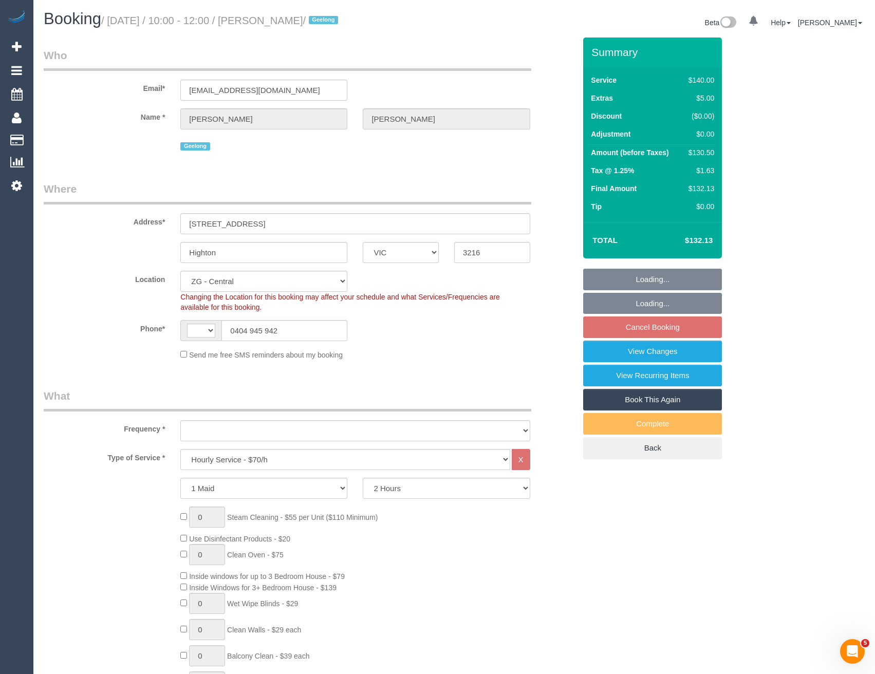
select select "string:AU"
select select "object:942"
select select "spot4"
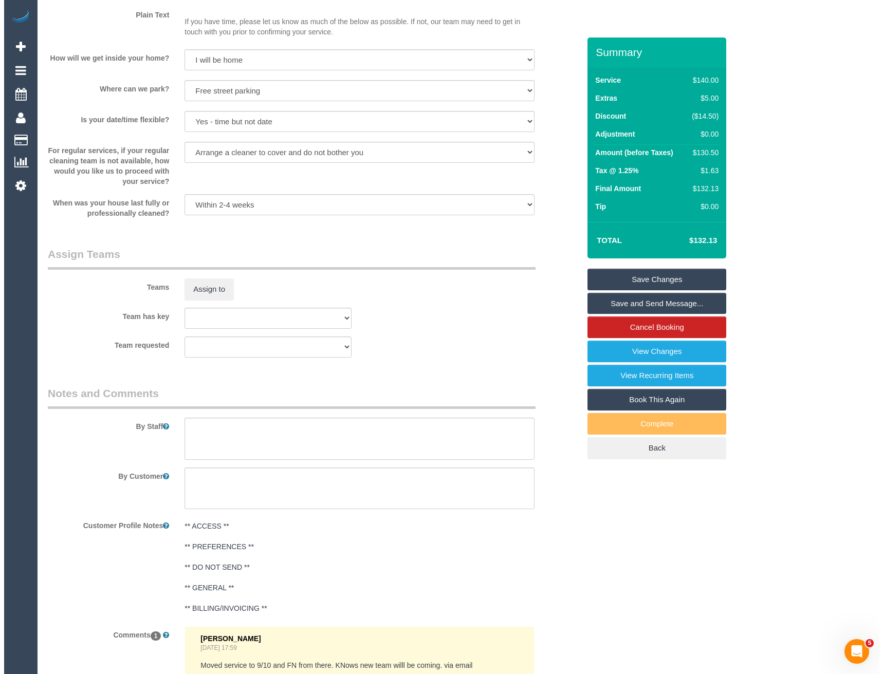
scroll to position [1285, 0]
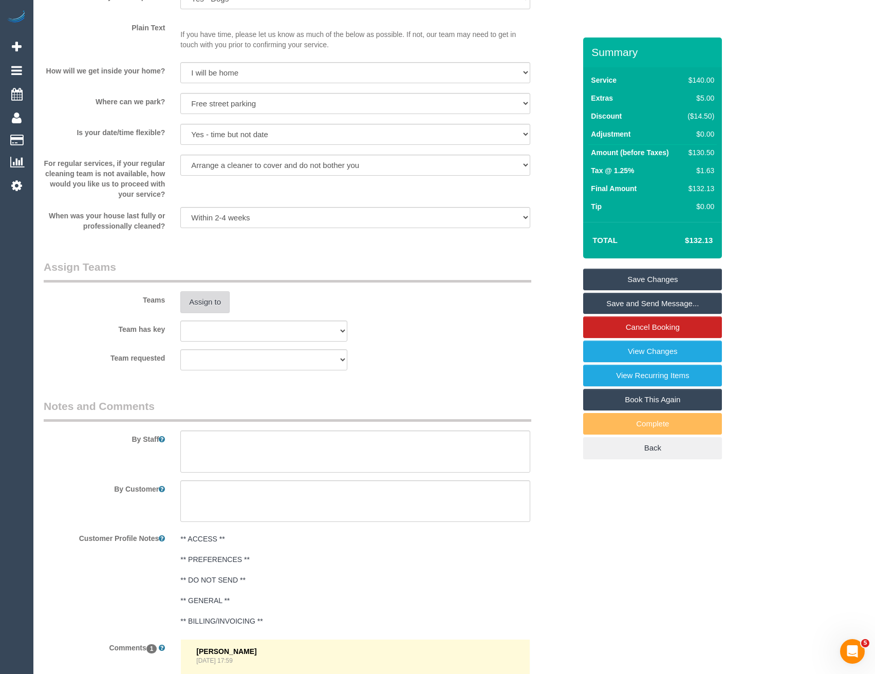
click at [188, 303] on button "Assign to" at bounding box center [204, 302] width 49 height 22
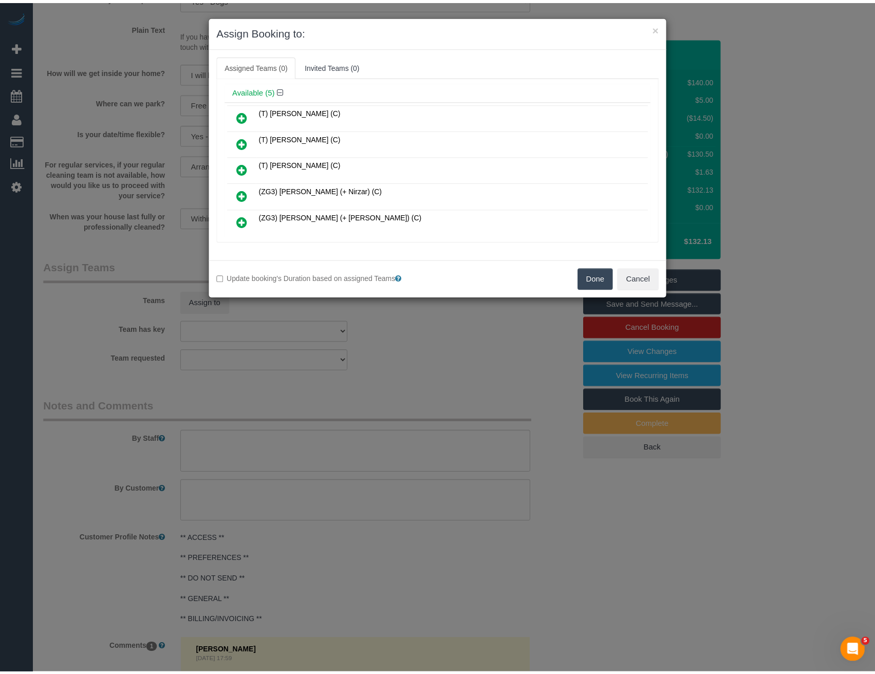
scroll to position [51, 0]
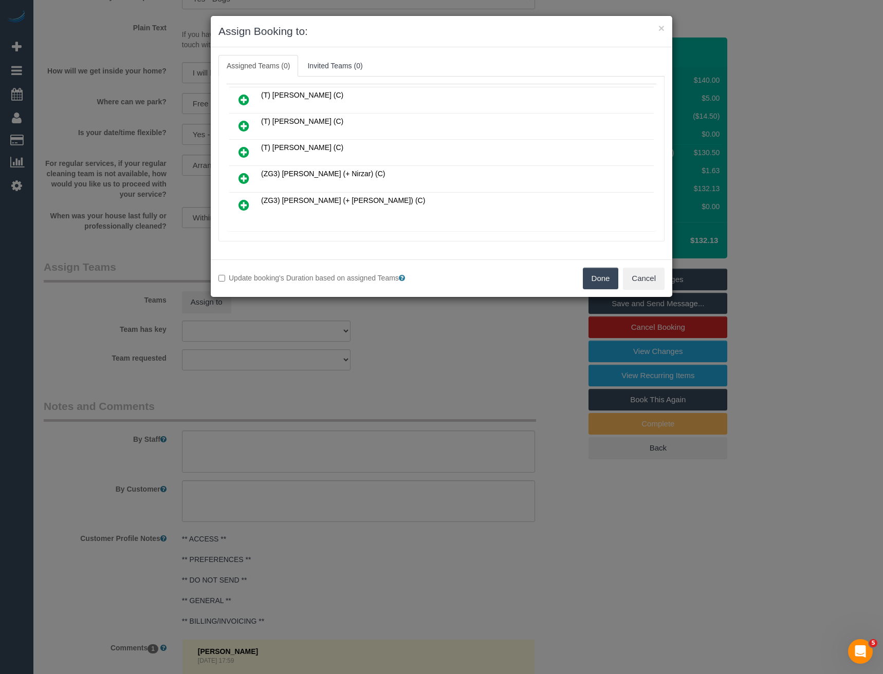
click at [422, 364] on div "× Assign Booking to: Assigned Teams (0) Invited Teams (0) Assigned (0) No Assig…" at bounding box center [441, 337] width 883 height 674
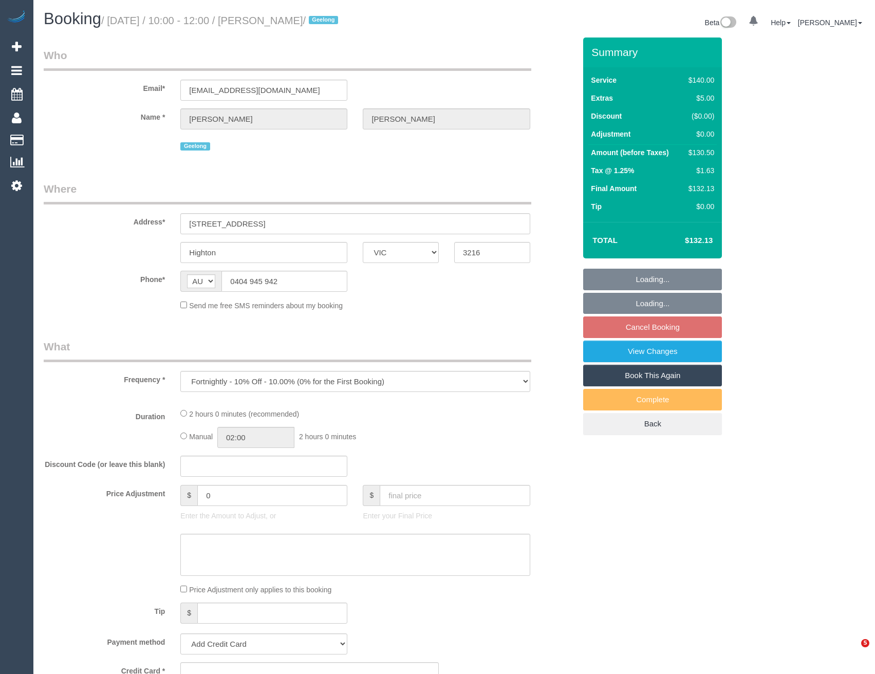
select select "VIC"
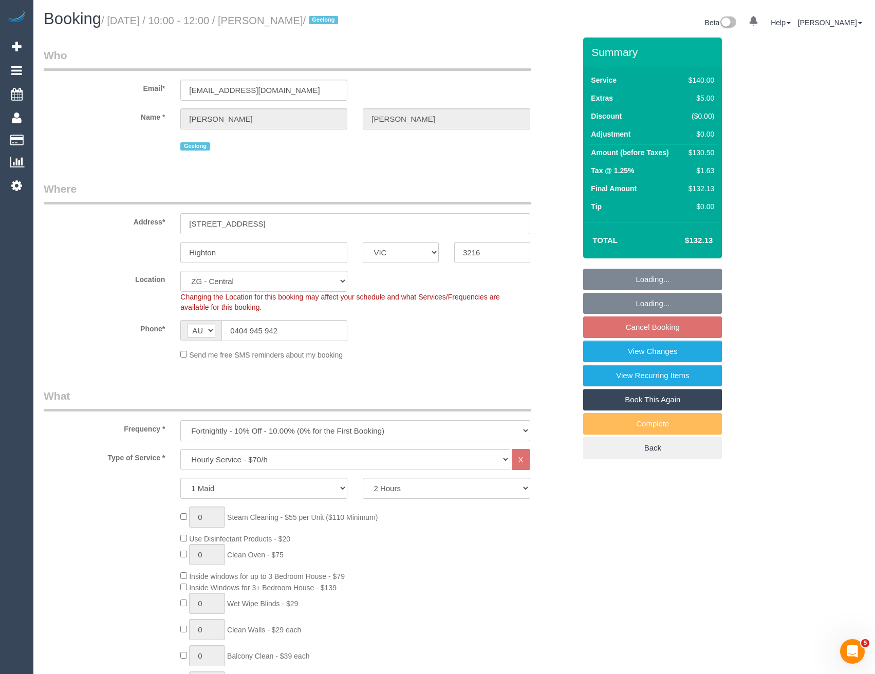
select select "object:725"
select select "string:stripe-pm_1Rwc0q2GScqysDRVBMhEZk2T"
select select "spot4"
select select "number:27"
select select "number:14"
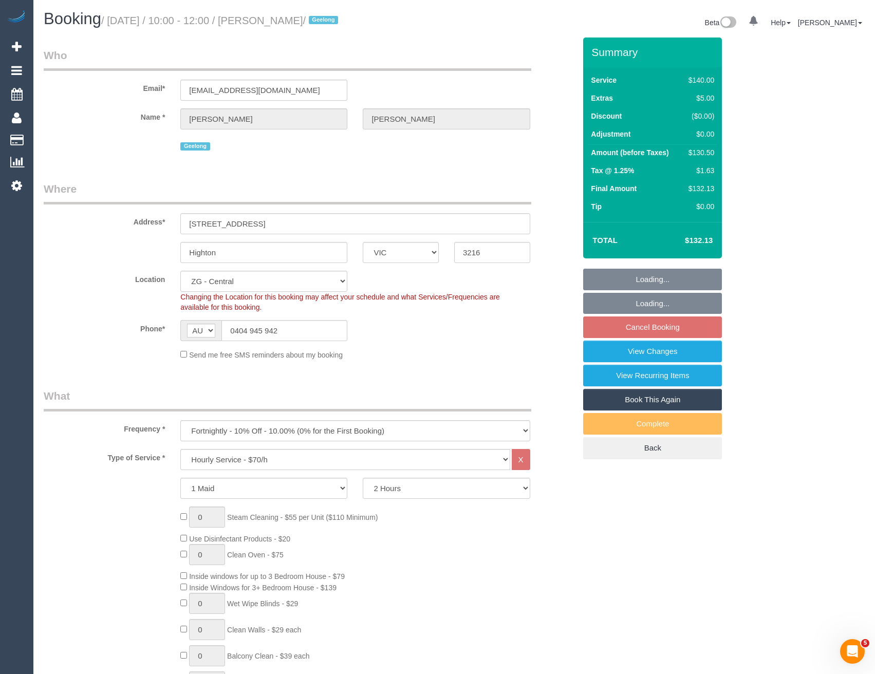
select select "number:19"
select select "number:24"
select select "number:33"
select select "number:12"
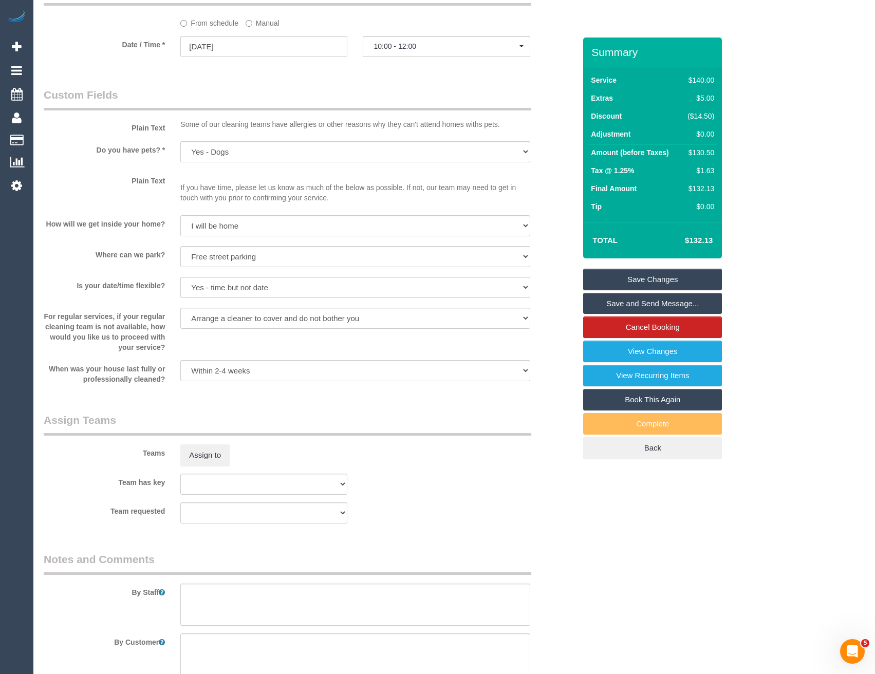
scroll to position [1182, 0]
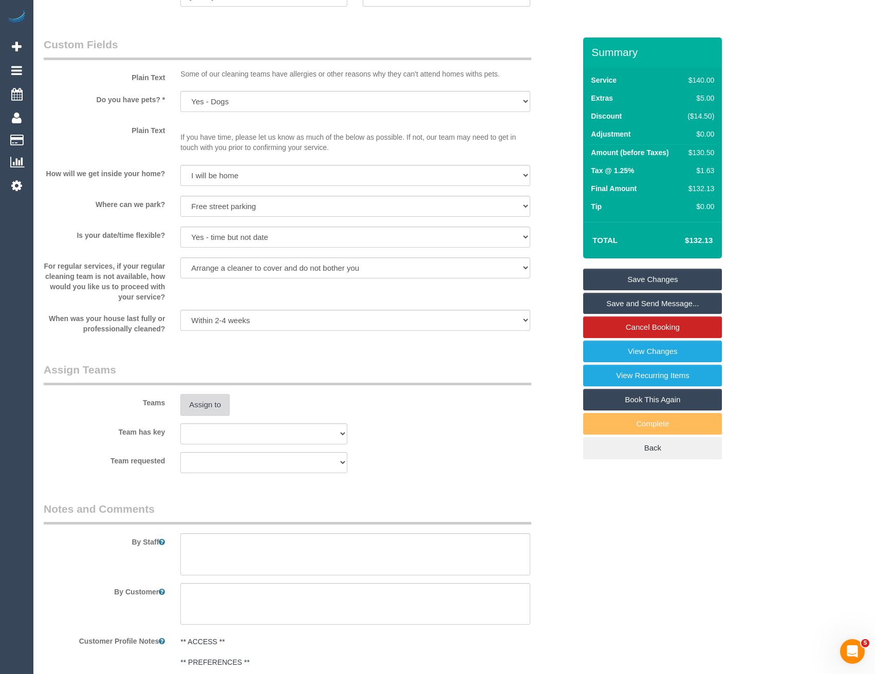
click at [189, 411] on button "Assign to" at bounding box center [204, 405] width 49 height 22
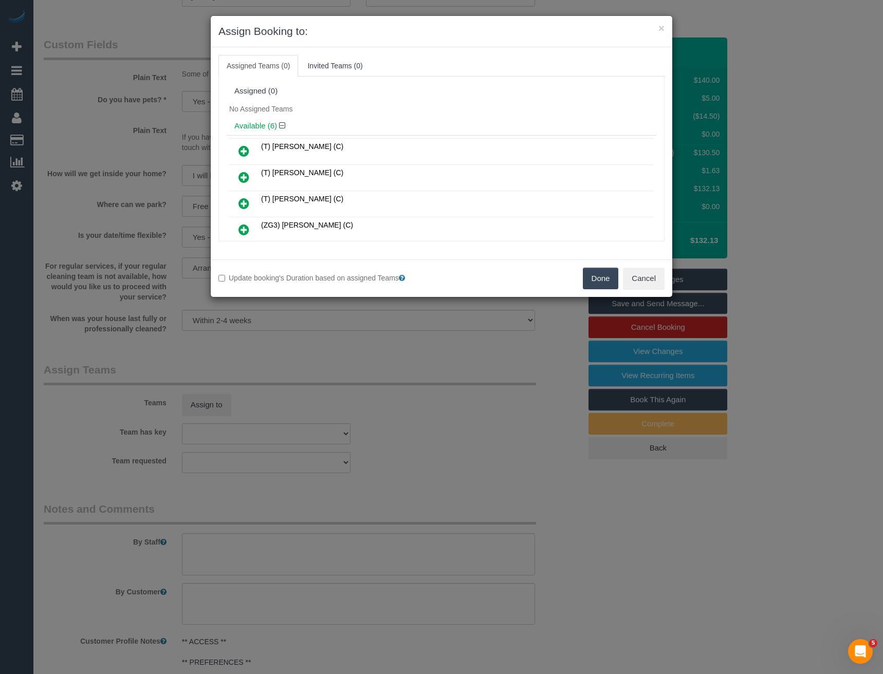
click at [245, 229] on icon at bounding box center [244, 230] width 11 height 12
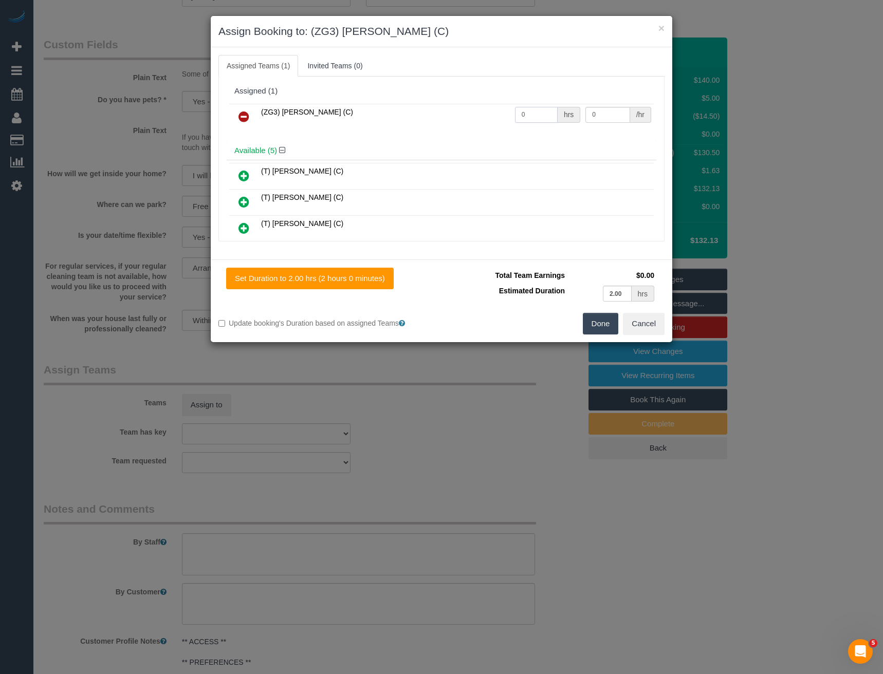
drag, startPoint x: 498, startPoint y: 112, endPoint x: 476, endPoint y: 112, distance: 22.1
click at [480, 112] on tr "(ZG3) Kellie Crowe (C) 0 hrs 0 /hr" at bounding box center [441, 117] width 425 height 26
type input "2"
type input "36.25"
click at [604, 319] on button "Done" at bounding box center [601, 324] width 36 height 22
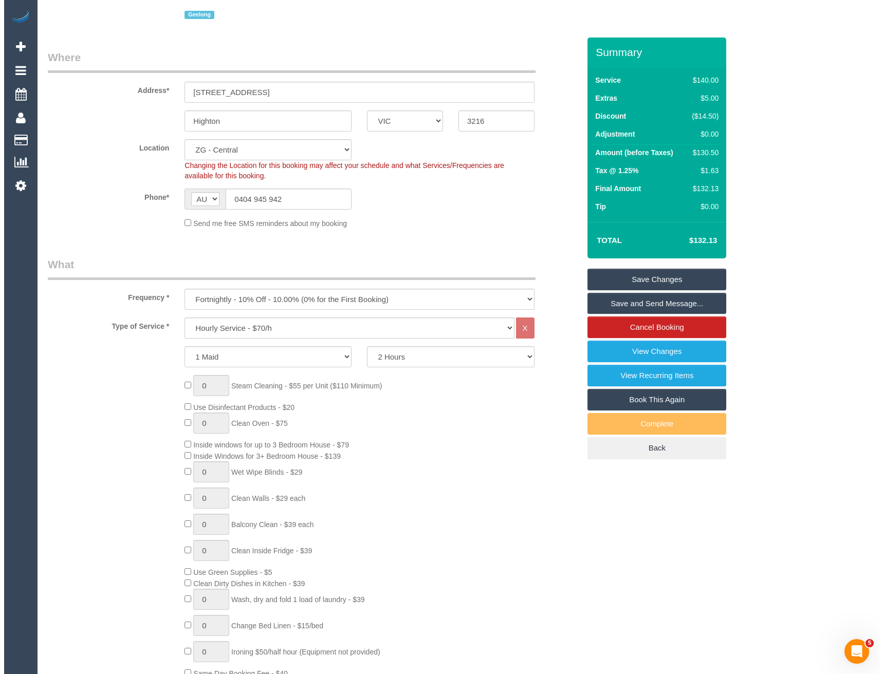
scroll to position [0, 0]
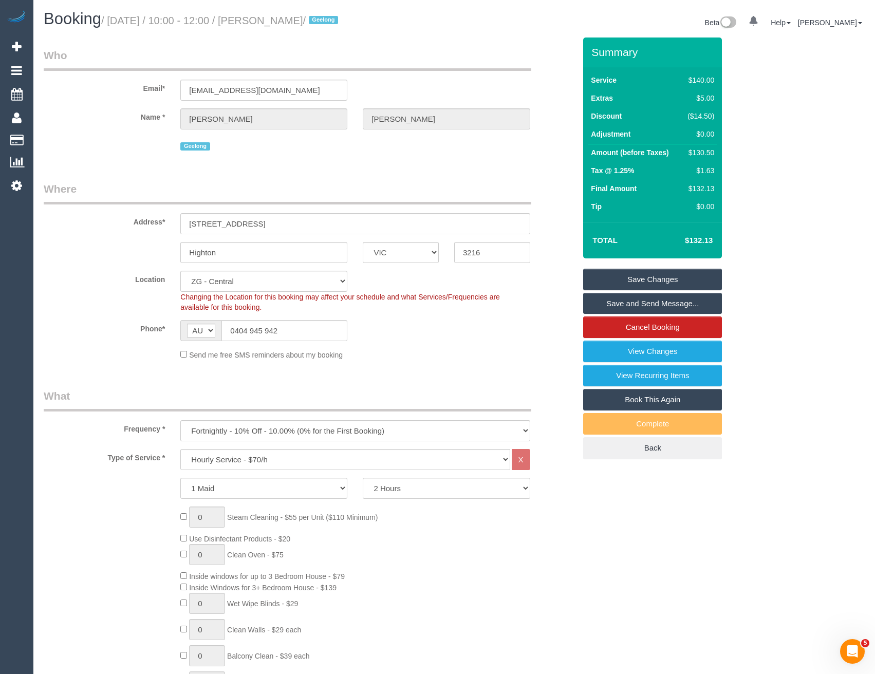
click at [610, 306] on link "Save and Send Message..." at bounding box center [652, 304] width 139 height 22
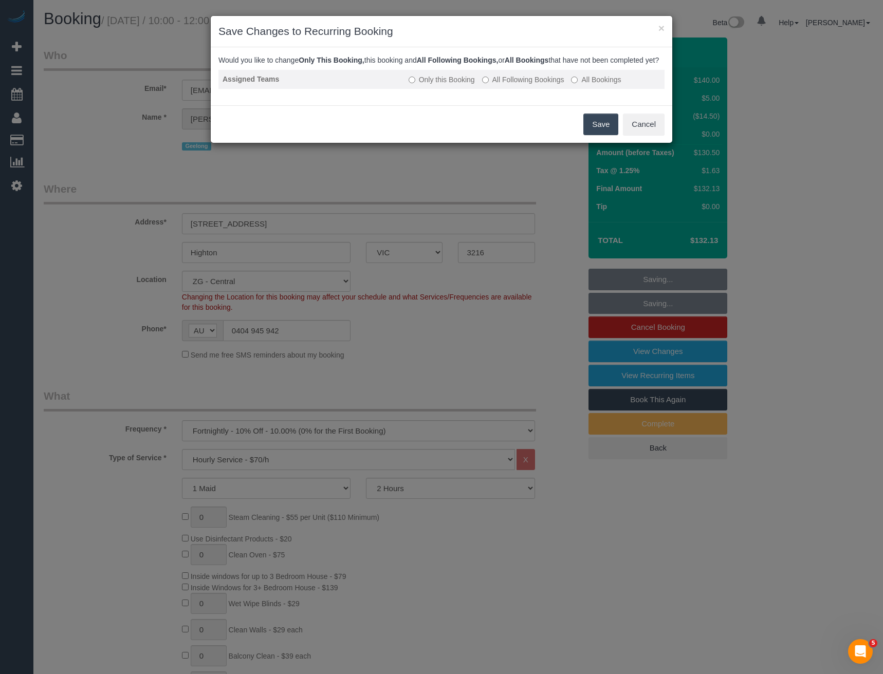
drag, startPoint x: 528, startPoint y: 92, endPoint x: 539, endPoint y: 97, distance: 12.2
click at [528, 85] on label "All Following Bookings" at bounding box center [523, 80] width 82 height 10
click at [582, 134] on div "Save Cancel" at bounding box center [442, 124] width 462 height 38
click at [593, 135] on button "Save" at bounding box center [600, 125] width 35 height 22
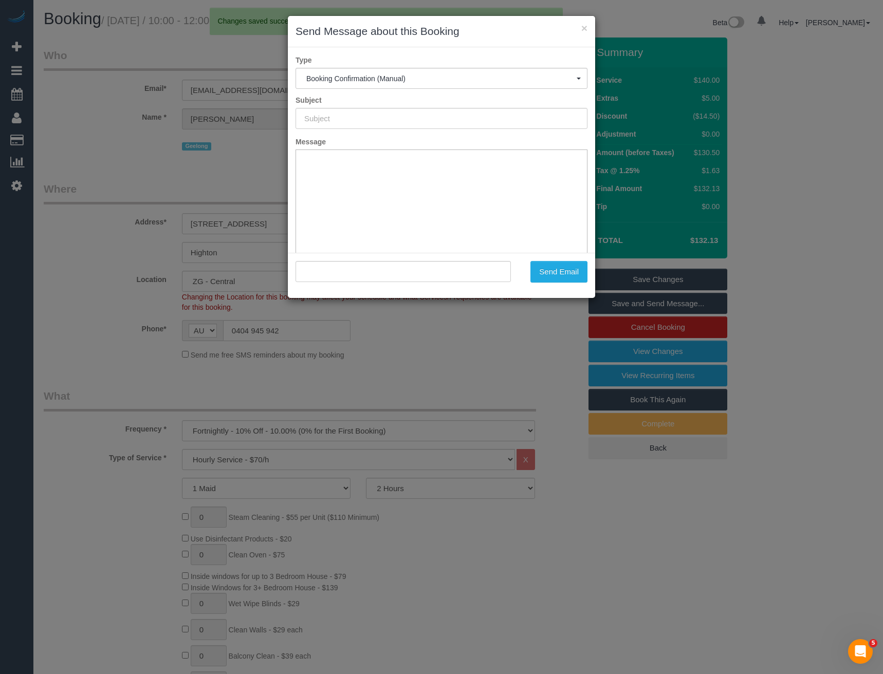
type input "Booking Confirmed"
type input ""Natalie Johnstone" <liveagoodlife77@gmail.com>"
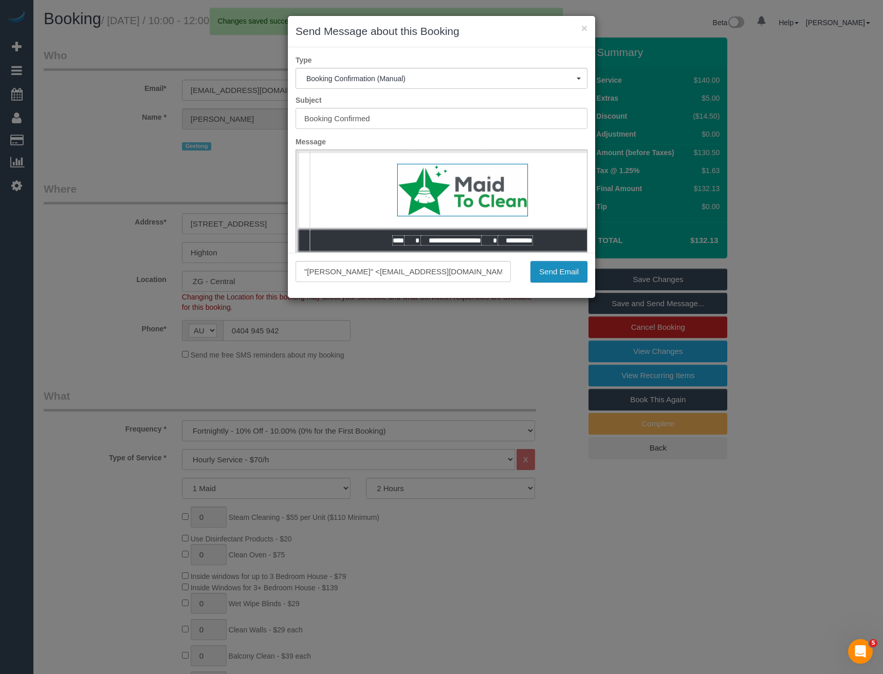
click at [567, 269] on button "Send Email" at bounding box center [559, 272] width 57 height 22
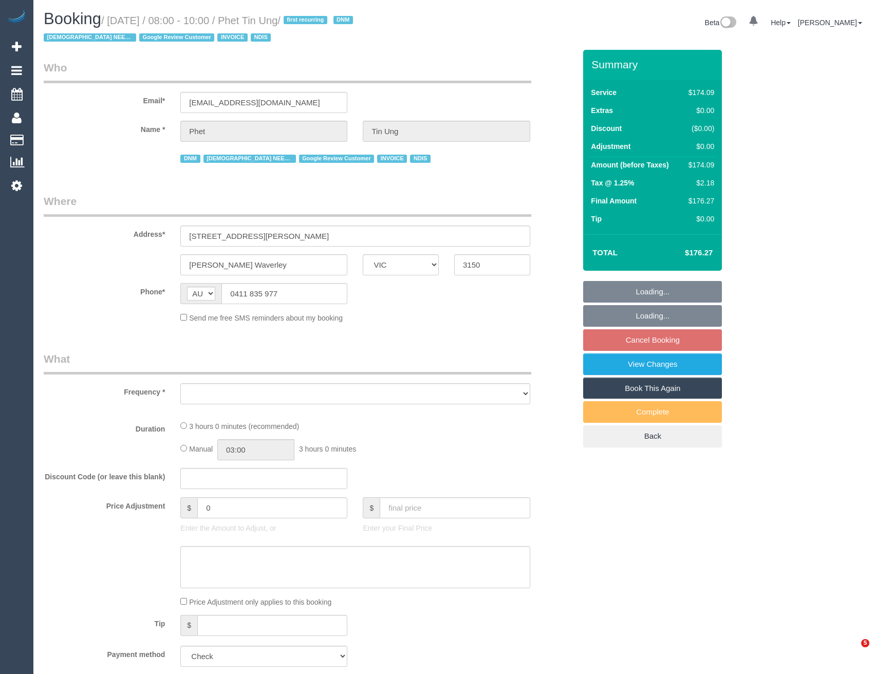
select select "VIC"
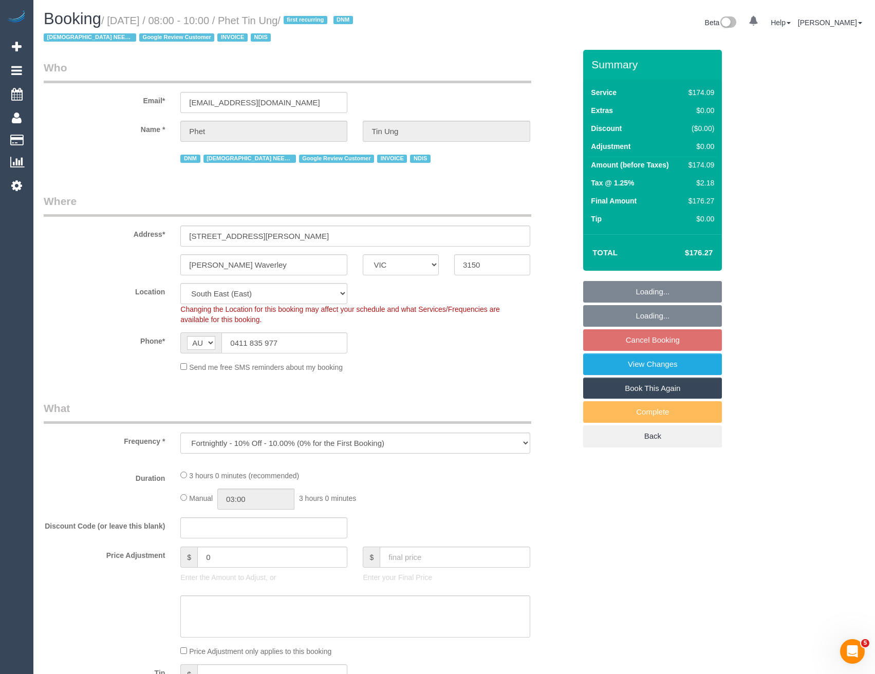
select select "object:579"
select select "180"
select select "number:28"
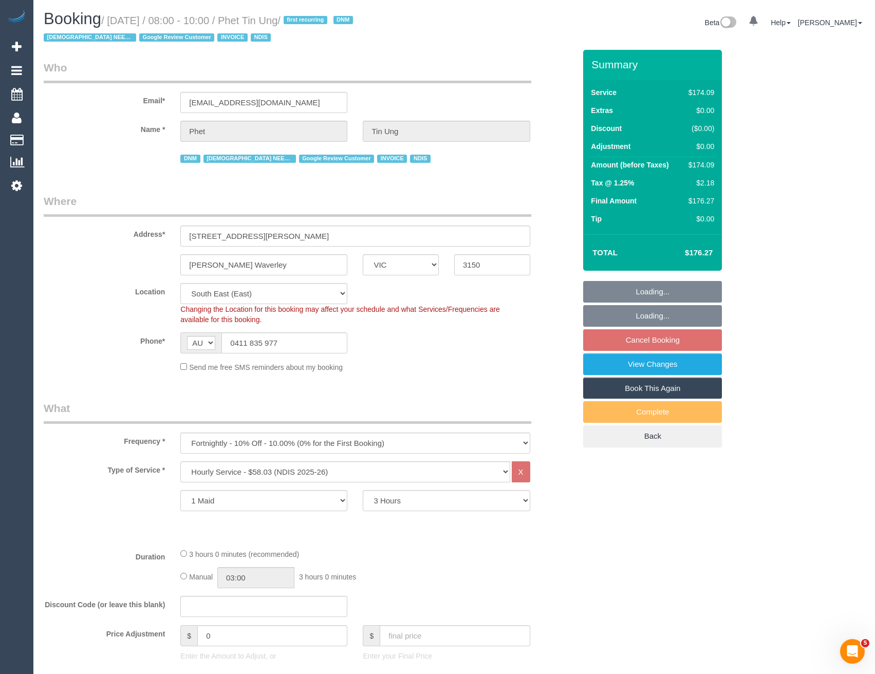
select select "spot2"
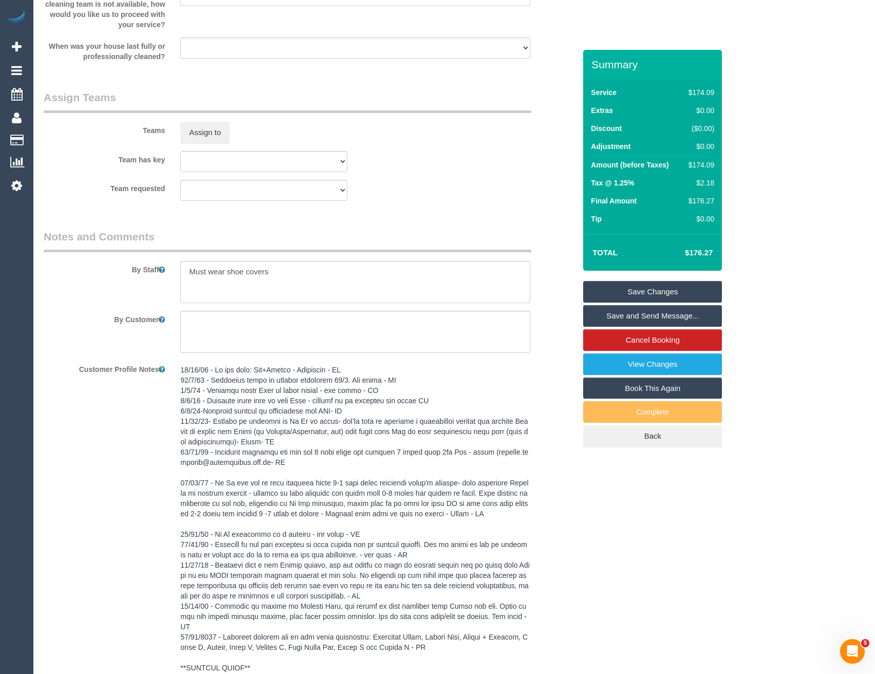
scroll to position [1063, 0]
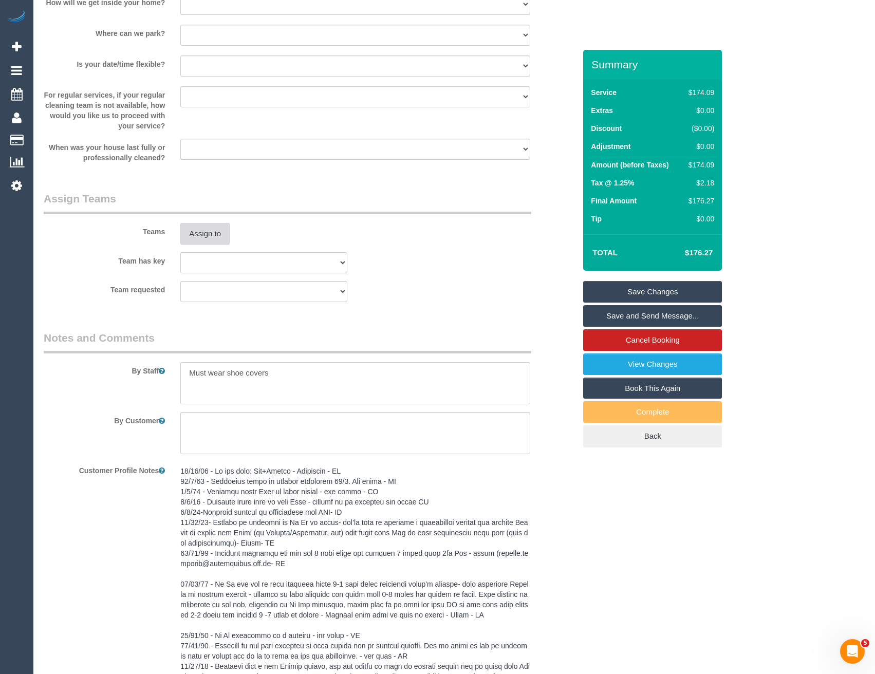
click at [204, 226] on button "Assign to" at bounding box center [204, 234] width 49 height 22
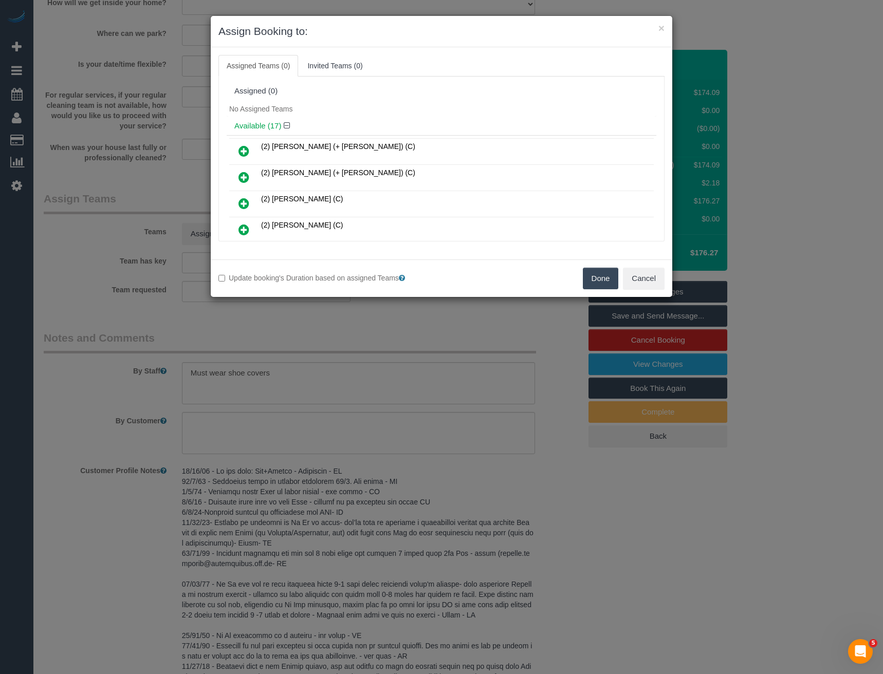
click at [240, 206] on icon at bounding box center [244, 203] width 11 height 12
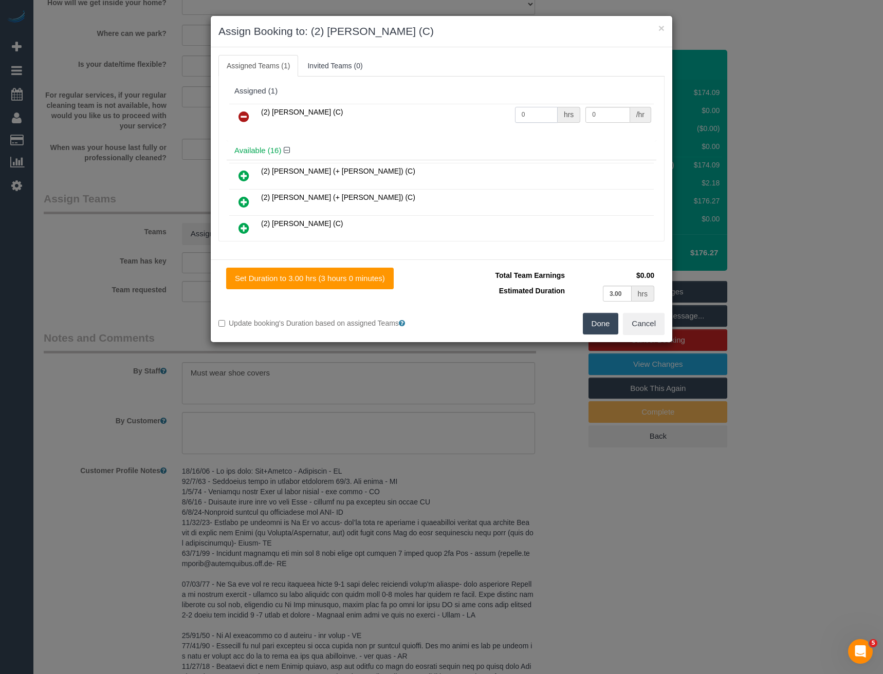
drag, startPoint x: 527, startPoint y: 112, endPoint x: 500, endPoint y: 109, distance: 27.9
click at [501, 111] on tr "(2) [PERSON_NAME] (C) 0 hrs 0 /hr" at bounding box center [441, 117] width 425 height 26
type input "3"
type input "37.5"
click at [598, 322] on button "Done" at bounding box center [601, 324] width 36 height 22
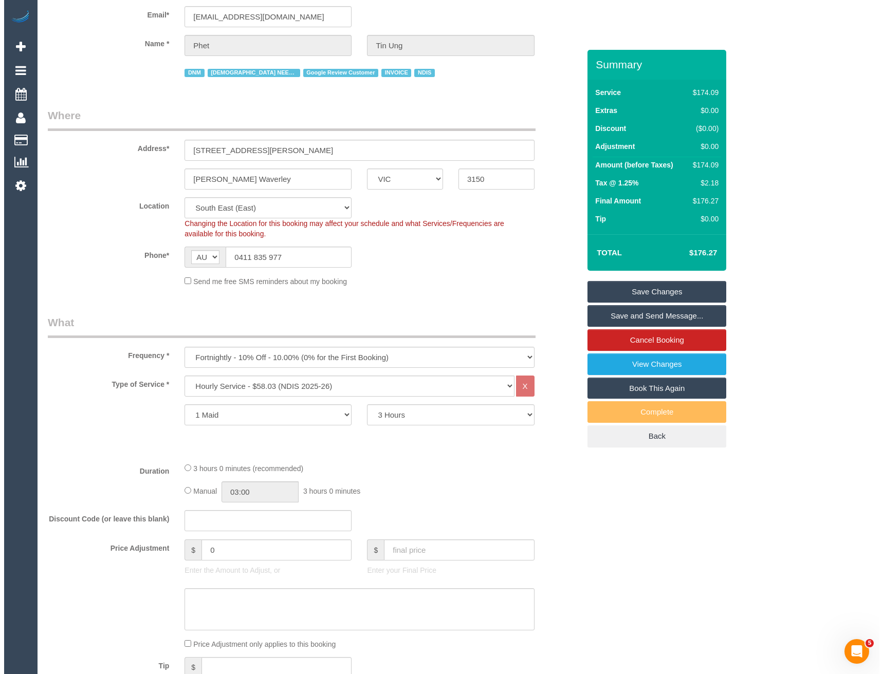
scroll to position [0, 0]
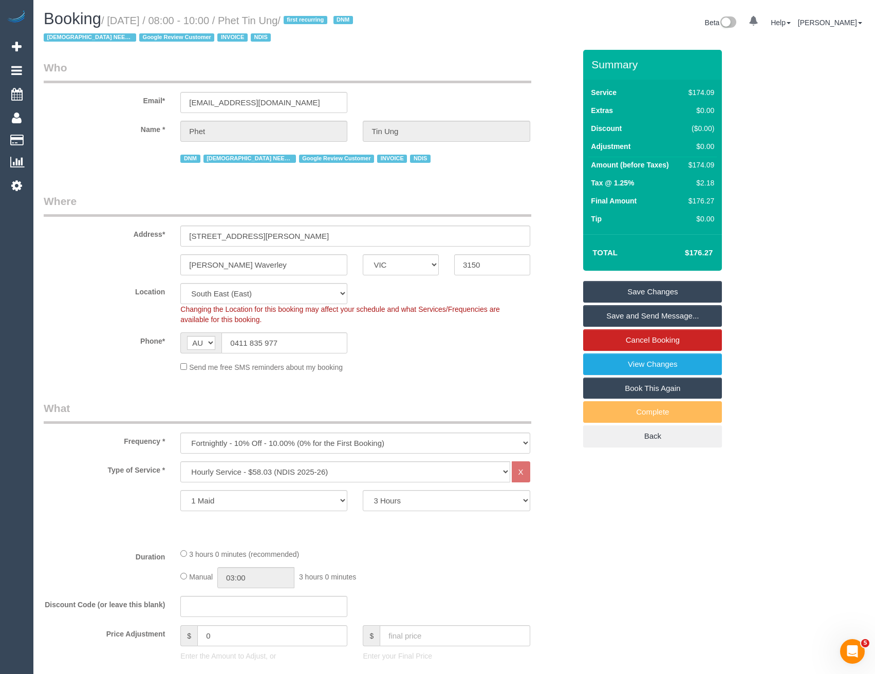
click at [652, 318] on link "Save and Send Message..." at bounding box center [652, 316] width 139 height 22
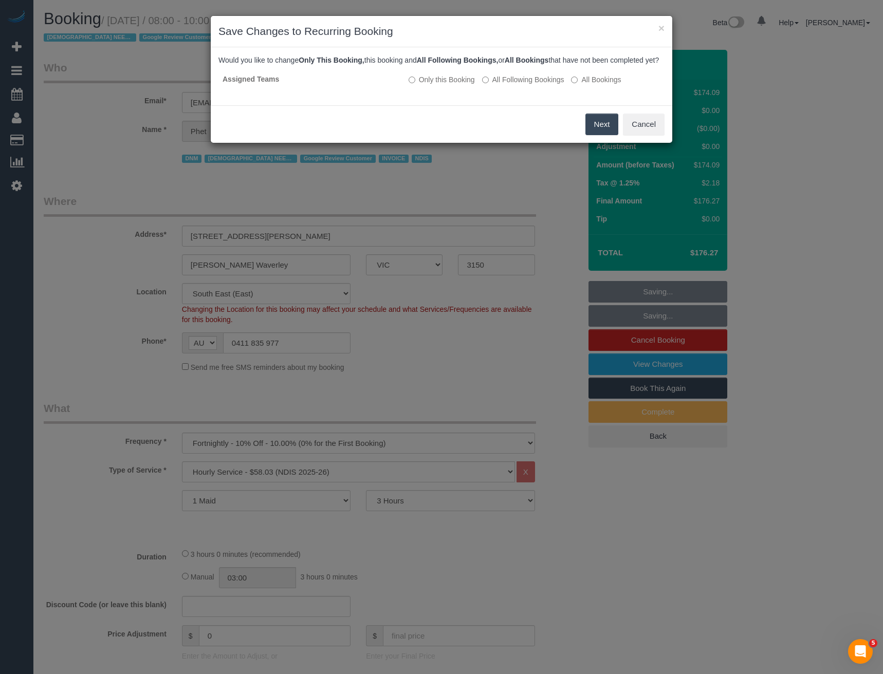
drag, startPoint x: 500, startPoint y: 90, endPoint x: 513, endPoint y: 110, distance: 23.7
click at [500, 85] on label "All Following Bookings" at bounding box center [523, 80] width 82 height 10
click at [593, 135] on button "Save" at bounding box center [600, 125] width 35 height 22
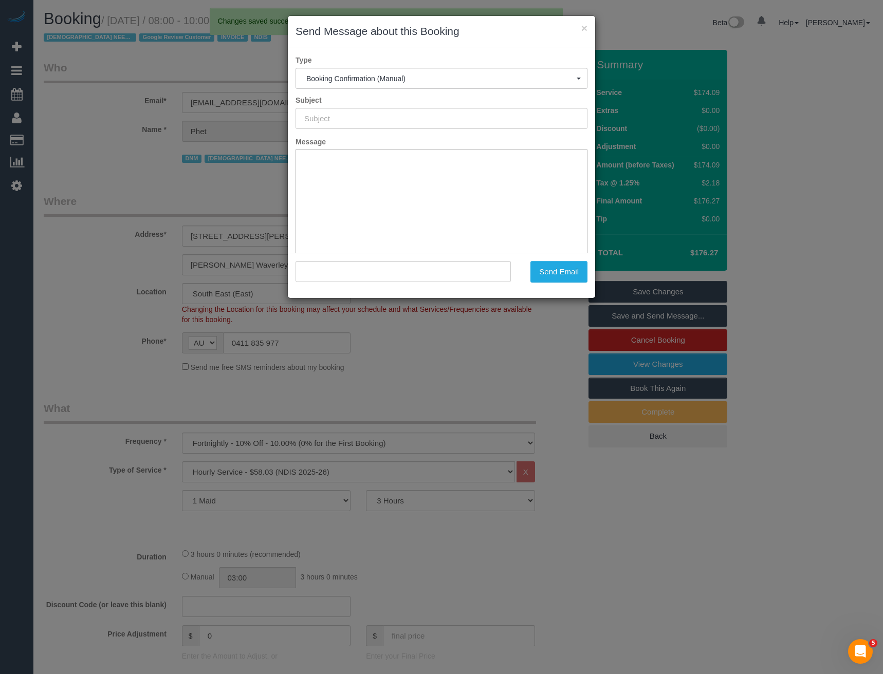
type input "Booking Confirmed"
type input ""Phet Tin Ung - Daughter [PERSON_NAME]" <[EMAIL_ADDRESS][DOMAIN_NAME]>"
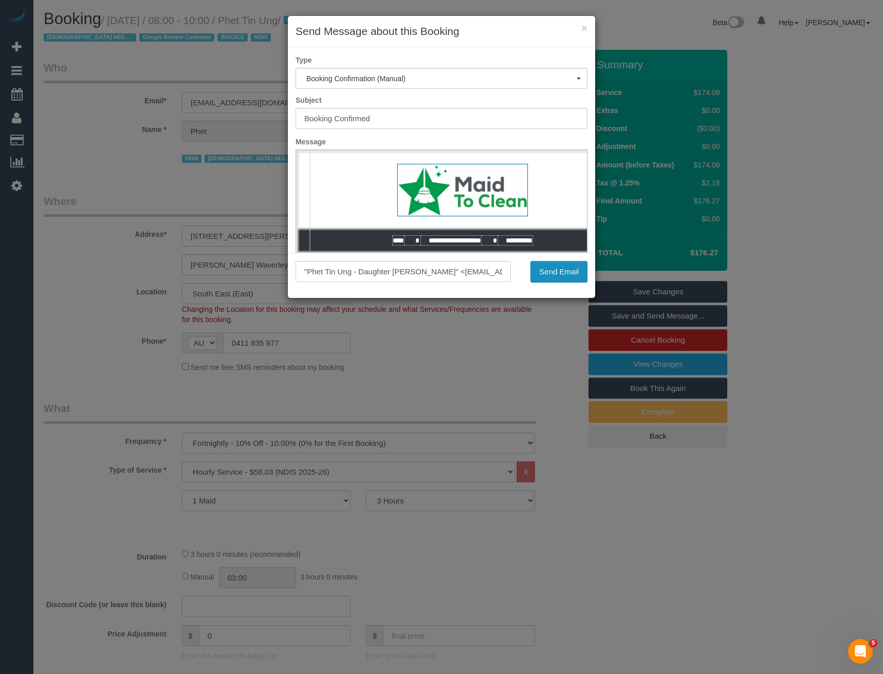
click at [556, 277] on button "Send Email" at bounding box center [559, 272] width 57 height 22
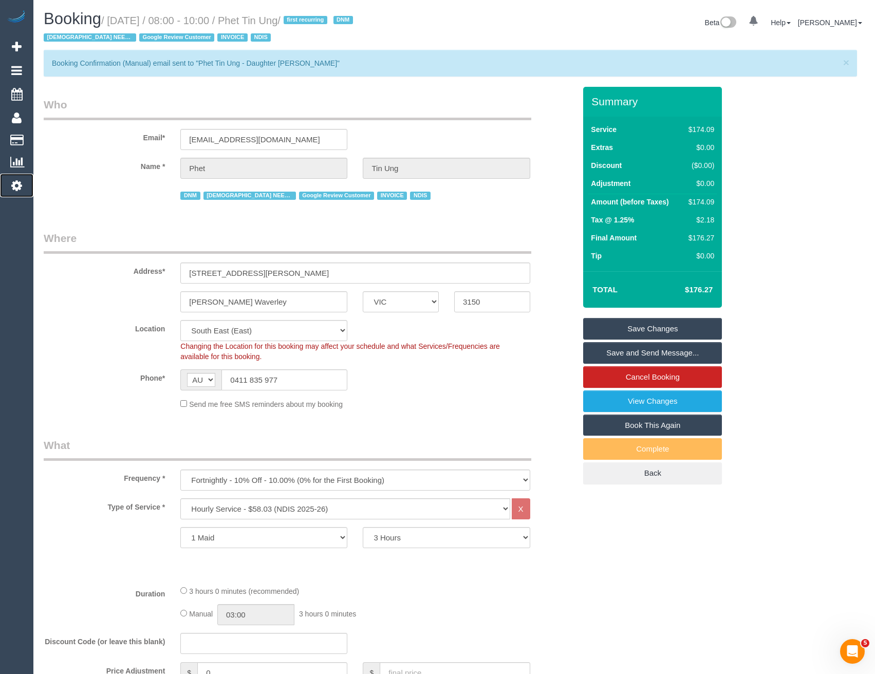
click at [21, 187] on icon at bounding box center [16, 185] width 11 height 12
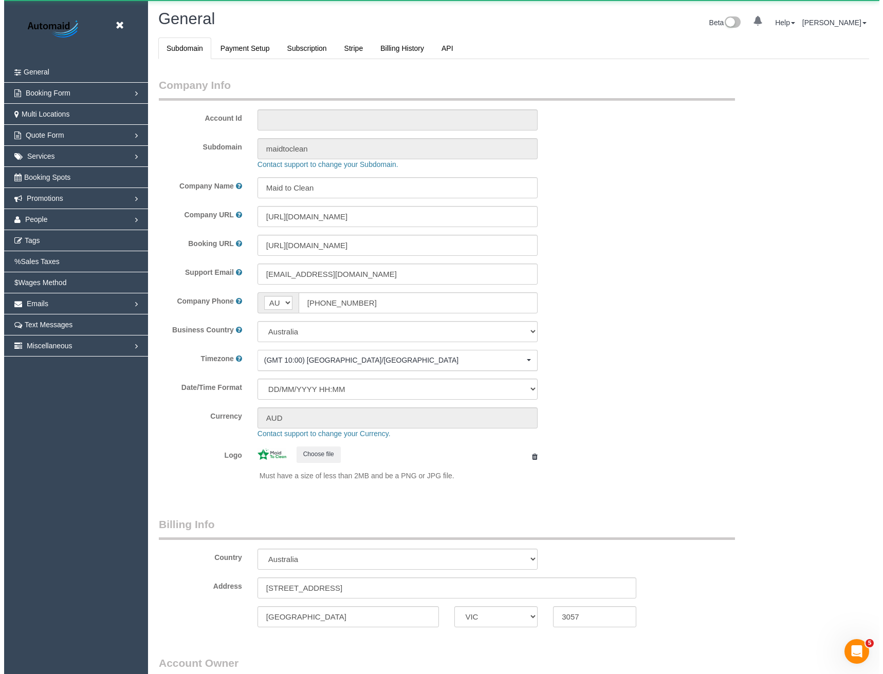
scroll to position [2350, 875]
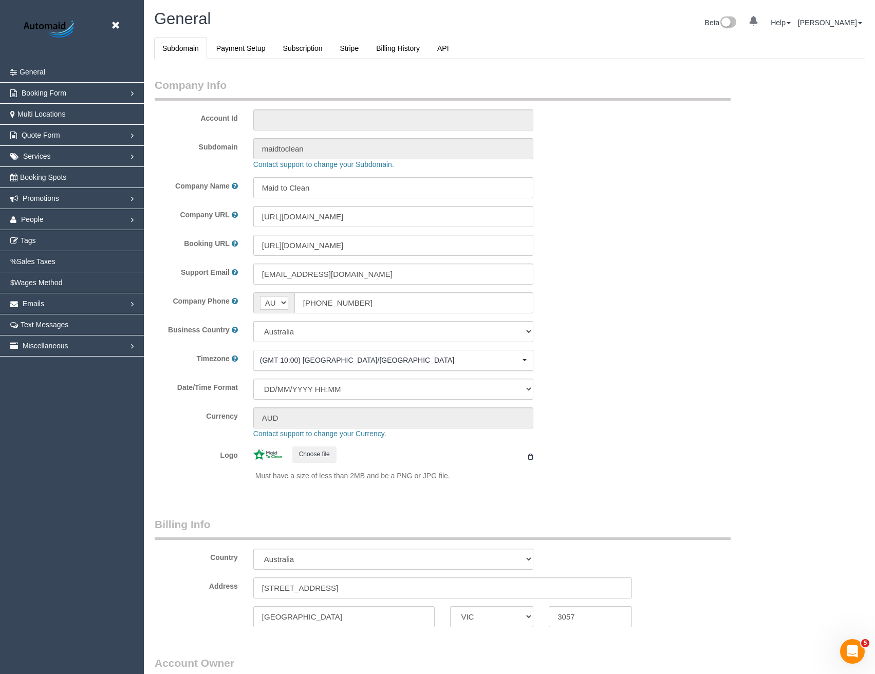
select select "1"
click at [46, 216] on link "People" at bounding box center [72, 219] width 144 height 21
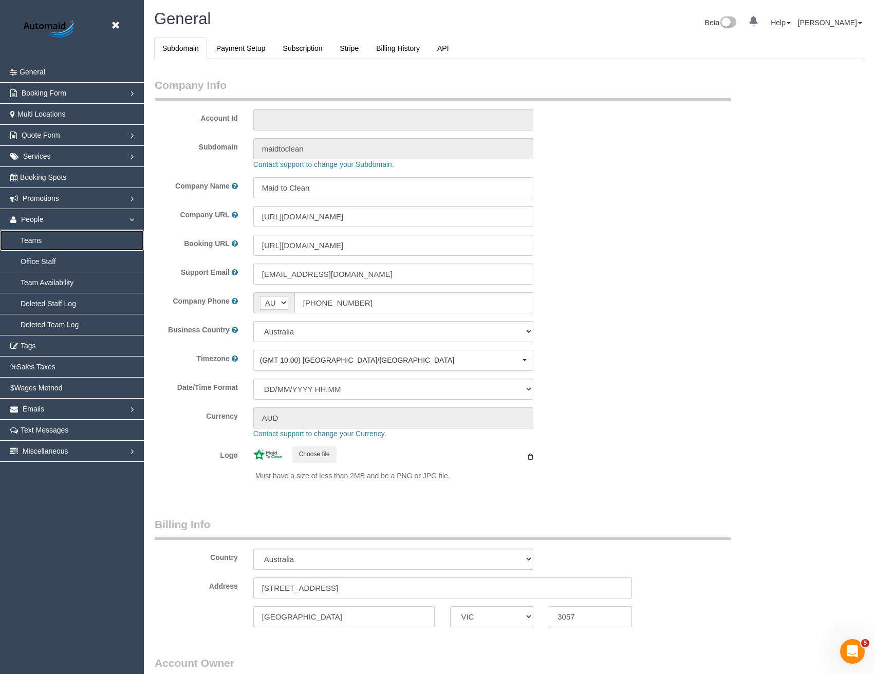
click at [39, 241] on link "Teams" at bounding box center [72, 240] width 144 height 21
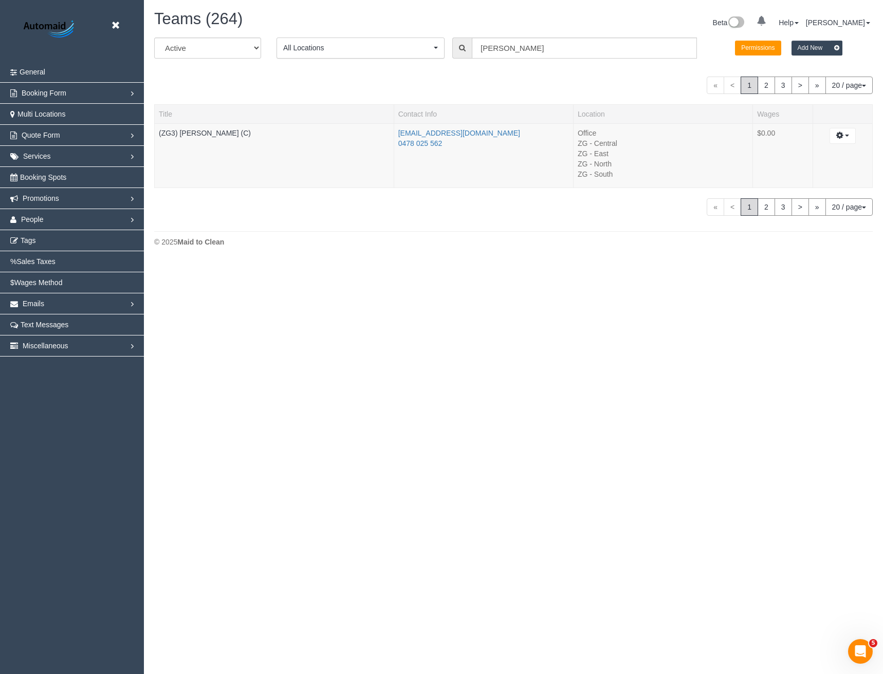
scroll to position [262, 883]
drag, startPoint x: 505, startPoint y: 53, endPoint x: 386, endPoint y: 55, distance: 119.8
click at [391, 58] on div "All Active Archived All Locations All Locations Active Locations Office [defaul…" at bounding box center [514, 52] width 734 height 29
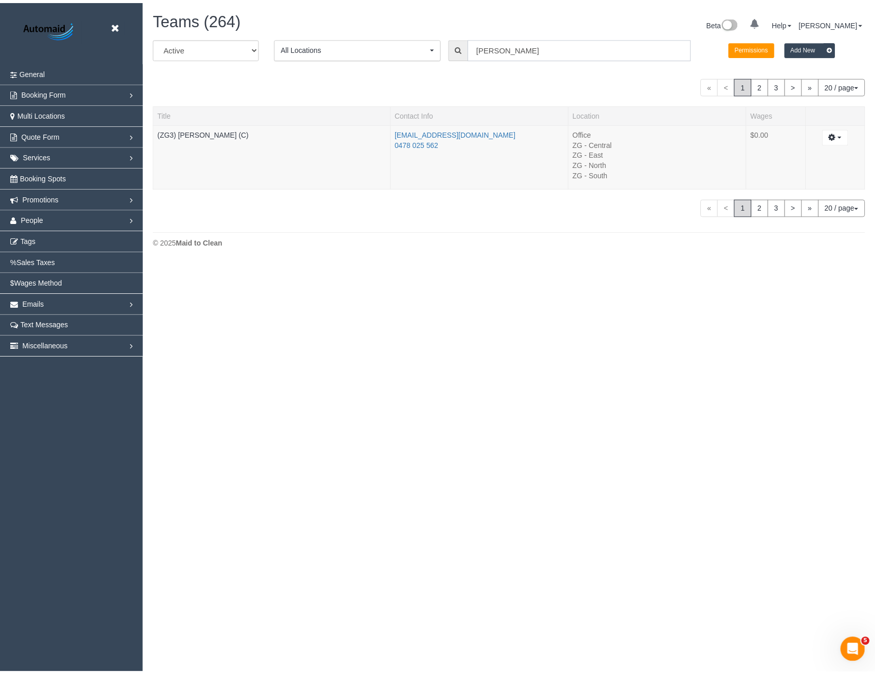
scroll to position [440, 883]
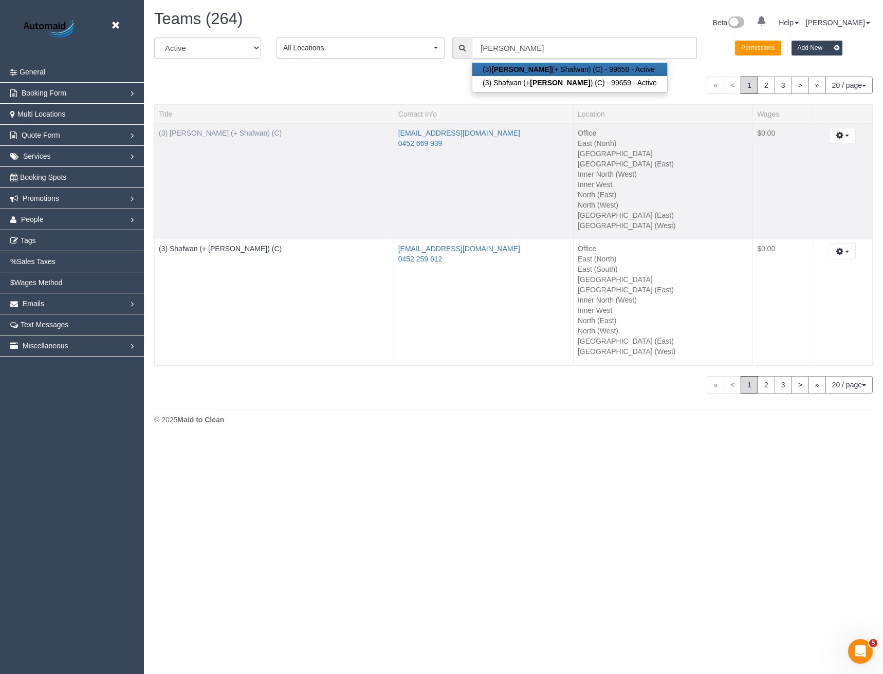
type input "[PERSON_NAME]"
click at [224, 131] on link "(3) [PERSON_NAME] (+ Shafwan) (C)" at bounding box center [220, 133] width 123 height 8
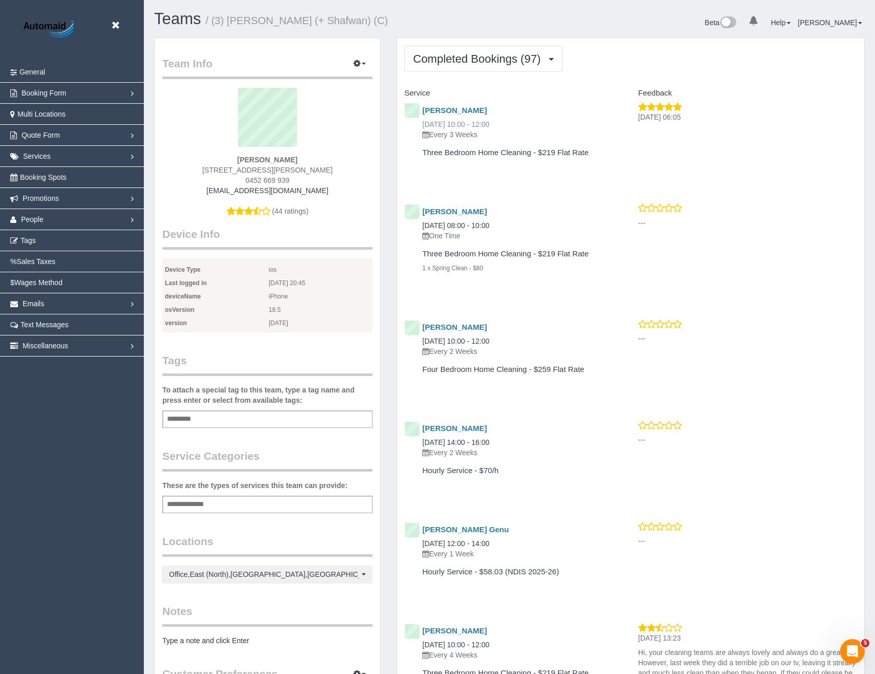
scroll to position [2914, 875]
click at [474, 59] on span "Completed Bookings (97)" at bounding box center [479, 58] width 133 height 13
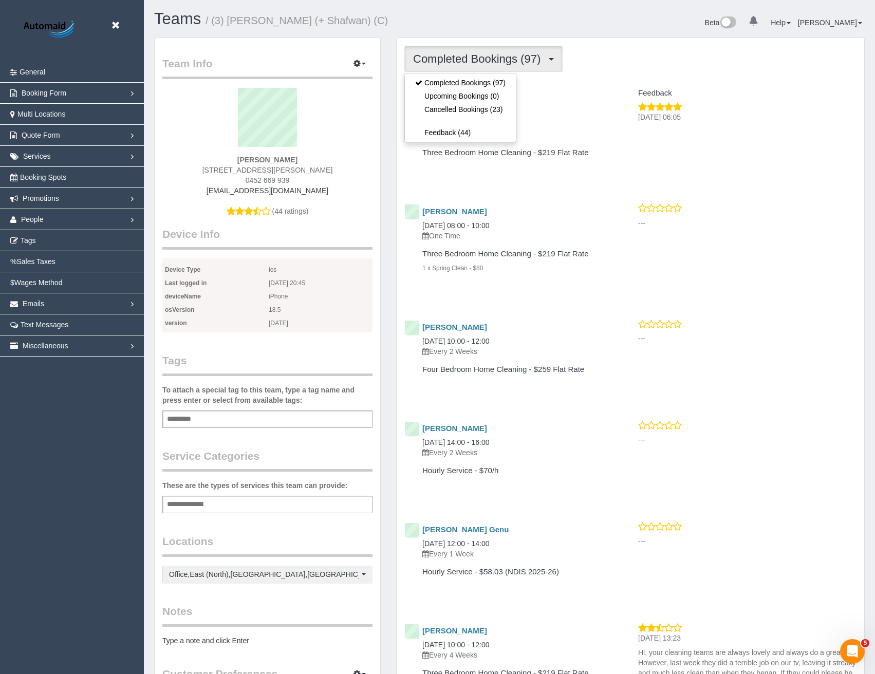
click at [575, 135] on p "Every 3 Weeks" at bounding box center [515, 135] width 185 height 10
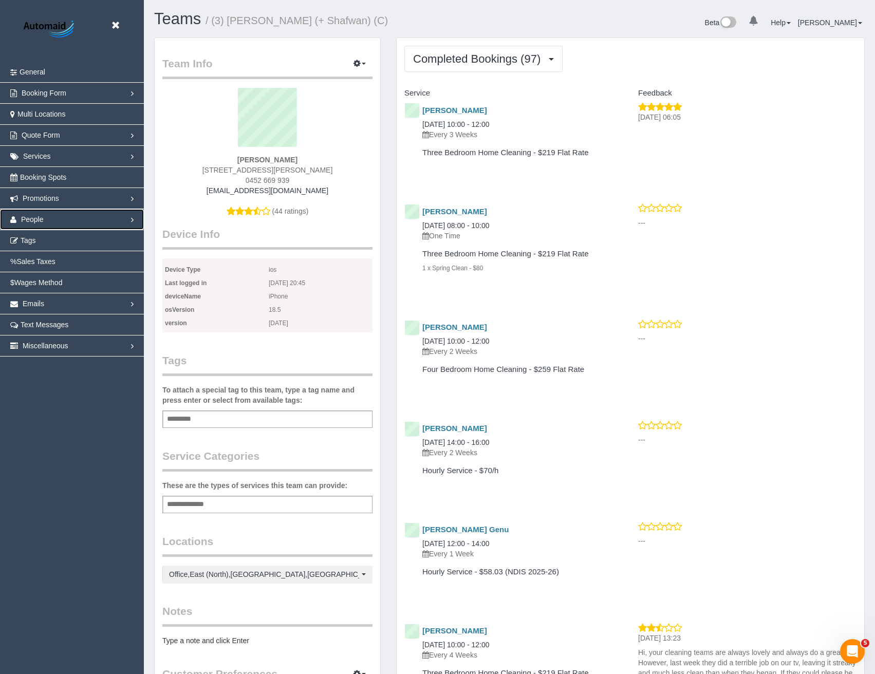
click at [61, 220] on link "People" at bounding box center [72, 219] width 144 height 21
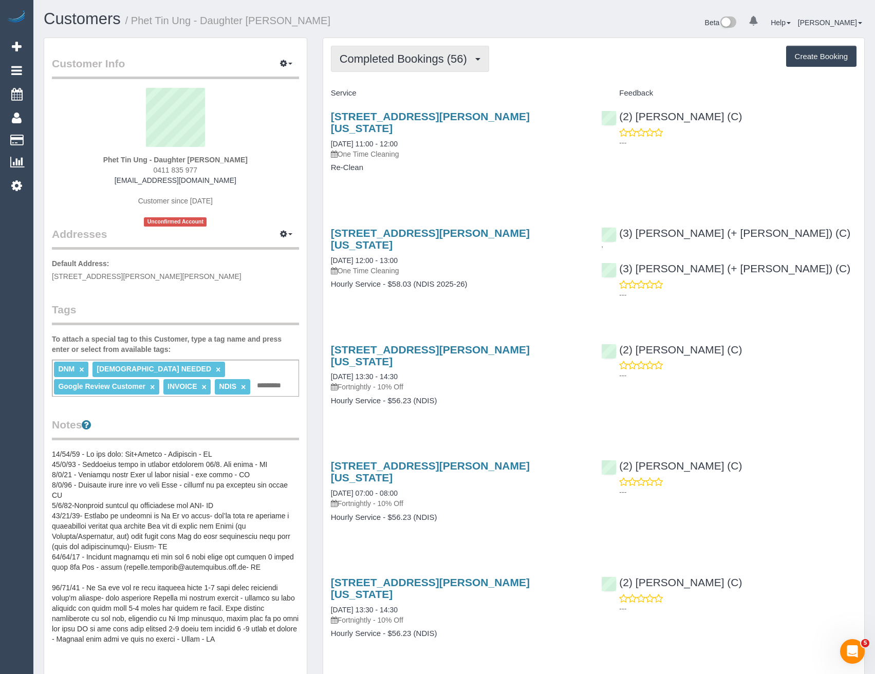
click at [448, 61] on span "Completed Bookings (56)" at bounding box center [406, 58] width 133 height 13
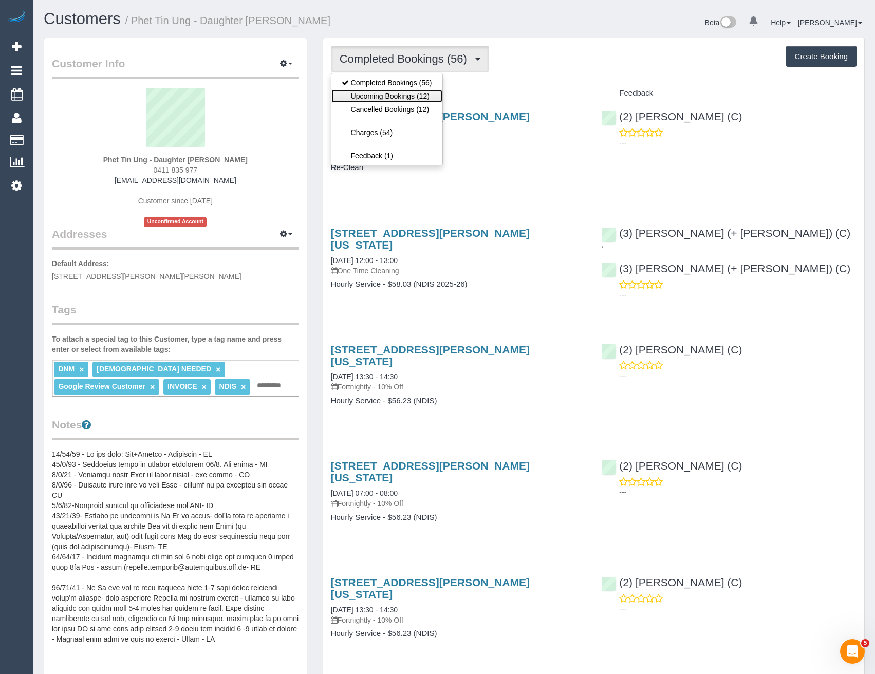
click at [428, 100] on link "Upcoming Bookings (12)" at bounding box center [387, 95] width 111 height 13
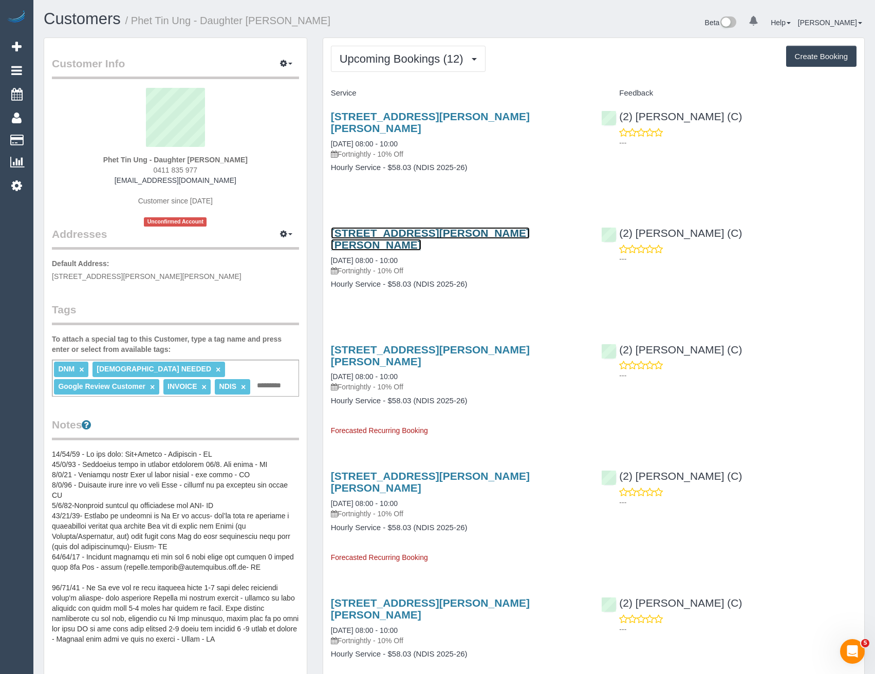
click at [472, 227] on link "[STREET_ADDRESS][PERSON_NAME][PERSON_NAME]" at bounding box center [430, 239] width 199 height 24
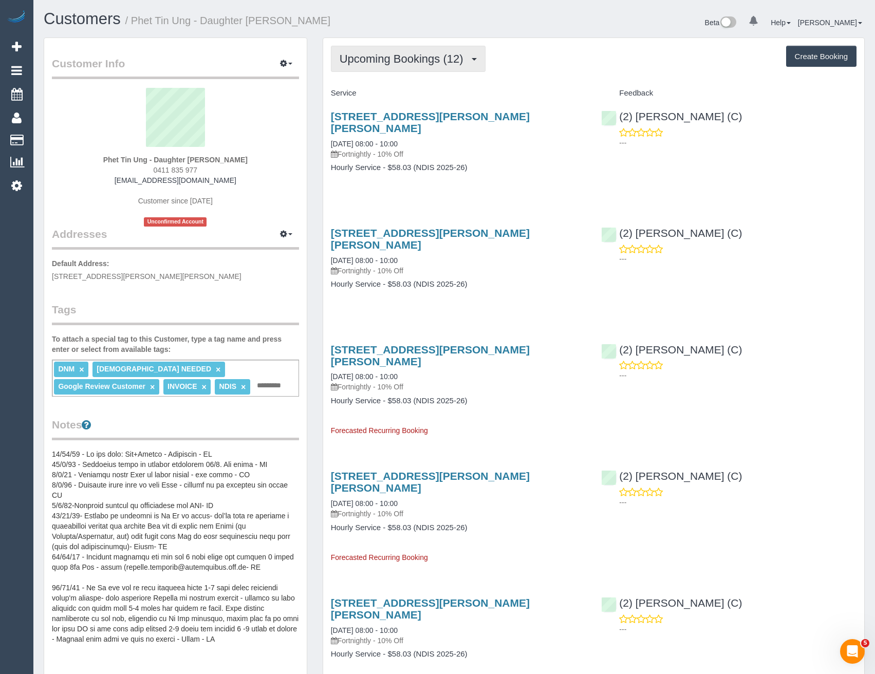
click at [403, 63] on span "Upcoming Bookings (12)" at bounding box center [404, 58] width 129 height 13
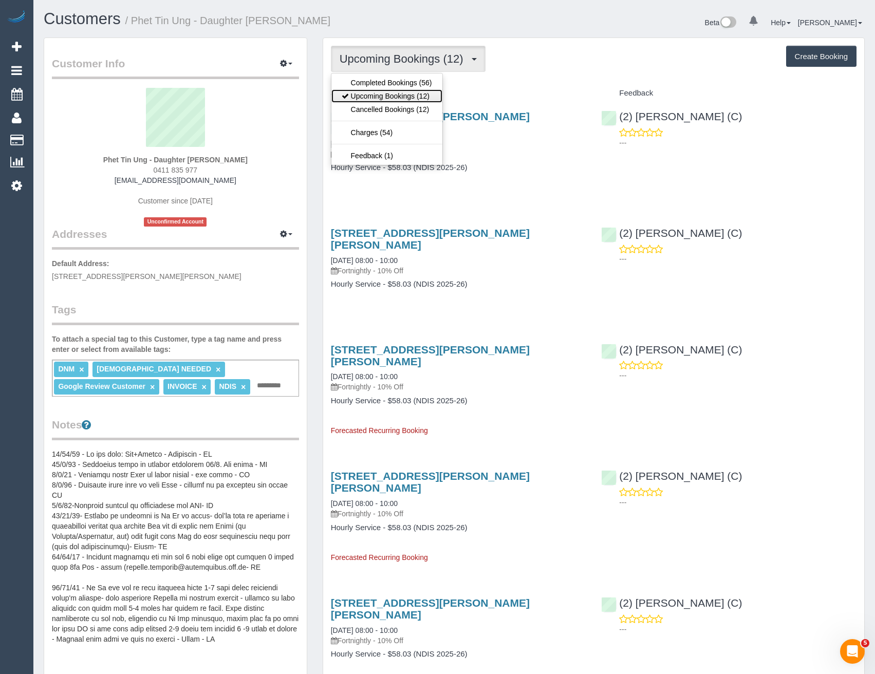
click at [396, 96] on link "Upcoming Bookings (12)" at bounding box center [387, 95] width 111 height 13
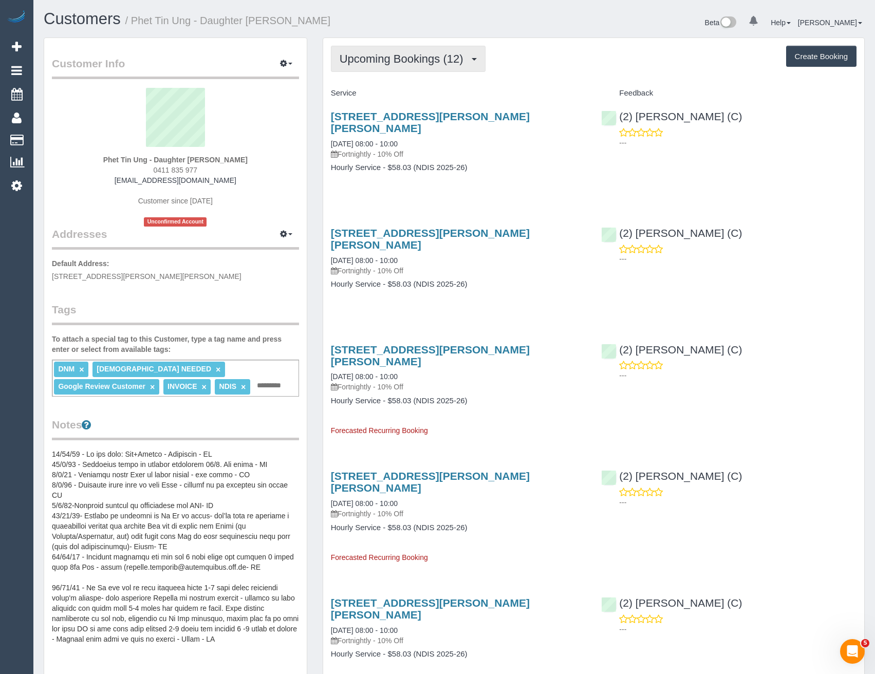
click at [416, 64] on span "Upcoming Bookings (12)" at bounding box center [404, 58] width 129 height 13
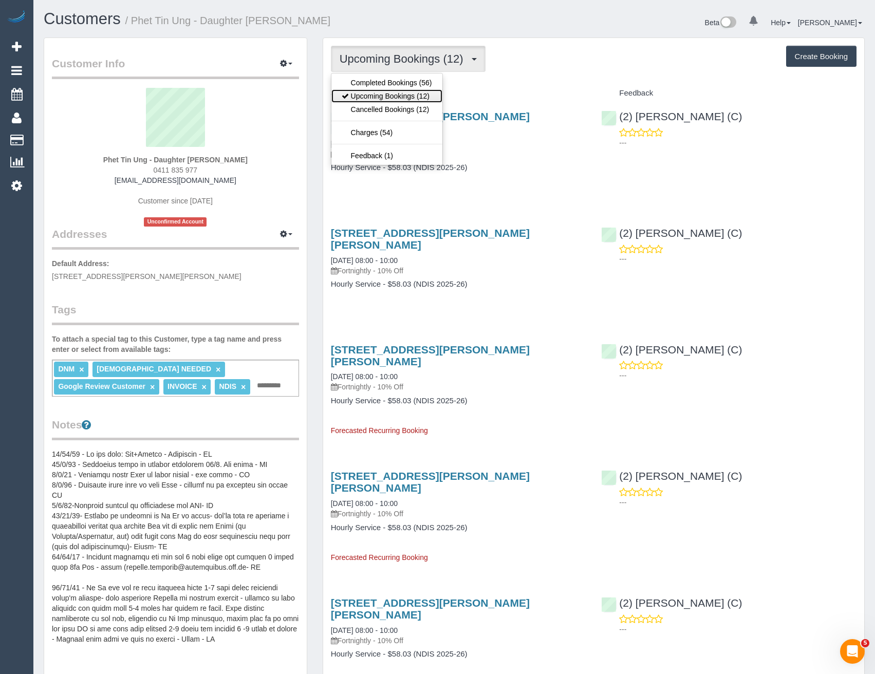
click at [409, 95] on link "Upcoming Bookings (12)" at bounding box center [387, 95] width 111 height 13
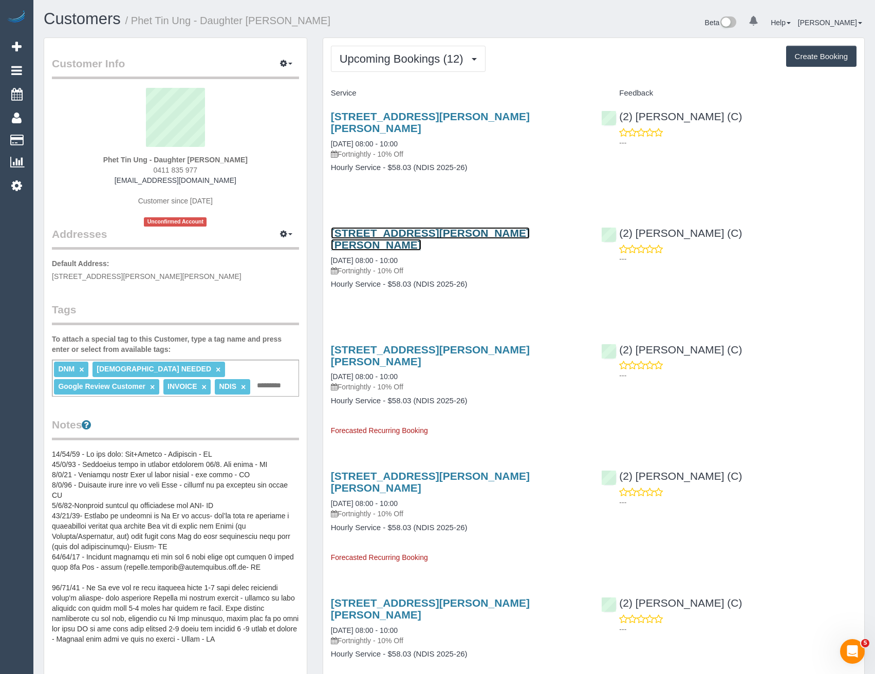
click at [519, 227] on link "[STREET_ADDRESS][PERSON_NAME][PERSON_NAME]" at bounding box center [430, 239] width 199 height 24
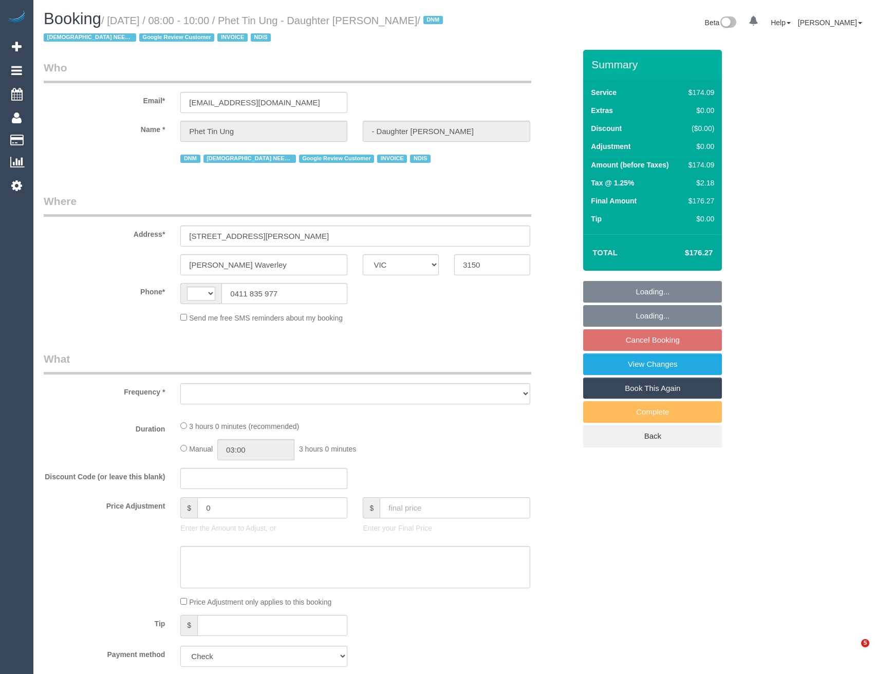
select select "VIC"
select select "number:28"
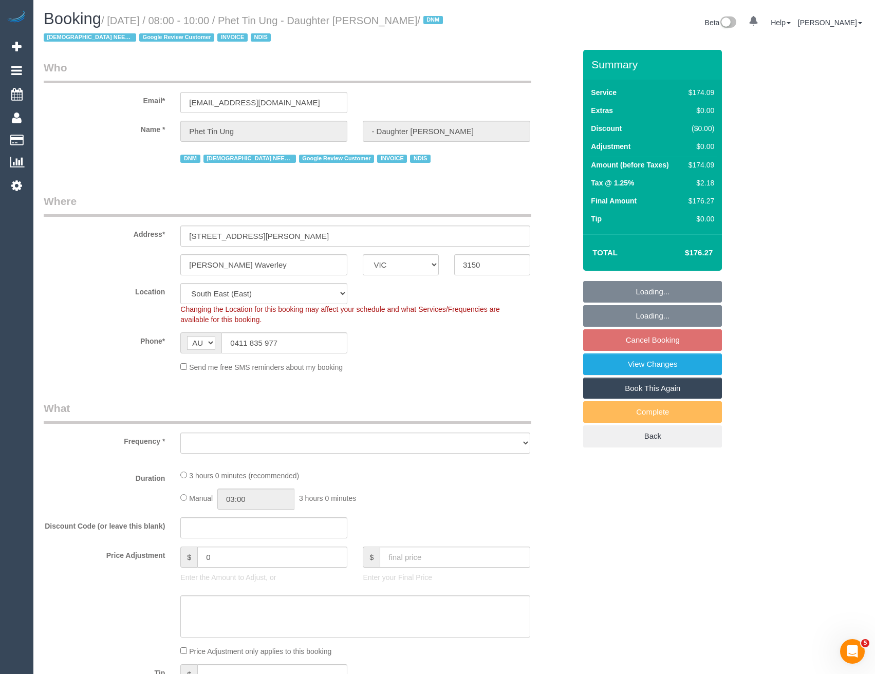
select select "string:AU"
select select "object:685"
select select "180"
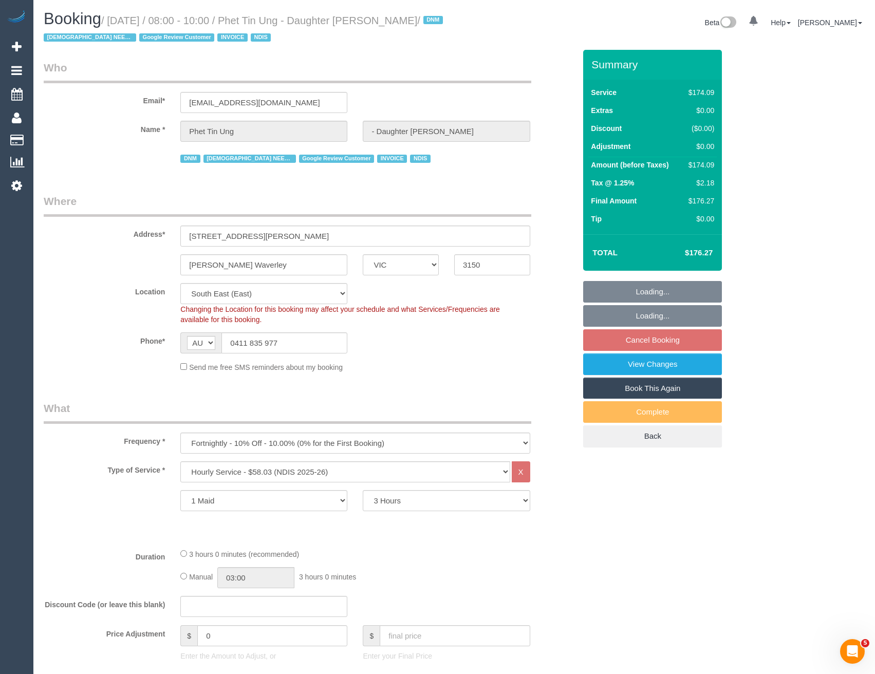
select select "object:1267"
select select "spot2"
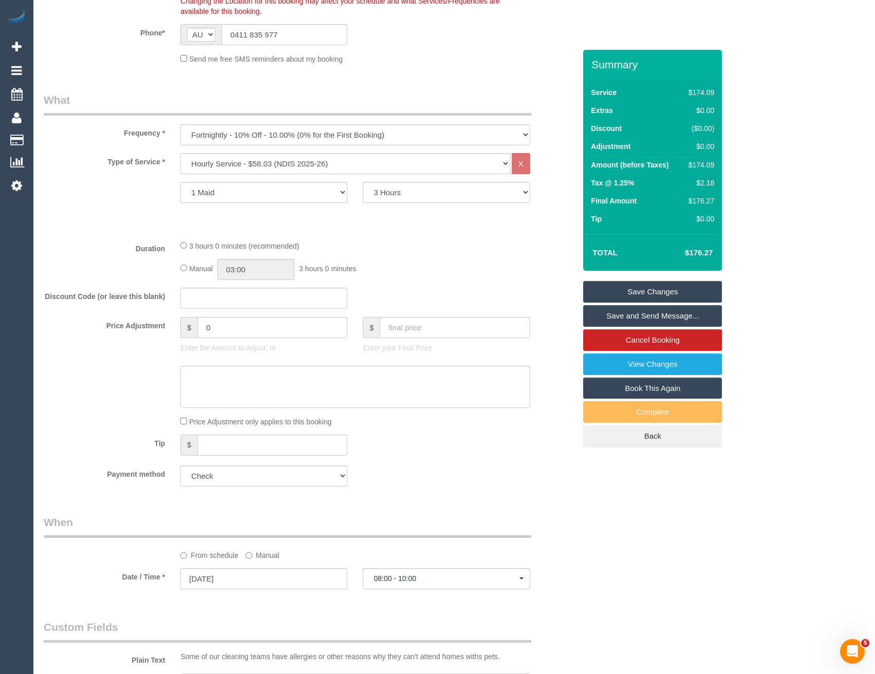
scroll to position [188, 0]
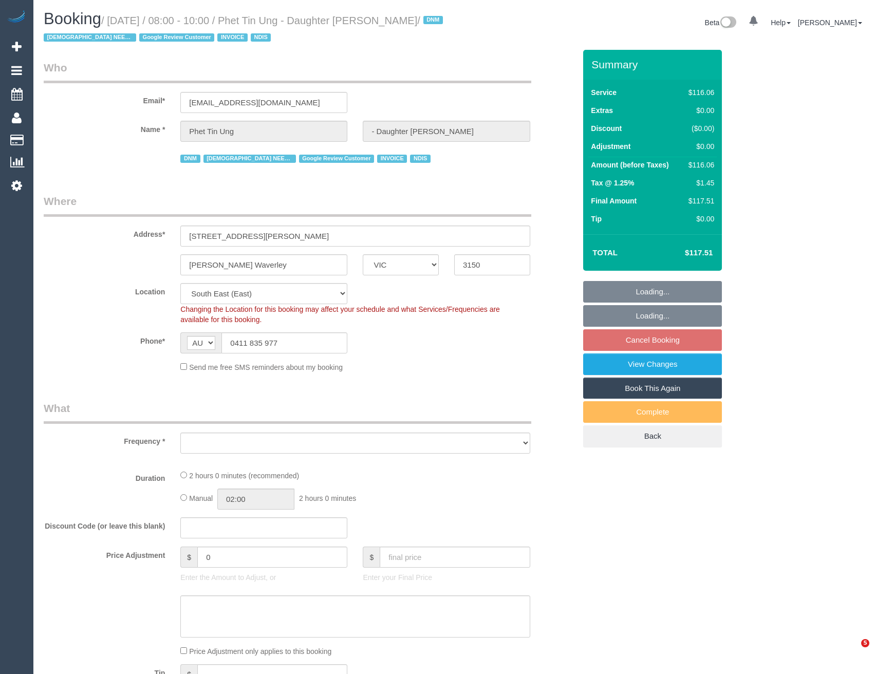
select select "VIC"
select select "object:539"
select select "number:28"
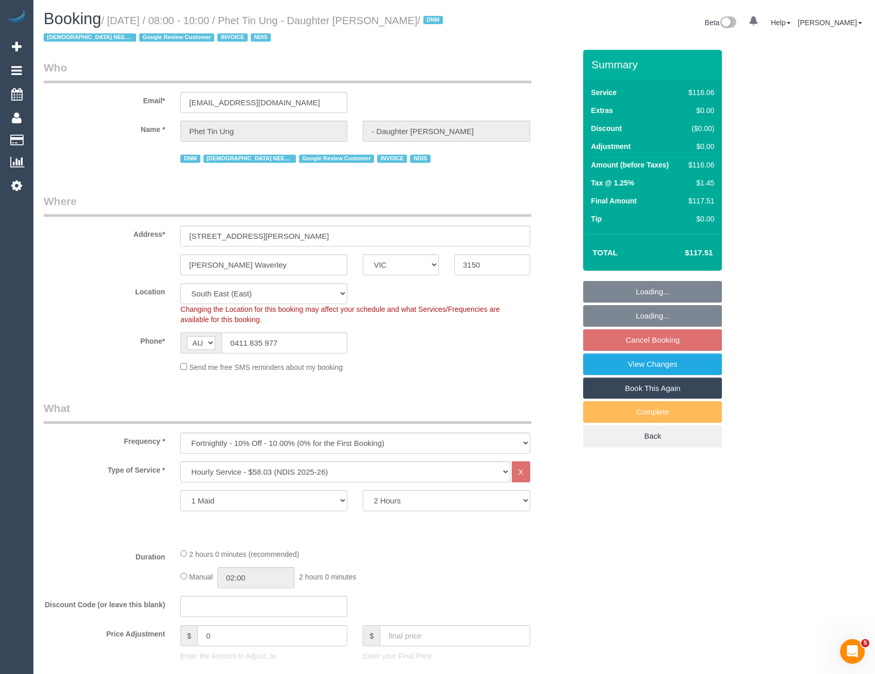
select select "object:1272"
select select "spot2"
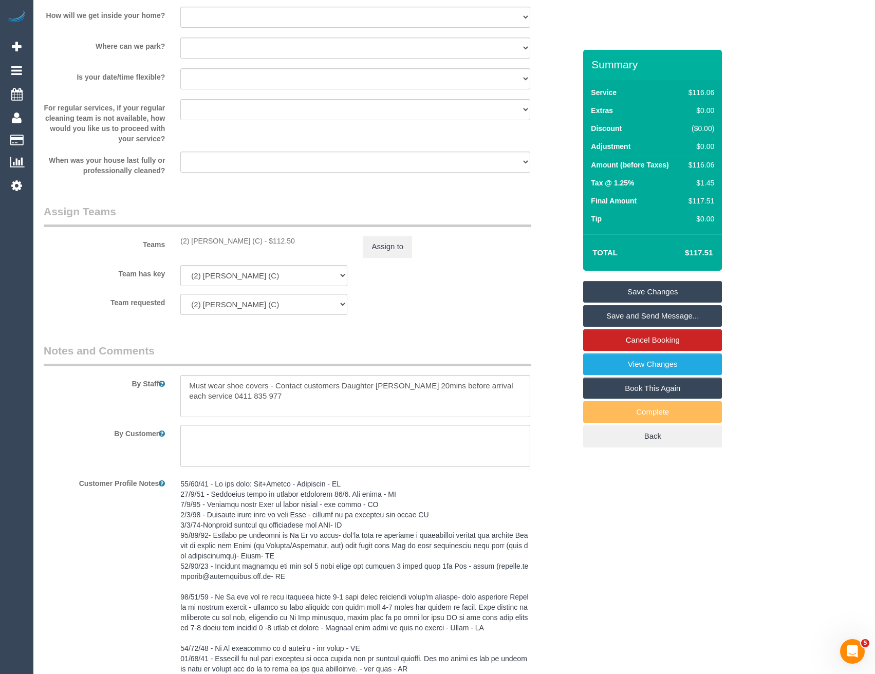
scroll to position [1131, 0]
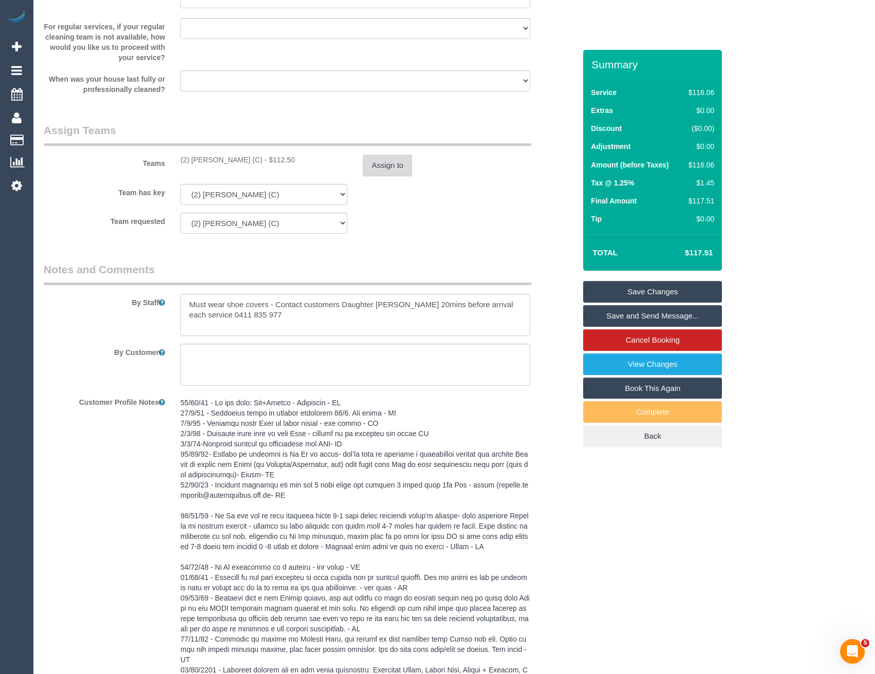
click at [392, 166] on button "Assign to" at bounding box center [387, 166] width 49 height 22
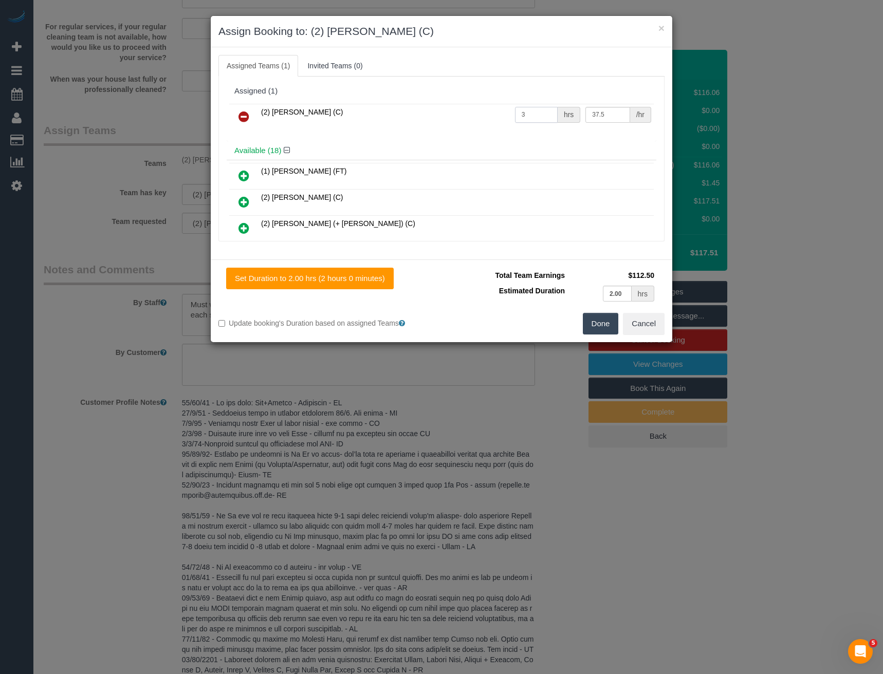
drag, startPoint x: 536, startPoint y: 117, endPoint x: 434, endPoint y: 119, distance: 101.8
click at [456, 123] on tr "(2) Danielle Wheeler (C) 3 hrs 37.5 /hr" at bounding box center [441, 117] width 425 height 26
type input "2"
click at [599, 321] on button "Done" at bounding box center [601, 324] width 36 height 22
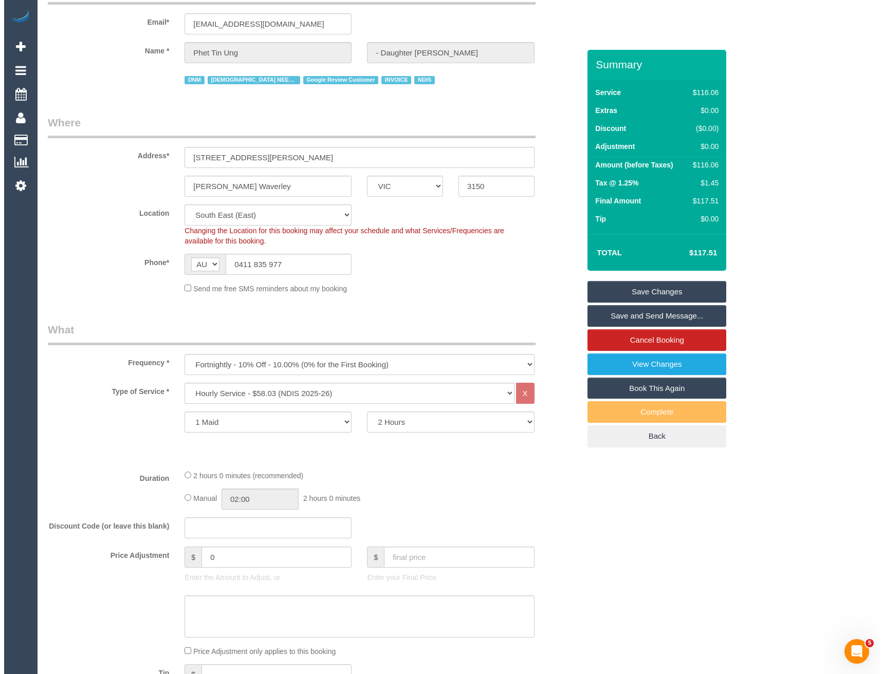
scroll to position [0, 0]
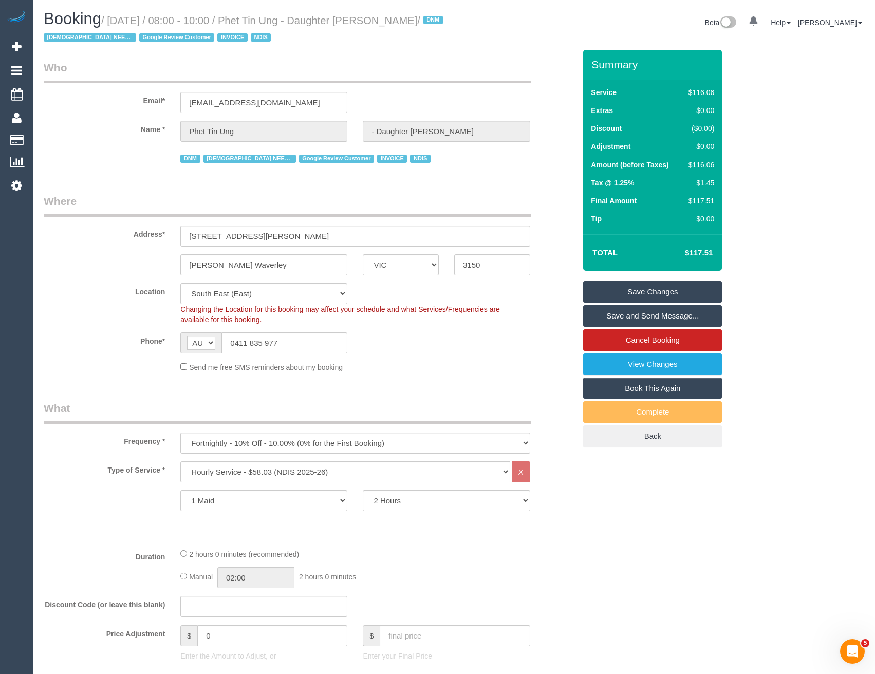
click at [628, 295] on link "Save Changes" at bounding box center [652, 292] width 139 height 22
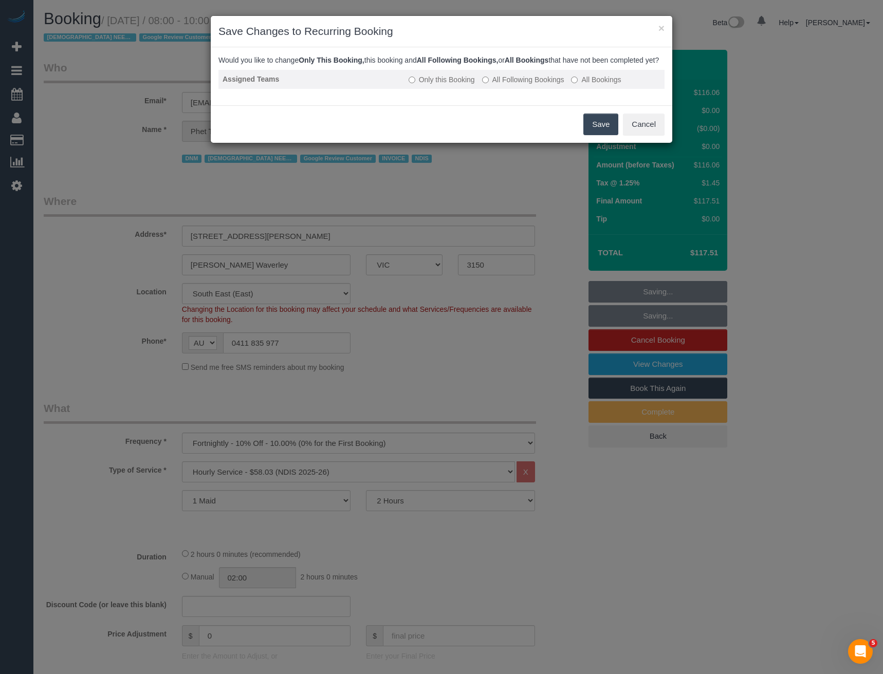
drag, startPoint x: 514, startPoint y: 82, endPoint x: 513, endPoint y: 87, distance: 5.7
click at [514, 84] on td "Only this Booking All Following Bookings All Bookings" at bounding box center [535, 79] width 260 height 19
click at [513, 85] on label "All Following Bookings" at bounding box center [523, 80] width 82 height 10
click at [593, 135] on button "Save" at bounding box center [600, 125] width 35 height 22
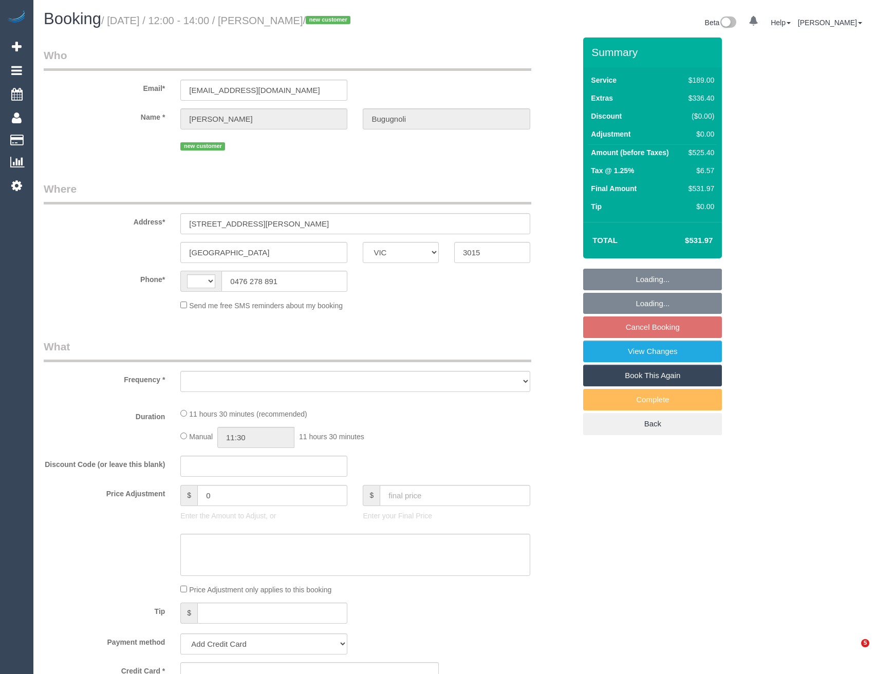
select select "VIC"
select select "string:AU"
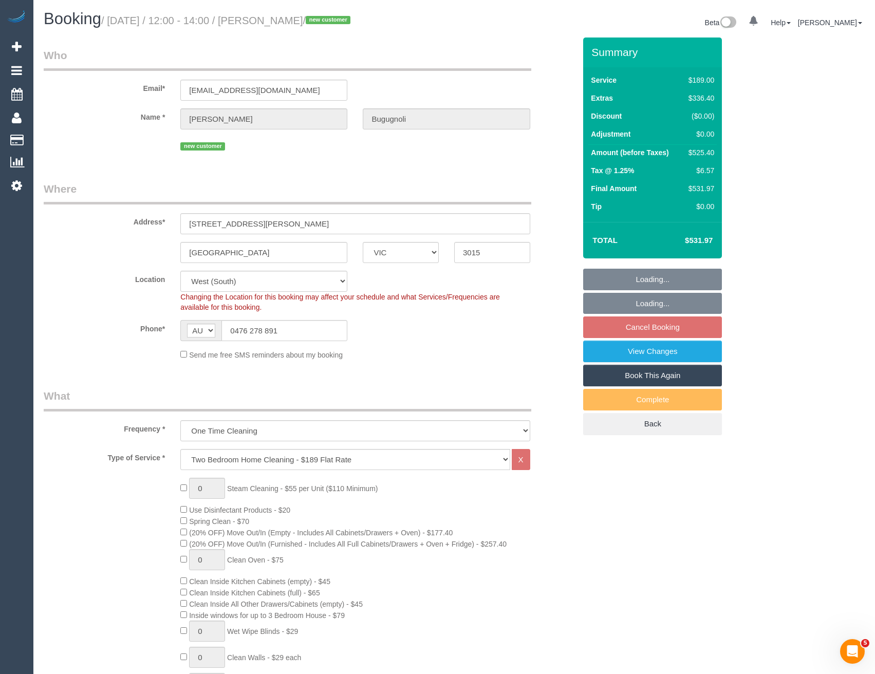
select select "object:655"
select select "string:stripe-pm_1S6Juf2GScqysDRVNNc3OQ9w"
select select "number:28"
select select "number:14"
select select "number:18"
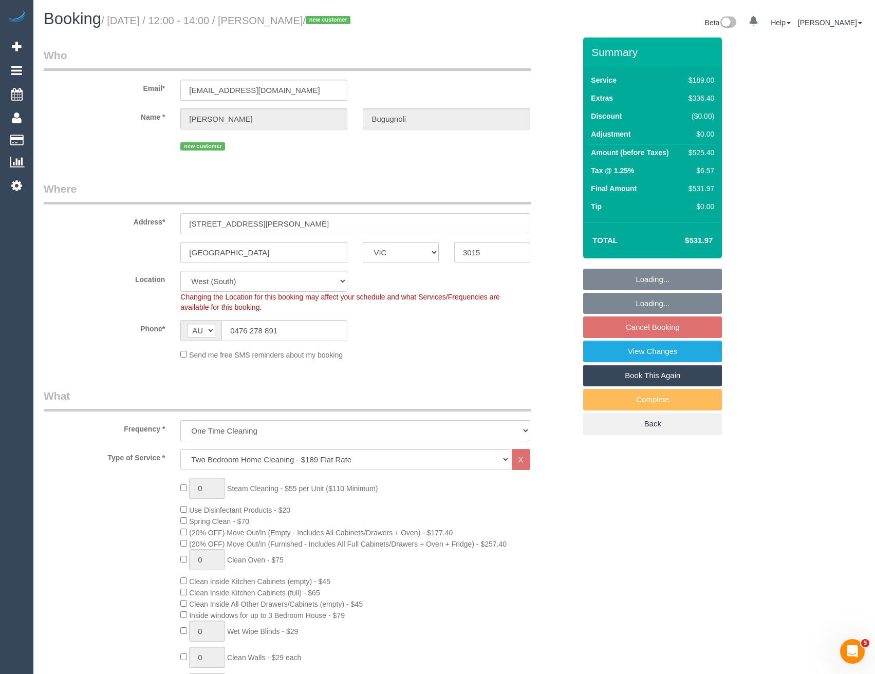
select select "number:24"
select select "spot4"
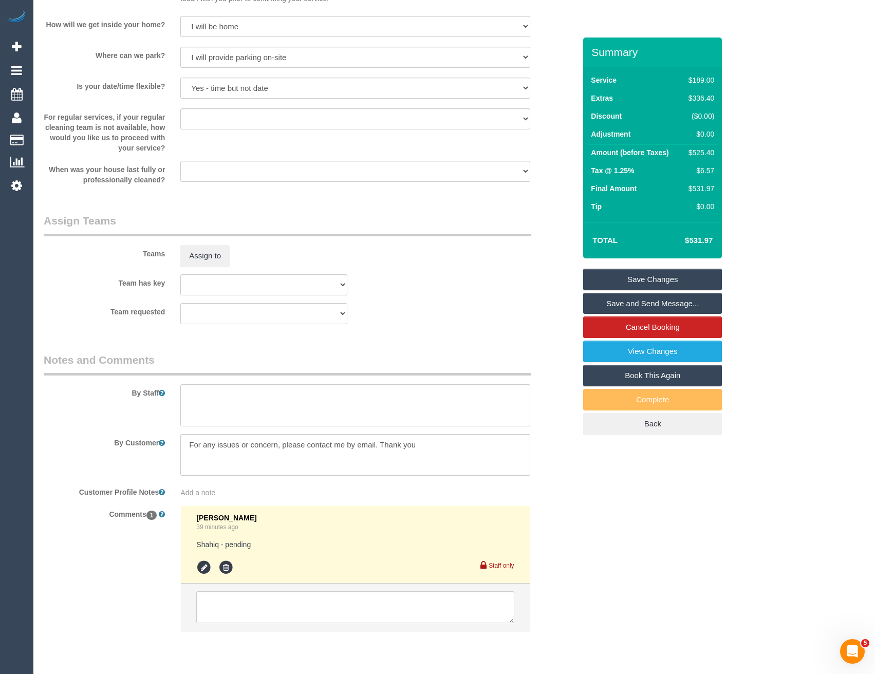
scroll to position [1391, 0]
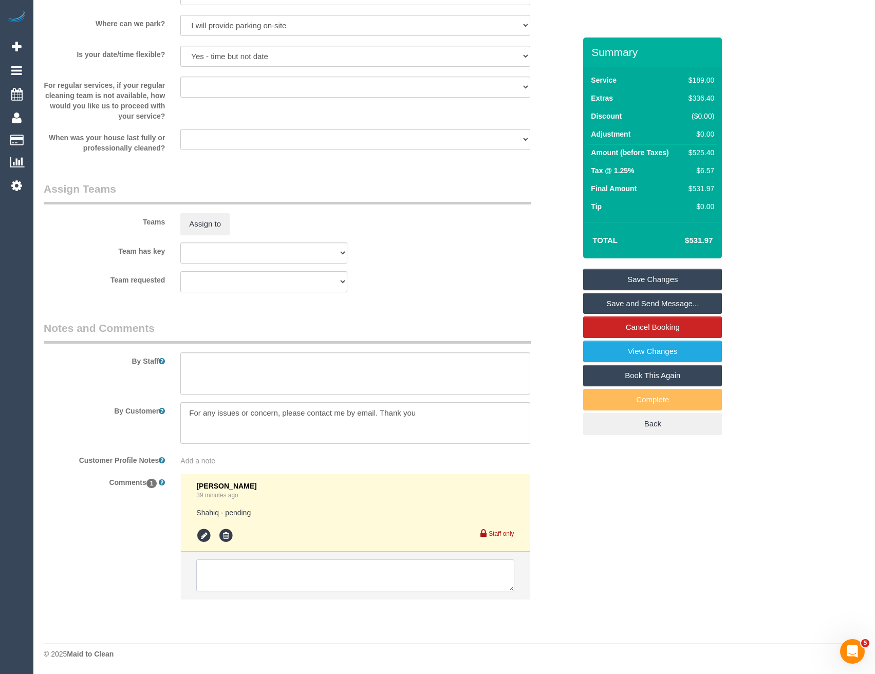
click at [287, 569] on textarea at bounding box center [355, 576] width 318 height 32
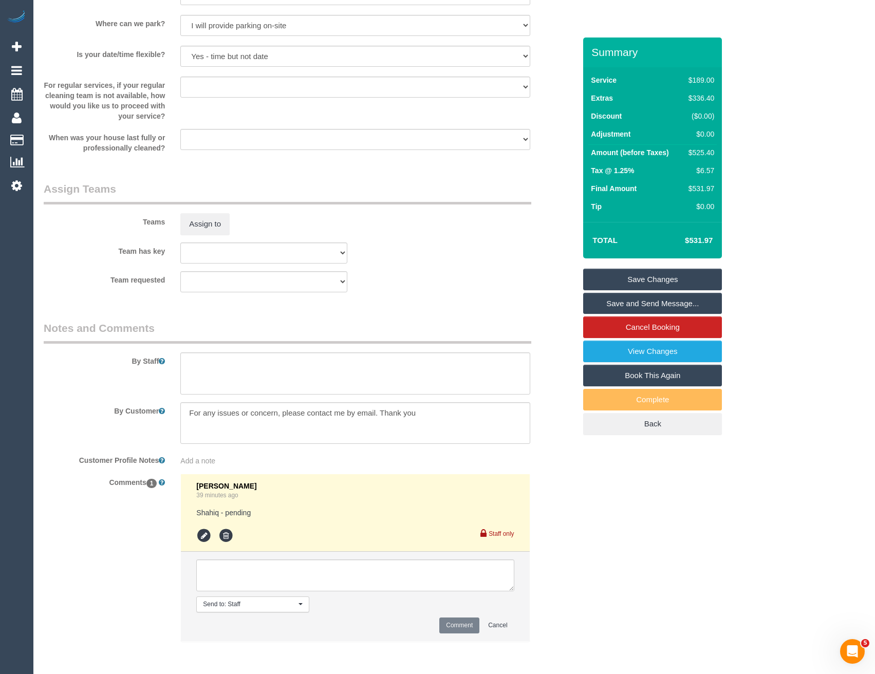
drag, startPoint x: 193, startPoint y: 537, endPoint x: 213, endPoint y: 537, distance: 20.6
click at [194, 537] on li "[PERSON_NAME] 39 minutes ago Shahiq - pending Staff only" at bounding box center [355, 513] width 349 height 78
click at [213, 536] on li at bounding box center [205, 535] width 18 height 15
click at [205, 535] on icon at bounding box center [203, 535] width 15 height 15
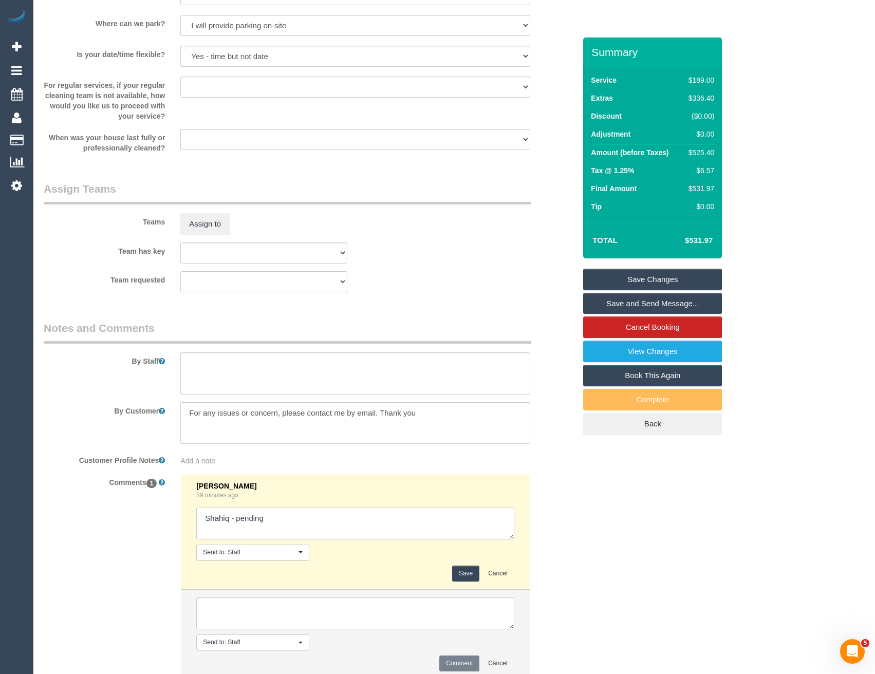
click at [287, 516] on textarea at bounding box center [355, 524] width 318 height 32
type textarea "Shahiq - pending // confirmed"
click at [462, 571] on button "Save" at bounding box center [465, 574] width 27 height 16
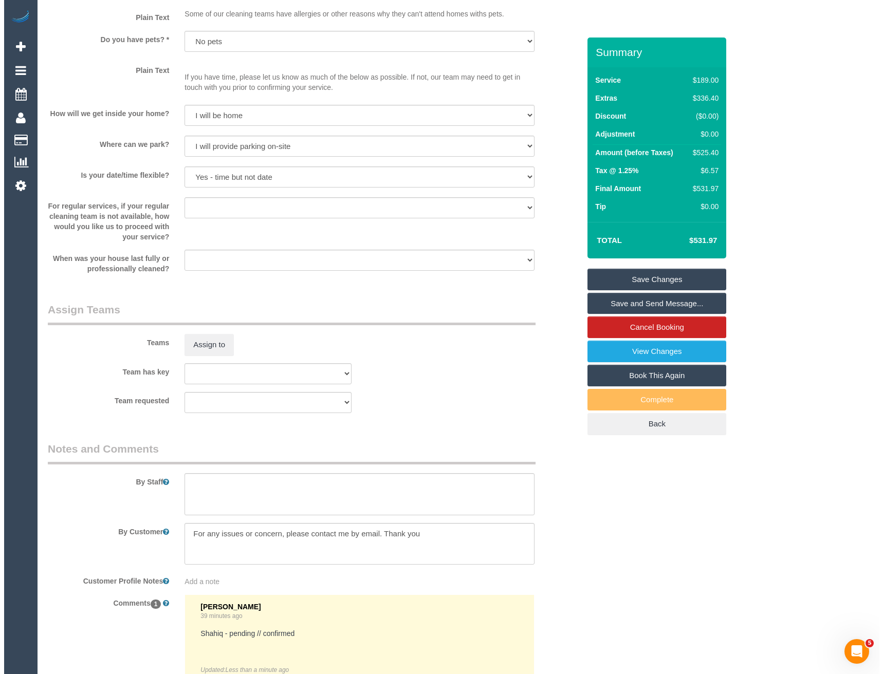
scroll to position [1340, 0]
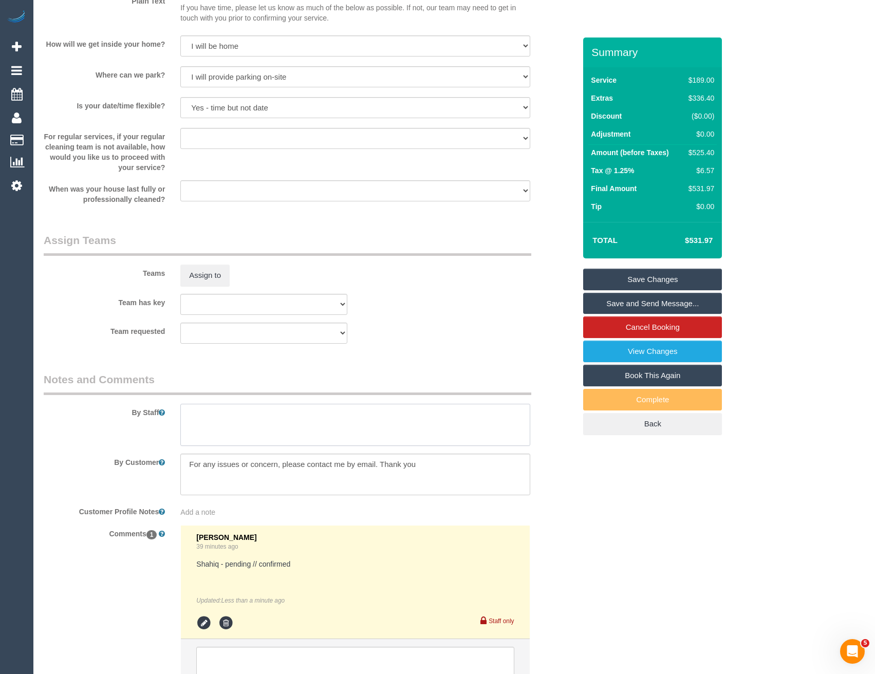
click at [204, 416] on textarea at bounding box center [355, 425] width 350 height 42
type textarea "Est 8 - 10 hours"
click at [208, 279] on button "Assign to" at bounding box center [204, 276] width 49 height 22
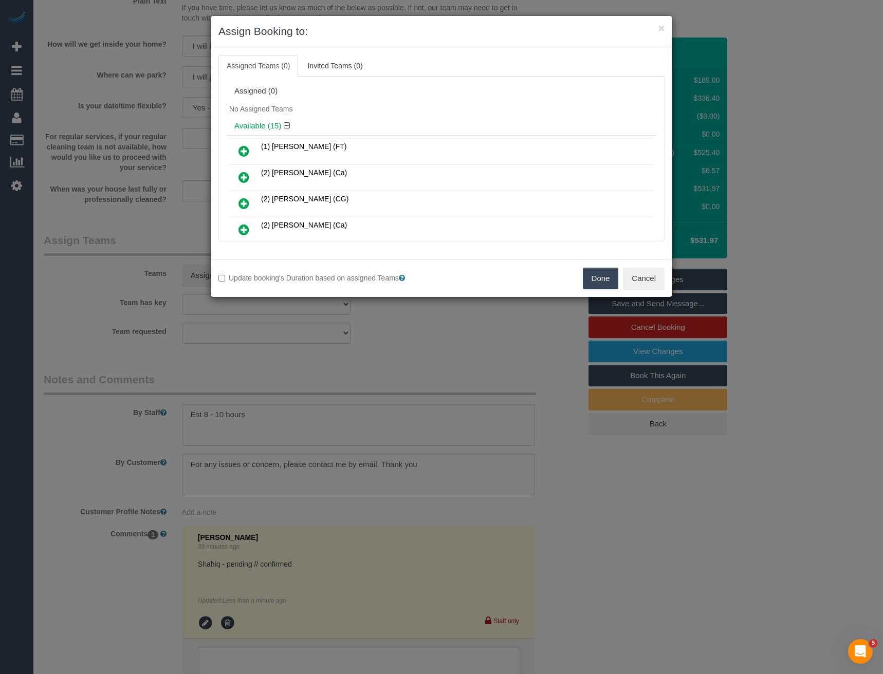
scroll to position [356, 0]
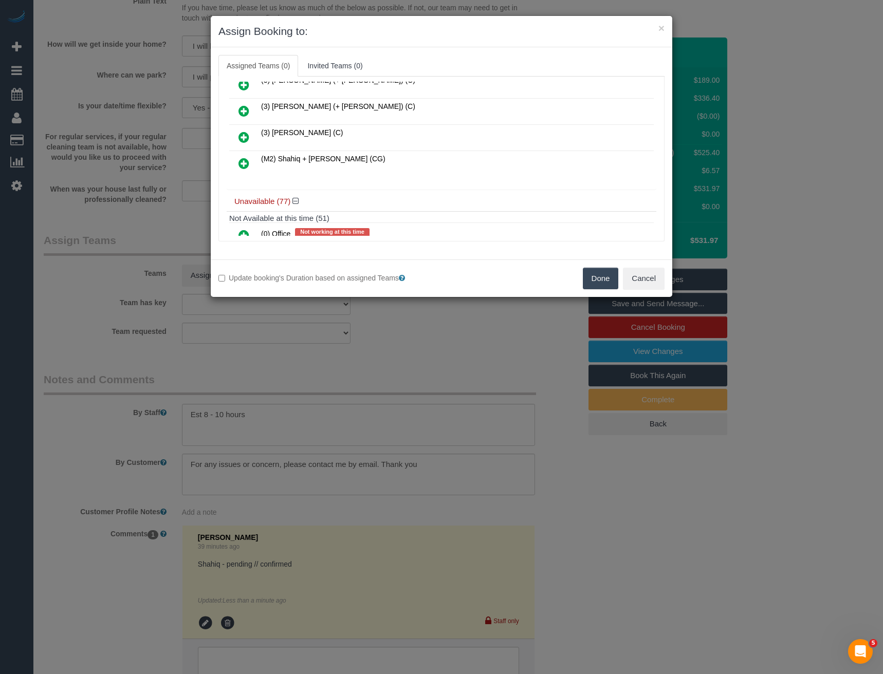
click at [242, 164] on icon at bounding box center [244, 163] width 11 height 12
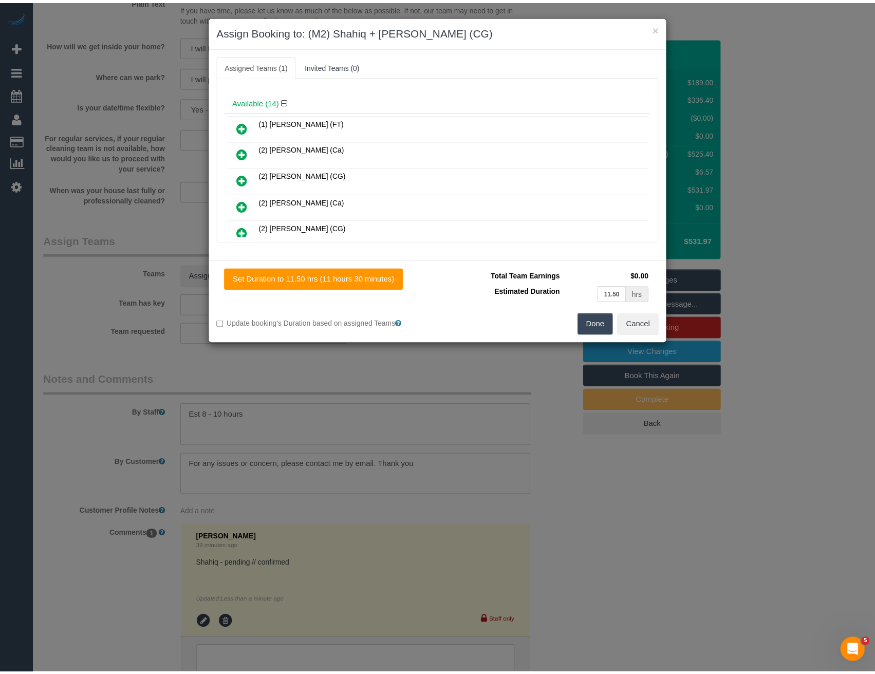
scroll to position [0, 0]
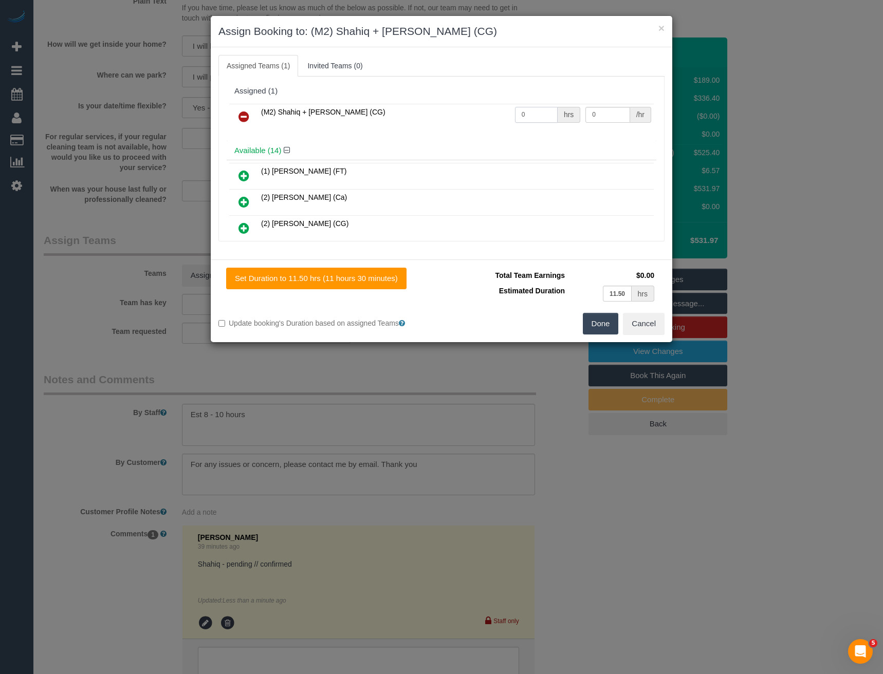
drag, startPoint x: 533, startPoint y: 110, endPoint x: 466, endPoint y: 121, distance: 67.3
click at [467, 121] on tr "(M2) Shahiq + [PERSON_NAME] (CG) 0 hrs 0 /hr" at bounding box center [441, 117] width 425 height 26
type input "1"
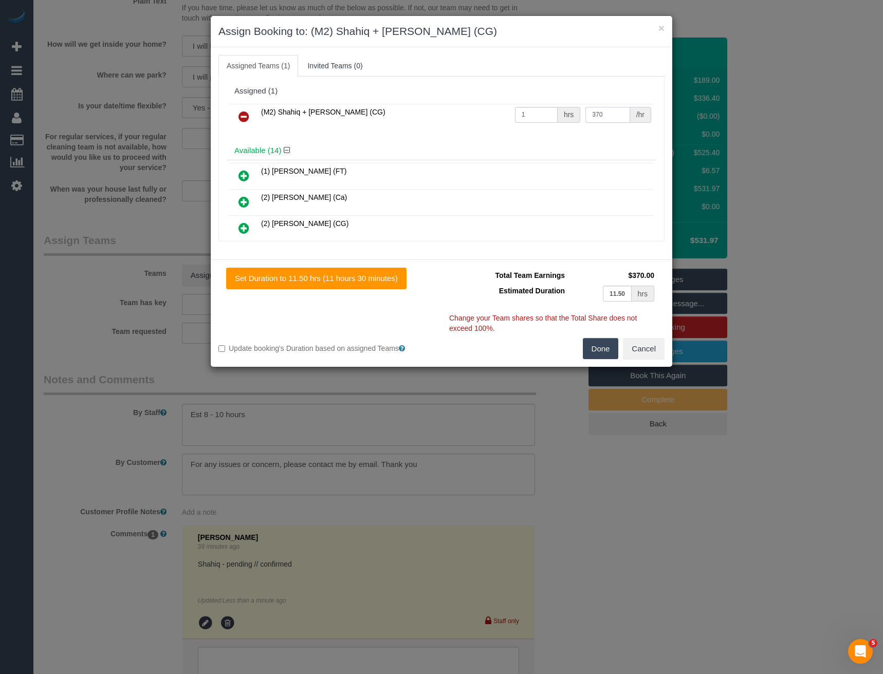
type input "370"
click at [596, 348] on button "Done" at bounding box center [601, 349] width 36 height 22
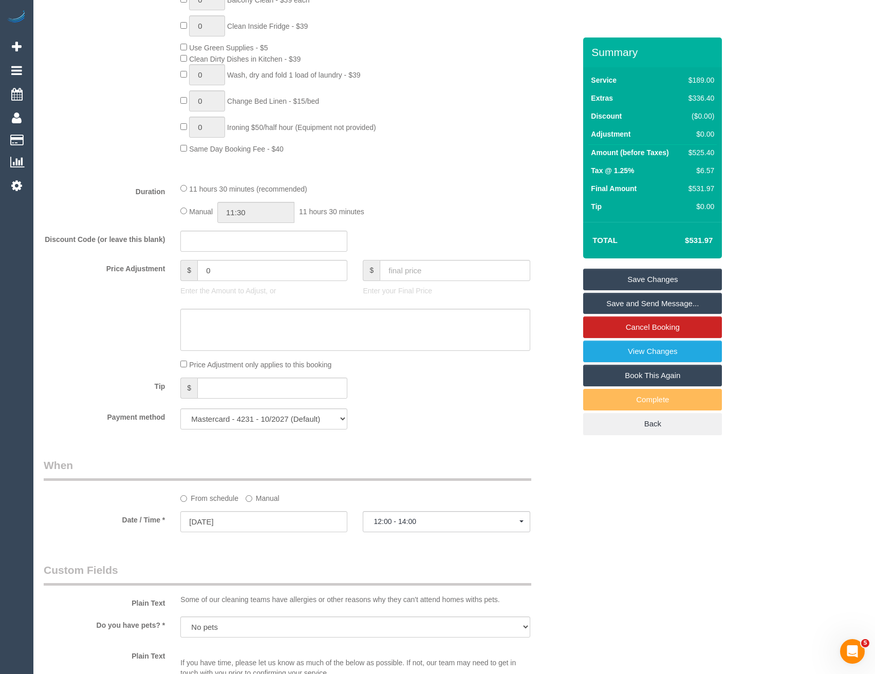
scroll to position [647, 0]
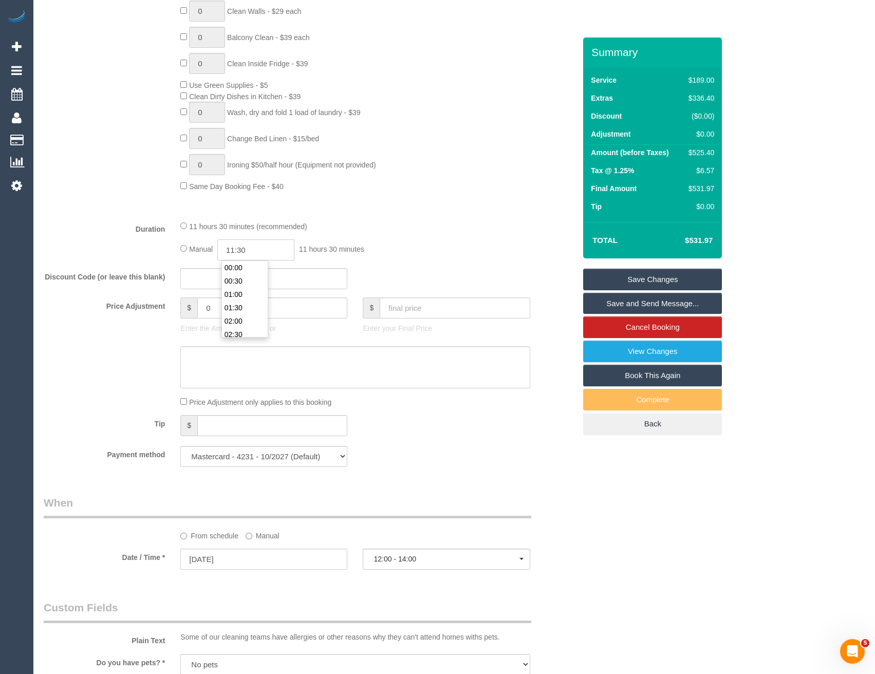
click at [286, 249] on input "11:30" at bounding box center [255, 250] width 77 height 21
type input "05:00"
click at [241, 309] on li "05:00" at bounding box center [245, 312] width 46 height 13
click at [356, 246] on span "5 hours 0 minutes" at bounding box center [327, 249] width 57 height 8
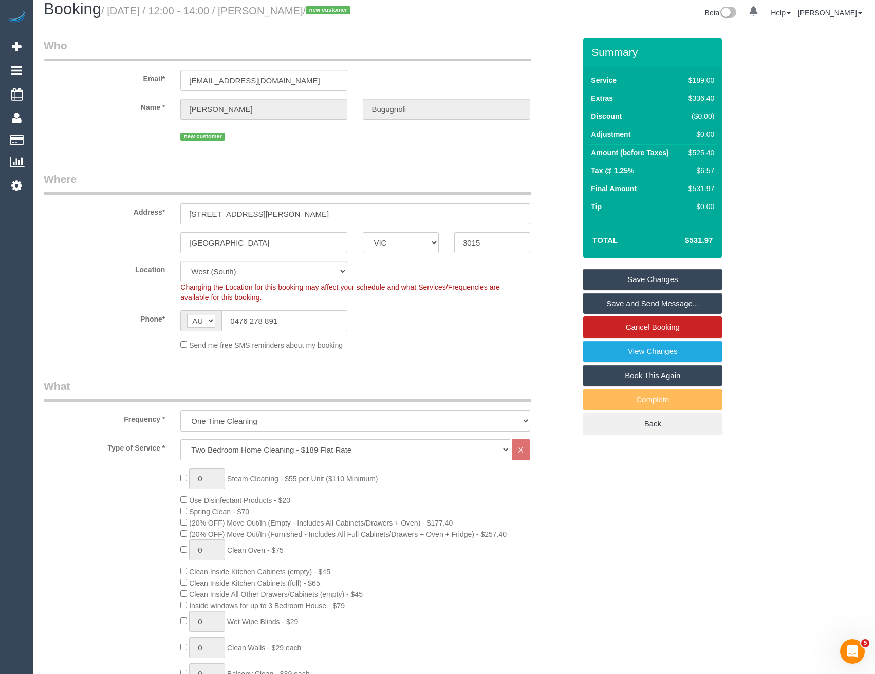
scroll to position [0, 0]
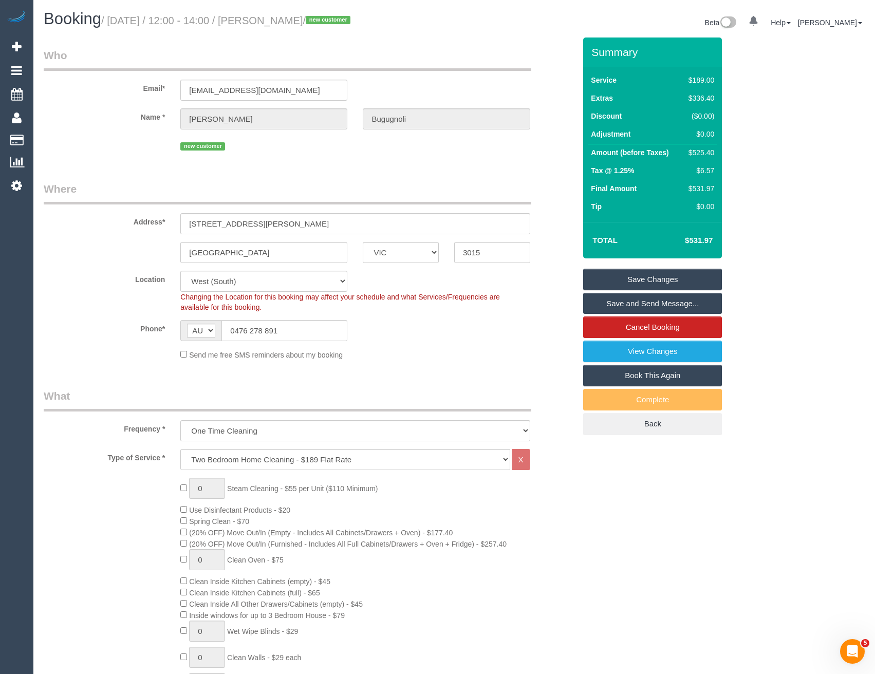
select select "spot21"
click at [611, 305] on link "Save and Send Message..." at bounding box center [652, 304] width 139 height 22
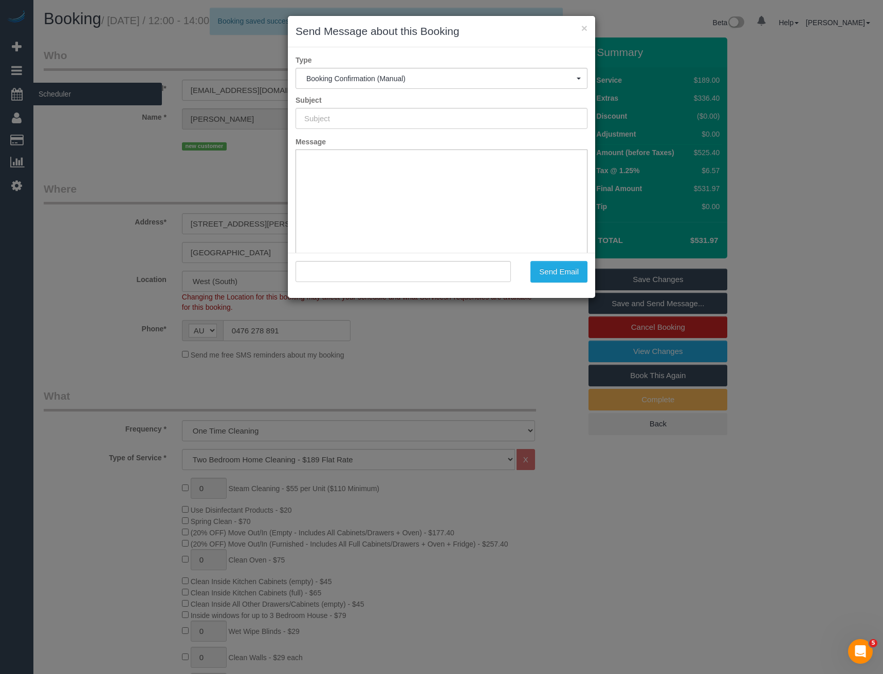
type input "Booking Confirmed"
type input ""[PERSON_NAME]" <[EMAIL_ADDRESS][DOMAIN_NAME]>"
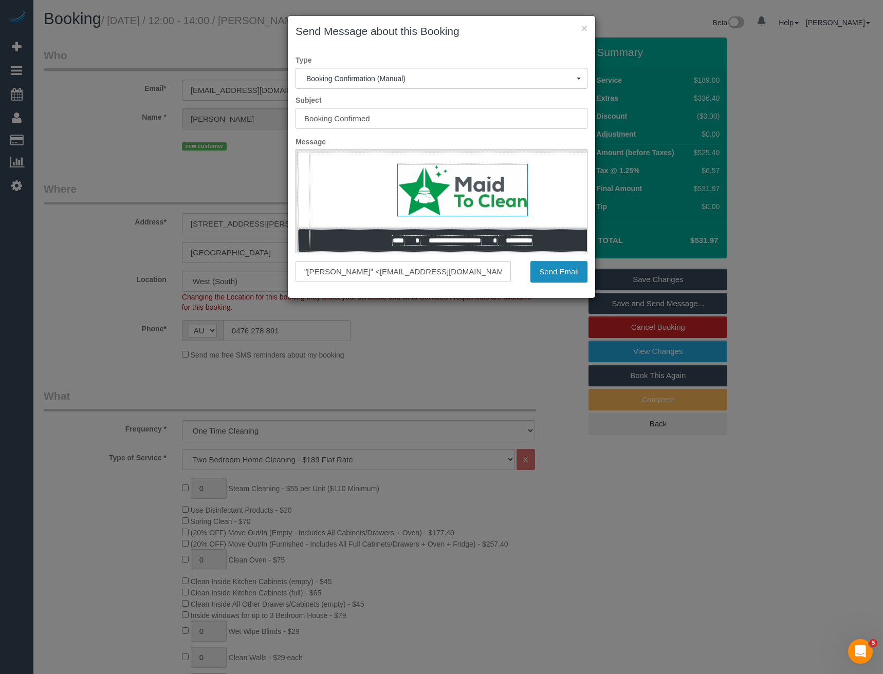
click at [543, 274] on button "Send Email" at bounding box center [559, 272] width 57 height 22
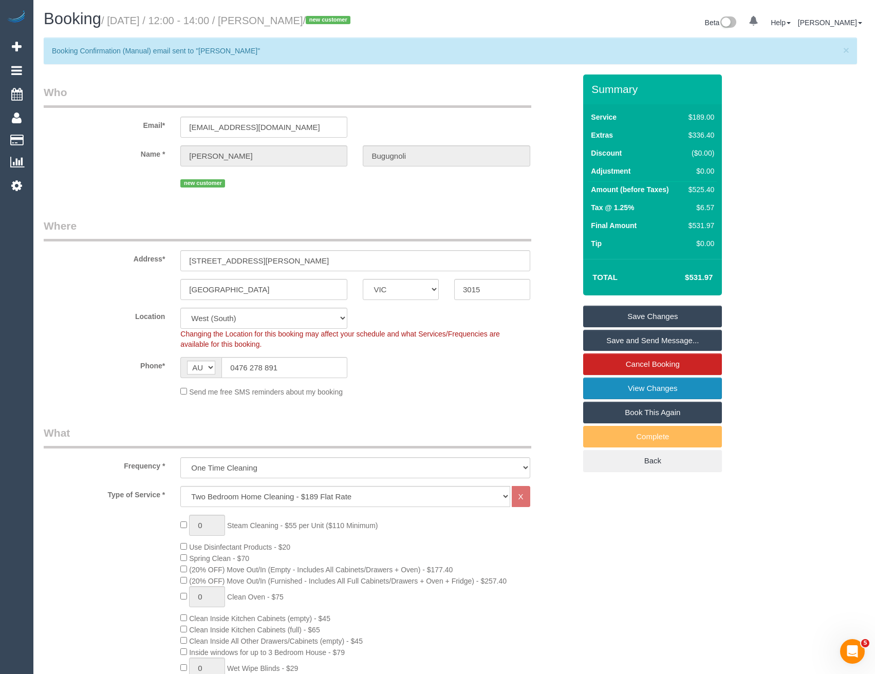
click at [626, 394] on link "View Changes" at bounding box center [652, 389] width 139 height 22
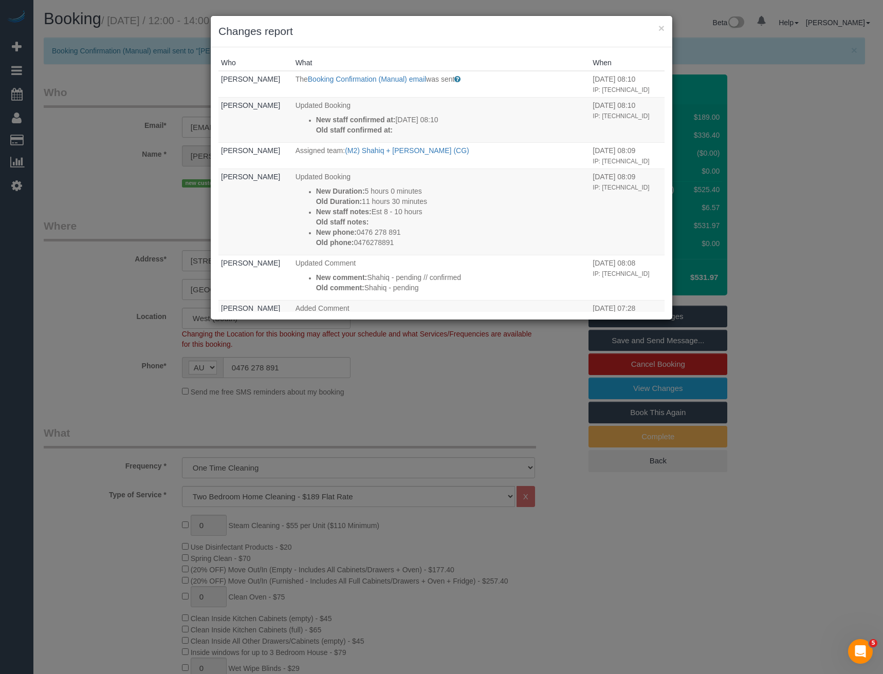
click at [407, 433] on div "× Changes report Who What When [PERSON_NAME] The Booking Confirmation (Manual) …" at bounding box center [441, 337] width 883 height 674
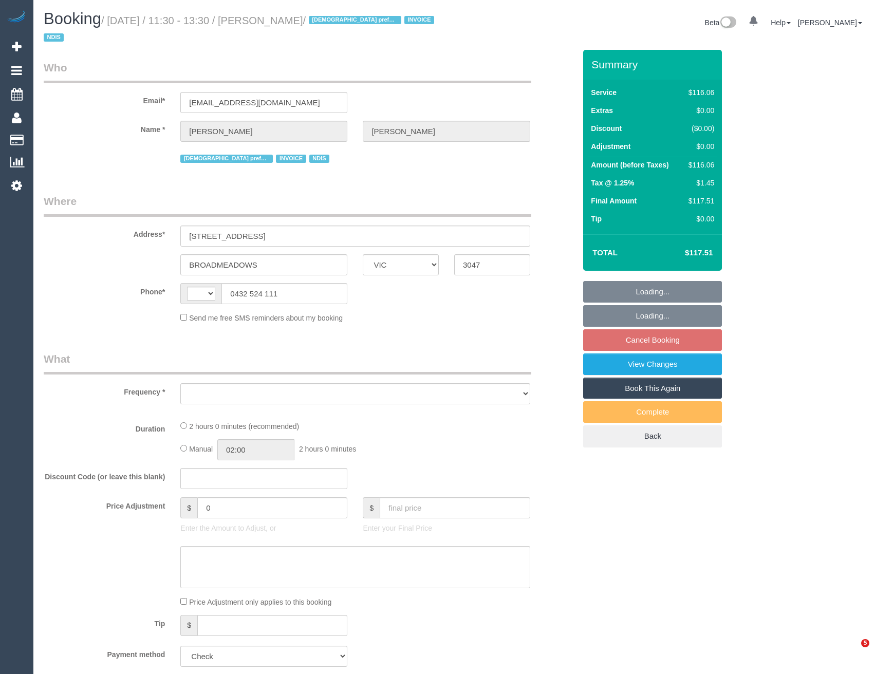
select select "VIC"
select select "object:276"
select select "string:AU"
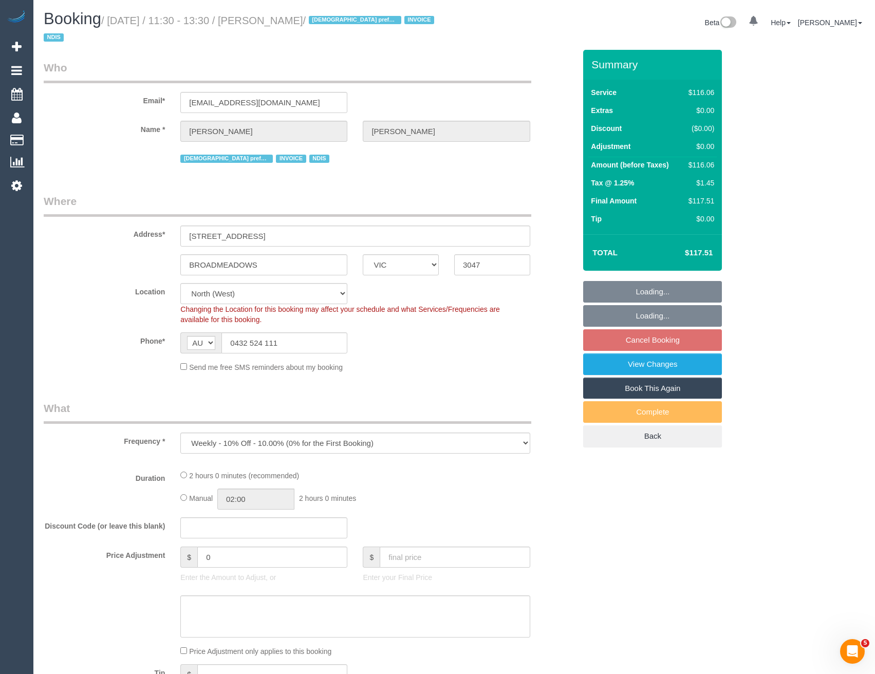
select select "number:27"
select select "number:14"
select select "number:19"
select select "number:25"
select select "number:34"
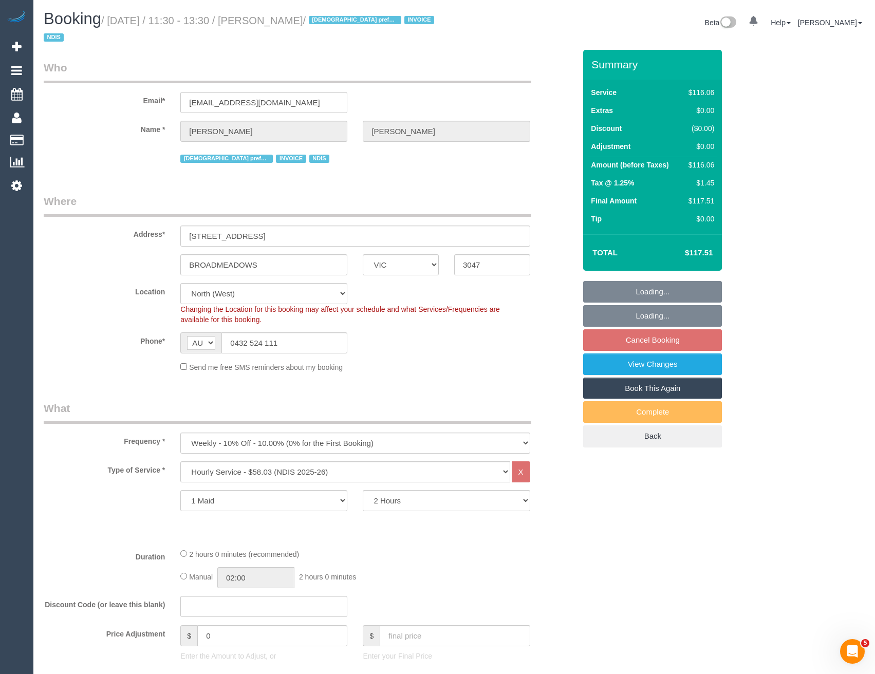
select select "object:1341"
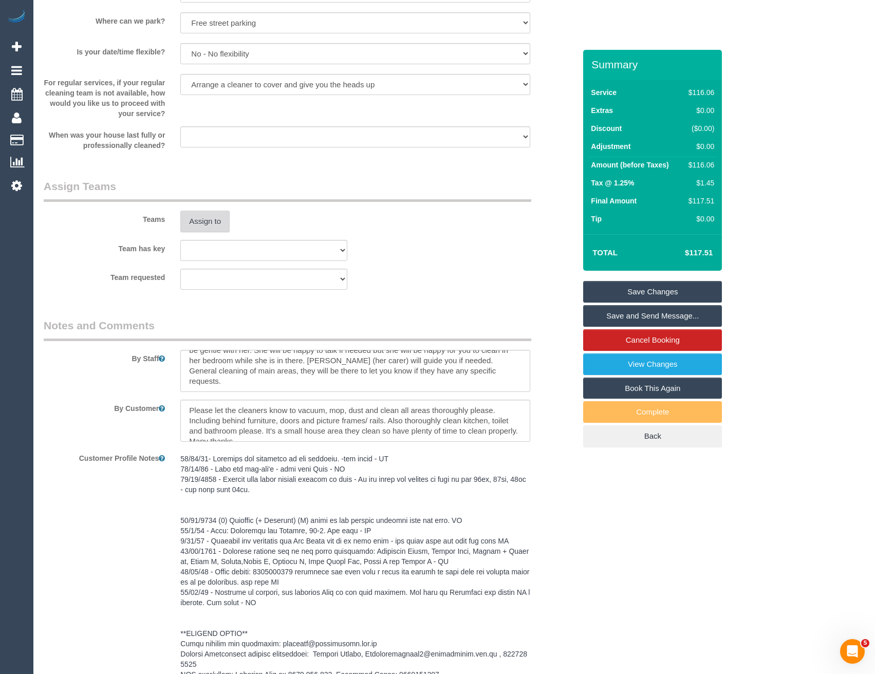
click at [203, 225] on button "Assign to" at bounding box center [204, 222] width 49 height 22
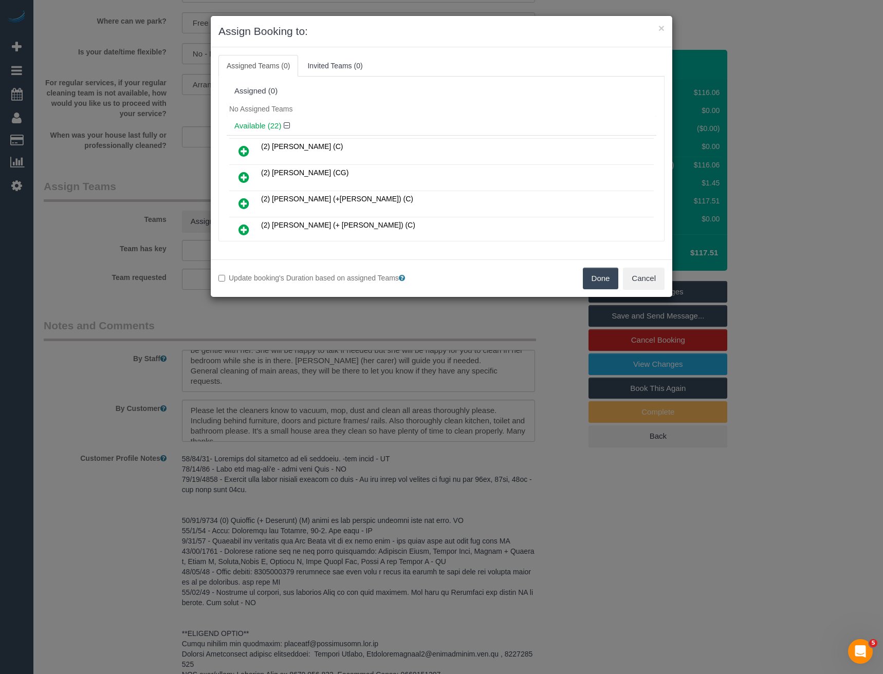
scroll to position [3773, 0]
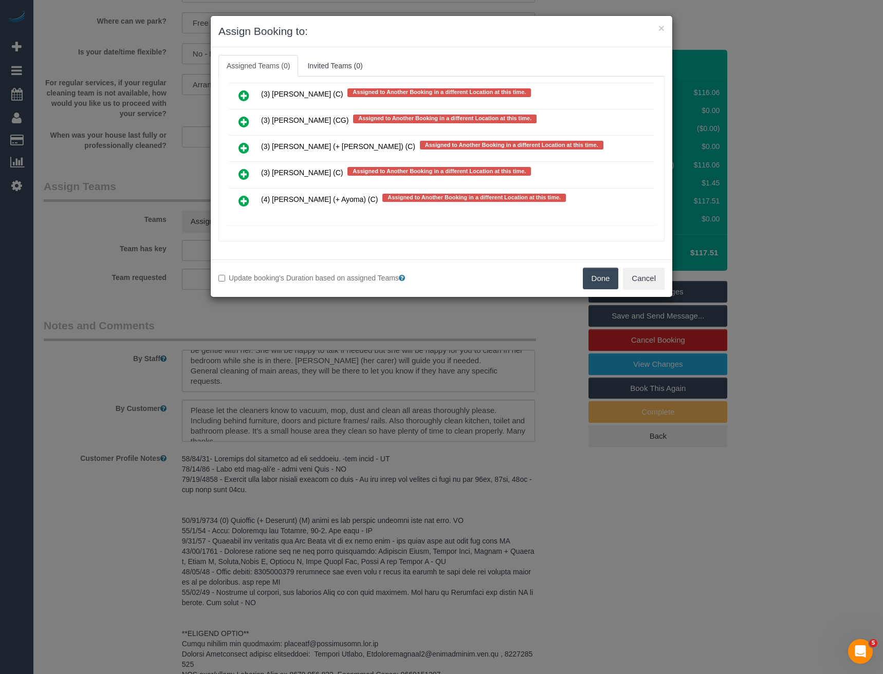
click at [246, 203] on icon at bounding box center [244, 201] width 11 height 12
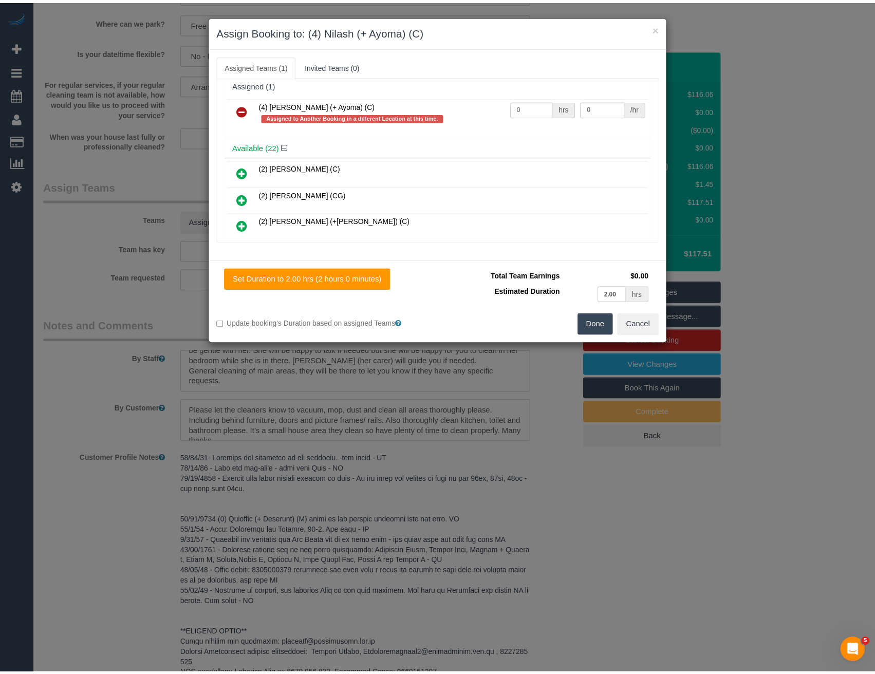
scroll to position [0, 0]
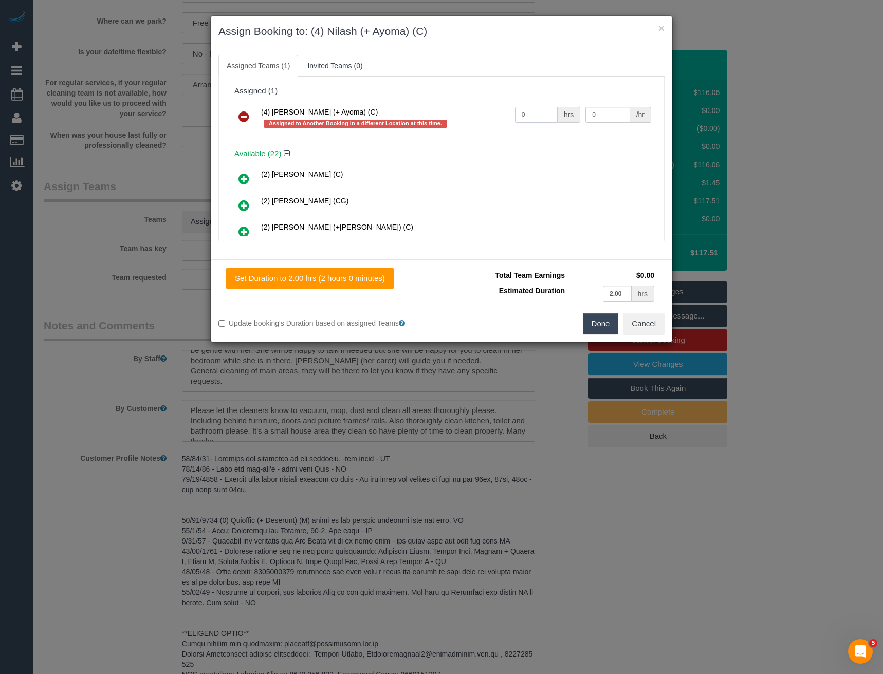
drag, startPoint x: 533, startPoint y: 116, endPoint x: 482, endPoint y: 112, distance: 51.1
click at [486, 113] on tr "(4) [PERSON_NAME] (+ Ayoma) (C) Assigned to Another Booking in a different Loca…" at bounding box center [441, 118] width 425 height 29
type input "2"
type input "35"
click at [593, 328] on button "Done" at bounding box center [601, 324] width 36 height 22
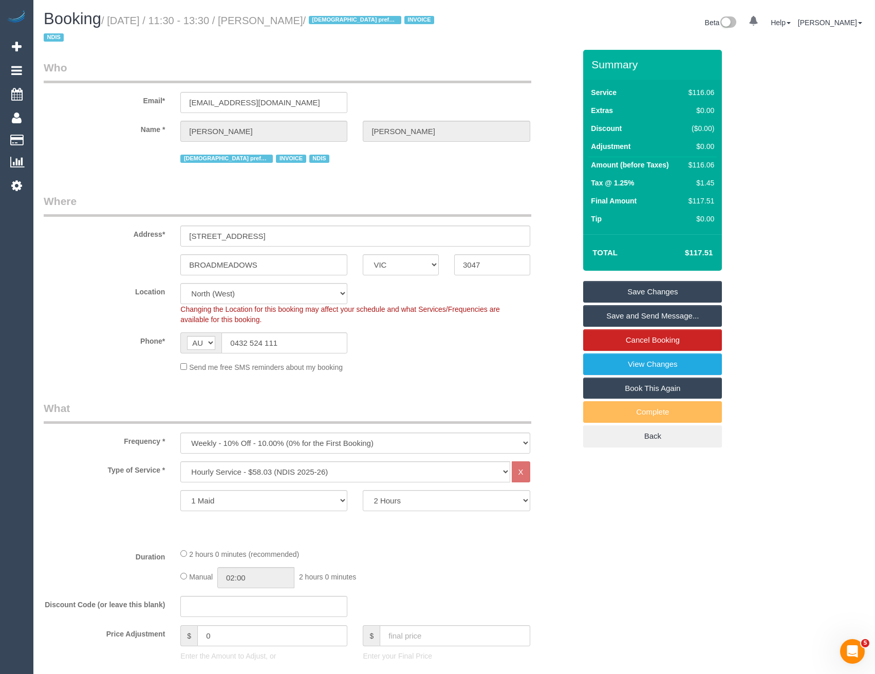
click at [621, 290] on link "Save Changes" at bounding box center [652, 292] width 139 height 22
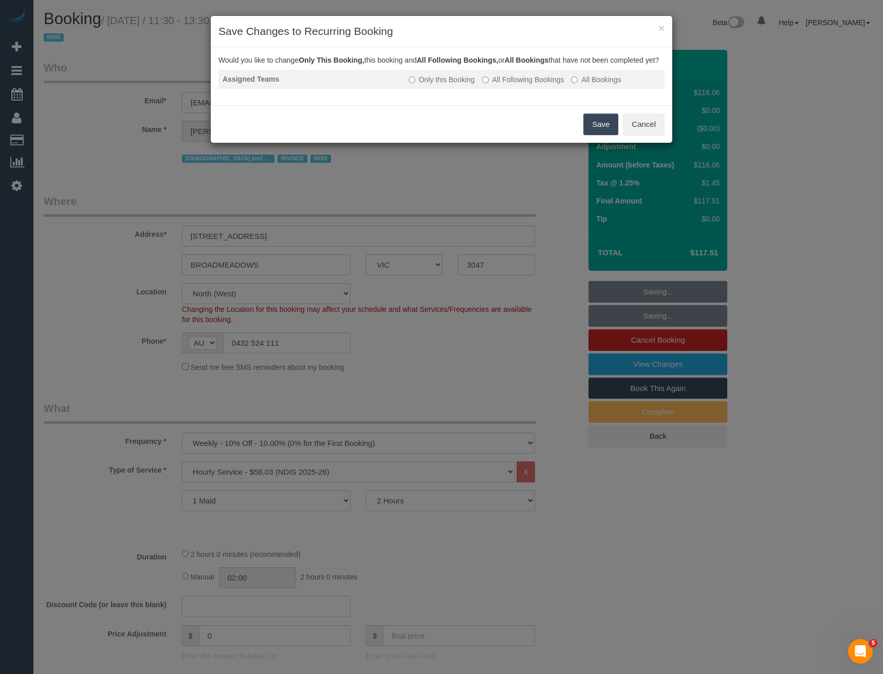
click at [507, 85] on label "All Following Bookings" at bounding box center [523, 80] width 82 height 10
click at [595, 133] on button "Save" at bounding box center [600, 125] width 35 height 22
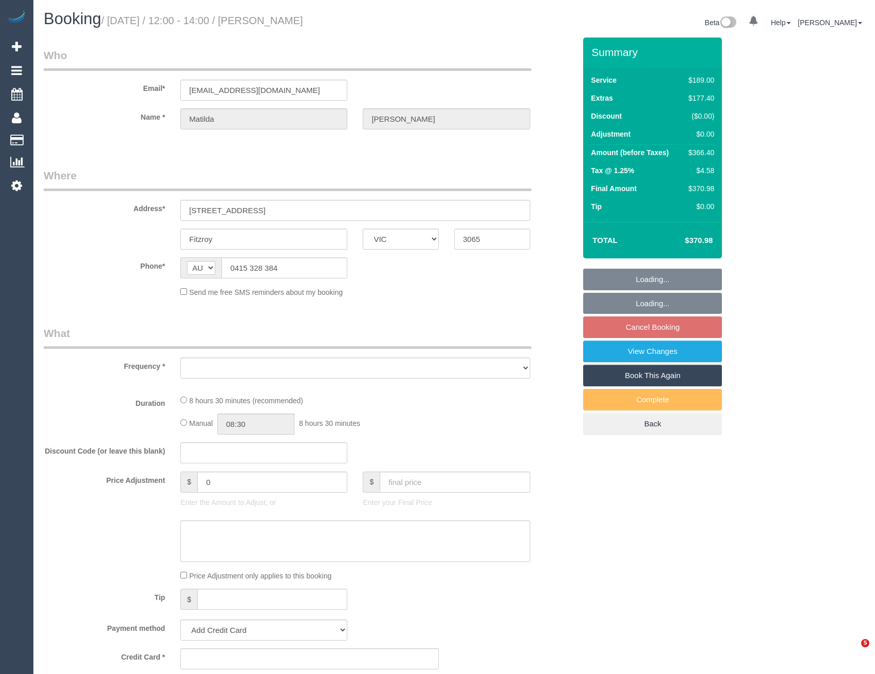
select select "VIC"
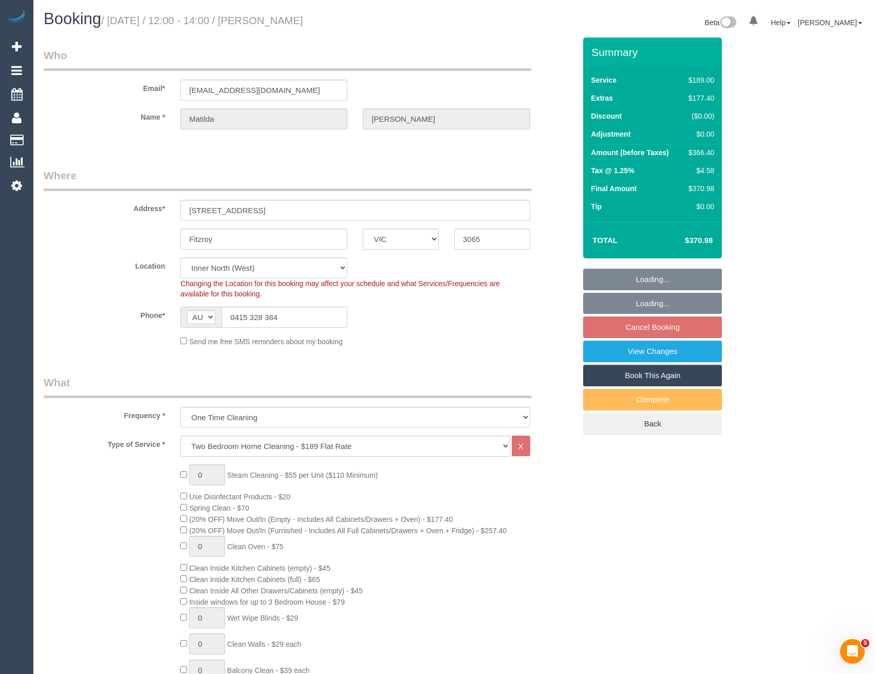
select select "object:646"
select select "string:stripe-pm_1S4zzc2GScqysDRVoPiMXZ99"
select select "number:29"
select select "number:14"
select select "number:19"
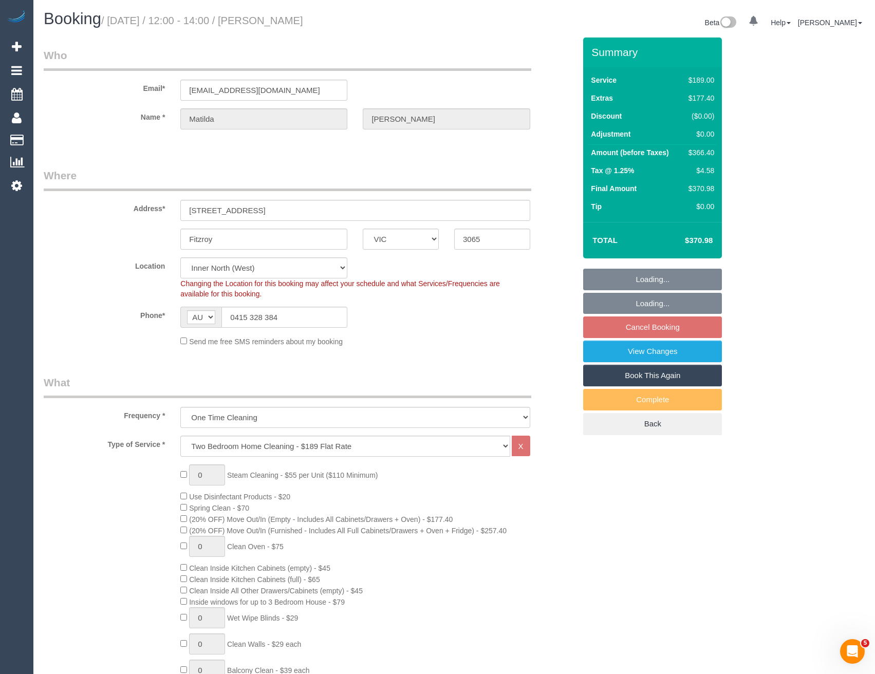
select select "number:24"
select select "number:26"
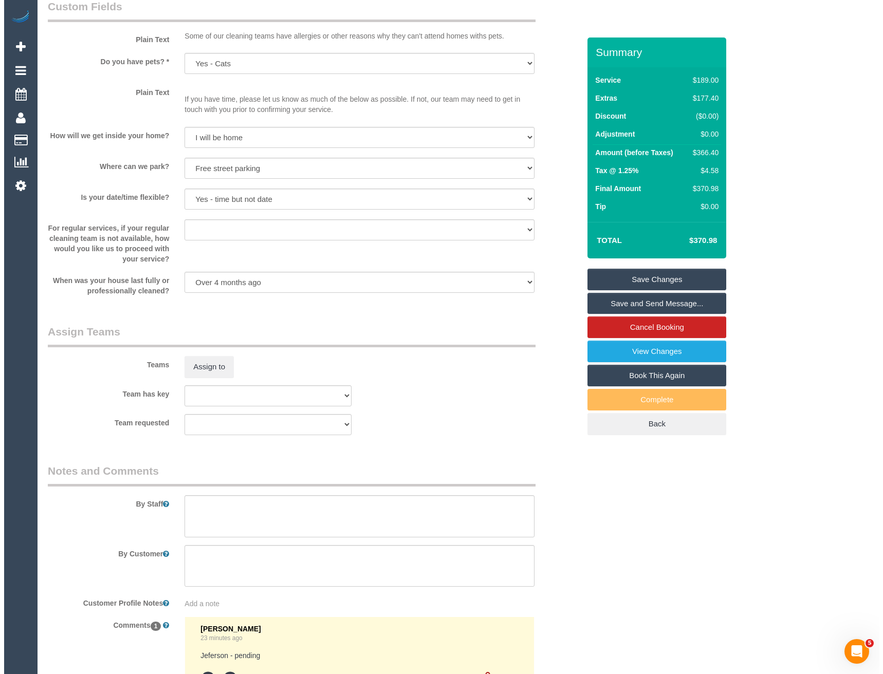
scroll to position [1434, 0]
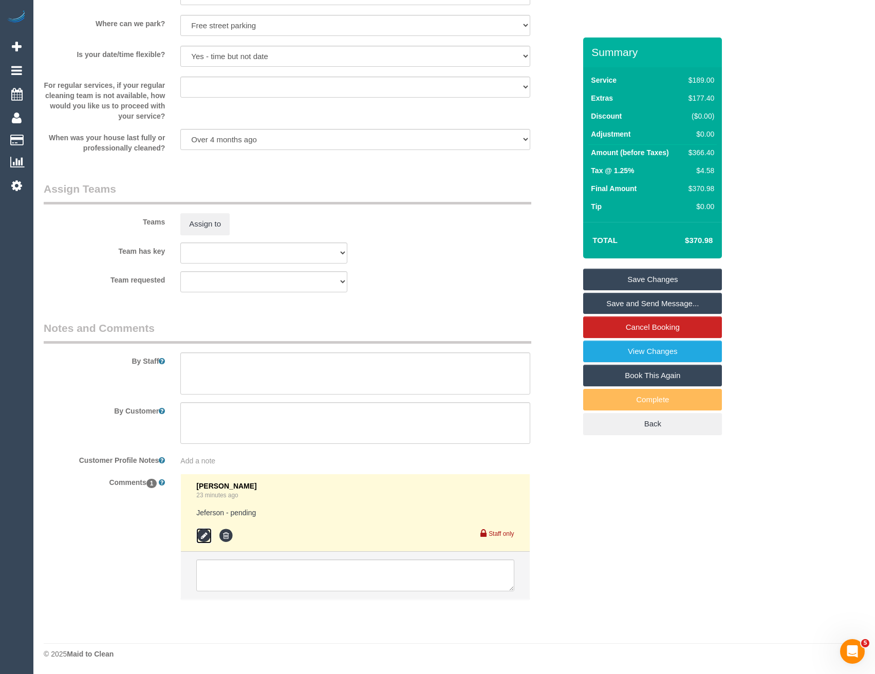
click at [206, 539] on icon at bounding box center [203, 535] width 15 height 15
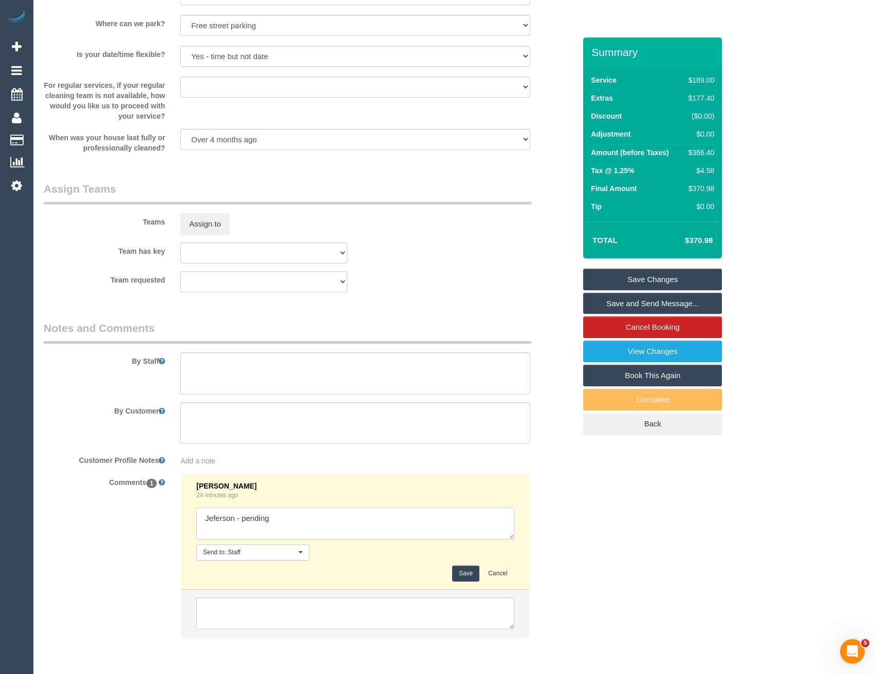
click at [280, 518] on textarea at bounding box center [355, 524] width 318 height 32
type textarea "Jeferson - pending Lahiru conf via SMS"
click at [463, 569] on button "Save" at bounding box center [465, 574] width 27 height 16
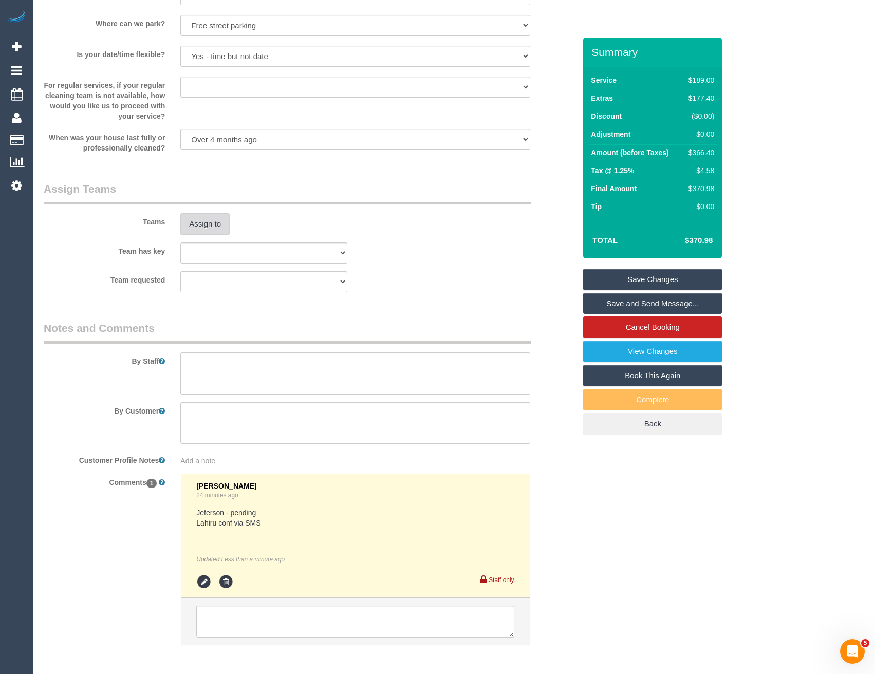
click at [212, 229] on button "Assign to" at bounding box center [204, 224] width 49 height 22
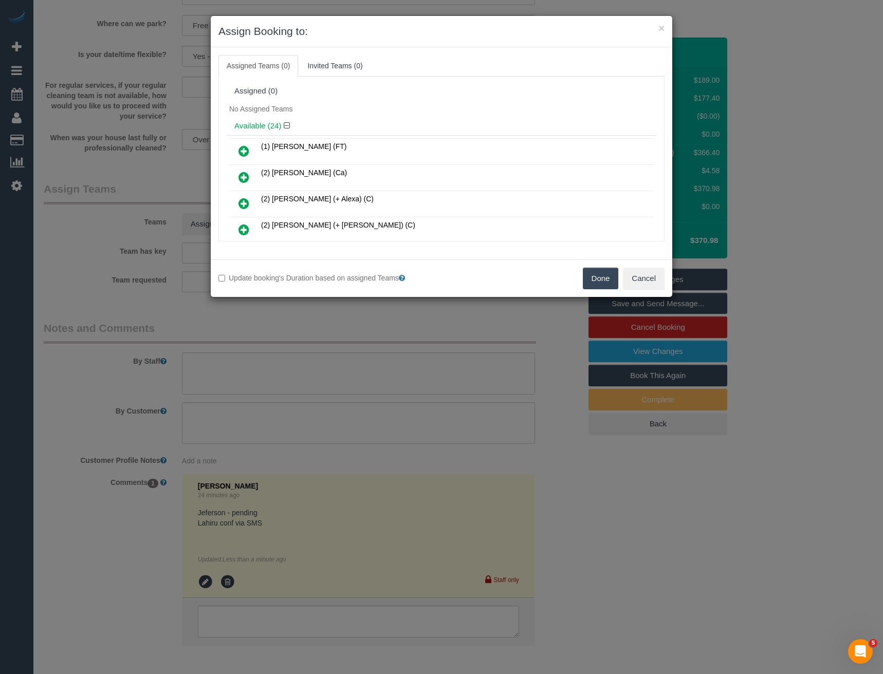
scroll to position [3113, 0]
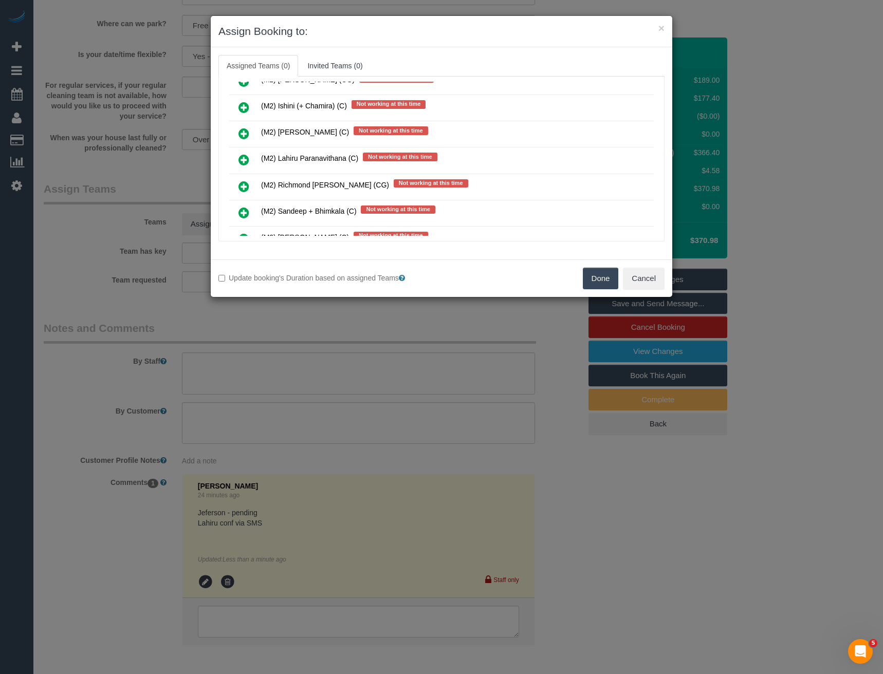
click at [246, 157] on icon at bounding box center [244, 160] width 11 height 12
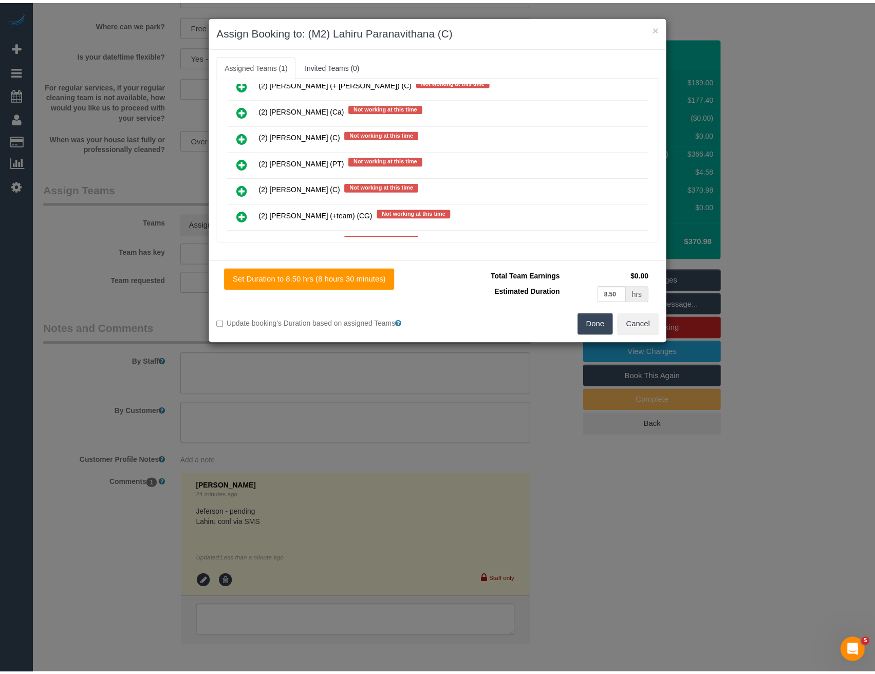
scroll to position [0, 0]
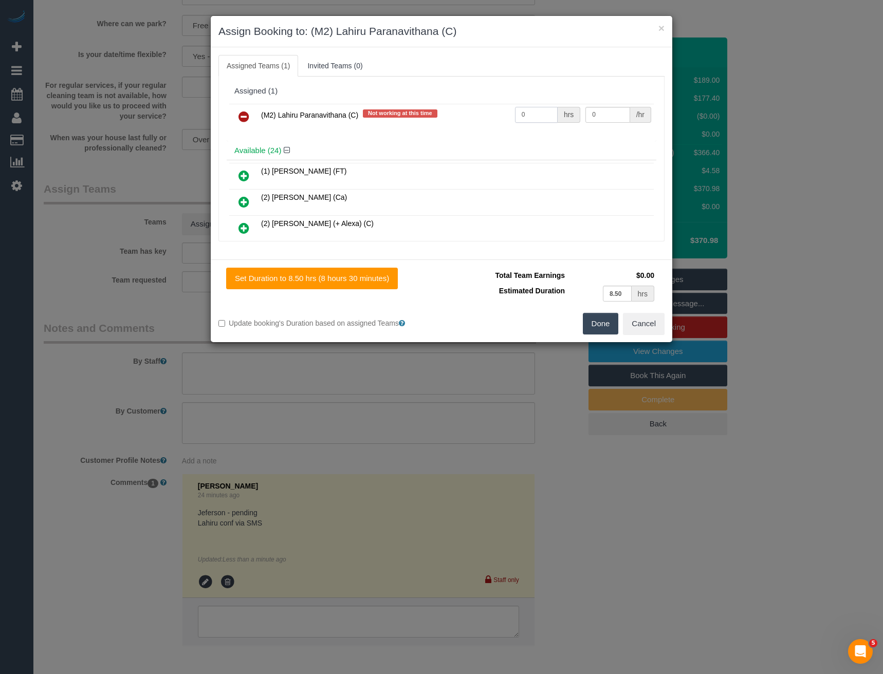
drag, startPoint x: 509, startPoint y: 115, endPoint x: 443, endPoint y: 118, distance: 66.4
click at [447, 118] on tr "(M2) Lahiru Paranavithana (C) Not working at this time 0 hrs 0 /hr" at bounding box center [441, 117] width 425 height 26
type input "1"
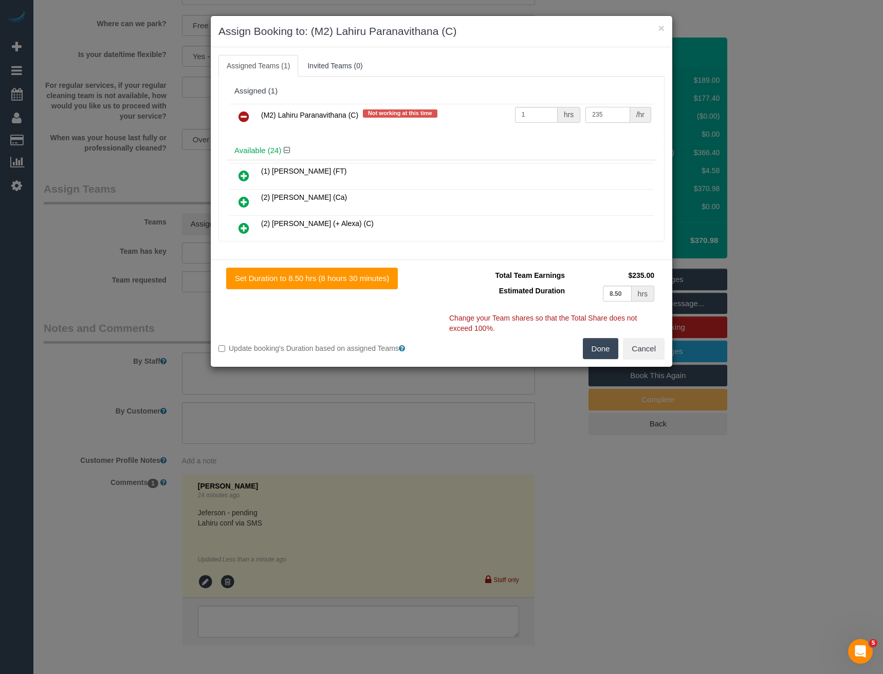
type input "235"
click at [608, 352] on button "Done" at bounding box center [601, 349] width 36 height 22
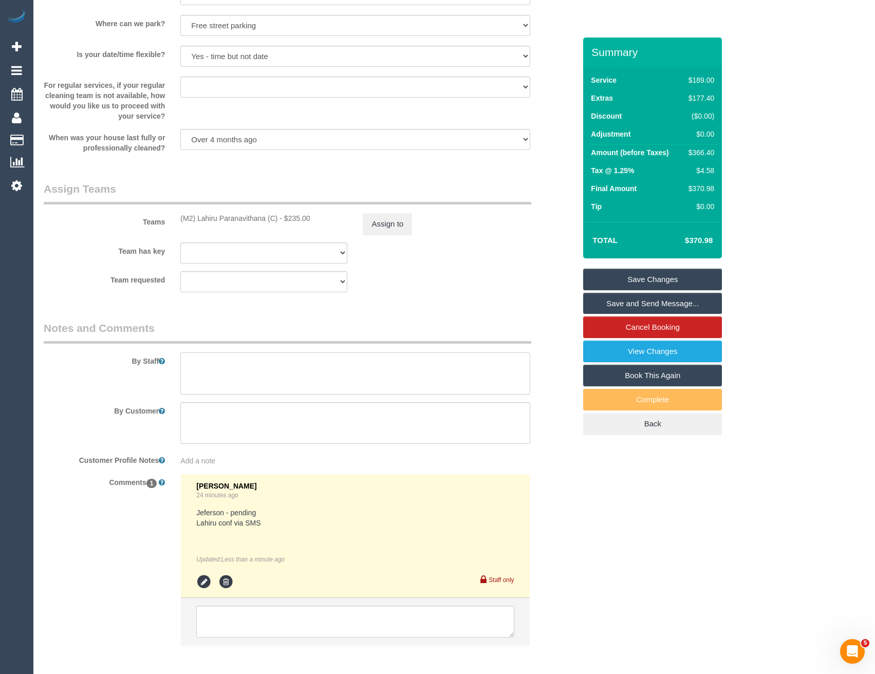
click at [250, 381] on textarea at bounding box center [355, 374] width 350 height 42
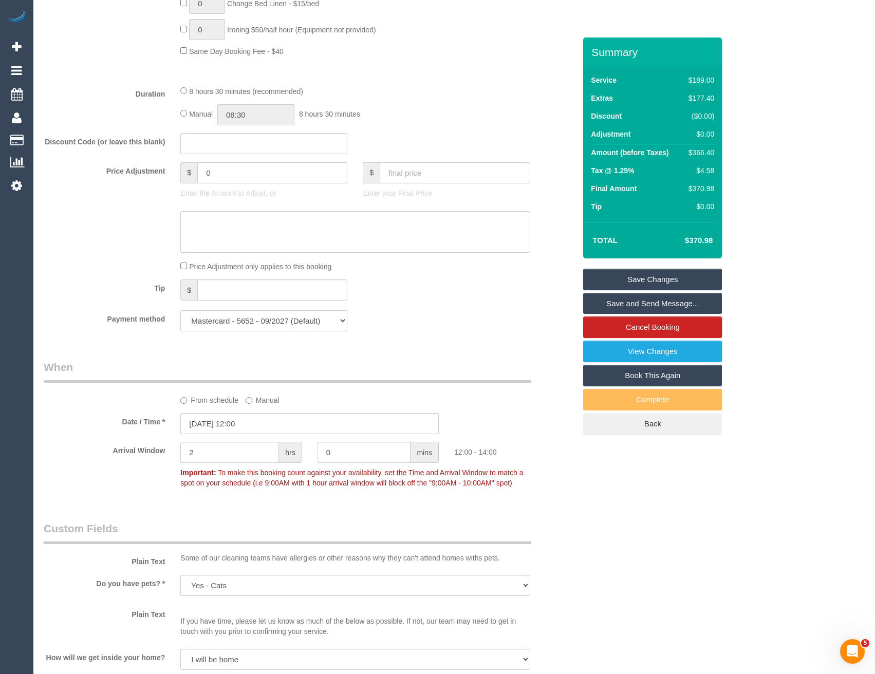
scroll to position [611, 0]
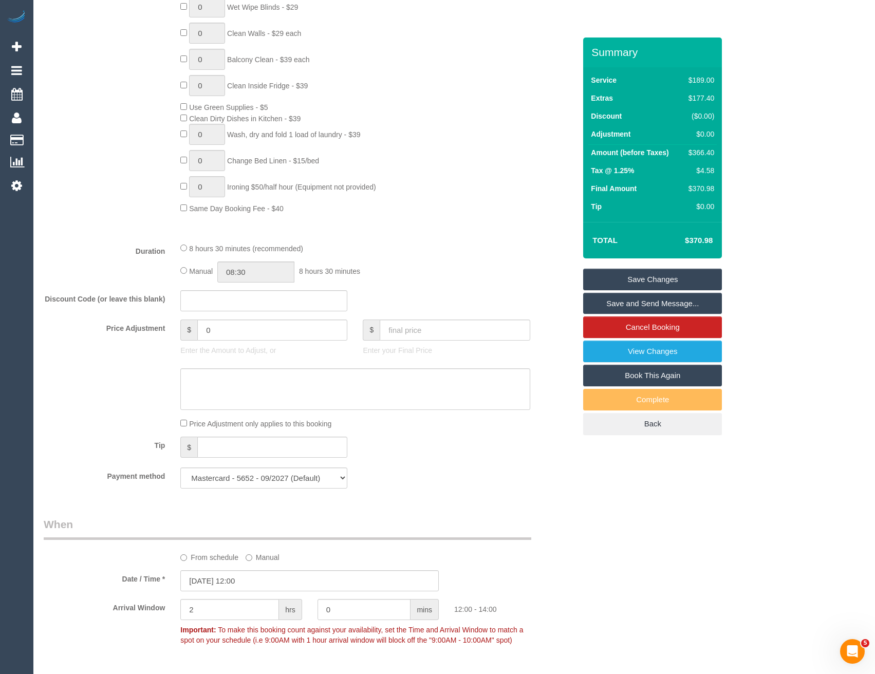
type textarea "Est 5 - 7 hours"
click at [265, 272] on input "08:30" at bounding box center [255, 272] width 77 height 21
type input "07:00"
click at [248, 322] on li "07:00" at bounding box center [245, 324] width 46 height 13
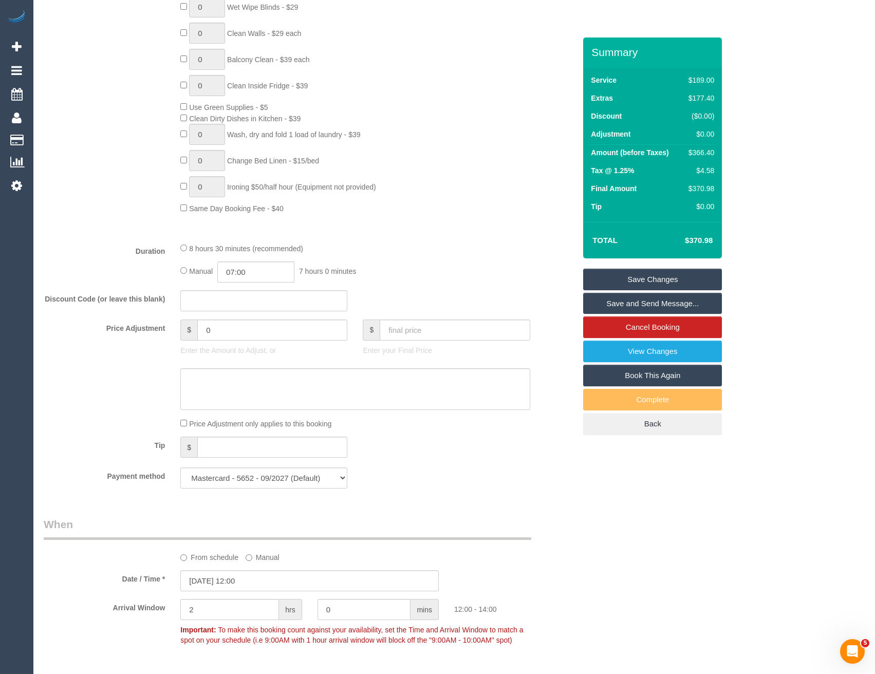
click at [449, 282] on div "Manual 07:00 7 hours 0 minutes" at bounding box center [355, 272] width 350 height 21
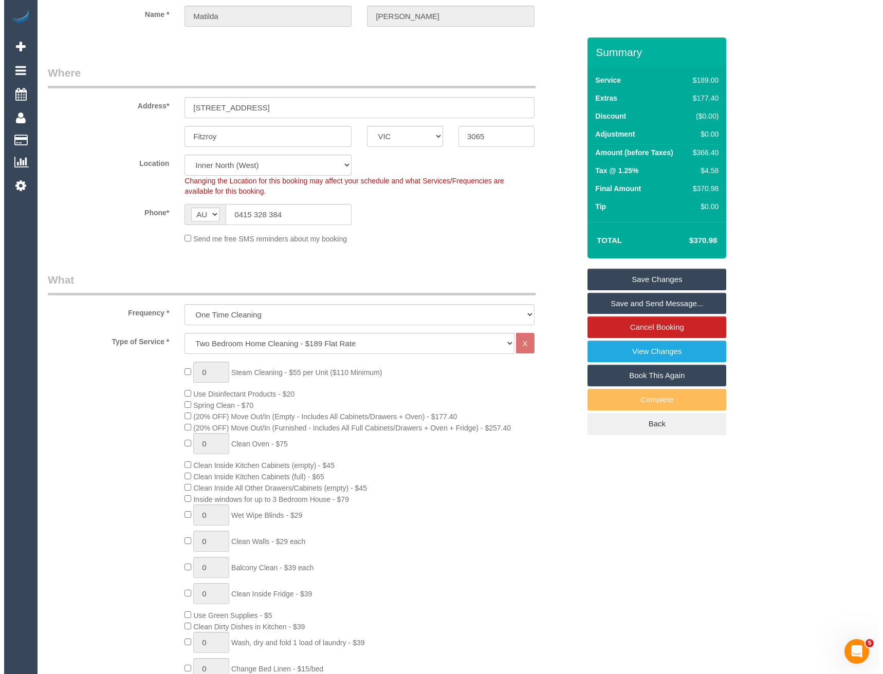
scroll to position [0, 0]
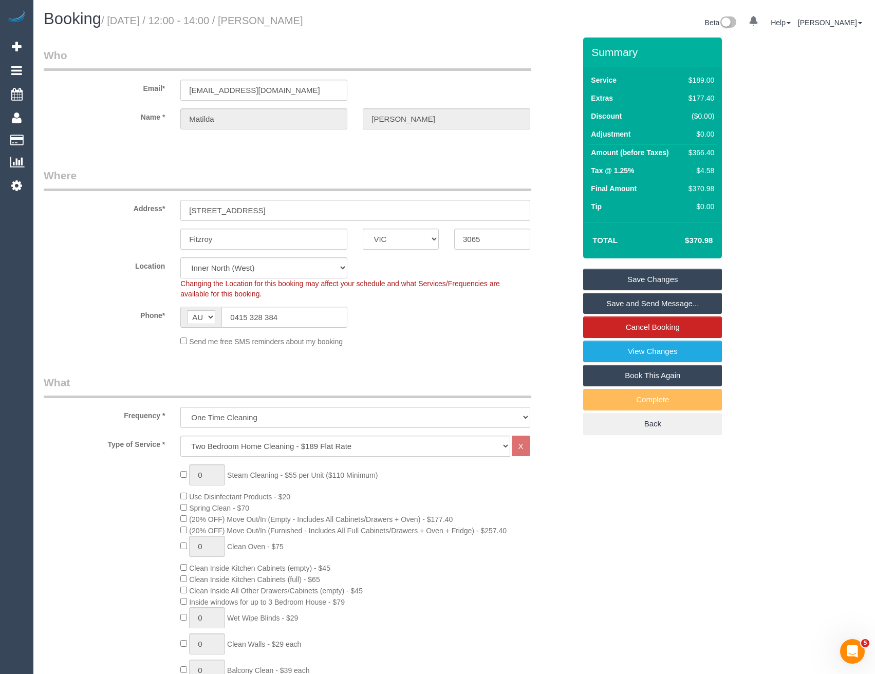
click at [614, 302] on link "Save and Send Message..." at bounding box center [652, 304] width 139 height 22
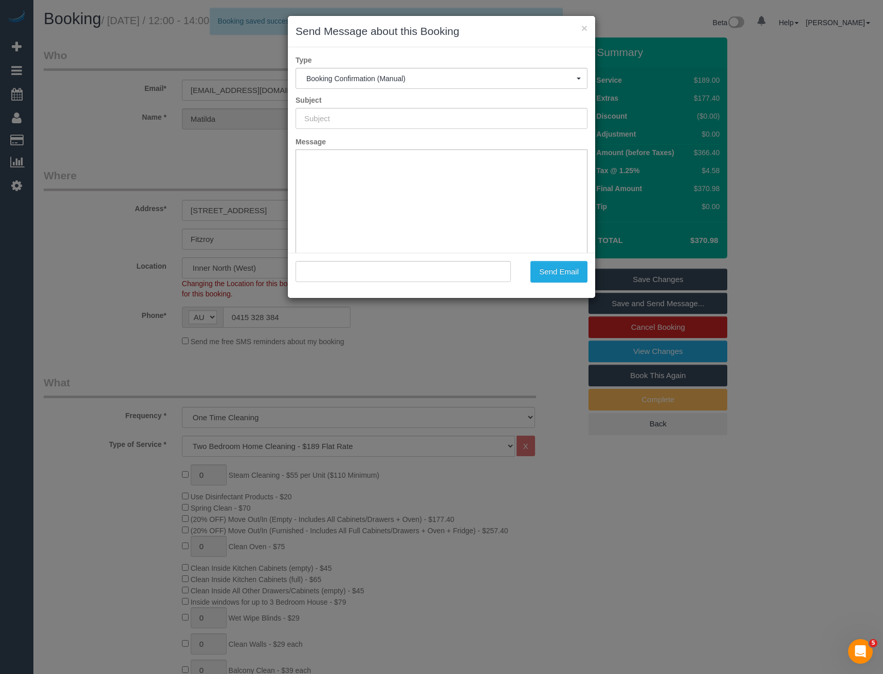
type input "Booking Confirmed"
type input ""[PERSON_NAME]" <[EMAIL_ADDRESS][DOMAIN_NAME]>"
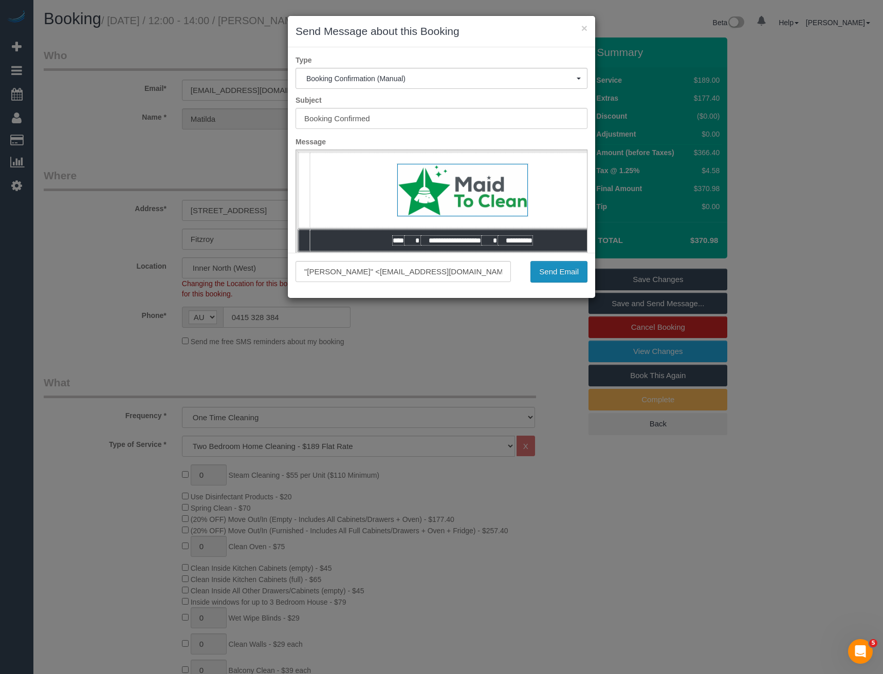
click at [559, 273] on button "Send Email" at bounding box center [559, 272] width 57 height 22
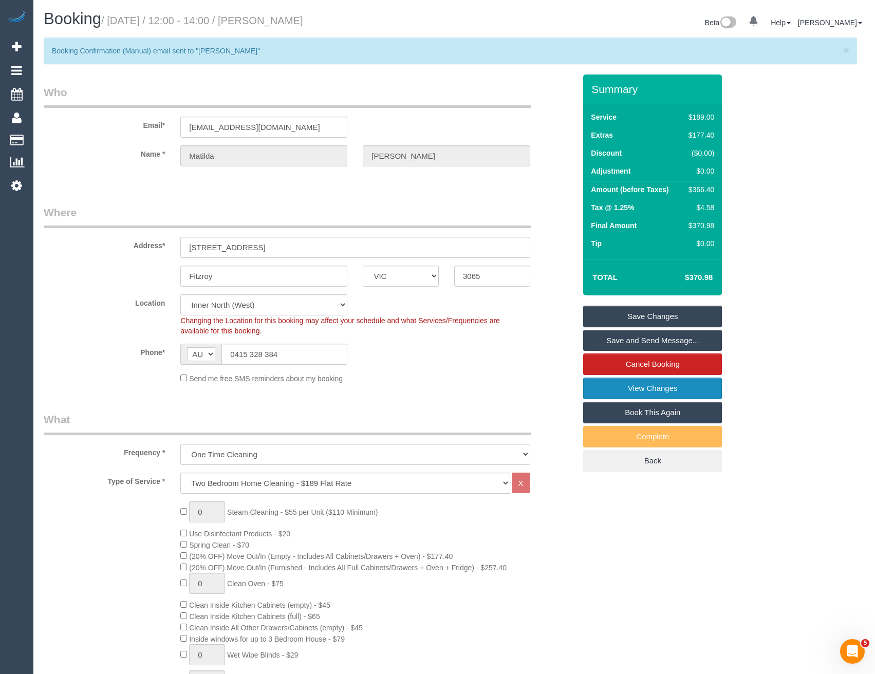
click at [648, 389] on link "View Changes" at bounding box center [652, 389] width 139 height 22
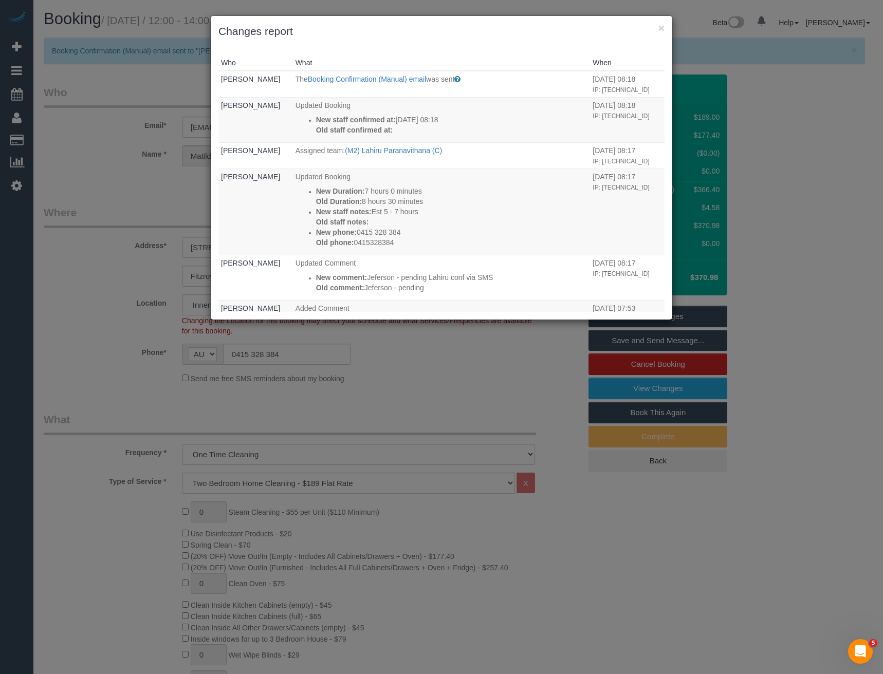
click at [486, 392] on div "× Changes report Who What When [PERSON_NAME] The Booking Confirmation (Manual) …" at bounding box center [441, 337] width 883 height 674
